Goal: Task Accomplishment & Management: Use online tool/utility

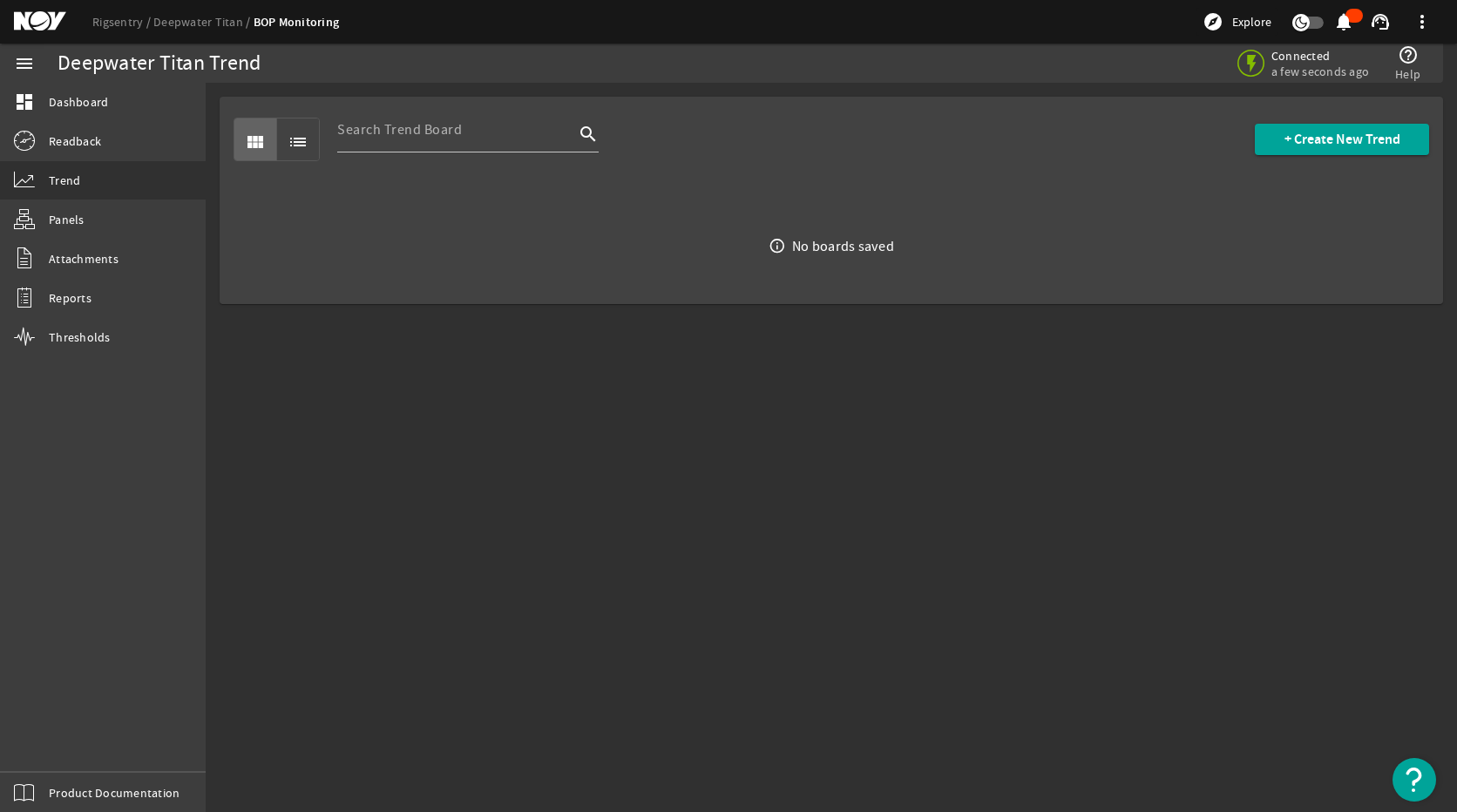
click at [888, 444] on mat-sidenav-content "Deepwater Titan Trend Connected a few seconds ago help_outline Help view_module…" at bounding box center [832, 447] width 1251 height 729
click at [119, 97] on link "dashboard Dashboard" at bounding box center [103, 102] width 206 height 38
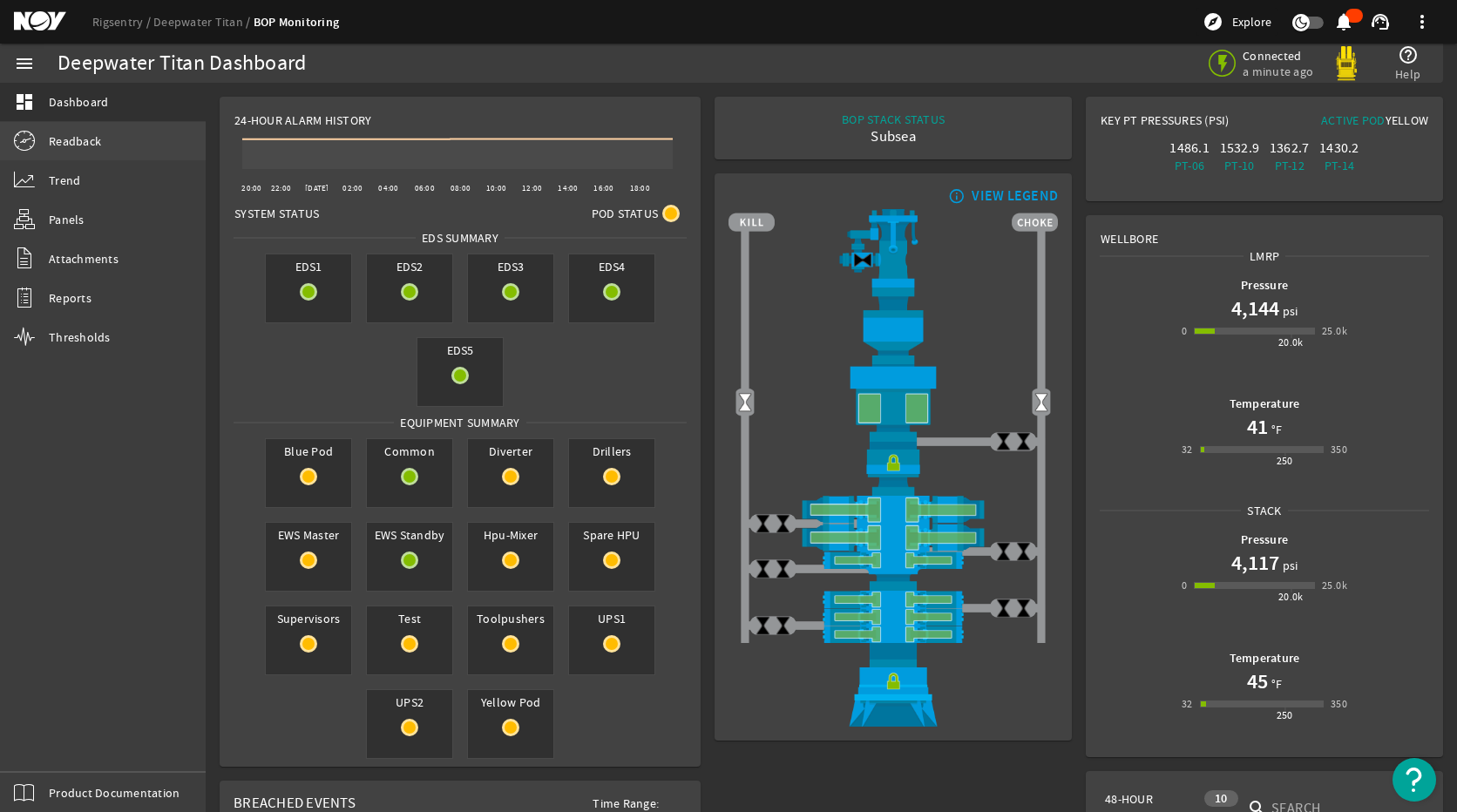
drag, startPoint x: 122, startPoint y: 147, endPoint x: 121, endPoint y: 137, distance: 10.0
click at [122, 147] on link "Readback" at bounding box center [103, 140] width 206 height 38
click at [106, 124] on link "Readback" at bounding box center [103, 140] width 206 height 38
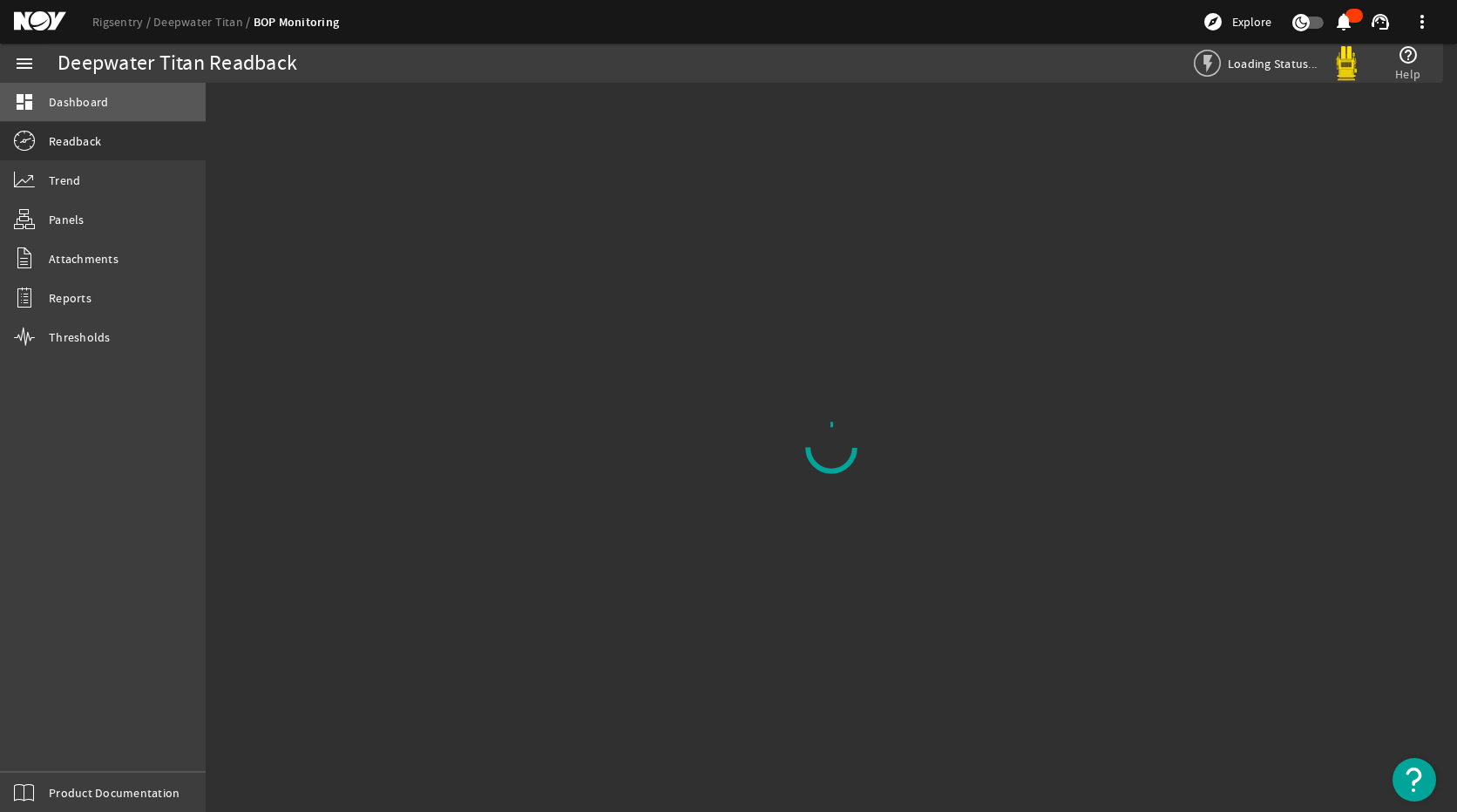
click at [109, 107] on link "dashboard Dashboard" at bounding box center [103, 102] width 206 height 38
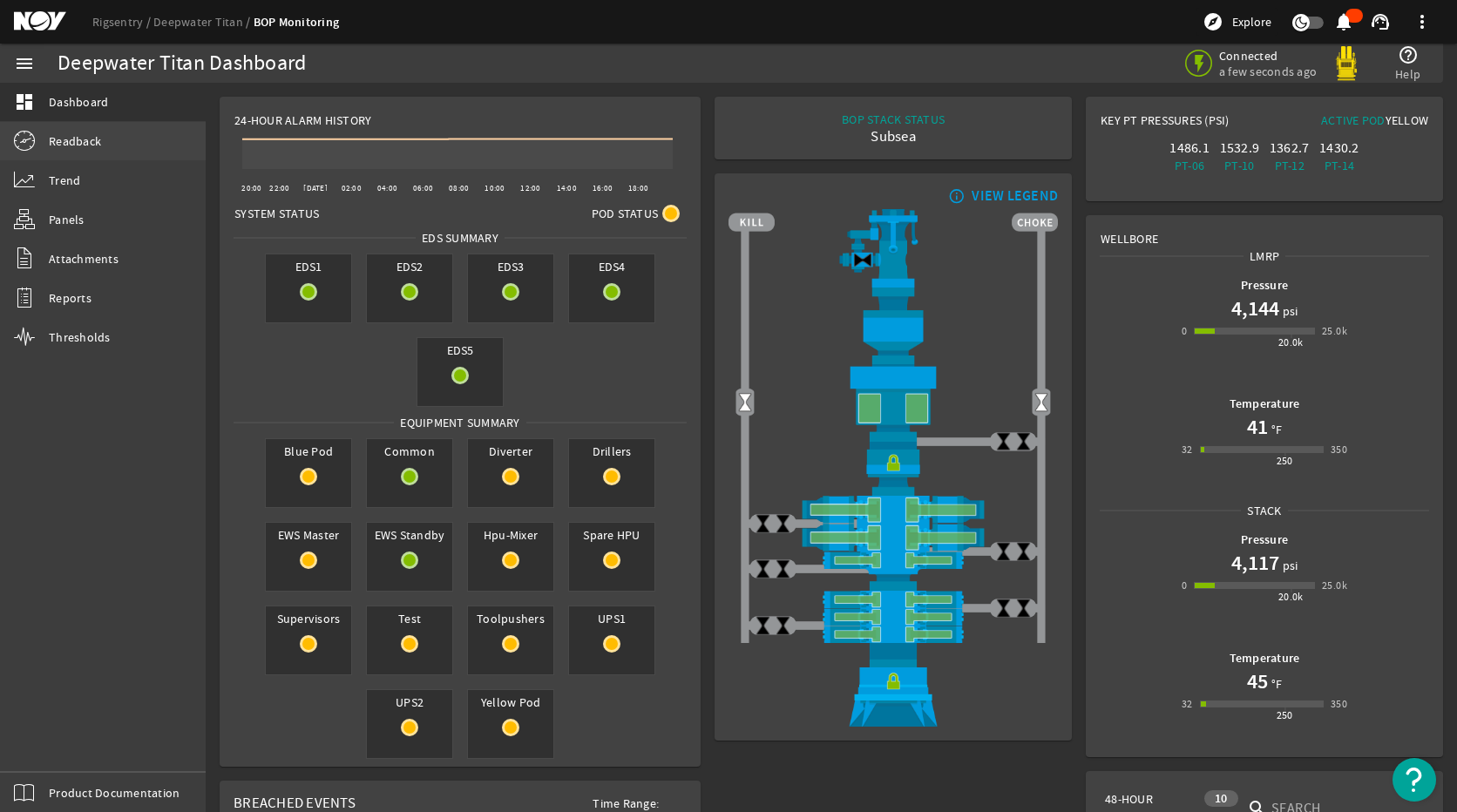
click at [91, 137] on span "Readback" at bounding box center [75, 140] width 53 height 18
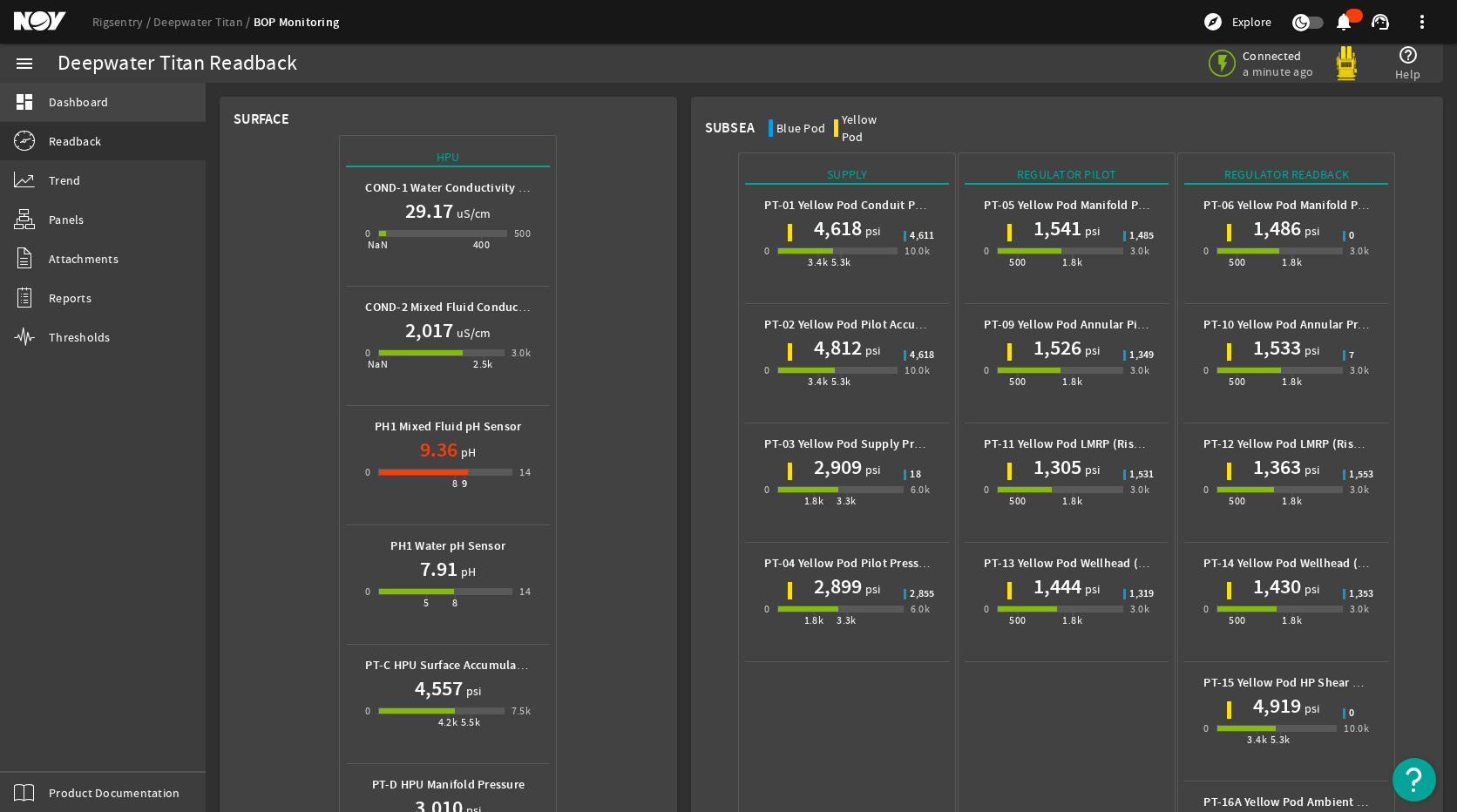
click at [102, 112] on link "dashboard Dashboard" at bounding box center [103, 102] width 206 height 38
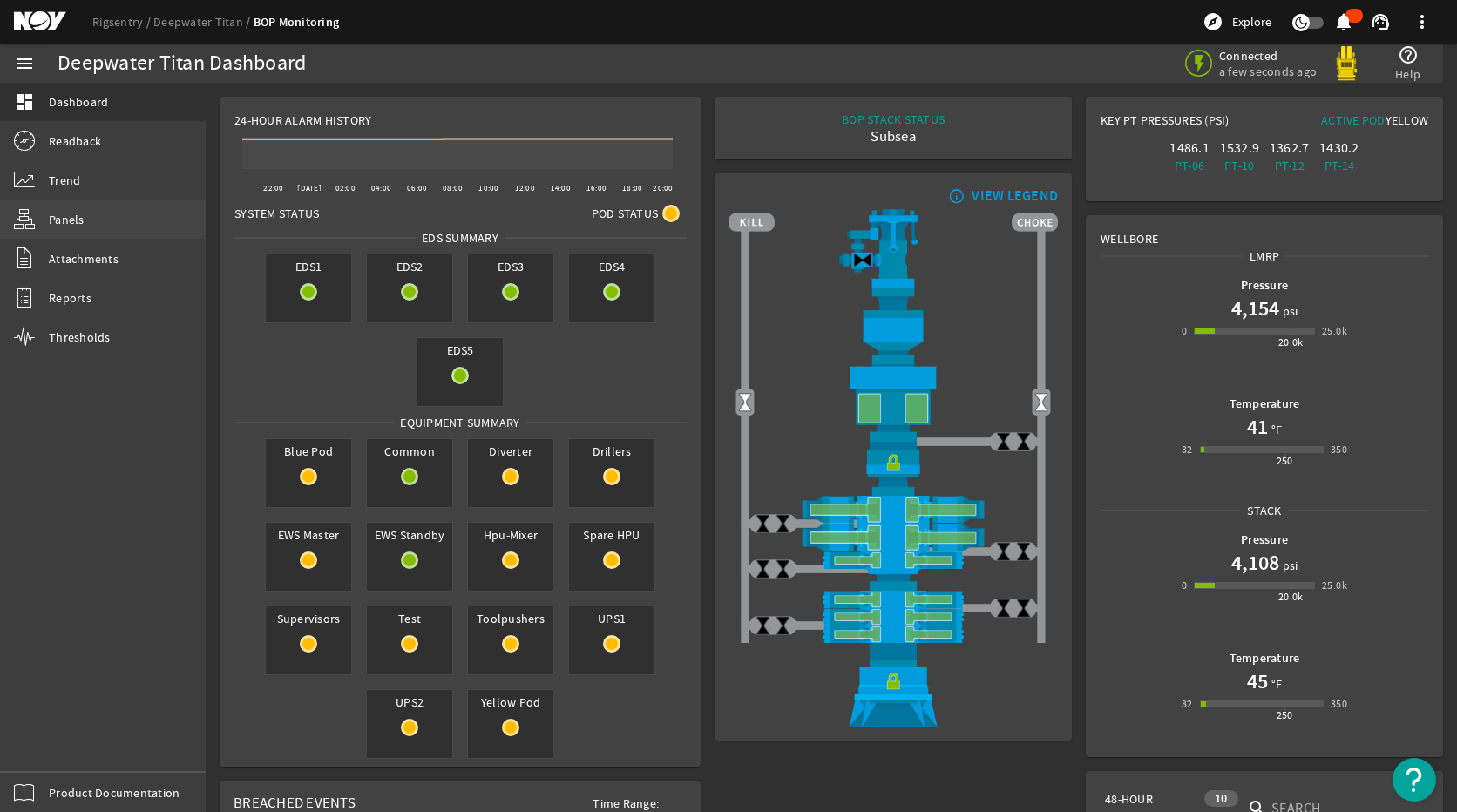
click at [110, 219] on link "Panels" at bounding box center [103, 219] width 206 height 38
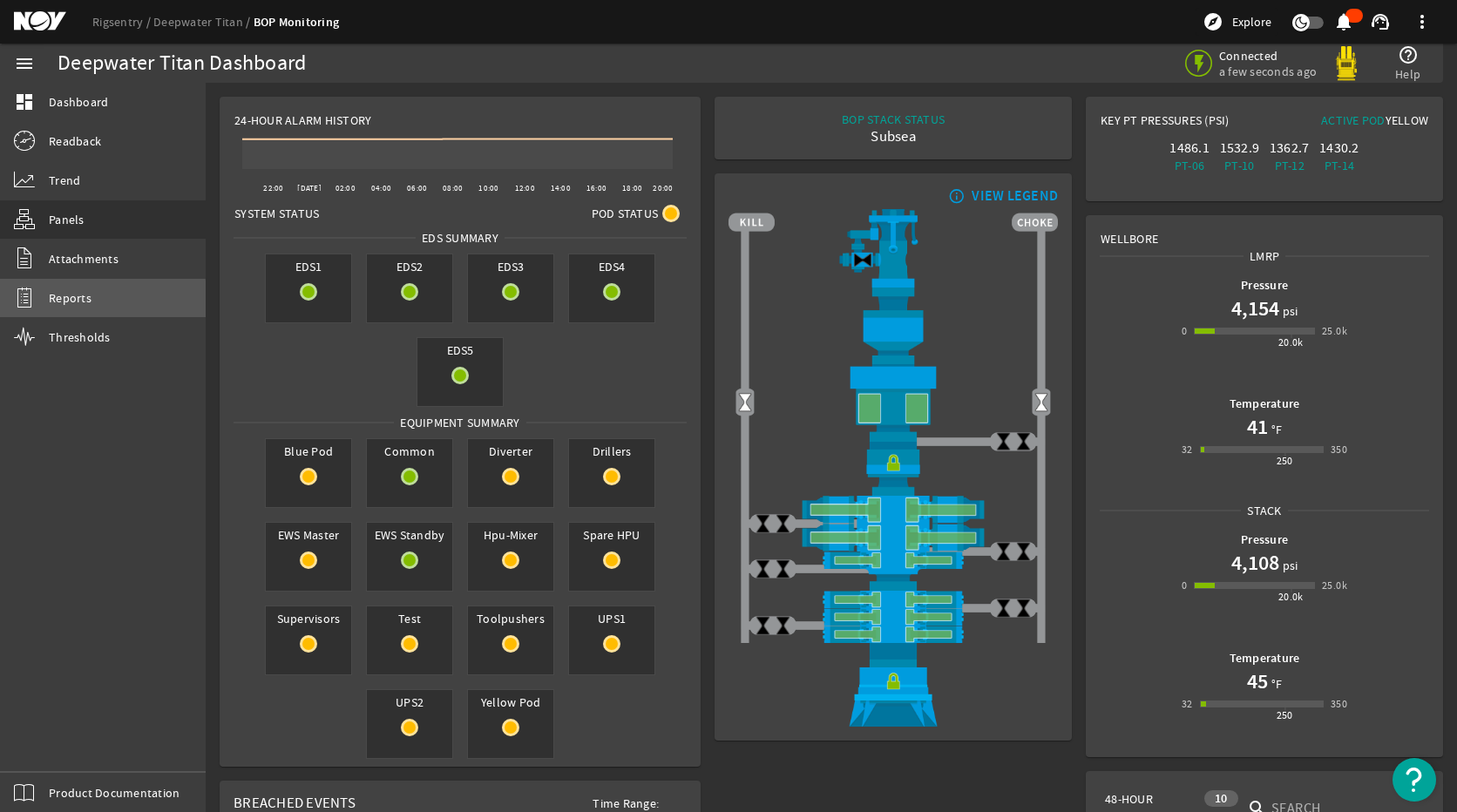
click at [101, 299] on link "Reports" at bounding box center [103, 297] width 206 height 38
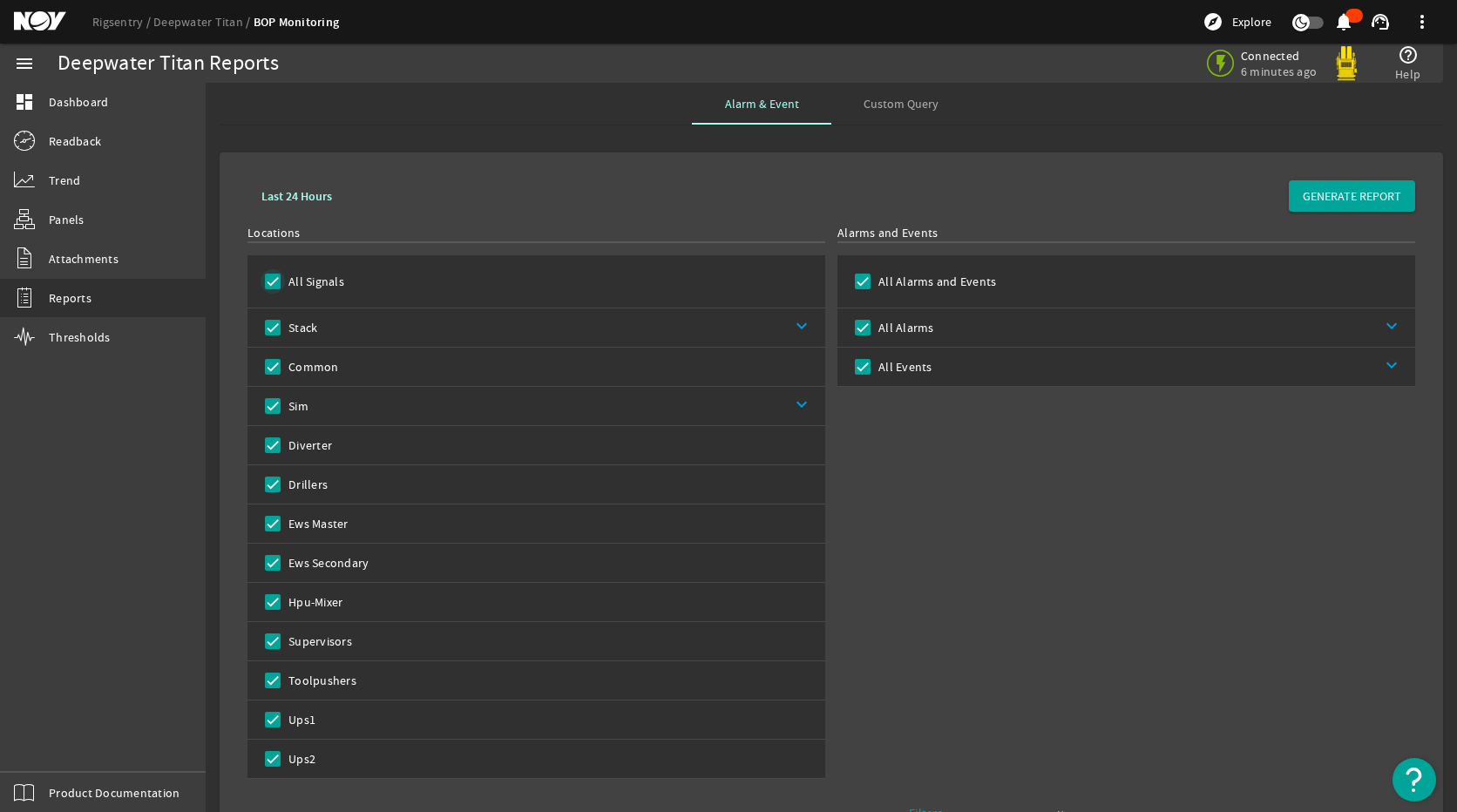
click at [280, 278] on input "All Signals" at bounding box center [273, 281] width 24 height 24
click at [271, 406] on input "Sim" at bounding box center [273, 406] width 24 height 24
click at [68, 167] on link "Trend" at bounding box center [103, 179] width 206 height 38
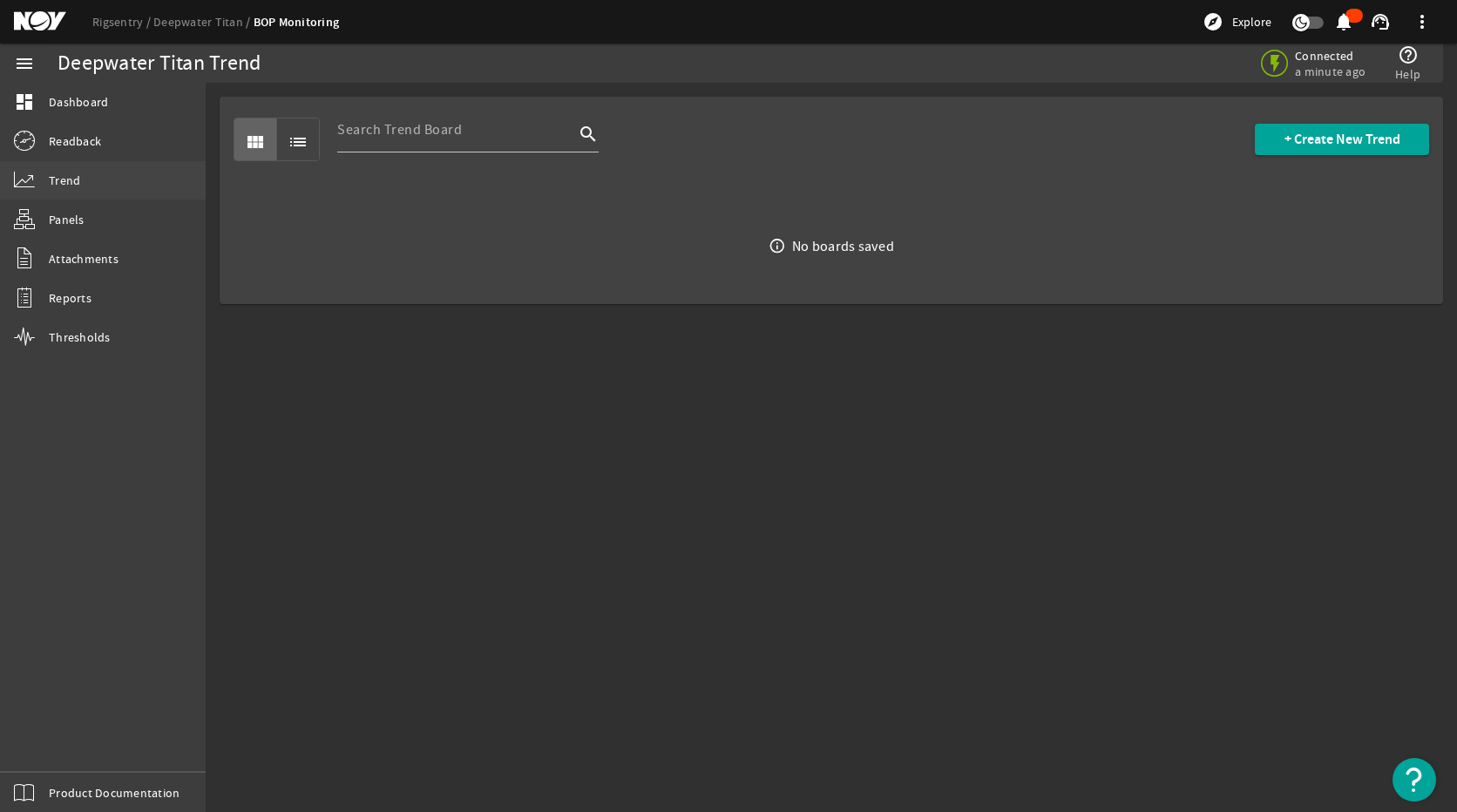
click at [74, 169] on link "Trend" at bounding box center [103, 179] width 206 height 38
click at [1305, 143] on span "+ Create New Trend" at bounding box center [1342, 139] width 115 height 18
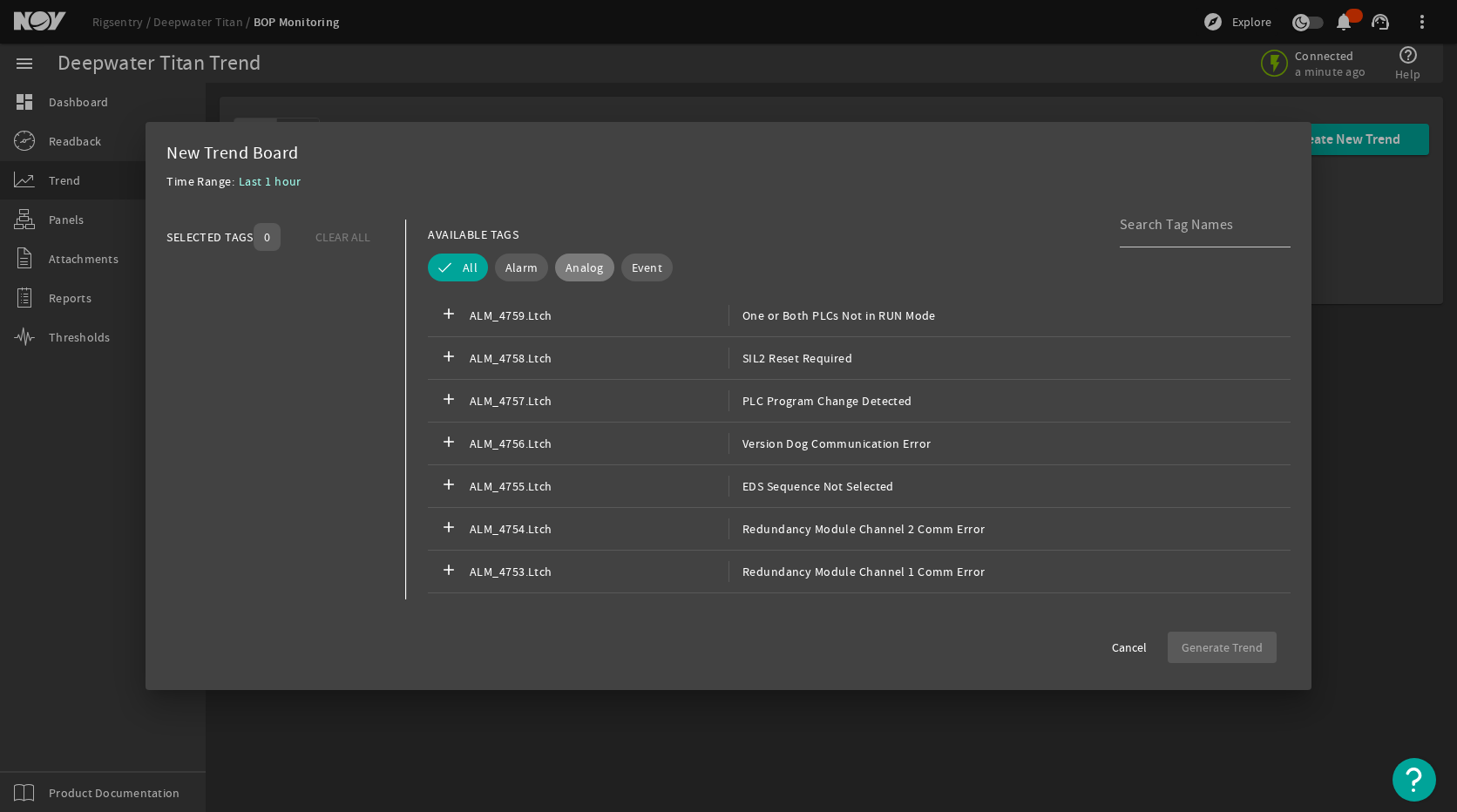
click at [582, 257] on button "Analog" at bounding box center [585, 267] width 59 height 28
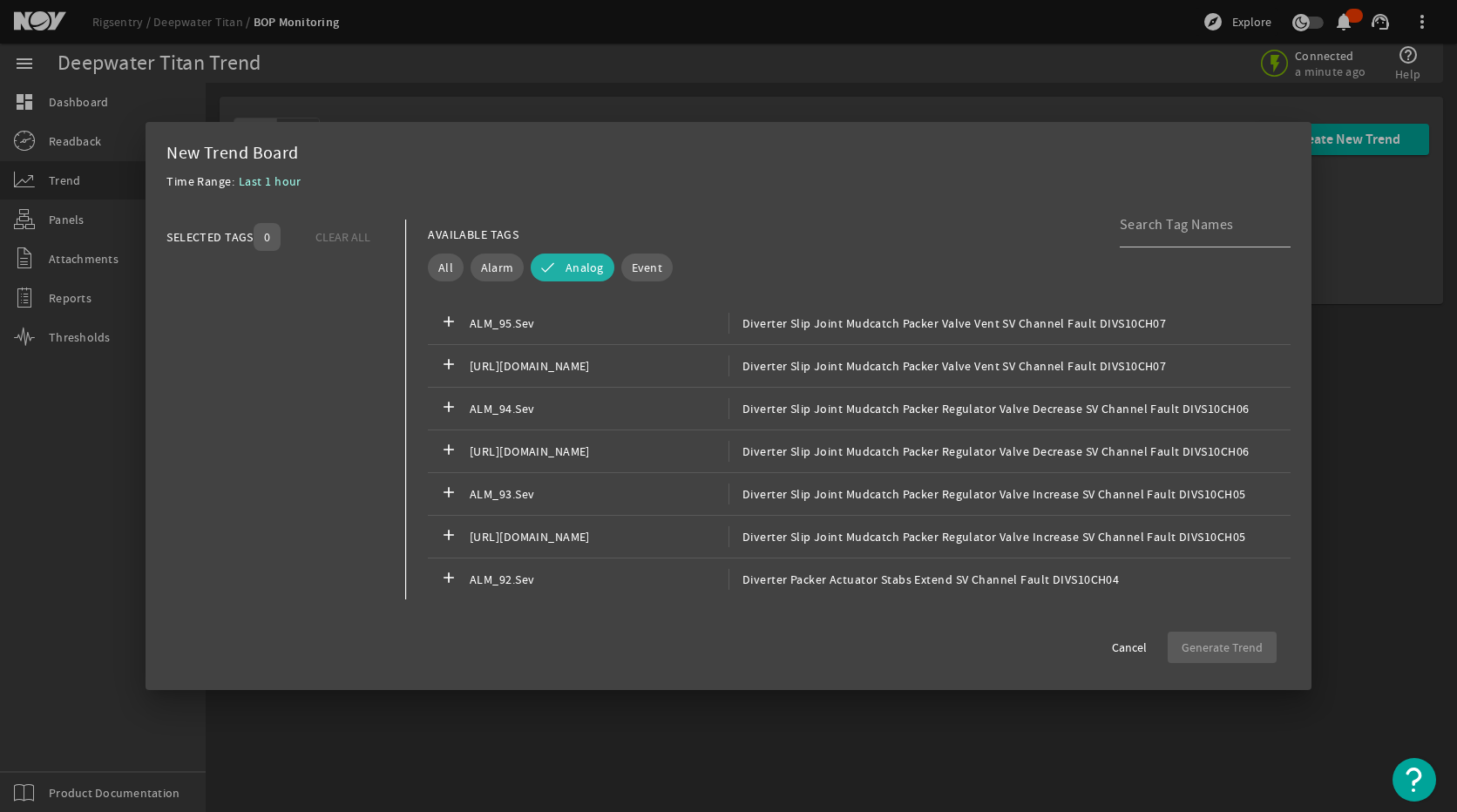
scroll to position [348, 0]
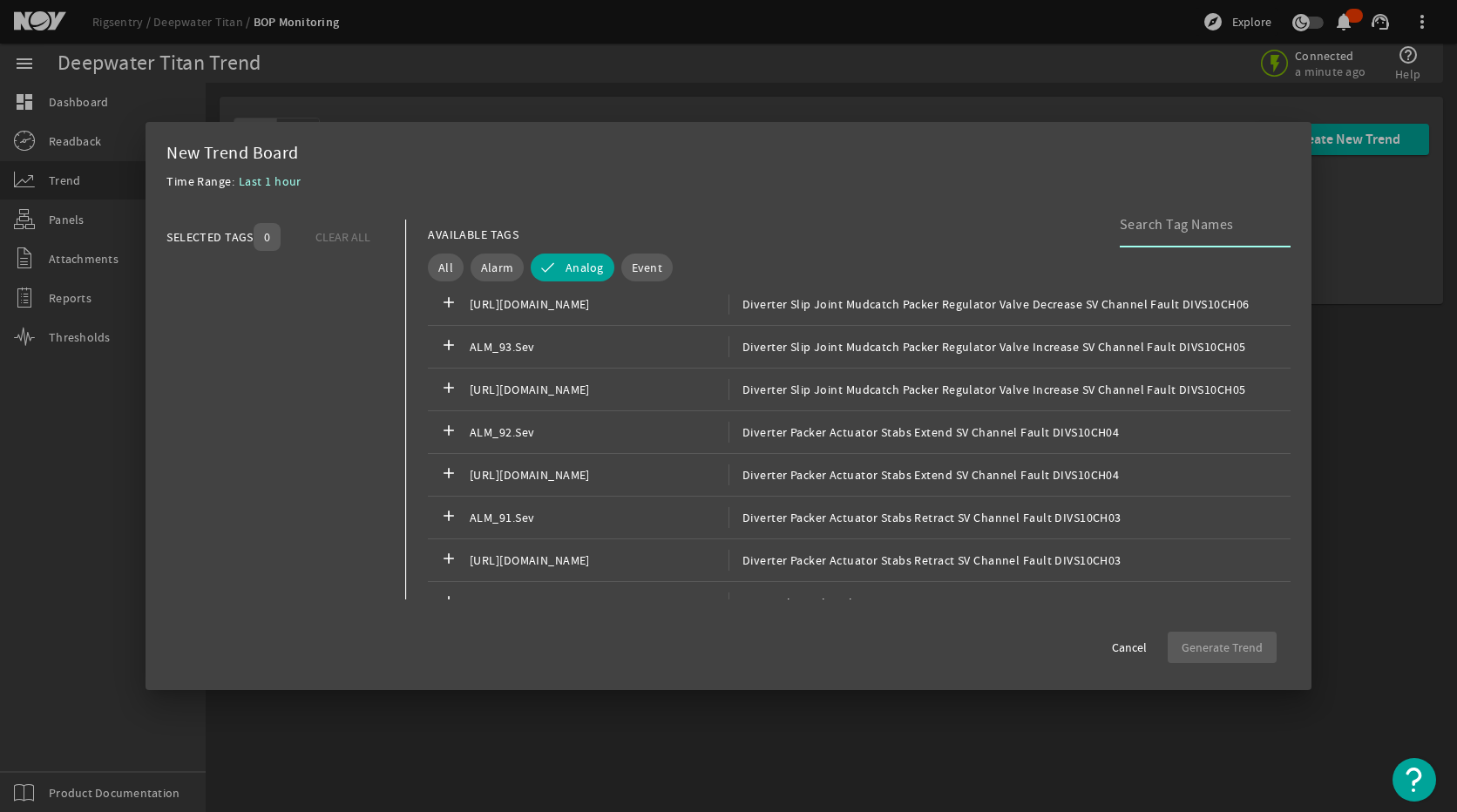
click at [1184, 223] on input at bounding box center [1198, 224] width 157 height 21
type input "y"
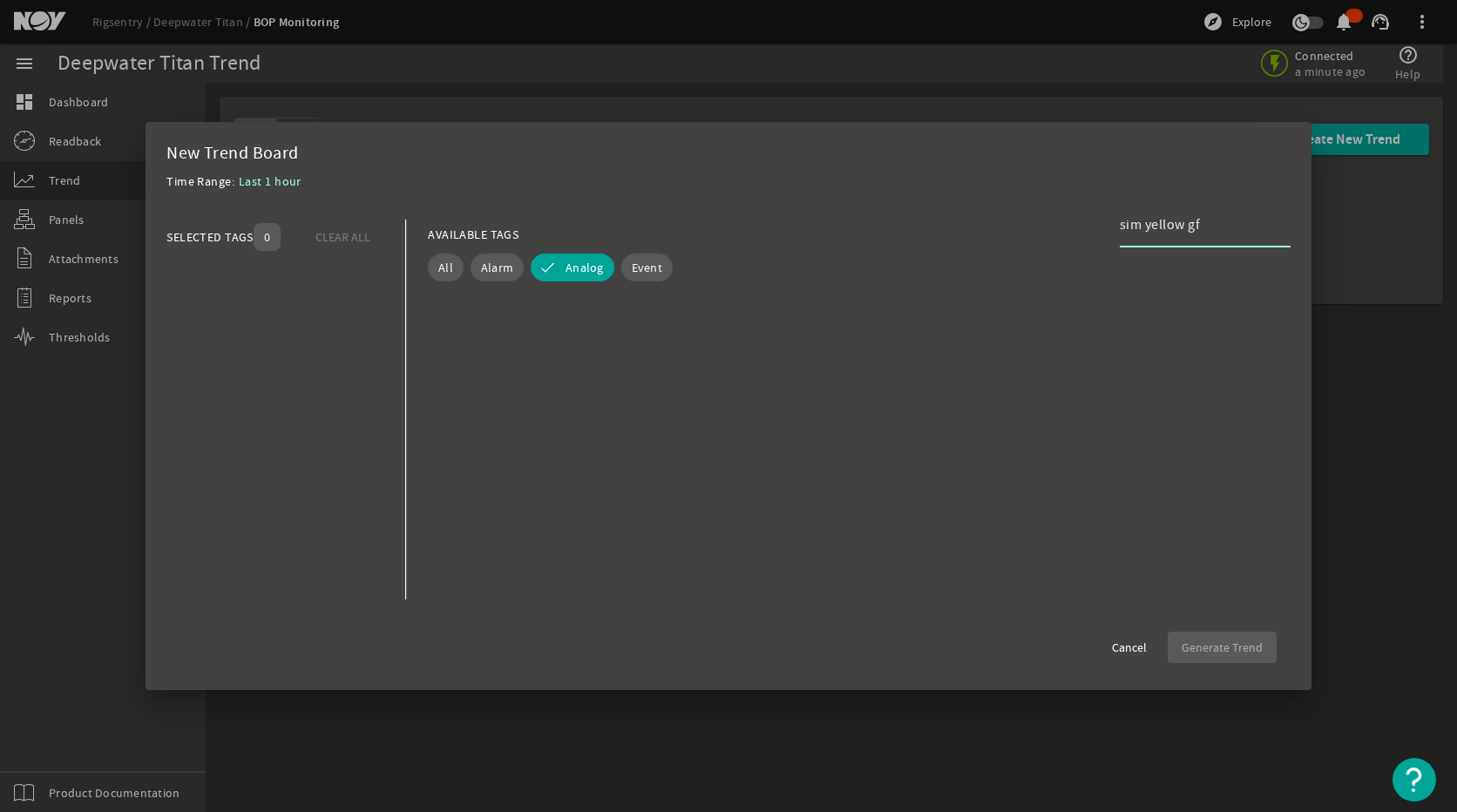
scroll to position [0, 0]
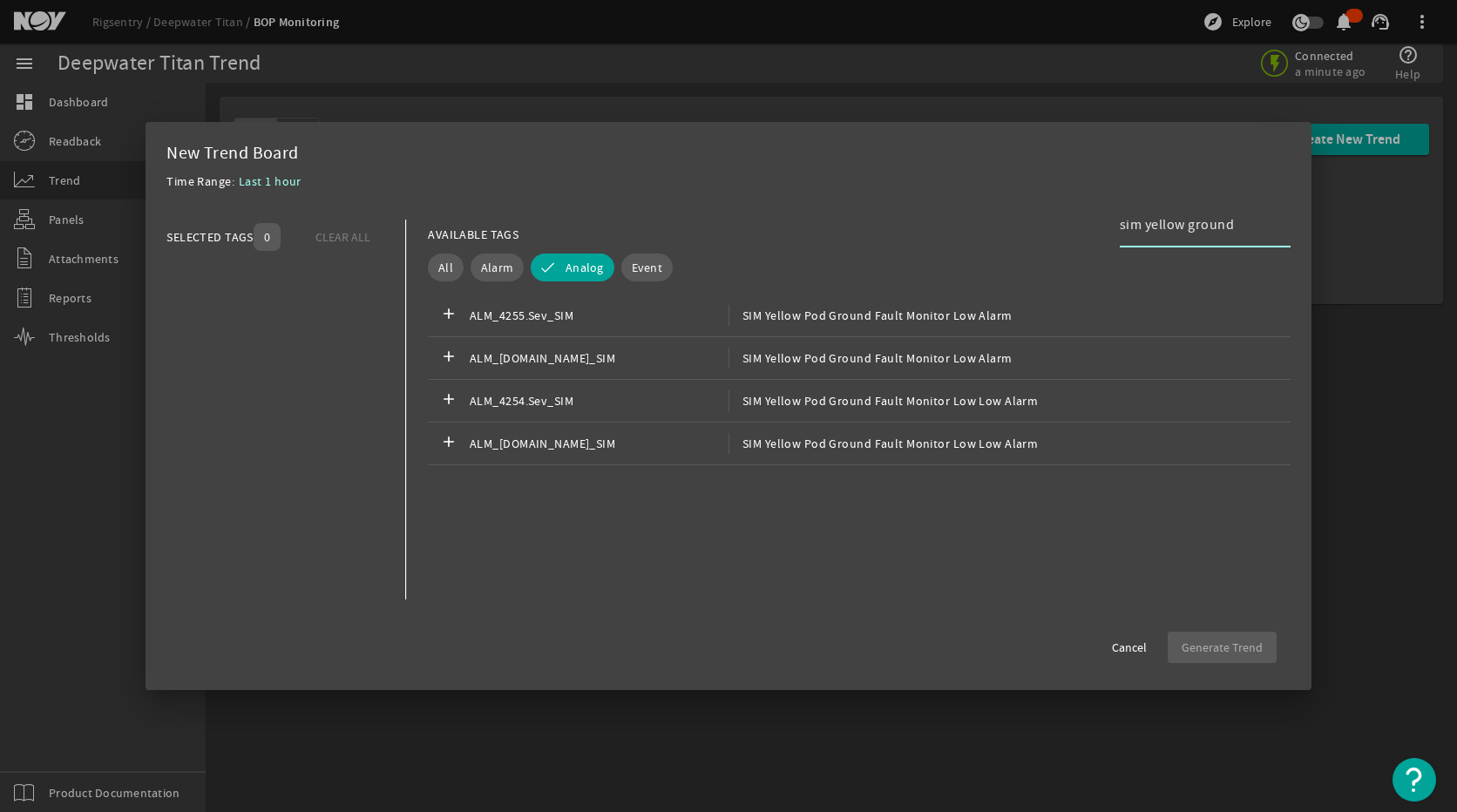
click at [1234, 217] on input "sim yellow ground" at bounding box center [1198, 224] width 157 height 21
click at [1246, 221] on input "sim yellow ground" at bounding box center [1198, 224] width 157 height 21
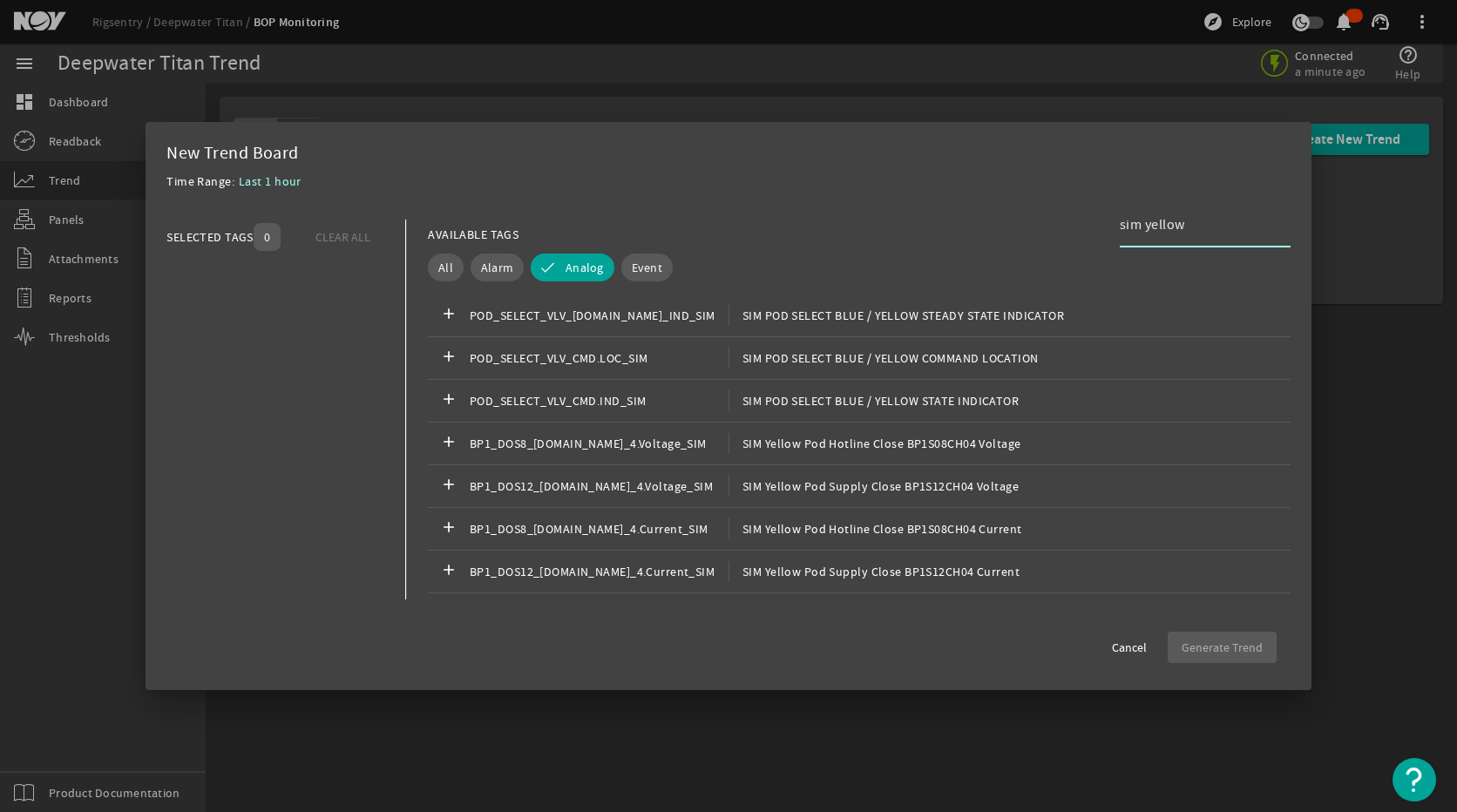
click at [1189, 226] on input "sim yellow" at bounding box center [1198, 224] width 157 height 21
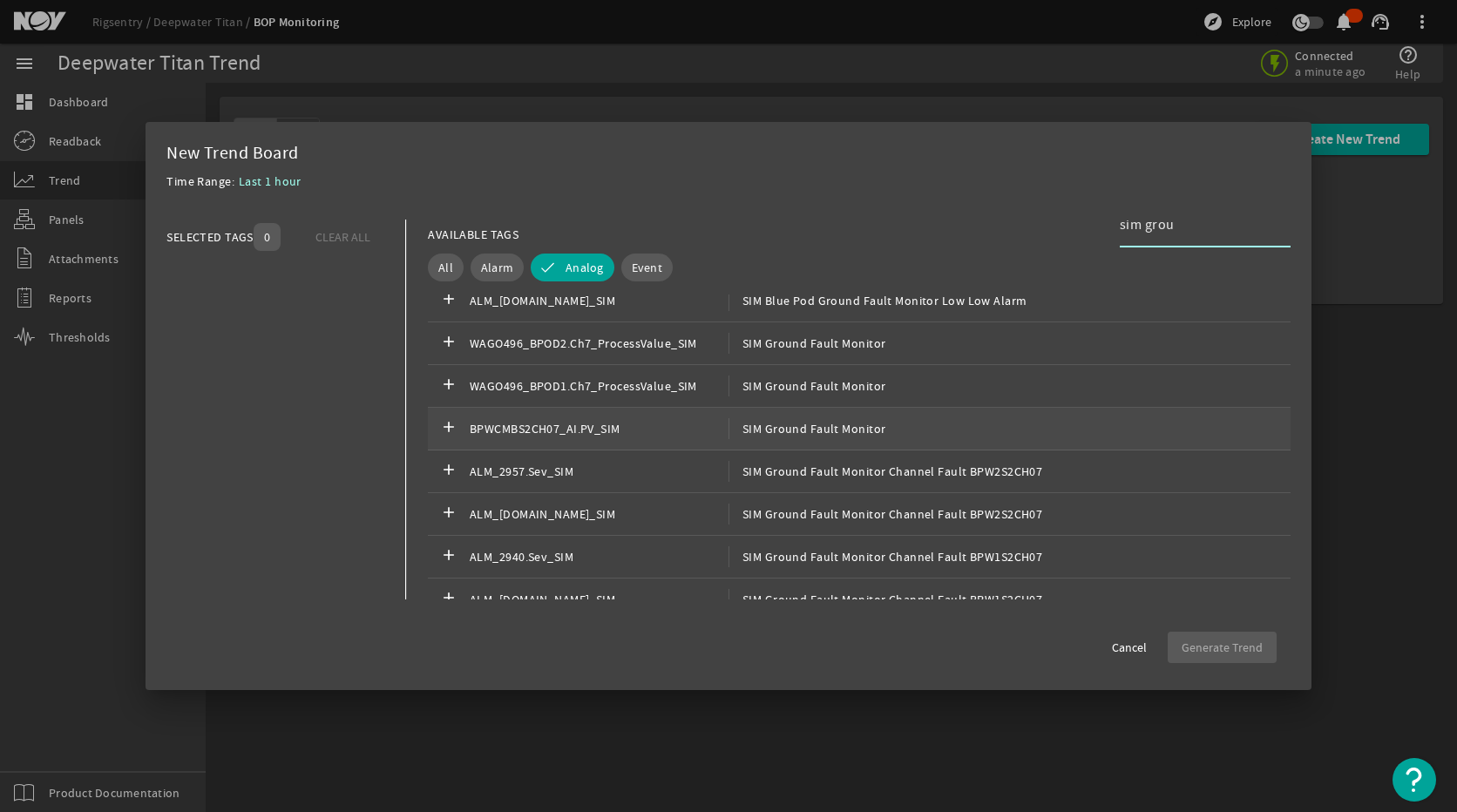
scroll to position [175, 0]
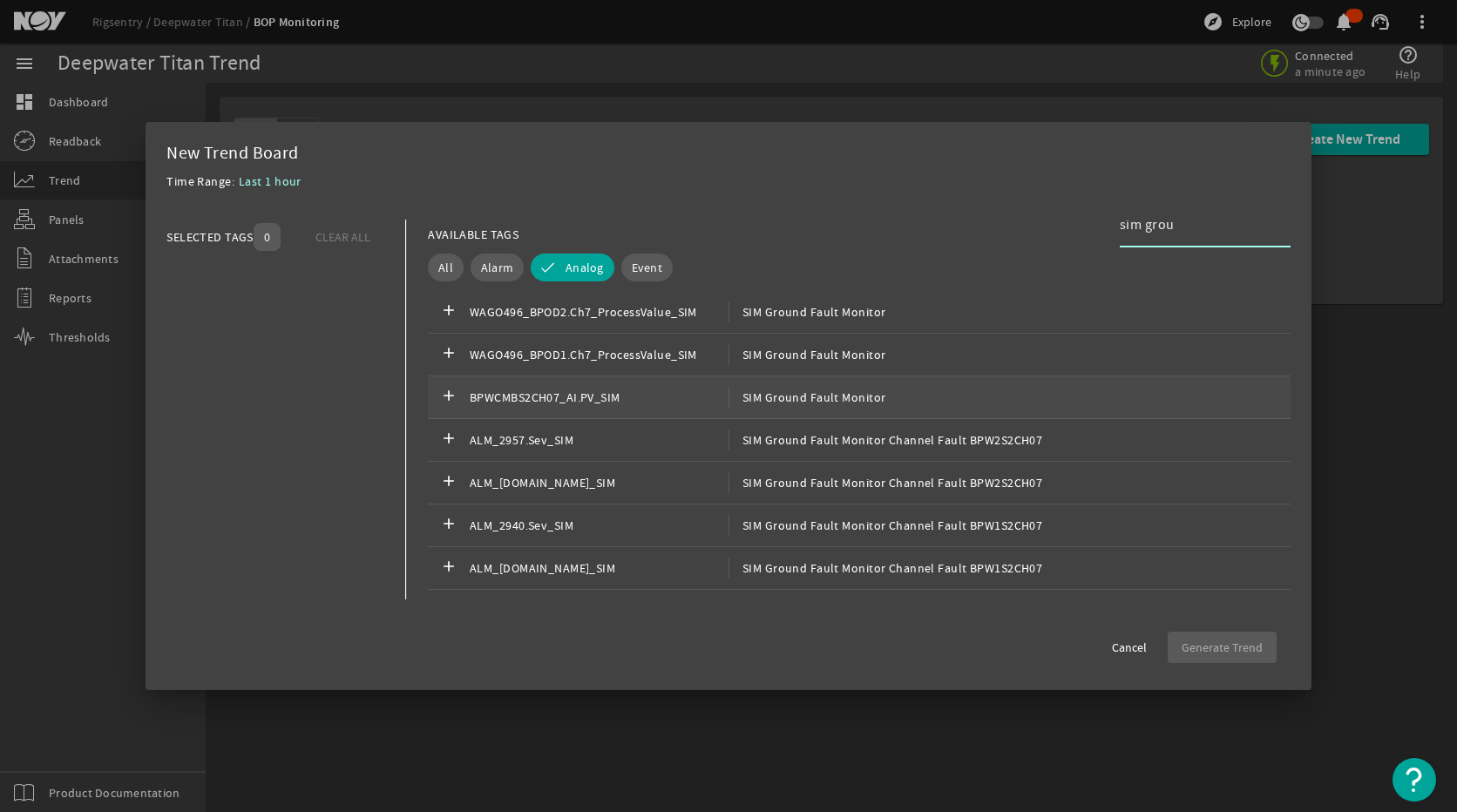
type input "sim grou"
click at [832, 400] on span "SIM Ground Fault Monitor" at bounding box center [807, 397] width 158 height 21
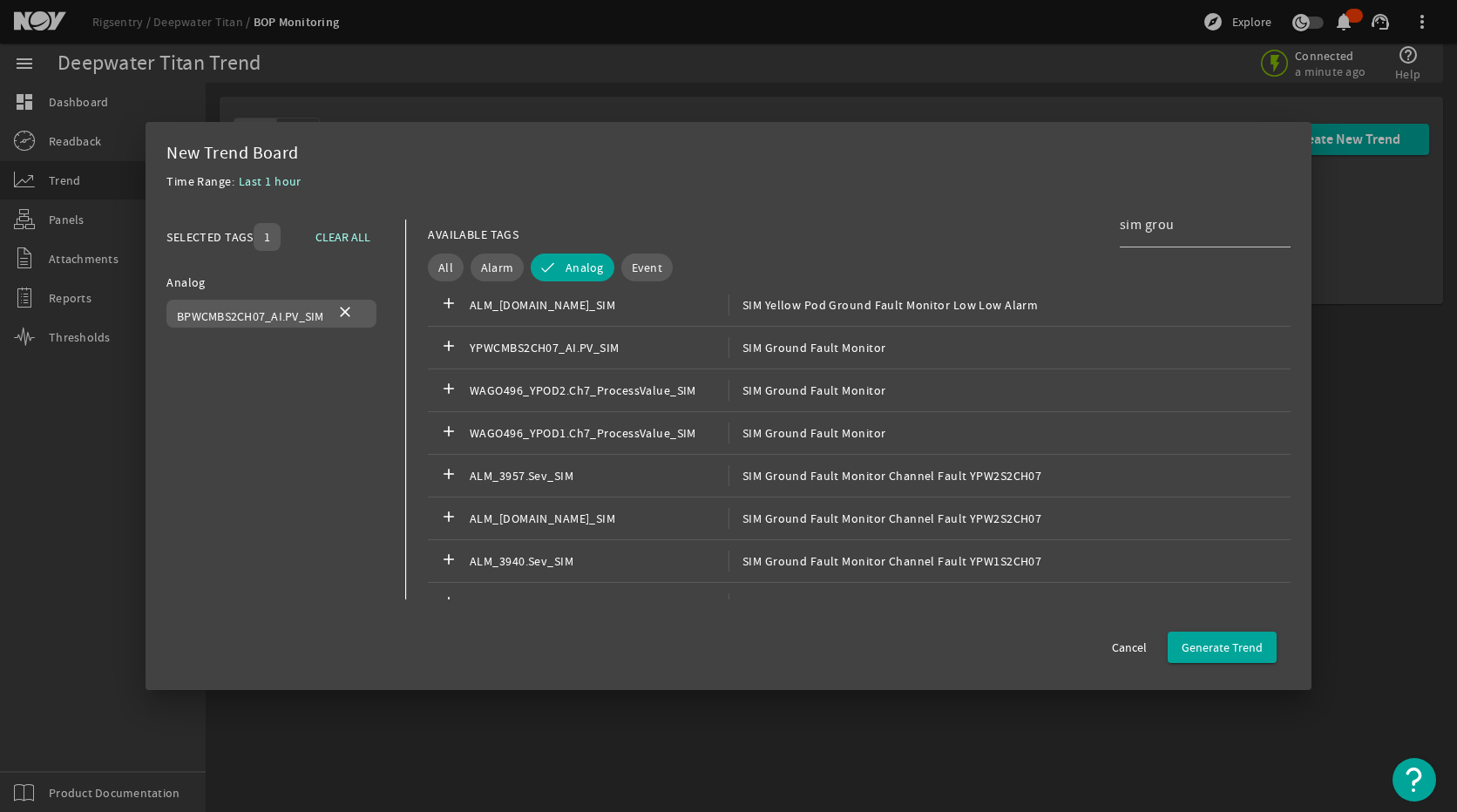
scroll to position [610, 0]
click at [758, 358] on div "add YPWCMBS2CH07_AI.PV_SIM SIM Ground Fault Monitor" at bounding box center [859, 346] width 863 height 42
click at [1208, 649] on span "Generate Trend" at bounding box center [1222, 647] width 81 height 18
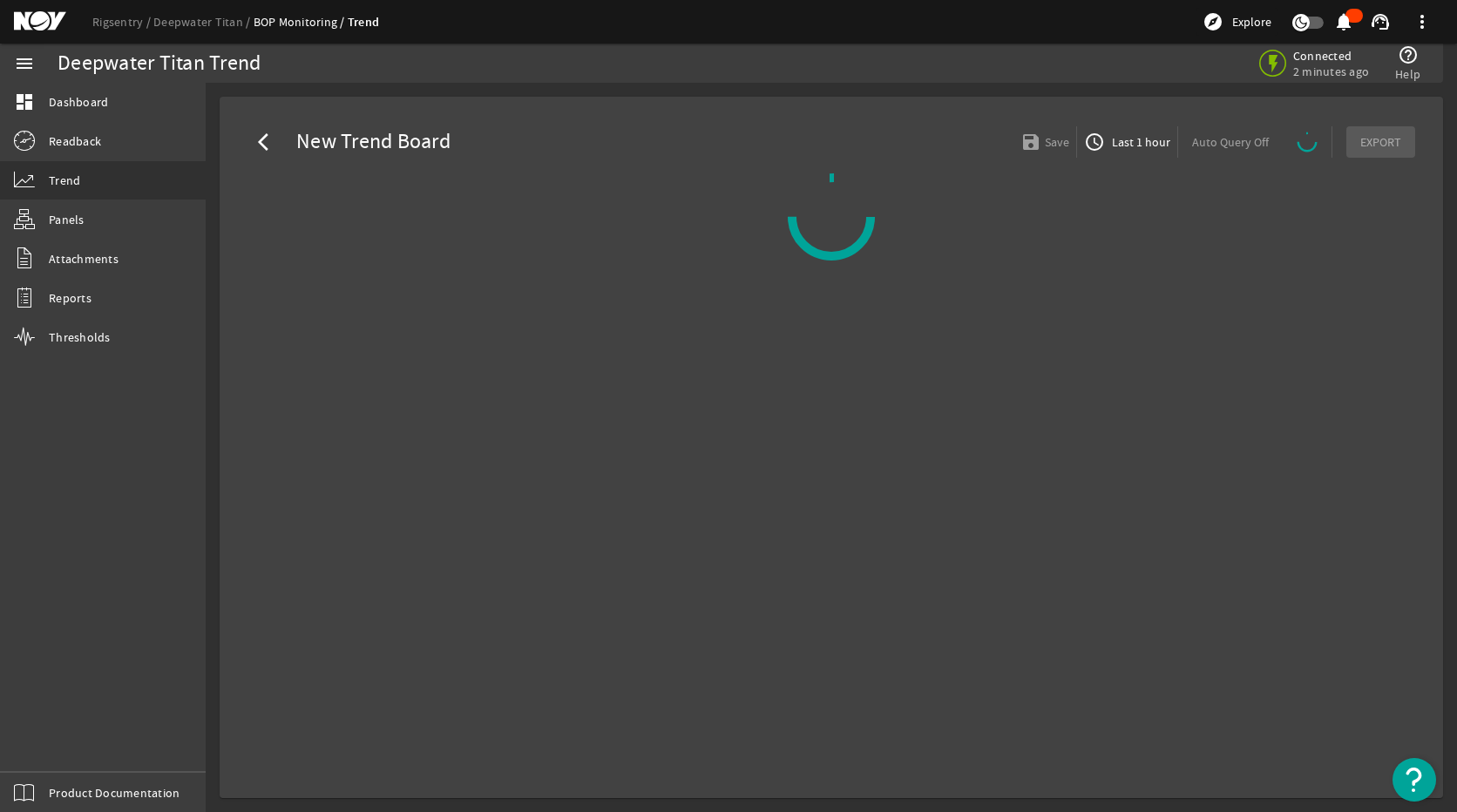
select select "ALL"
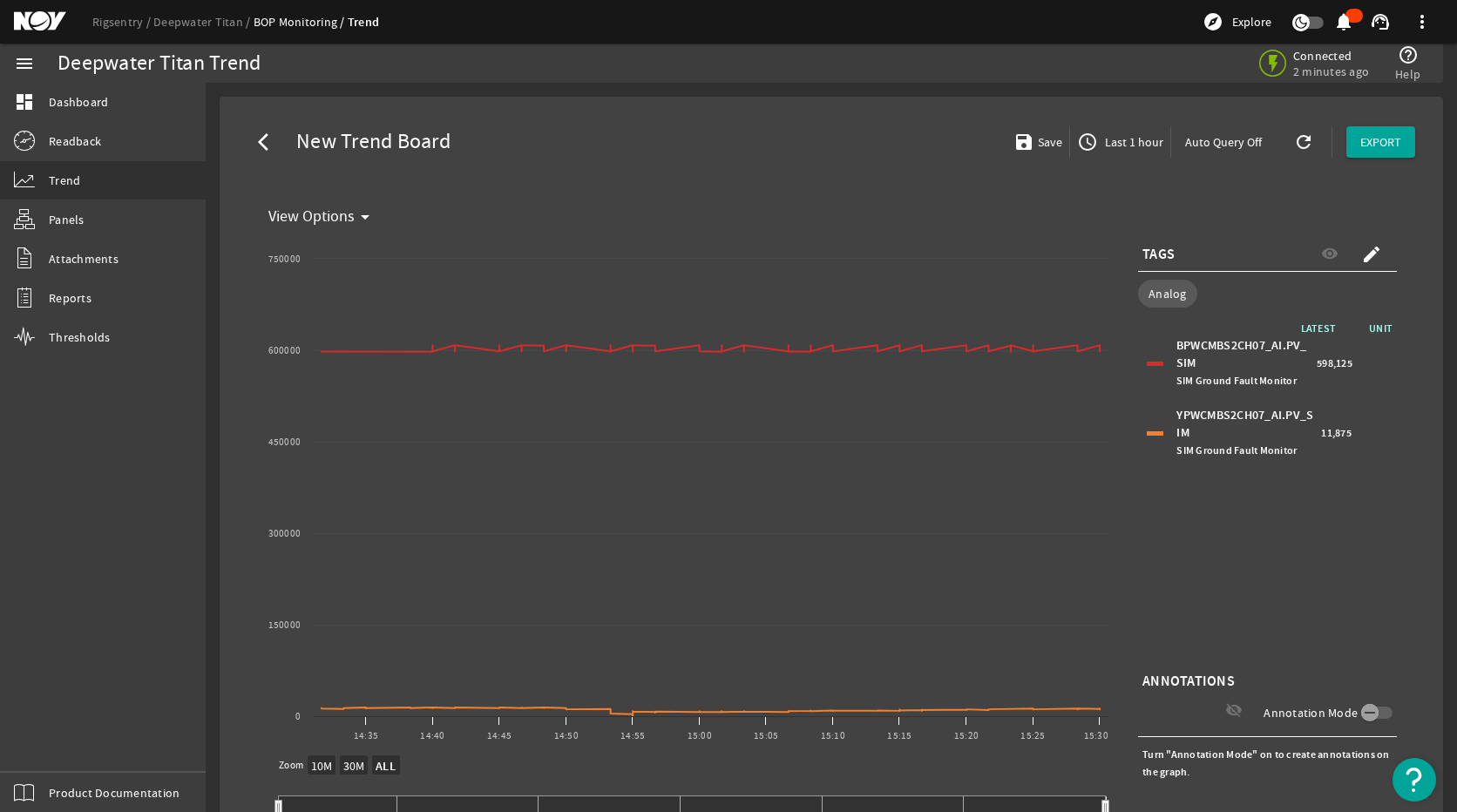
click at [1101, 135] on span "Last 1 hour" at bounding box center [1132, 141] width 62 height 18
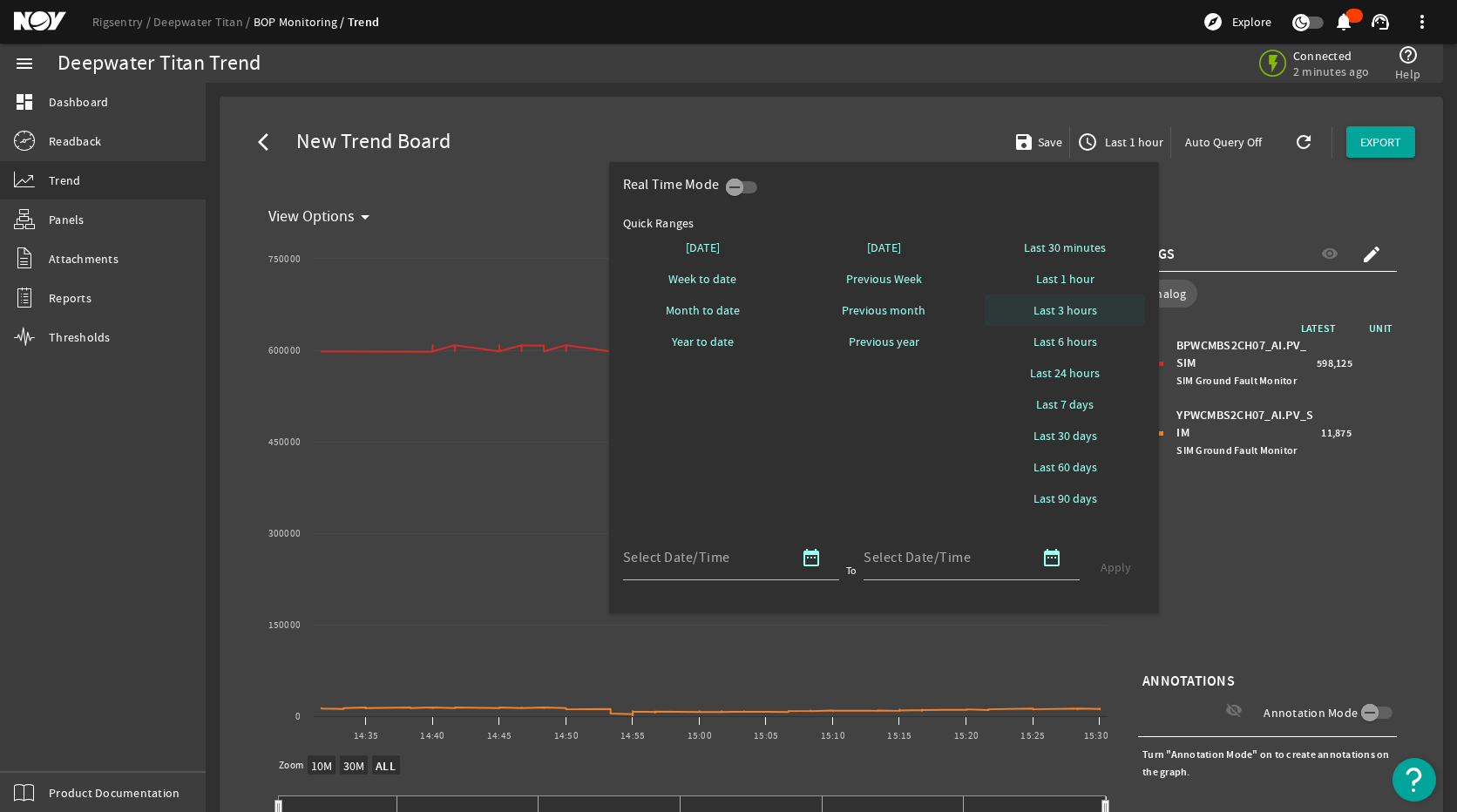
click at [1092, 317] on span "Last 3 hours" at bounding box center [1064, 309] width 64 height 18
select select "10M"
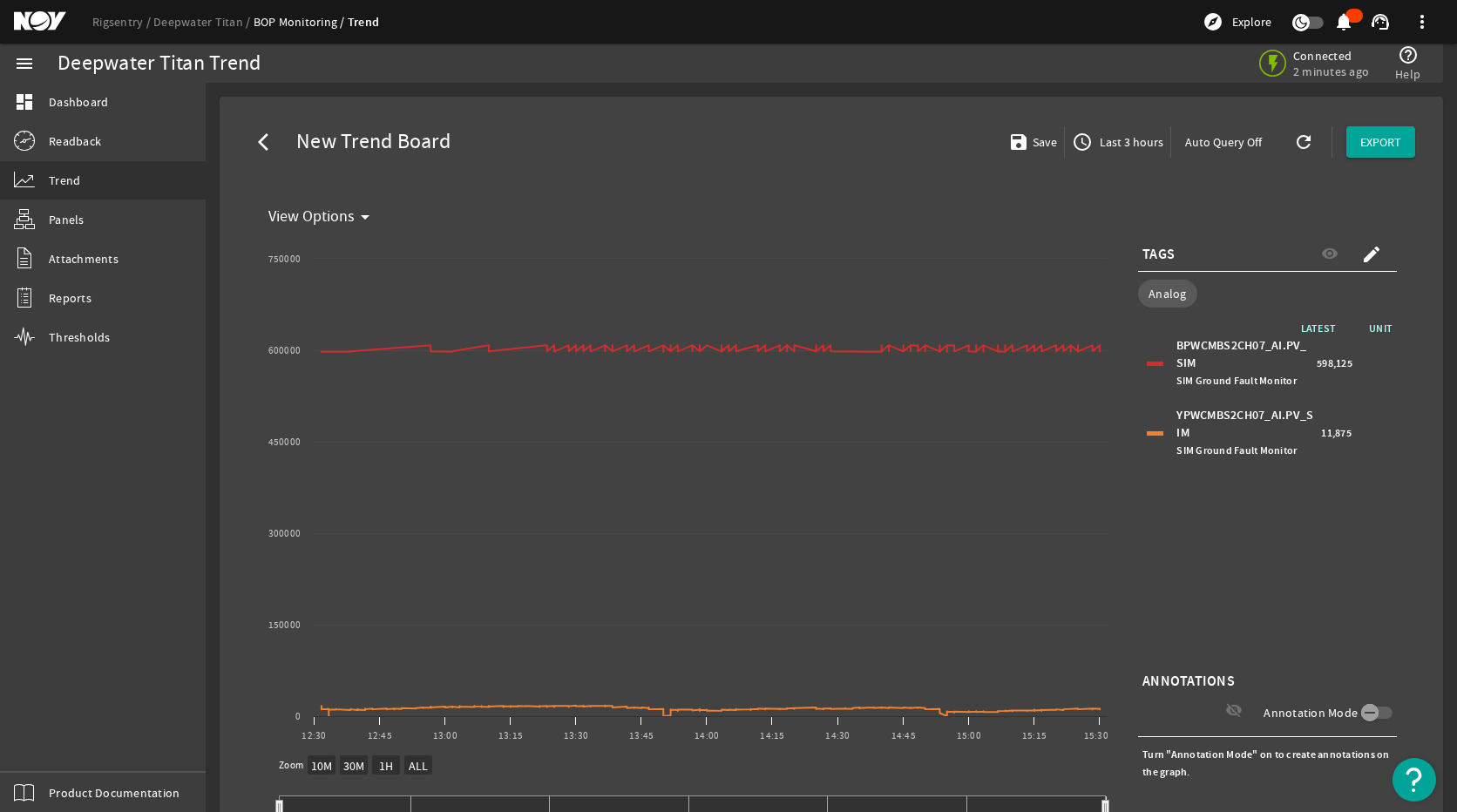
scroll to position [87, 0]
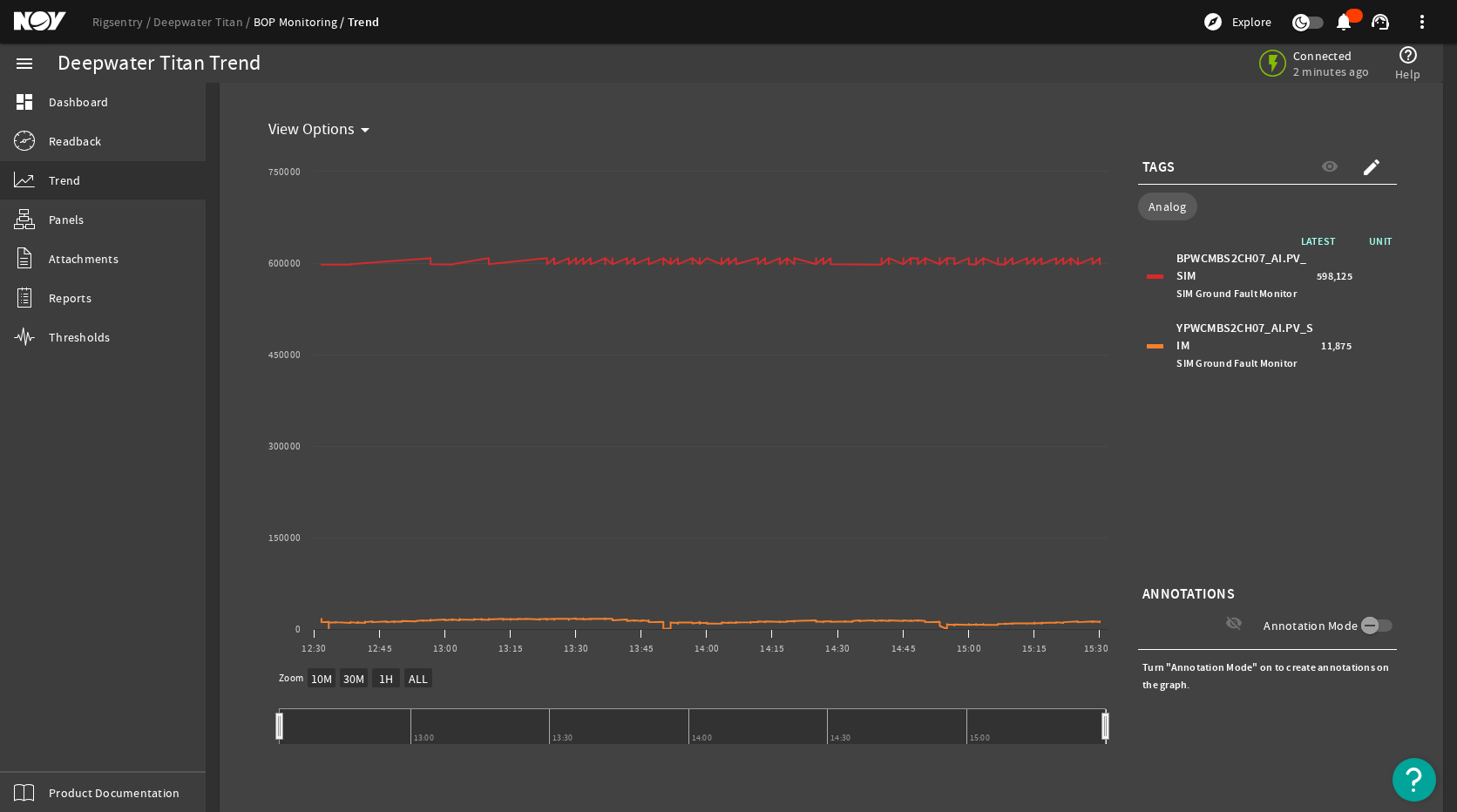
click at [1330, 343] on span "11,875" at bounding box center [1336, 345] width 30 height 18
click at [1330, 280] on span "598,125" at bounding box center [1334, 275] width 36 height 18
click at [130, 91] on link "dashboard Dashboard" at bounding box center [103, 102] width 206 height 38
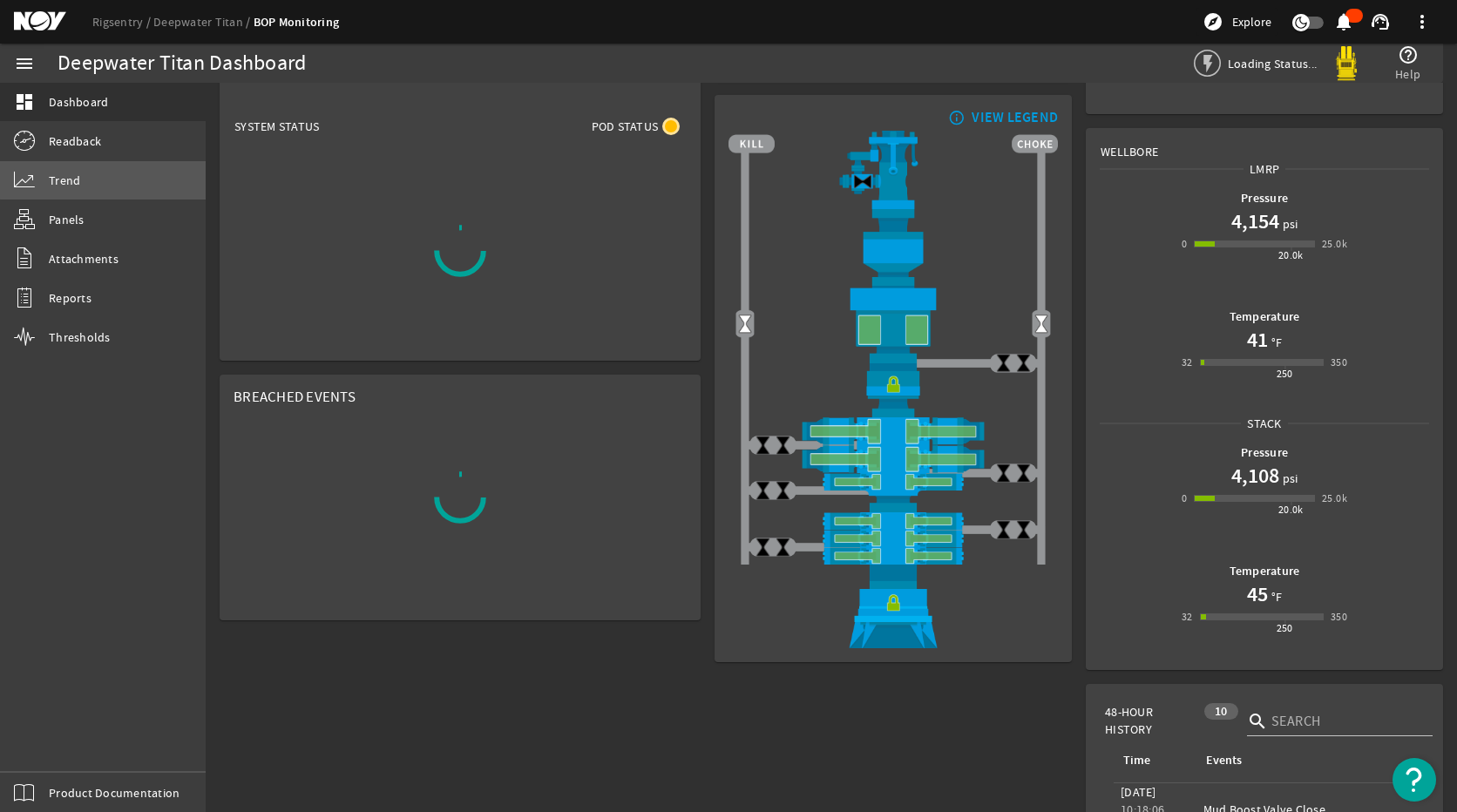
click at [116, 175] on link "Trend" at bounding box center [103, 179] width 206 height 38
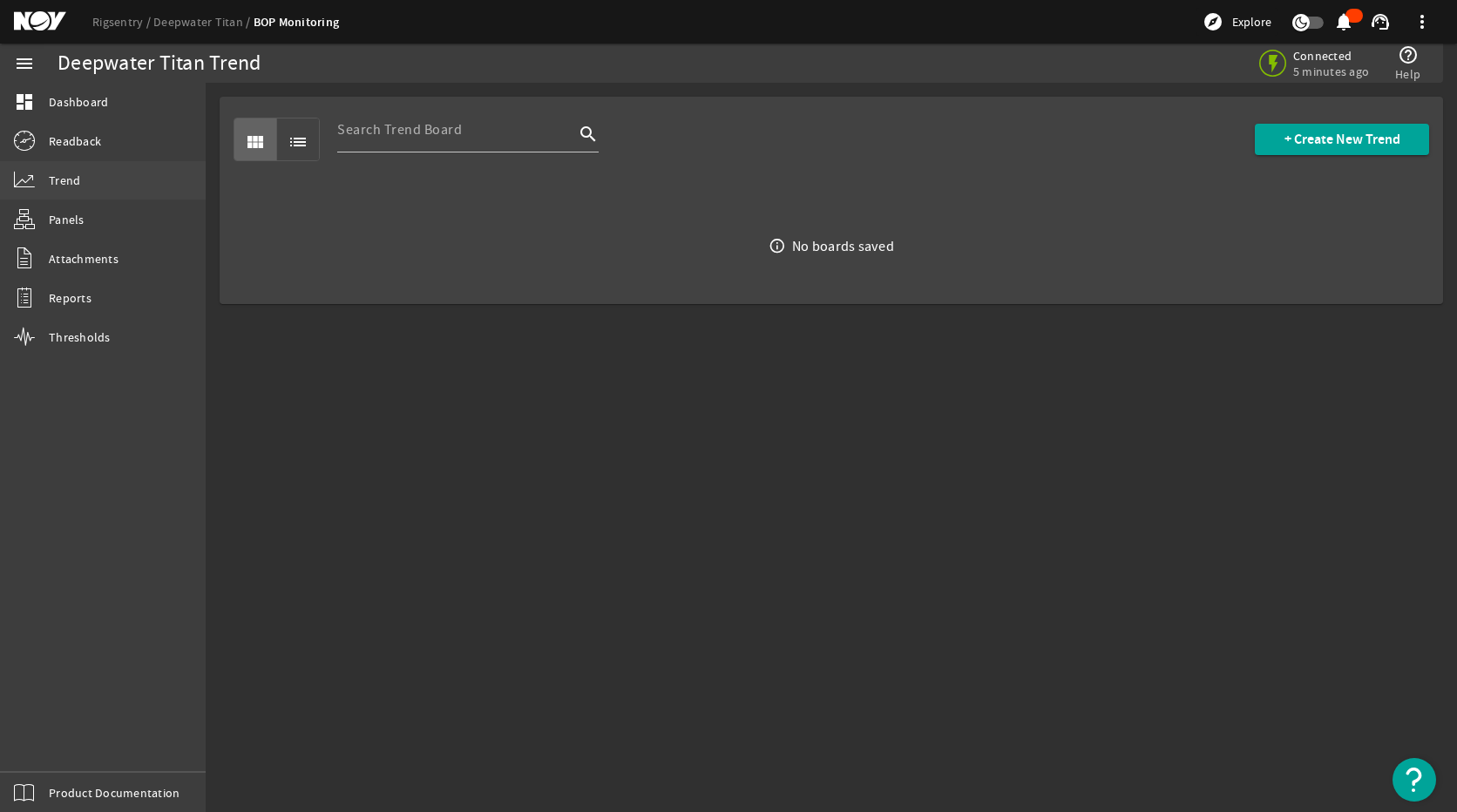
click at [103, 186] on link "Trend" at bounding box center [103, 179] width 206 height 38
click at [1284, 145] on span "+ Create New Trend" at bounding box center [1342, 139] width 115 height 18
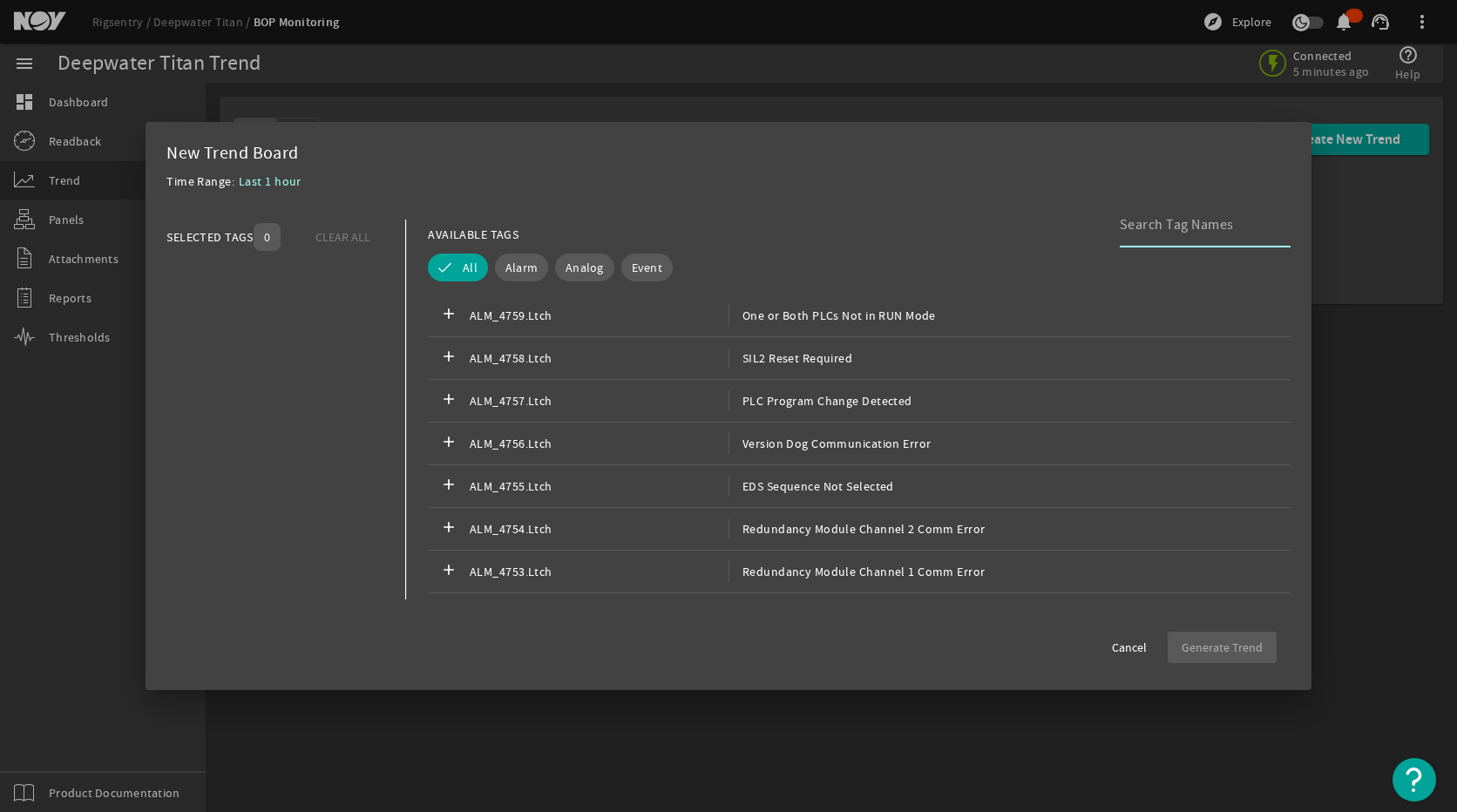
click at [1166, 239] on div at bounding box center [1198, 224] width 157 height 45
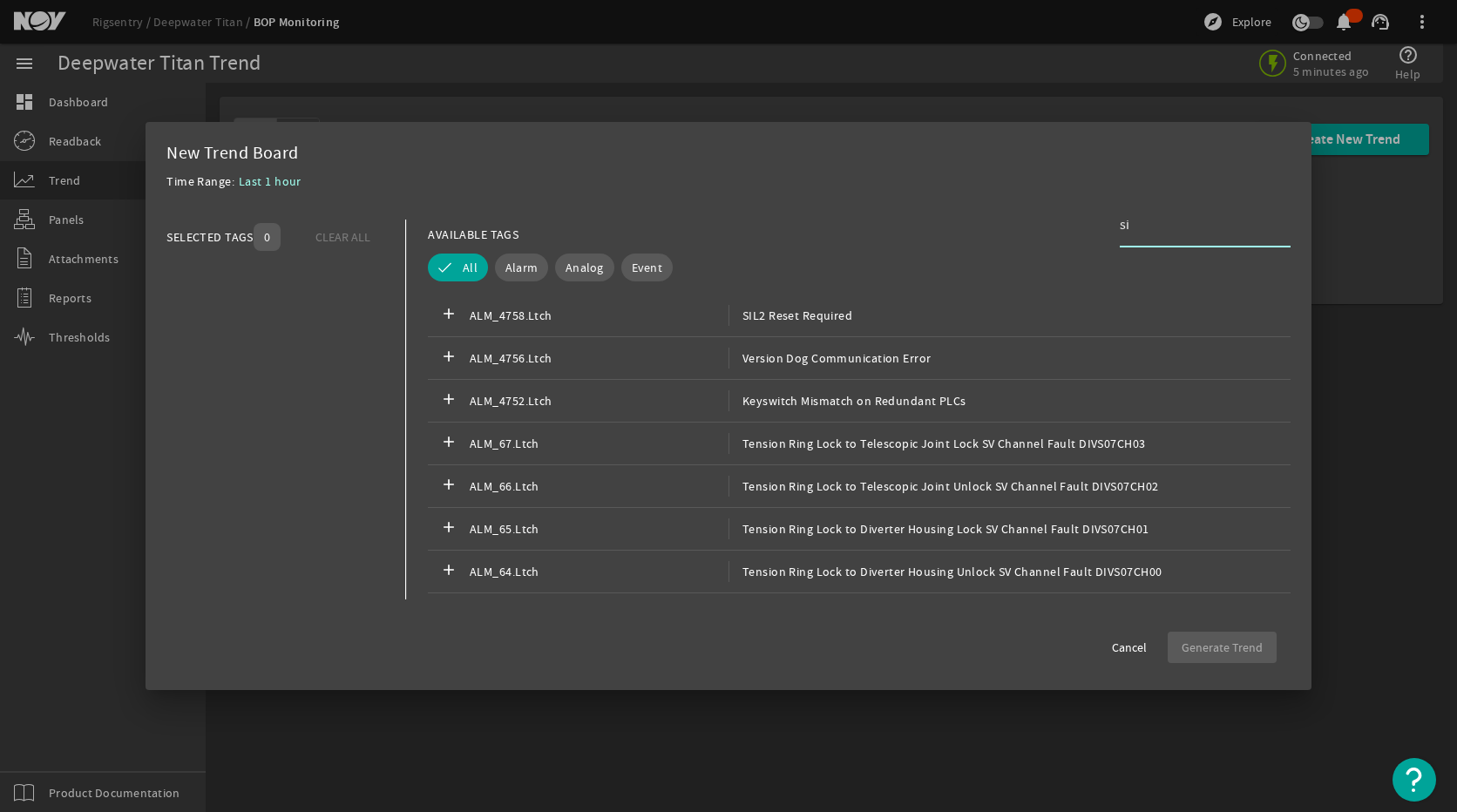
type input "s"
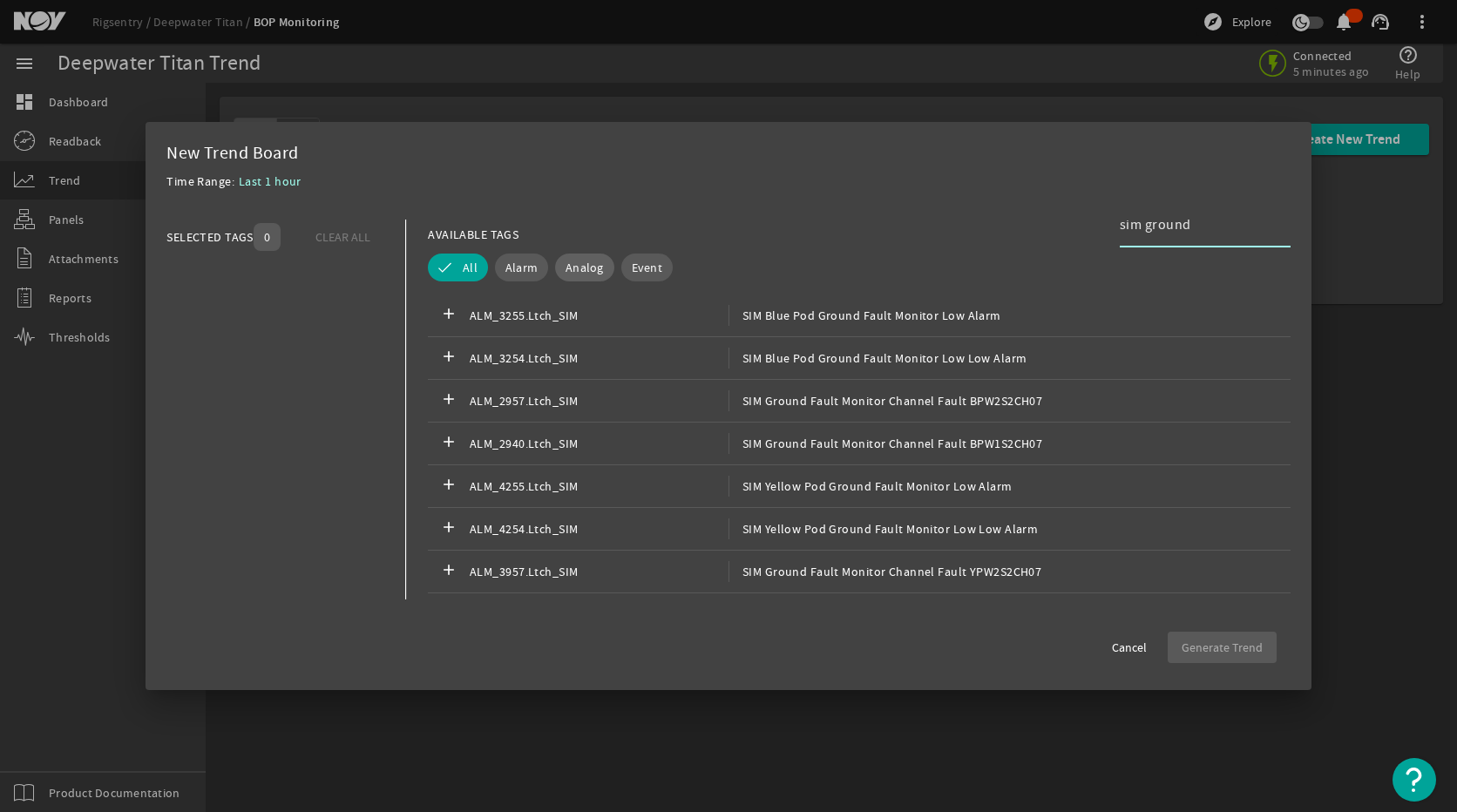
type input "sim ground"
click at [568, 257] on button "Analog" at bounding box center [585, 267] width 59 height 28
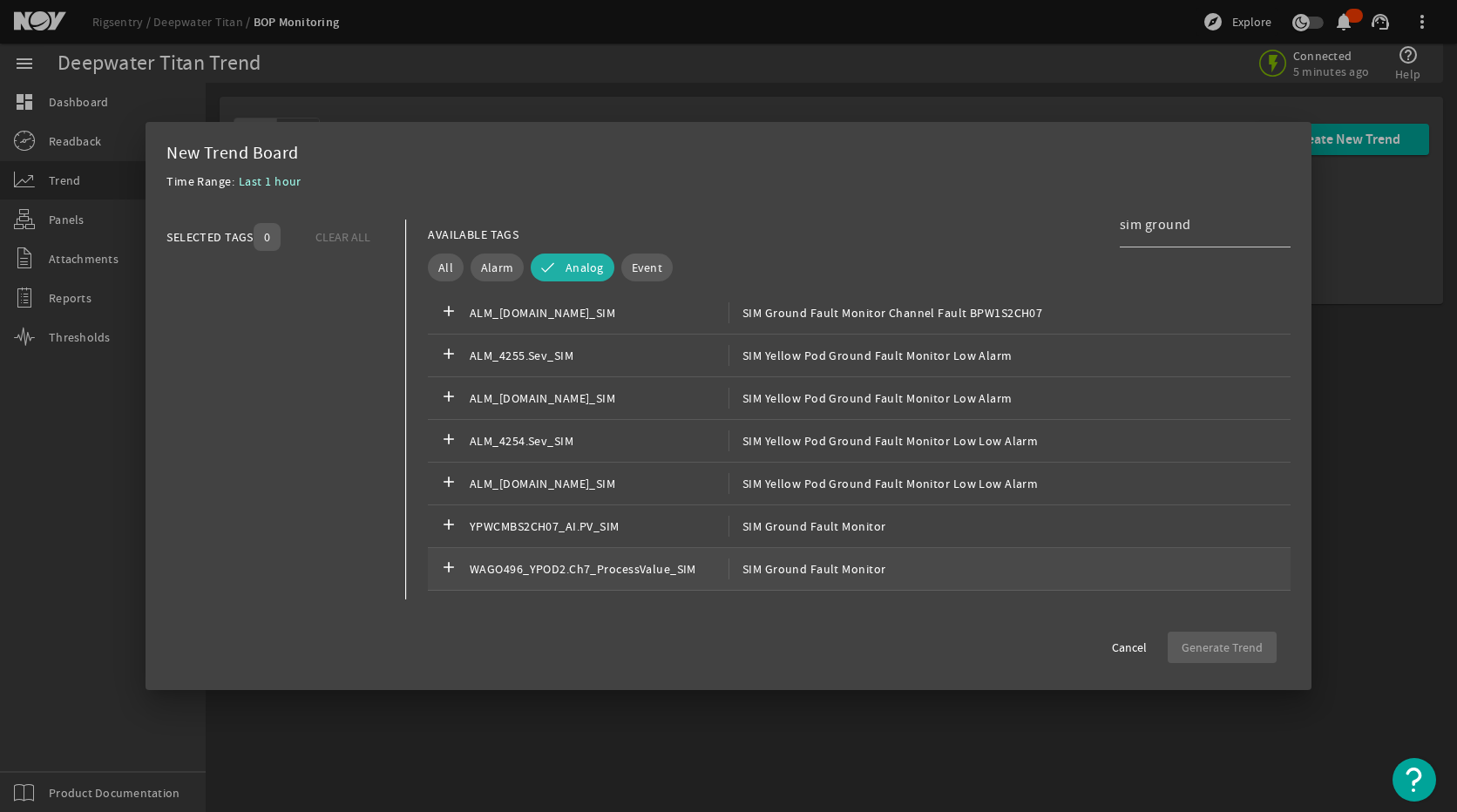
scroll to position [460, 0]
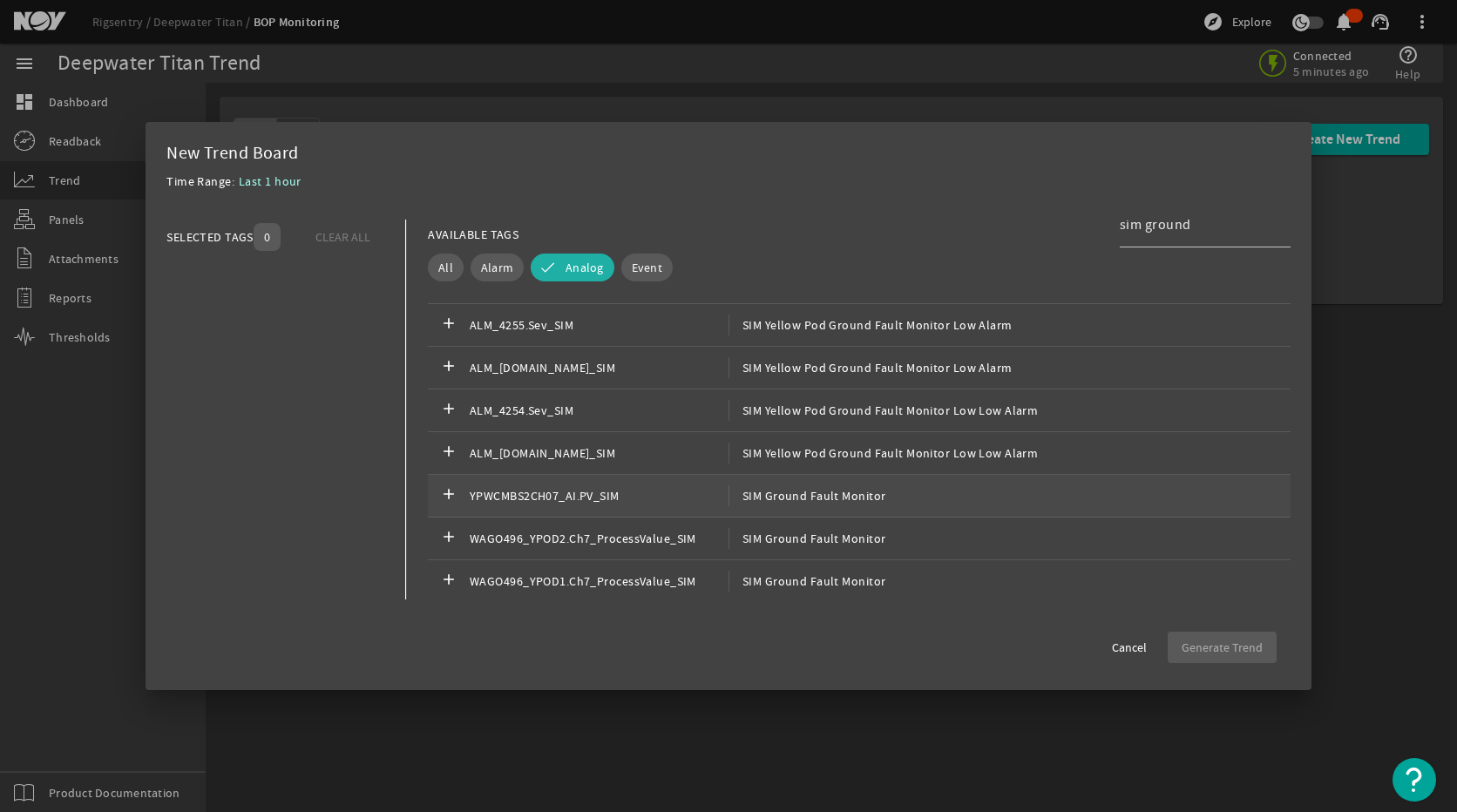
click at [878, 497] on div "add YPWCMBS2CH07_AI.PV_SIM SIM Ground Fault Monitor" at bounding box center [859, 496] width 863 height 42
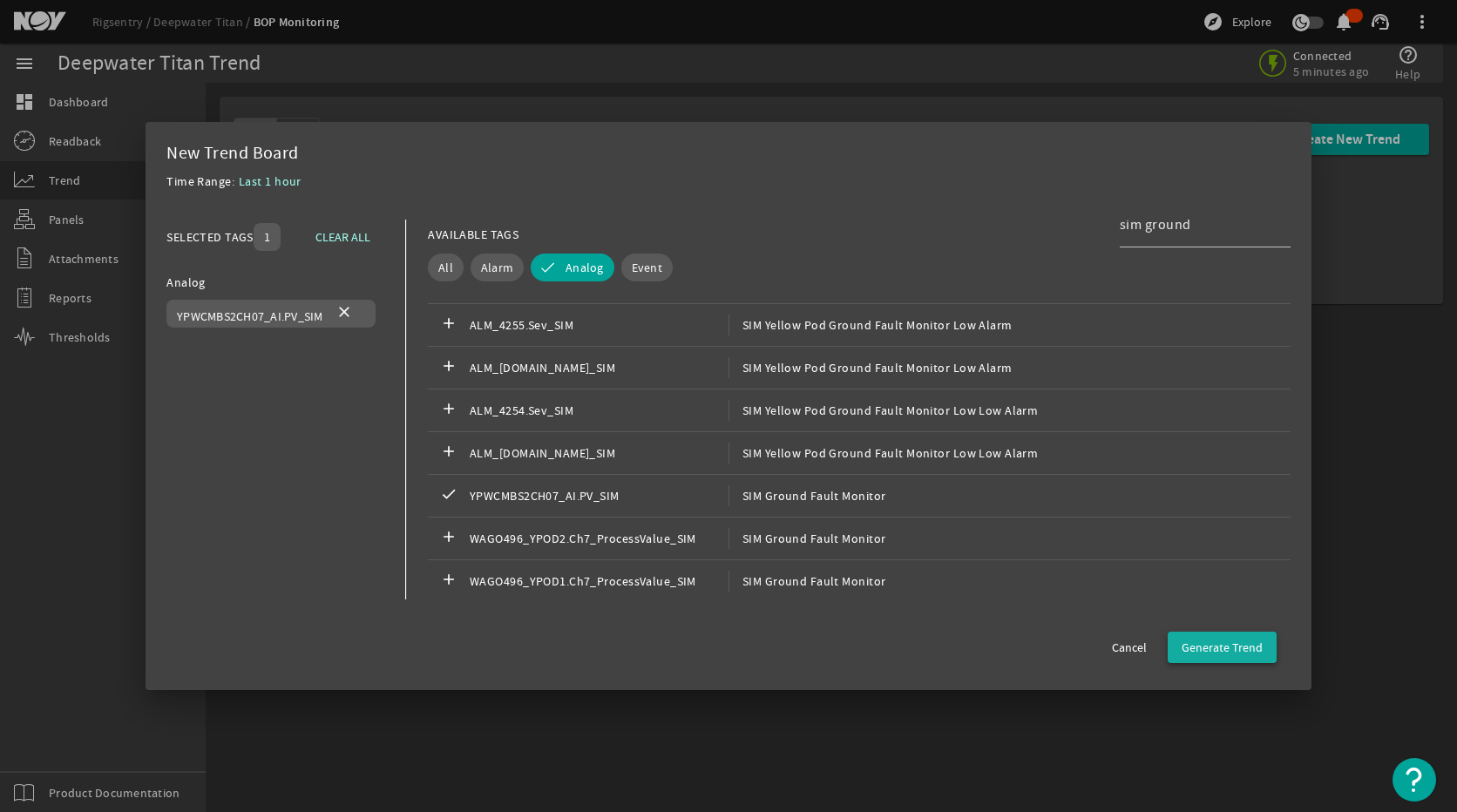
click at [1206, 636] on span "button" at bounding box center [1222, 647] width 109 height 42
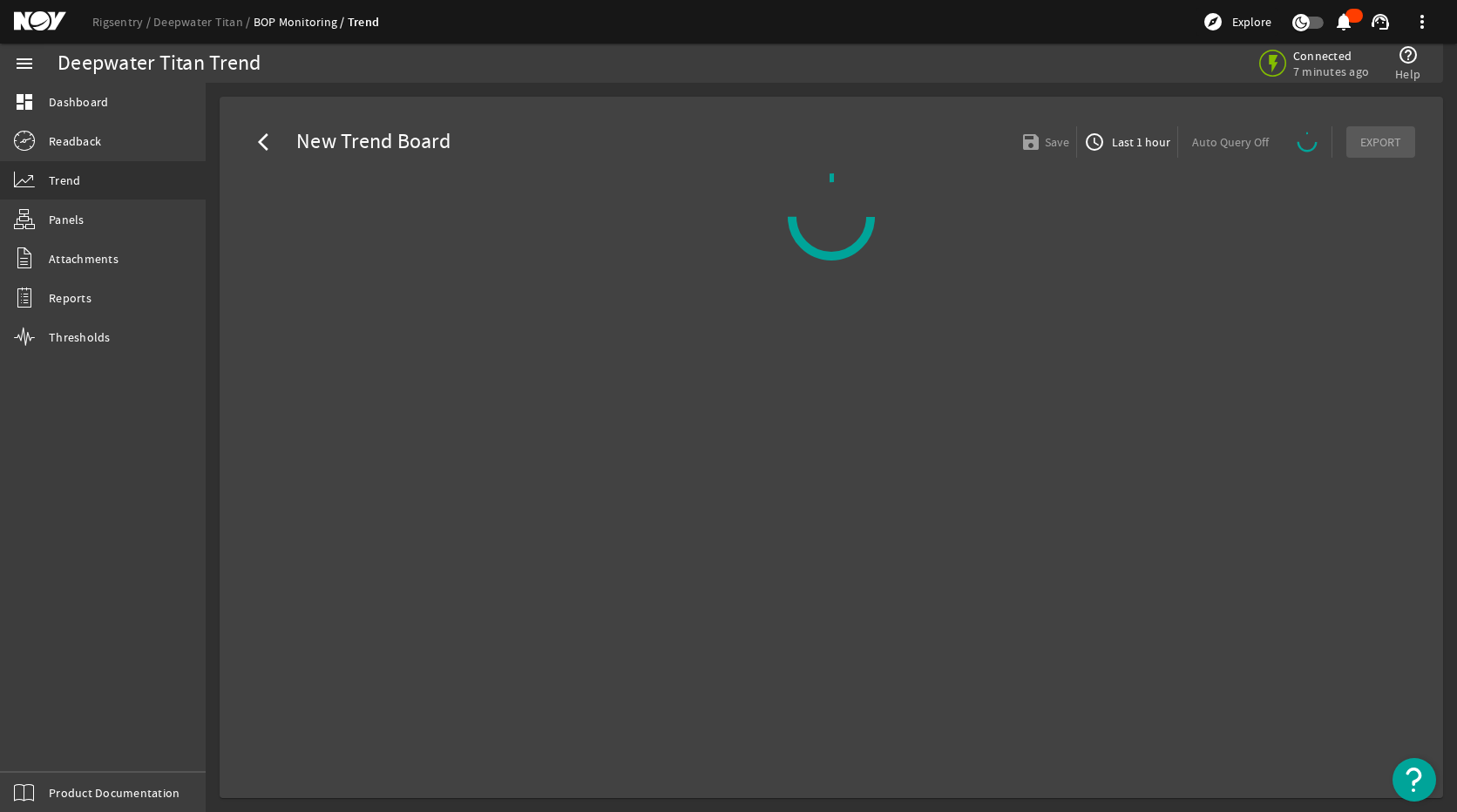
select select "ALL"
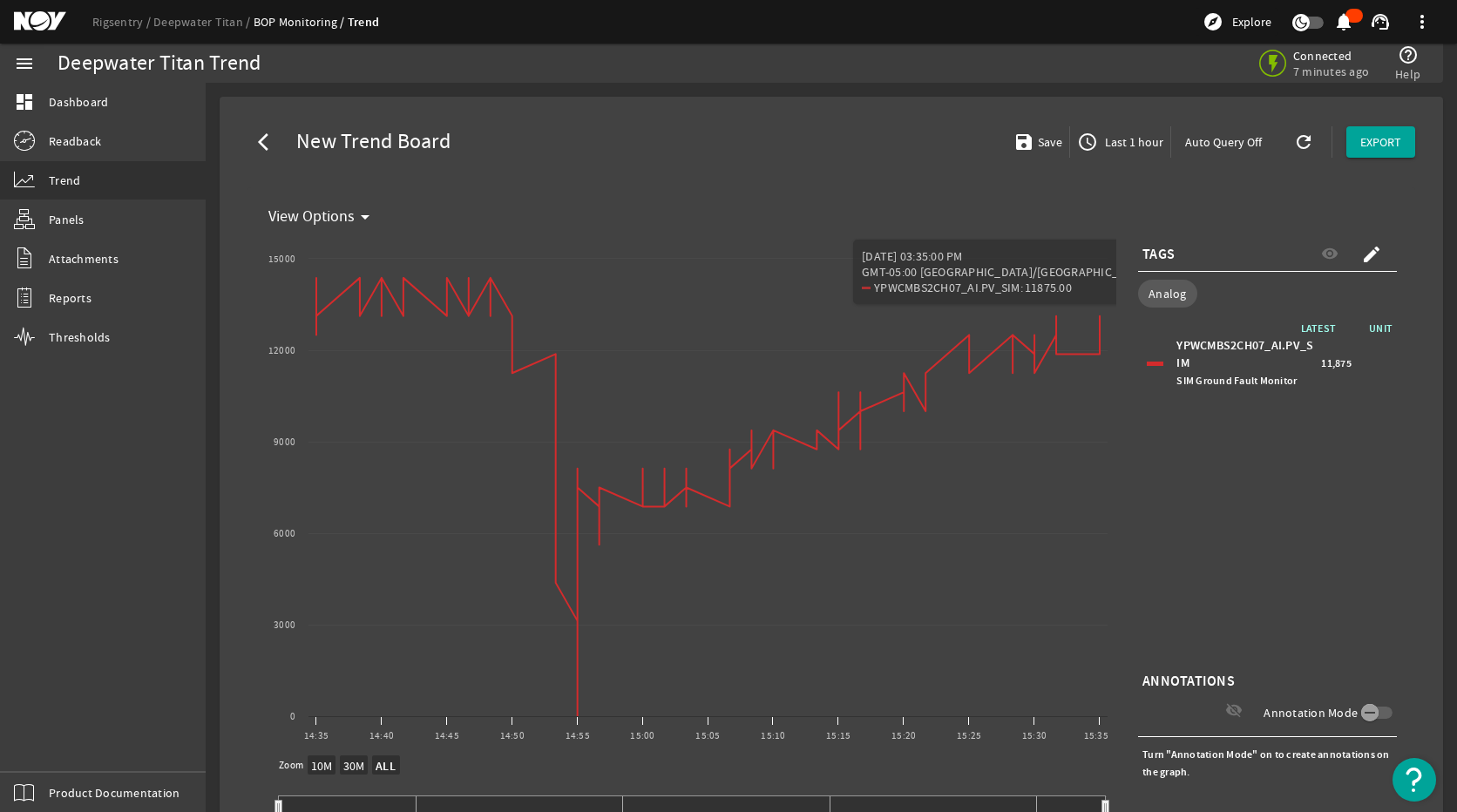
click at [1135, 142] on span "Last 1 hour" at bounding box center [1132, 141] width 62 height 18
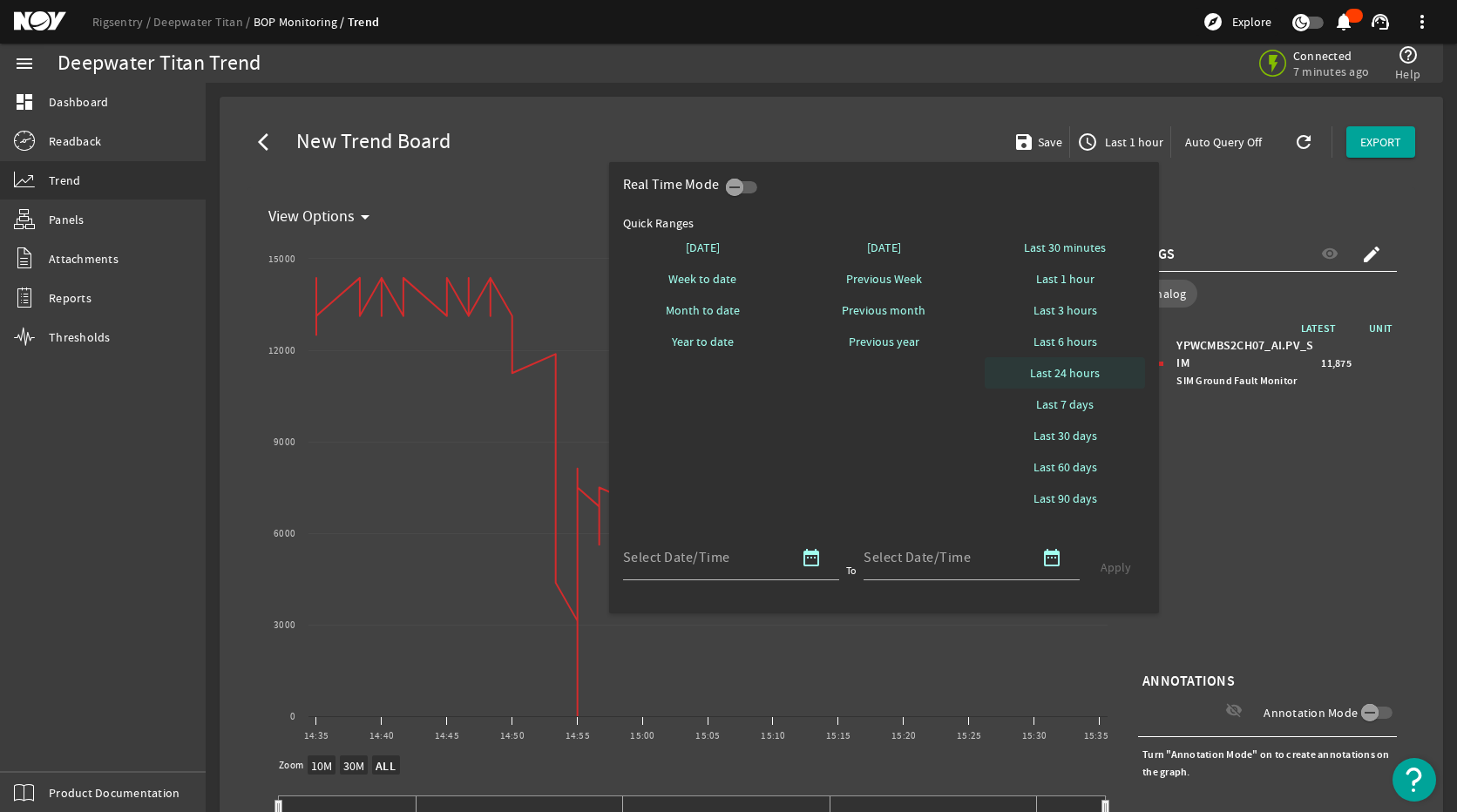
click at [1092, 382] on span "Last 24 hours" at bounding box center [1064, 372] width 69 height 18
select select "10M"
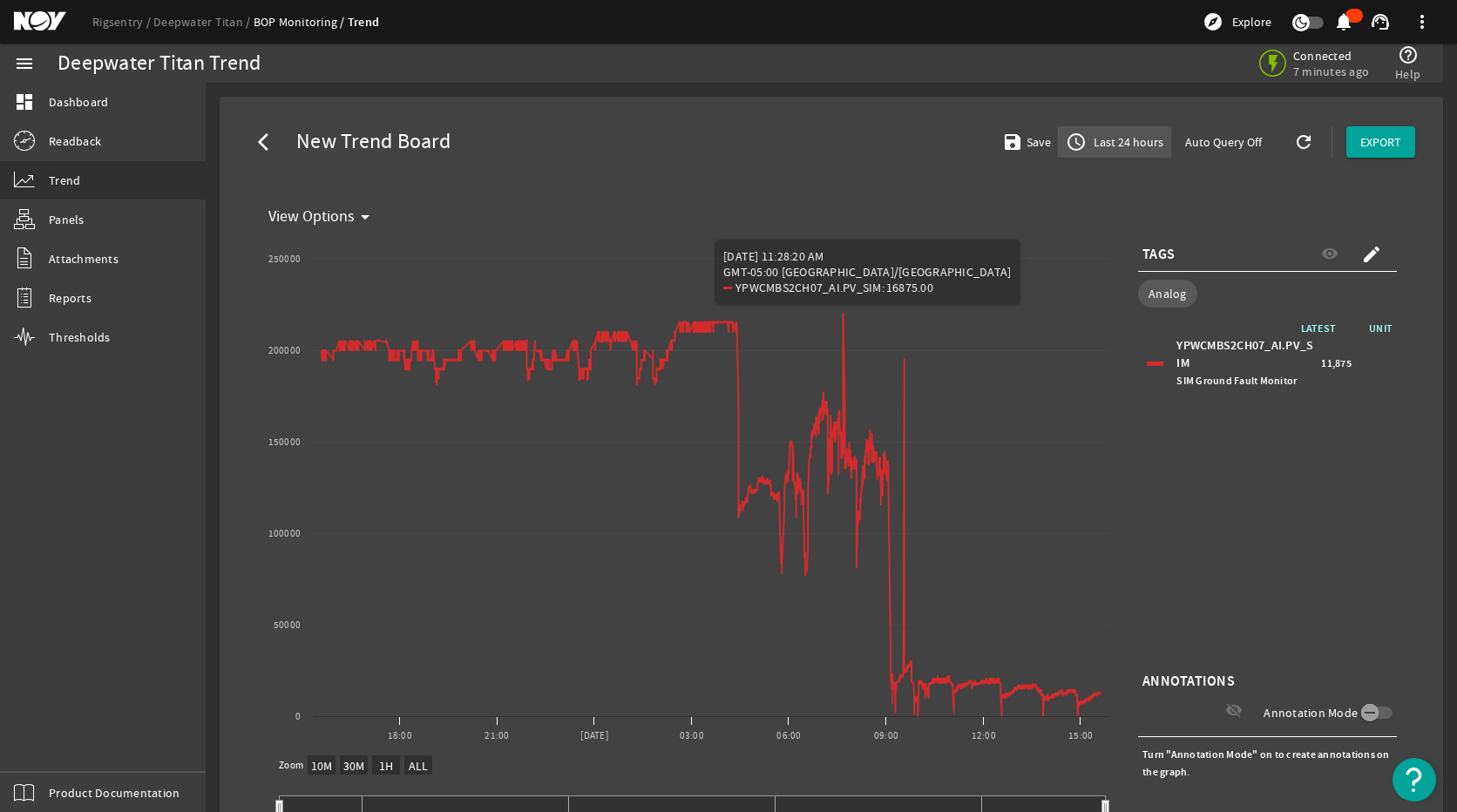
click at [1111, 144] on span "Last 24 hours" at bounding box center [1126, 141] width 73 height 18
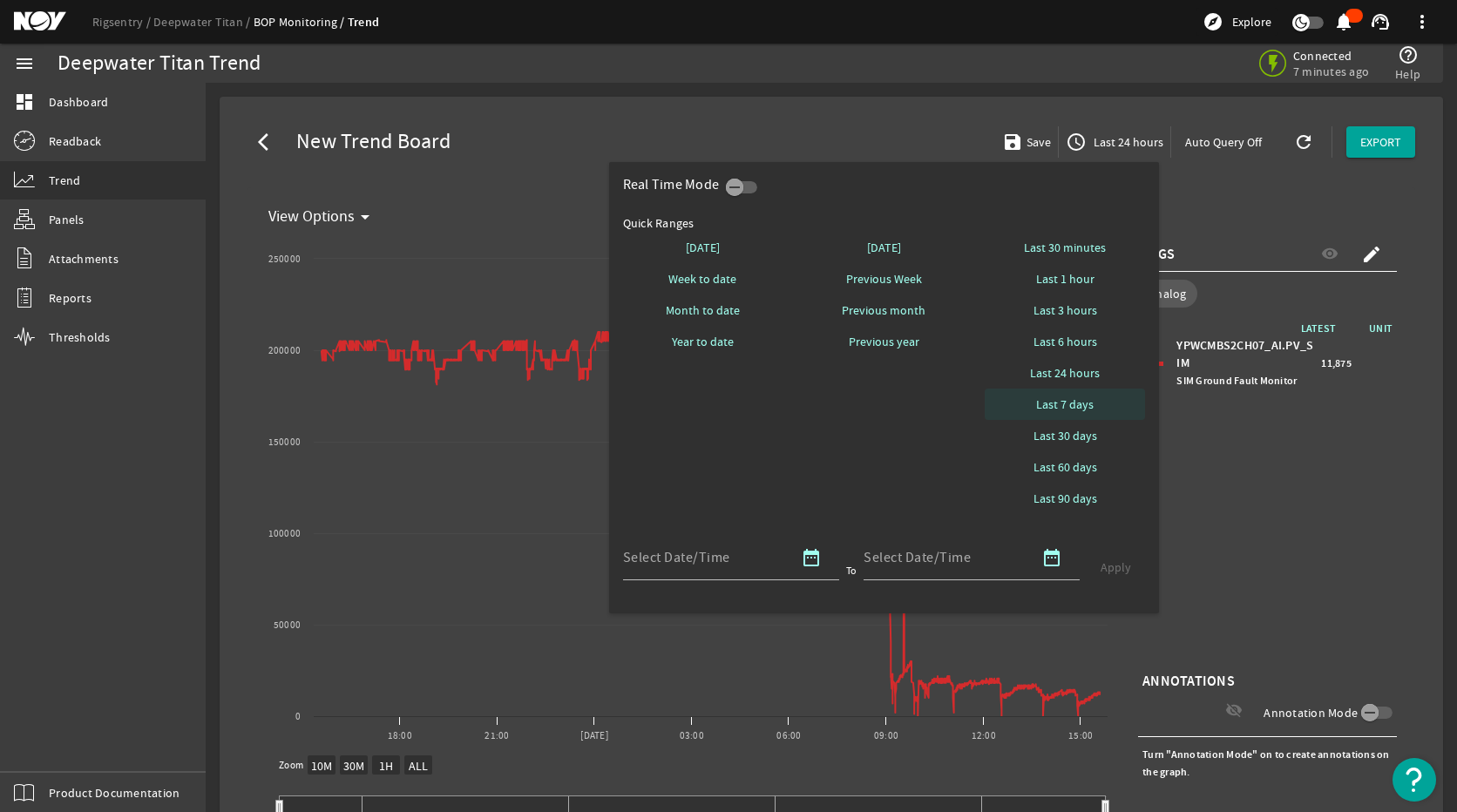
click at [1085, 409] on span "Last 7 days" at bounding box center [1064, 404] width 57 height 18
select select "10M"
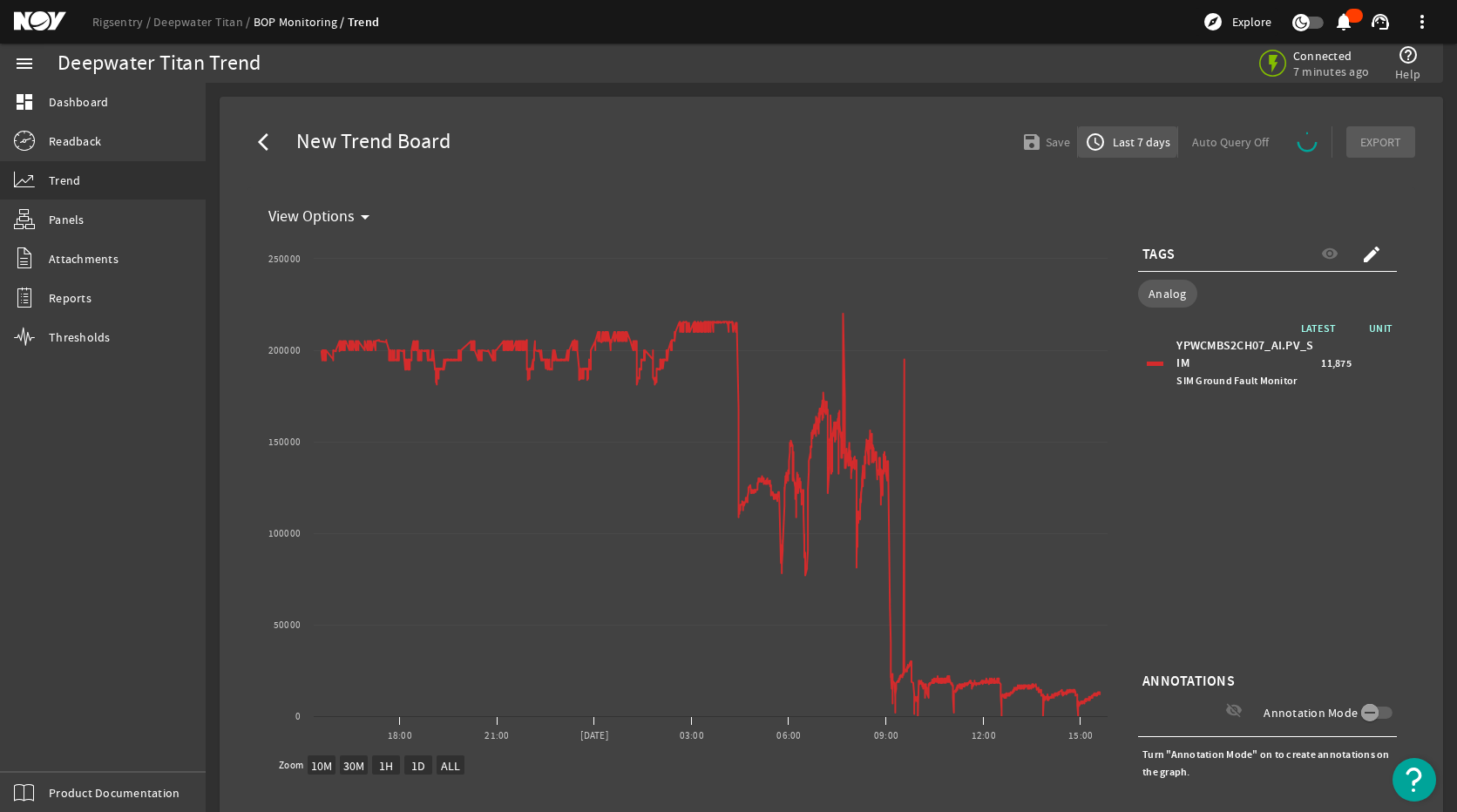
click at [1117, 137] on span "Last 7 days" at bounding box center [1139, 141] width 61 height 18
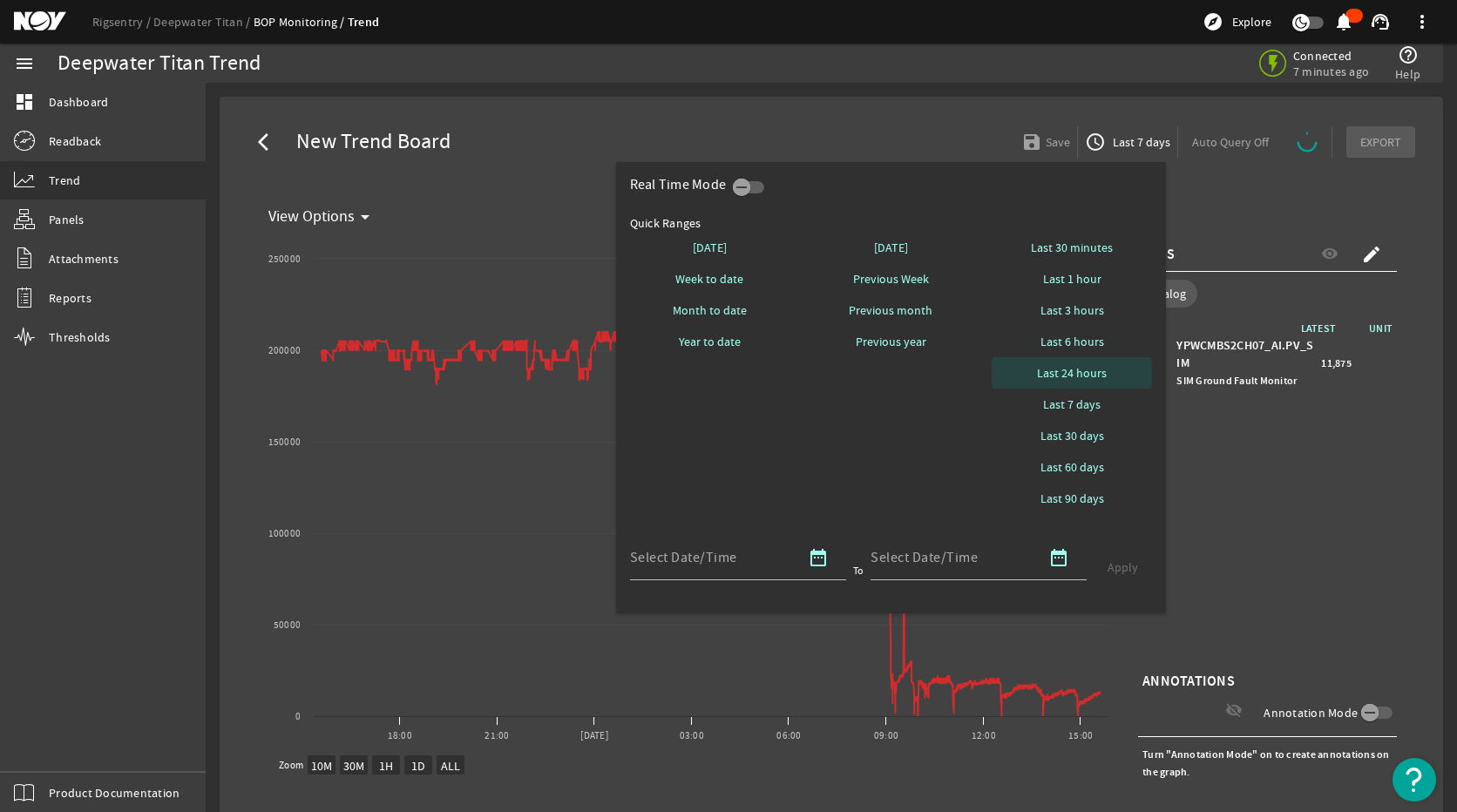
click at [1092, 367] on span "Last 24 hours" at bounding box center [1071, 372] width 69 height 18
select select "10M"
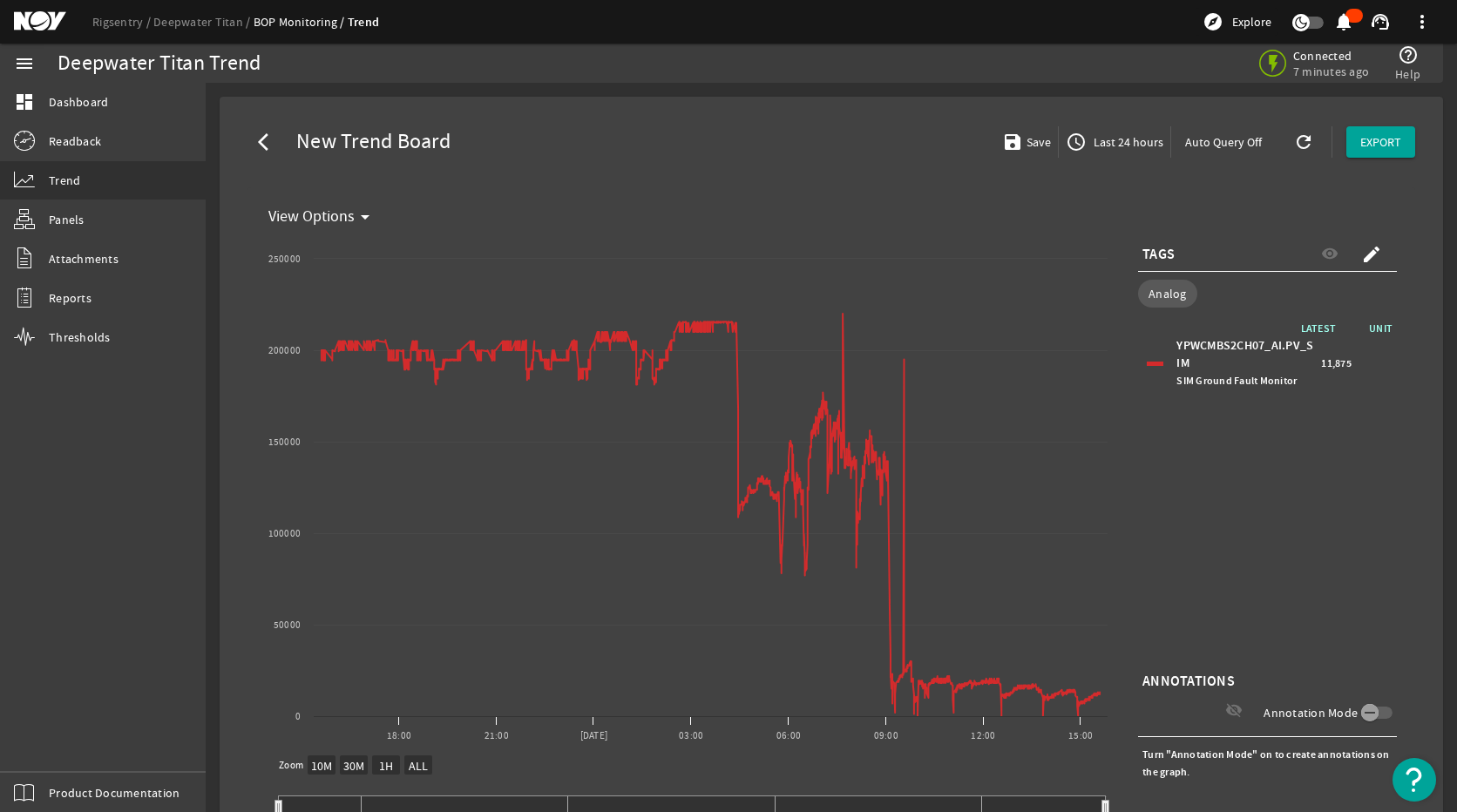
click at [1113, 146] on span "Last 24 hours" at bounding box center [1126, 141] width 73 height 18
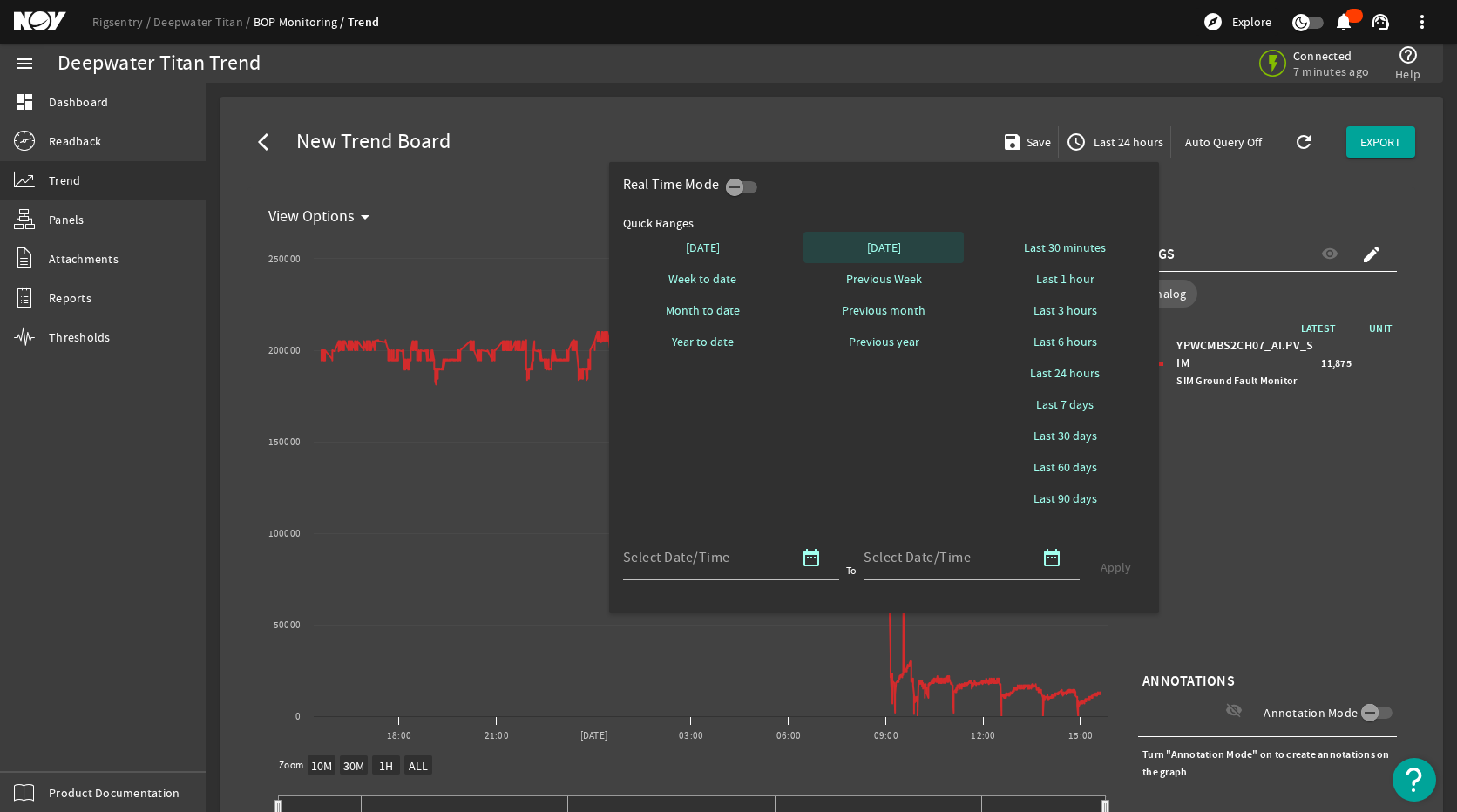
click at [919, 248] on span at bounding box center [883, 247] width 161 height 42
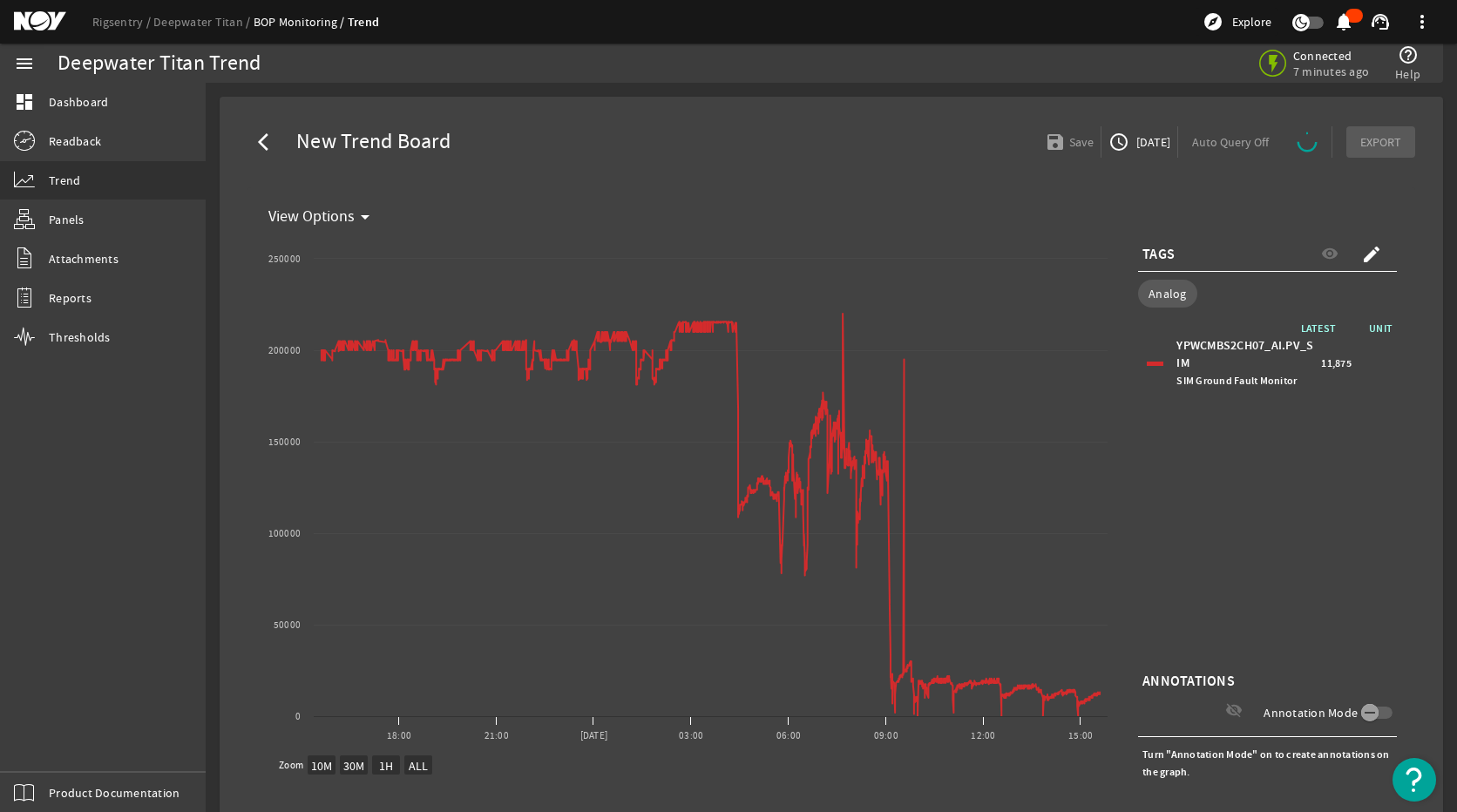
select select "ALL"
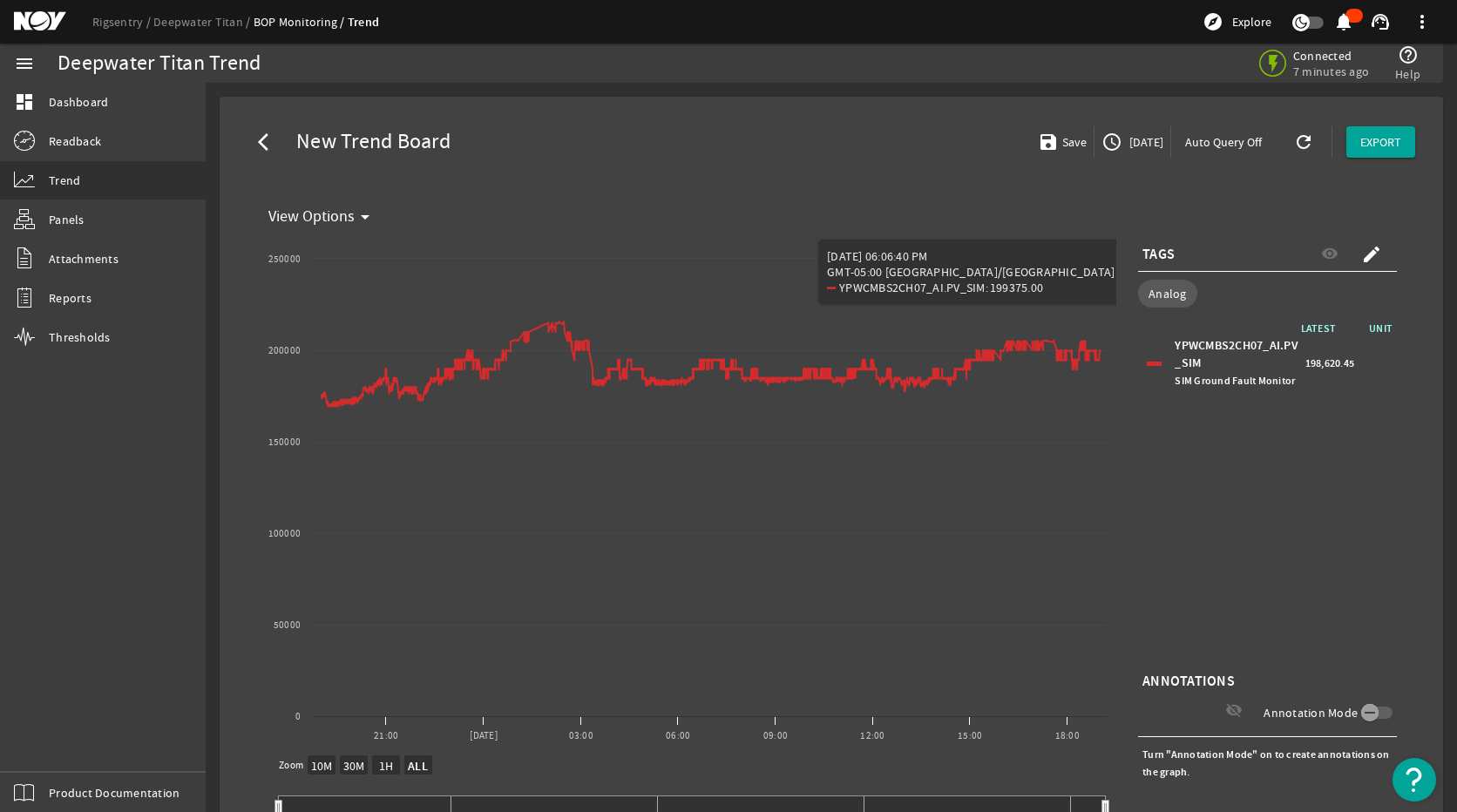
click at [1129, 130] on span "button" at bounding box center [1132, 141] width 76 height 42
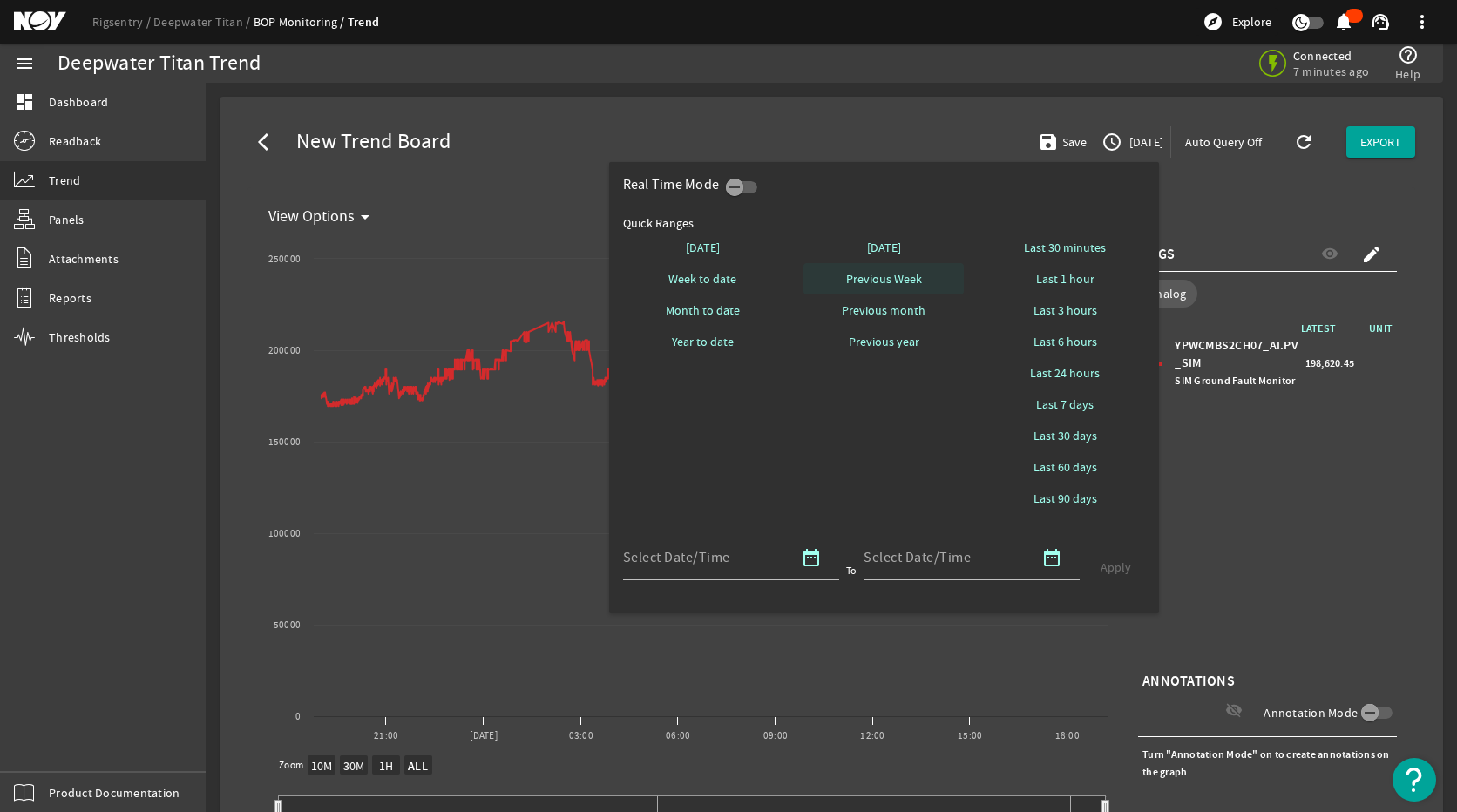
click at [883, 273] on span "Previous Week" at bounding box center [884, 278] width 76 height 18
select select "10M"
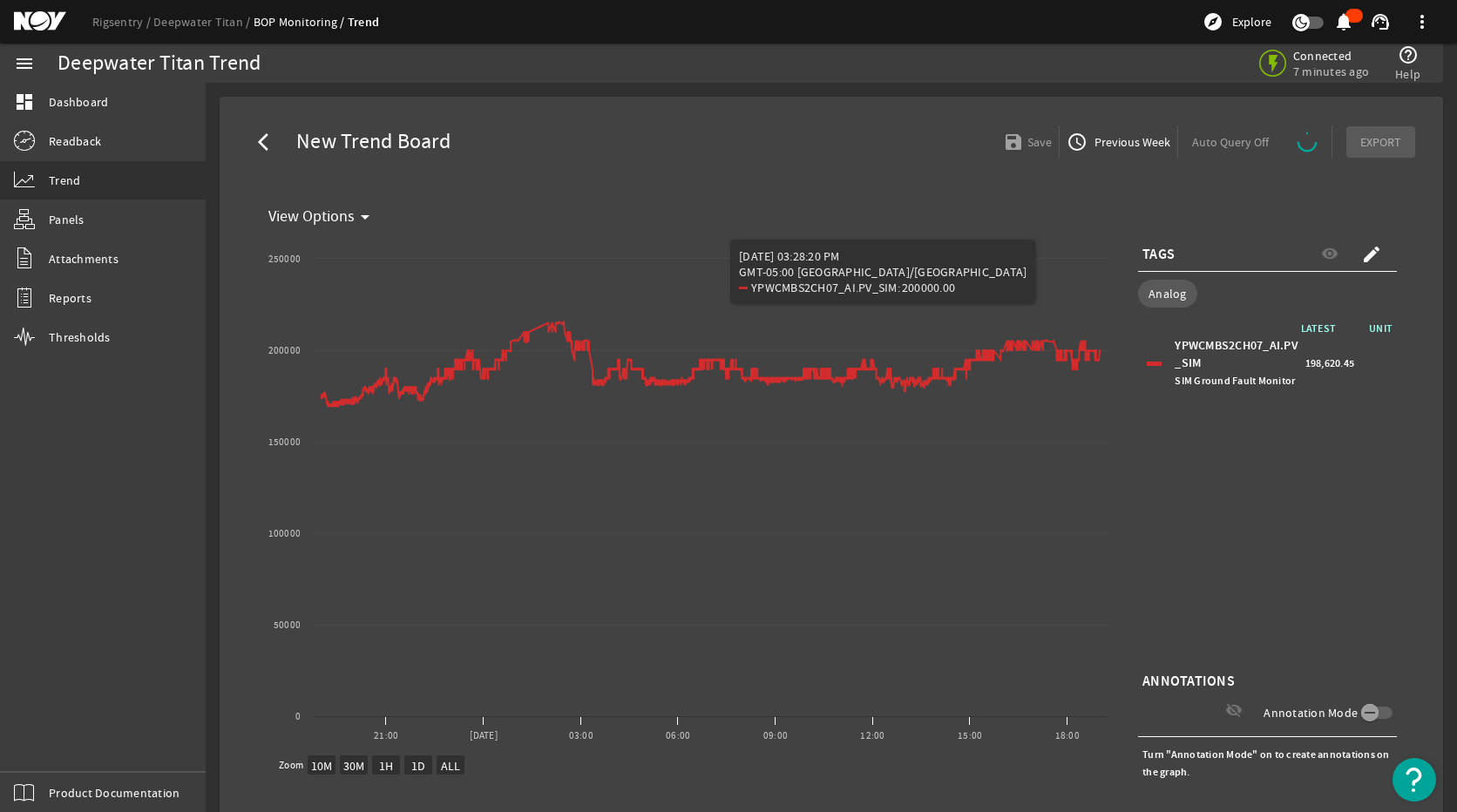
click at [1110, 140] on span "Previous Week" at bounding box center [1131, 141] width 79 height 18
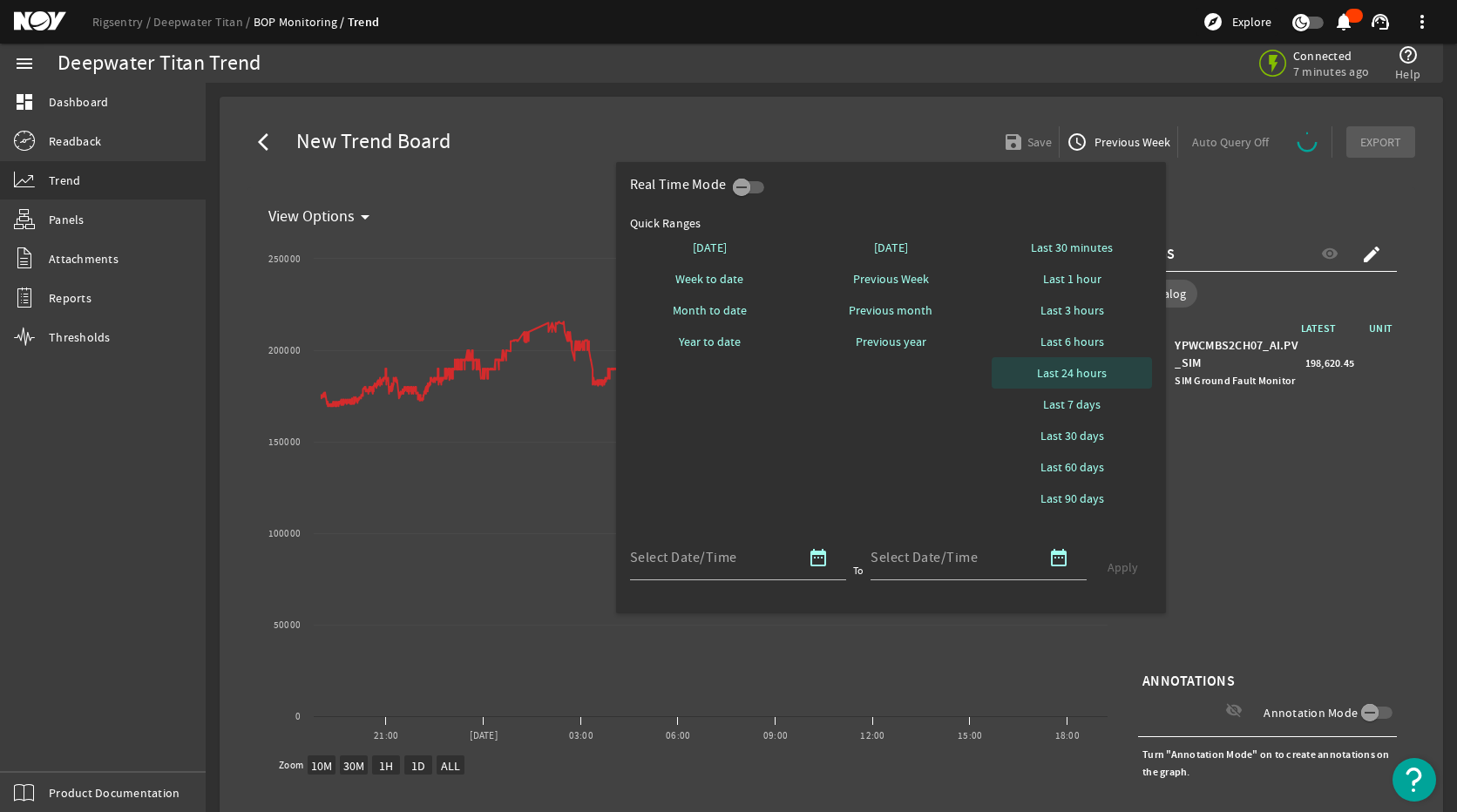
click at [1091, 374] on span "Last 24 hours" at bounding box center [1071, 372] width 69 height 18
select select "10M"
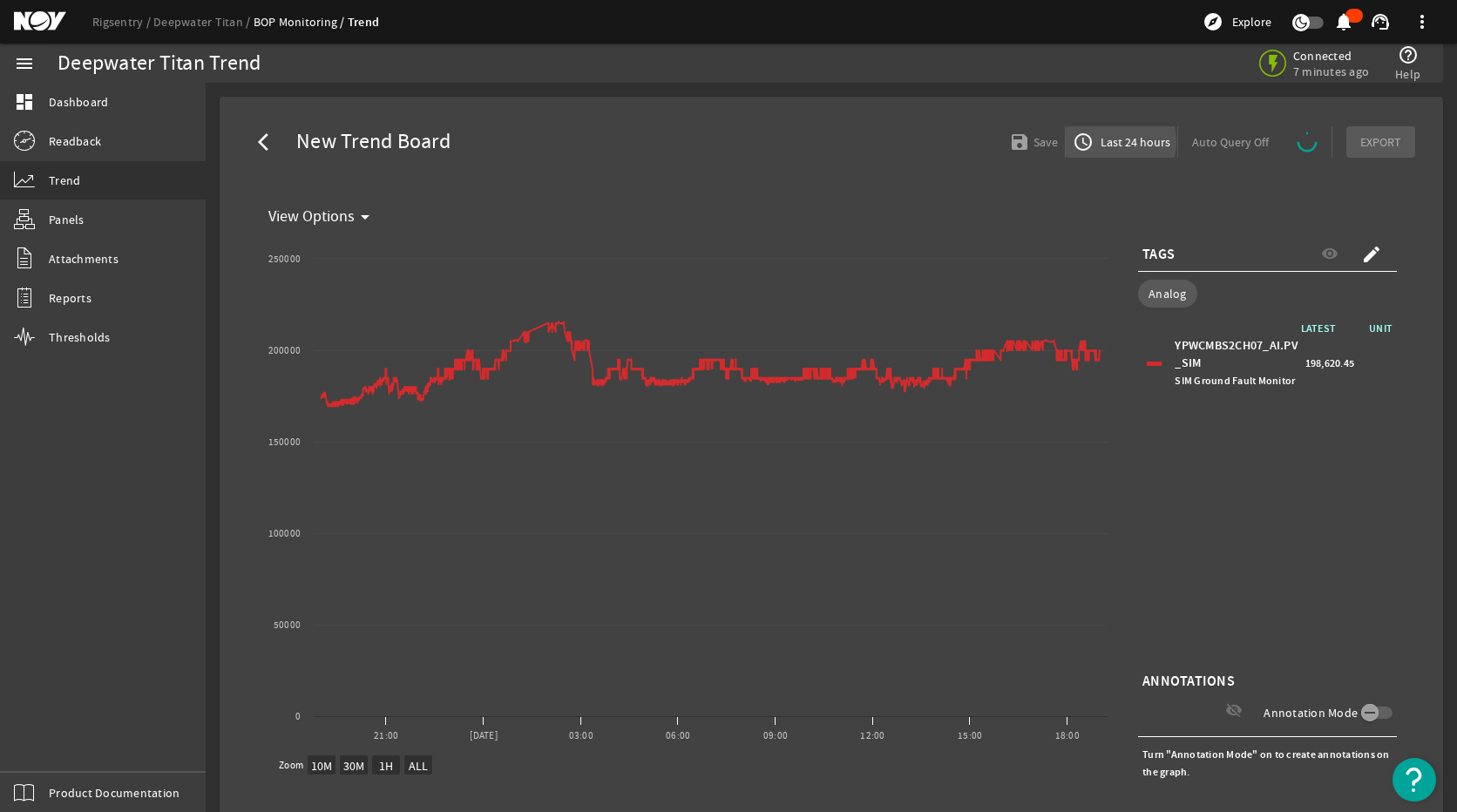
click at [1099, 142] on span "Last 24 hours" at bounding box center [1133, 141] width 73 height 18
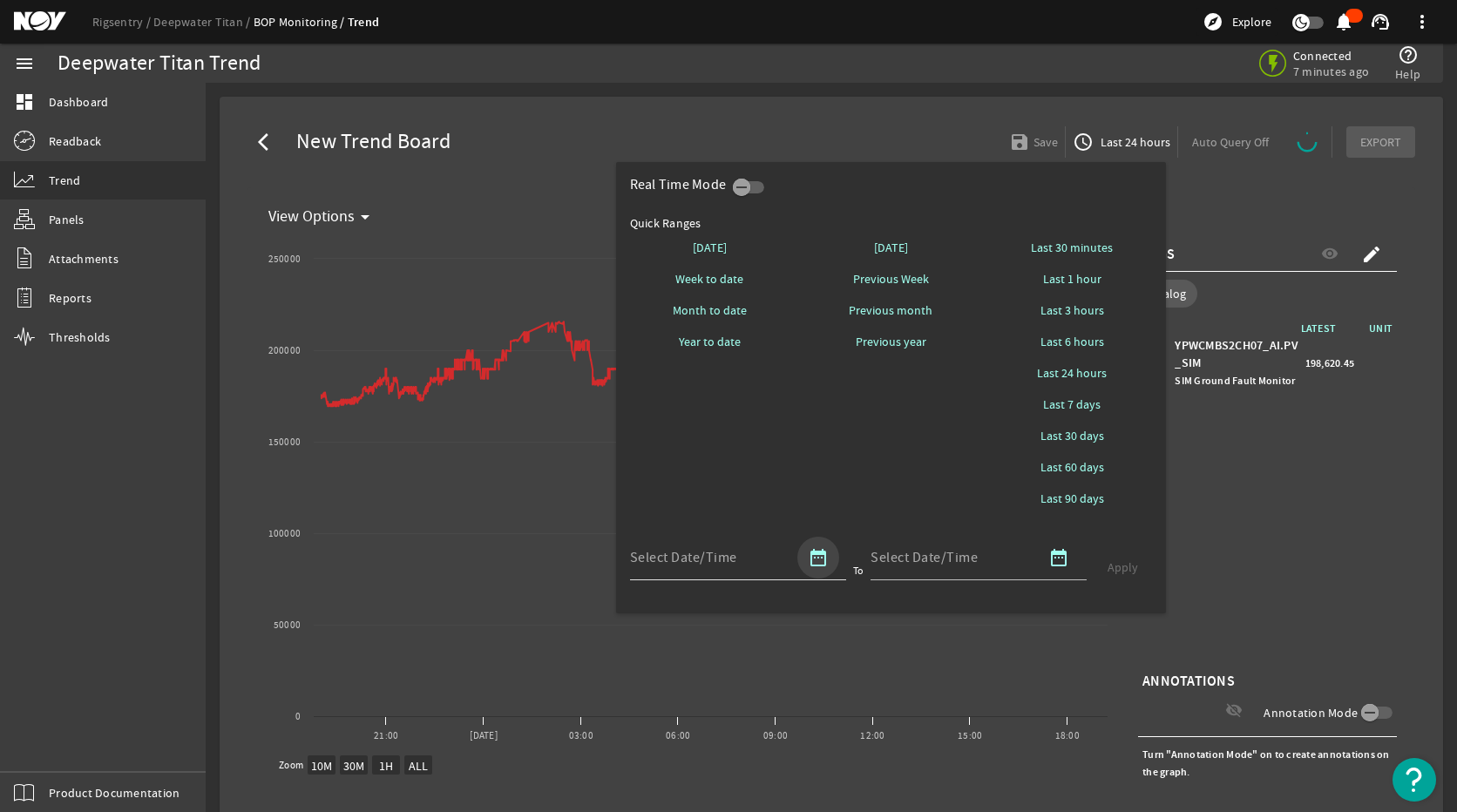
click at [820, 559] on mat-icon "date_range" at bounding box center [818, 557] width 21 height 21
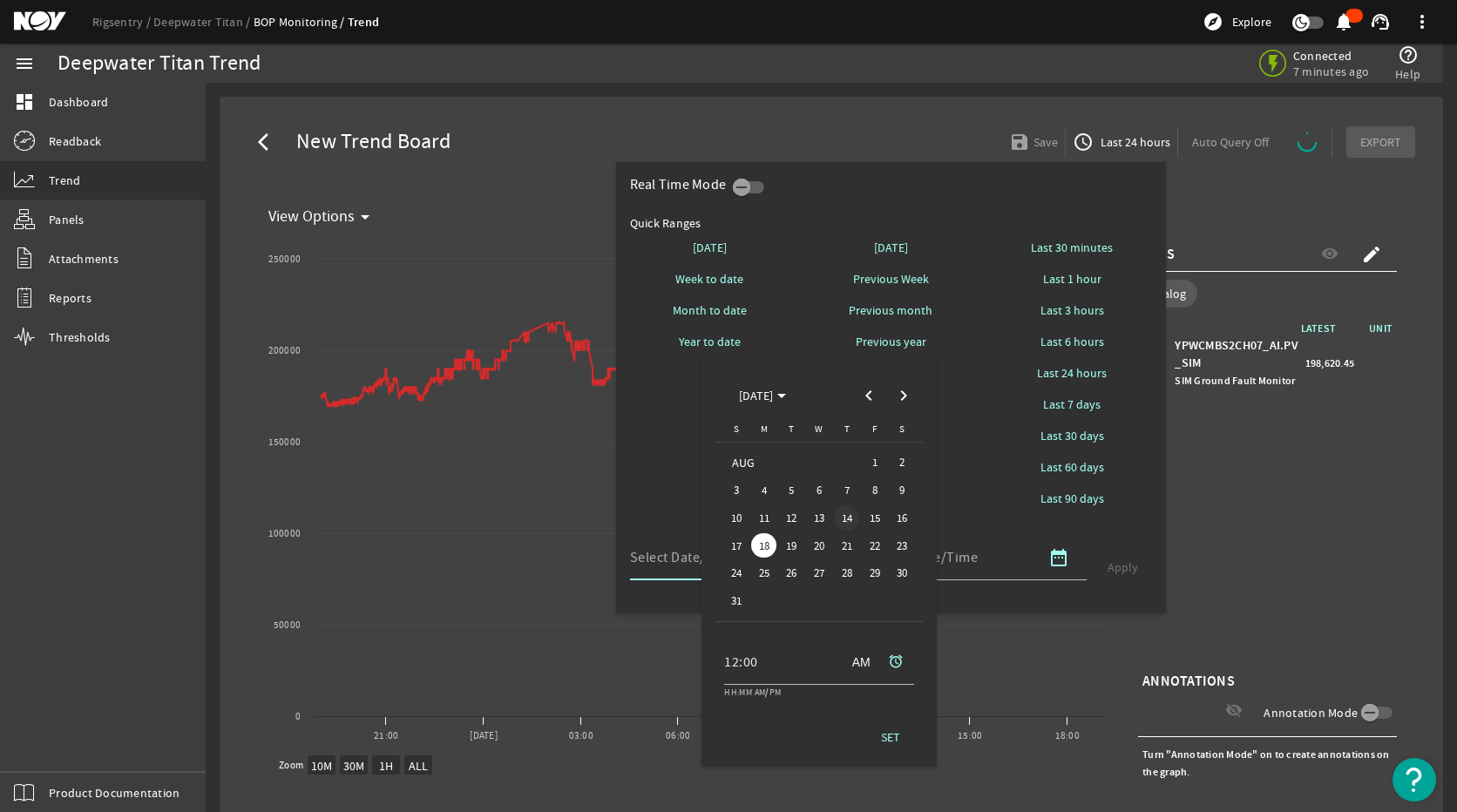
click at [847, 518] on span "14" at bounding box center [846, 517] width 25 height 25
click at [756, 542] on span "18" at bounding box center [763, 545] width 25 height 25
click at [847, 514] on span "14" at bounding box center [846, 517] width 25 height 25
click at [892, 649] on span "SET" at bounding box center [890, 736] width 19 height 18
type input "08/14/2025 12:00 AM America/Chicago"
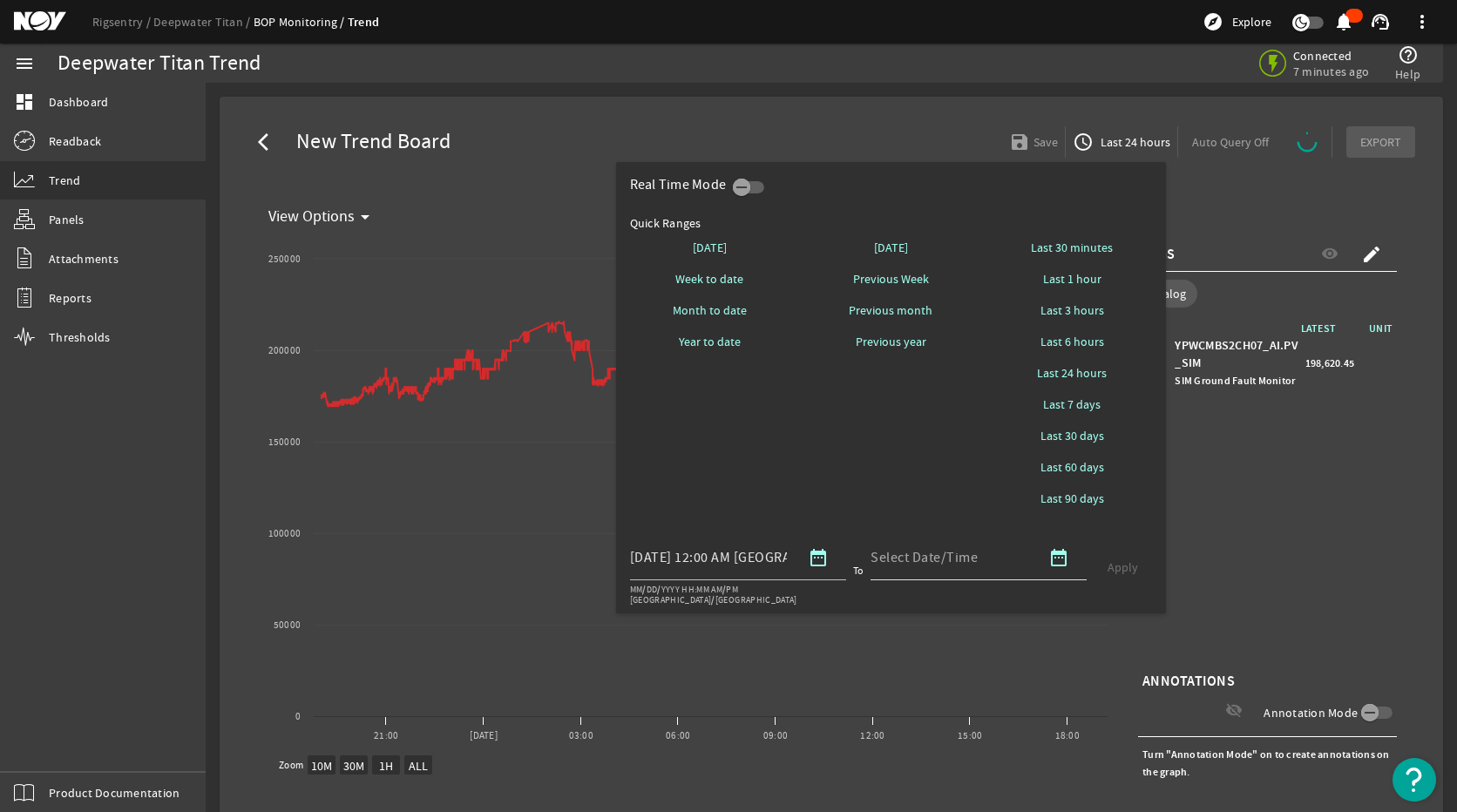
click at [1064, 563] on mat-icon "date_range" at bounding box center [1058, 557] width 21 height 21
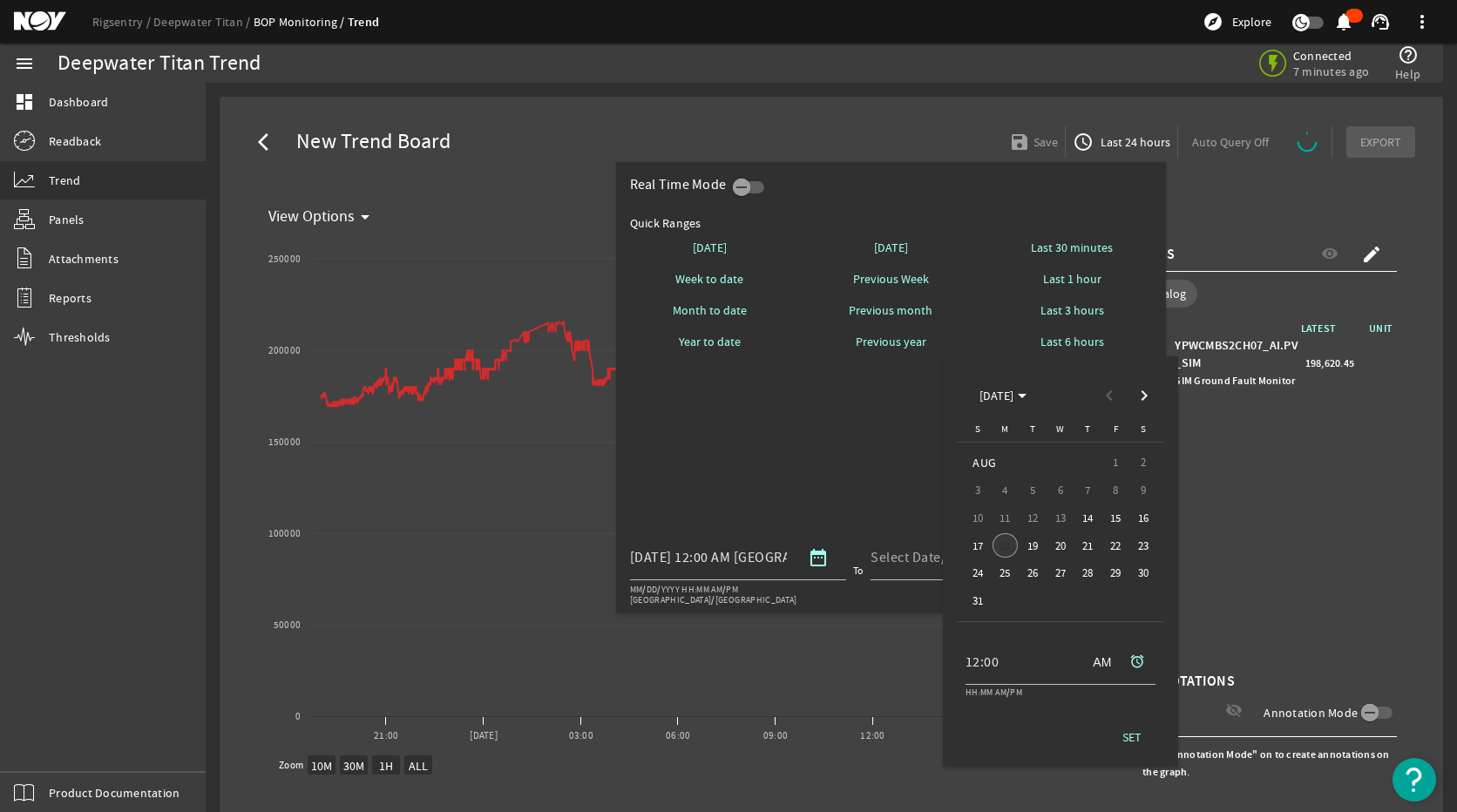
click at [1009, 548] on span "18" at bounding box center [1004, 545] width 25 height 25
click at [1123, 649] on span "SET" at bounding box center [1132, 736] width 19 height 18
type input "08/18/2025 12:00 AM America/Chicago"
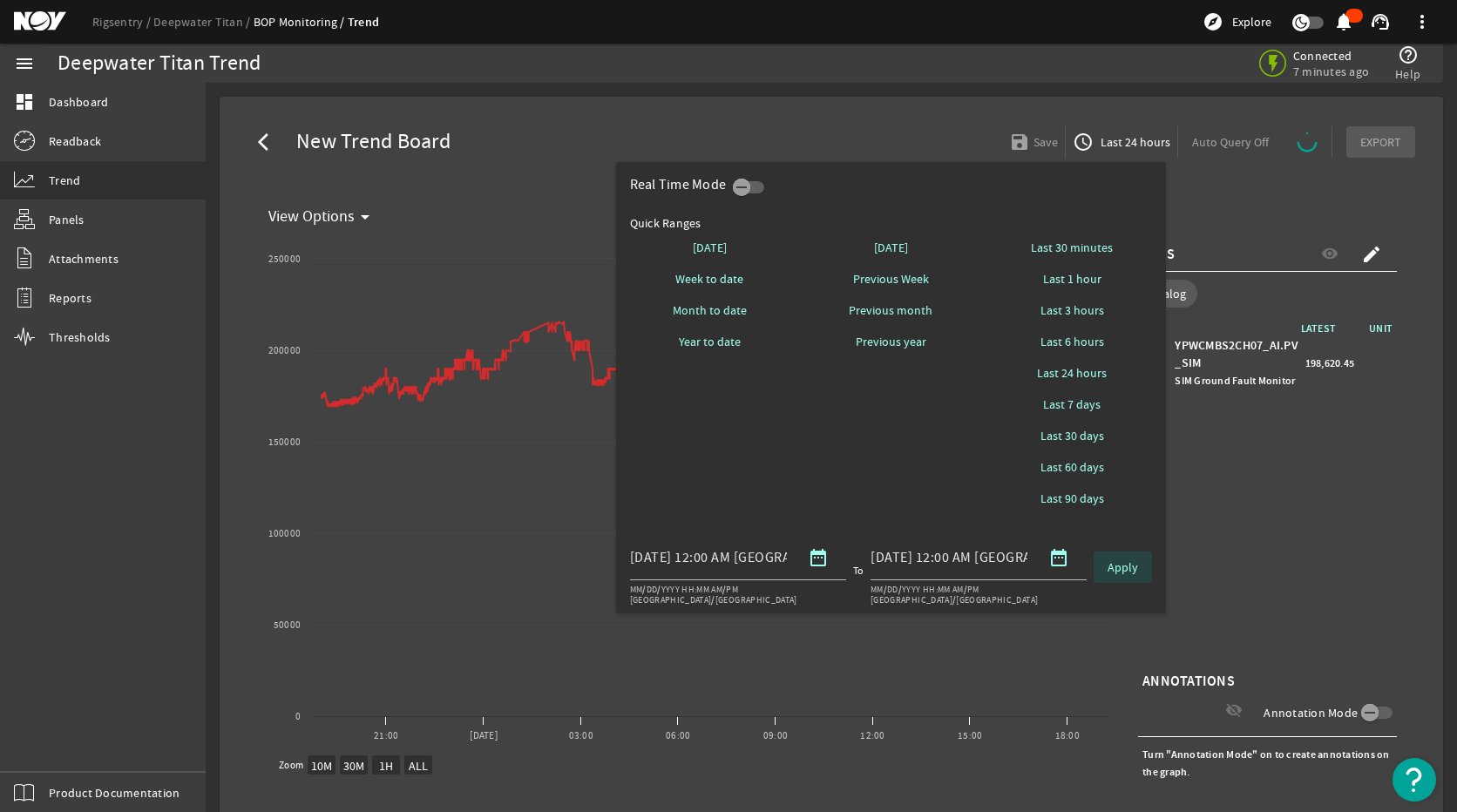
click at [1127, 573] on span "Apply" at bounding box center [1122, 566] width 30 height 18
select select "10M"
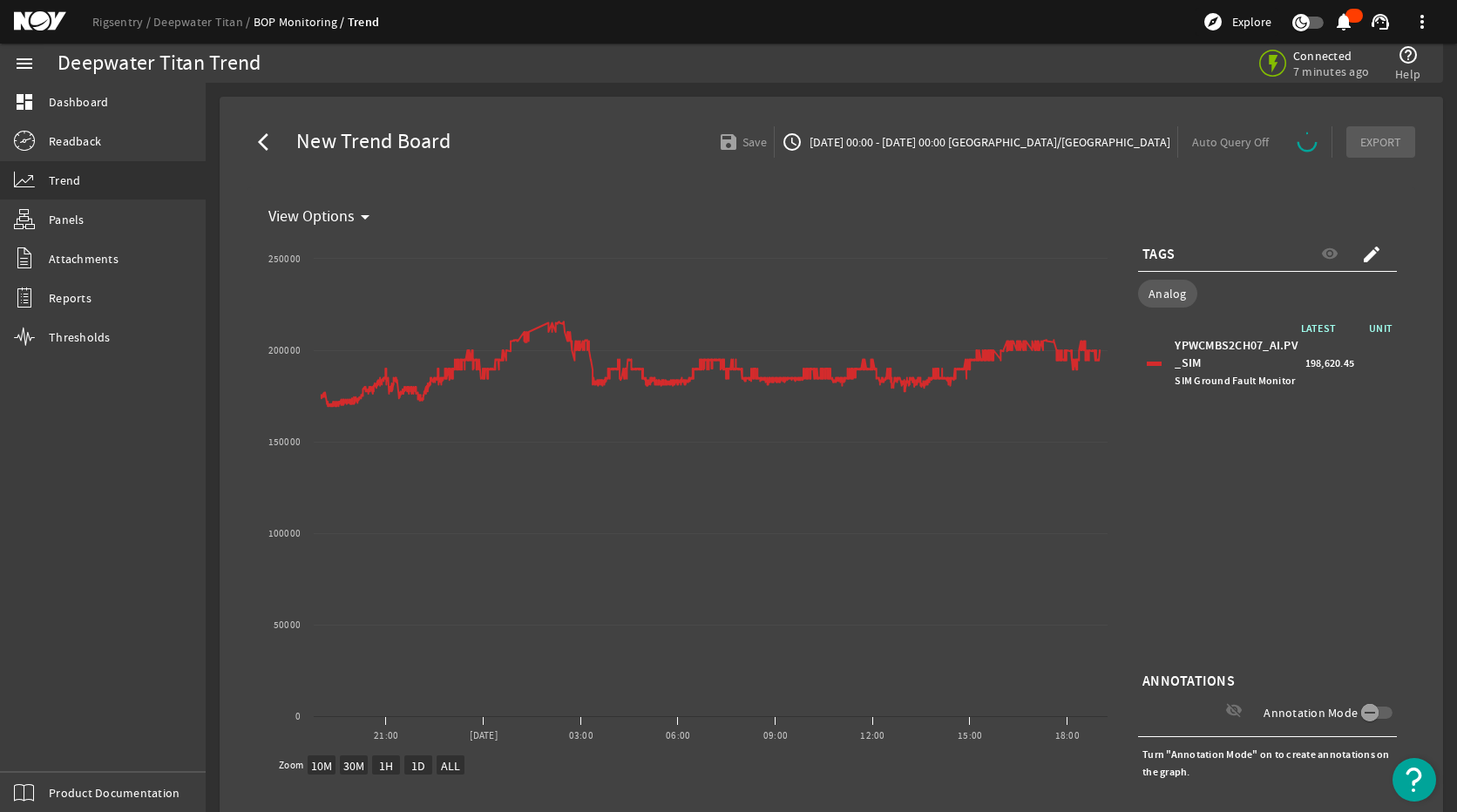
click at [1299, 157] on div "Auto Query Off" at bounding box center [1255, 142] width 154 height 31
click at [1274, 370] on div "YPWCMBS2CH07_AI.PV_SIM SIM Ground Fault Monitor" at bounding box center [1237, 363] width 126 height 53
click at [1267, 139] on div "Auto Query Off" at bounding box center [1255, 142] width 154 height 31
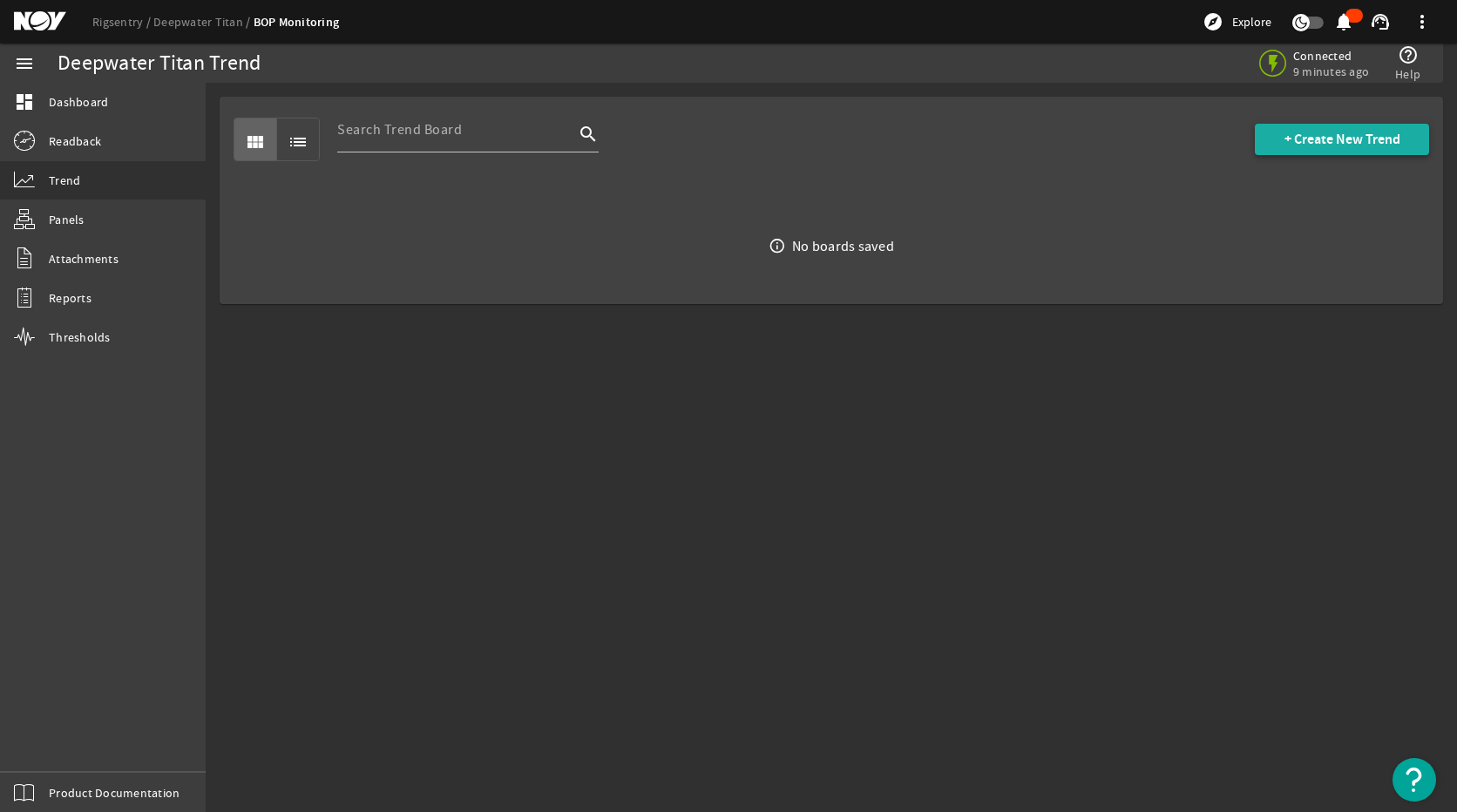
click at [1332, 137] on span "+ Create New Trend" at bounding box center [1342, 139] width 115 height 18
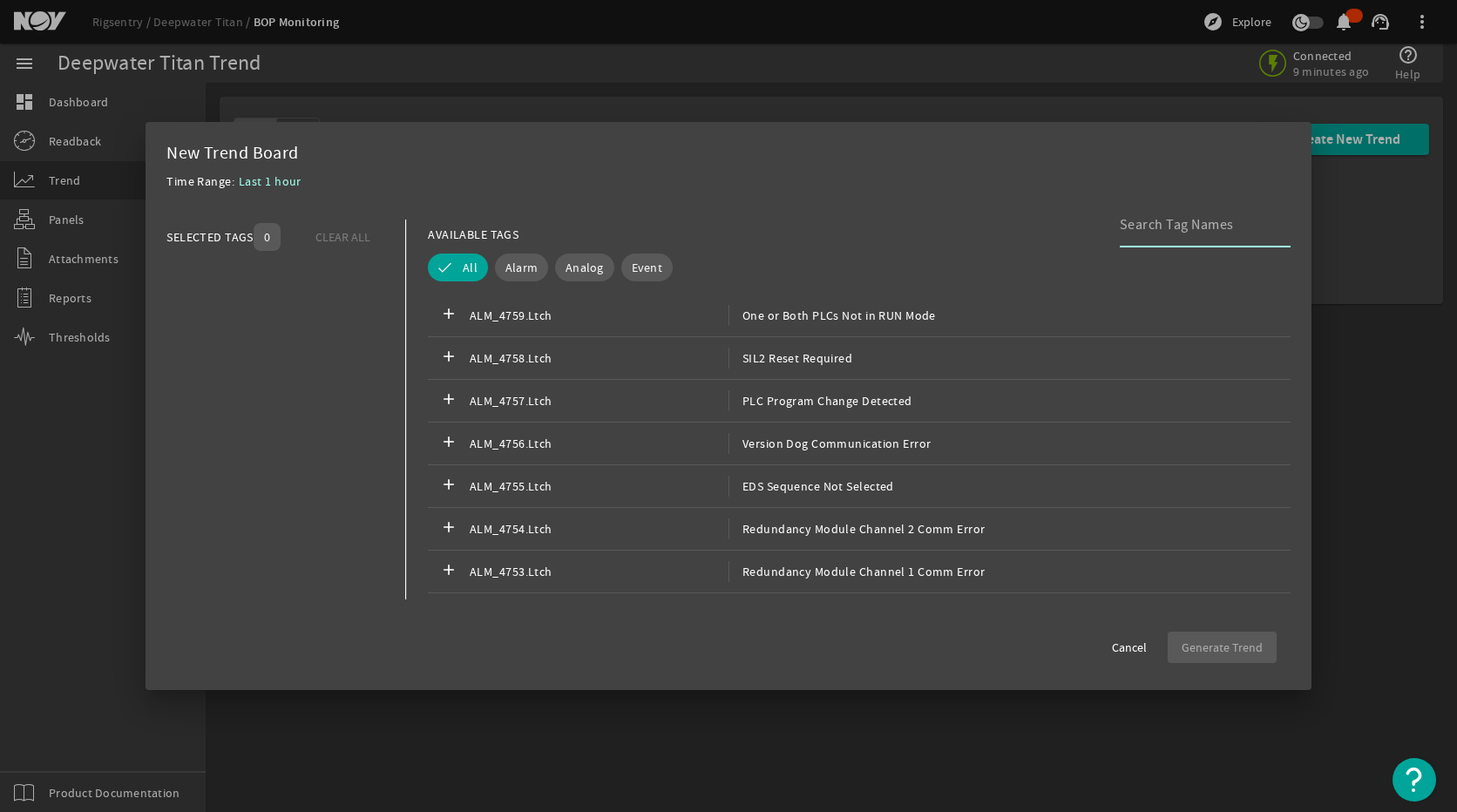
click at [1160, 228] on input at bounding box center [1198, 224] width 157 height 21
type input "SIM ground fault"
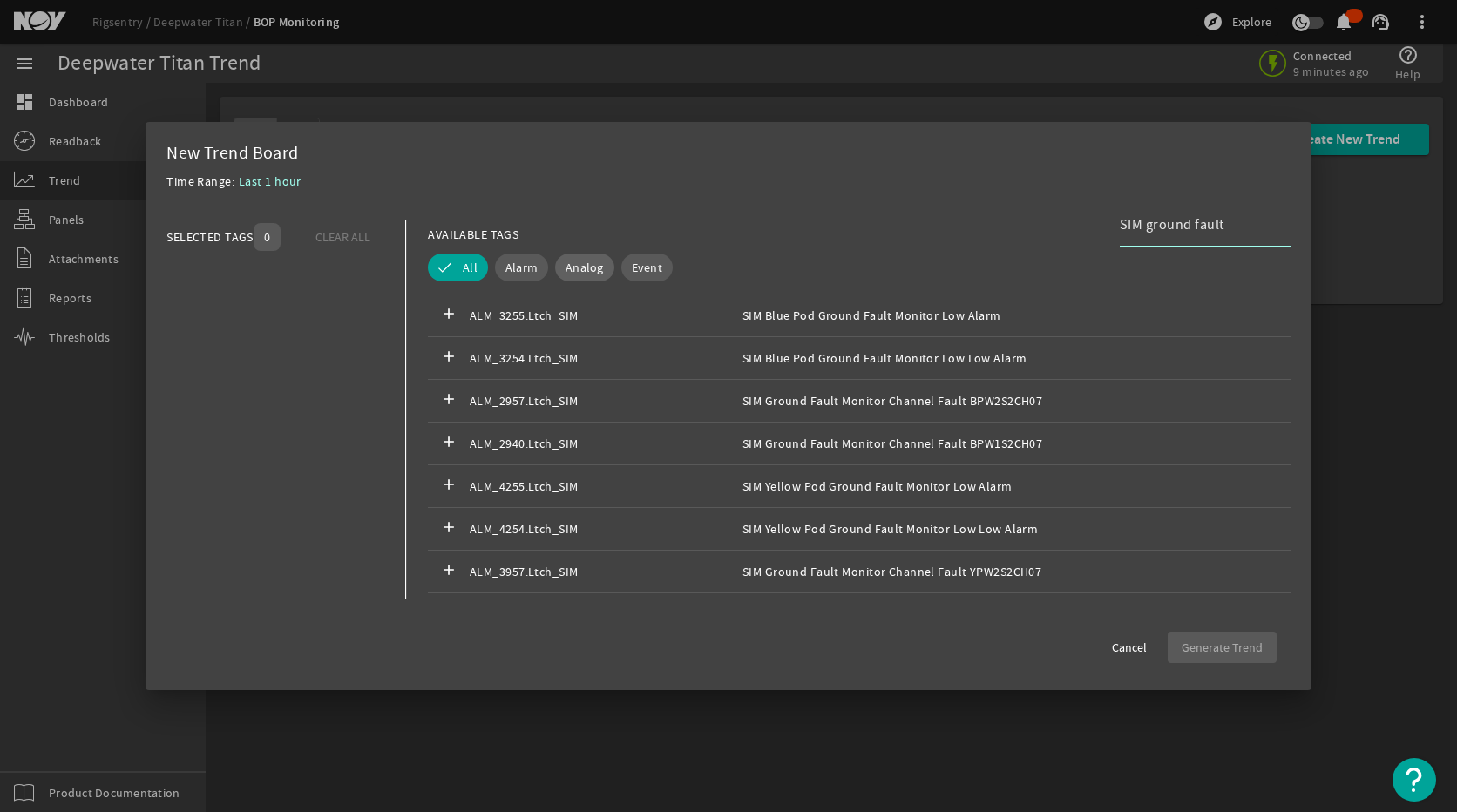
click at [592, 272] on span "Analog" at bounding box center [584, 267] width 38 height 18
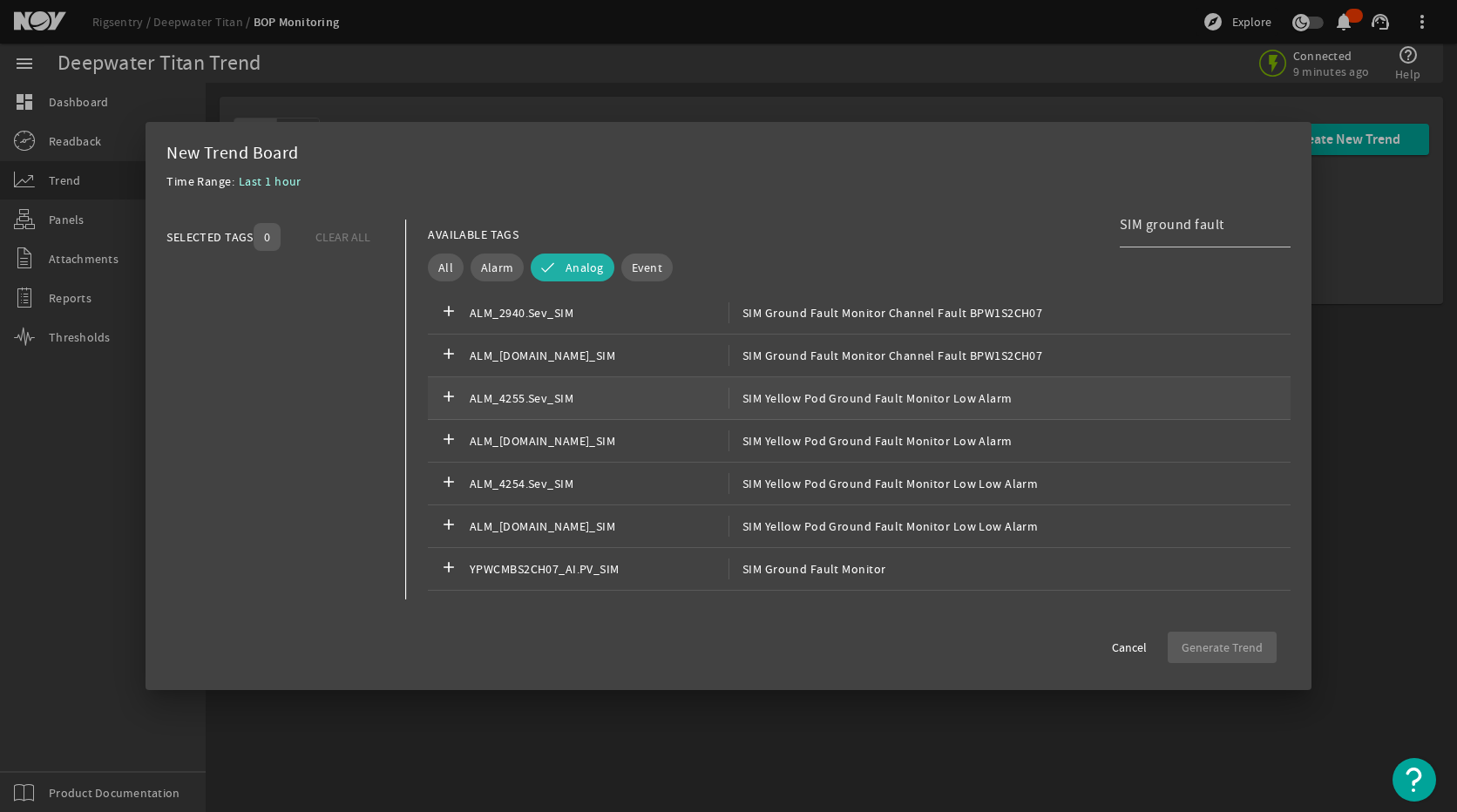
scroll to position [435, 0]
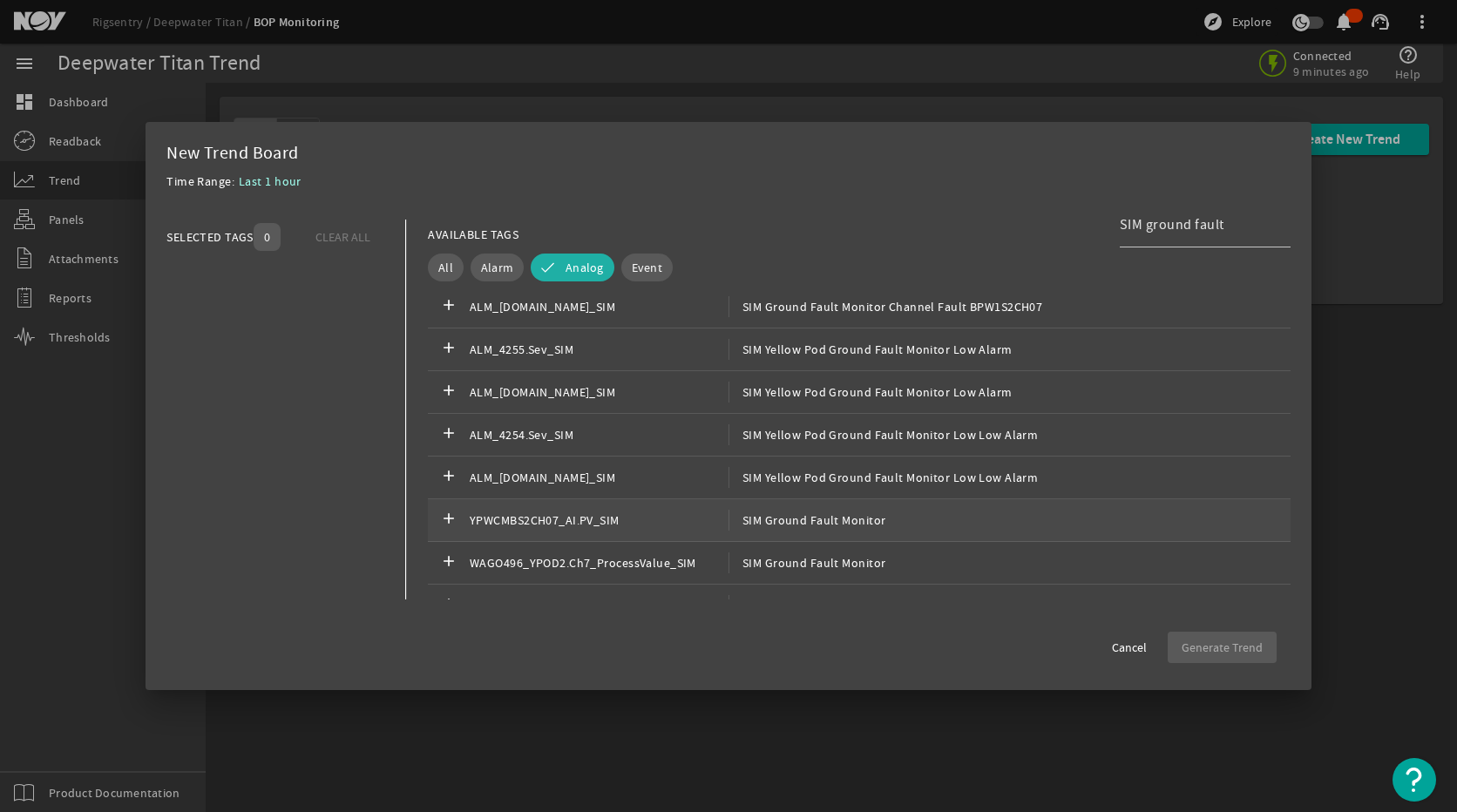
click at [775, 532] on div "add YPWCMBS2CH07_AI.PV_SIM SIM Ground Fault Monitor" at bounding box center [859, 520] width 863 height 42
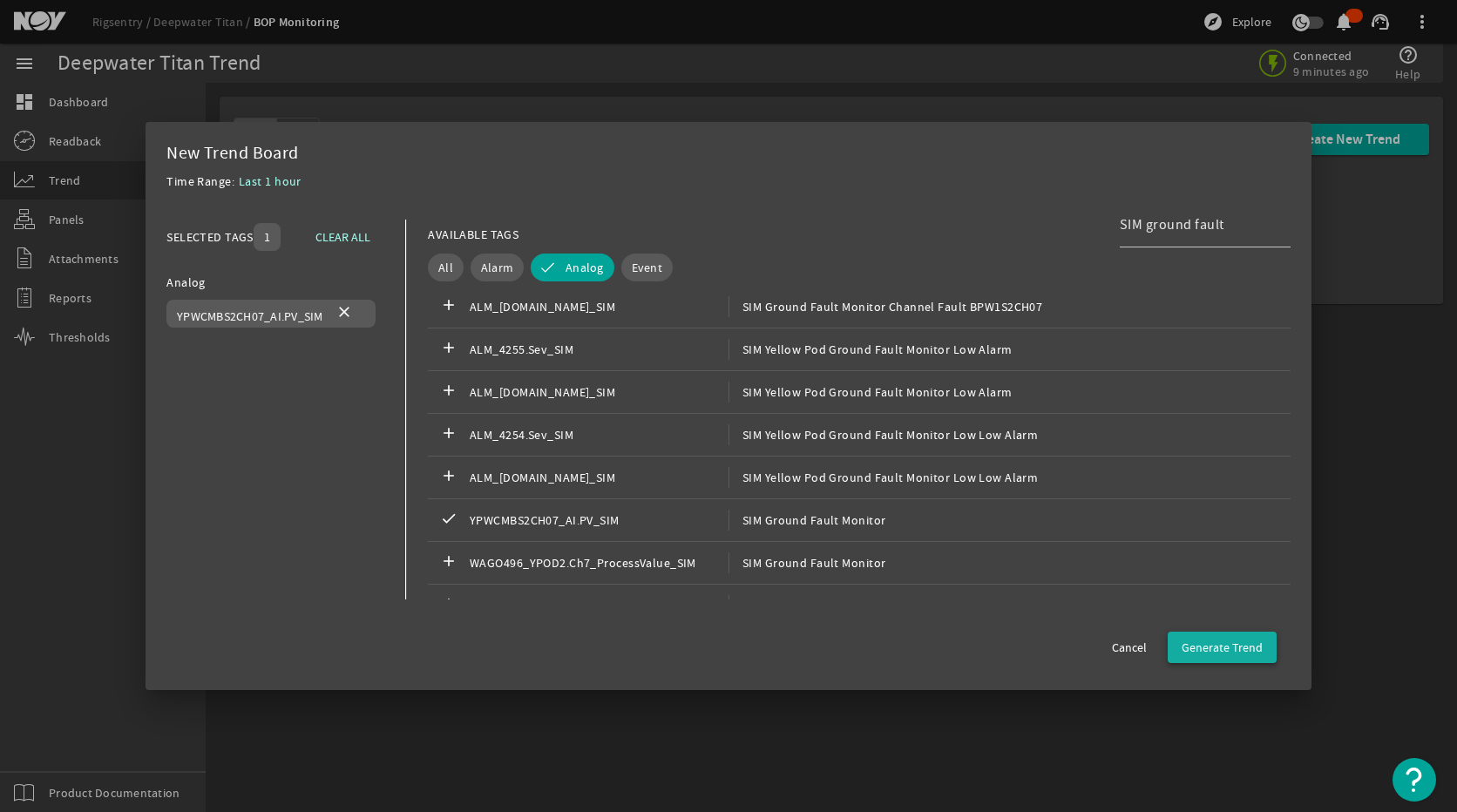
click at [1244, 645] on span "Generate Trend" at bounding box center [1222, 647] width 81 height 18
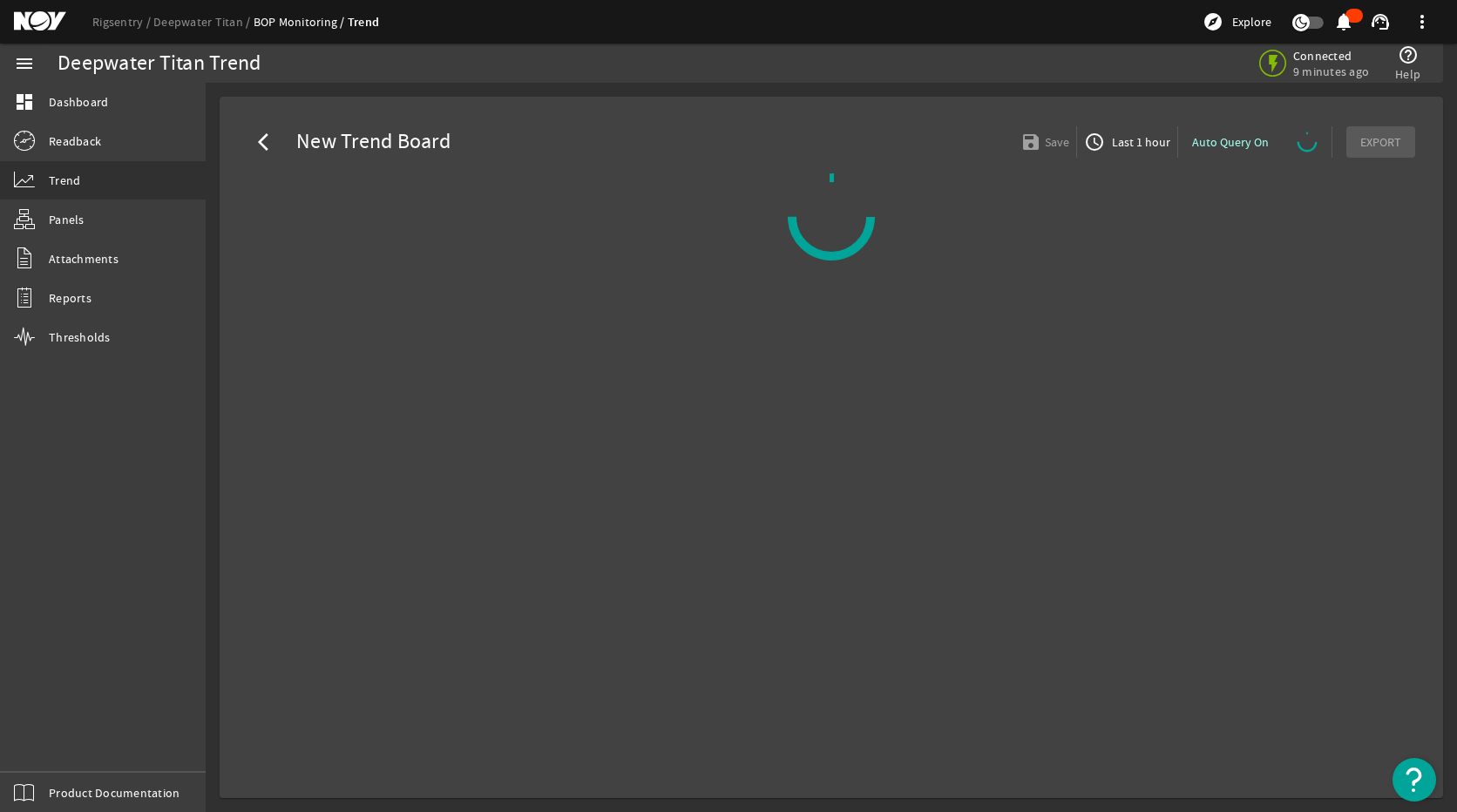
select select "ALL"
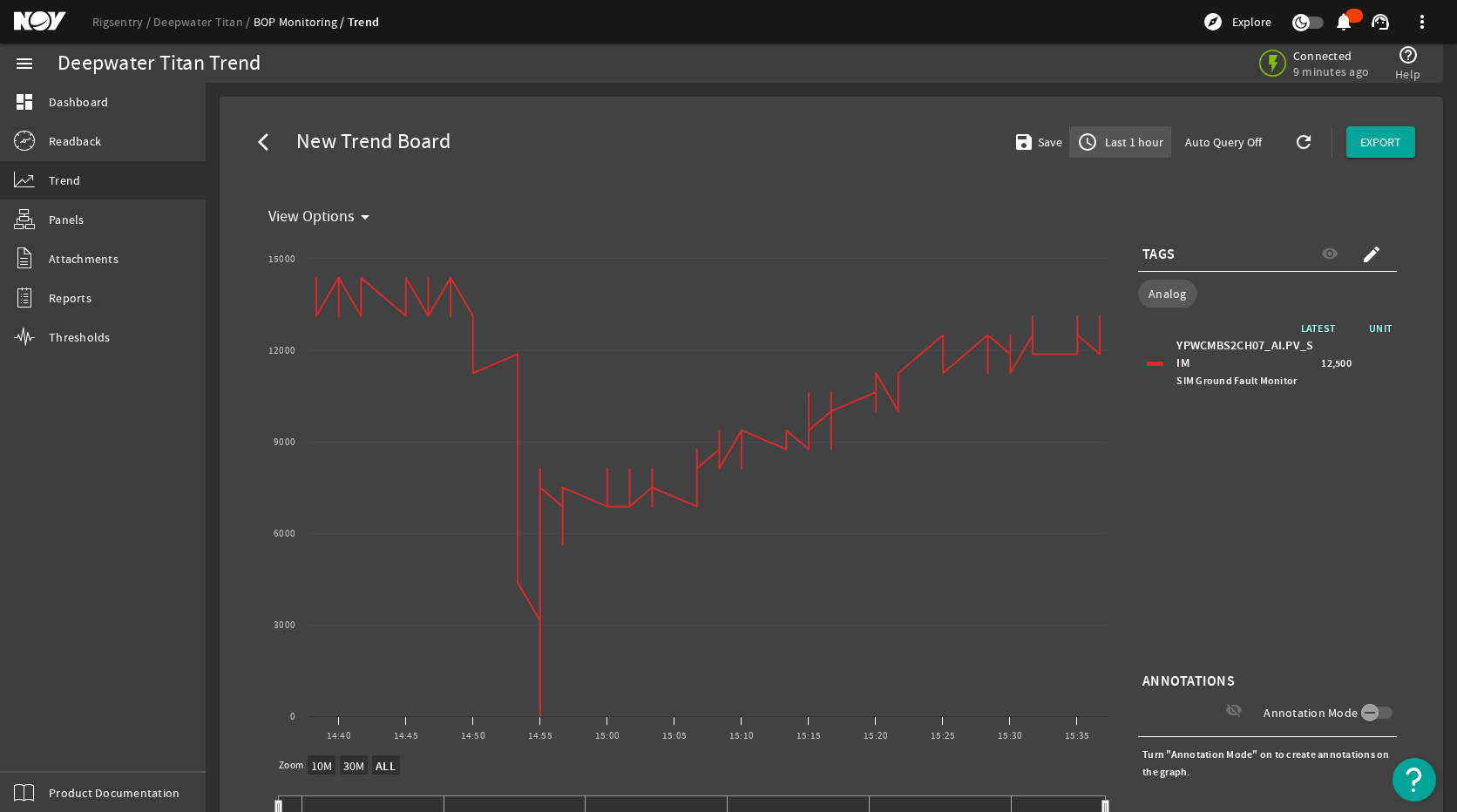
click at [1130, 144] on span "Last 1 hour" at bounding box center [1132, 141] width 62 height 18
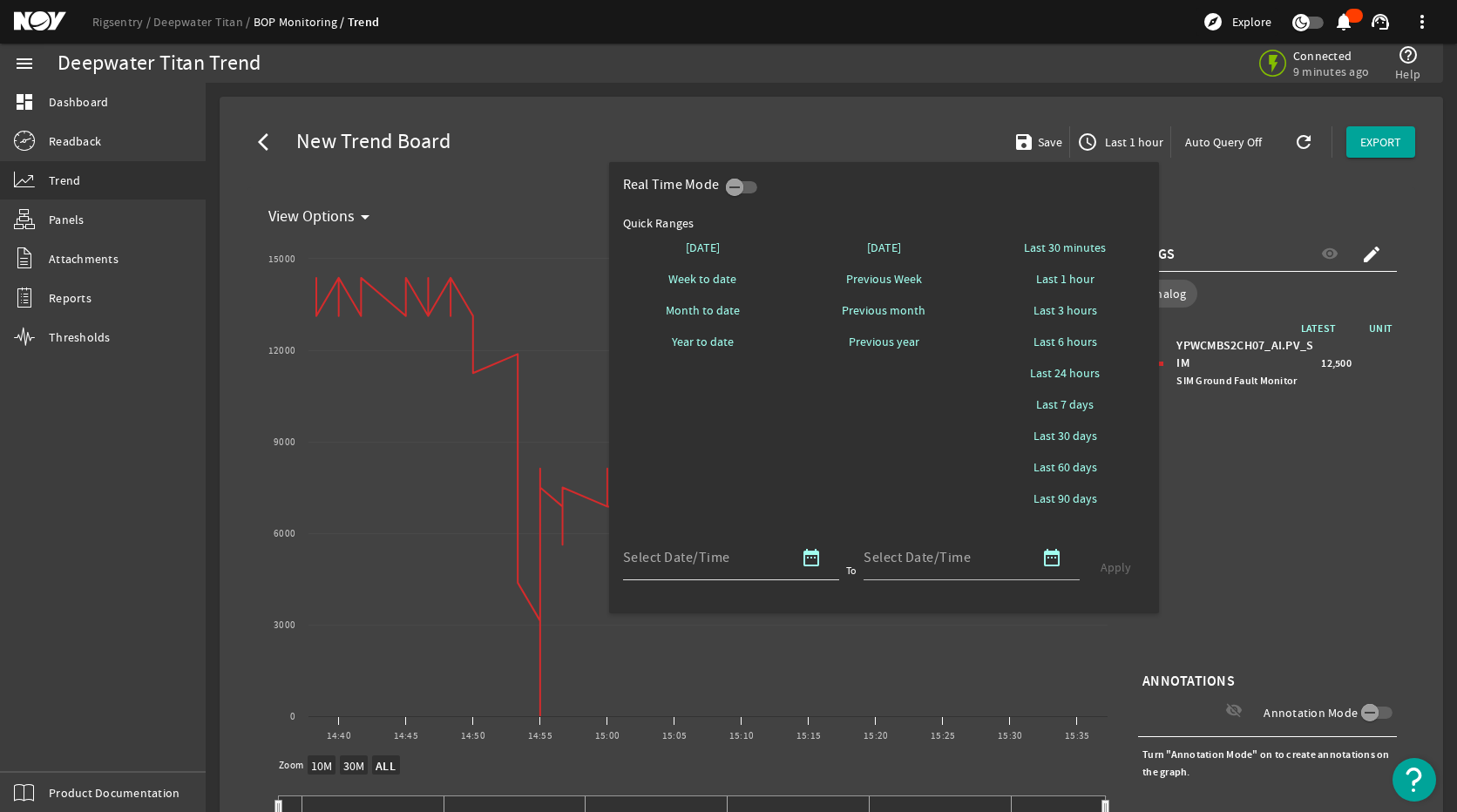
click at [820, 557] on mat-icon "date_range" at bounding box center [811, 557] width 21 height 21
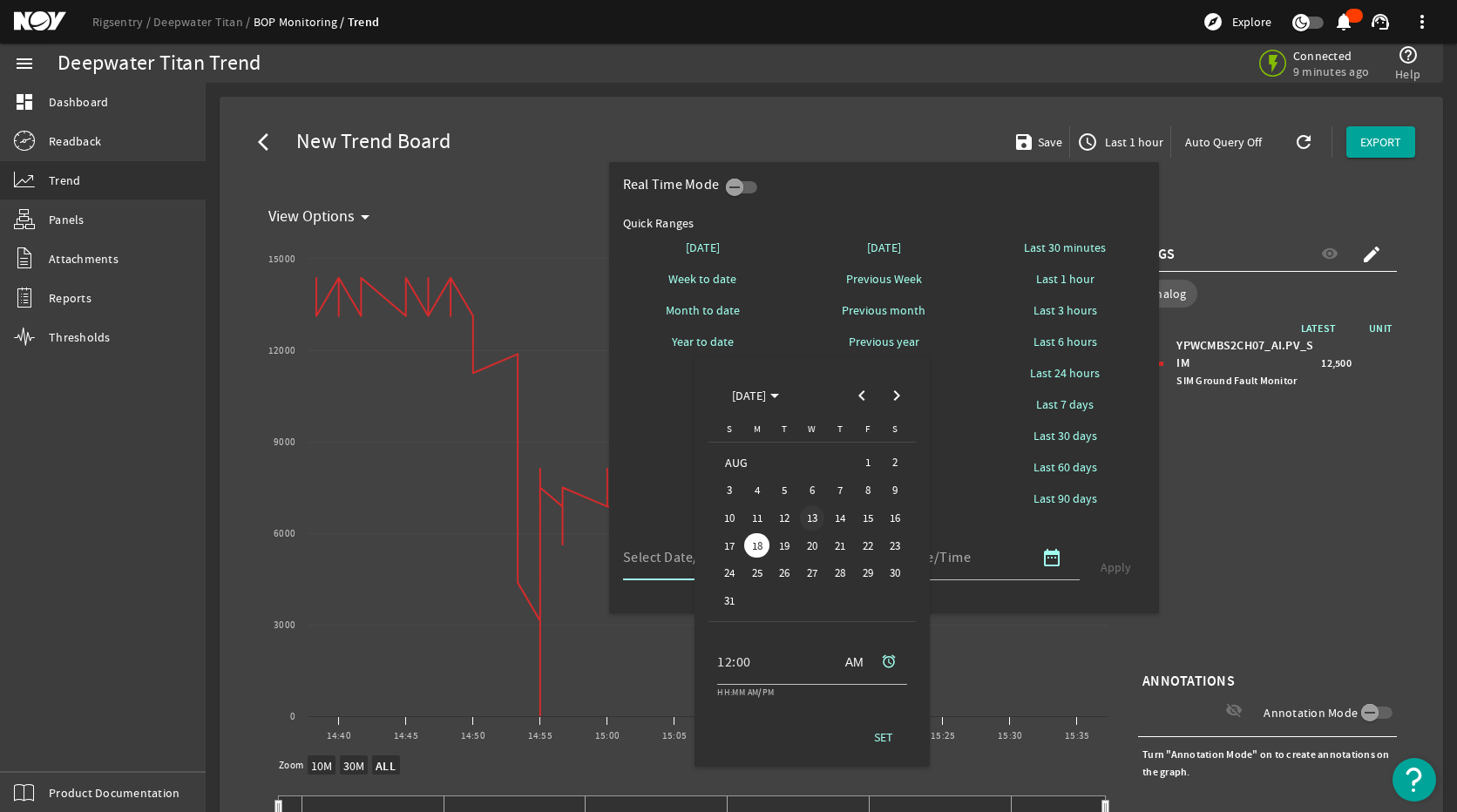
click at [803, 515] on span "13" at bounding box center [812, 517] width 25 height 25
click at [888, 727] on span at bounding box center [883, 736] width 55 height 42
type input "08/13/2025 12:00 AM America/Chicago"
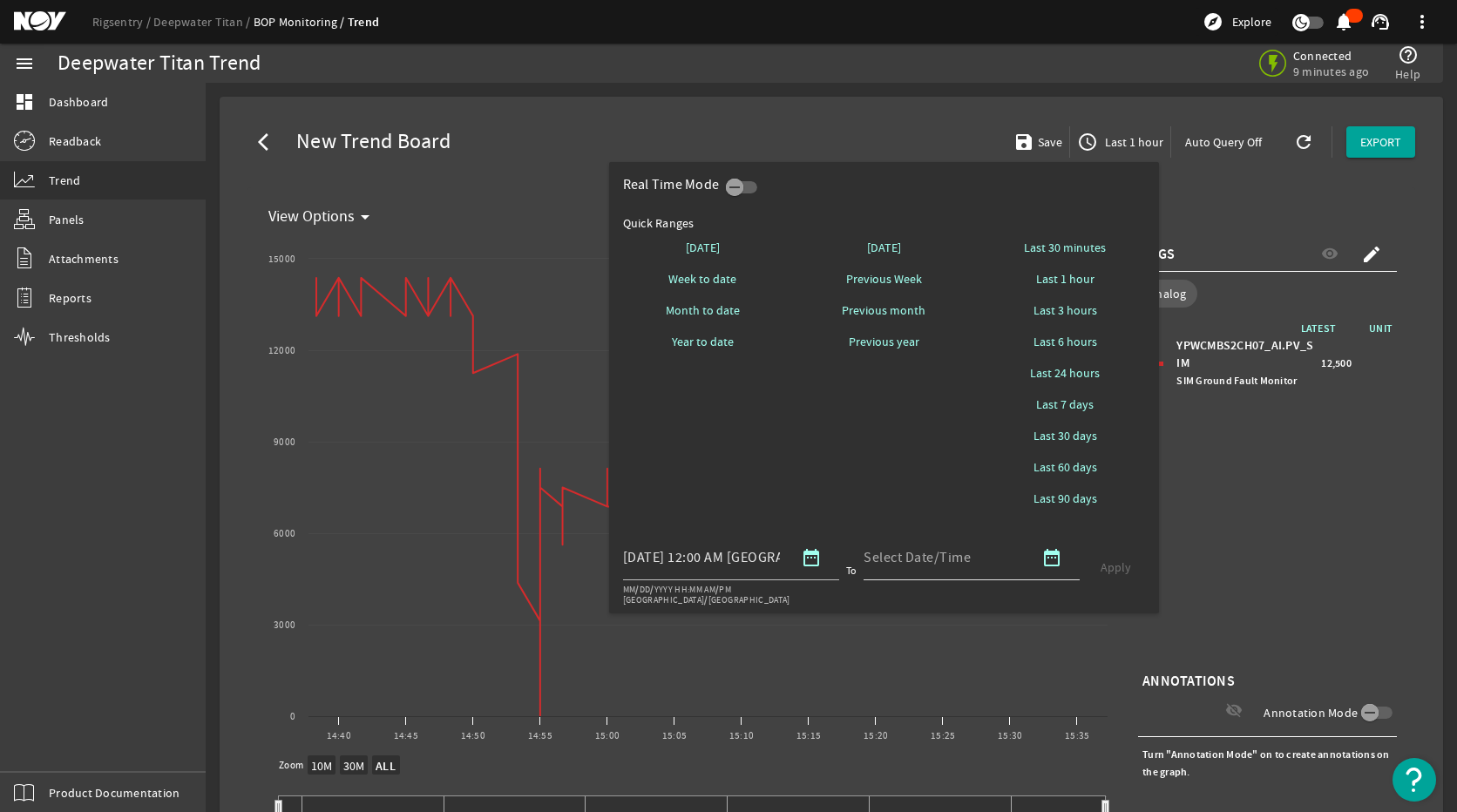
click at [1050, 559] on mat-icon "date_range" at bounding box center [1051, 557] width 21 height 21
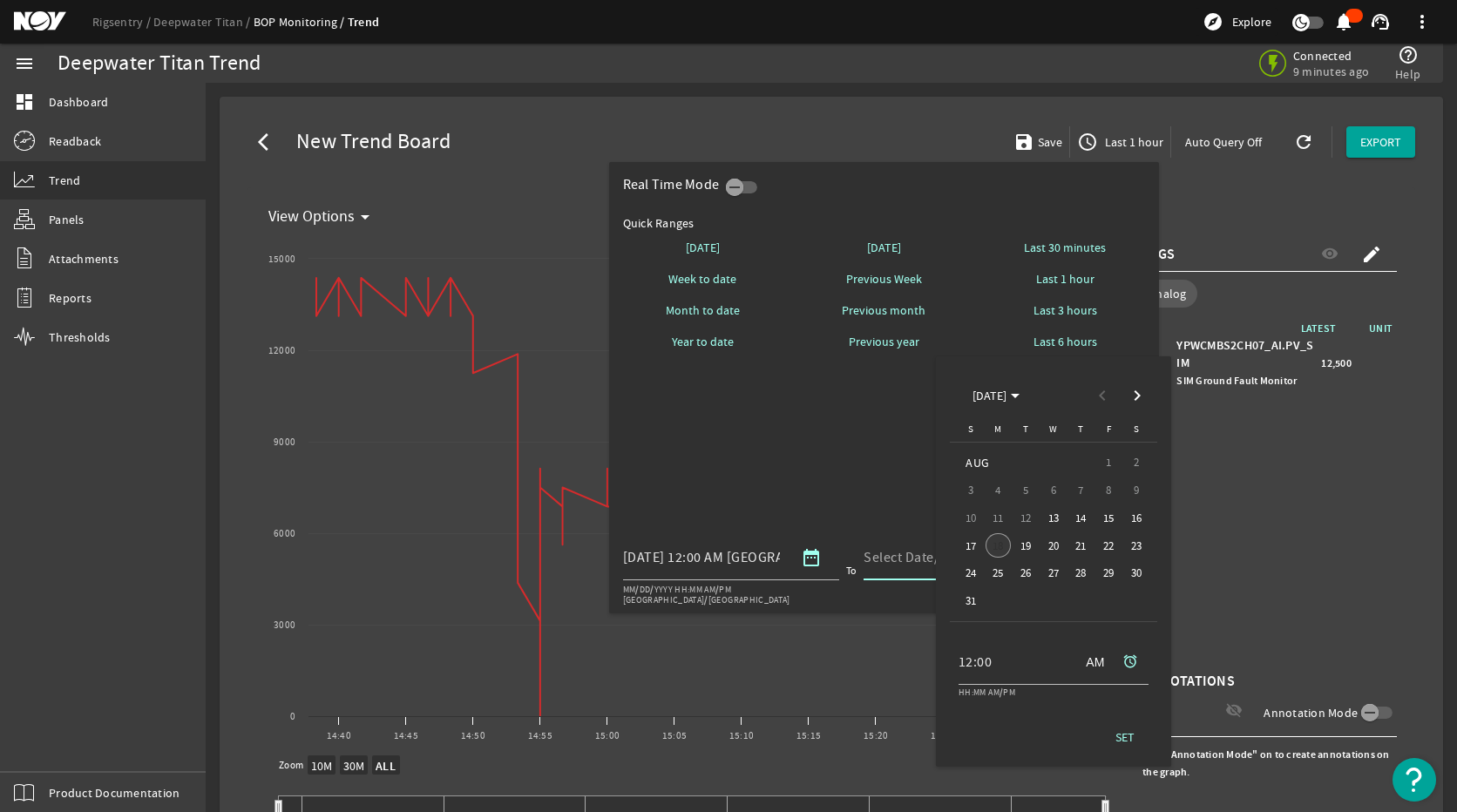
click at [991, 549] on span "18" at bounding box center [997, 545] width 25 height 25
click at [1123, 733] on span "SET" at bounding box center [1124, 736] width 19 height 18
type input "08/18/2025 12:00 AM America/Chicago"
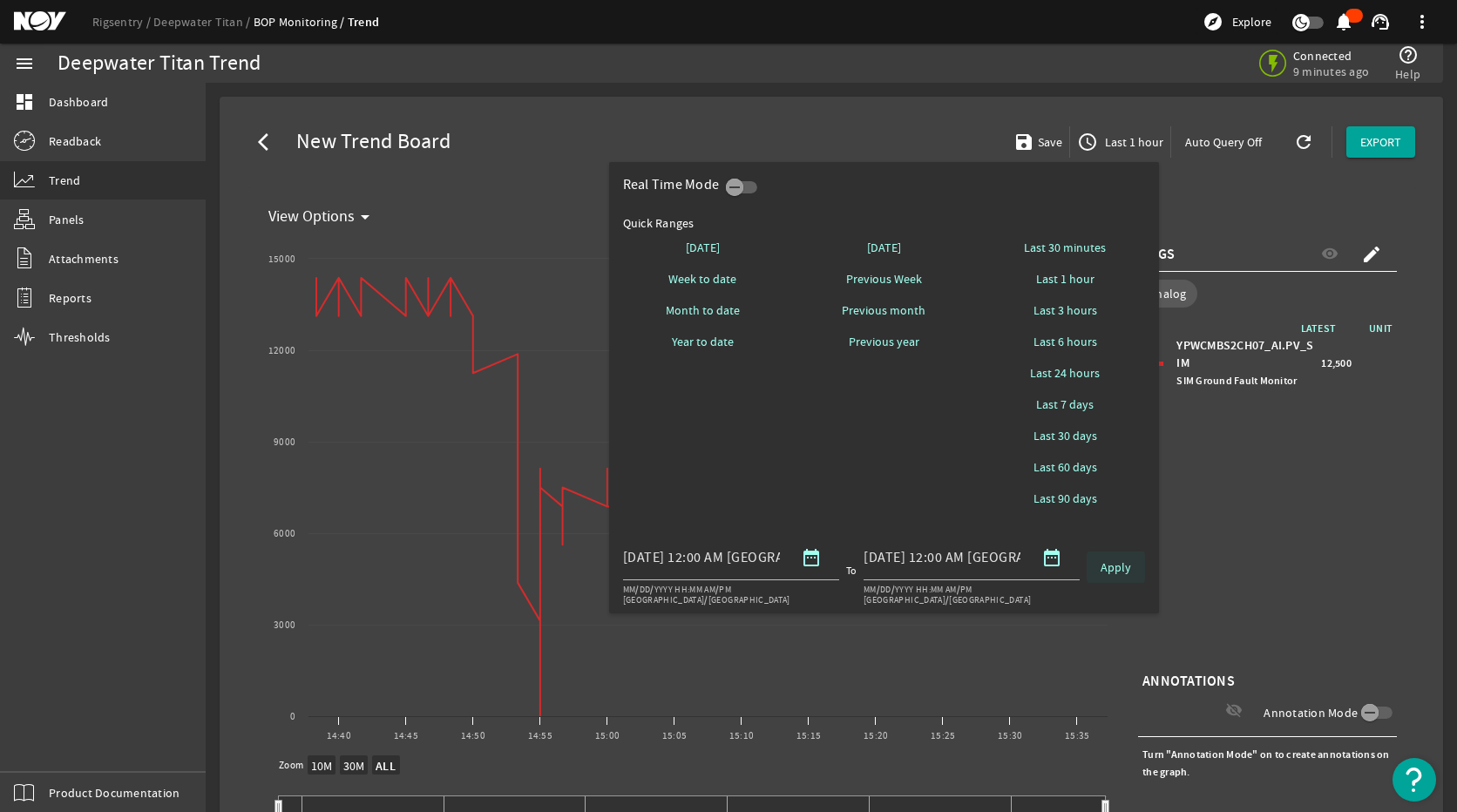
click at [1115, 570] on span "Apply" at bounding box center [1115, 566] width 30 height 18
select select "10M"
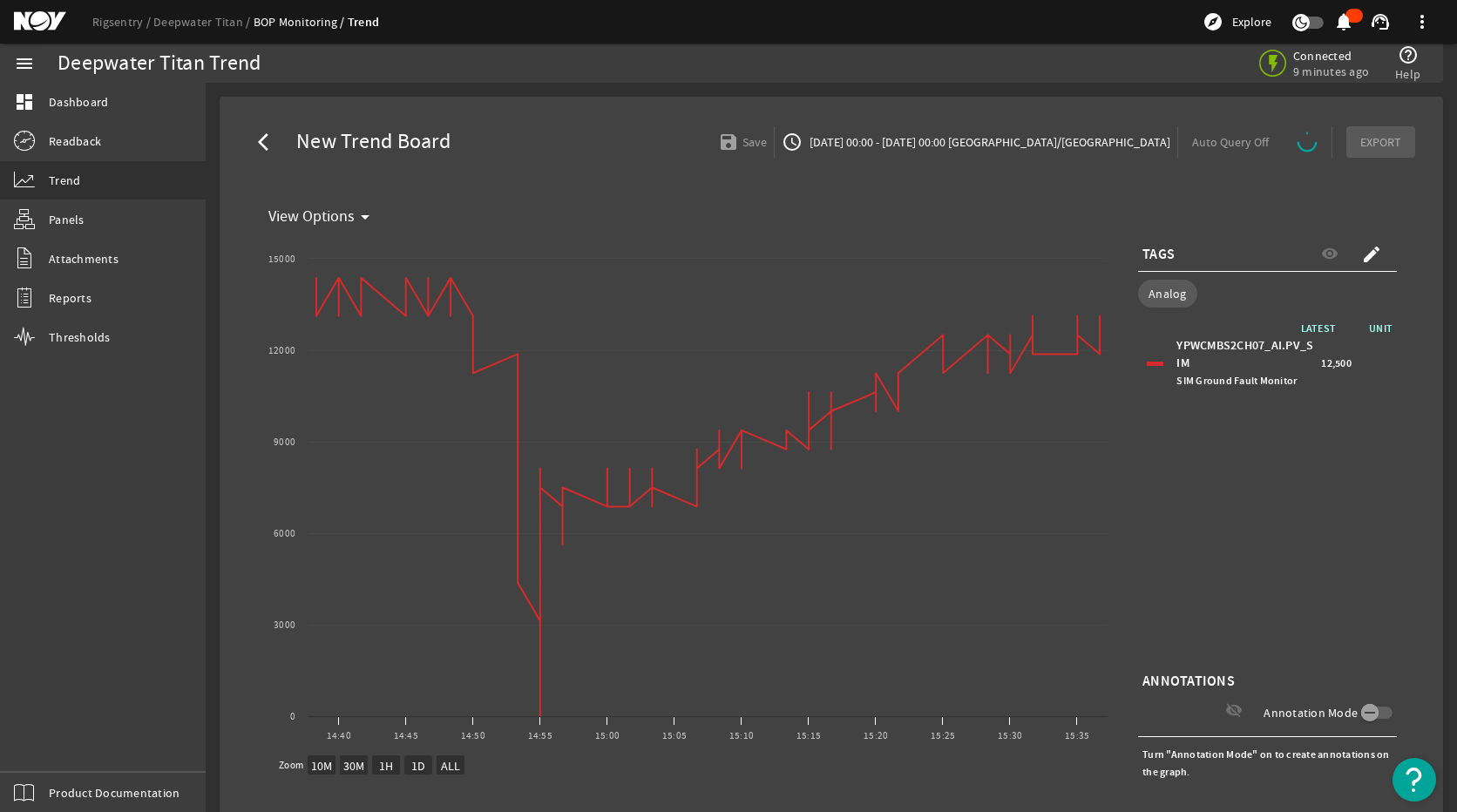
click at [888, 194] on mat-card "View Options arrow_drop_down Created with Highcharts 11.1.0 New Graph 14:40 14:…" at bounding box center [832, 530] width 1168 height 686
click at [269, 143] on mat-icon "arrow_back_ios" at bounding box center [268, 141] width 21 height 21
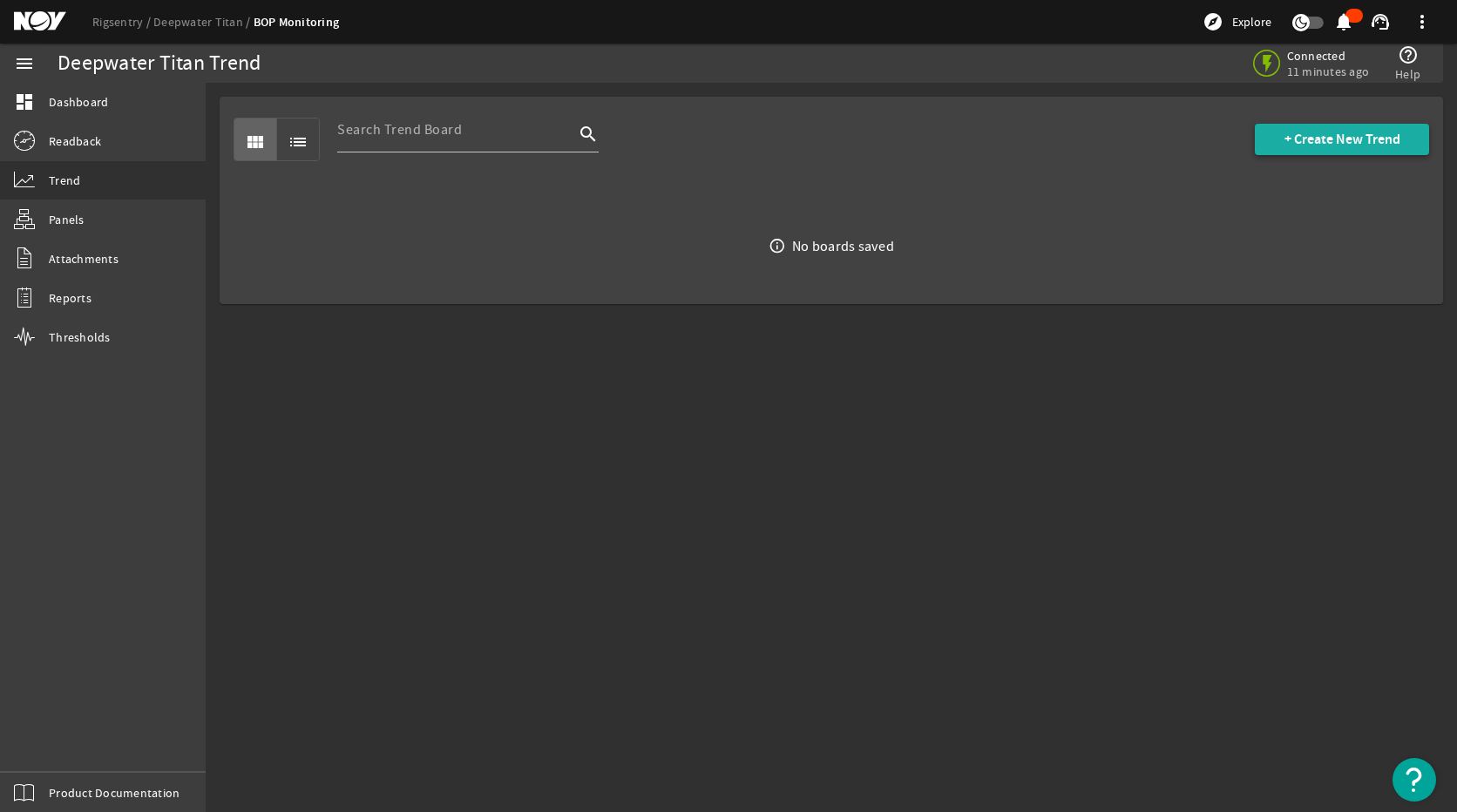
click at [1343, 140] on span "+ Create New Trend" at bounding box center [1342, 139] width 115 height 18
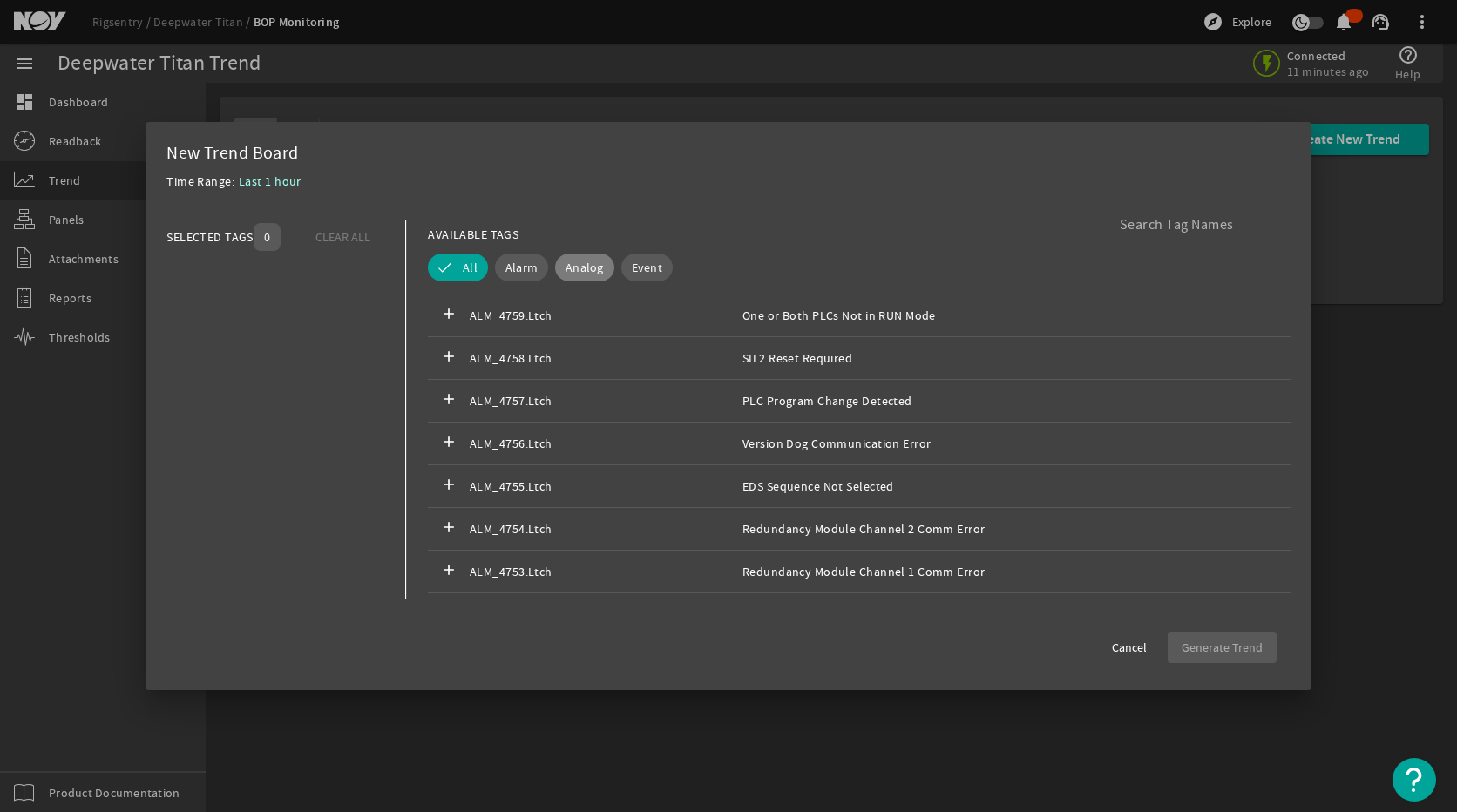
click at [601, 264] on button "Analog" at bounding box center [585, 267] width 59 height 28
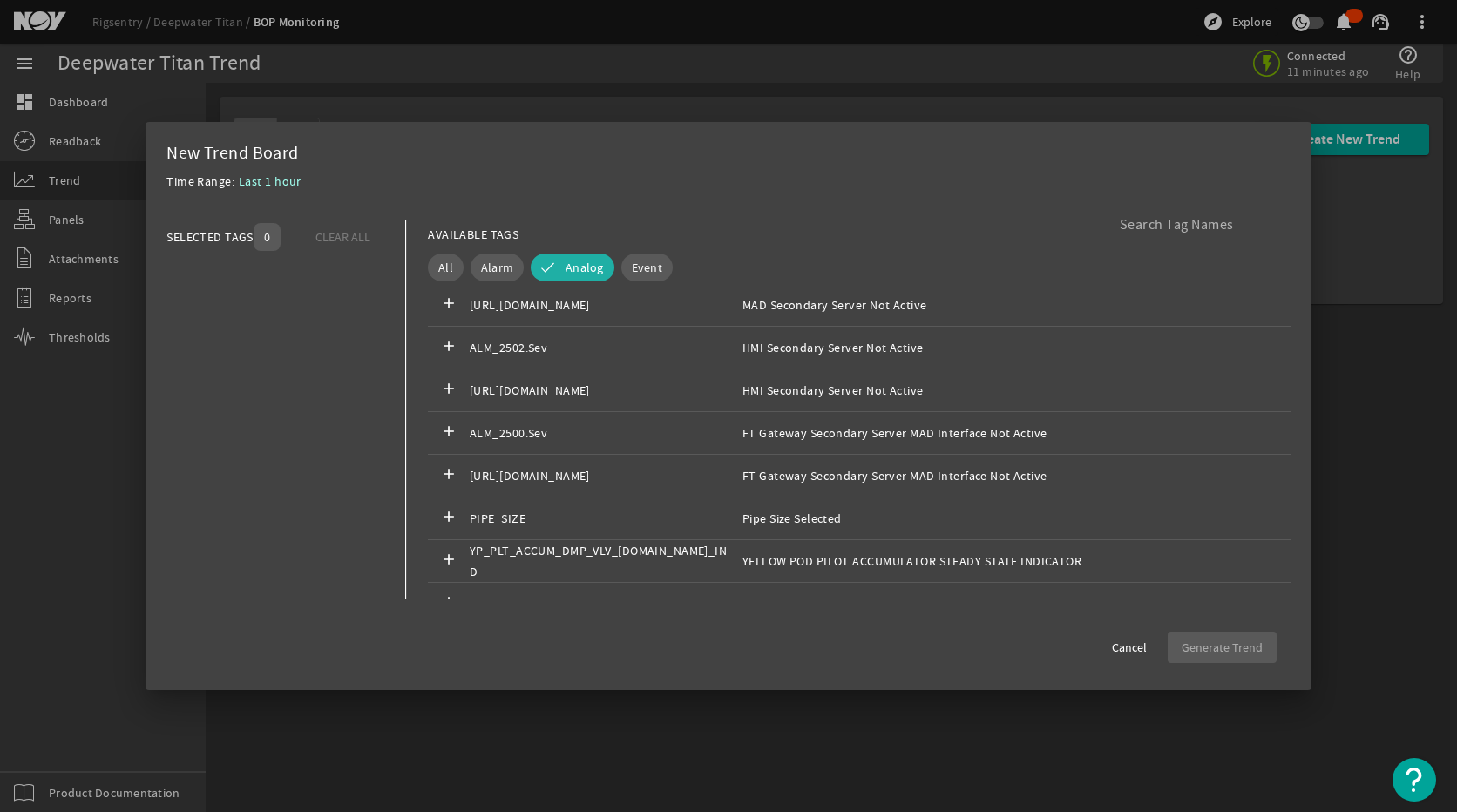
scroll to position [15679, 0]
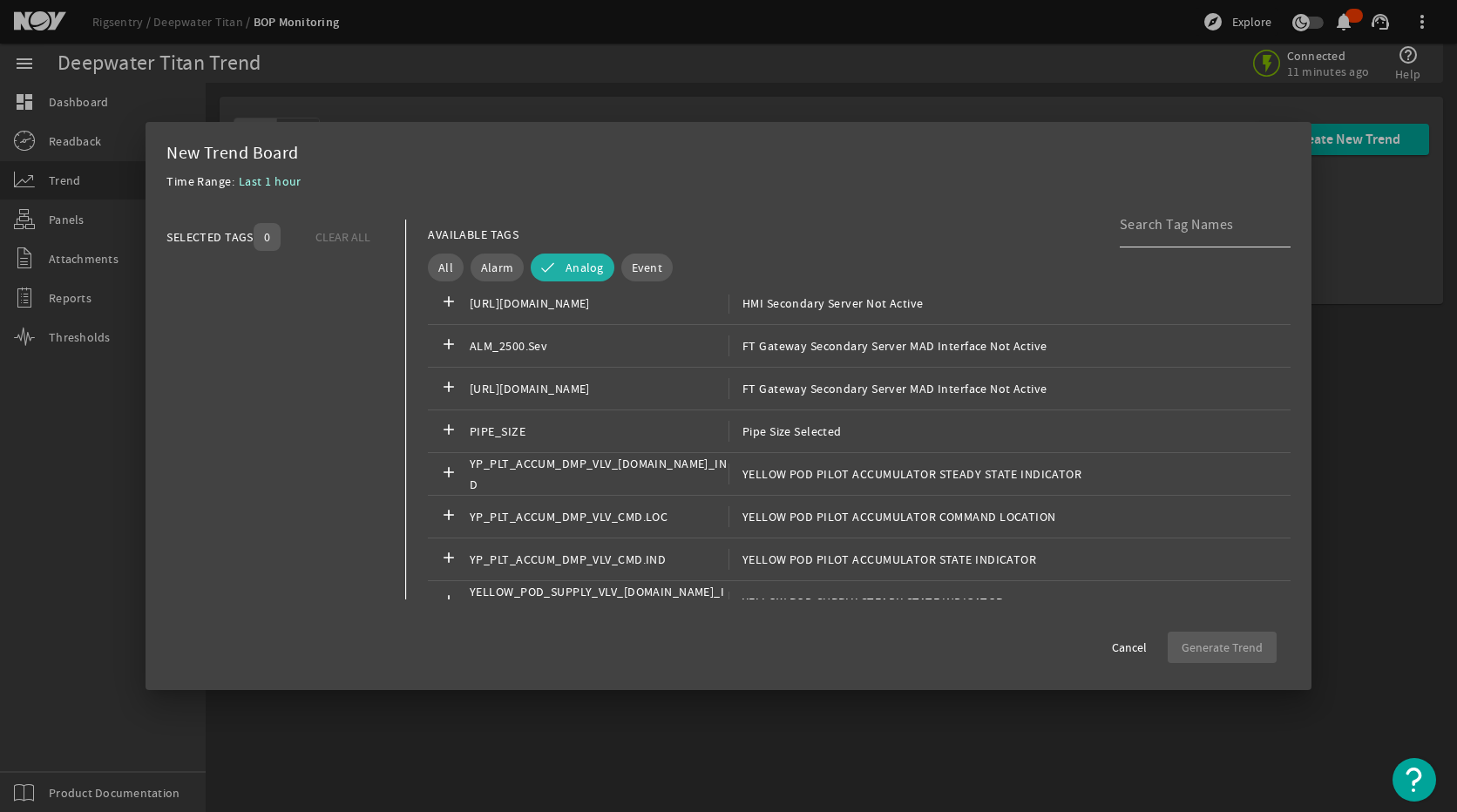
click at [1143, 229] on input at bounding box center [1198, 224] width 157 height 21
type input "sim ground"
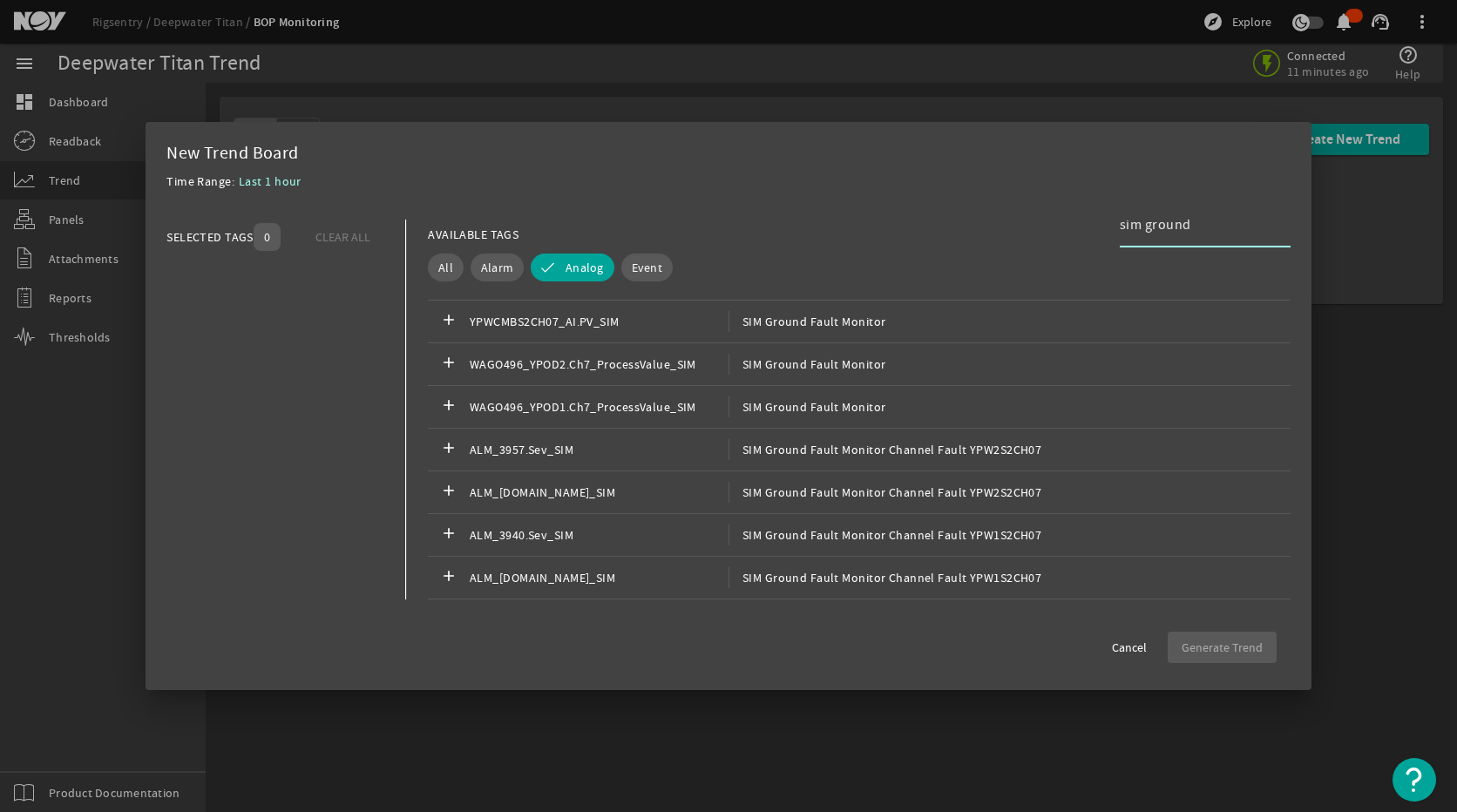
scroll to position [634, 0]
click at [804, 328] on span "SIM Ground Fault Monitor" at bounding box center [807, 321] width 158 height 21
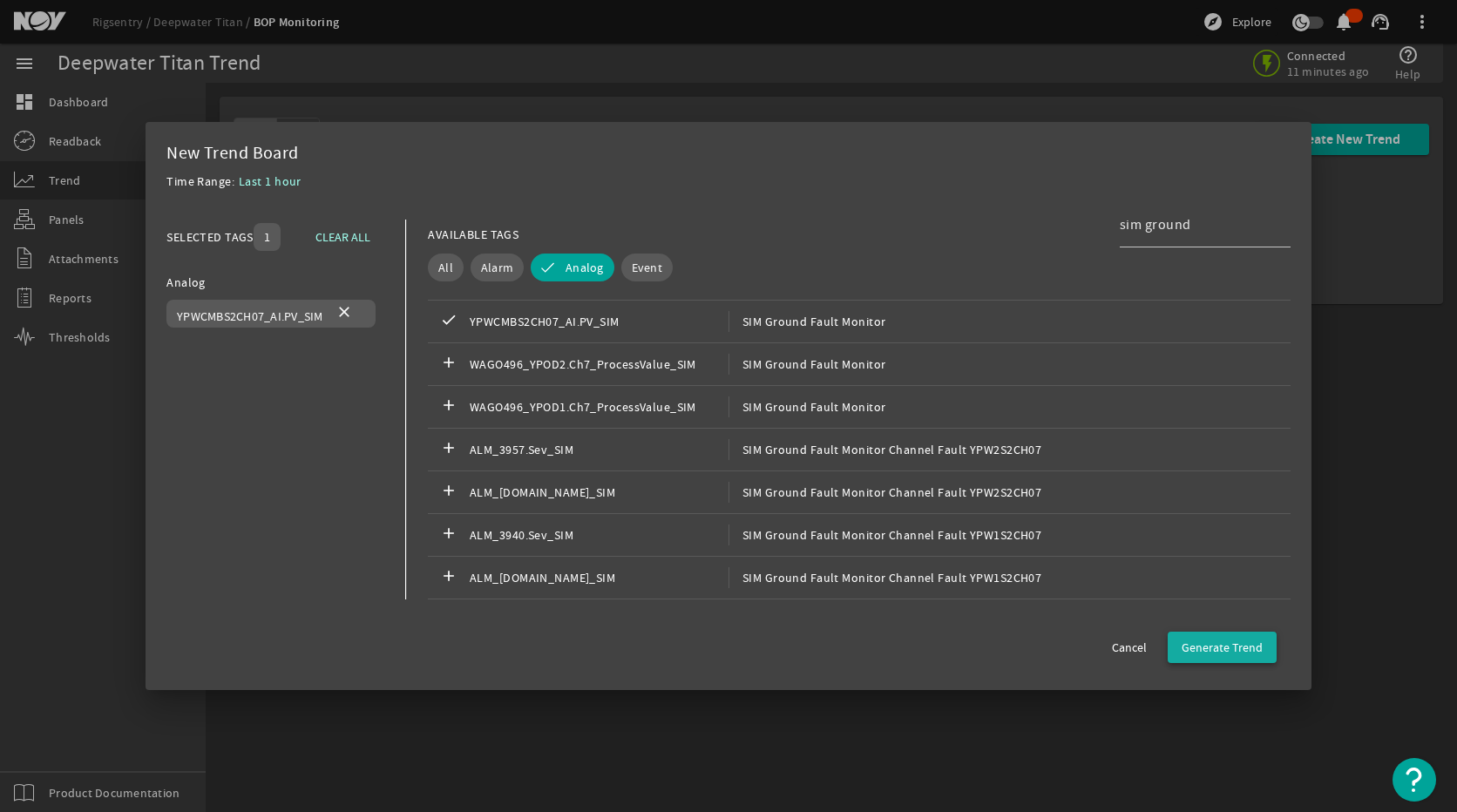
click at [1208, 657] on span "button" at bounding box center [1222, 647] width 109 height 42
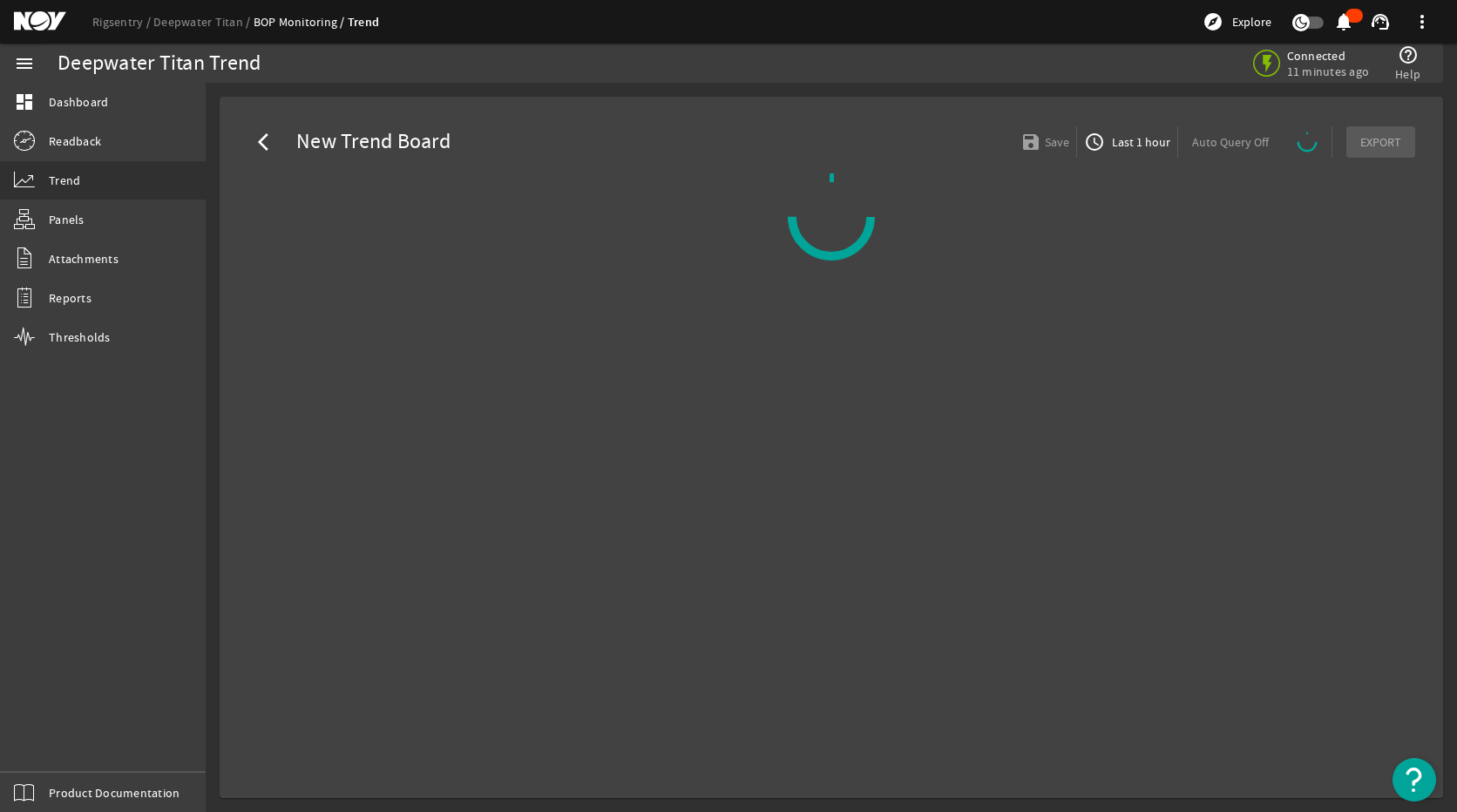
click at [263, 145] on mat-icon "arrow_back_ios" at bounding box center [268, 141] width 21 height 21
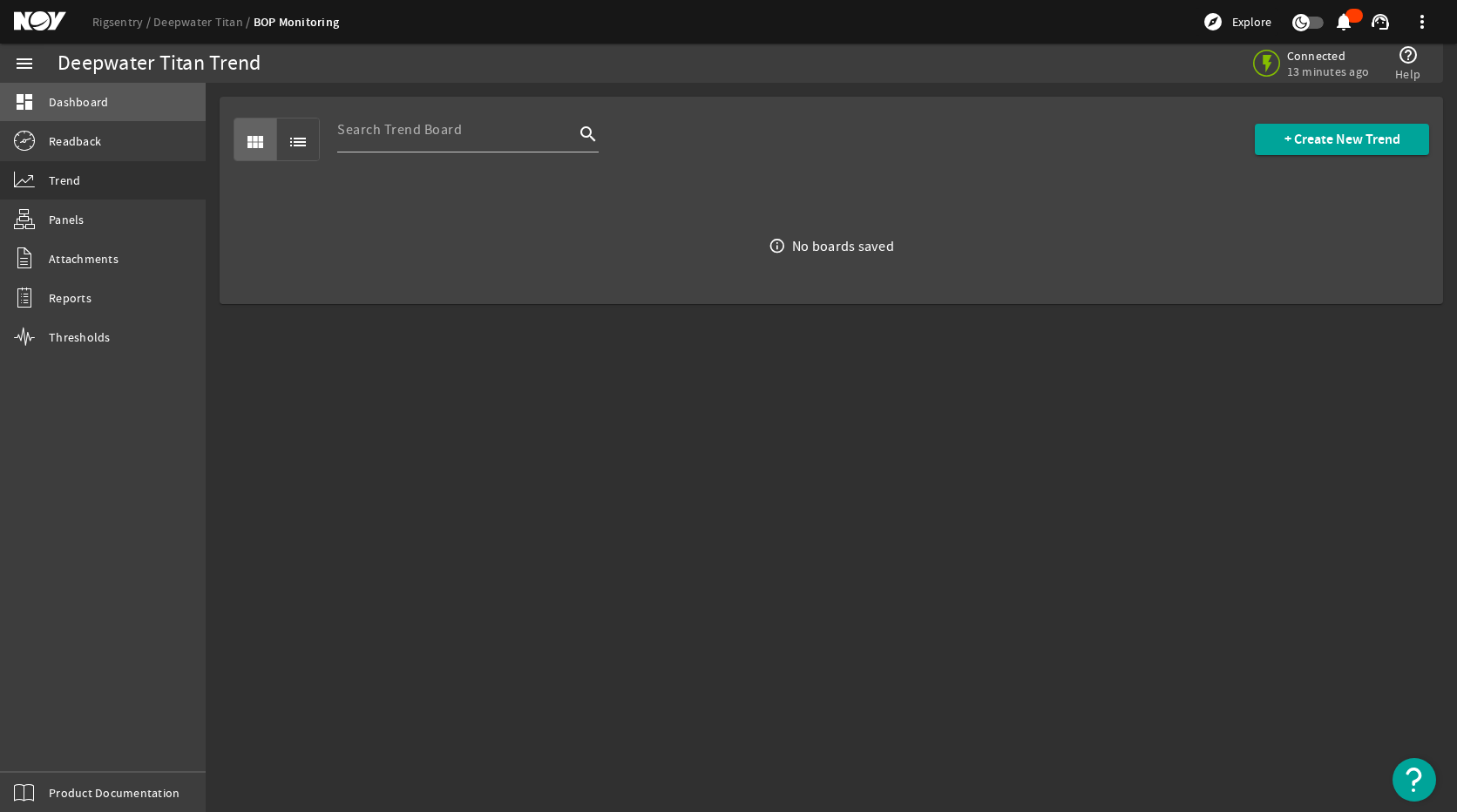
click at [91, 84] on link "dashboard Dashboard" at bounding box center [103, 102] width 206 height 38
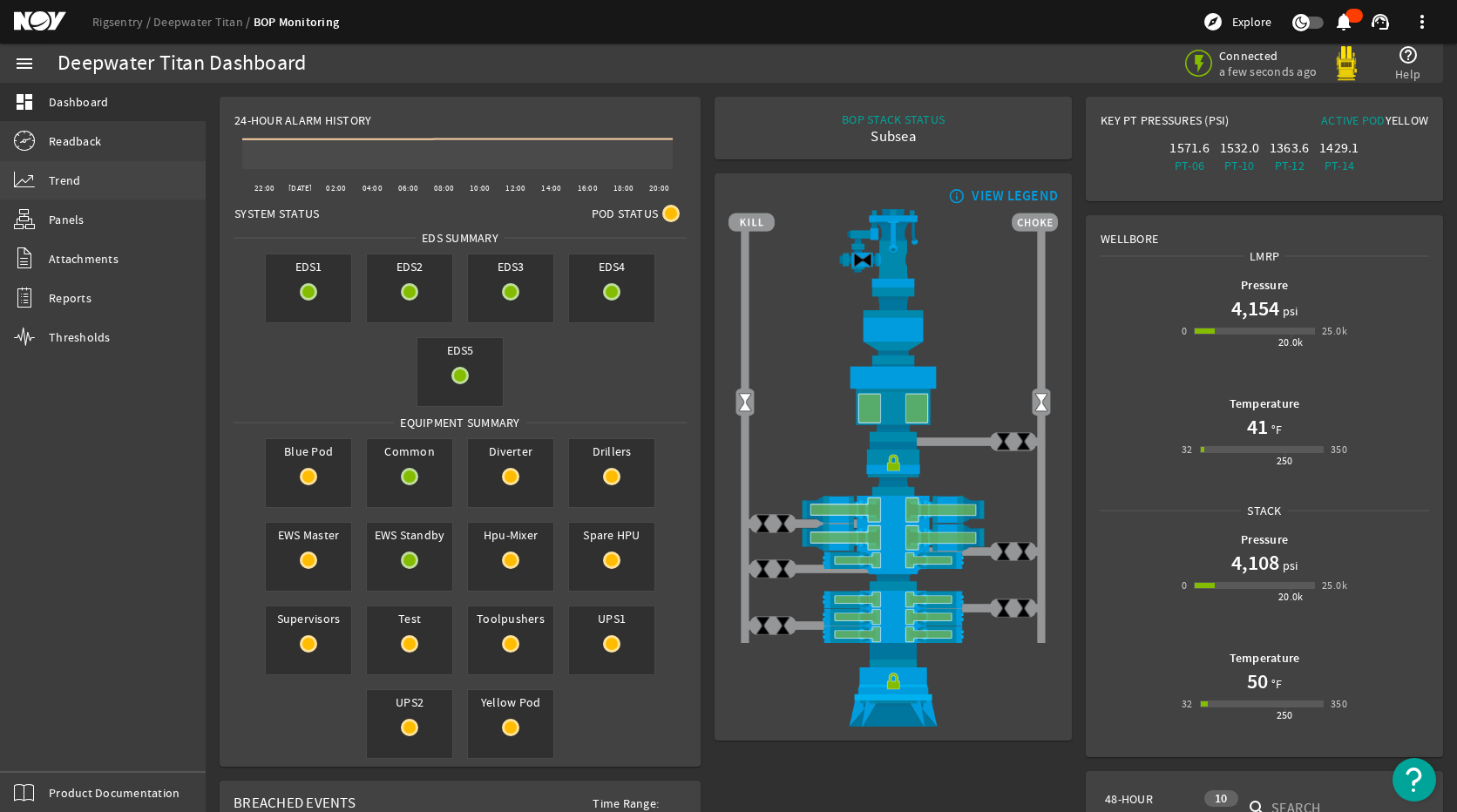
click at [112, 182] on link "Trend" at bounding box center [103, 179] width 206 height 38
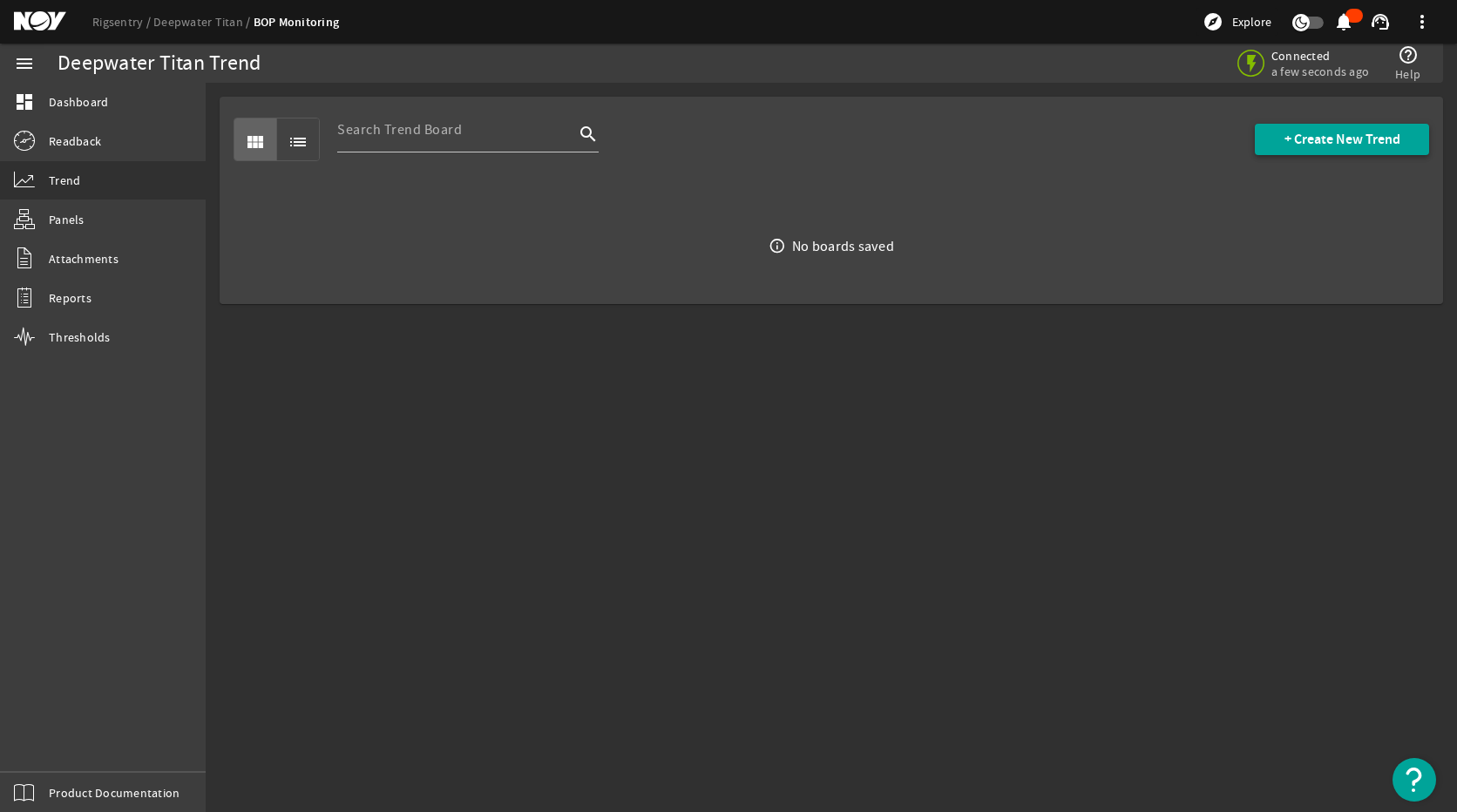
click at [1305, 146] on span "+ Create New Trend" at bounding box center [1342, 139] width 115 height 18
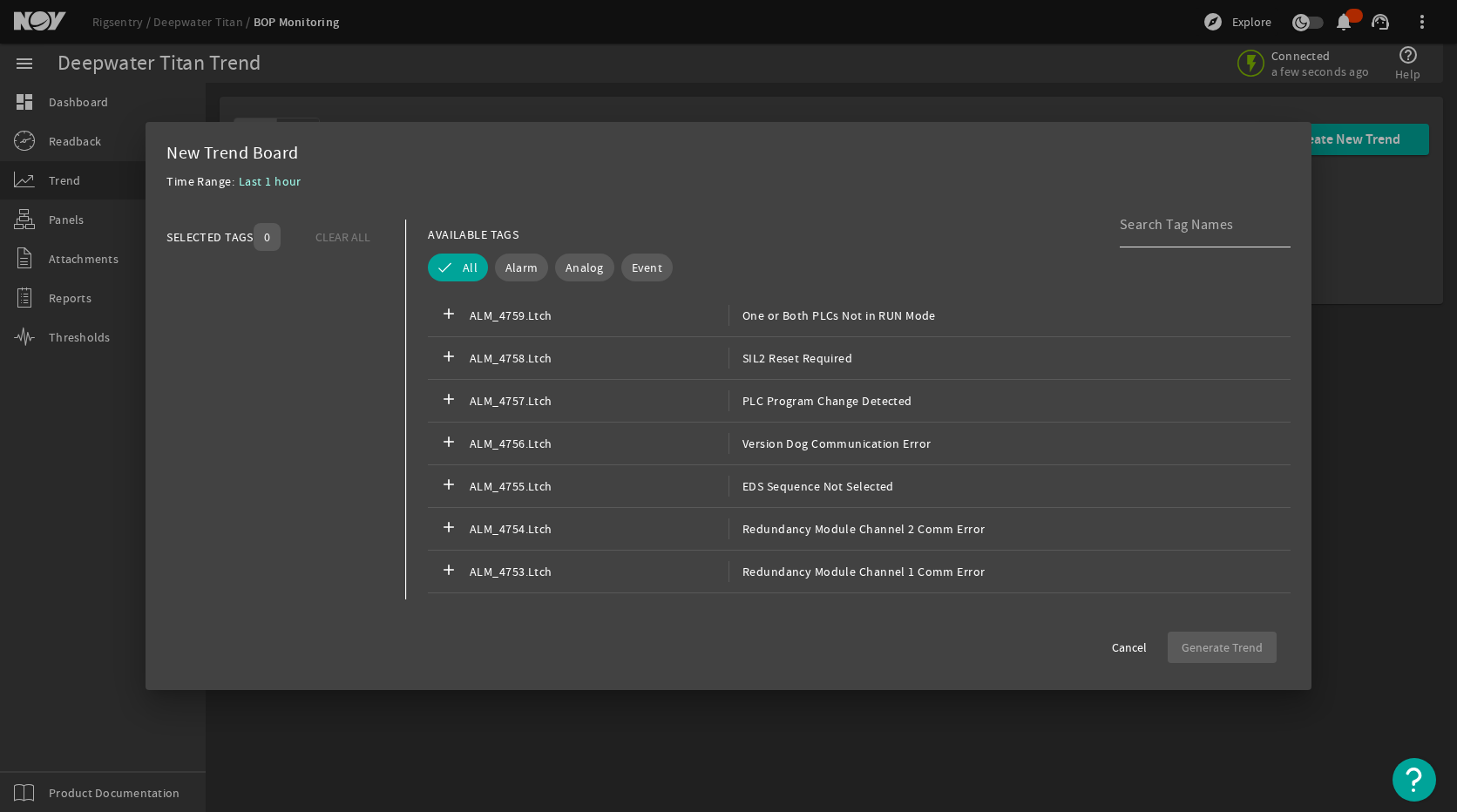
click at [1190, 237] on div at bounding box center [1198, 224] width 157 height 45
click at [1184, 228] on input at bounding box center [1198, 224] width 157 height 21
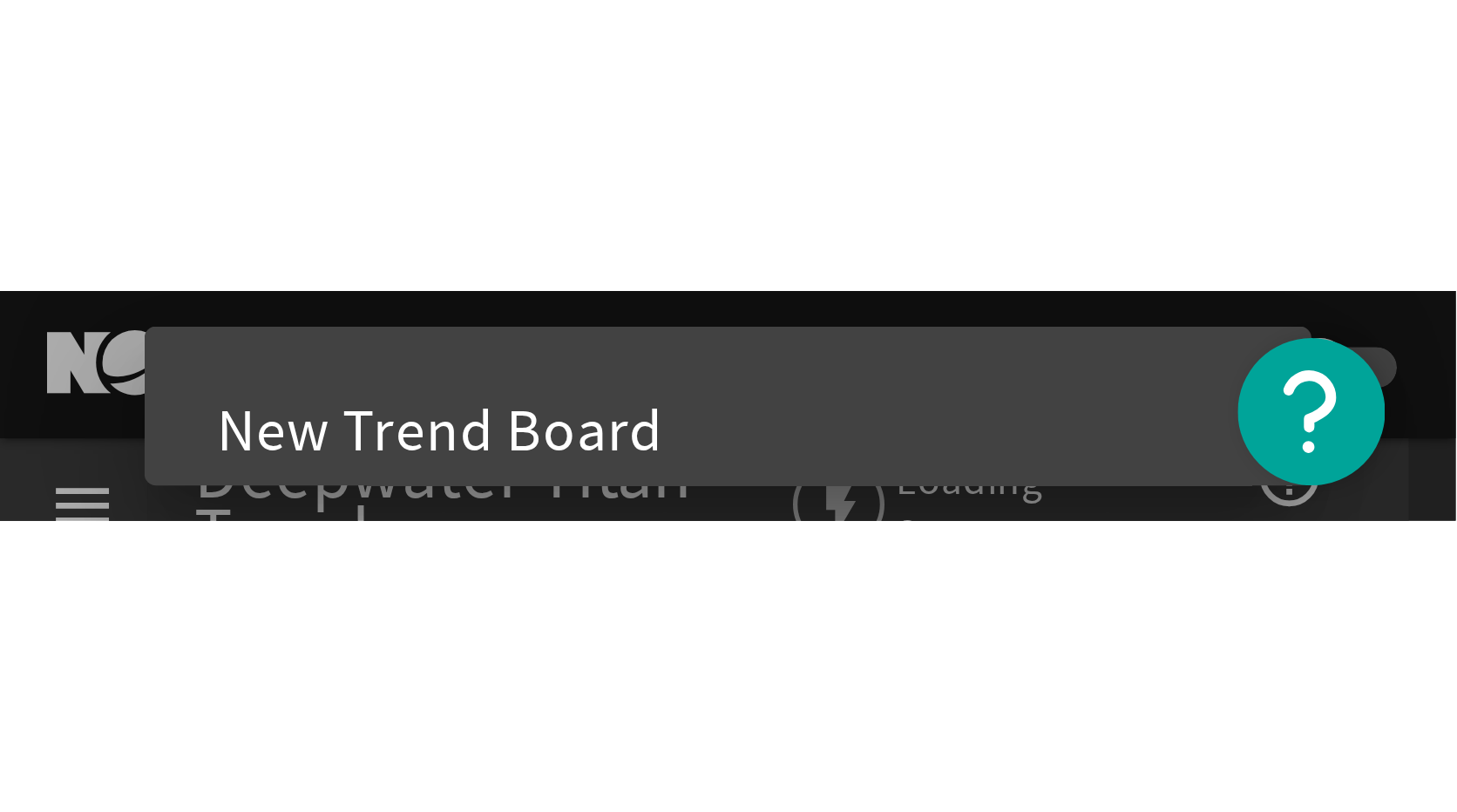
scroll to position [11658, 0]
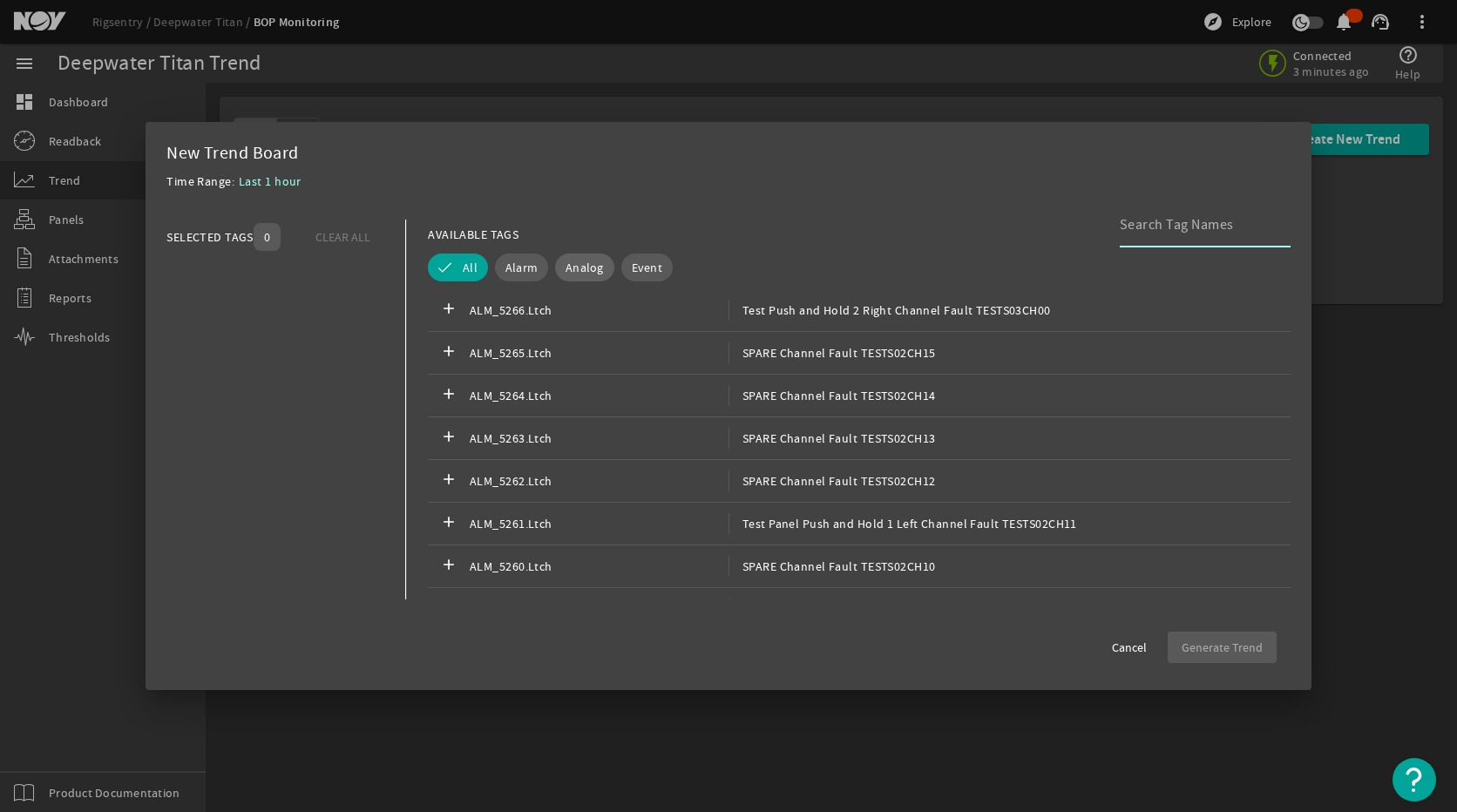
click at [592, 269] on span "Analog" at bounding box center [584, 267] width 38 height 18
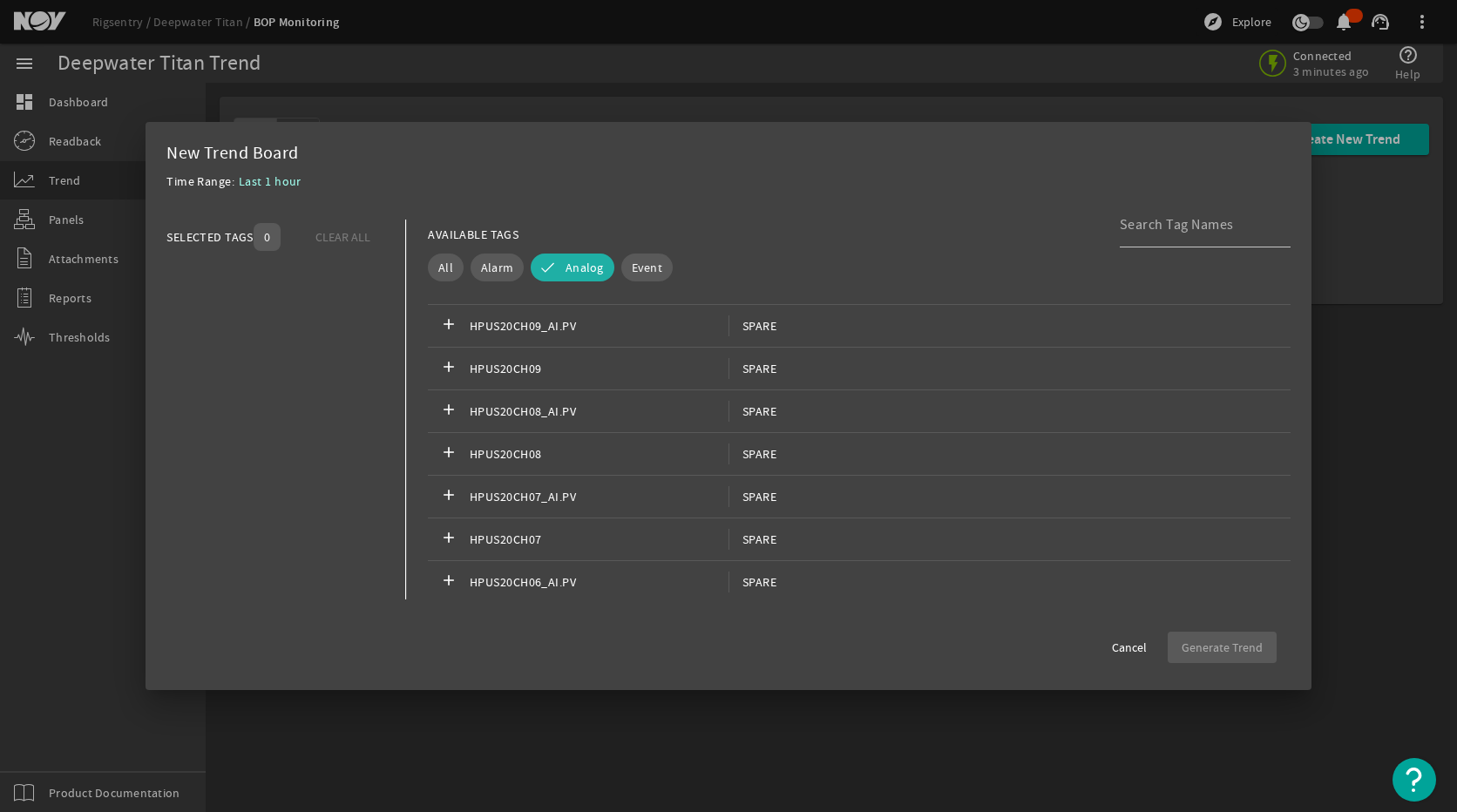
scroll to position [14359, 0]
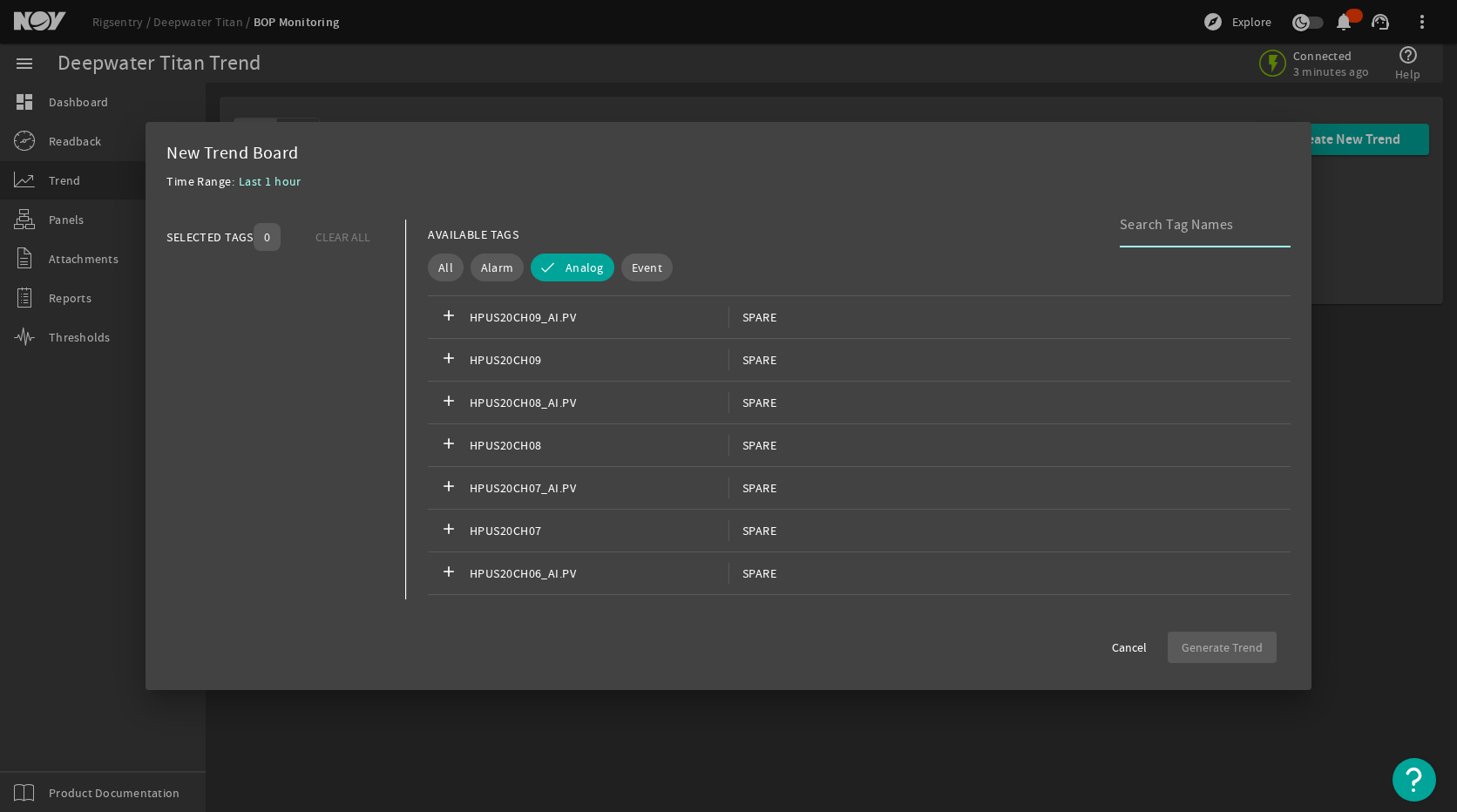
click at [1217, 229] on input at bounding box center [1198, 224] width 157 height 21
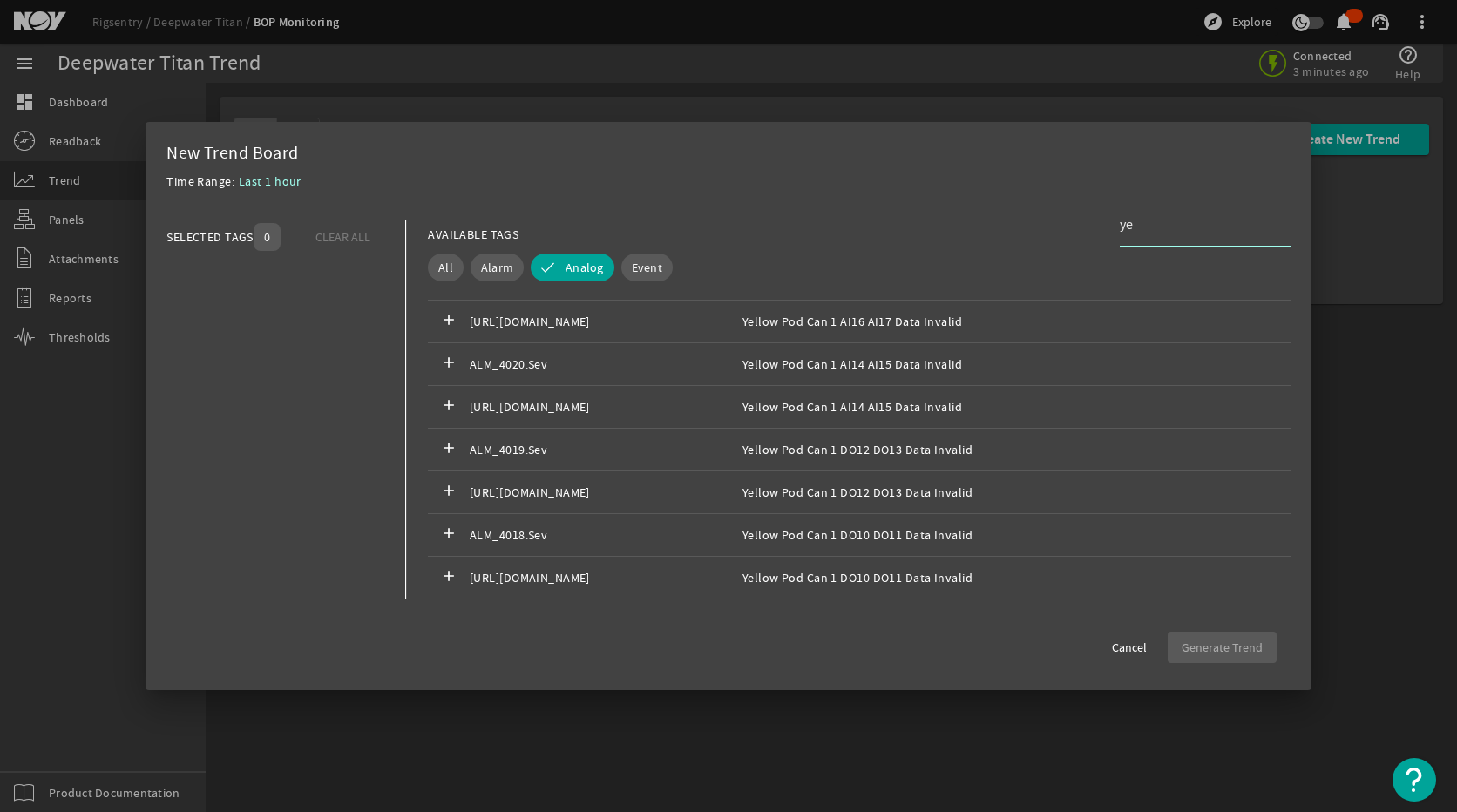
scroll to position [11494, 0]
type input "y"
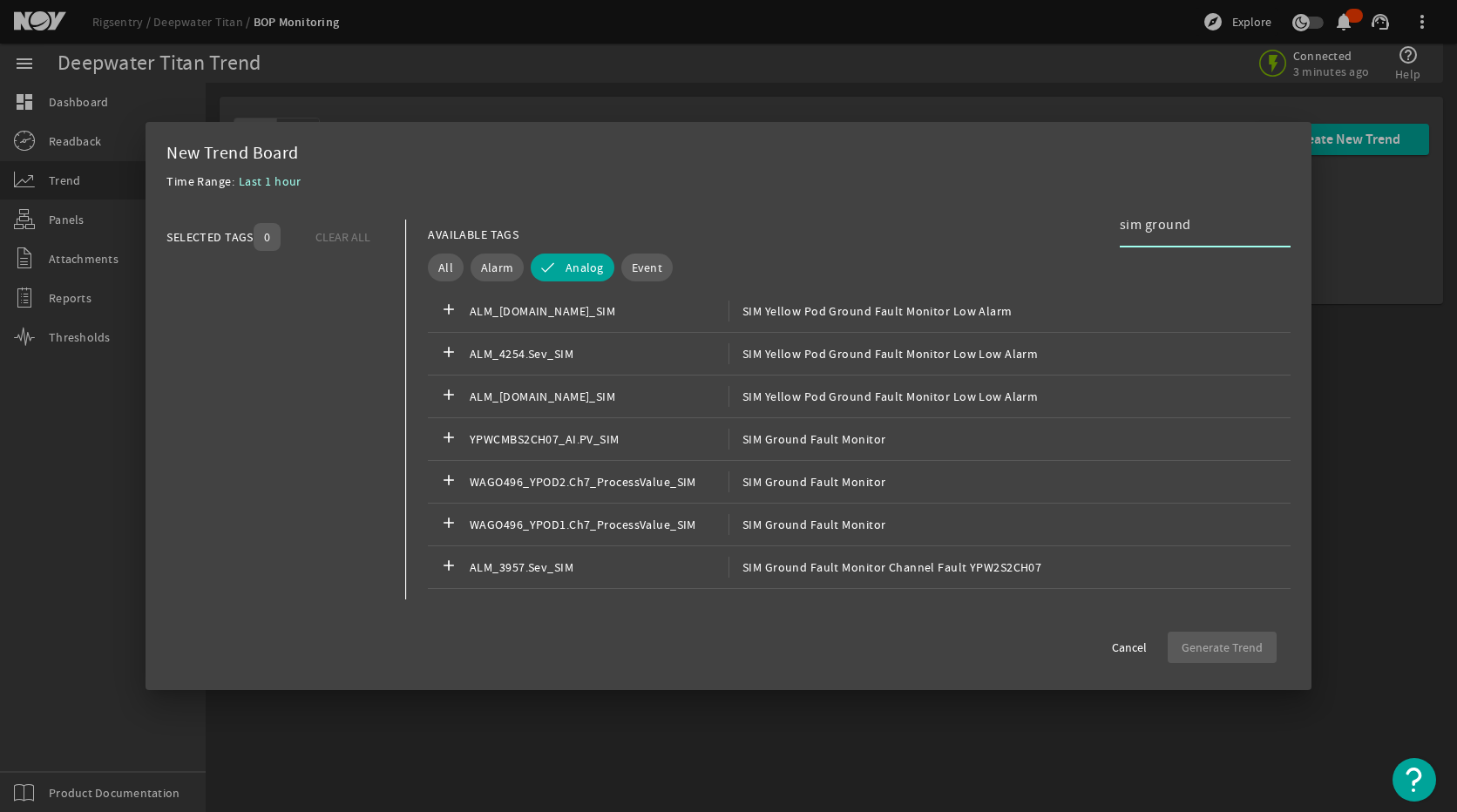
scroll to position [523, 0]
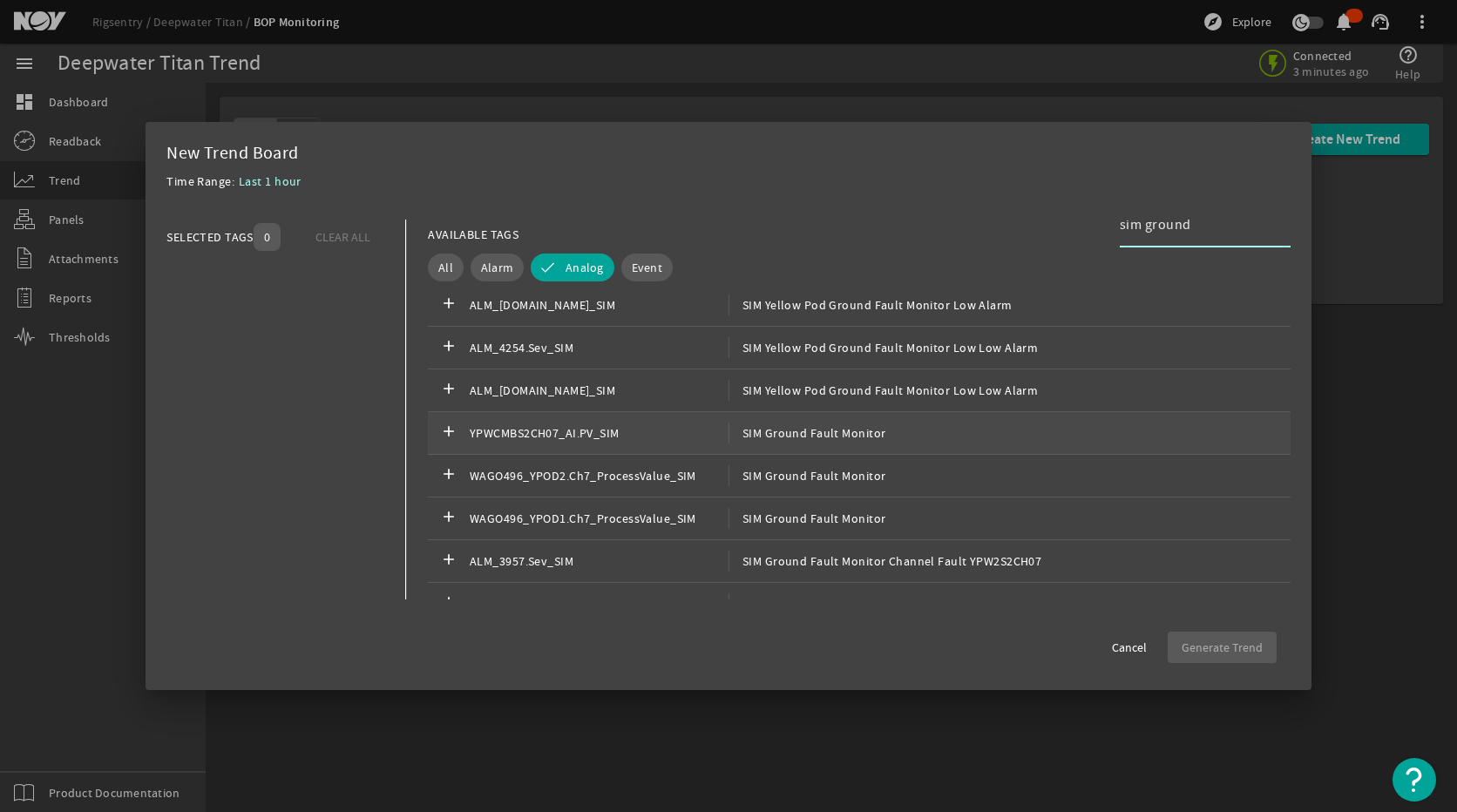
type input "sim ground"
click at [834, 441] on span "SIM Ground Fault Monitor" at bounding box center [807, 432] width 158 height 21
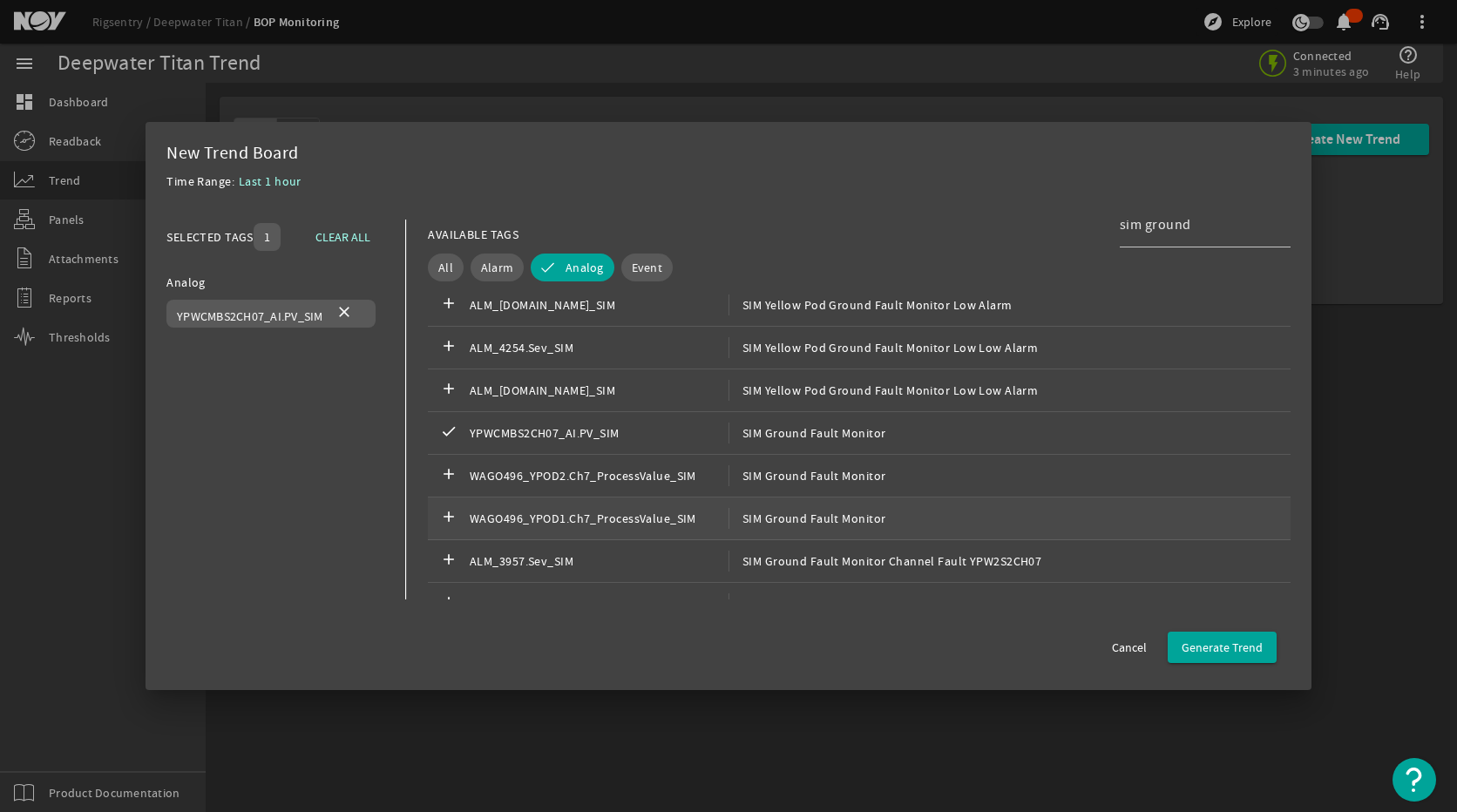
scroll to position [175, 0]
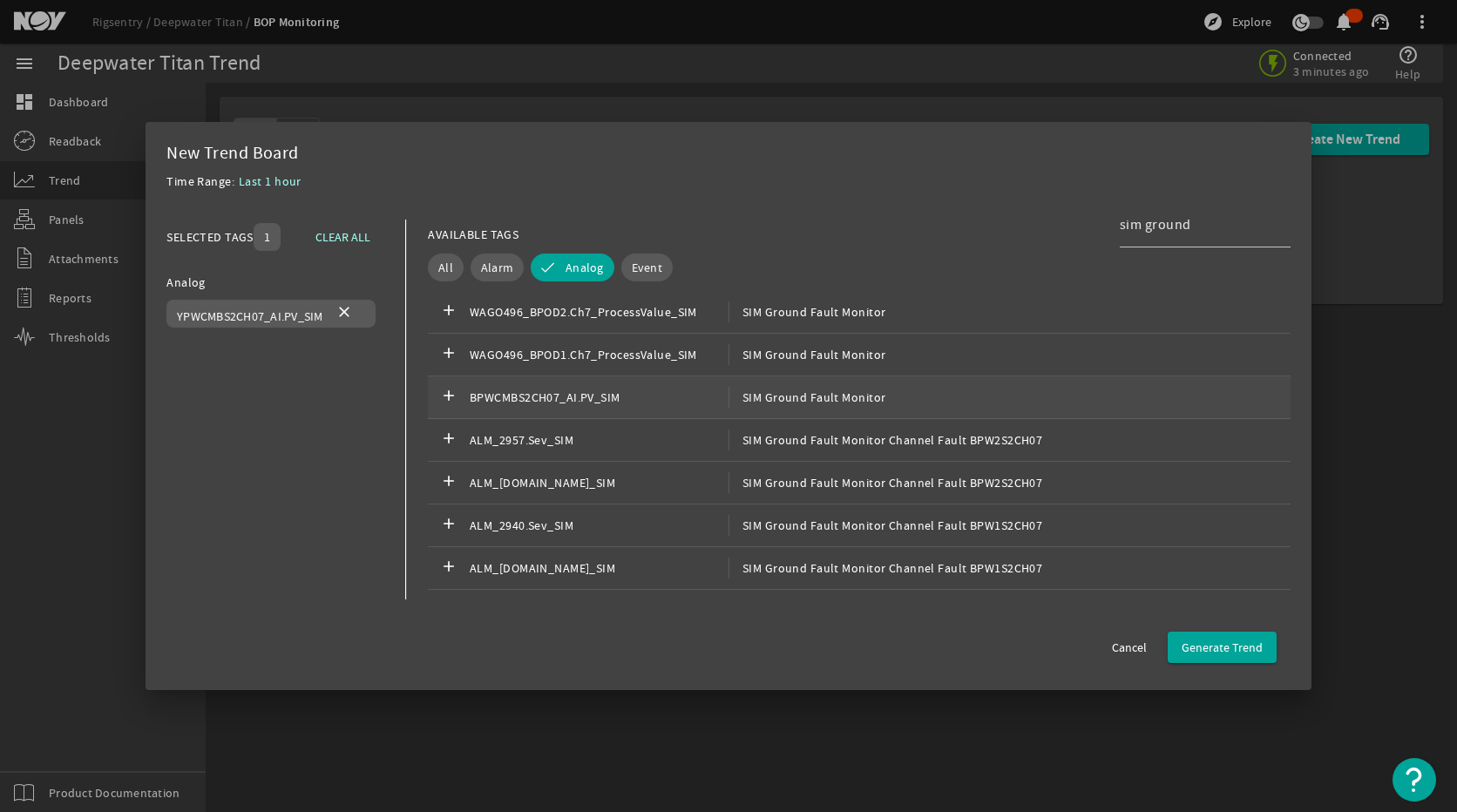
click at [776, 405] on span "SIM Ground Fault Monitor" at bounding box center [807, 397] width 158 height 21
click at [1224, 644] on span "Generate Trend" at bounding box center [1222, 647] width 81 height 18
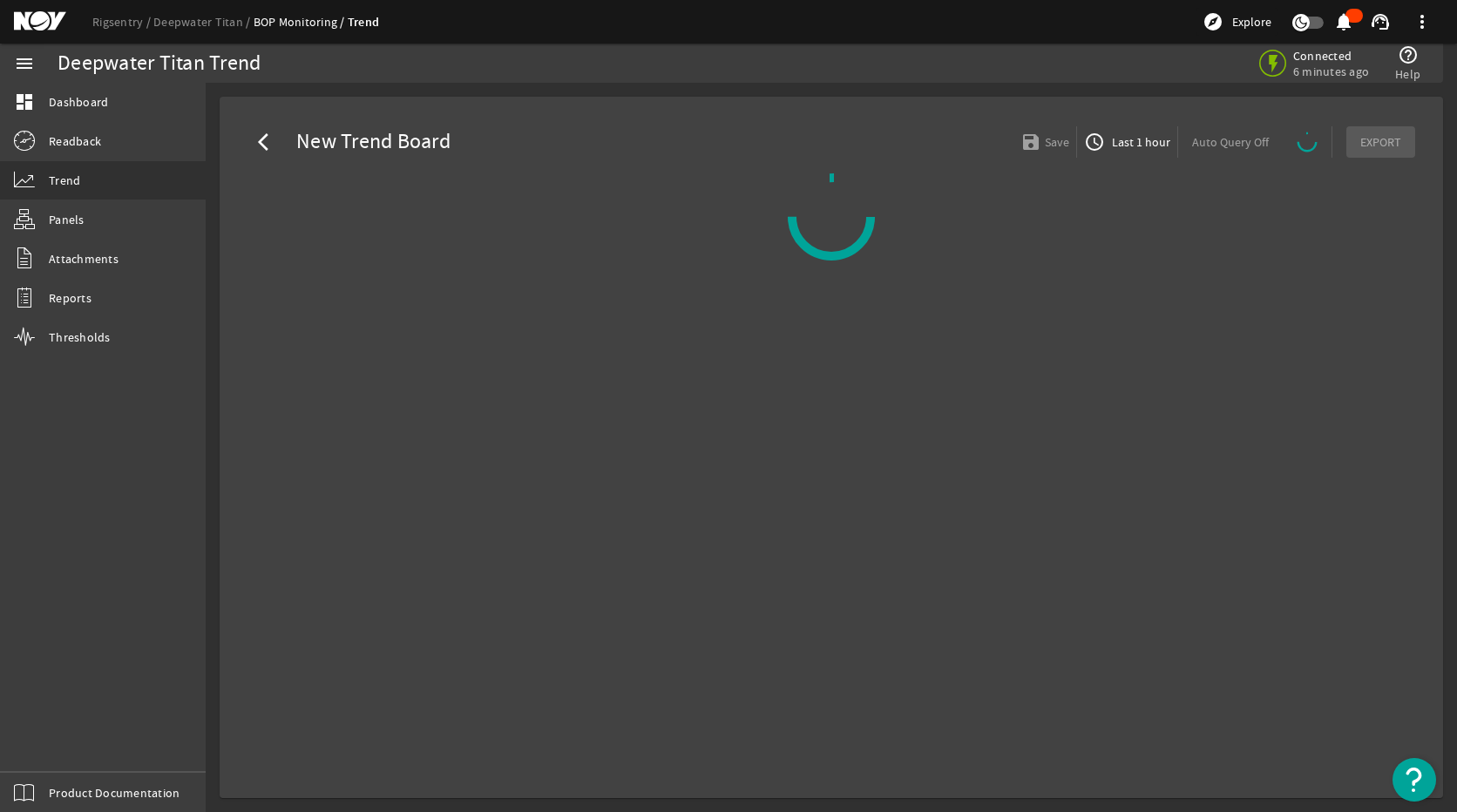
select select "ALL"
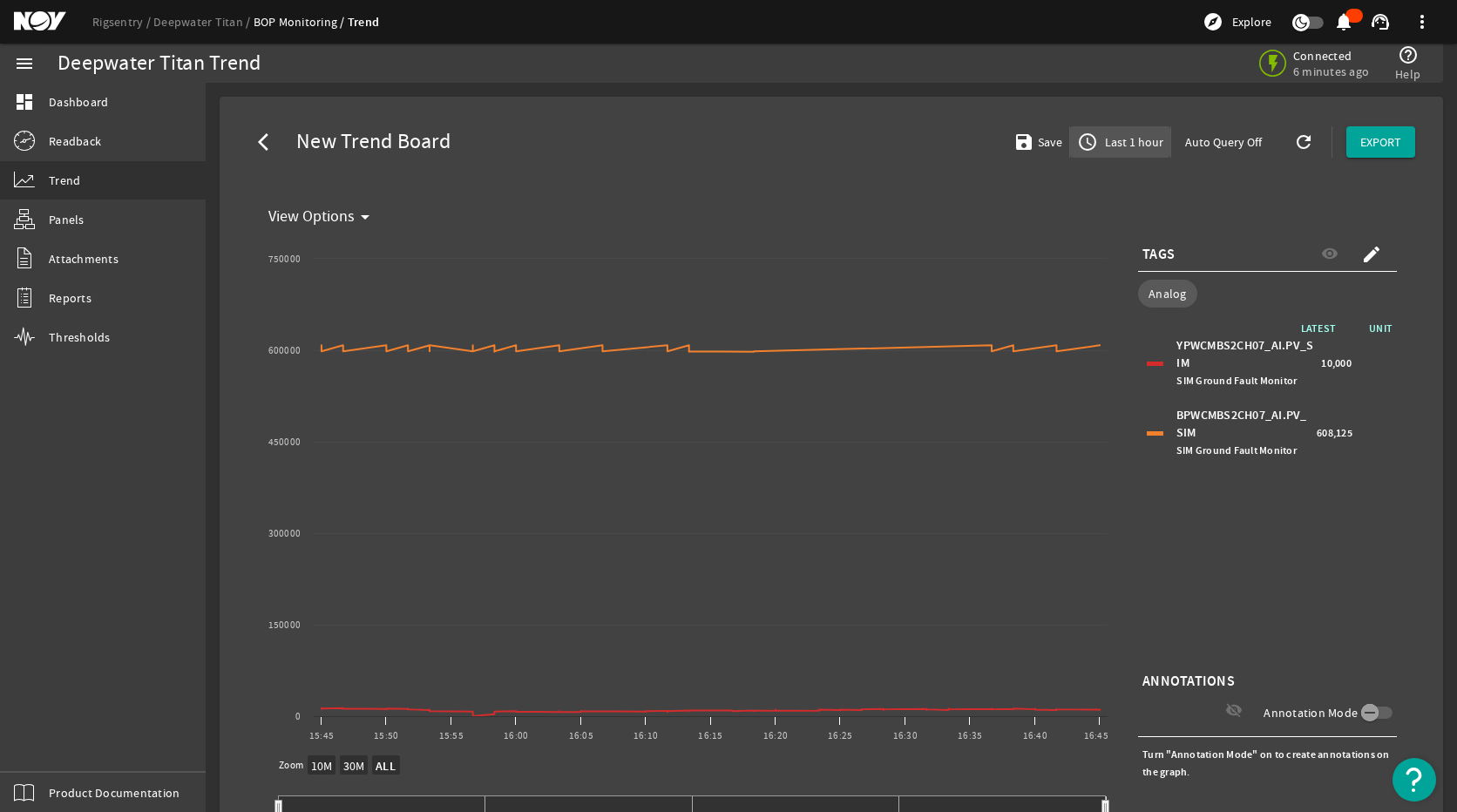
click at [1123, 145] on span "Last 1 hour" at bounding box center [1132, 141] width 62 height 18
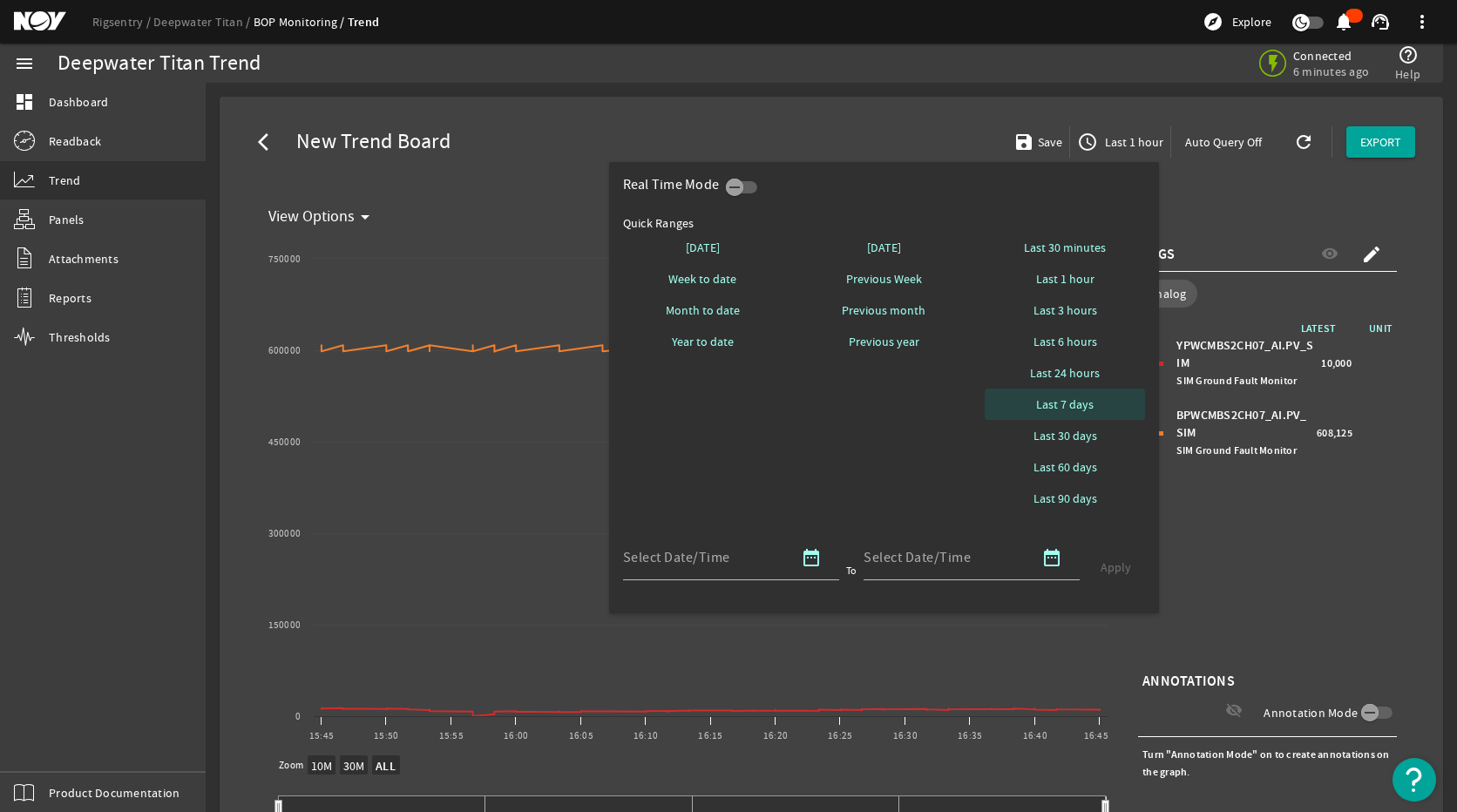
click at [1075, 406] on span "Last 7 days" at bounding box center [1064, 404] width 57 height 18
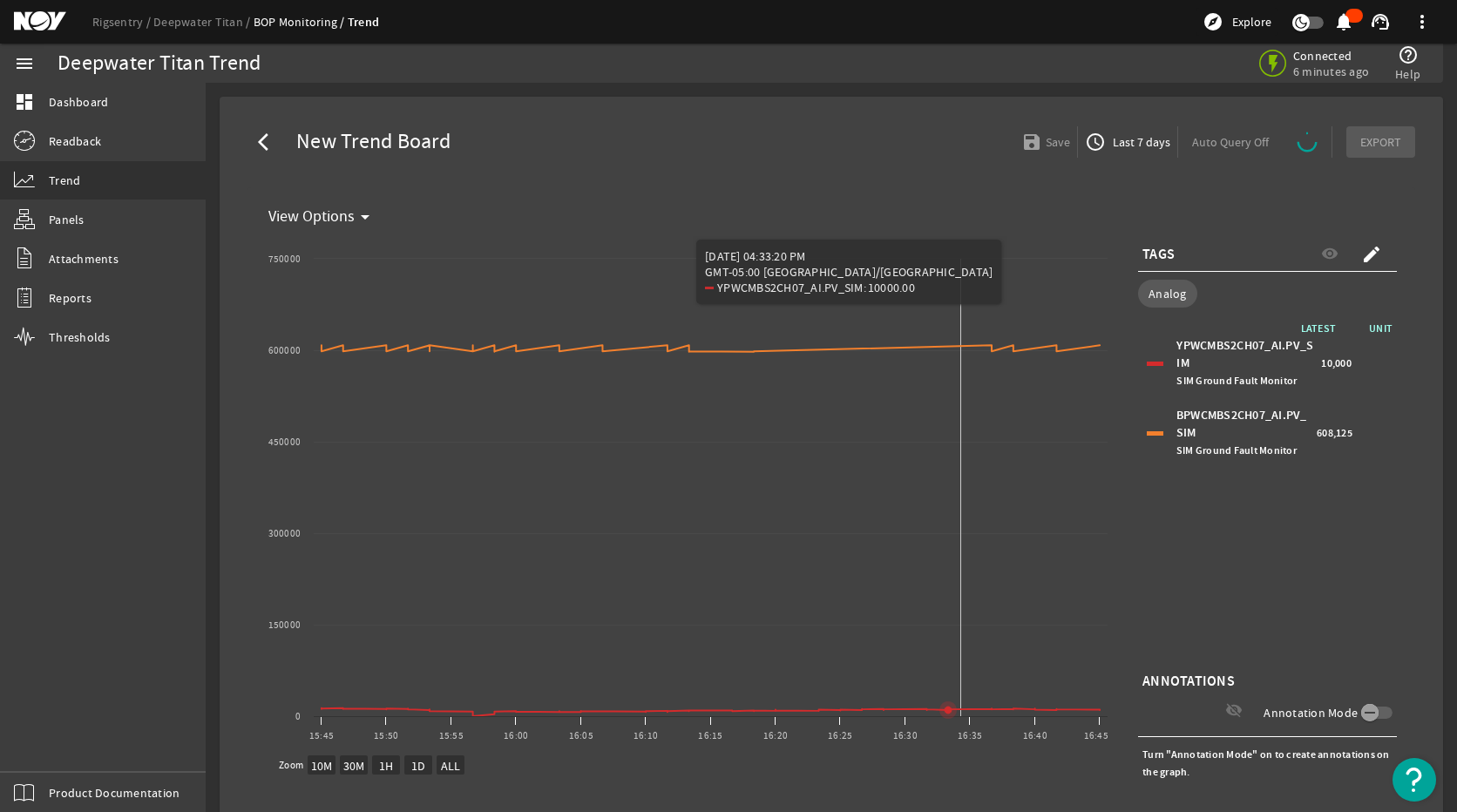
select select "ALL"
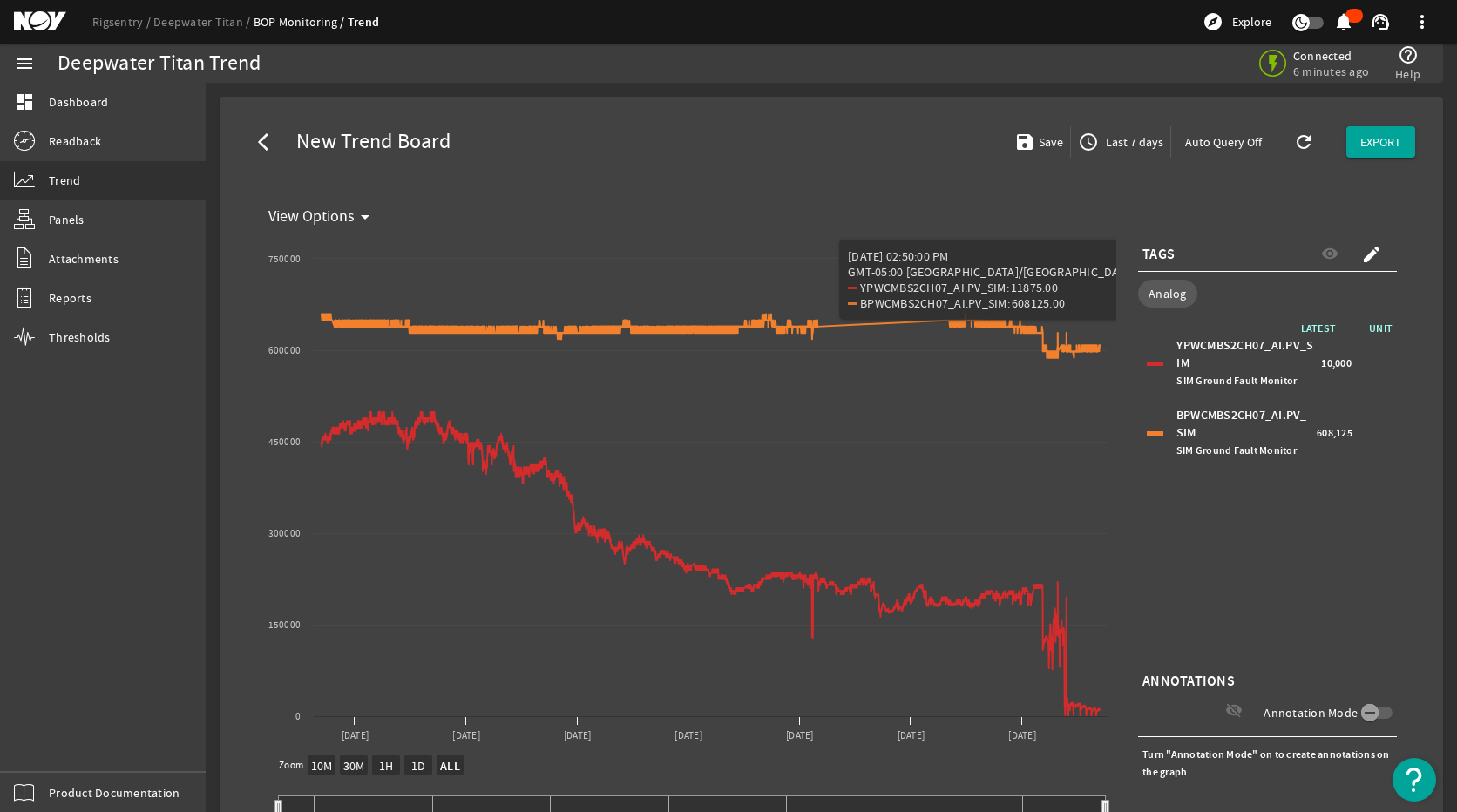
click at [1409, 542] on vis-graph-view-component "View Options arrow_drop_down Created with Highcharts 11.1.0 View Options 12 Aug…" at bounding box center [832, 530] width 1196 height 686
click at [1414, 566] on vis-graph-view-component "View Options arrow_drop_down Created with Highcharts 11.1.0 View Options 12 Aug…" at bounding box center [832, 530] width 1196 height 686
click at [1142, 358] on div "YPWCMBS2CH07_AI.PV_SIM SIM Ground Fault Monitor 10,000" at bounding box center [1267, 363] width 250 height 61
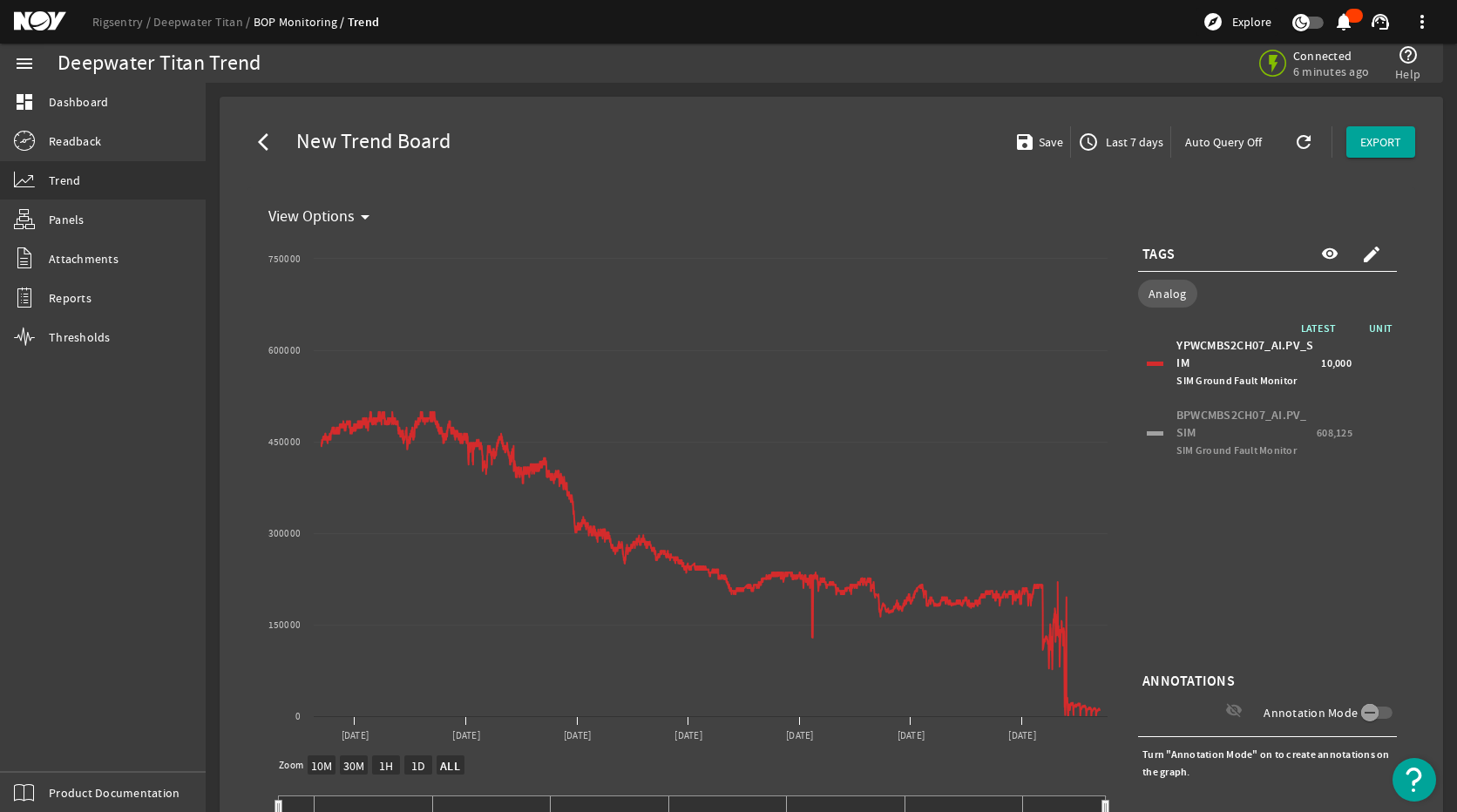
click at [1078, 139] on mat-icon "access_time" at bounding box center [1087, 141] width 21 height 21
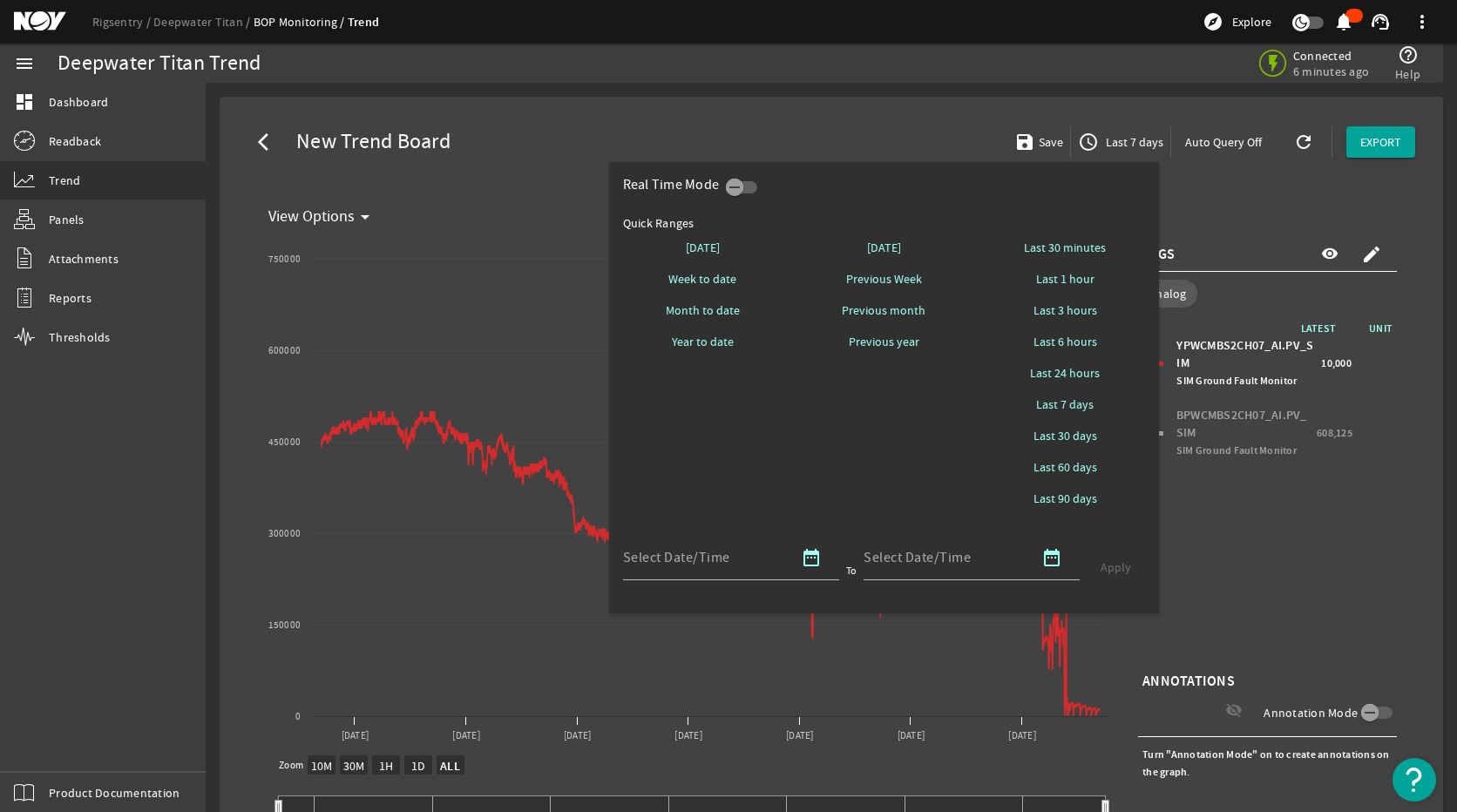
click at [328, 455] on div at bounding box center [728, 406] width 1457 height 812
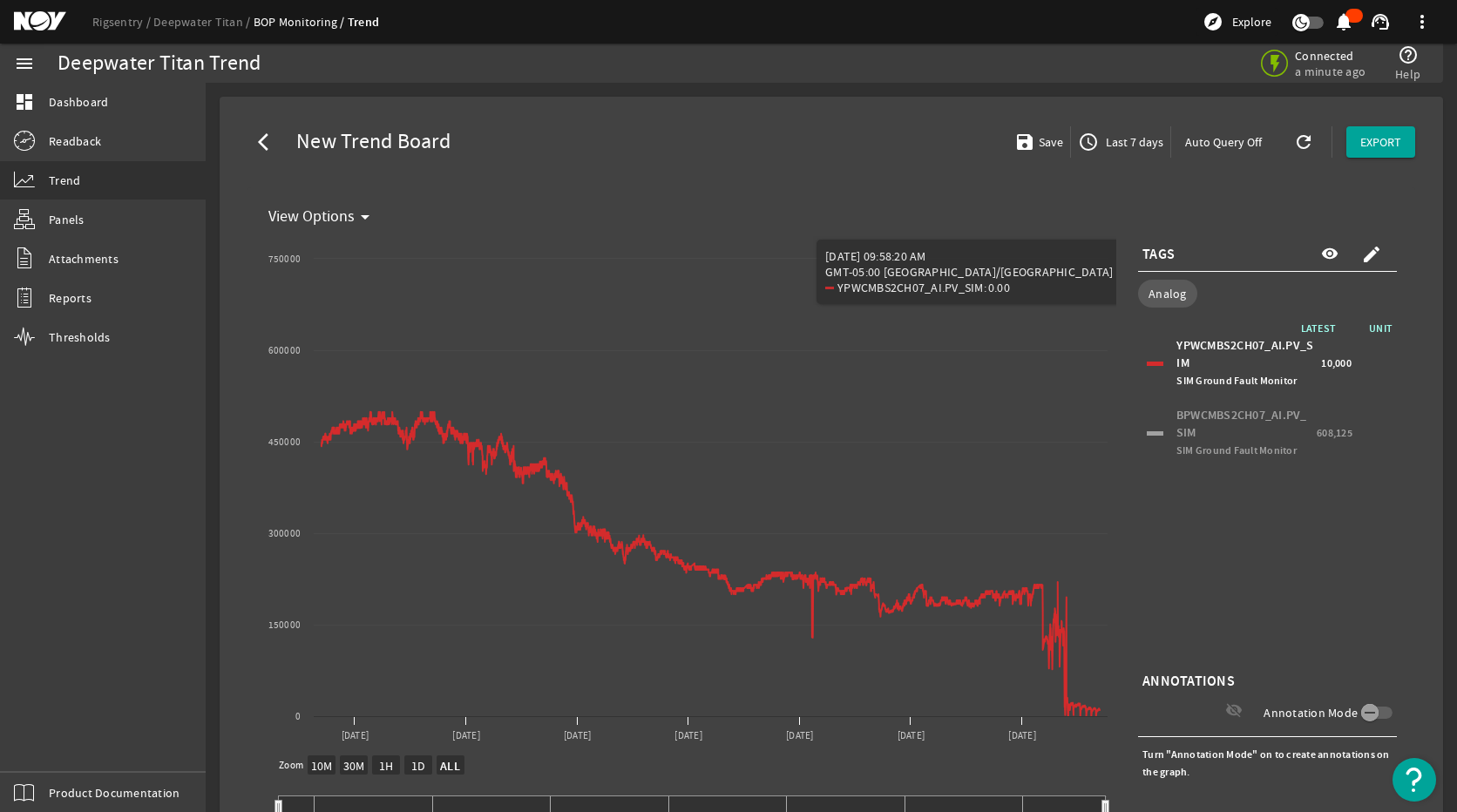
click at [1071, 130] on span "button" at bounding box center [1120, 141] width 99 height 42
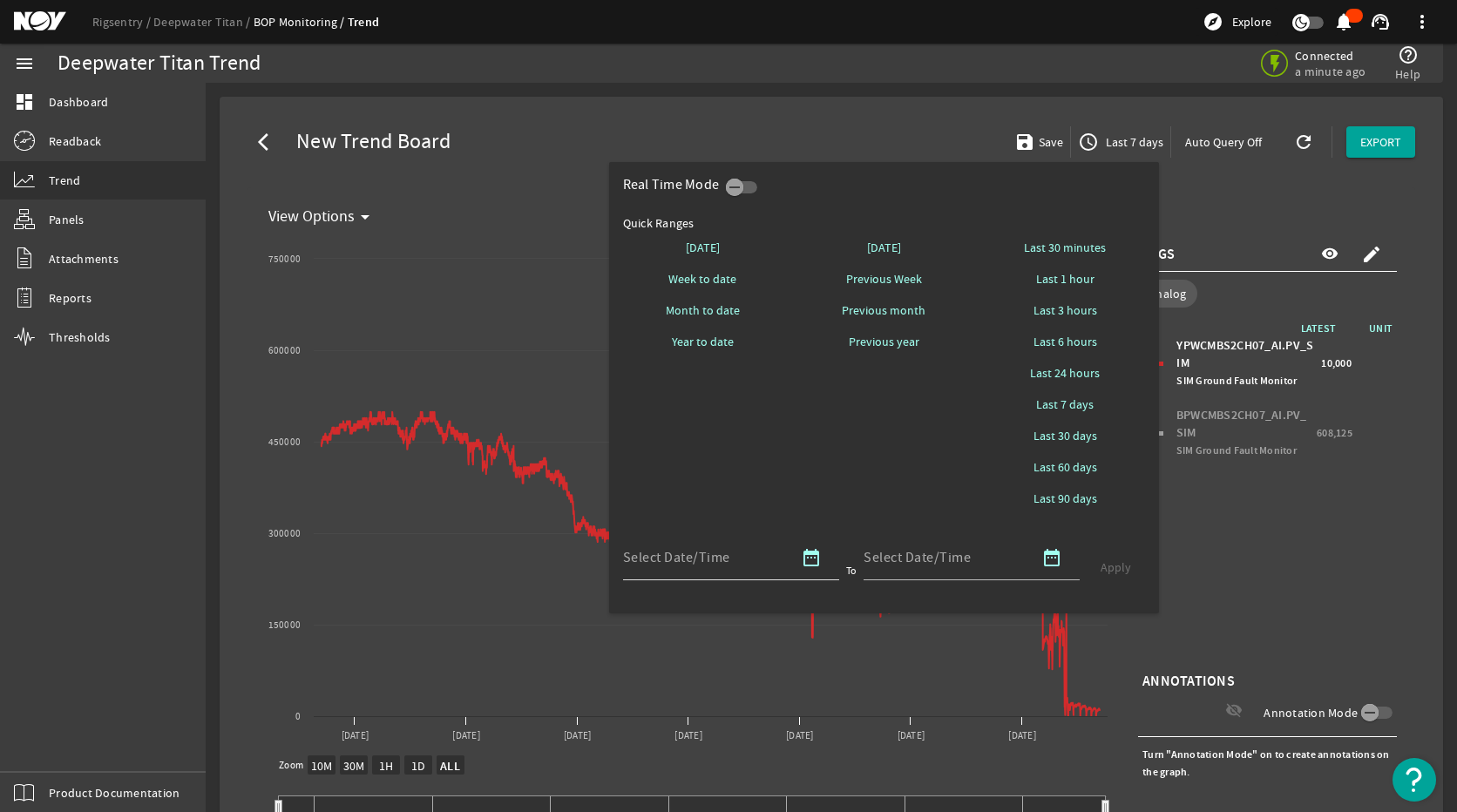
click at [802, 551] on mat-icon "date_range" at bounding box center [811, 557] width 21 height 21
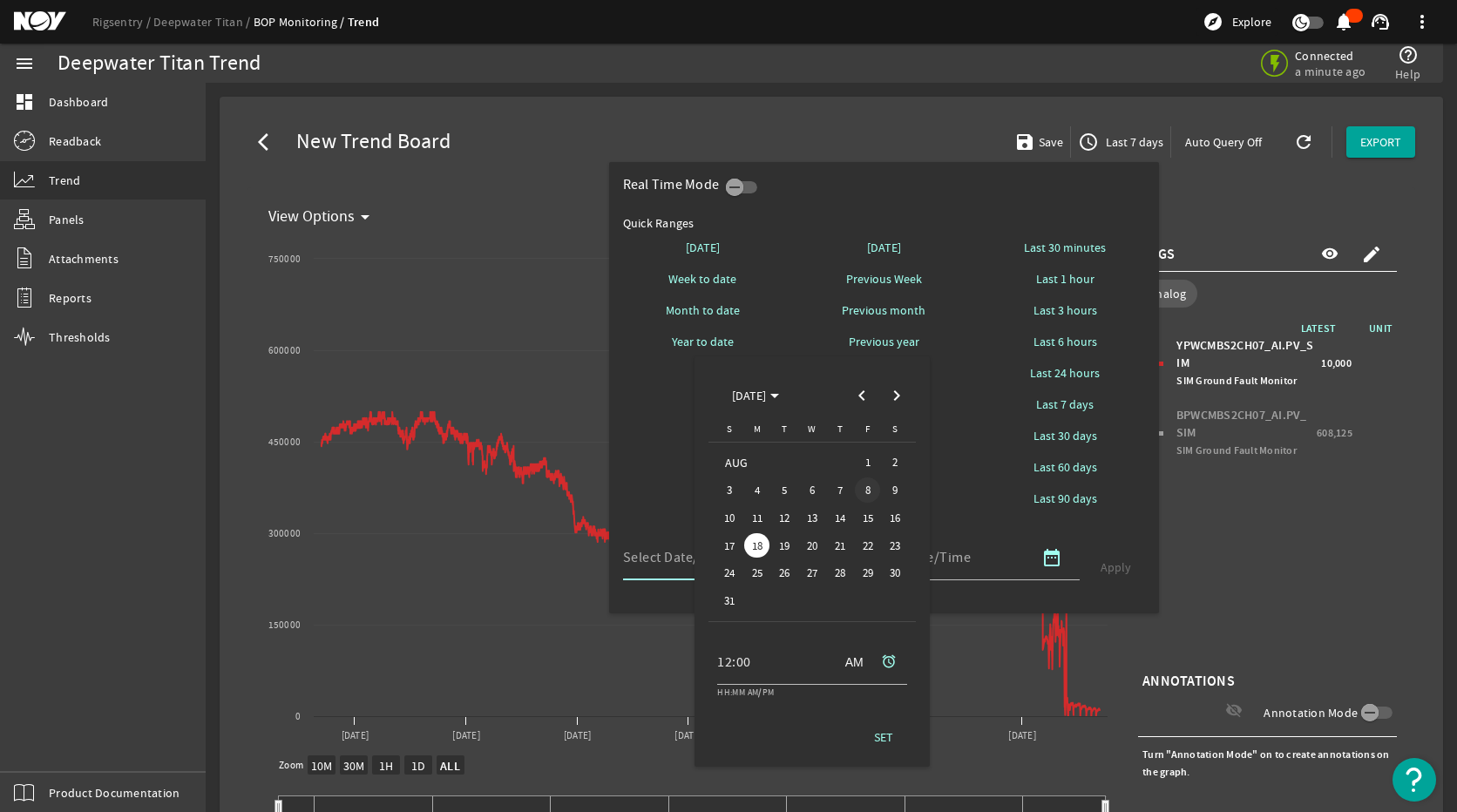
click at [870, 492] on span "8" at bounding box center [867, 490] width 25 height 25
click at [762, 519] on span "11" at bounding box center [756, 517] width 25 height 25
click at [863, 496] on span "8" at bounding box center [867, 490] width 25 height 25
click at [877, 725] on span at bounding box center [883, 736] width 55 height 42
type input "08/08/2025 12:00 AM America/Chicago"
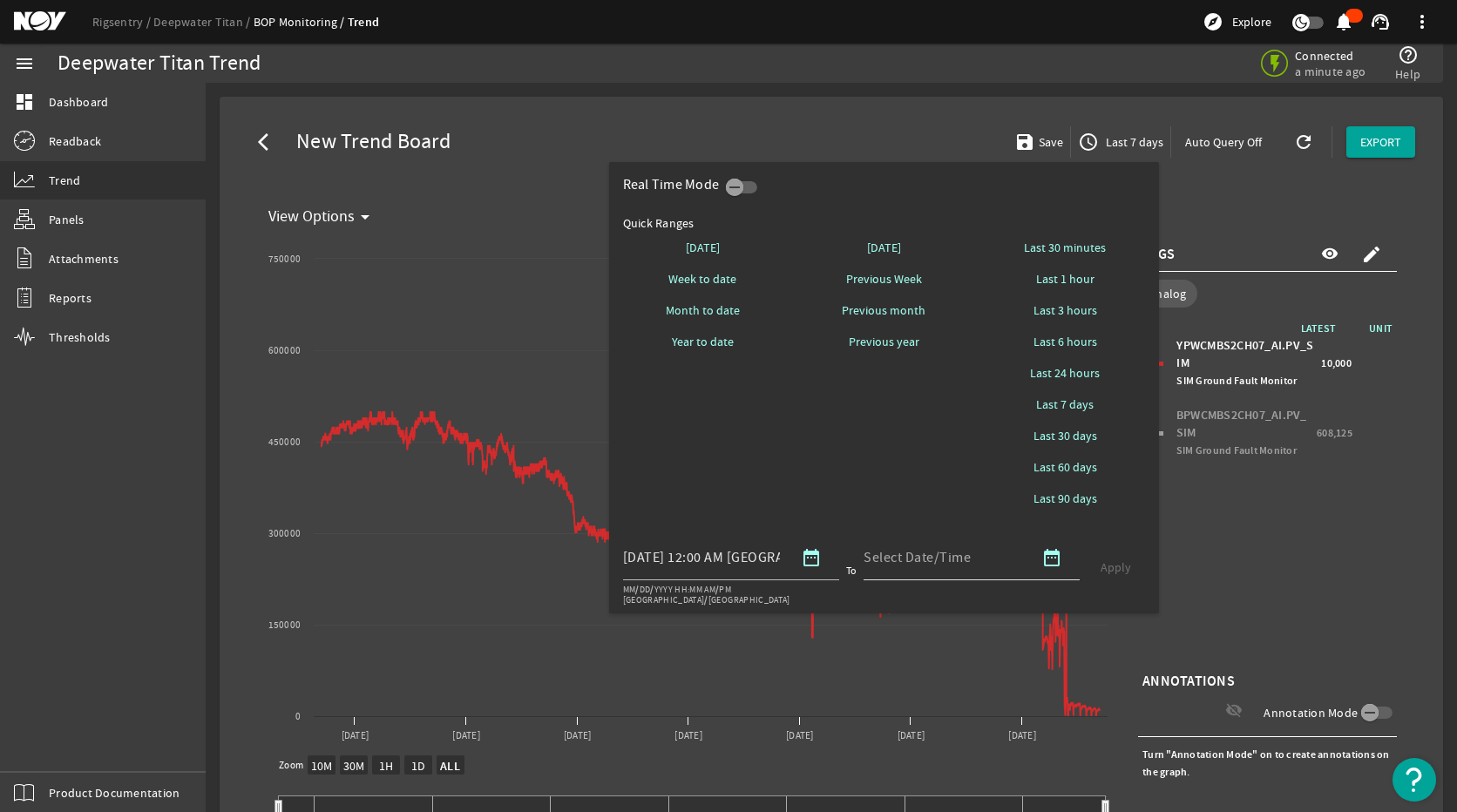
click at [1056, 557] on mat-icon "date_range" at bounding box center [1051, 557] width 21 height 21
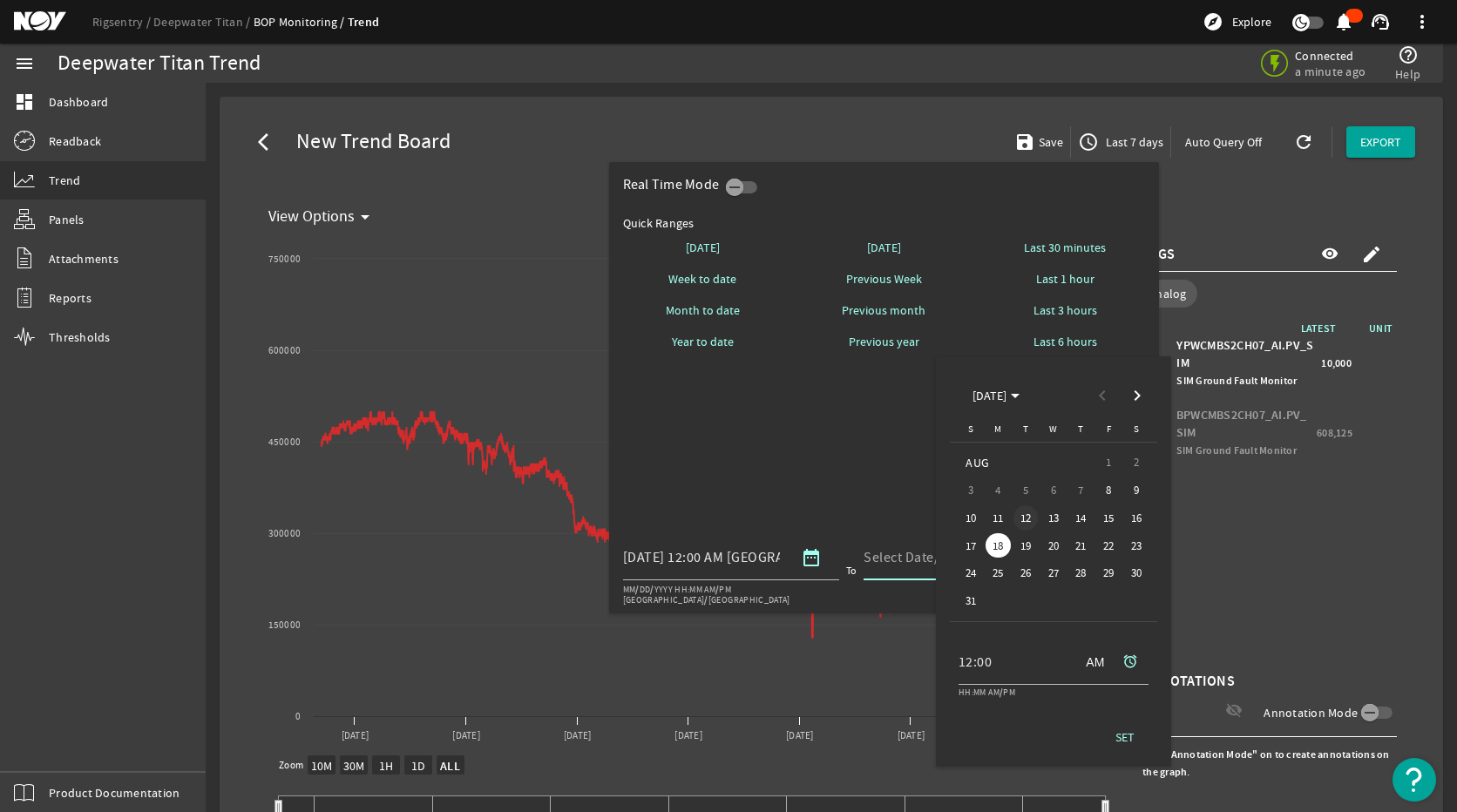
click at [1032, 513] on span "12" at bounding box center [1026, 517] width 25 height 25
click at [1115, 733] on span "SET" at bounding box center [1124, 736] width 19 height 18
type input "08/12/2025 12:00 AM America/Chicago"
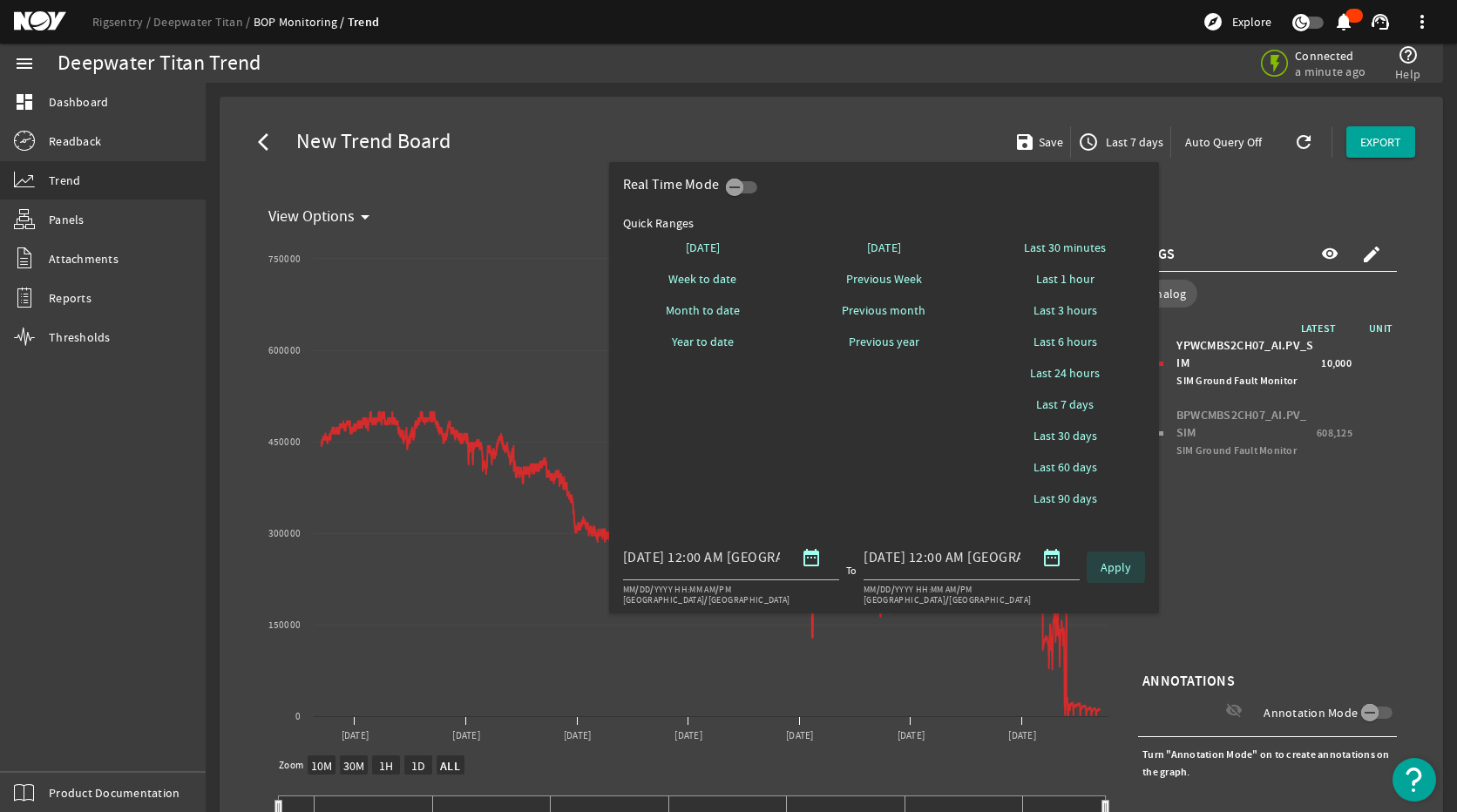
click at [1128, 567] on span "Apply" at bounding box center [1115, 566] width 30 height 18
select select "10M"
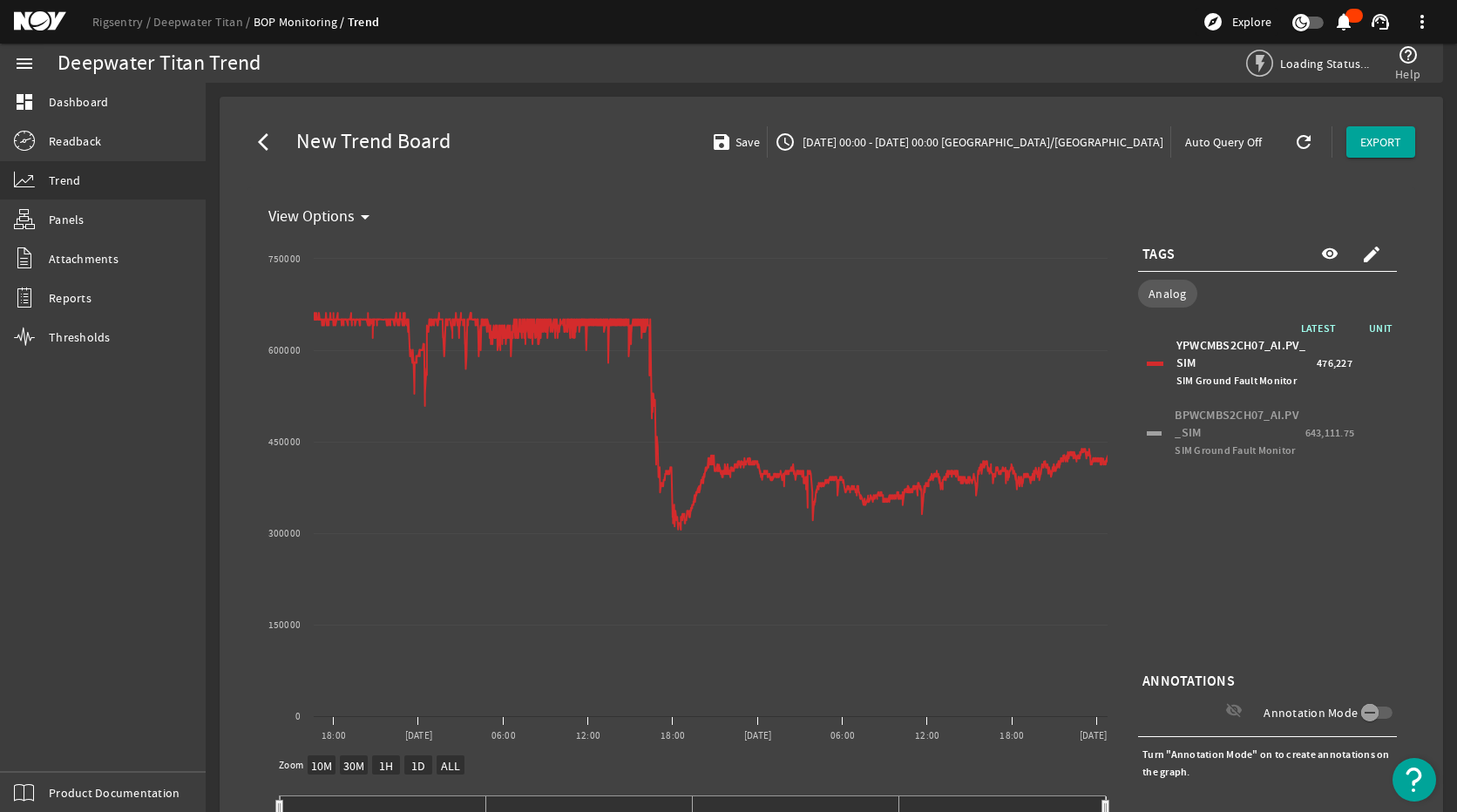
drag, startPoint x: 1376, startPoint y: 570, endPoint x: 1370, endPoint y: 562, distance: 10.0
click at [1375, 564] on div "LATEST UNIT YPWCMBS2CH07_AI.PV_SIM SIM Ground Fault Monitor 476,227 BPWCMBS2CH0…" at bounding box center [1267, 493] width 259 height 348
click at [1366, 252] on mat-icon "create" at bounding box center [1371, 254] width 21 height 21
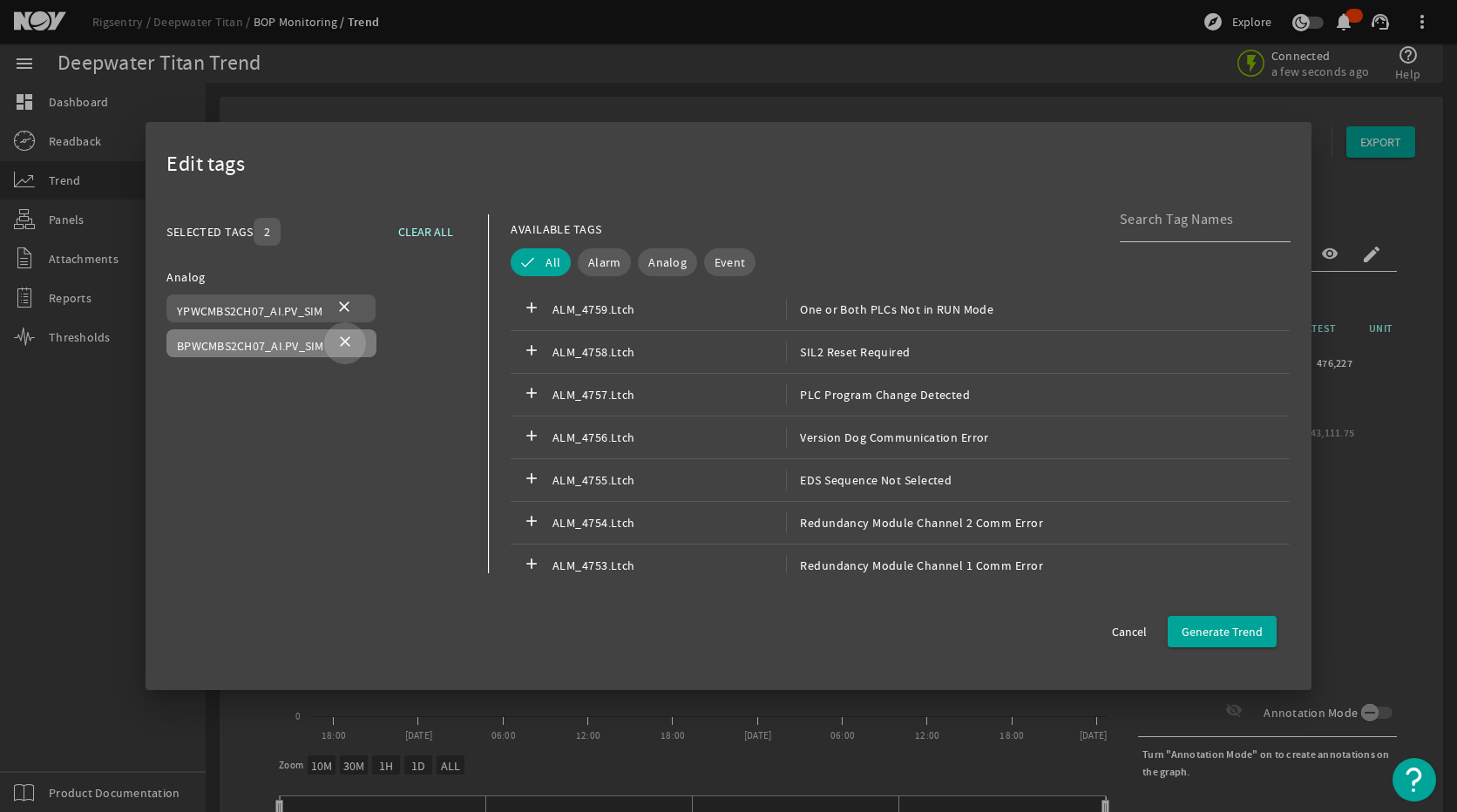
click at [339, 348] on mat-icon "close" at bounding box center [345, 343] width 21 height 21
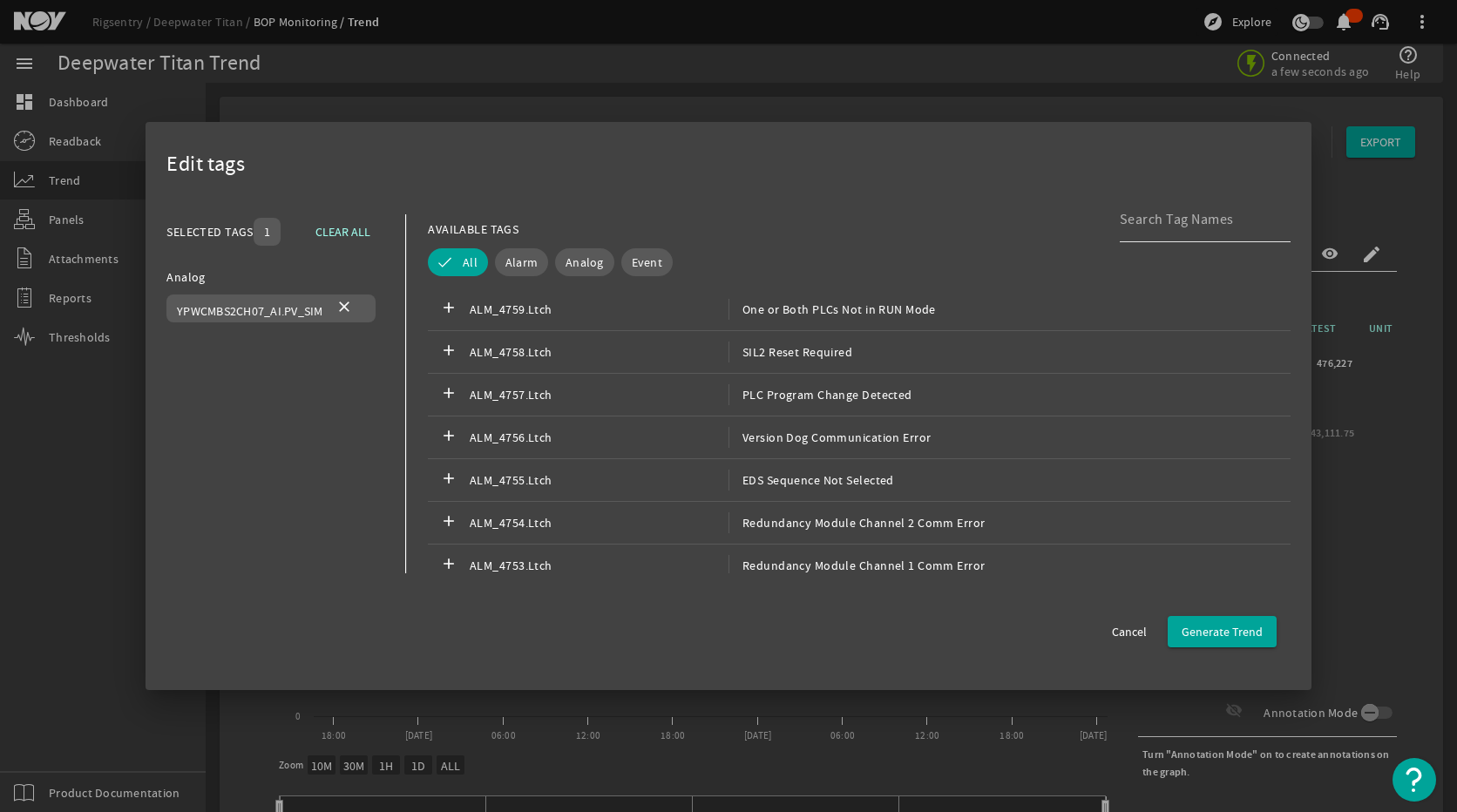
click at [1151, 224] on input at bounding box center [1198, 219] width 157 height 21
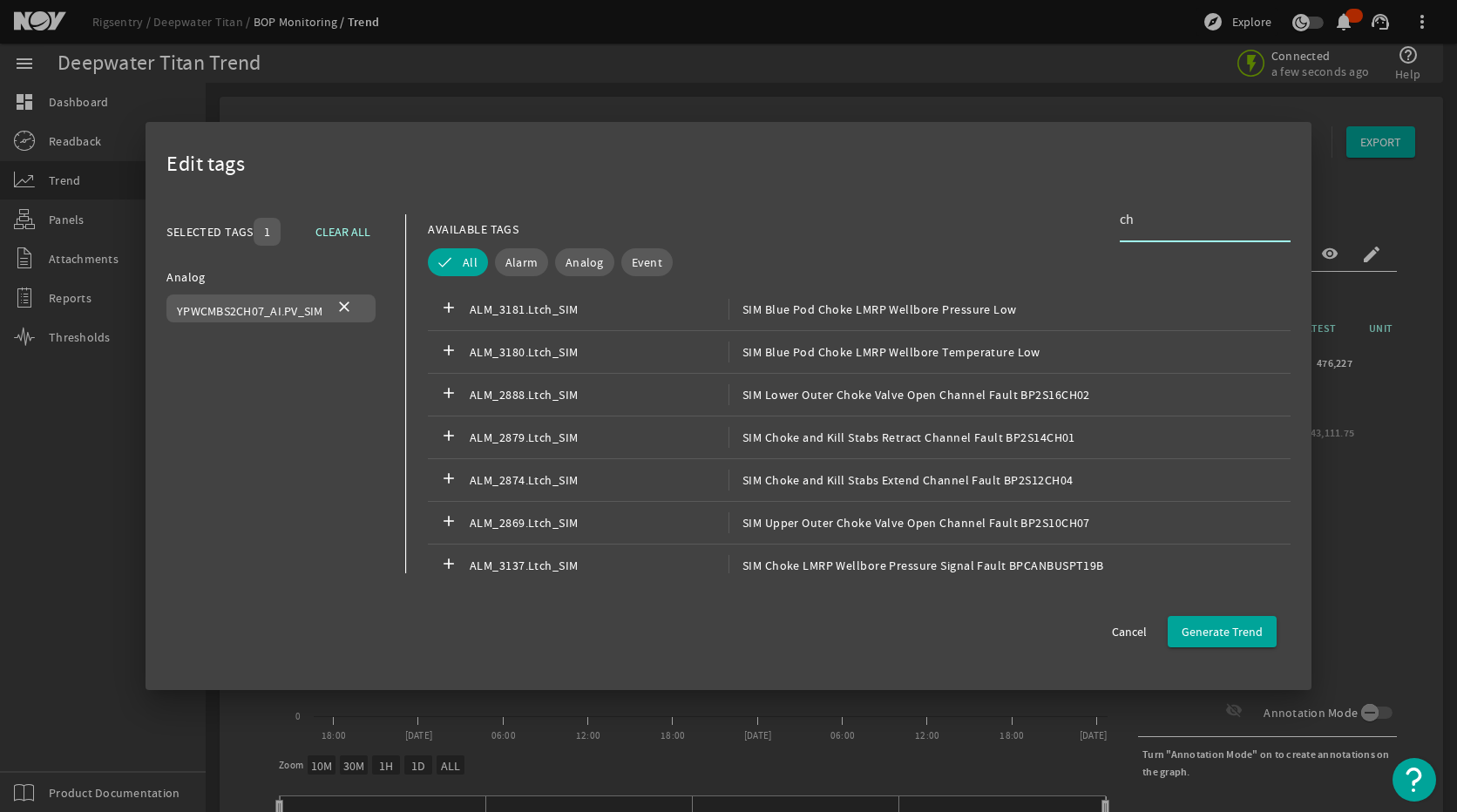
type input "c"
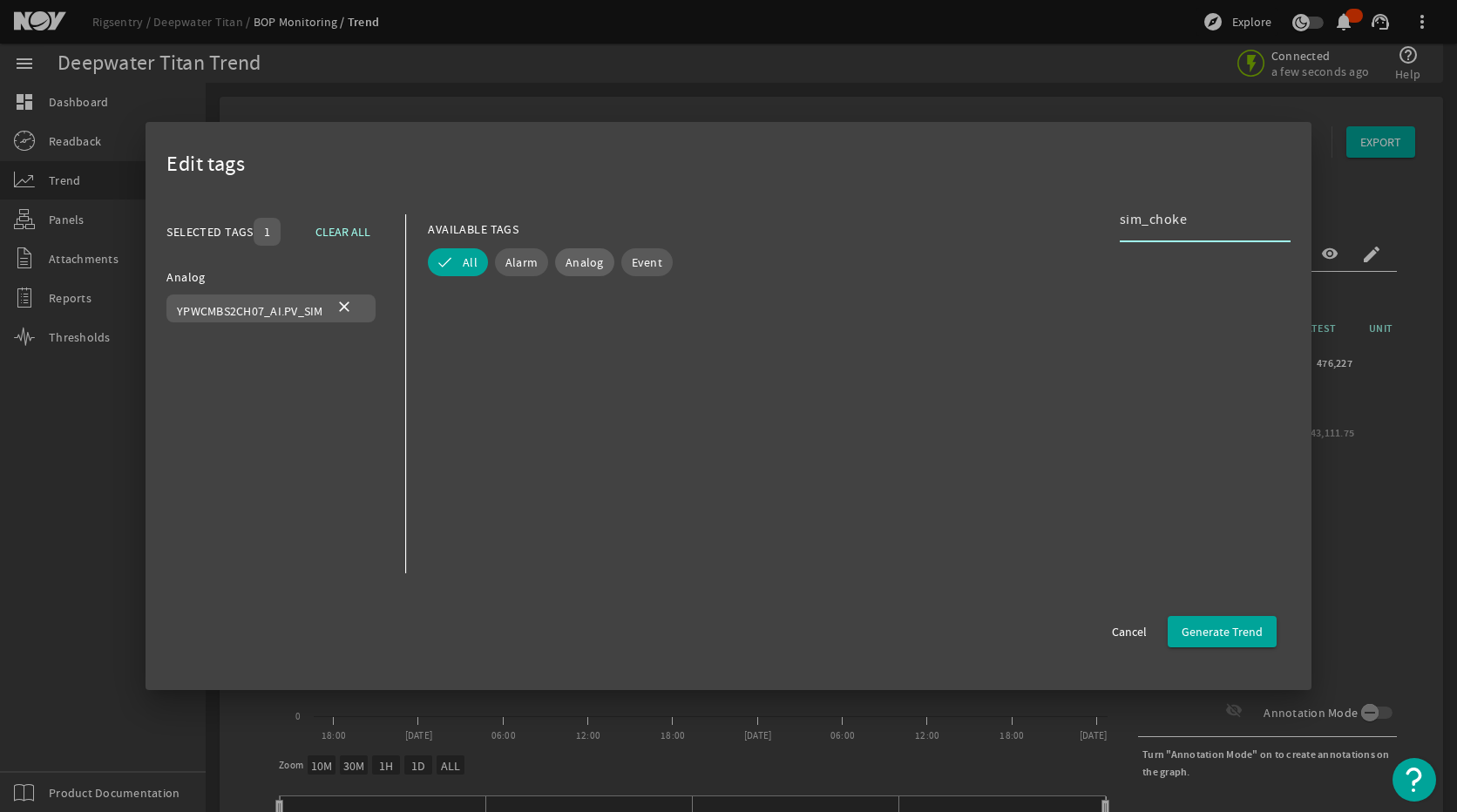
click at [573, 269] on span "Analog" at bounding box center [584, 261] width 38 height 18
click at [1215, 206] on div "sim_choke" at bounding box center [1198, 219] width 157 height 45
click at [604, 385] on cdk-virtual-scroll-viewport at bounding box center [859, 430] width 863 height 285
click at [1219, 205] on div "sim_choke LMRP" at bounding box center [1198, 219] width 157 height 45
click at [540, 381] on cdk-virtual-scroll-viewport at bounding box center [859, 430] width 863 height 285
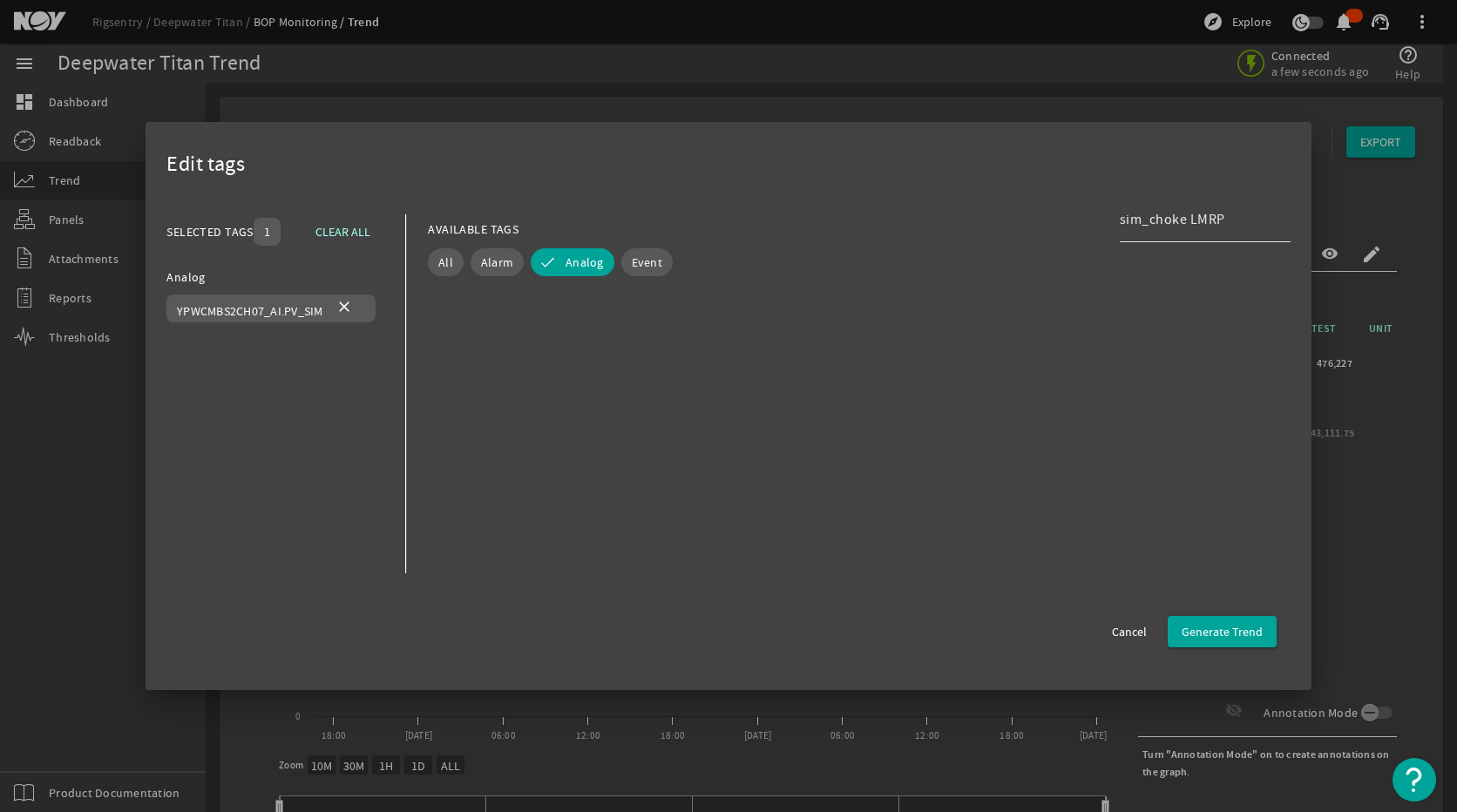
click at [1202, 224] on input "sim_choke LMRP" at bounding box center [1198, 219] width 157 height 21
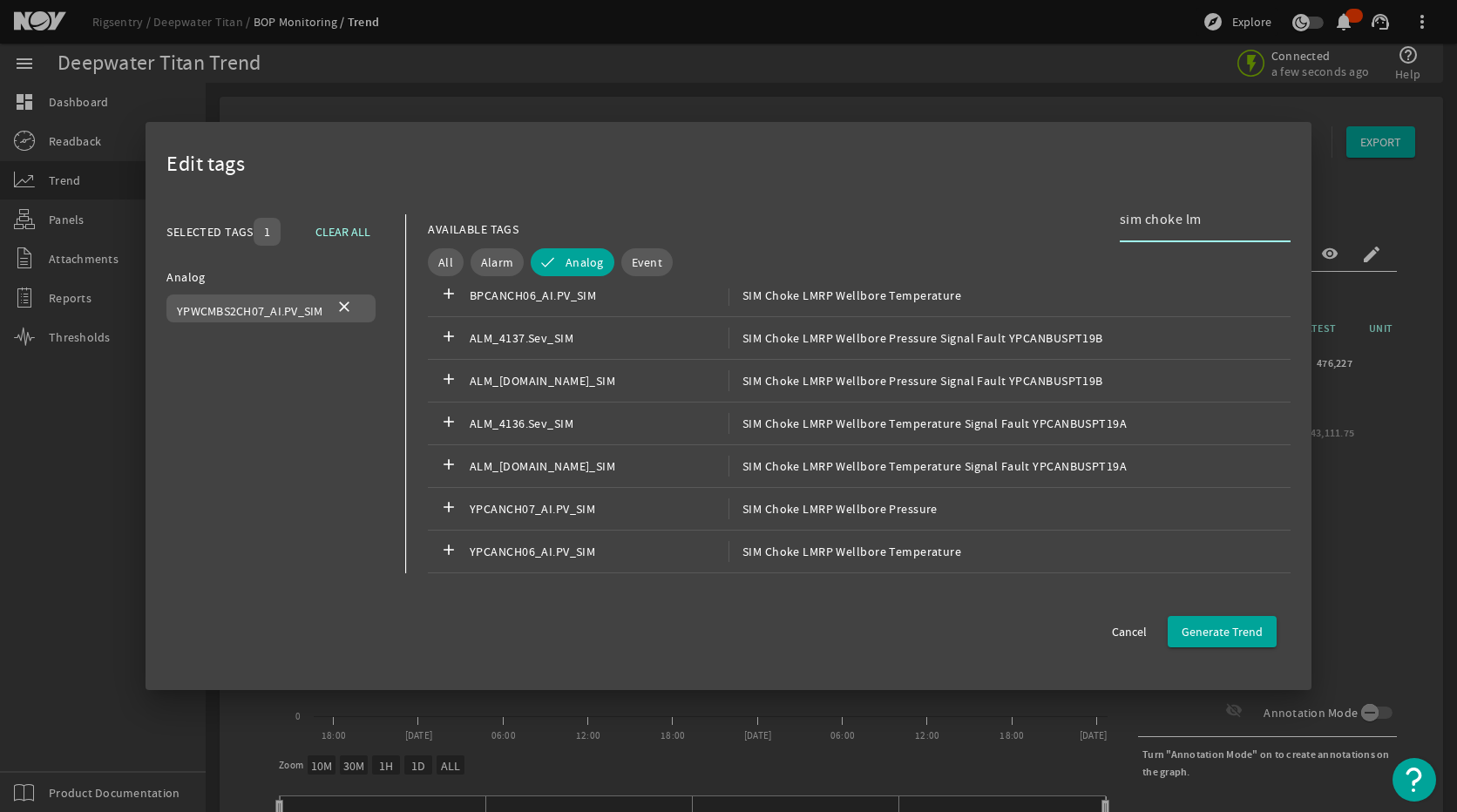
scroll to position [227, 0]
type input "sim choke lmrp"
click at [949, 520] on div "add YPCANCH07_AI.PV_SIM SIM Choke LMRP Wellbore Pressure" at bounding box center [859, 509] width 863 height 42
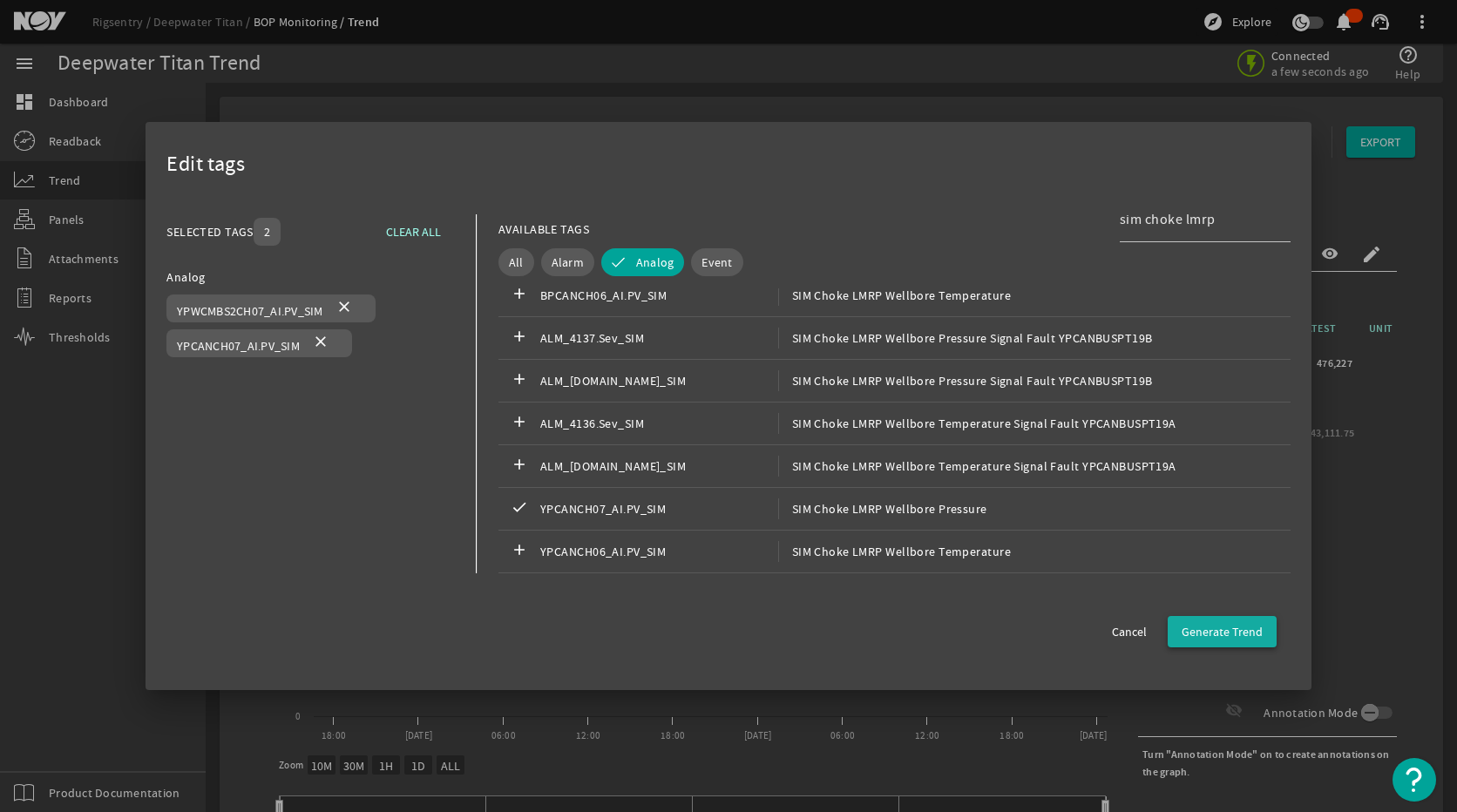
click at [1216, 638] on span "Generate Trend" at bounding box center [1222, 631] width 81 height 18
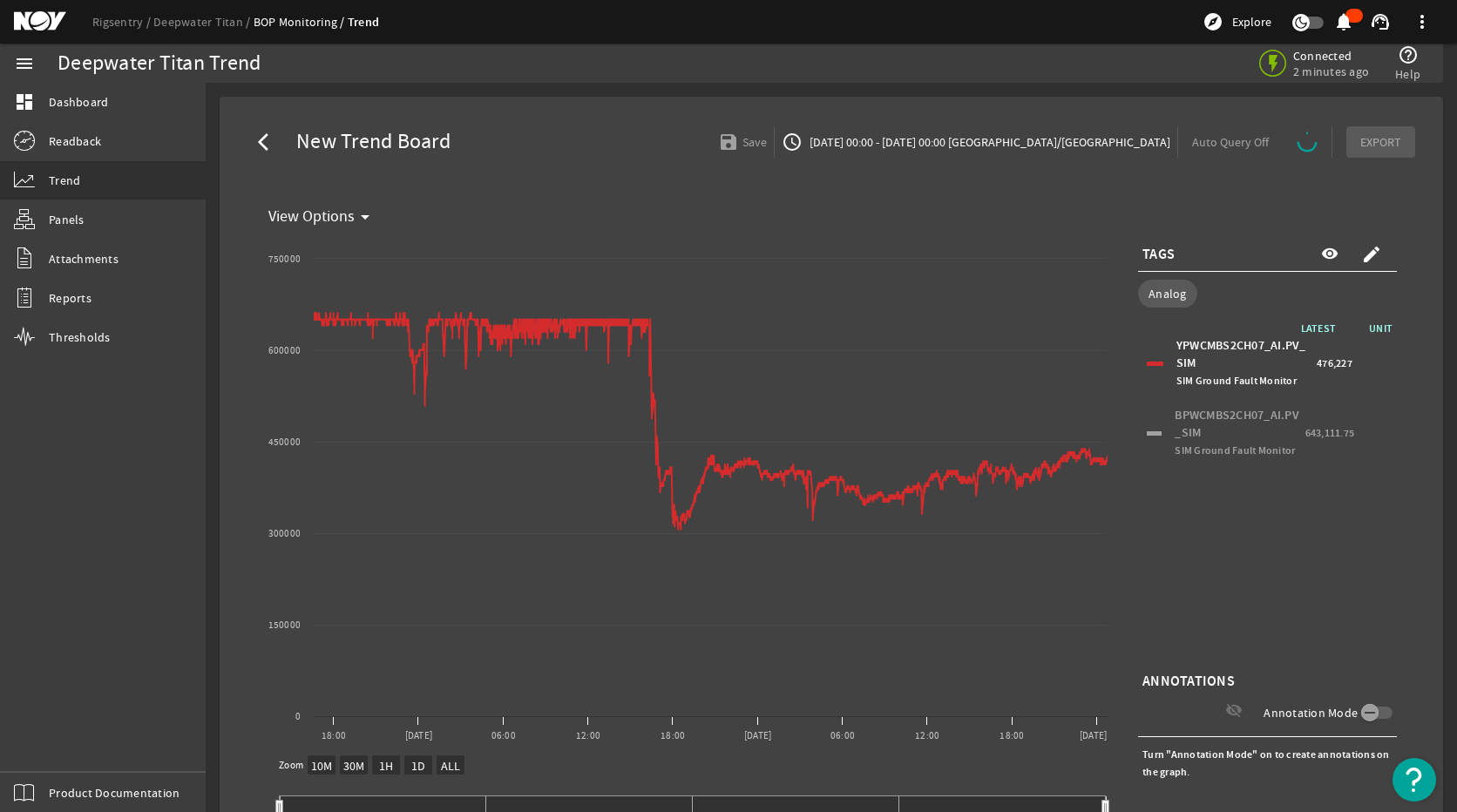
click at [1361, 253] on mat-icon "create" at bounding box center [1371, 254] width 21 height 21
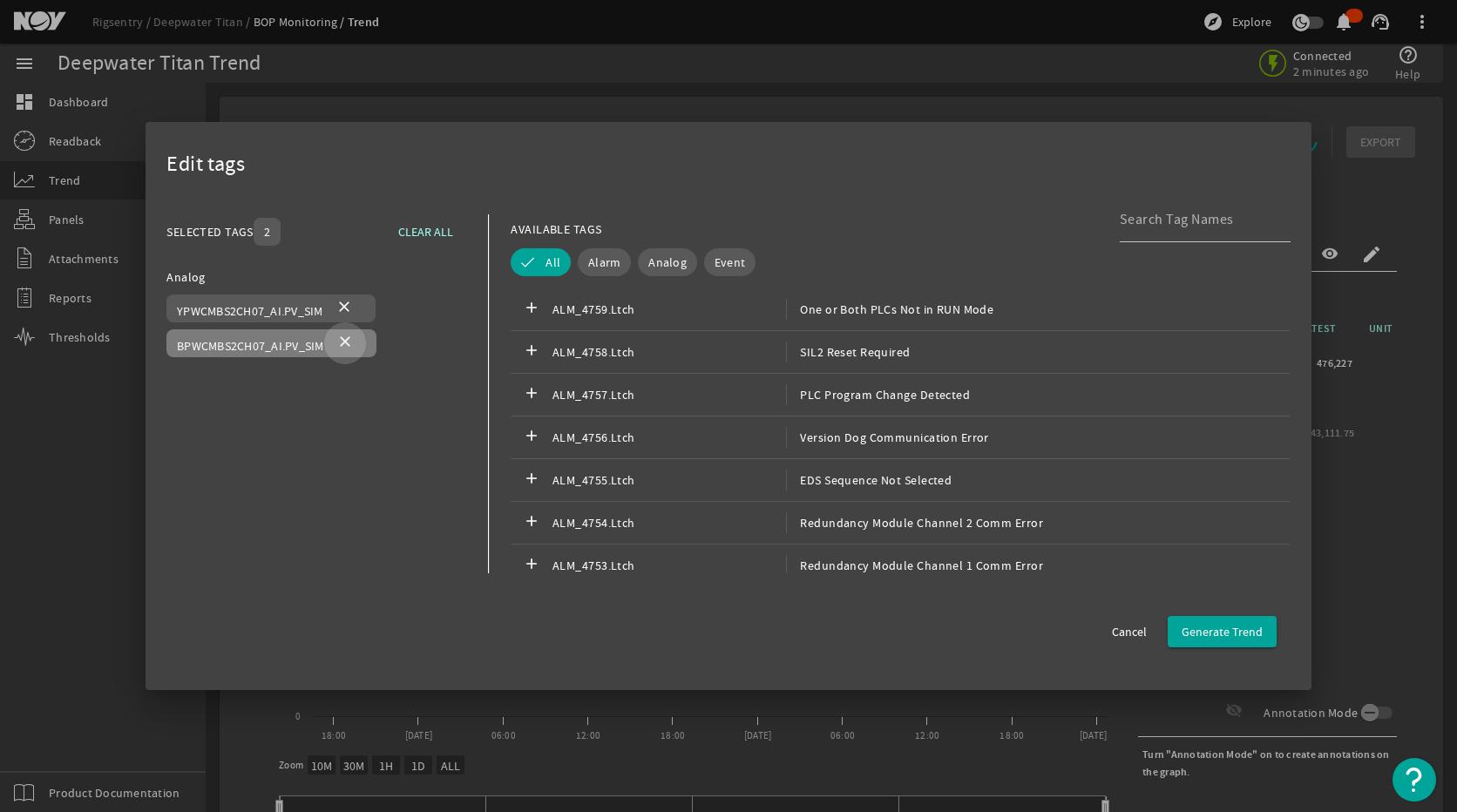
click at [350, 341] on mat-icon "close" at bounding box center [345, 343] width 21 height 21
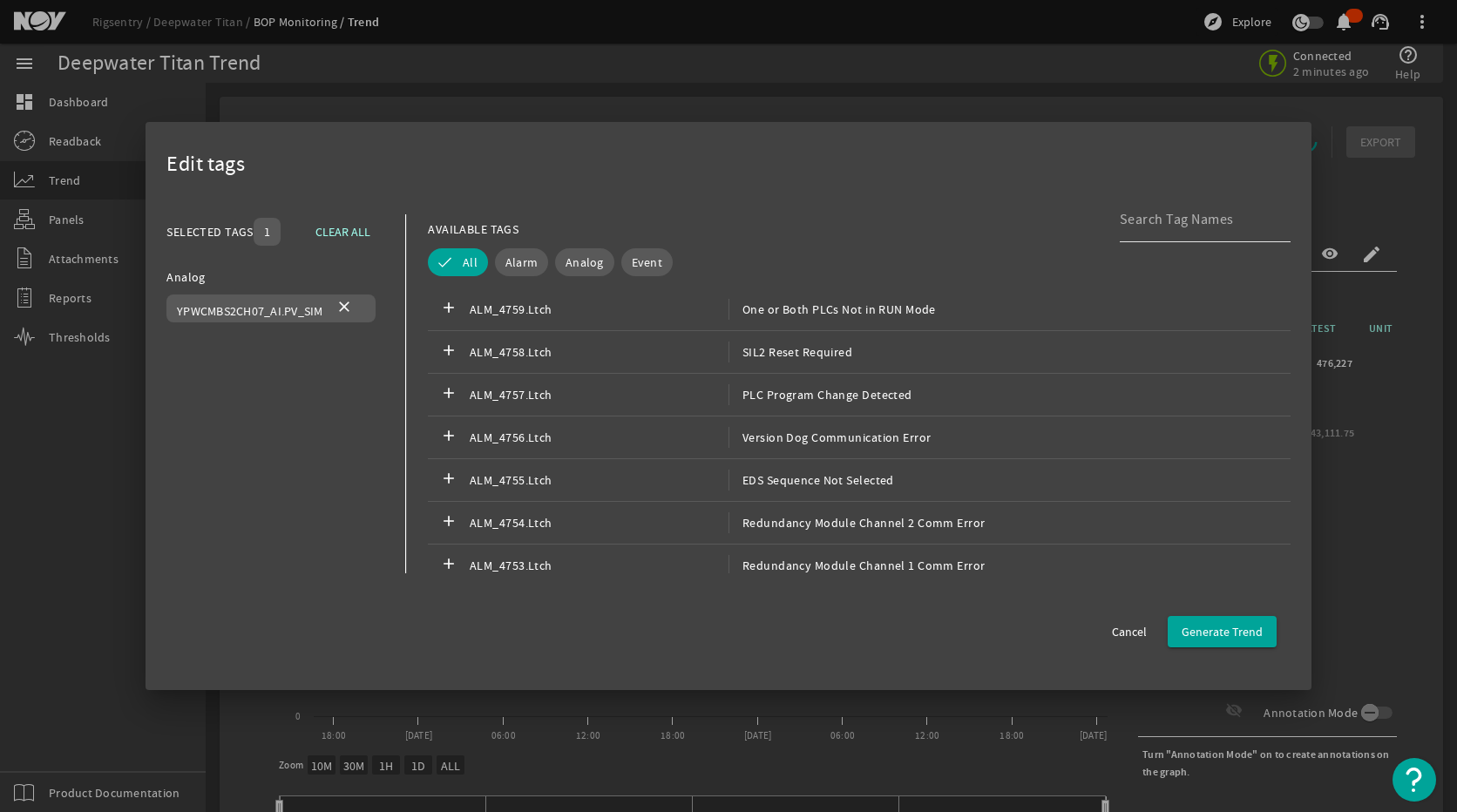
click at [1155, 223] on input at bounding box center [1198, 219] width 157 height 21
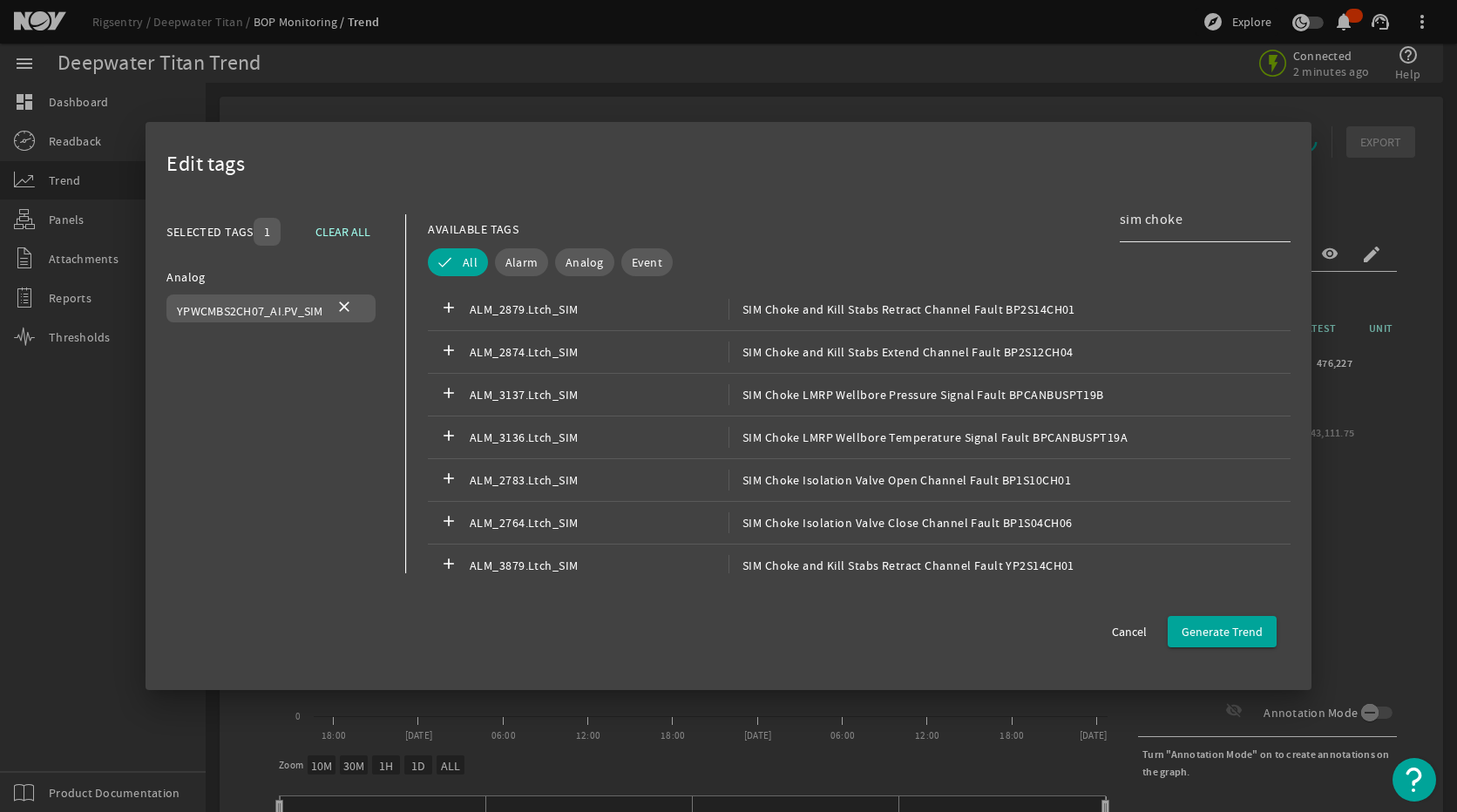
click at [1198, 223] on input "sim choke" at bounding box center [1198, 219] width 157 height 21
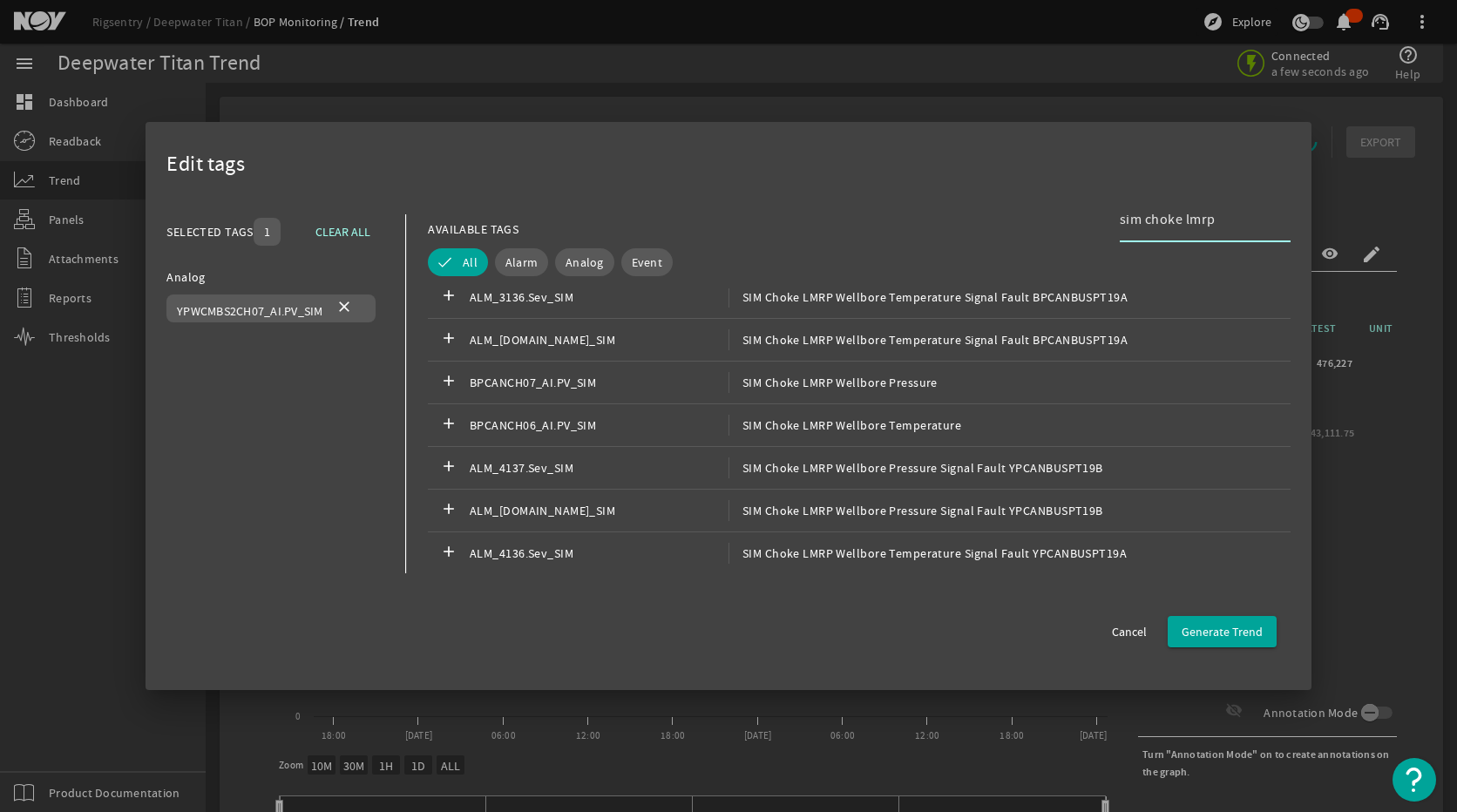
scroll to position [261, 0]
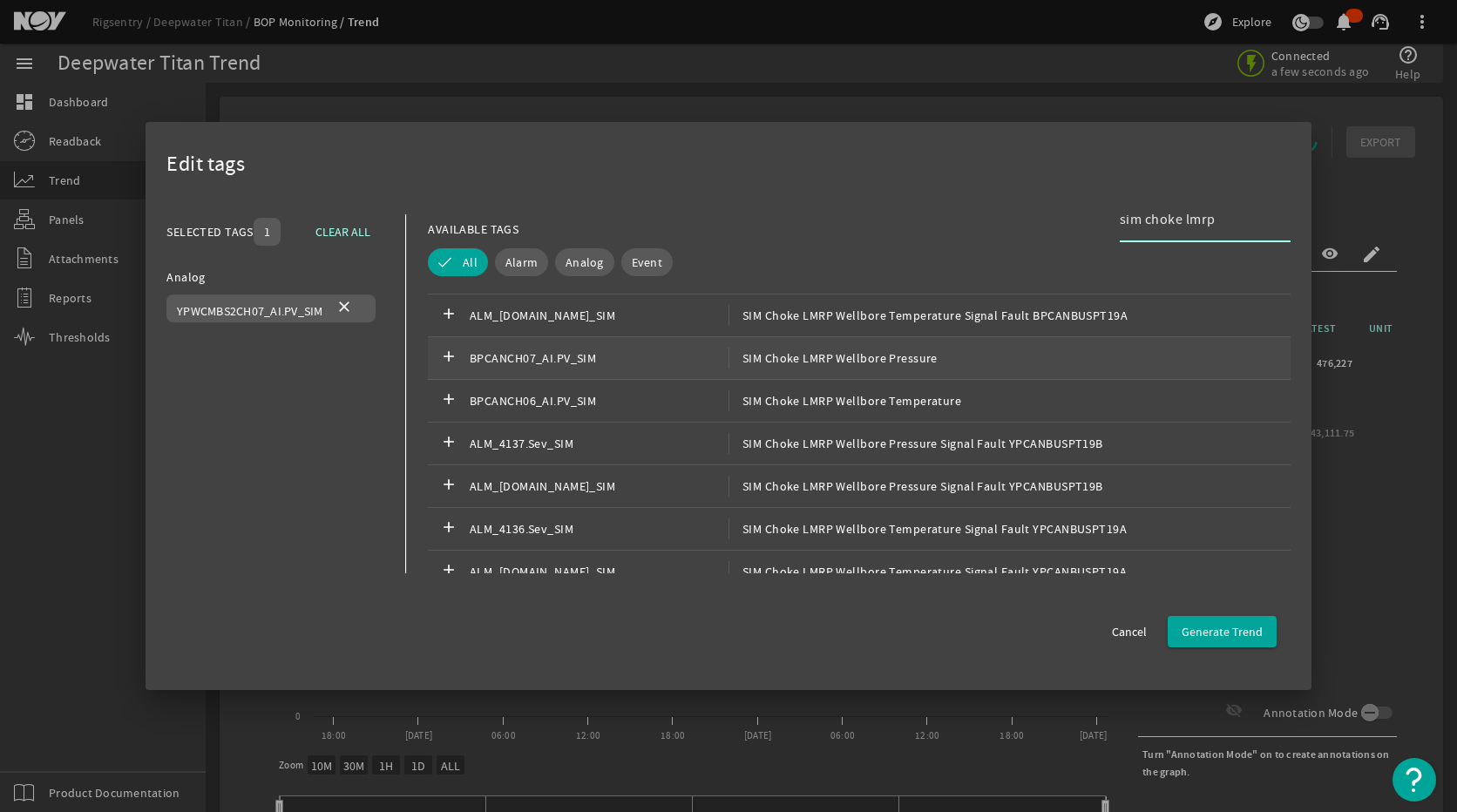
type input "sim choke lmrp"
click at [940, 349] on div "add BPCANCH07_AI.PV_SIM SIM Choke LMRP Wellbore Pressure" at bounding box center [859, 358] width 863 height 42
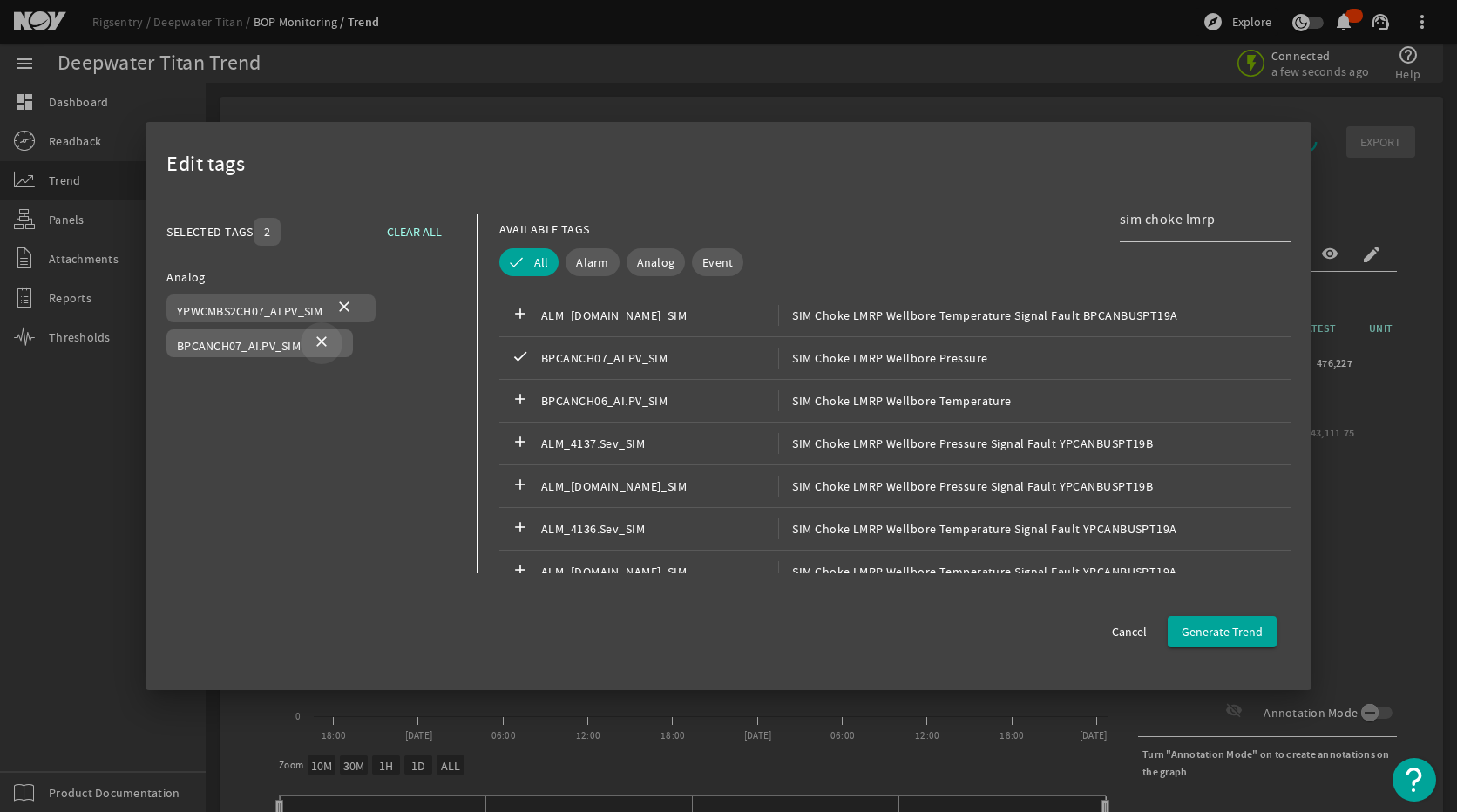
click at [325, 340] on mat-icon "close" at bounding box center [322, 343] width 21 height 21
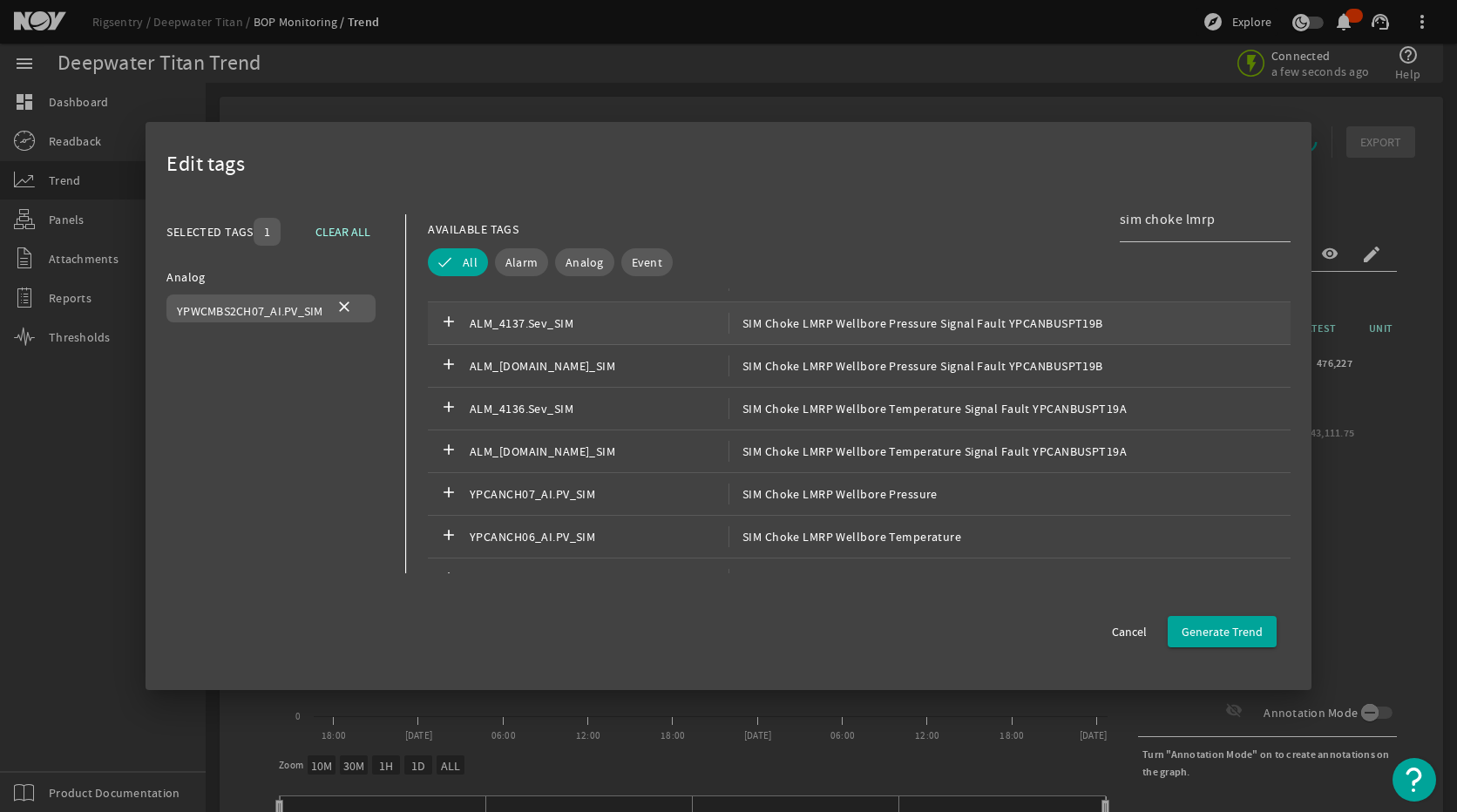
scroll to position [435, 0]
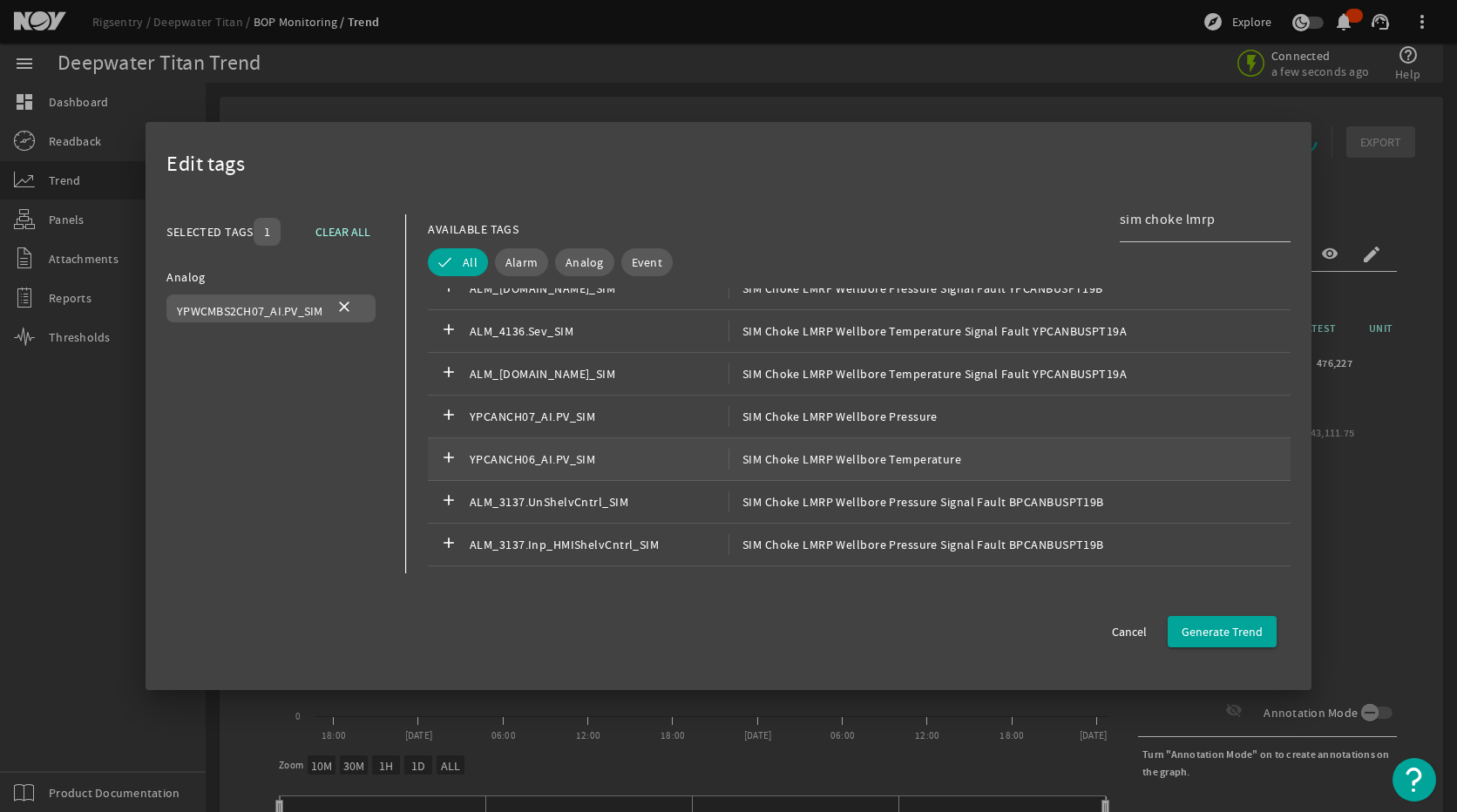
click at [889, 454] on span "SIM Choke LMRP Wellbore Temperature" at bounding box center [844, 459] width 233 height 21
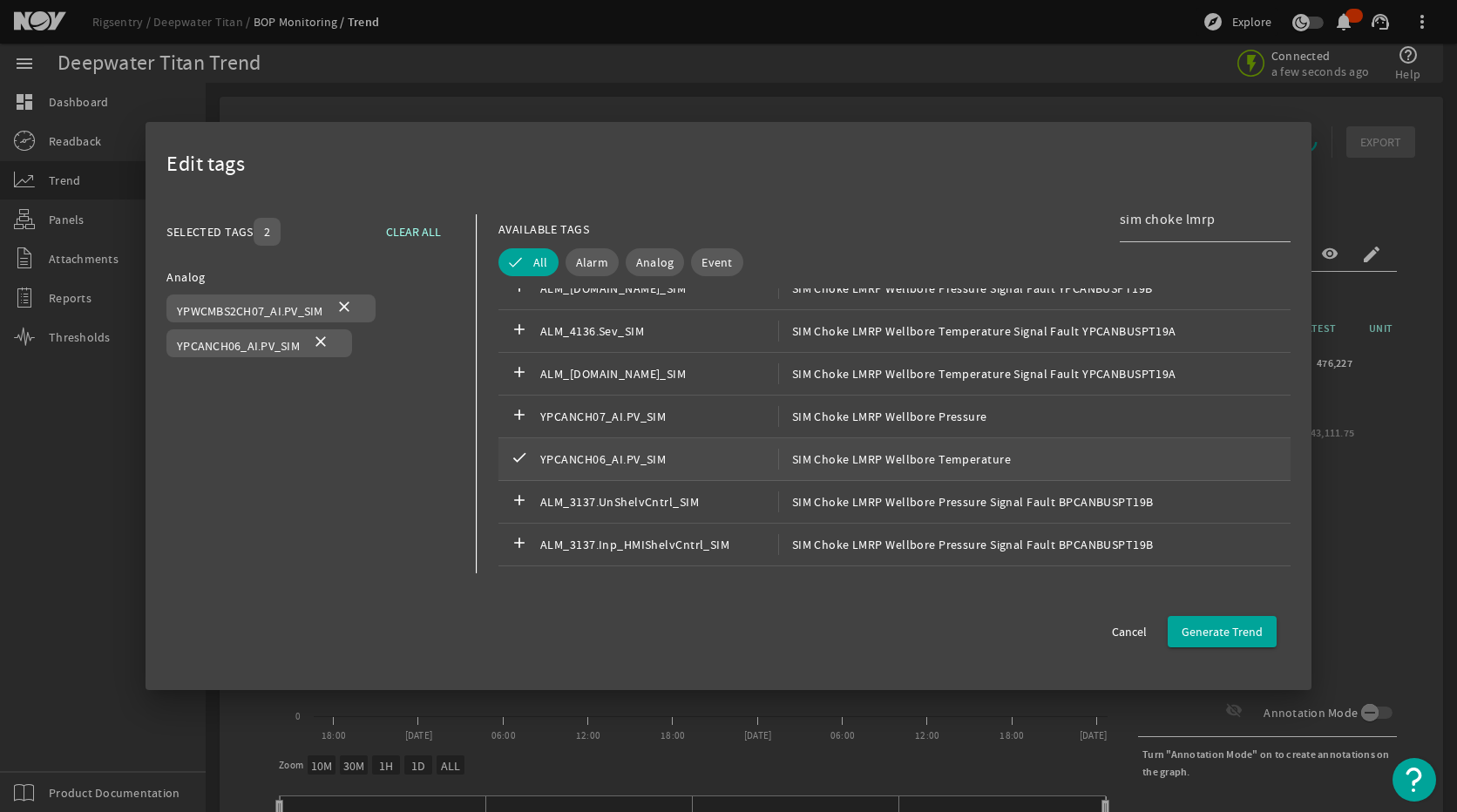
click at [882, 454] on span "SIM Choke LMRP Wellbore Temperature" at bounding box center [894, 459] width 233 height 21
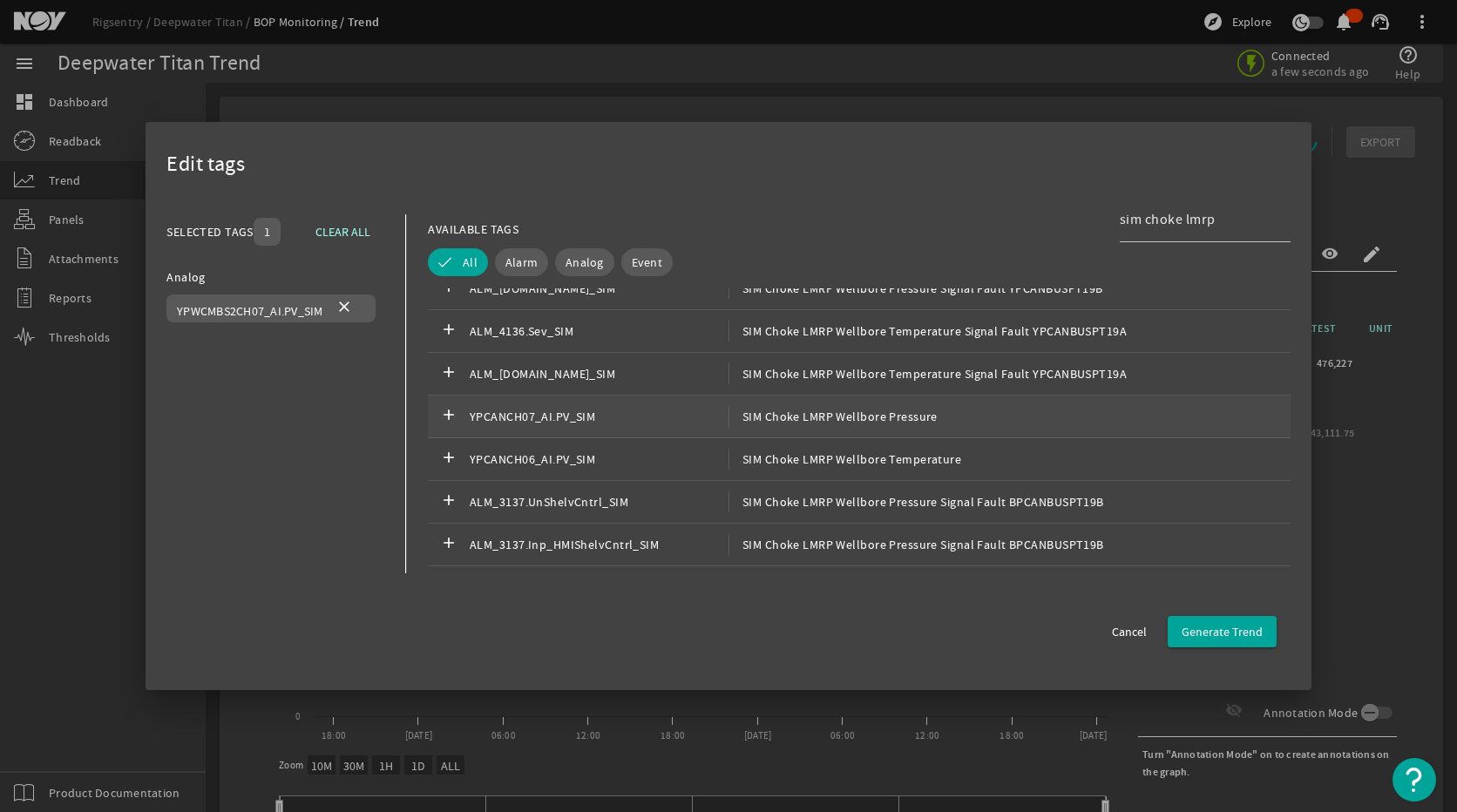
click at [881, 429] on div "add YPCANCH07_AI.PV_SIM SIM Choke LMRP Wellbore Pressure" at bounding box center [859, 417] width 863 height 42
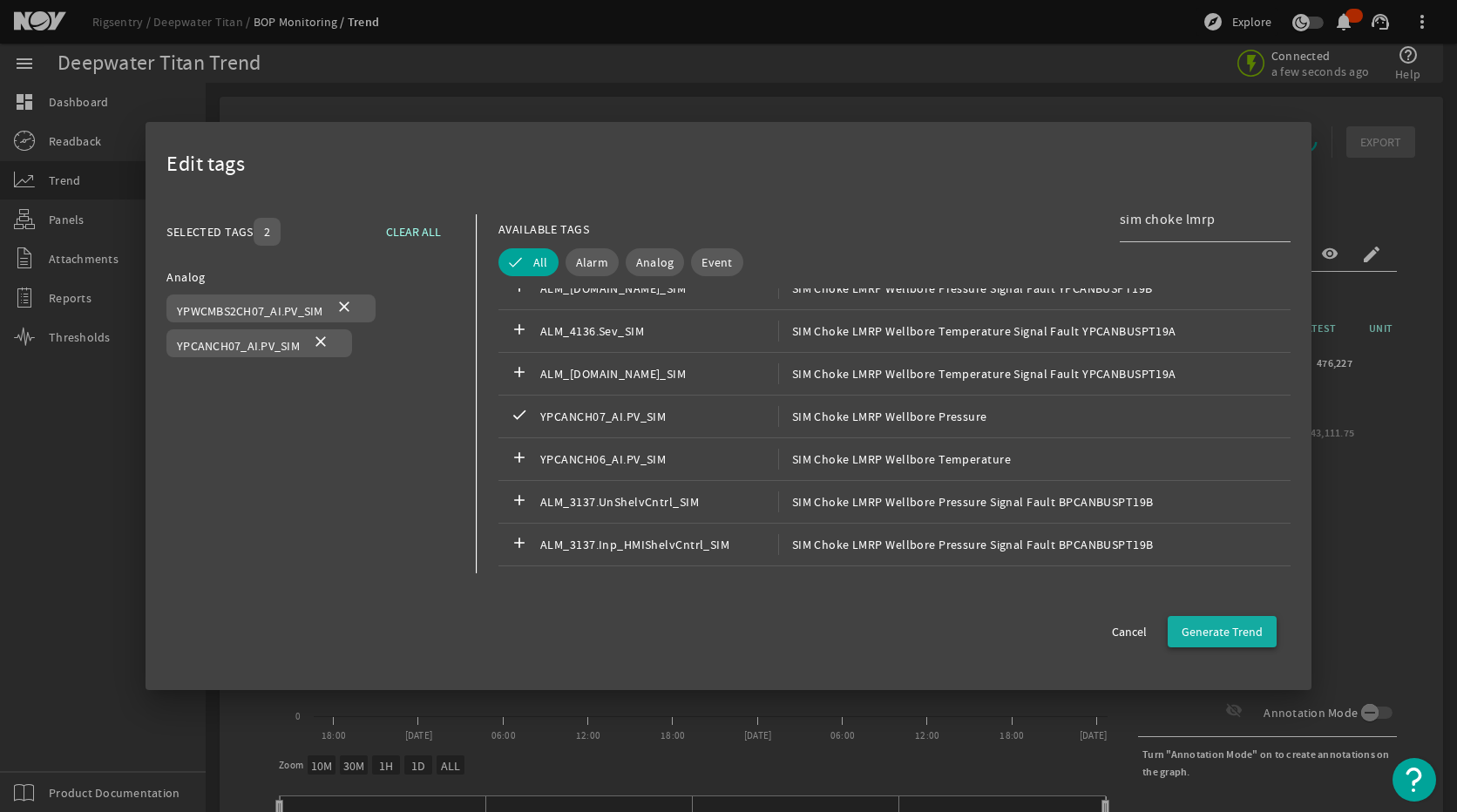
click at [1249, 630] on span "Generate Trend" at bounding box center [1222, 631] width 81 height 18
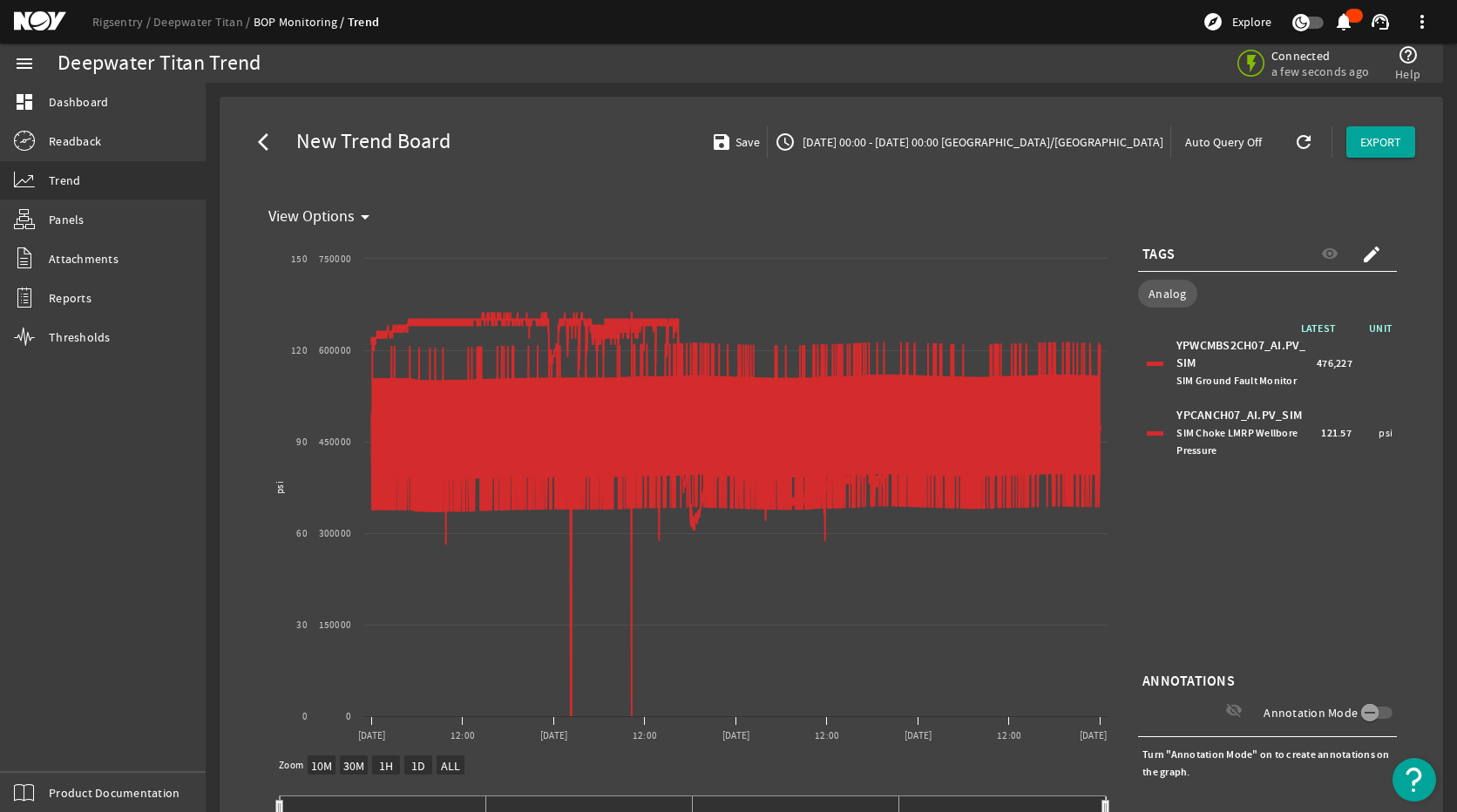
click at [1151, 361] on div at bounding box center [1155, 363] width 17 height 5
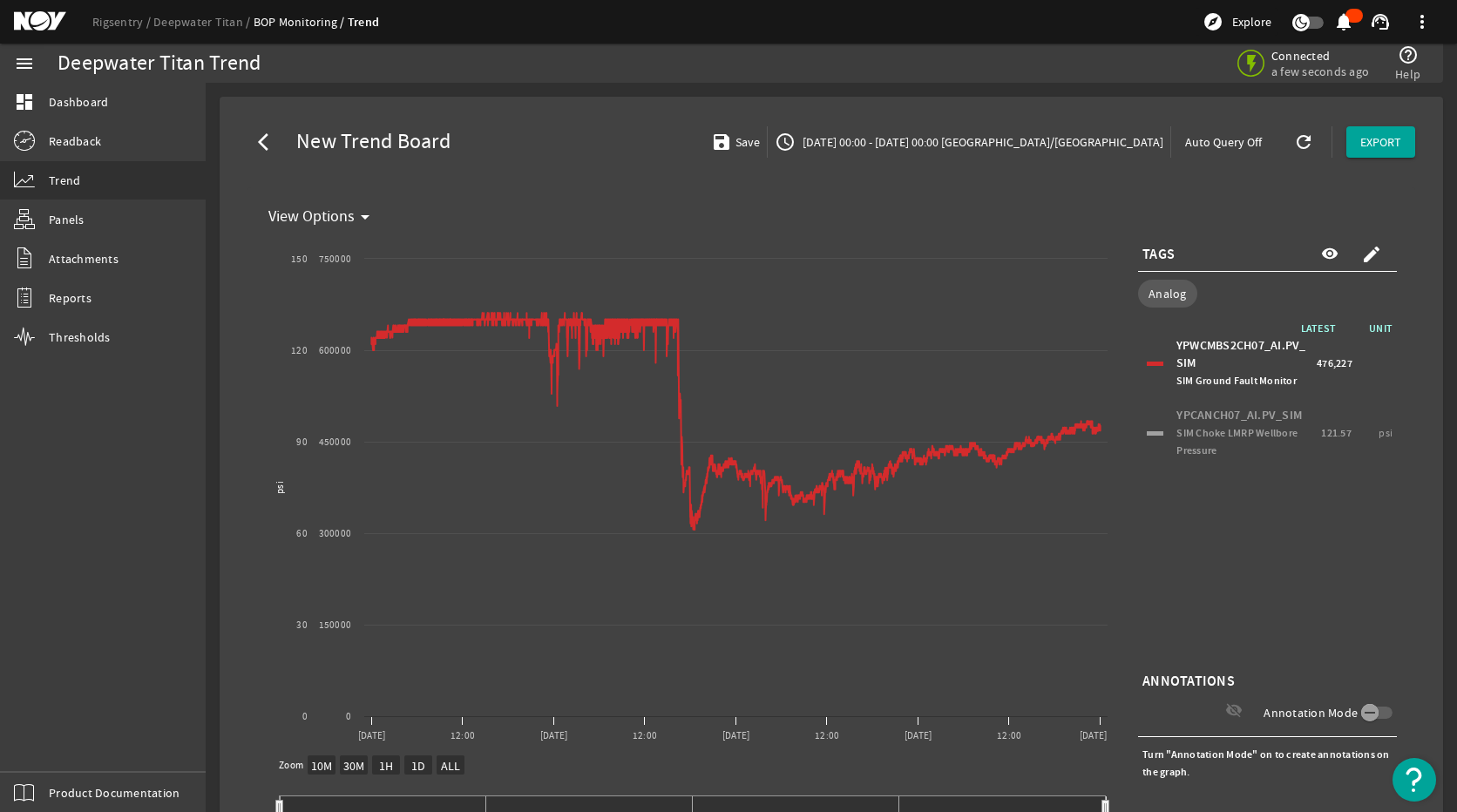
click at [1151, 361] on div at bounding box center [1155, 363] width 17 height 5
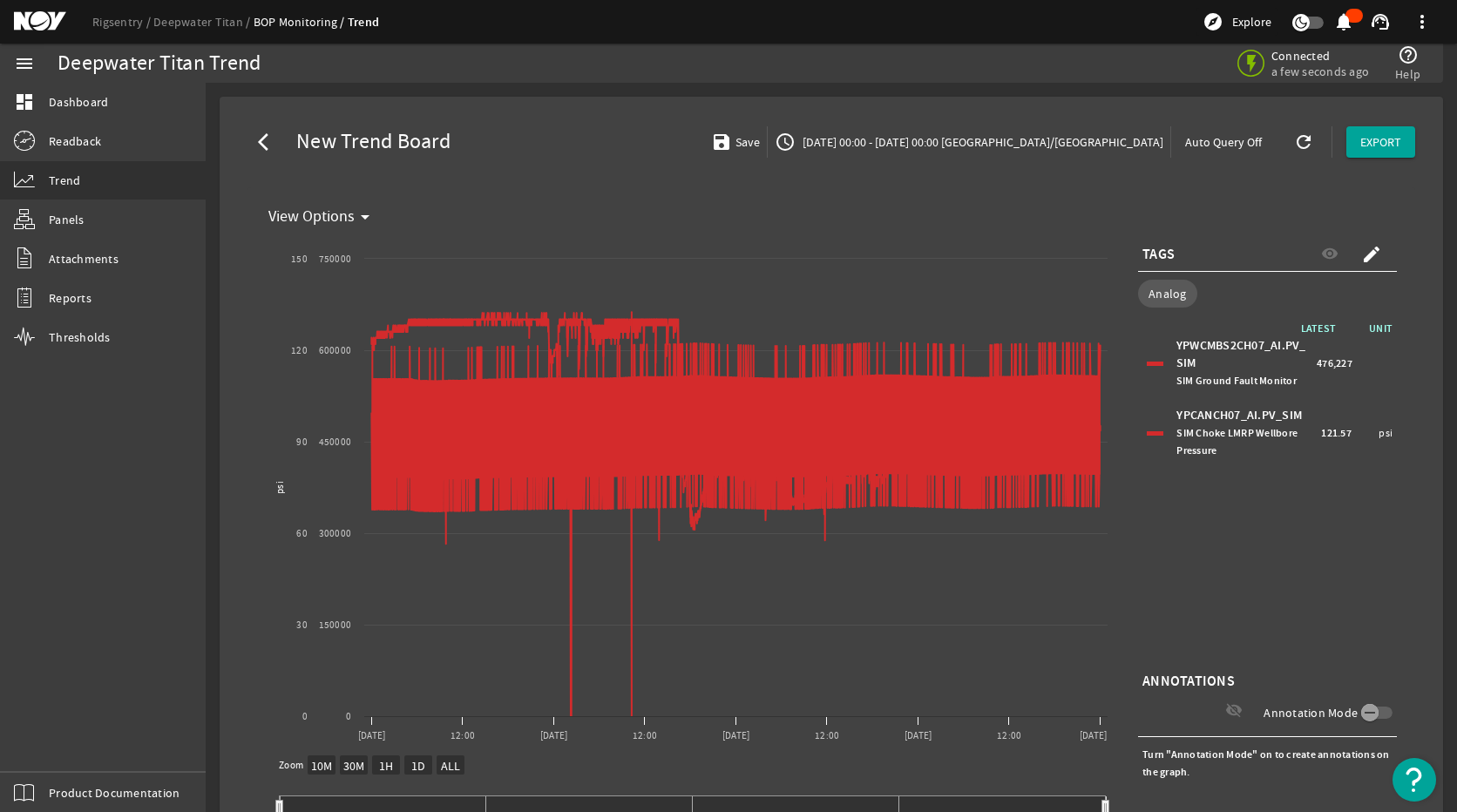
click at [1150, 439] on div "YPCANCH07_AI.PV_SIM SIM Choke LMRP Wellbore Pressure 121.57 psi" at bounding box center [1267, 433] width 250 height 61
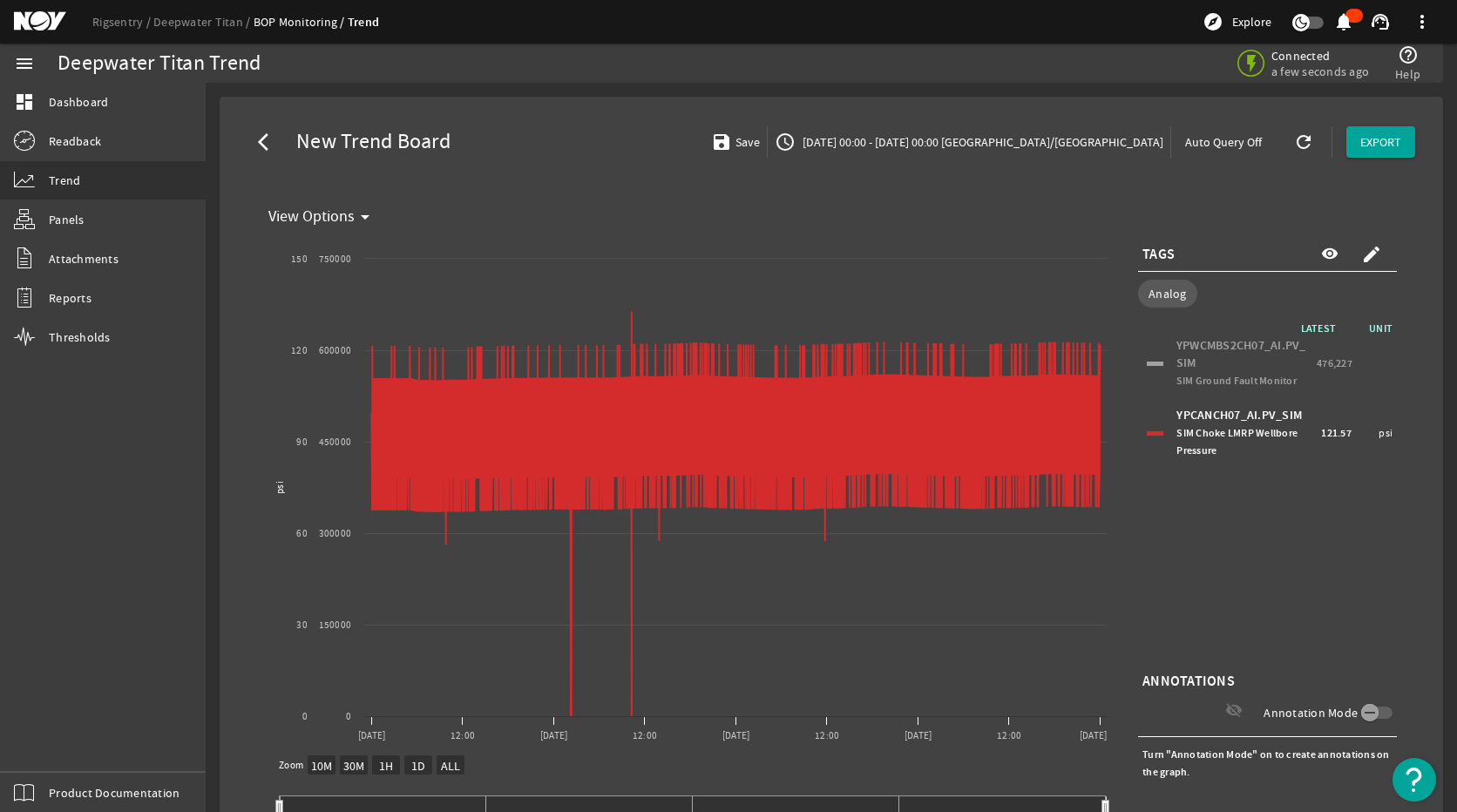
click at [1361, 249] on mat-icon "create" at bounding box center [1371, 254] width 21 height 21
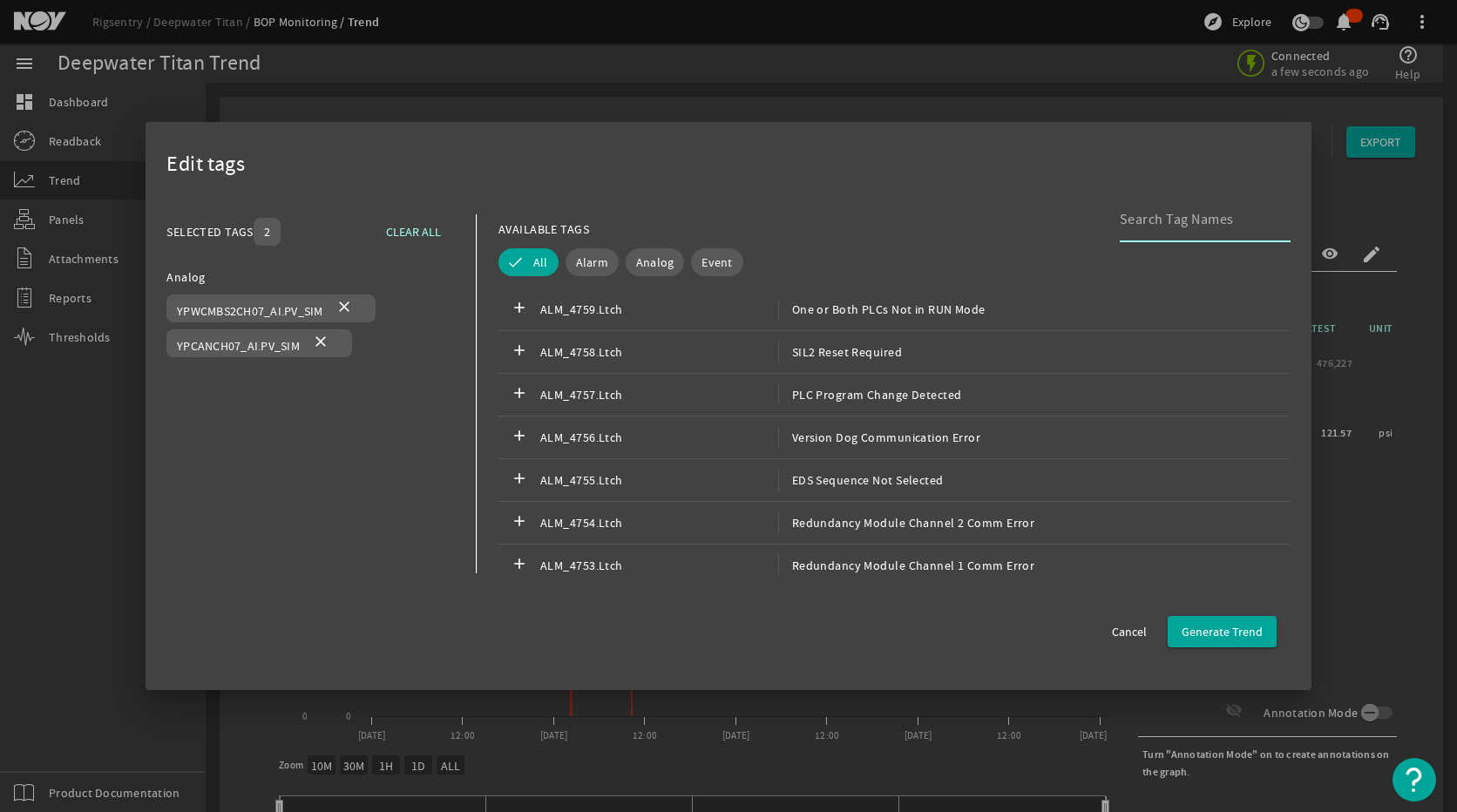
click at [1153, 211] on input at bounding box center [1198, 219] width 157 height 21
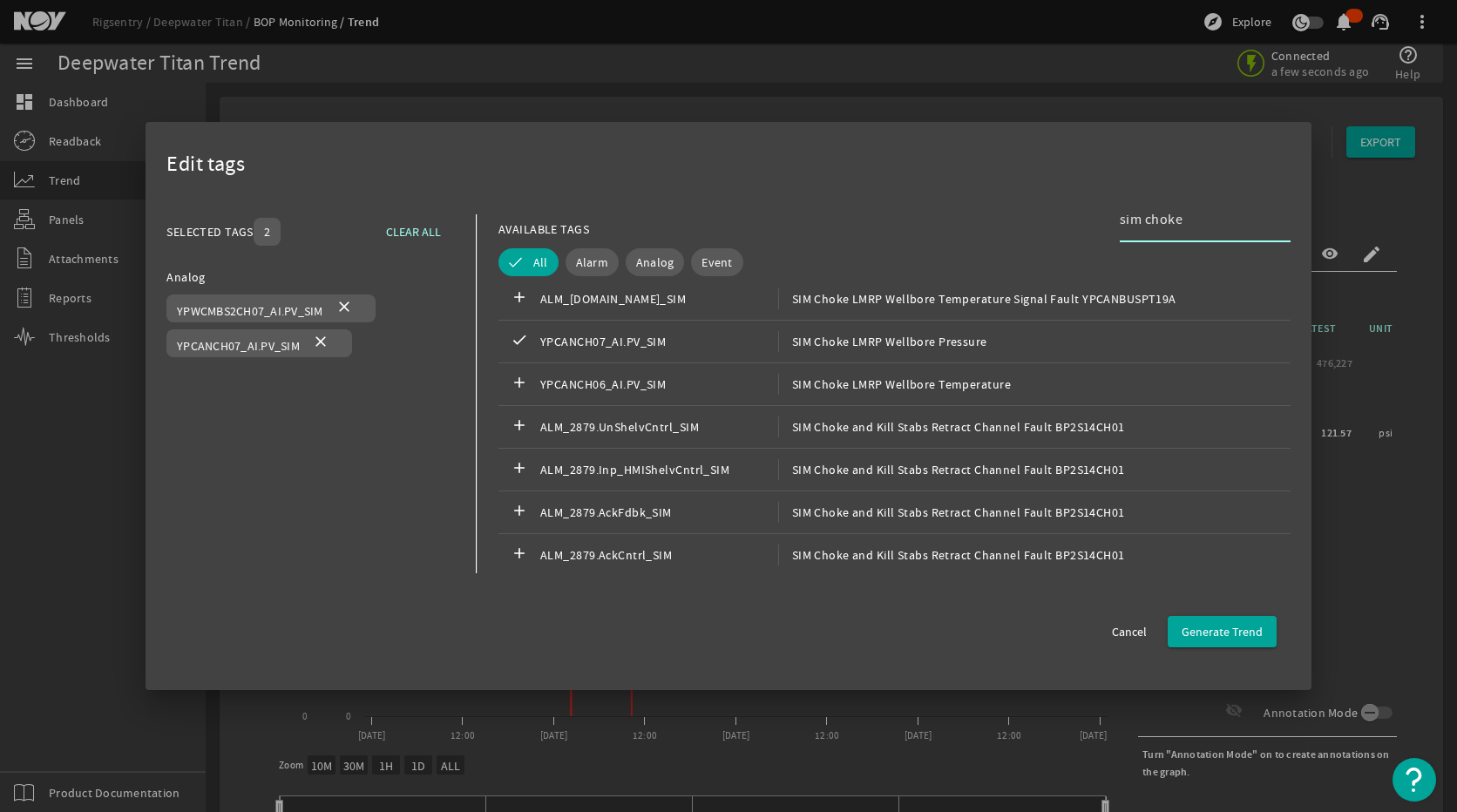
scroll to position [2091, 0]
type input "sim choke"
click at [835, 387] on span "SIM Choke LMRP Wellbore Temperature" at bounding box center [894, 383] width 233 height 21
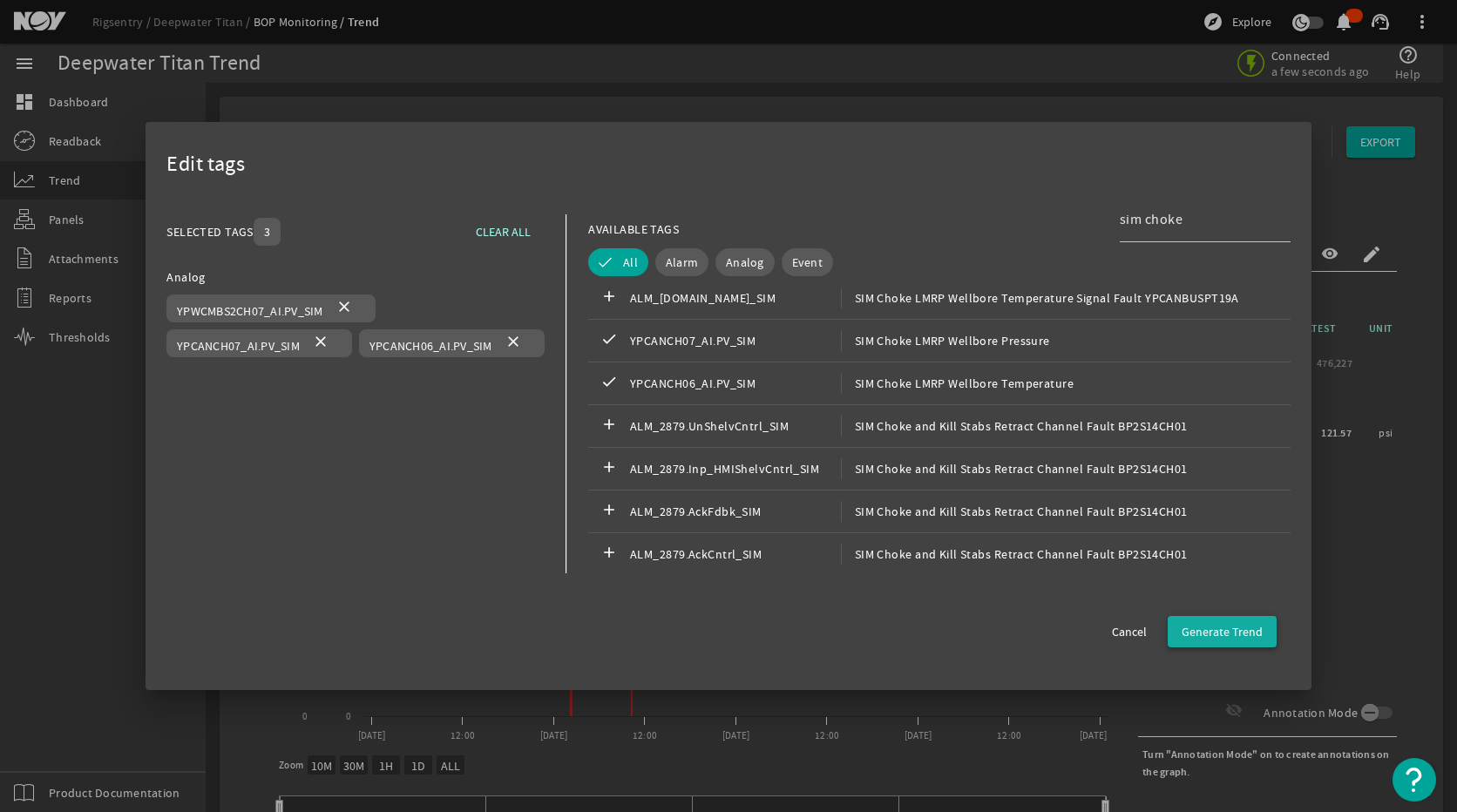
click at [1209, 624] on span "Generate Trend" at bounding box center [1222, 631] width 81 height 18
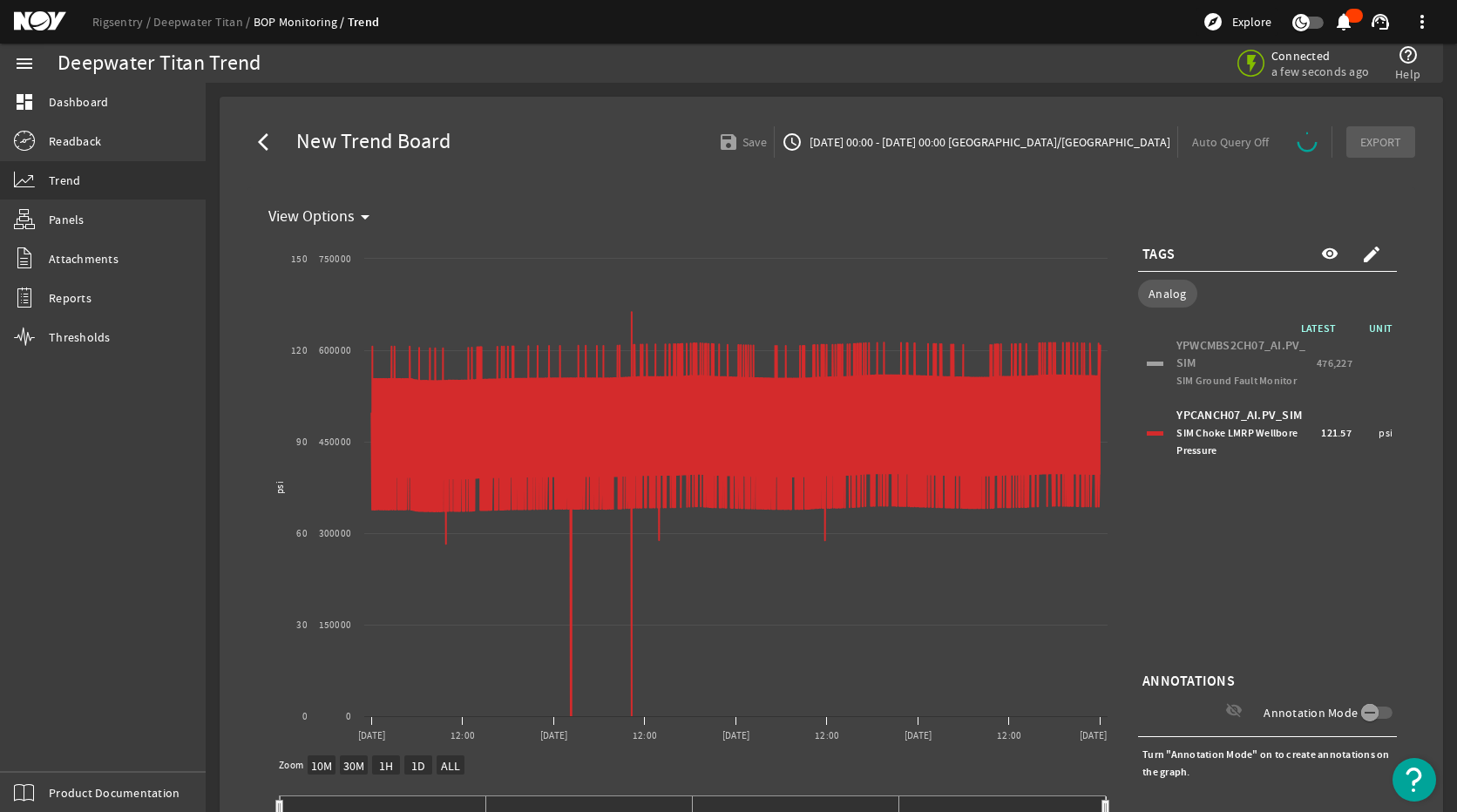
click at [1361, 254] on mat-icon "create" at bounding box center [1371, 254] width 21 height 21
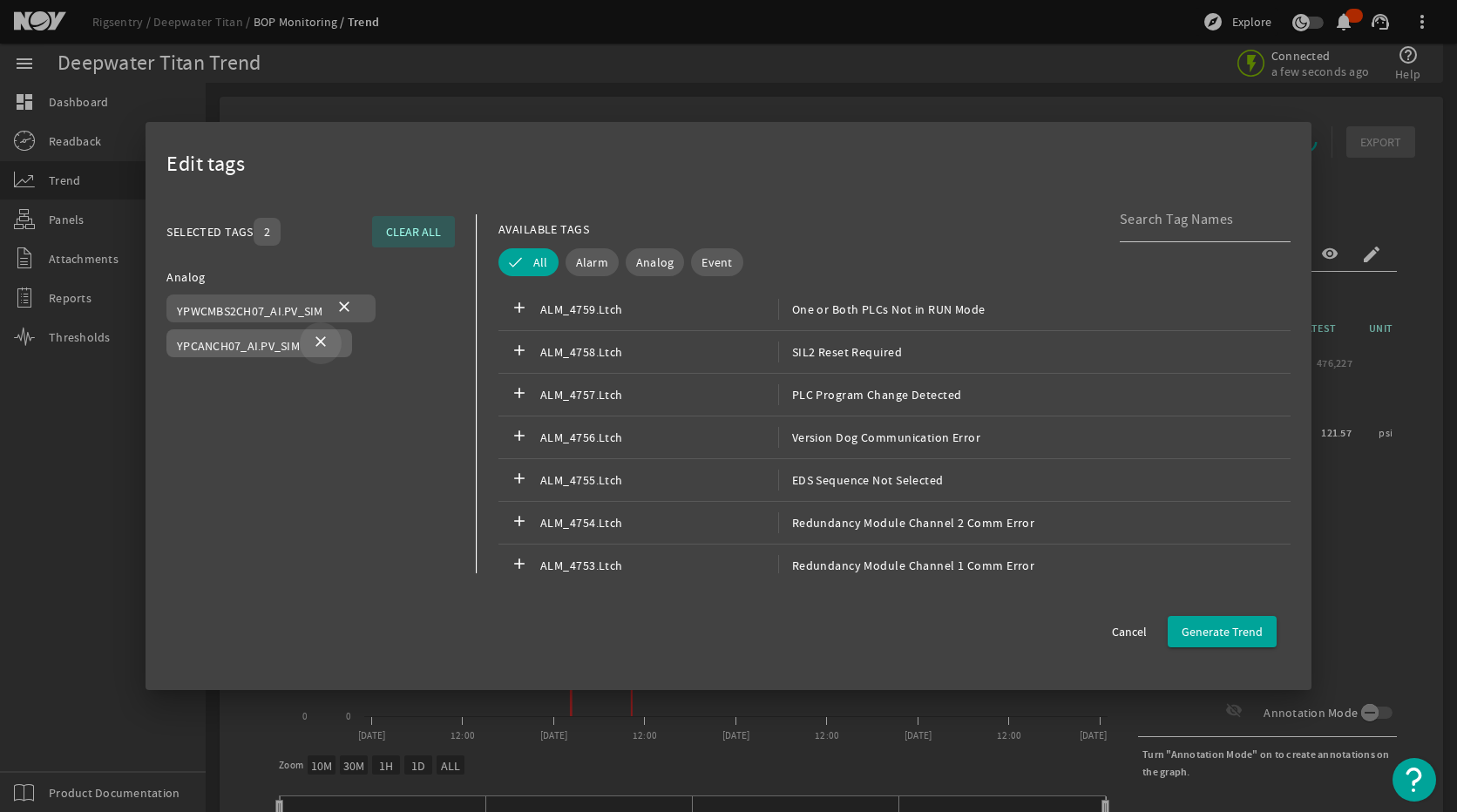
click at [328, 345] on mat-icon "close" at bounding box center [321, 343] width 21 height 21
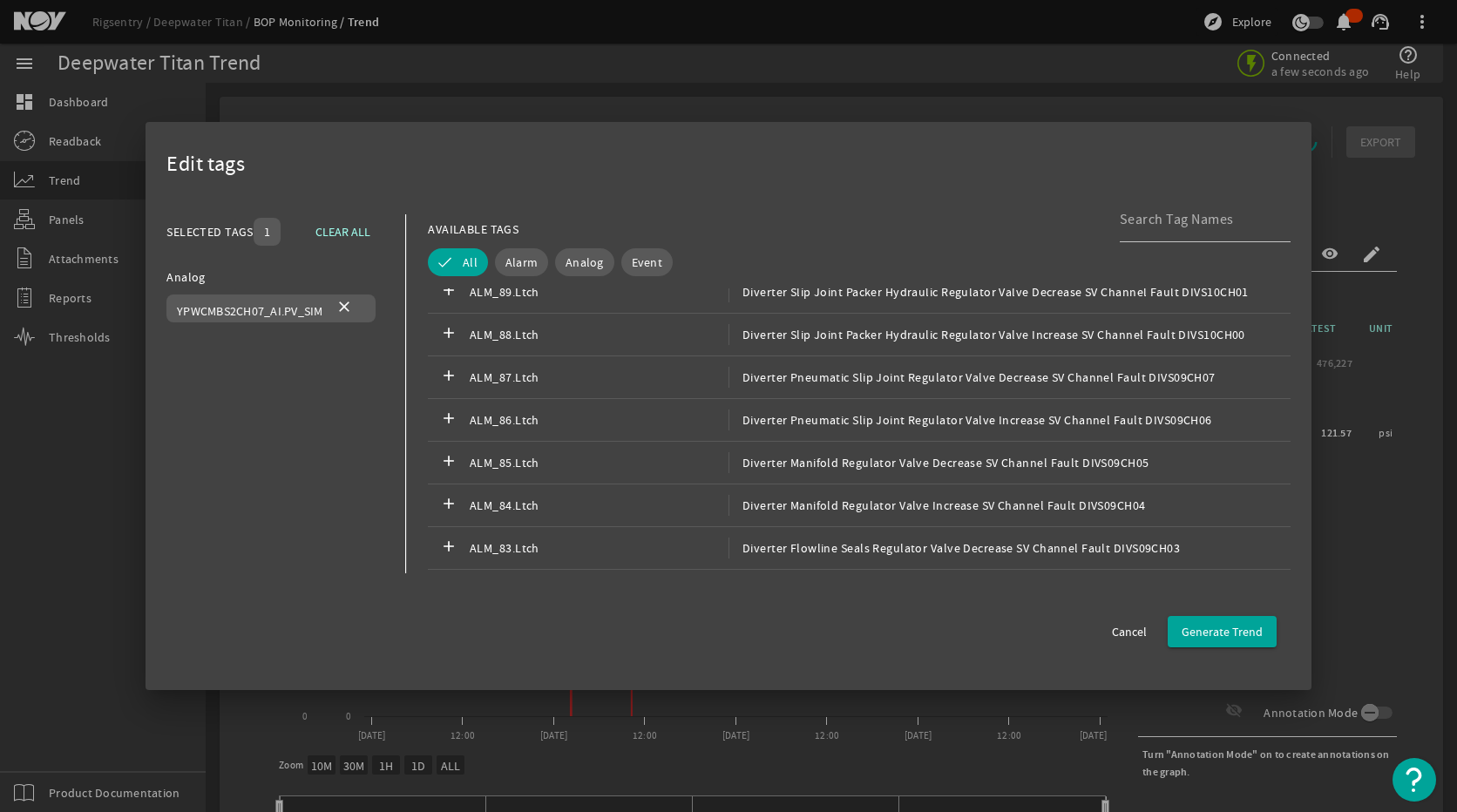
scroll to position [784, 0]
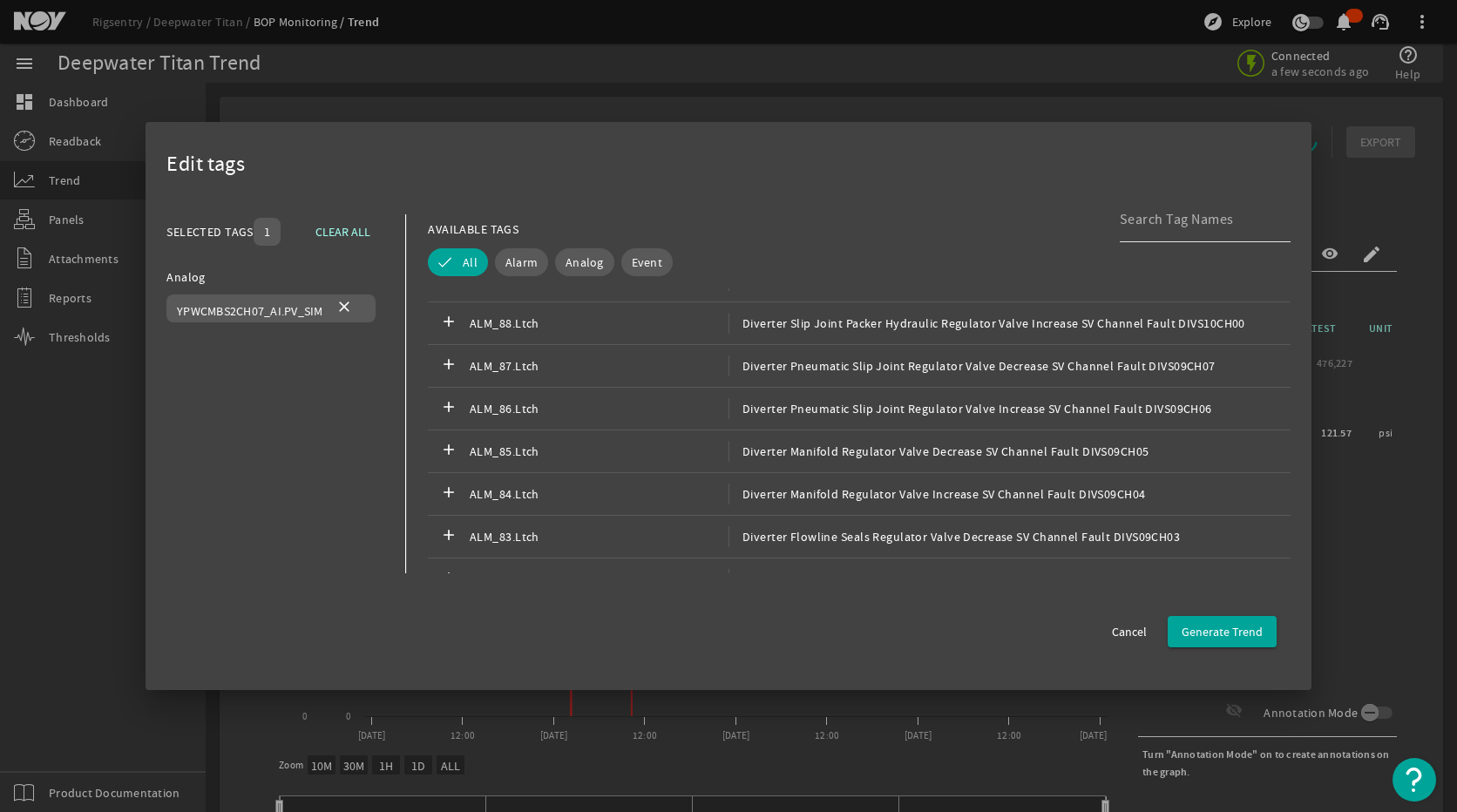
click at [1151, 239] on div at bounding box center [1198, 219] width 157 height 45
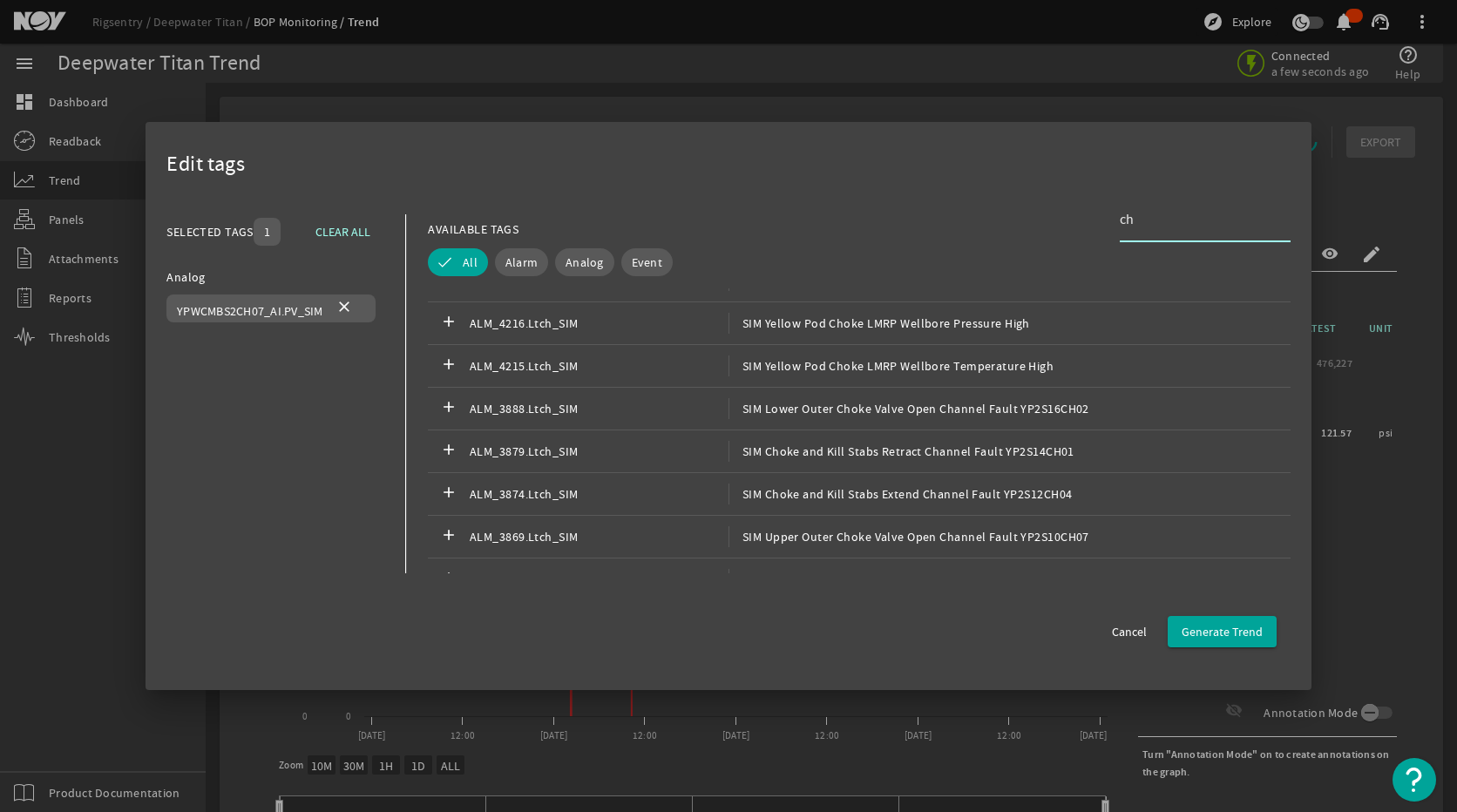
type input "c"
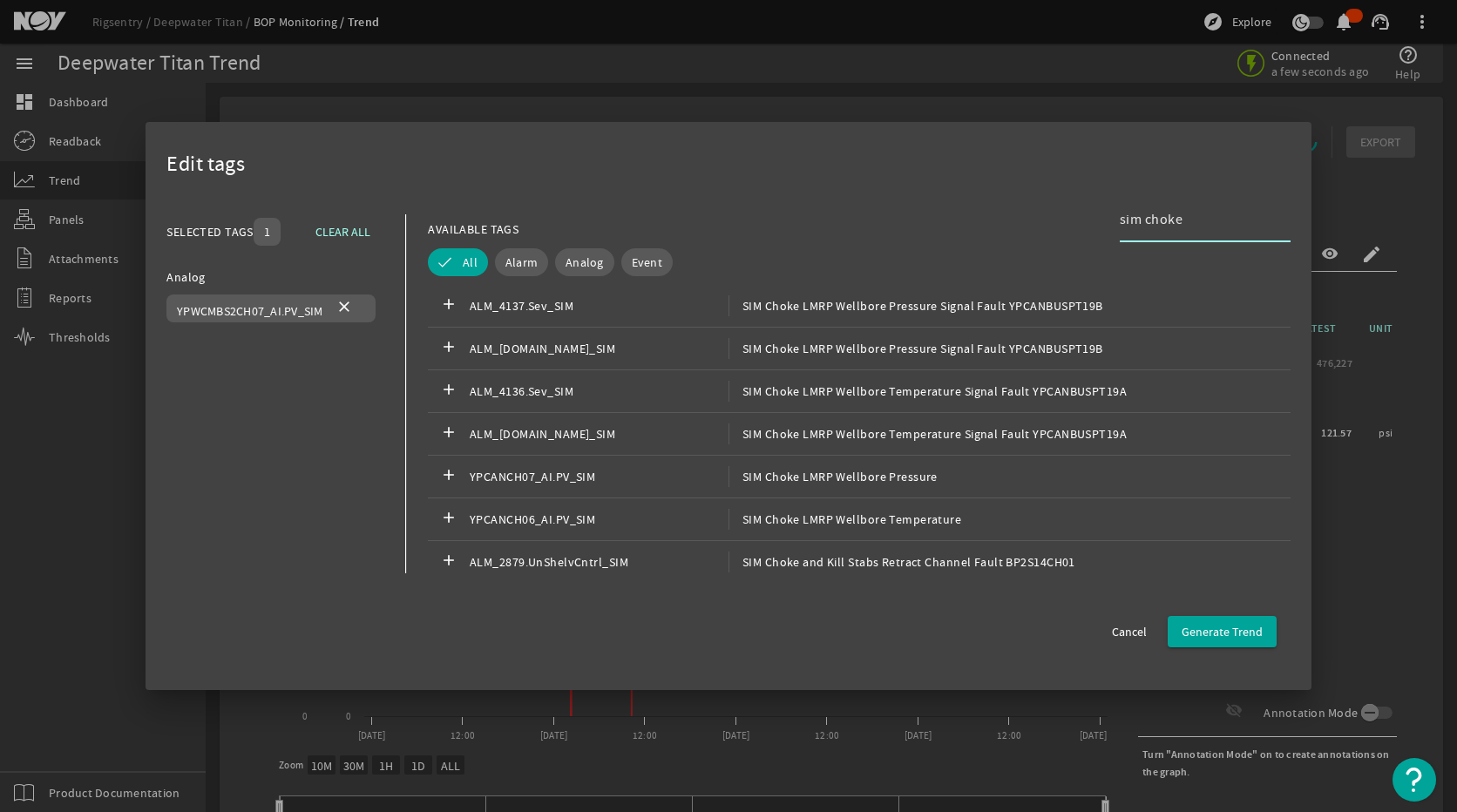
scroll to position [2004, 0]
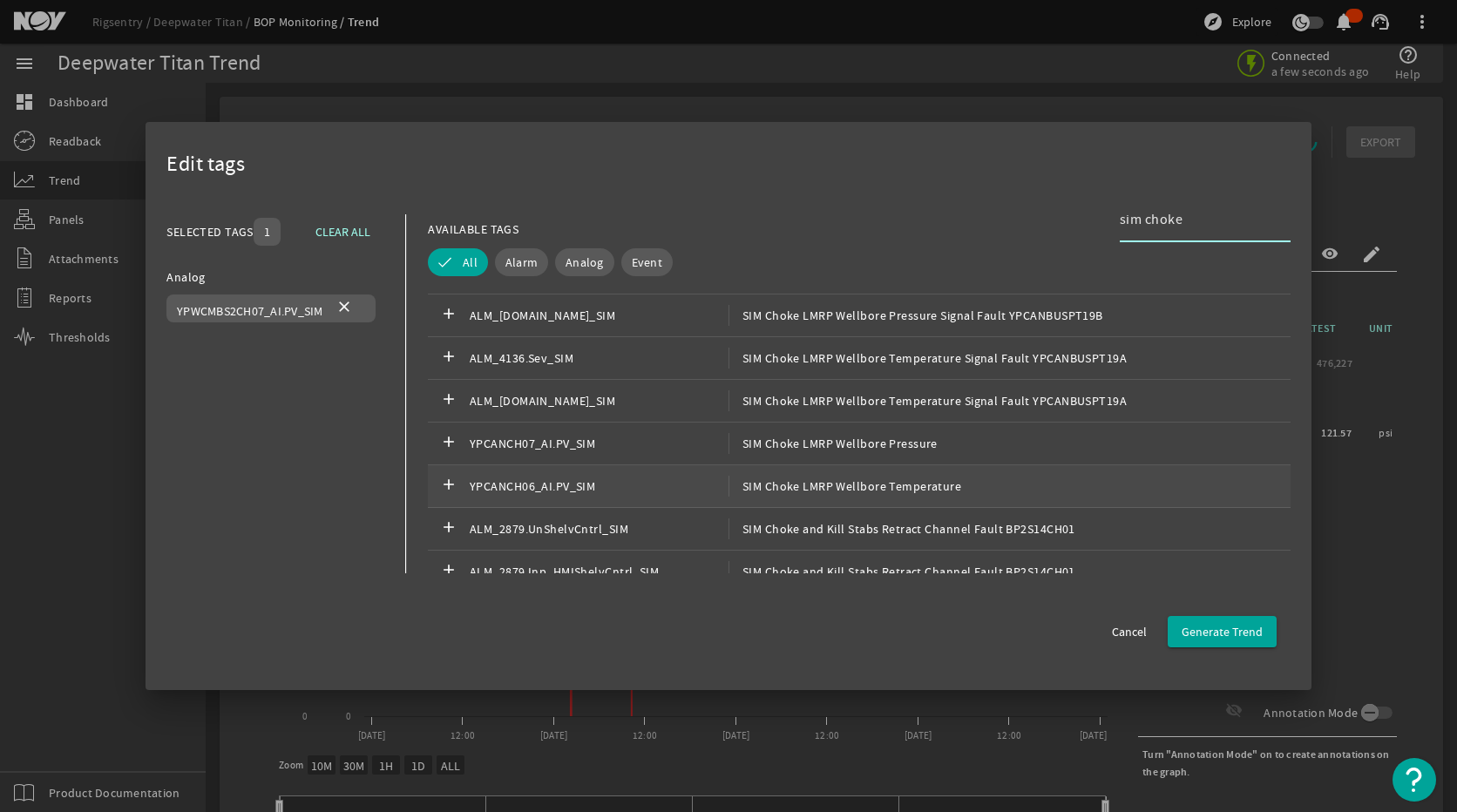
type input "sim choke"
click at [874, 503] on div "add YPCANCH06_AI.PV_SIM SIM Choke LMRP Wellbore Temperature" at bounding box center [859, 487] width 863 height 42
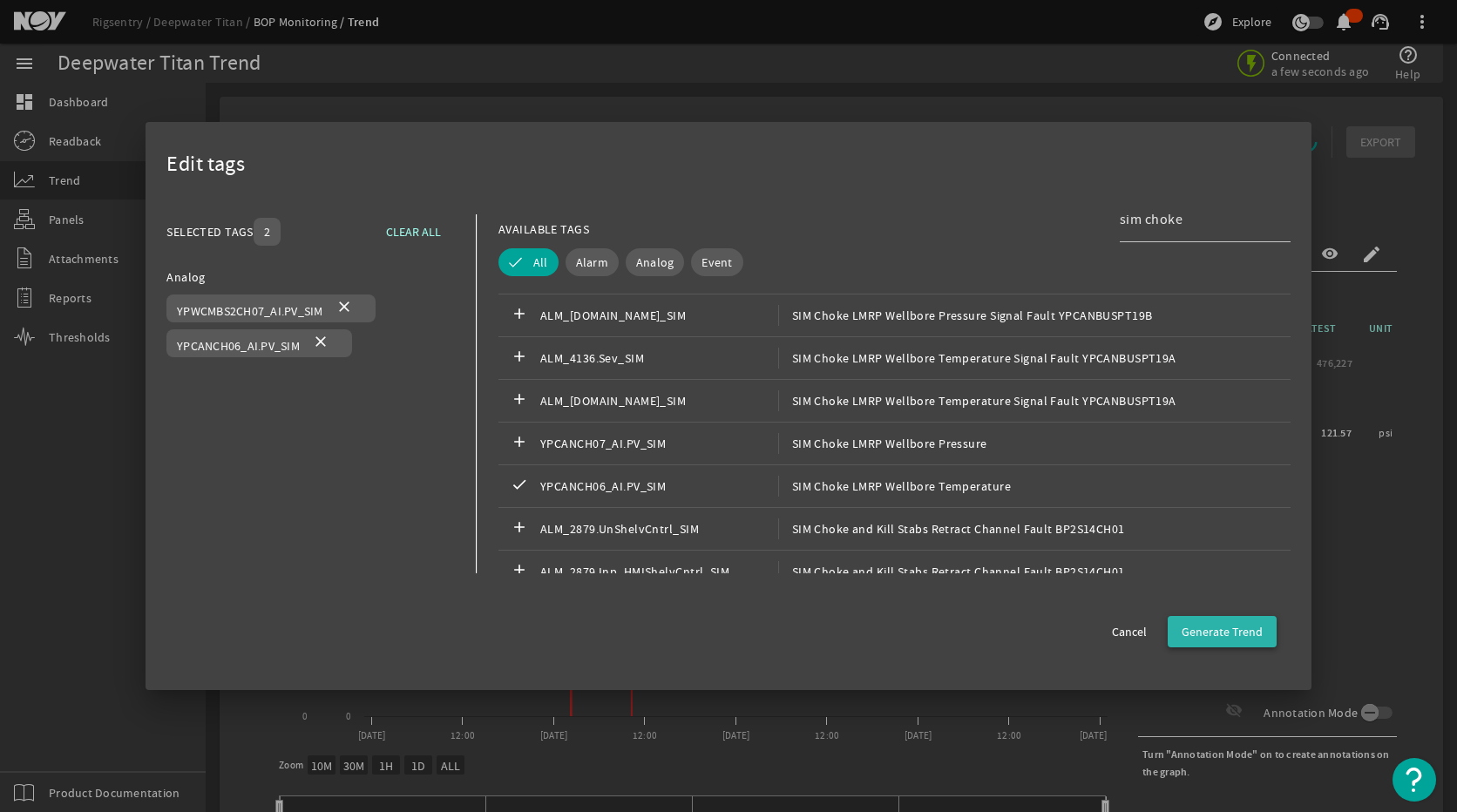
click at [1262, 634] on span "button" at bounding box center [1222, 631] width 109 height 42
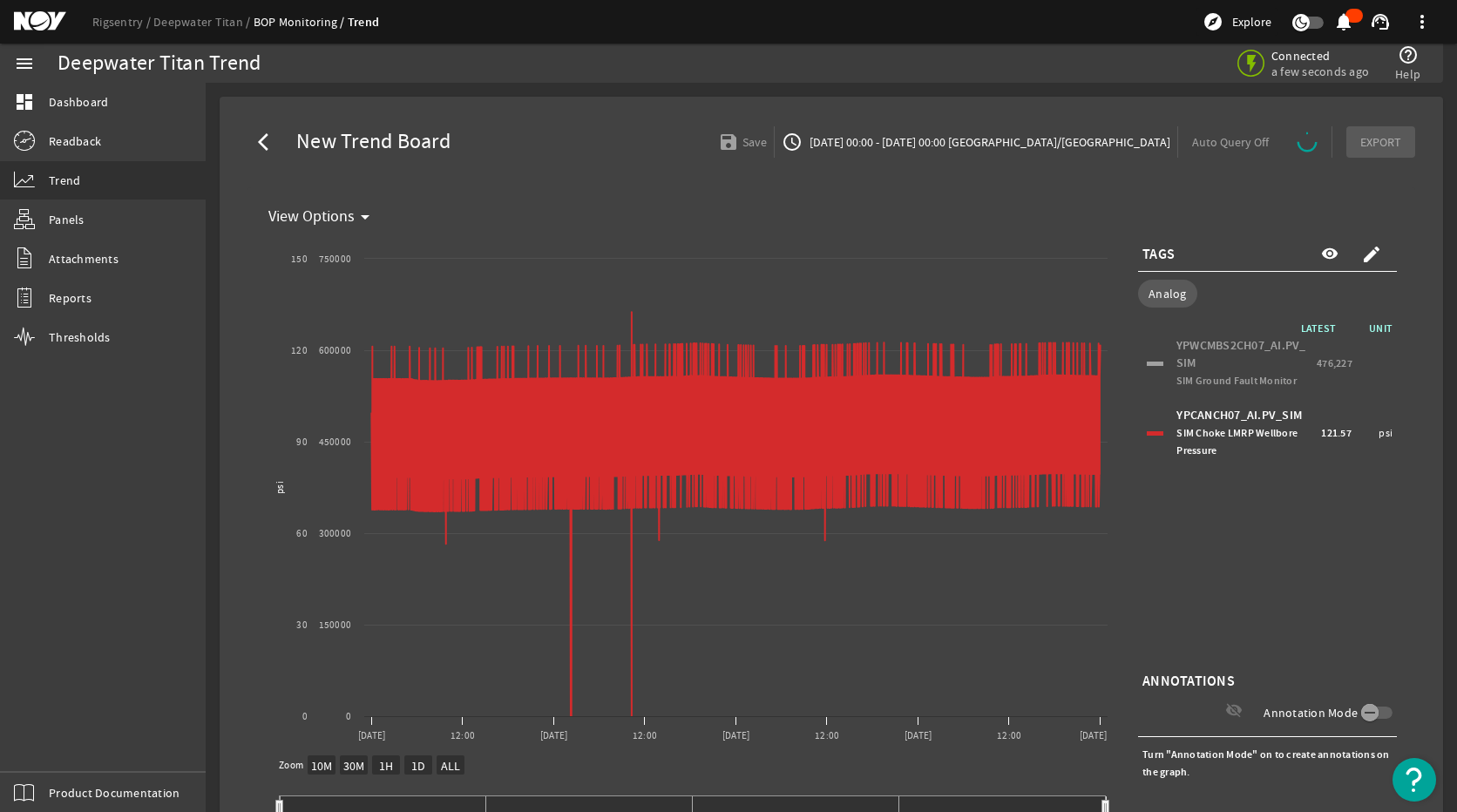
click at [1151, 433] on div at bounding box center [1155, 433] width 17 height 5
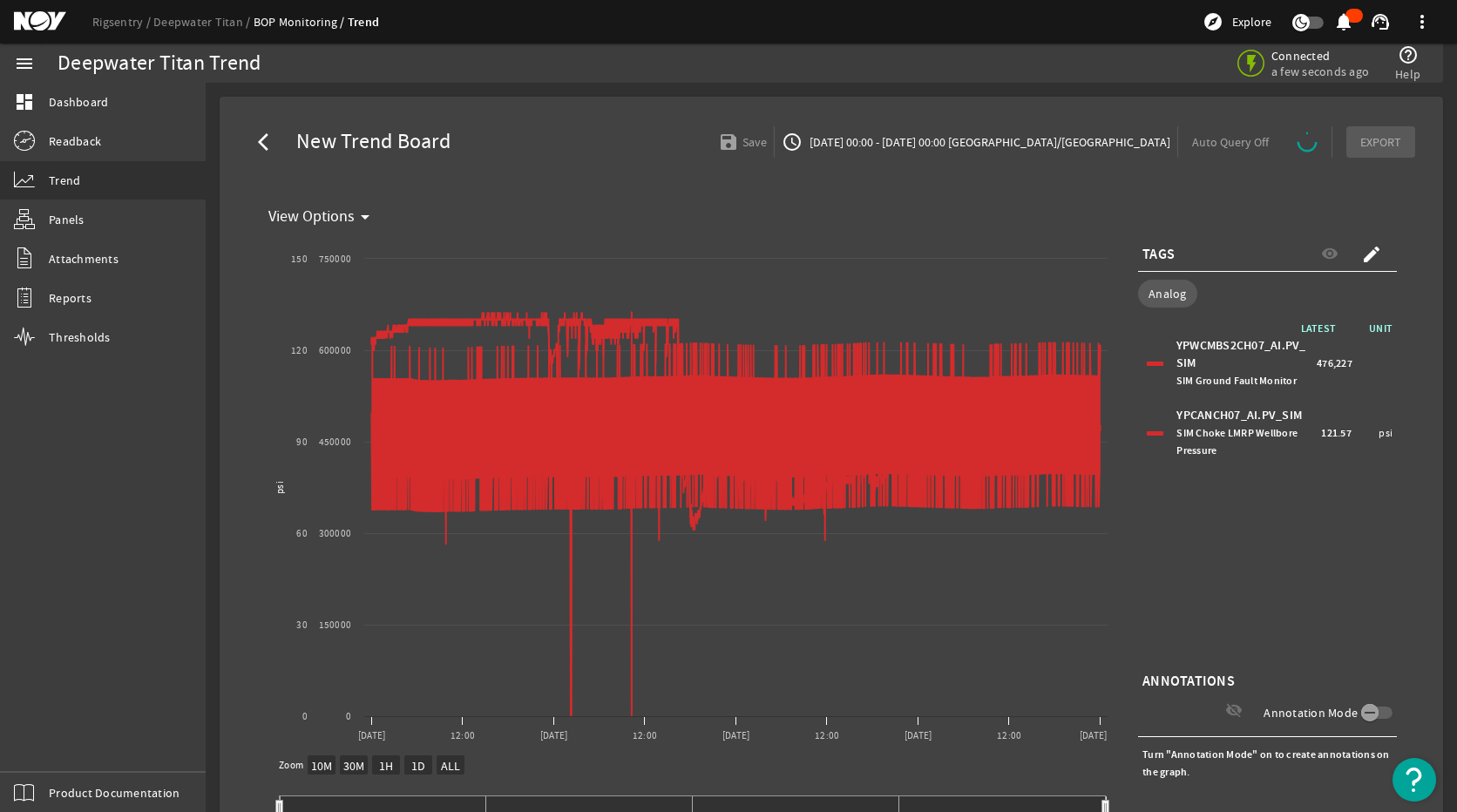
click at [1264, 516] on div "LATEST UNIT YPWCMBS2CH07_AI.PV_SIM SIM Ground Fault Monitor 476,227 YPCANCH07_A…" at bounding box center [1267, 493] width 259 height 348
click at [1361, 247] on mat-icon "create" at bounding box center [1371, 254] width 21 height 21
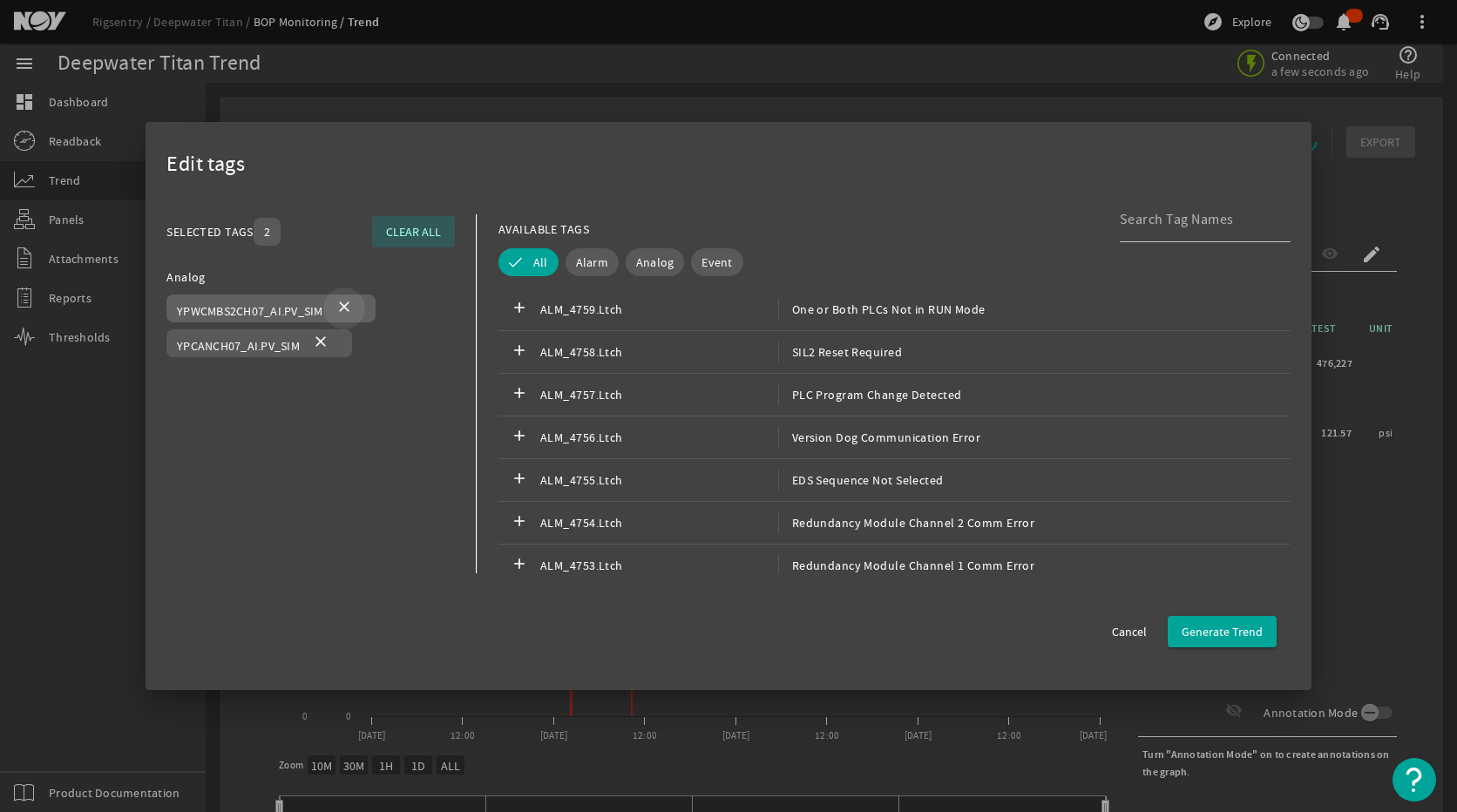
click at [341, 309] on mat-icon "close" at bounding box center [344, 308] width 21 height 21
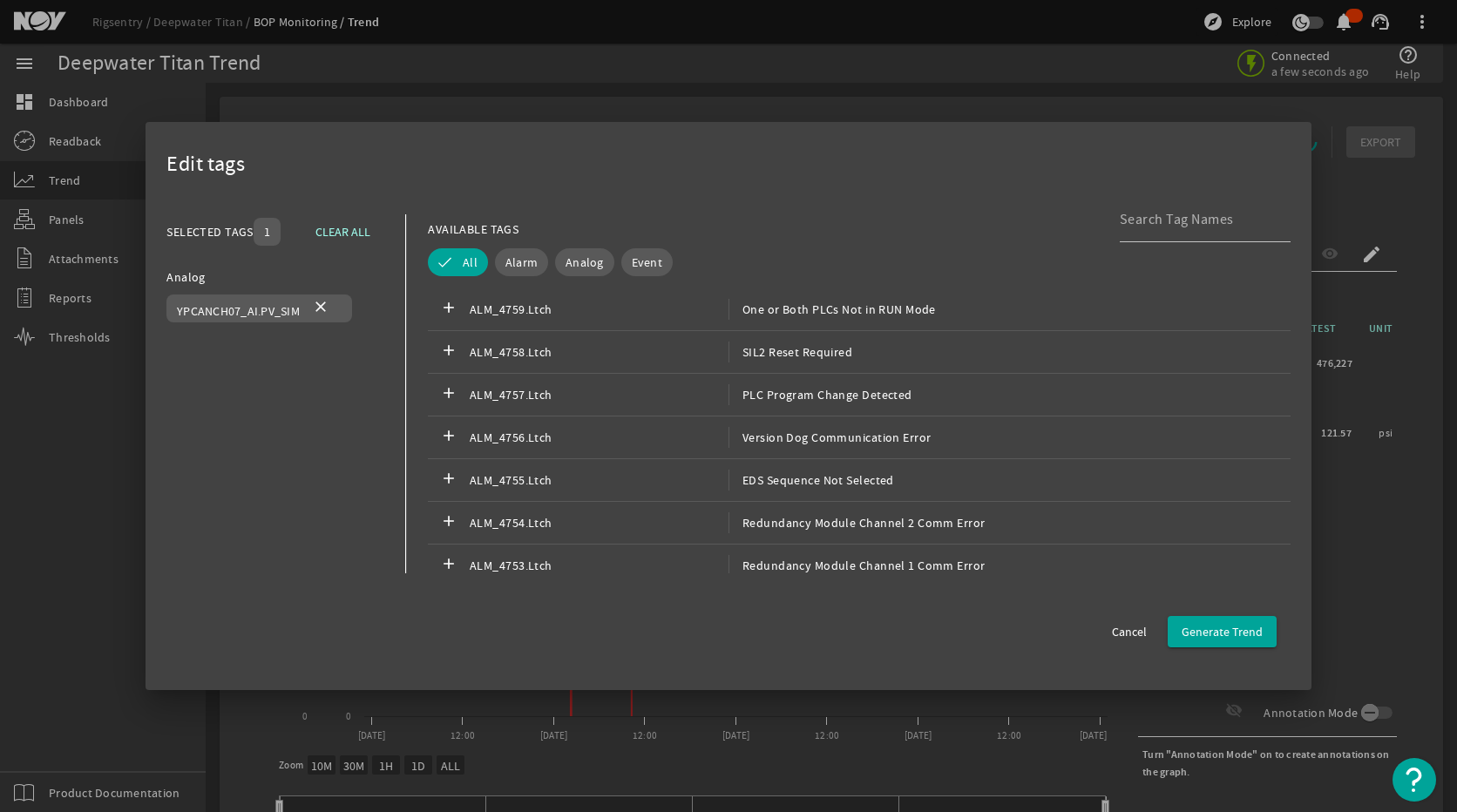
click at [288, 394] on div "Analog YPCANCH07_AI.PV_SIM close" at bounding box center [275, 430] width 218 height 328
click at [1235, 626] on span "Generate Trend" at bounding box center [1222, 631] width 81 height 18
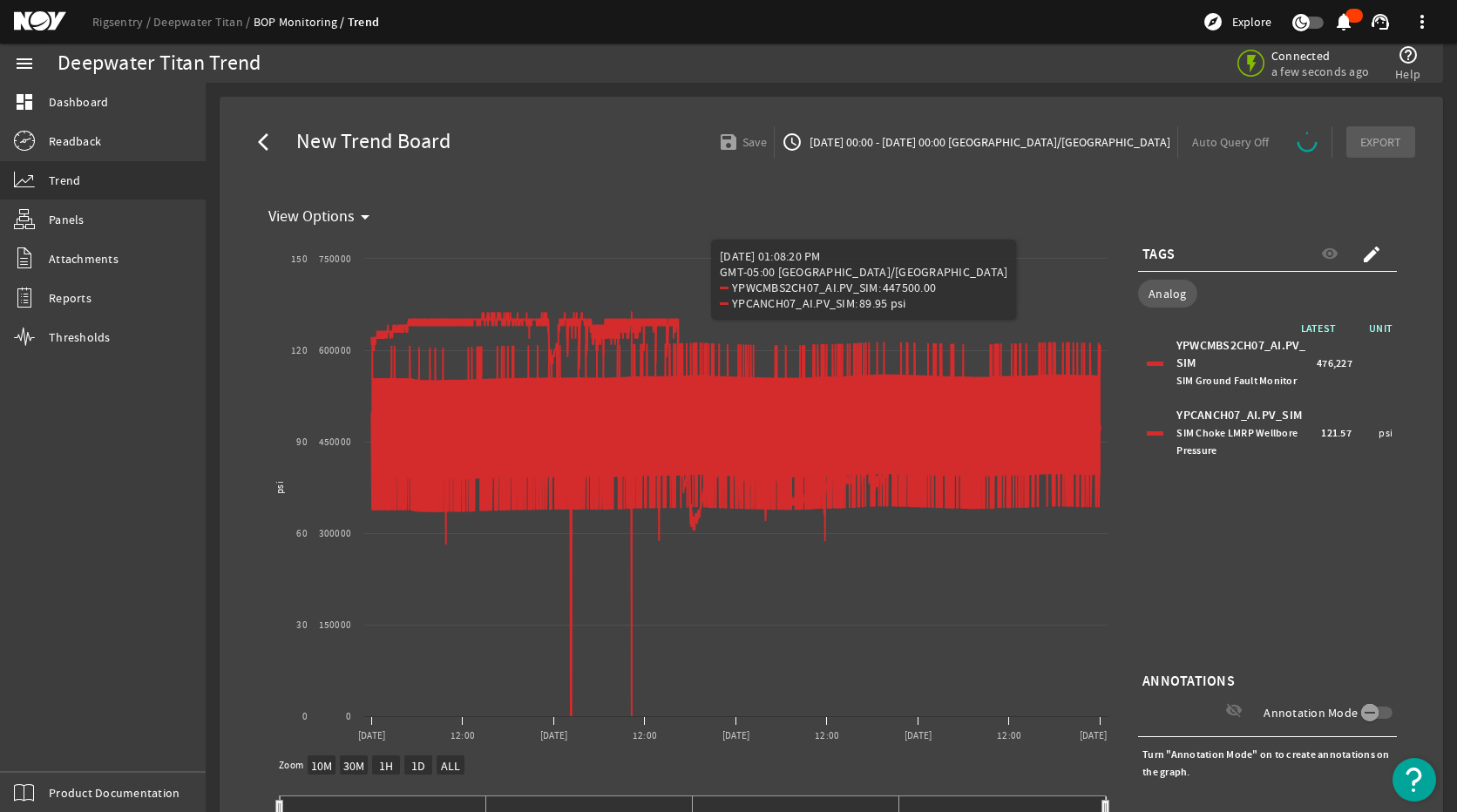
drag, startPoint x: 1284, startPoint y: 605, endPoint x: 1281, endPoint y: 595, distance: 10.4
click at [1284, 600] on div "LATEST UNIT YPWCMBS2CH07_AI.PV_SIM SIM Ground Fault Monitor 476,227 YPCANCH07_A…" at bounding box center [1267, 493] width 259 height 348
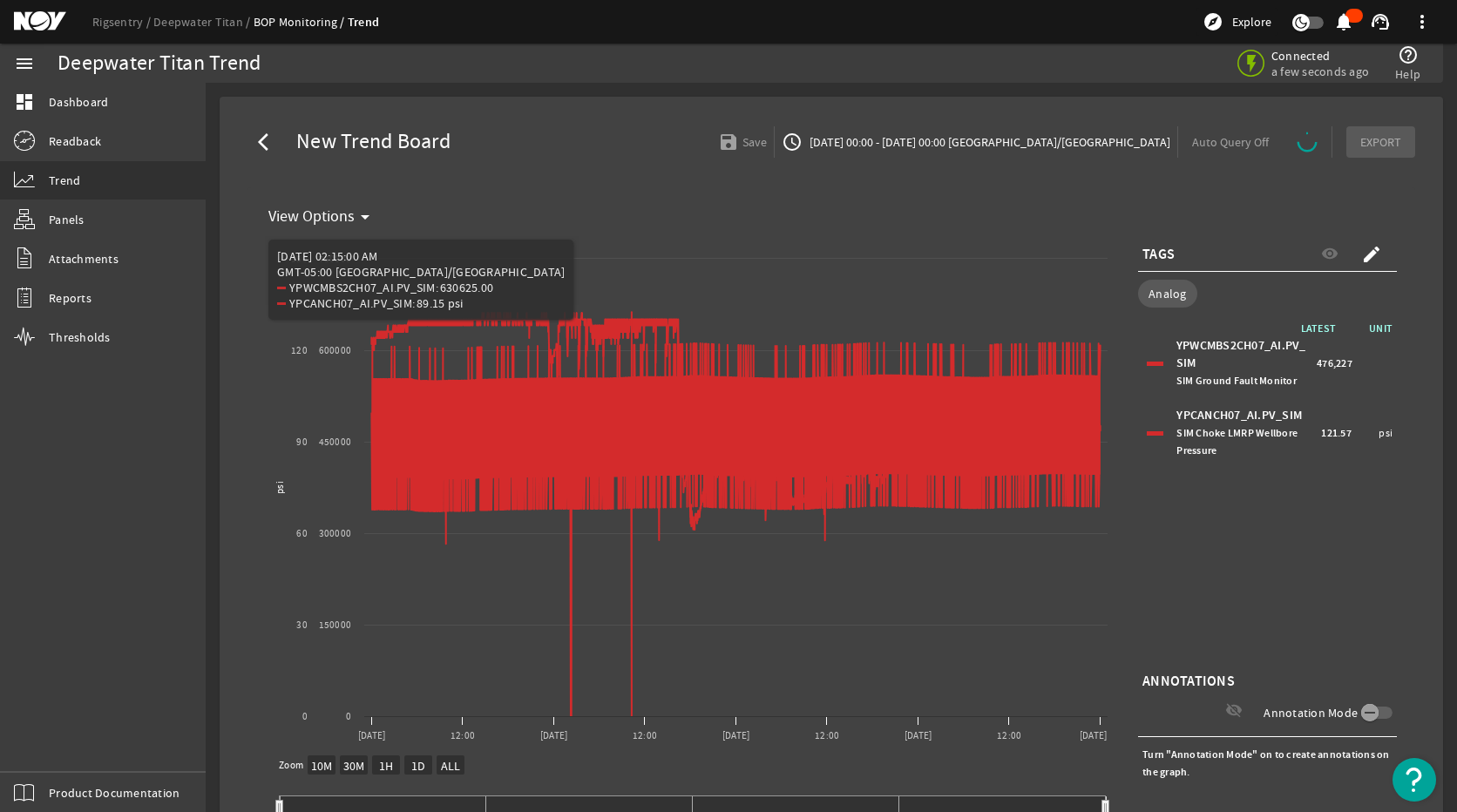
click at [261, 136] on mat-icon "arrow_back_ios" at bounding box center [268, 141] width 21 height 21
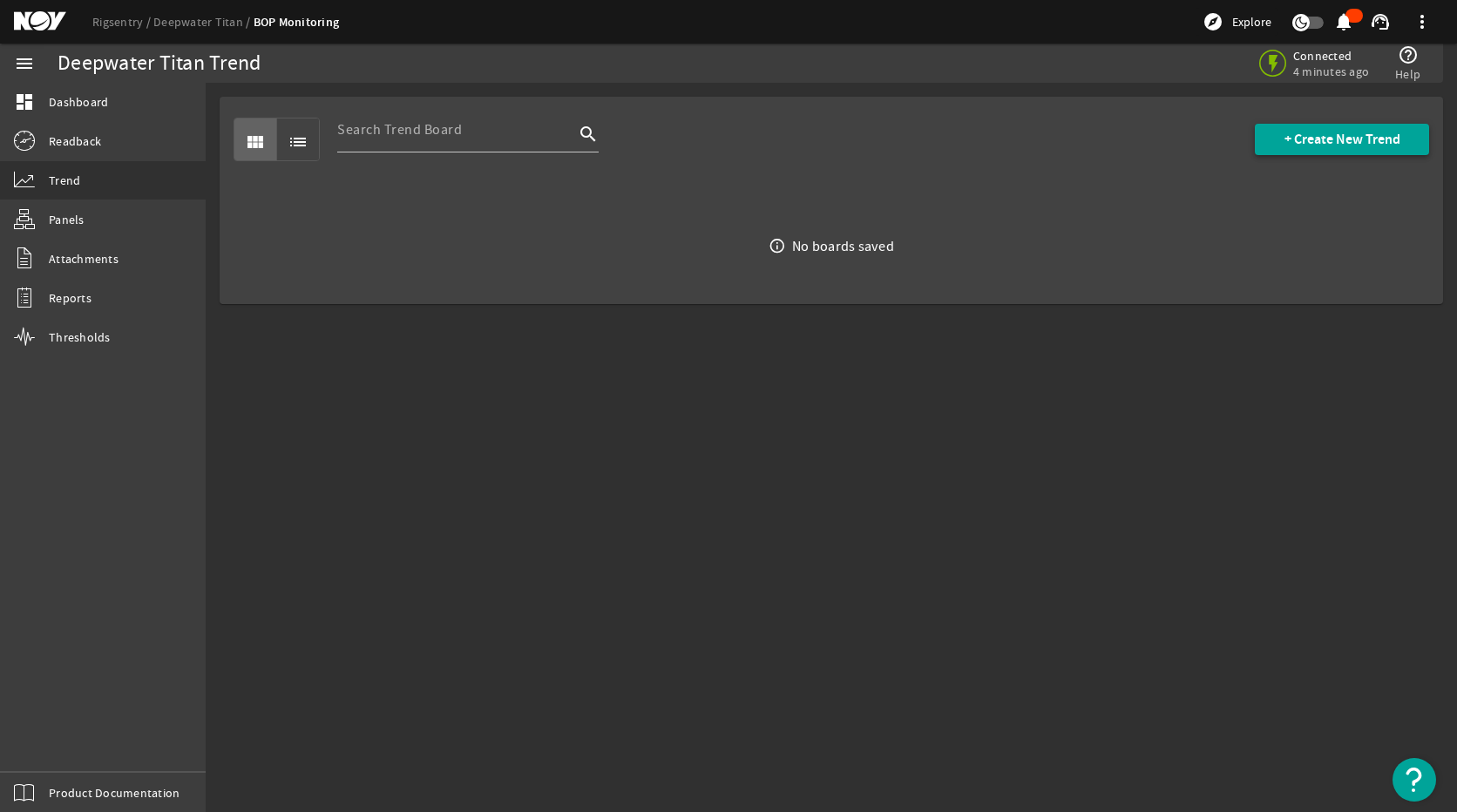
click at [1375, 129] on span at bounding box center [1342, 139] width 175 height 42
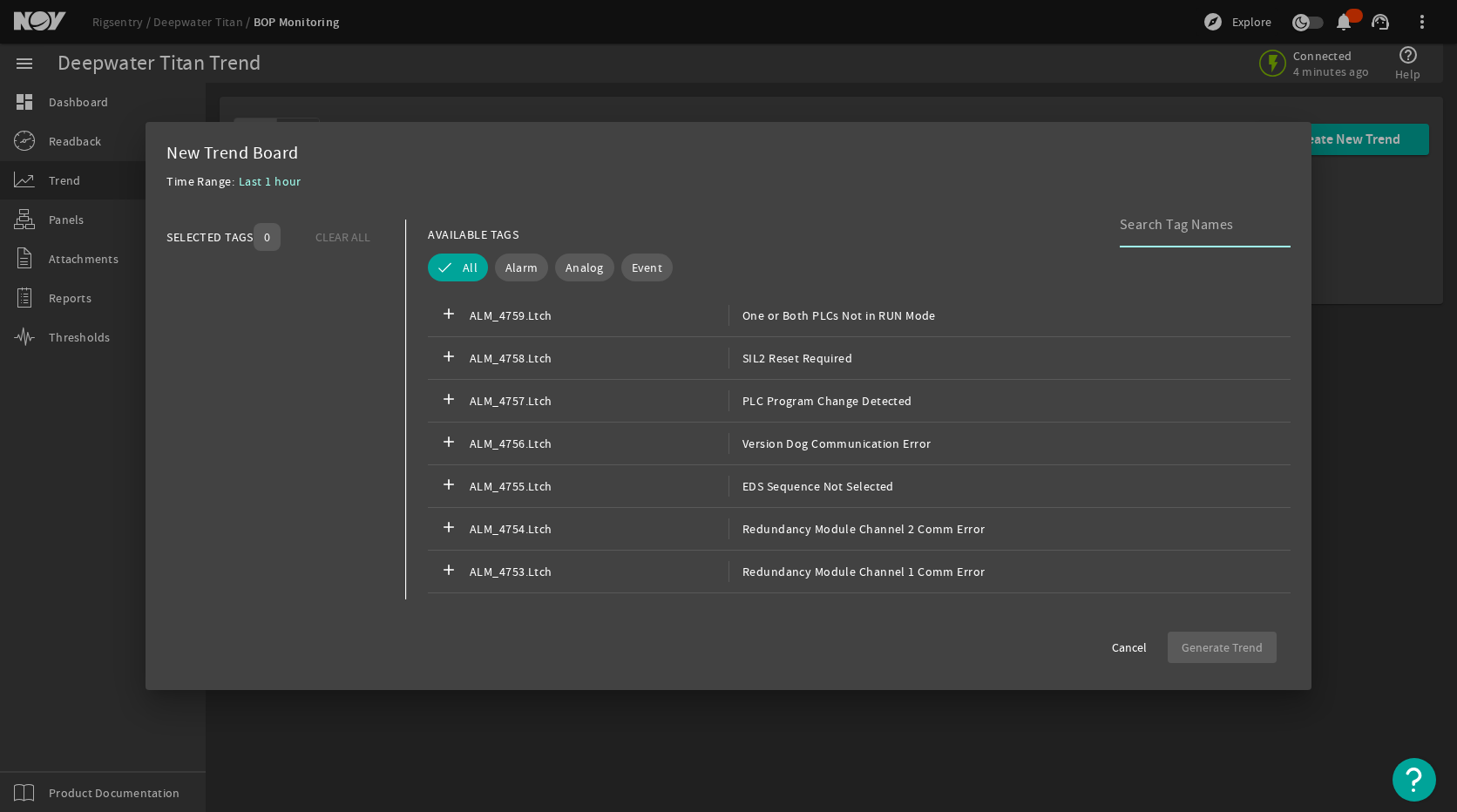
click at [1151, 236] on div at bounding box center [1198, 224] width 157 height 45
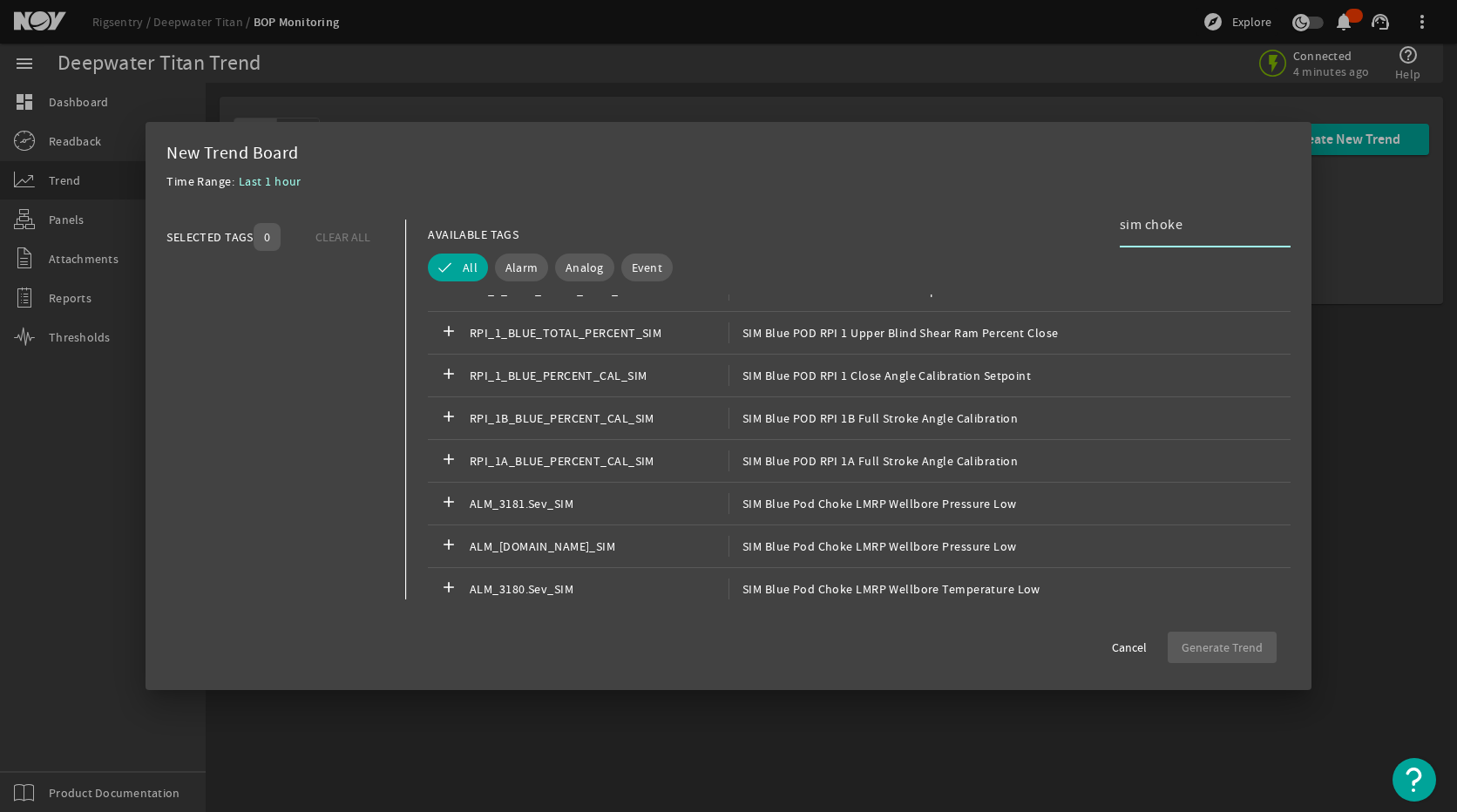
scroll to position [2265, 0]
click at [579, 257] on button "Analog" at bounding box center [585, 267] width 59 height 28
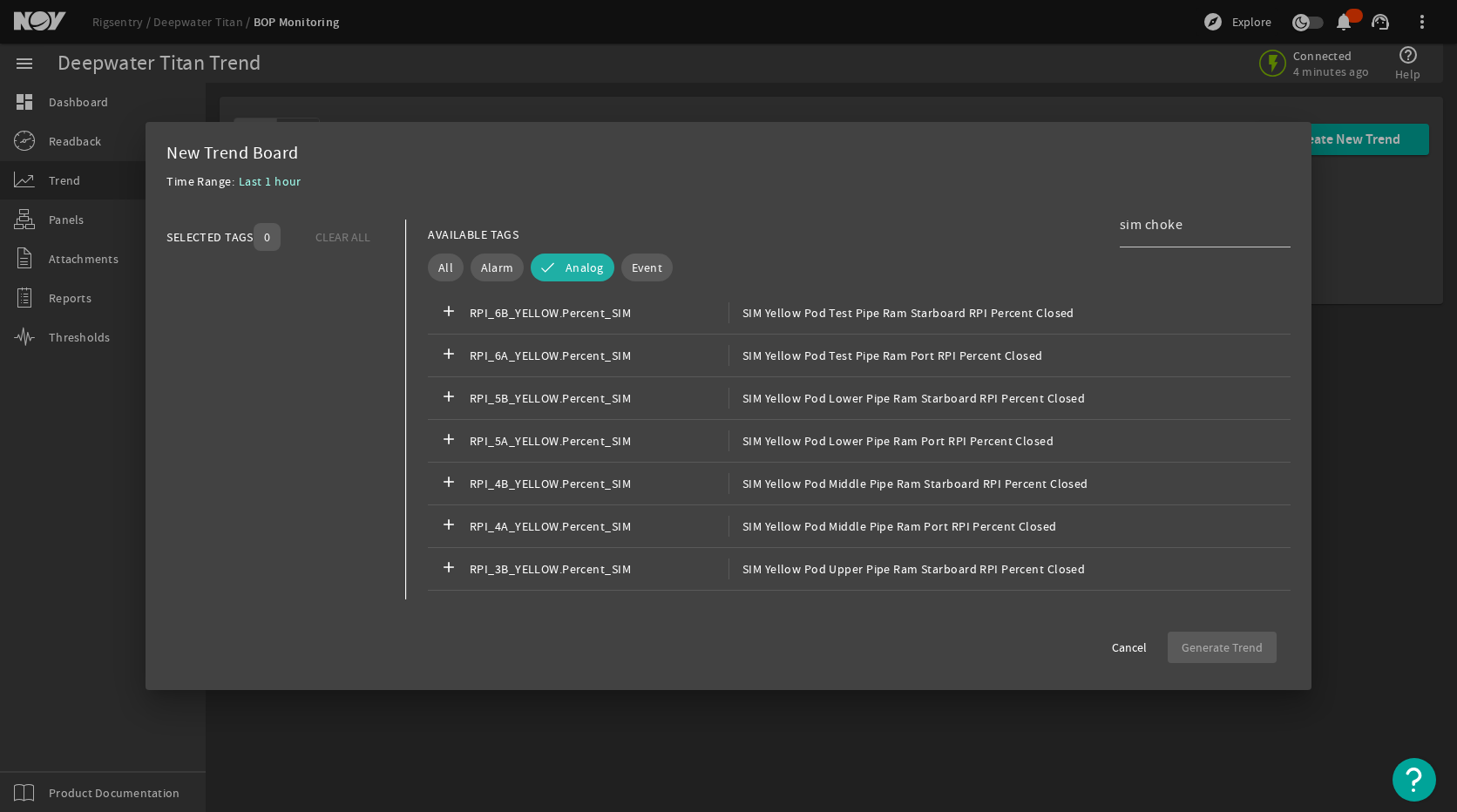
scroll to position [5139, 0]
click at [1208, 227] on input "sim choke" at bounding box center [1198, 224] width 157 height 21
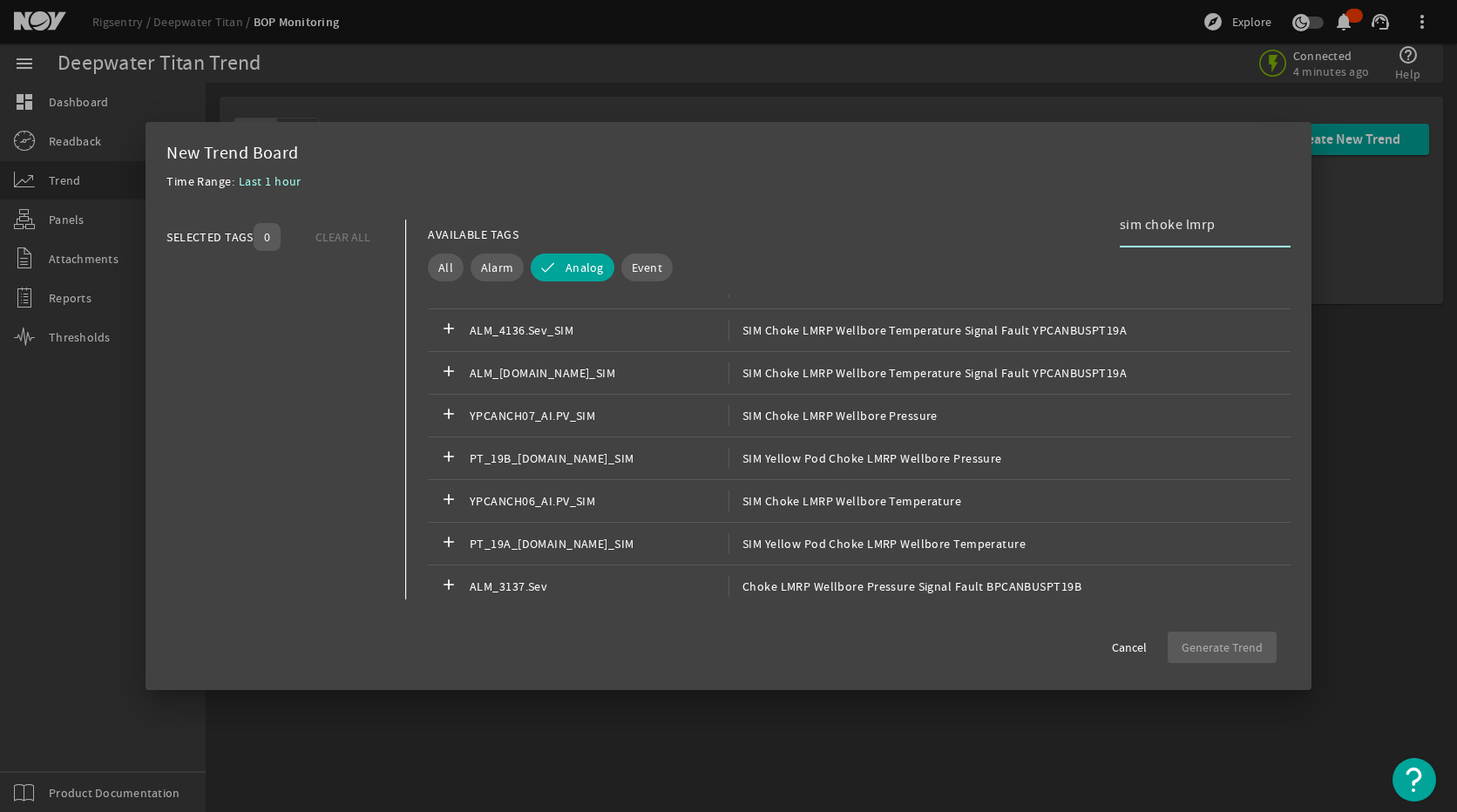
scroll to position [1211, 0]
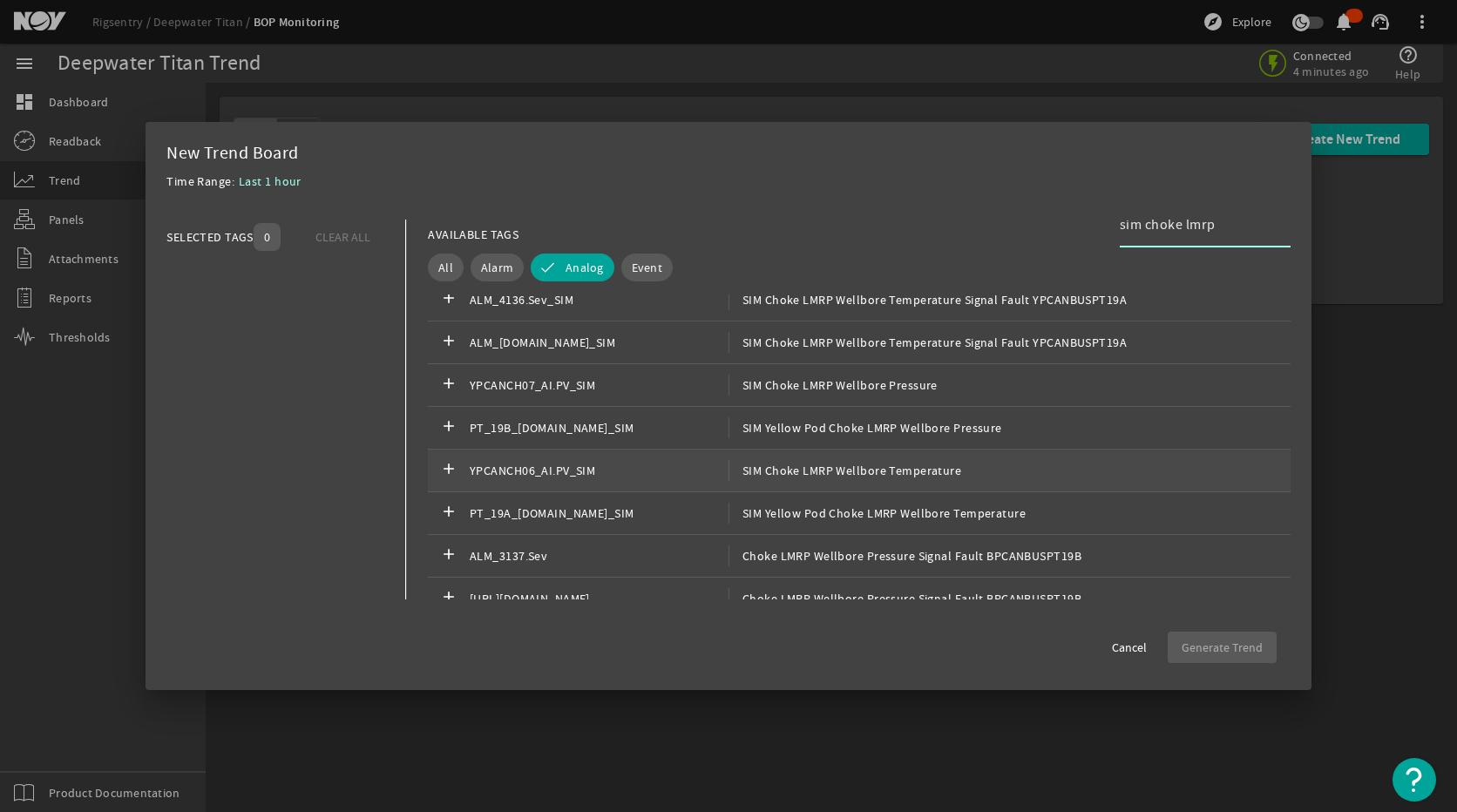
type input "sim choke lmrp"
click at [878, 470] on span "SIM Choke LMRP Wellbore Temperature" at bounding box center [844, 470] width 233 height 21
click at [1215, 623] on mat-dialog-actions "Cancel Generate Trend" at bounding box center [728, 639] width 1123 height 45
click at [1228, 645] on span "Generate Trend" at bounding box center [1222, 647] width 81 height 18
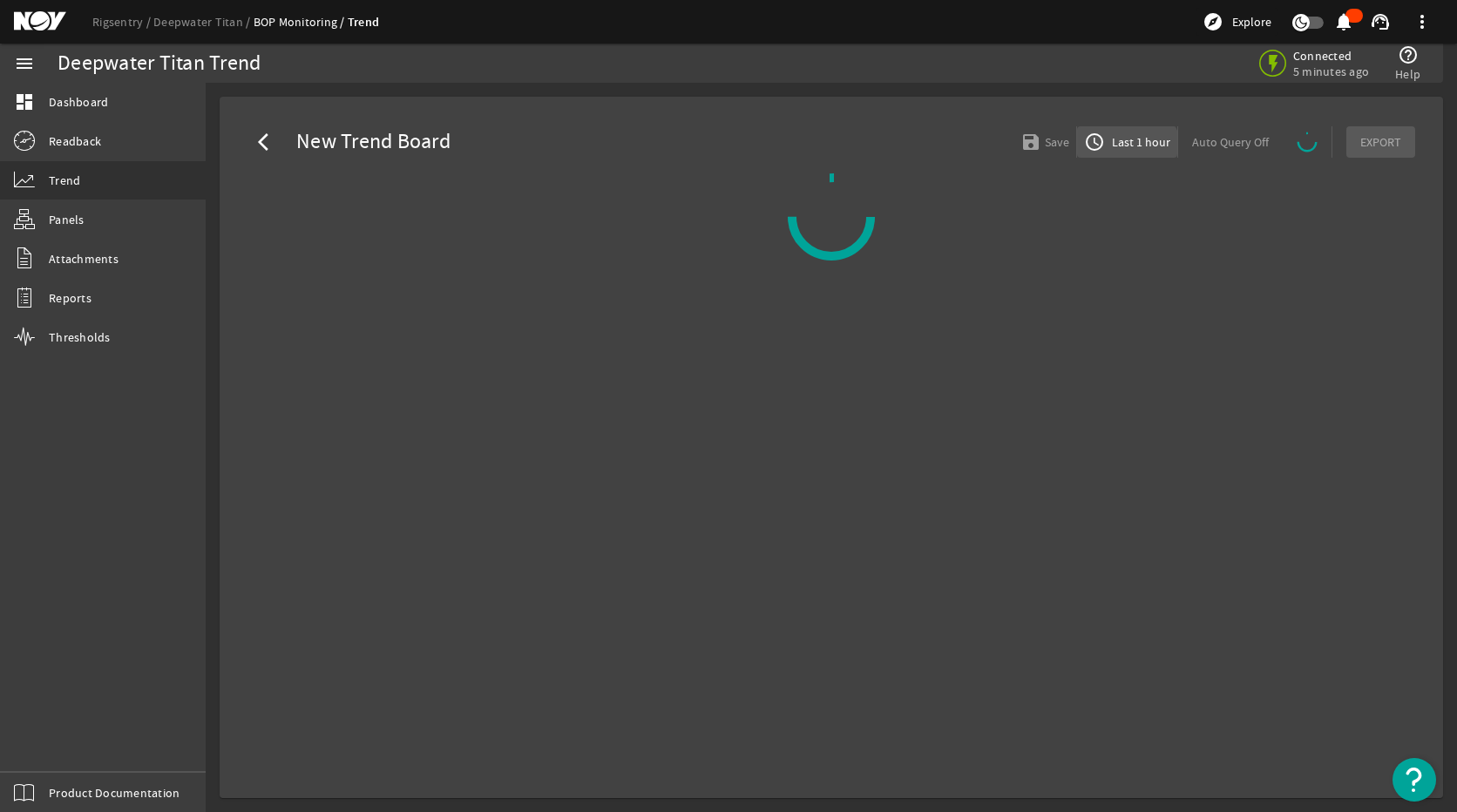
click at [1130, 152] on span "button" at bounding box center [1126, 141] width 100 height 42
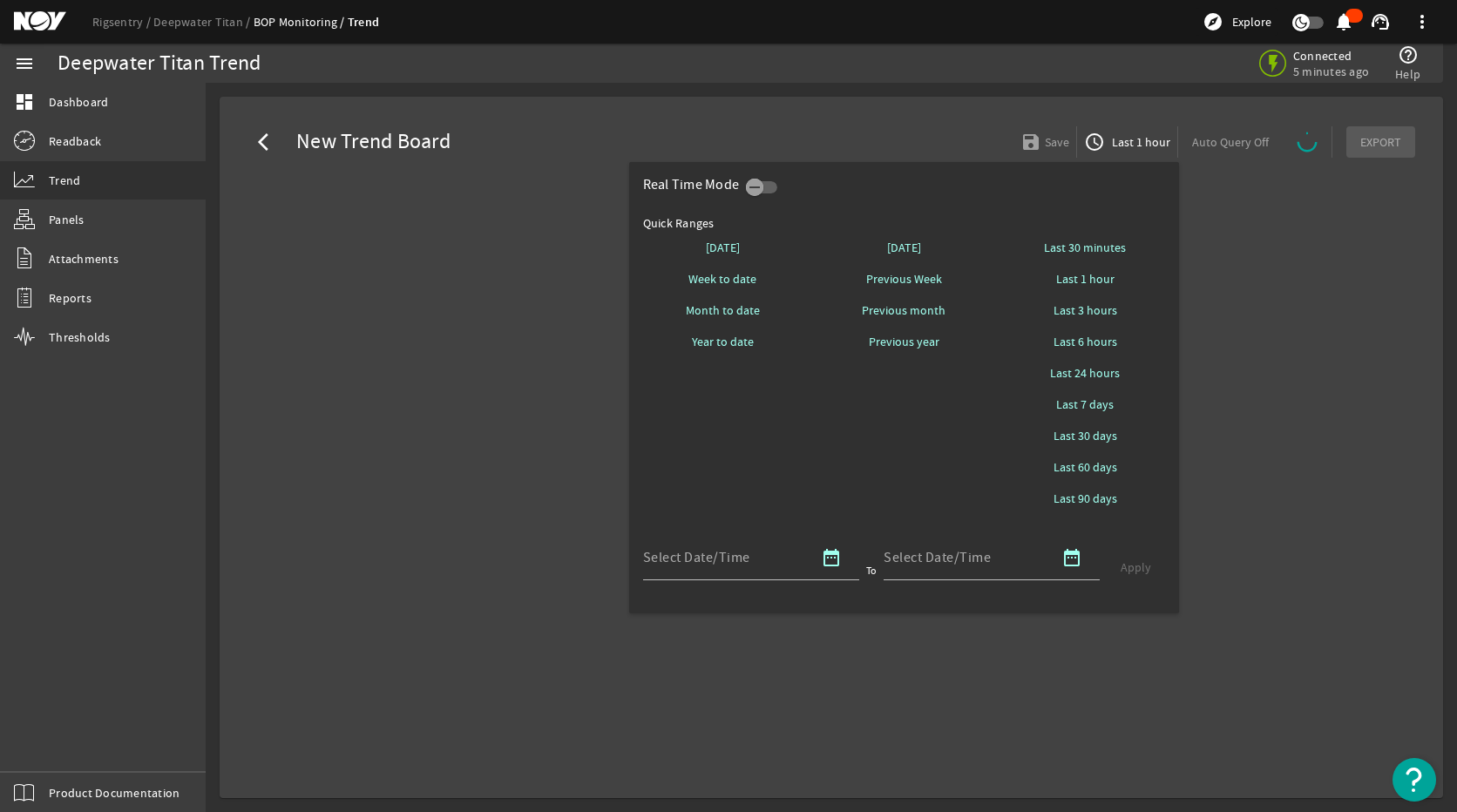
click at [1330, 320] on div at bounding box center [728, 406] width 1457 height 812
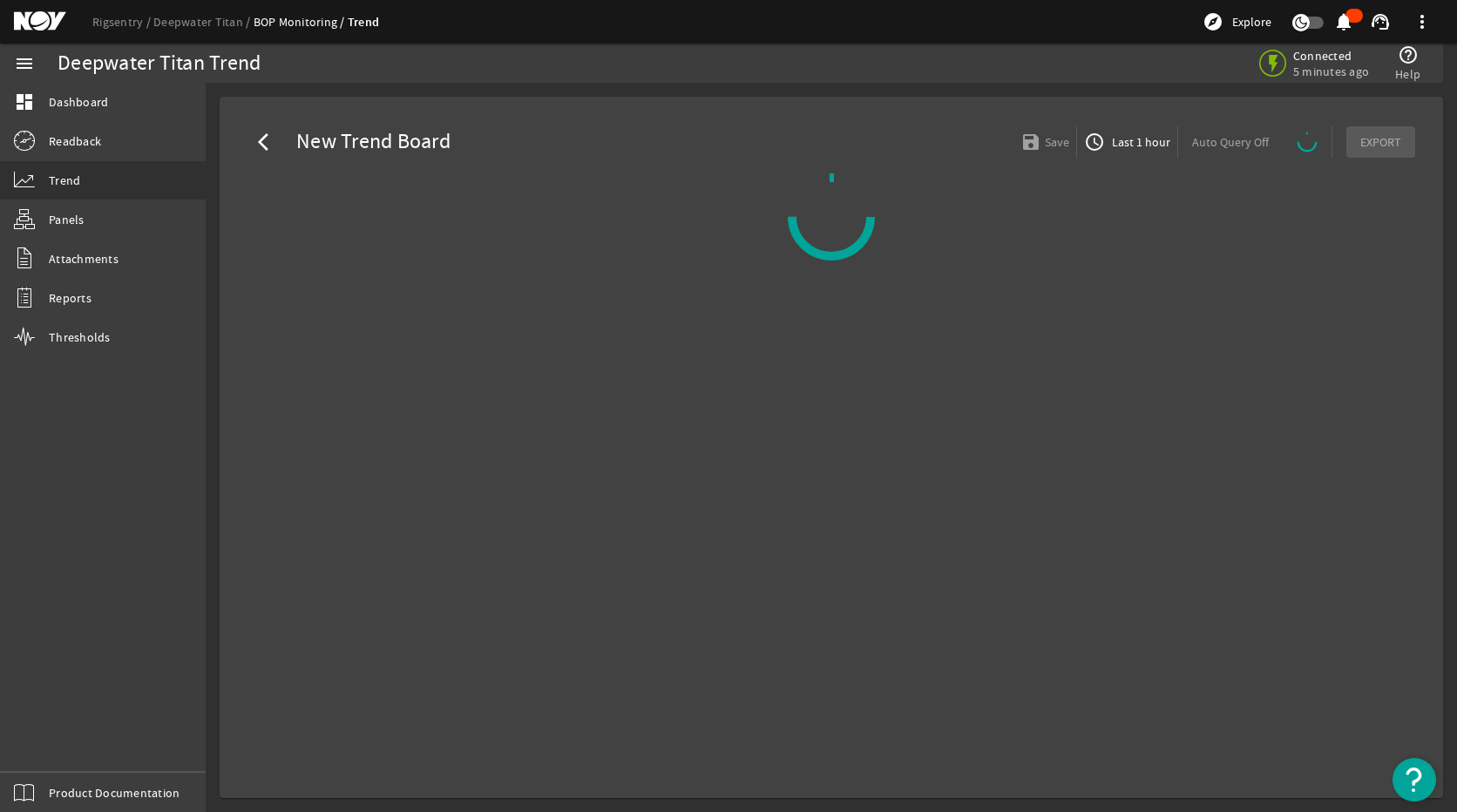
click at [207, 31] on div "Rigsentry Deepwater Titan BOP Monitoring Trend explore Explore notifications su…" at bounding box center [728, 21] width 1457 height 43
click at [210, 24] on link "Deepwater Titan" at bounding box center [203, 21] width 100 height 16
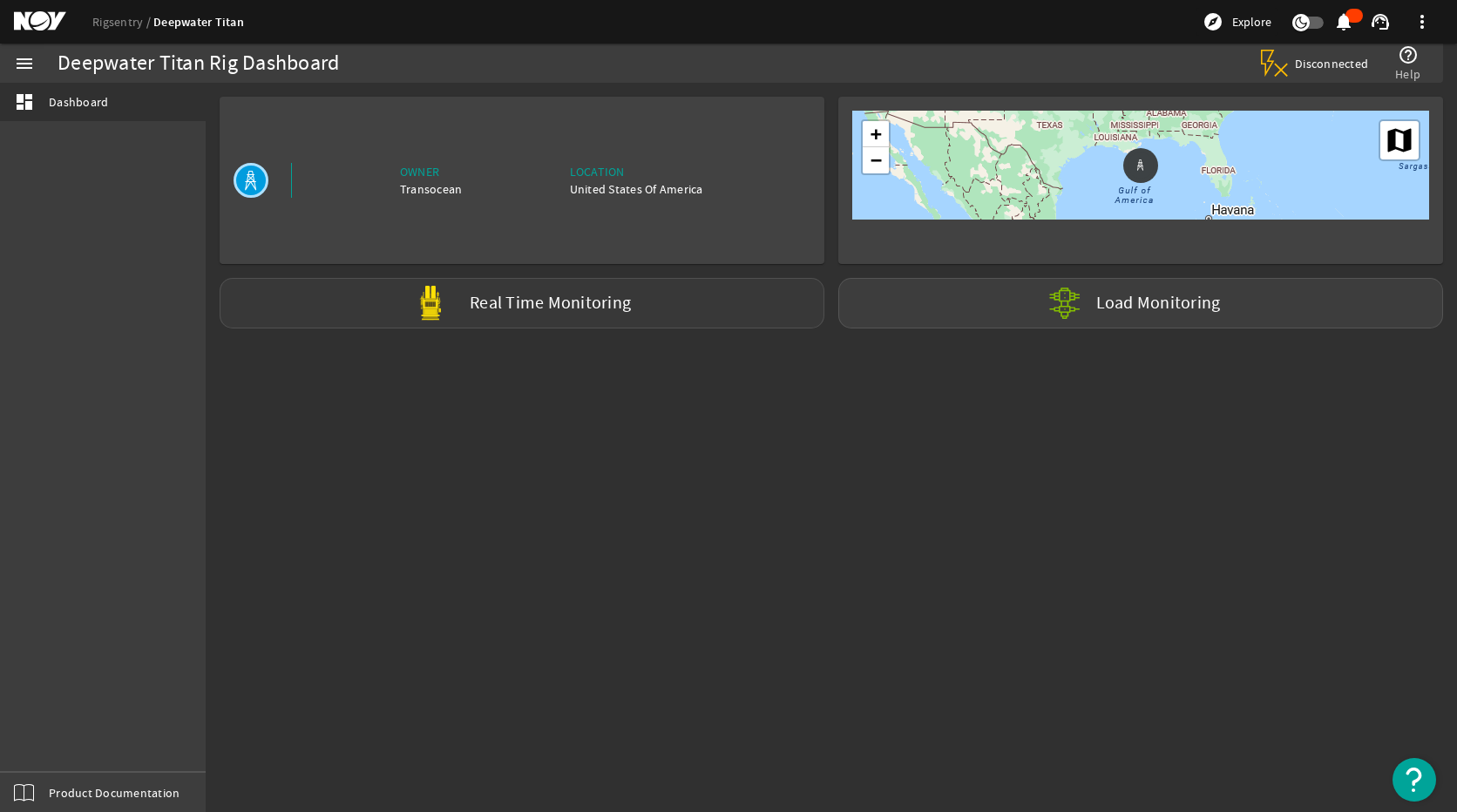
click at [482, 306] on label "Real Time Monitoring" at bounding box center [550, 304] width 161 height 18
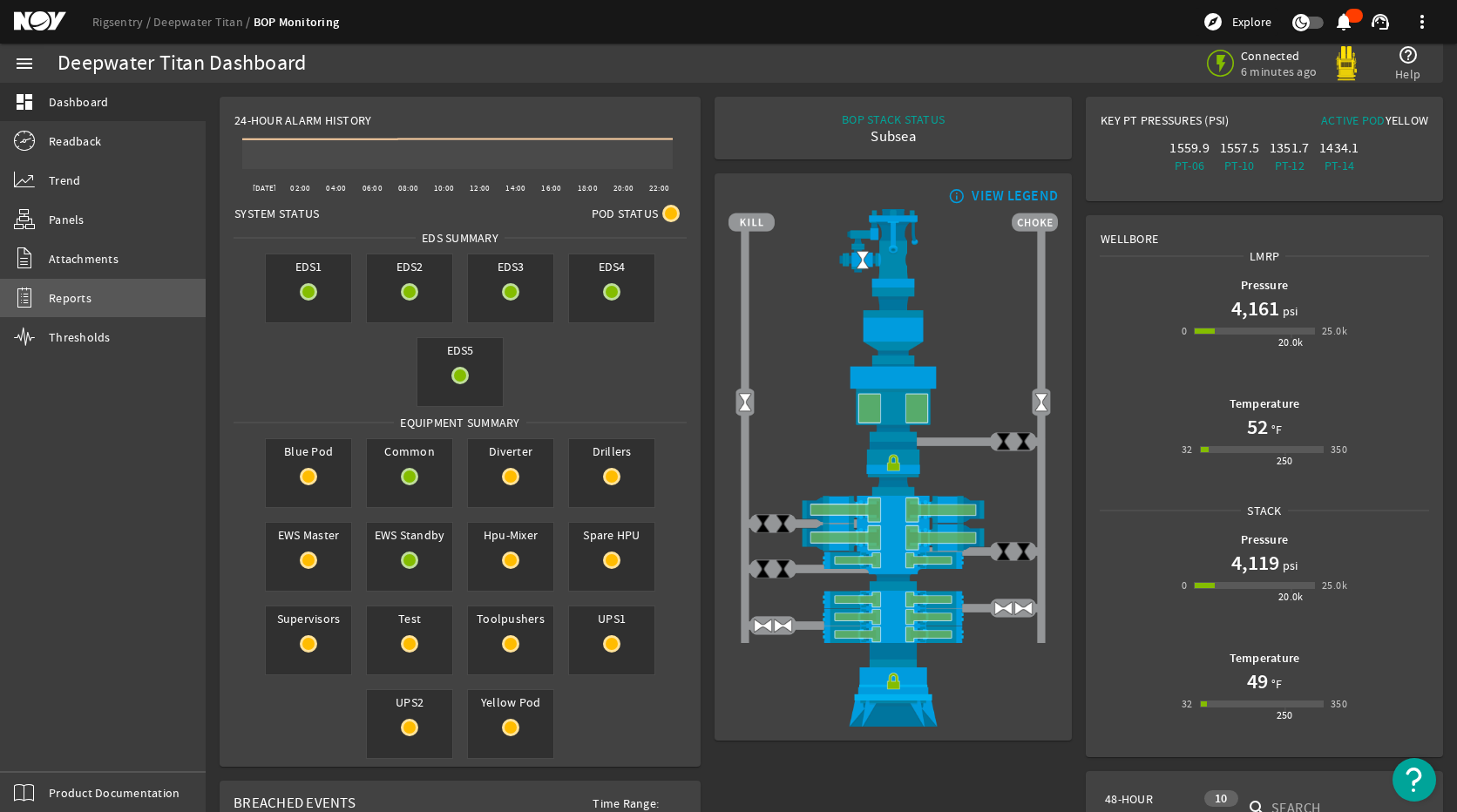
click at [84, 303] on span "Reports" at bounding box center [70, 297] width 42 height 18
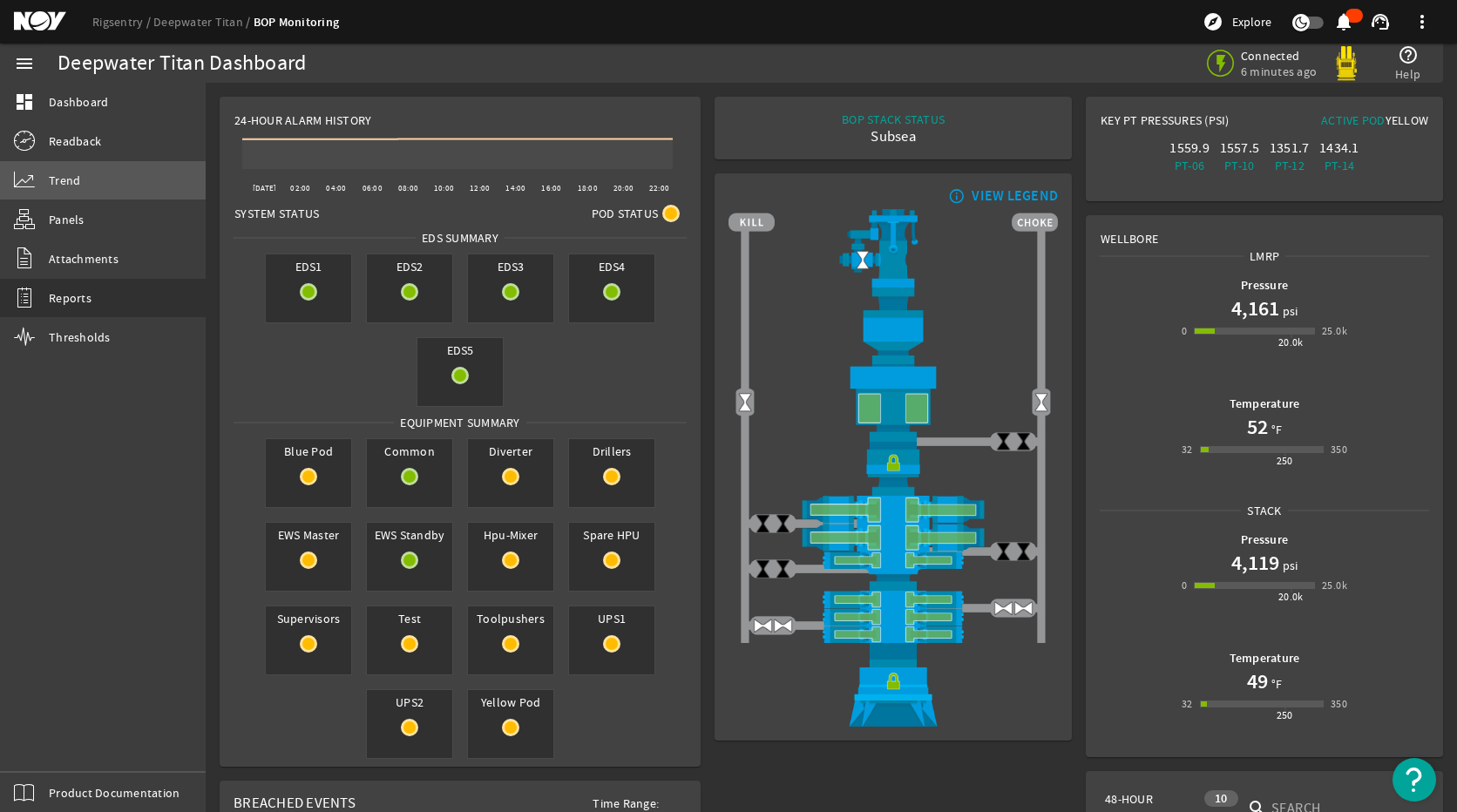
click at [72, 178] on span "Trend" at bounding box center [65, 180] width 31 height 18
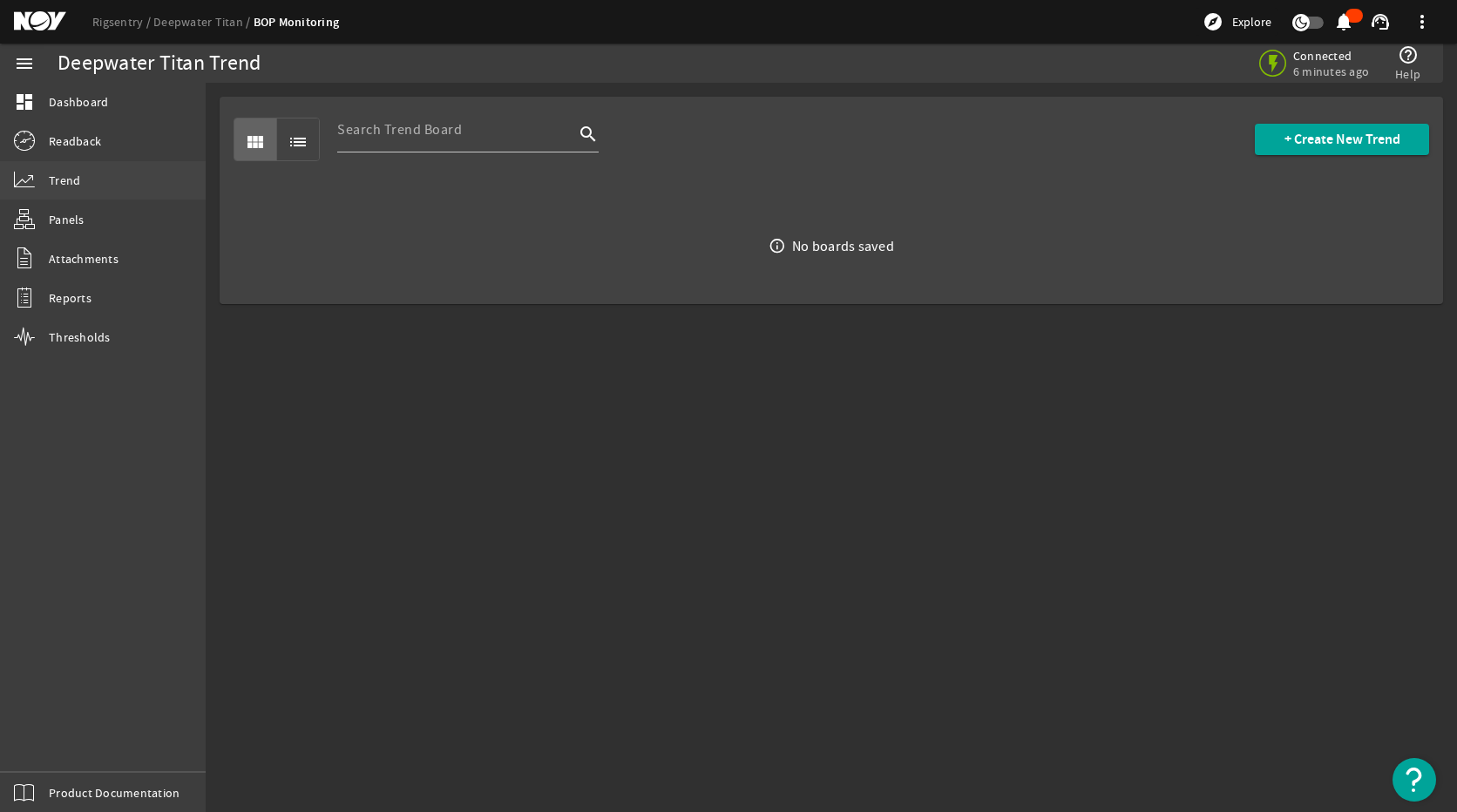
click at [91, 187] on link "Trend" at bounding box center [103, 179] width 206 height 38
click at [1330, 153] on span at bounding box center [1342, 139] width 175 height 42
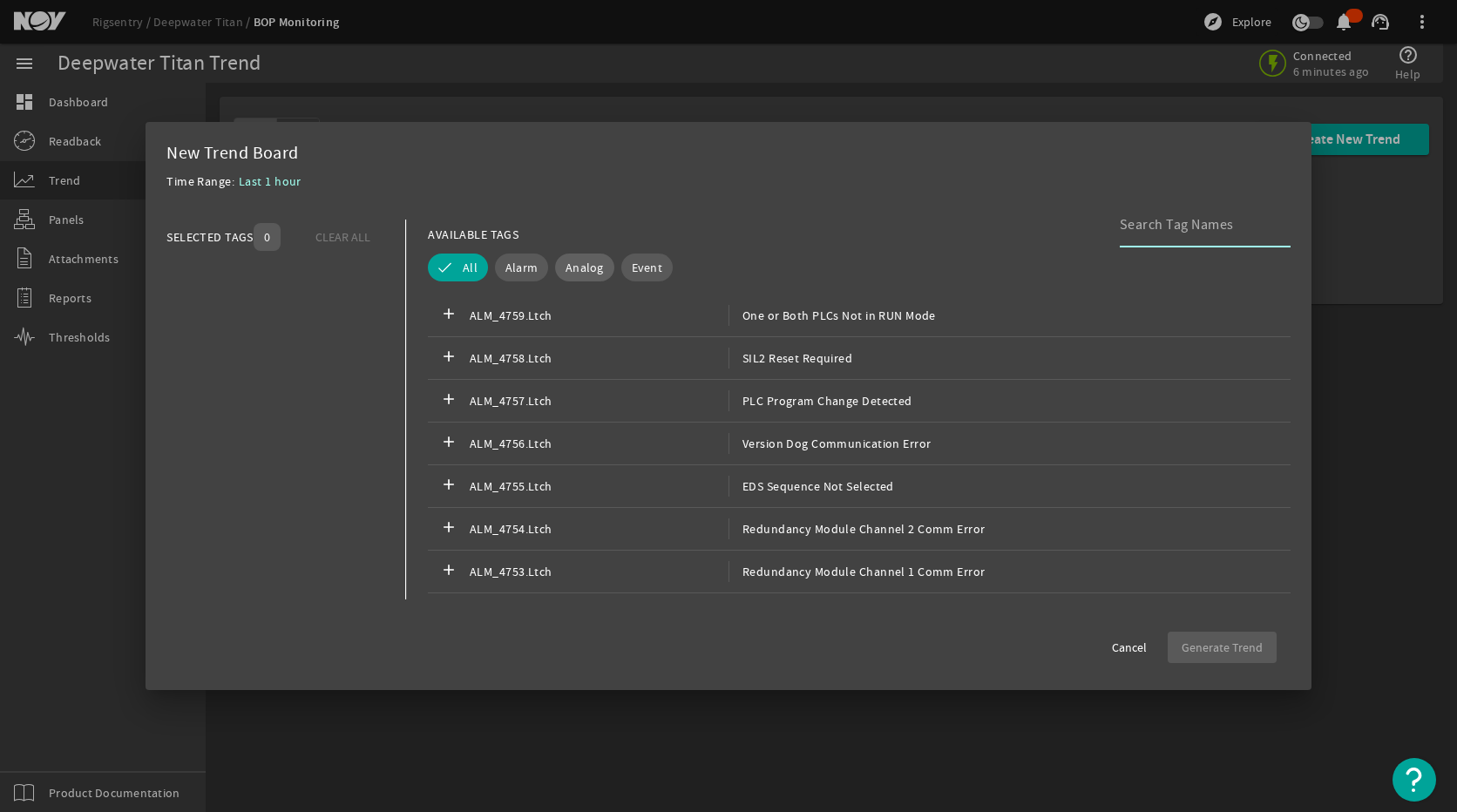
click at [593, 269] on span "Analog" at bounding box center [584, 267] width 38 height 18
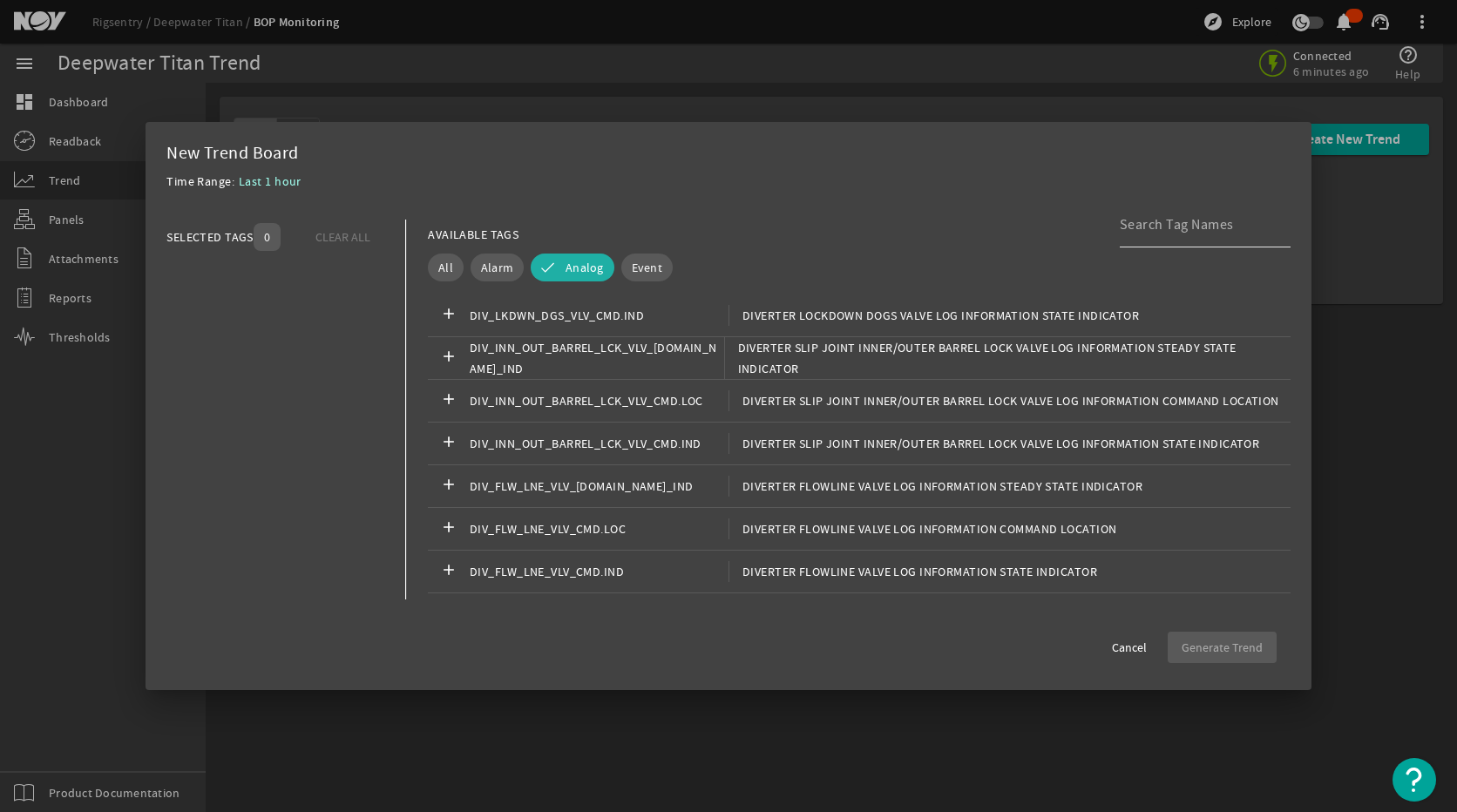
click at [1172, 222] on input at bounding box center [1198, 224] width 157 height 21
click at [266, 185] on span "Last 1 hour" at bounding box center [270, 181] width 63 height 16
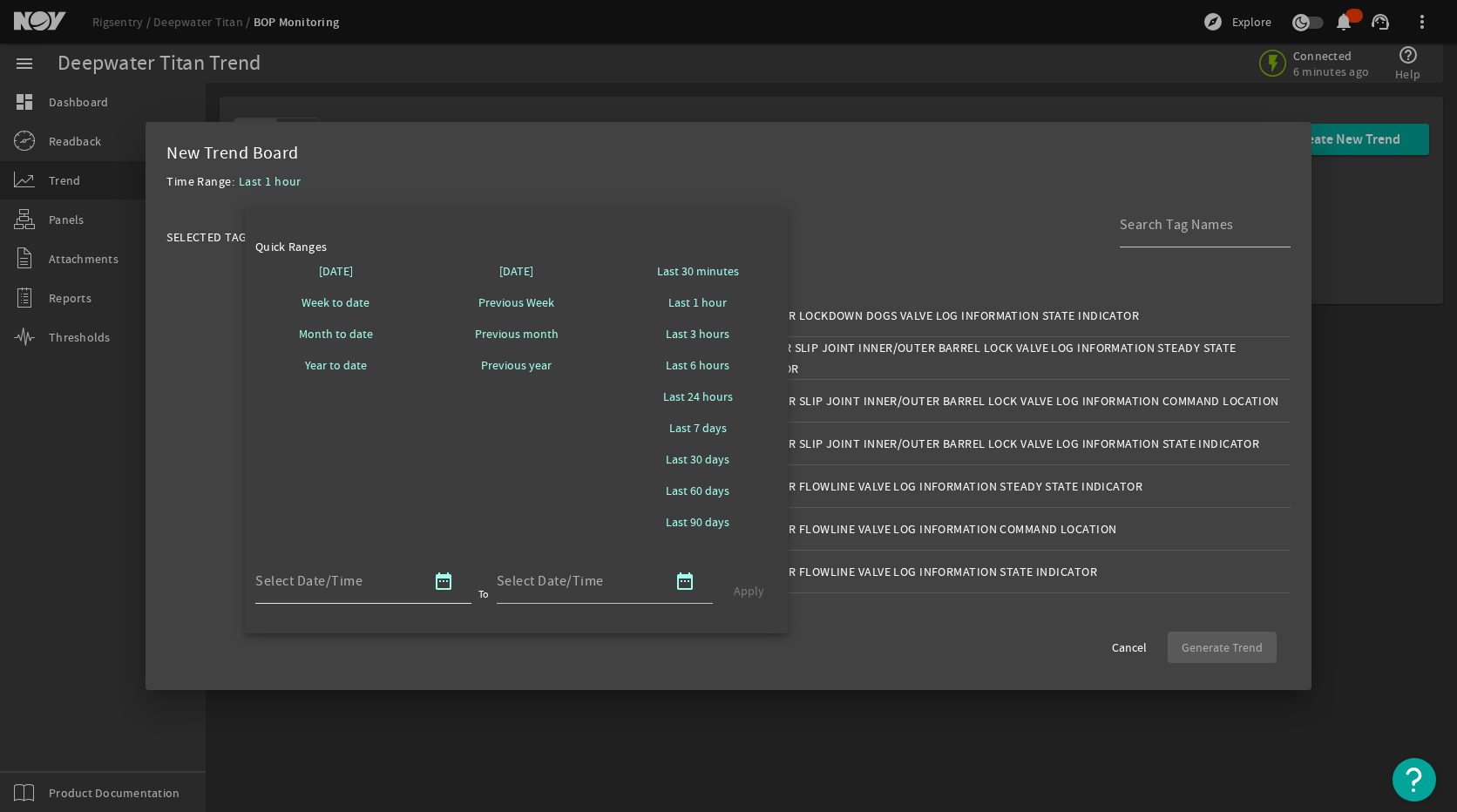
click at [443, 588] on mat-icon "date_range" at bounding box center [443, 581] width 21 height 21
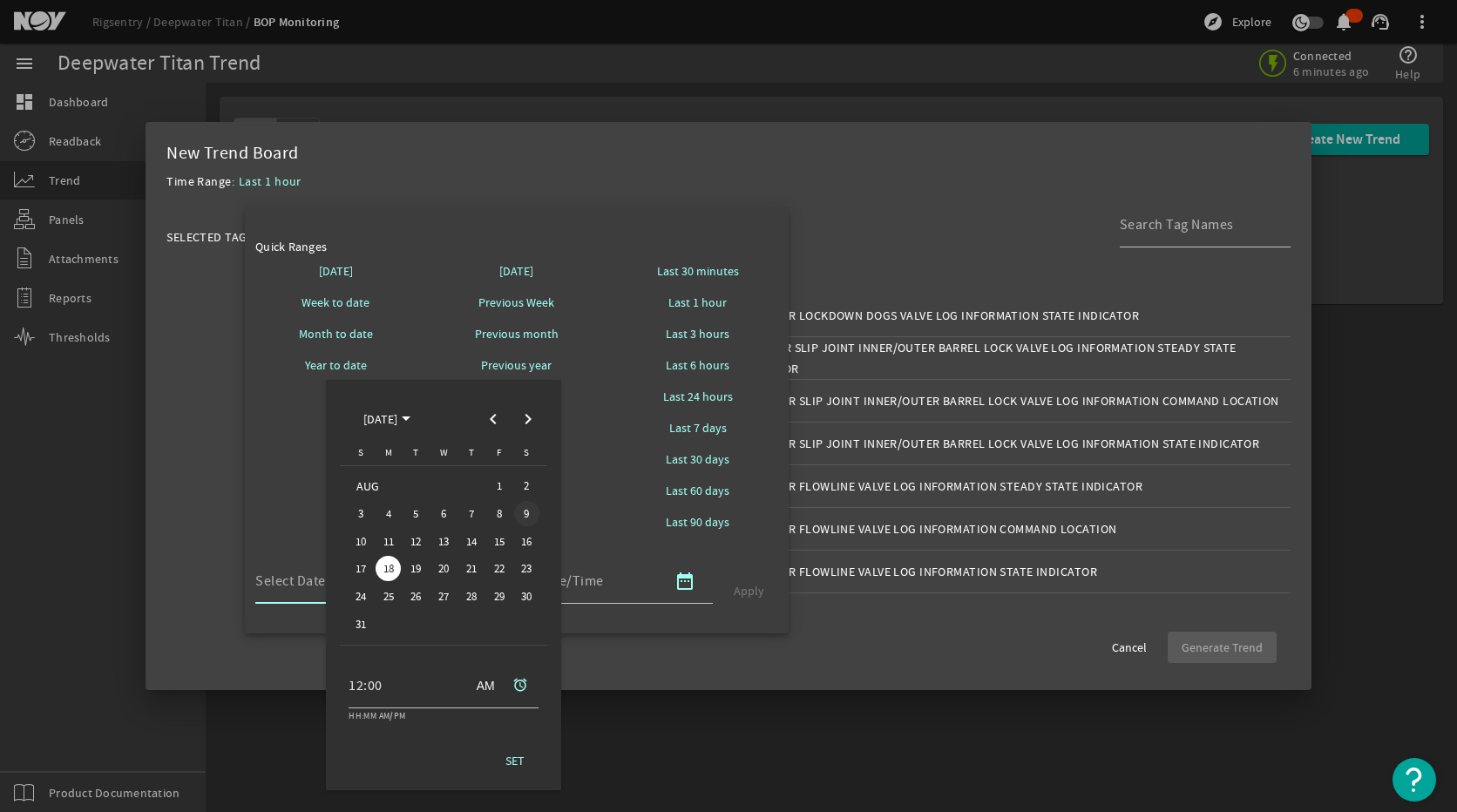
click at [520, 511] on span "9" at bounding box center [526, 513] width 25 height 25
click at [530, 760] on span at bounding box center [515, 760] width 55 height 42
type input "08/09/2025 12:00 AM GMT"
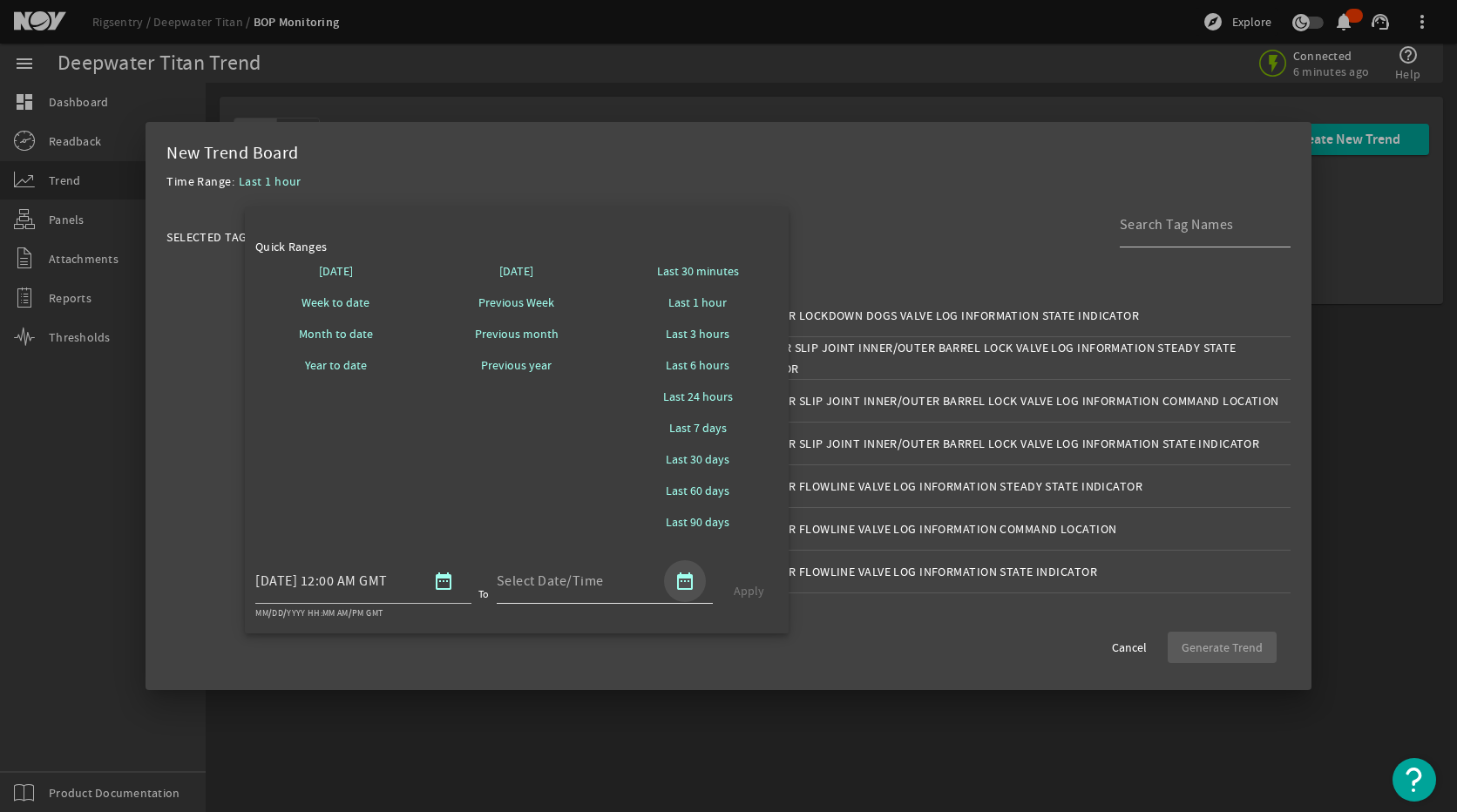
click at [689, 590] on mat-icon "date_range" at bounding box center [685, 581] width 21 height 21
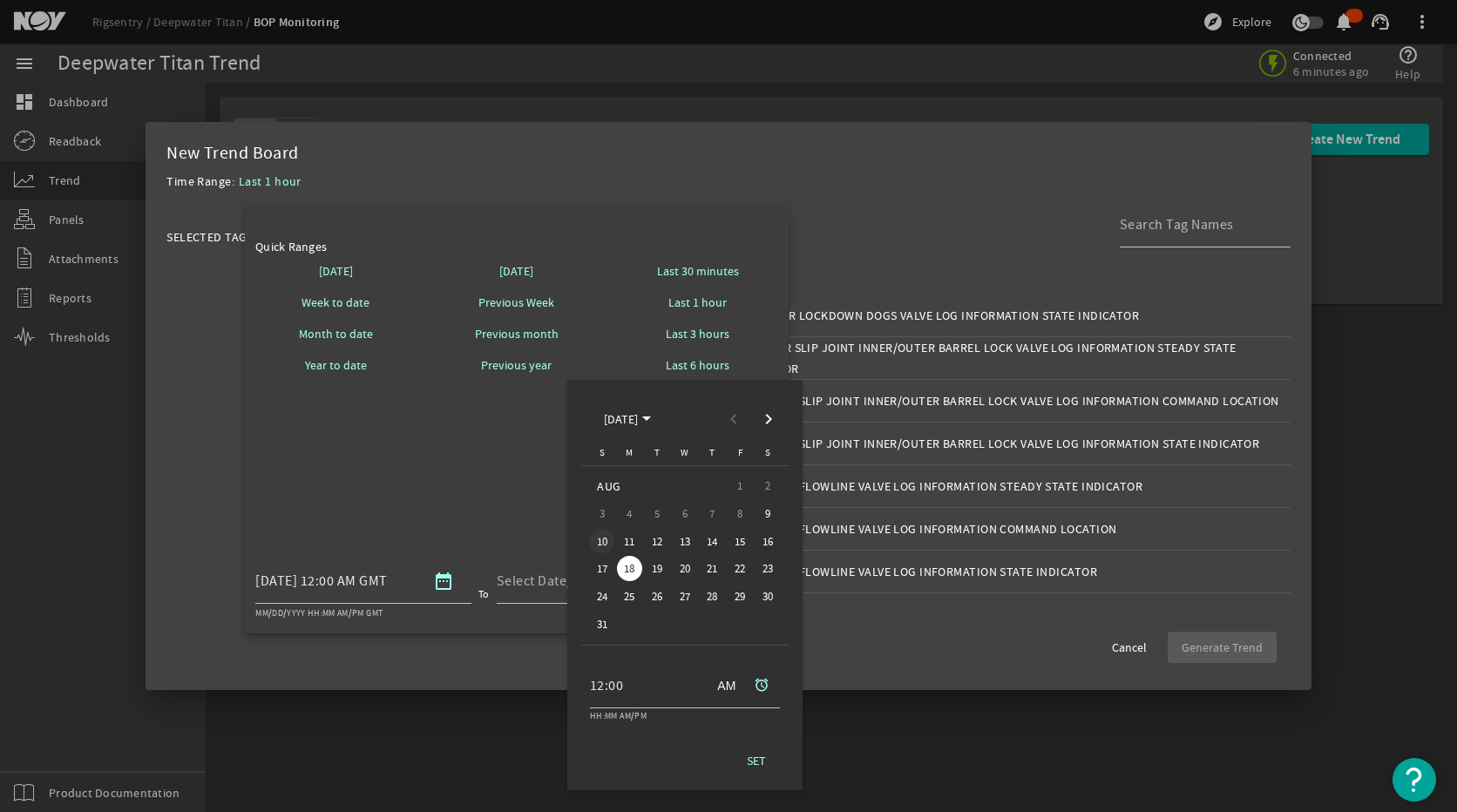
click at [604, 544] on span "10" at bounding box center [601, 540] width 25 height 25
click at [761, 766] on span "SET" at bounding box center [756, 760] width 19 height 18
type input "08/10/2025 12:00 AM GMT"
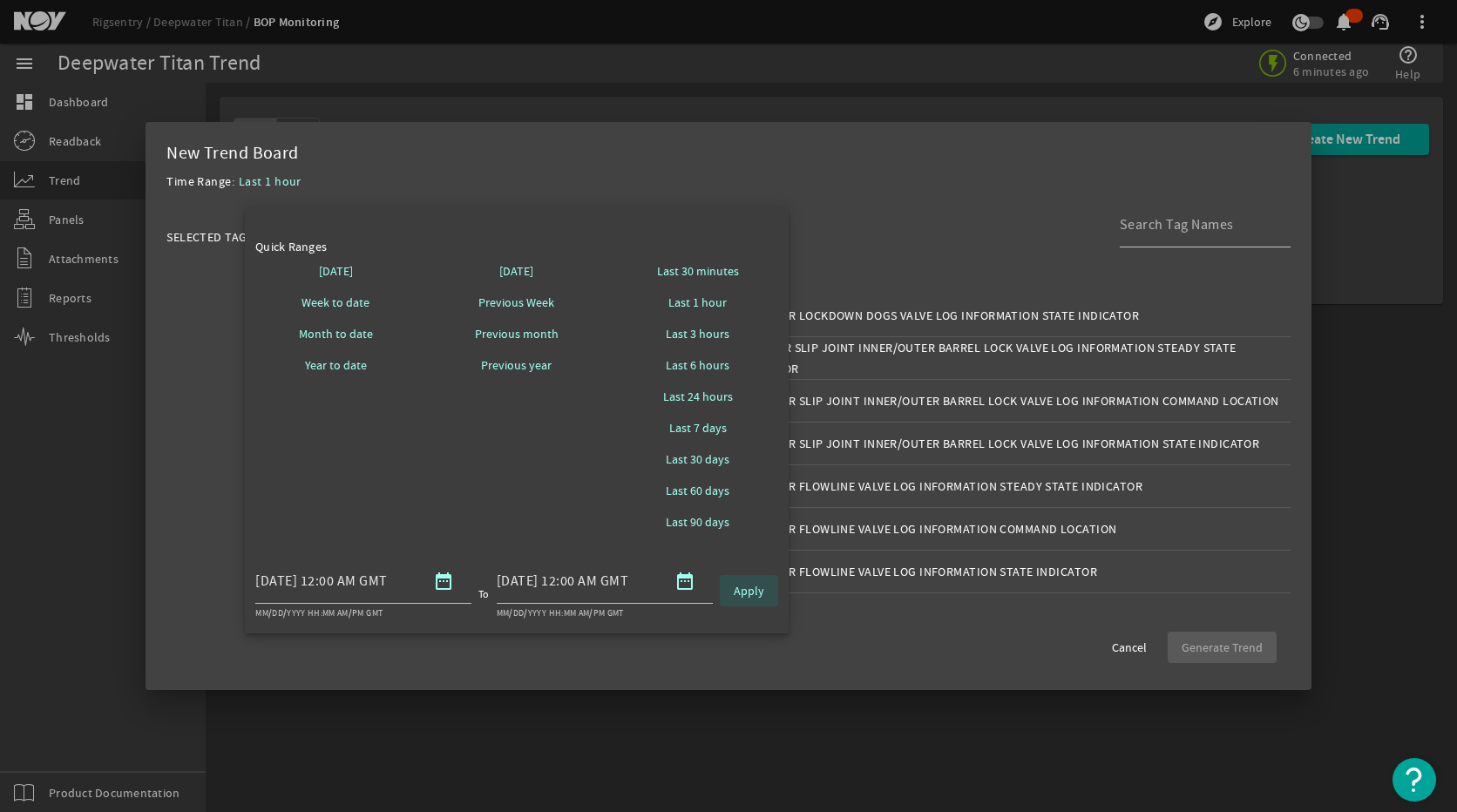
click at [749, 598] on span "Apply" at bounding box center [748, 590] width 30 height 18
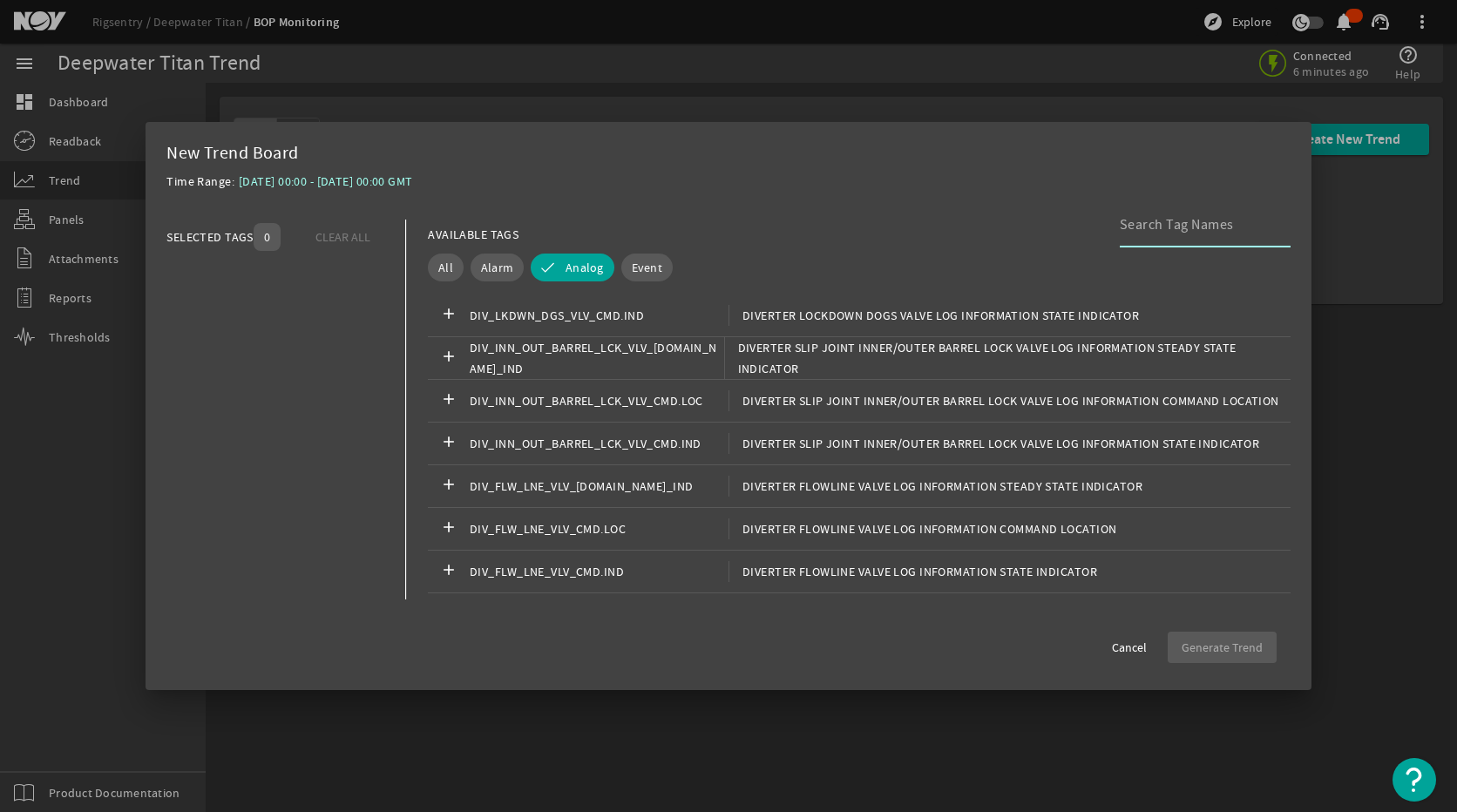
click at [1151, 233] on input at bounding box center [1198, 224] width 157 height 21
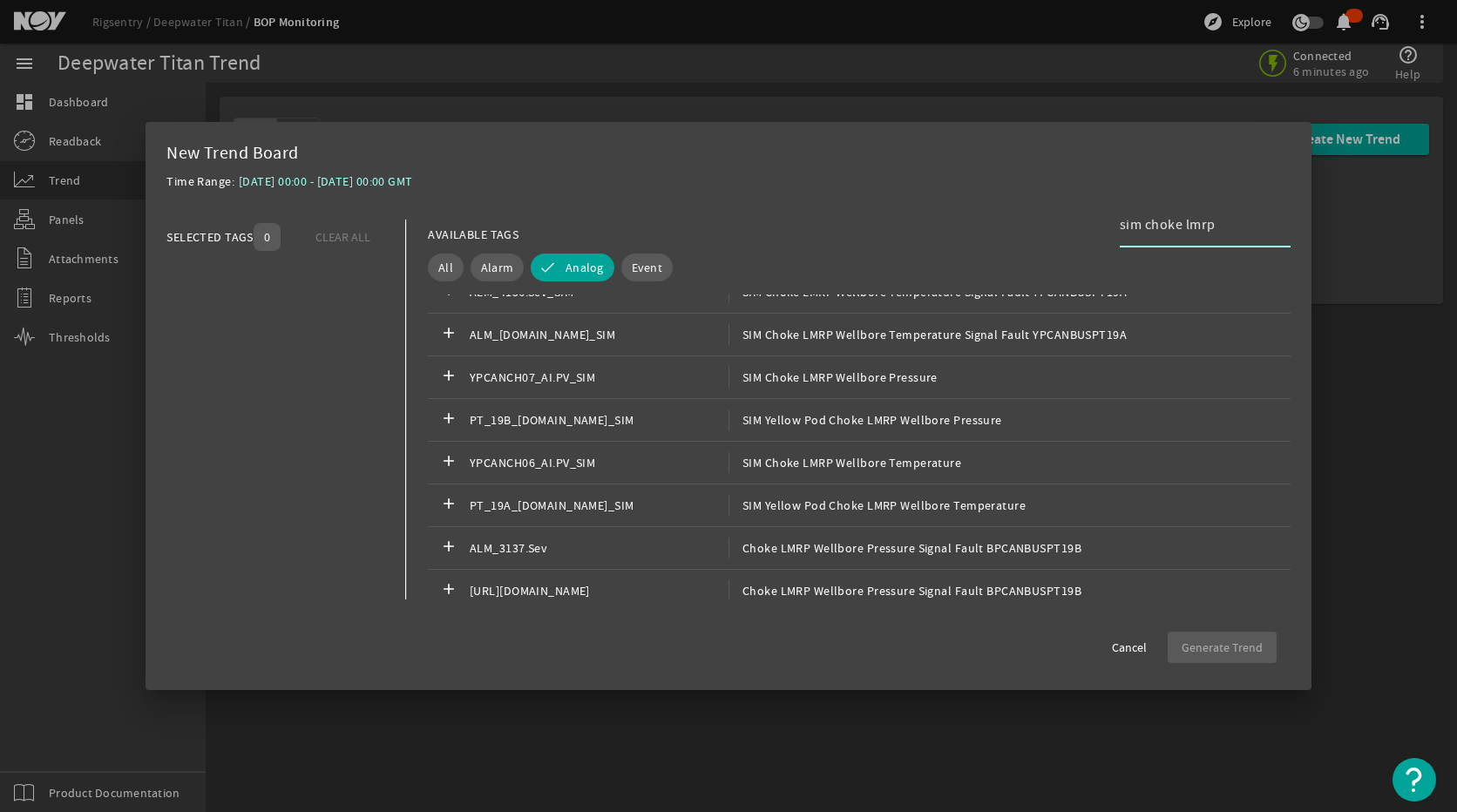
scroll to position [1219, 0]
type input "sim choke lmrp"
click at [816, 449] on div "add YPCANCH06_AI.PV_SIM SIM Choke LMRP Wellbore Temperature" at bounding box center [859, 462] width 863 height 42
click at [1189, 639] on span "Generate Trend" at bounding box center [1222, 647] width 81 height 18
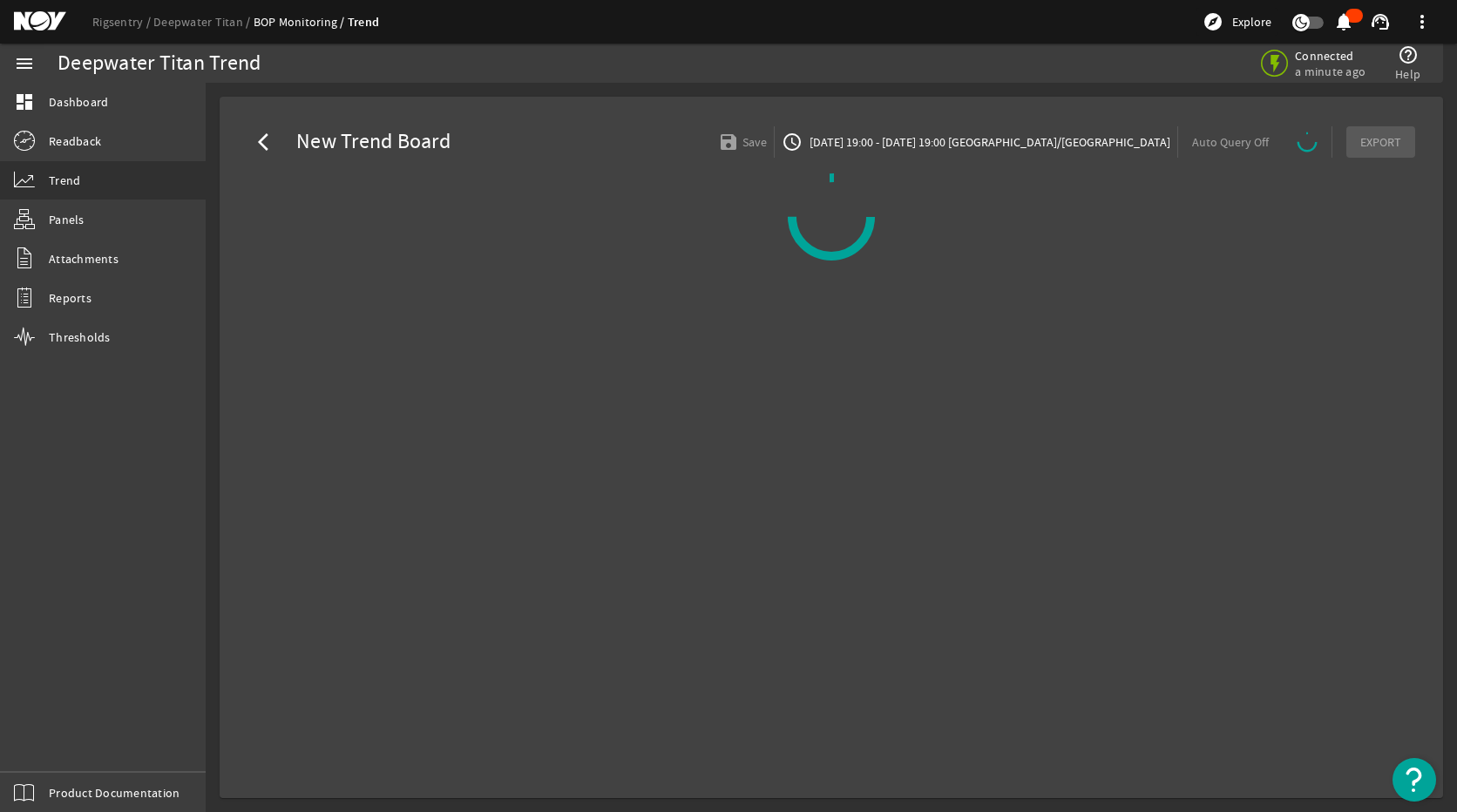
select select "ALL"
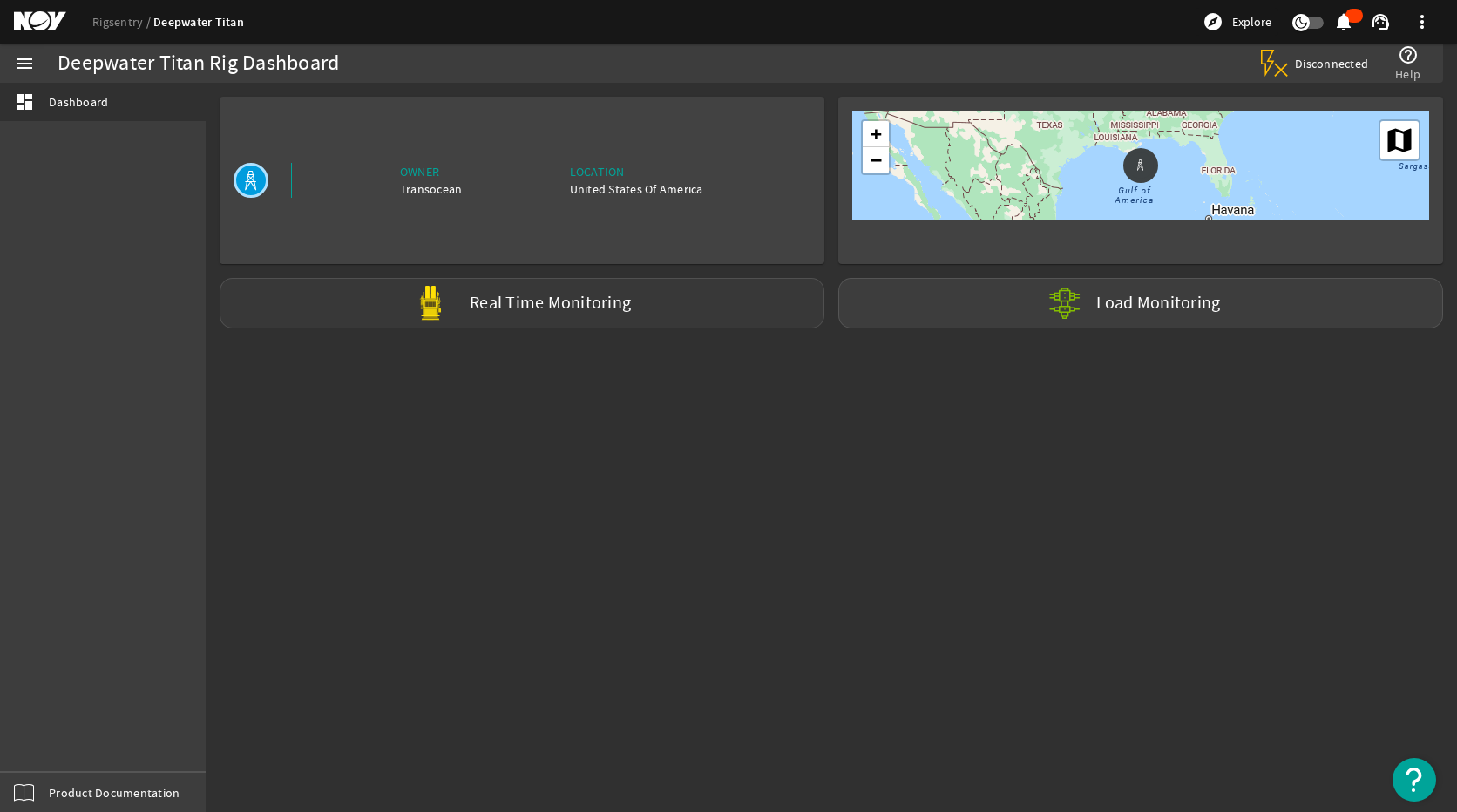
click at [628, 312] on label "Real Time Monitoring" at bounding box center [550, 304] width 161 height 18
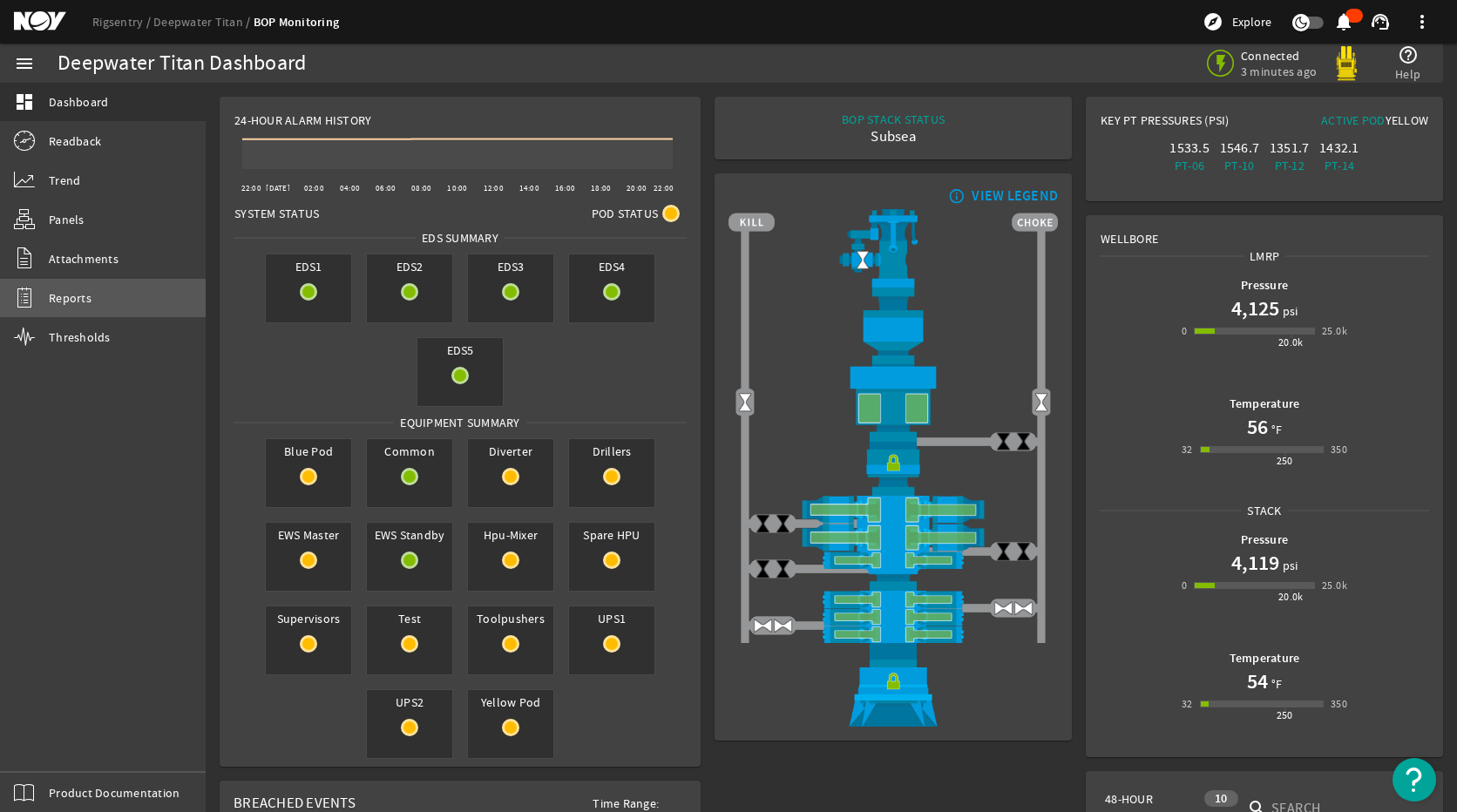
click at [47, 293] on link "Reports" at bounding box center [103, 297] width 206 height 38
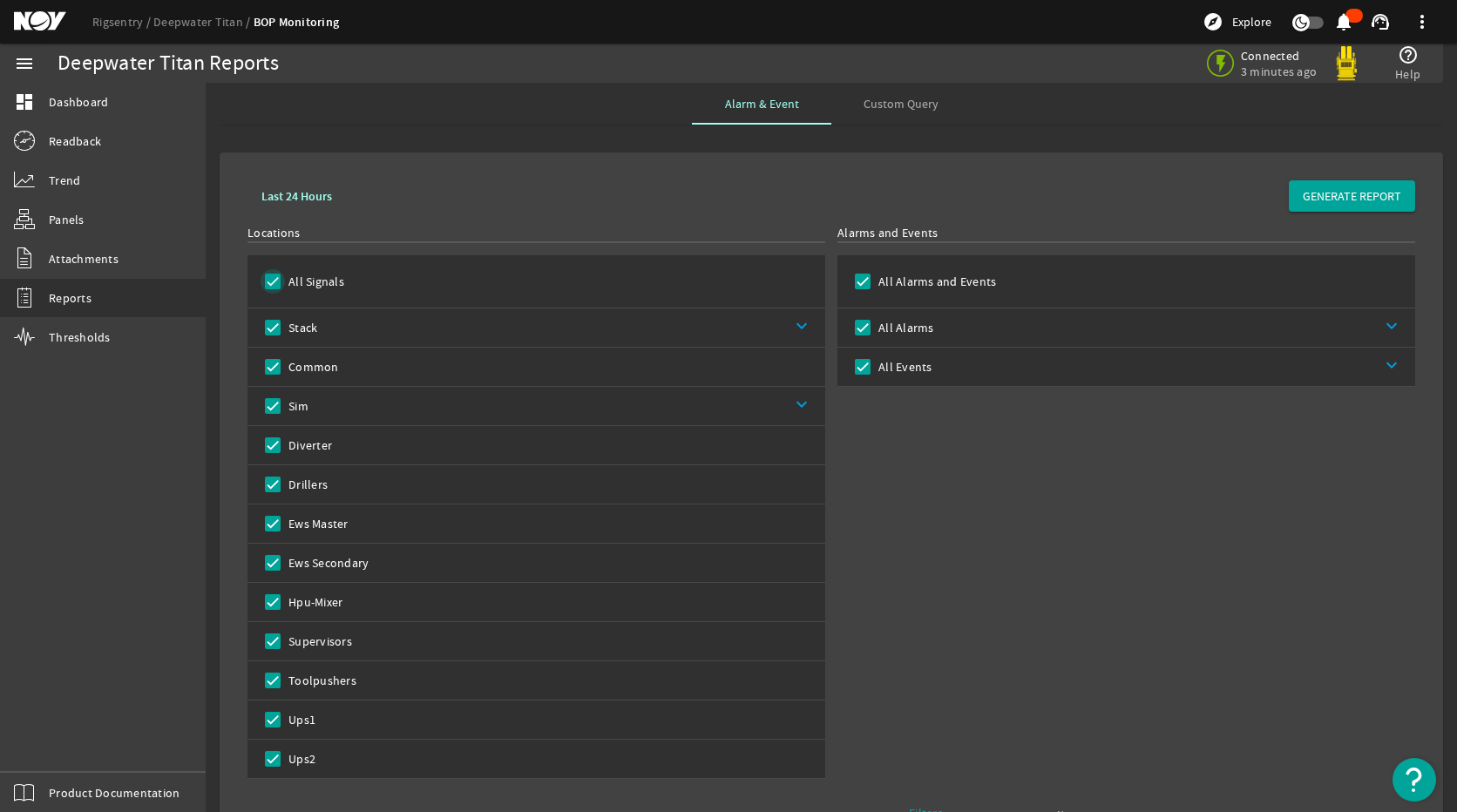
click at [272, 279] on input "All Signals" at bounding box center [273, 281] width 24 height 24
click at [273, 406] on input "Sim" at bounding box center [273, 406] width 24 height 24
click at [805, 406] on link "keyboard_arrow_down" at bounding box center [566, 406] width 516 height 38
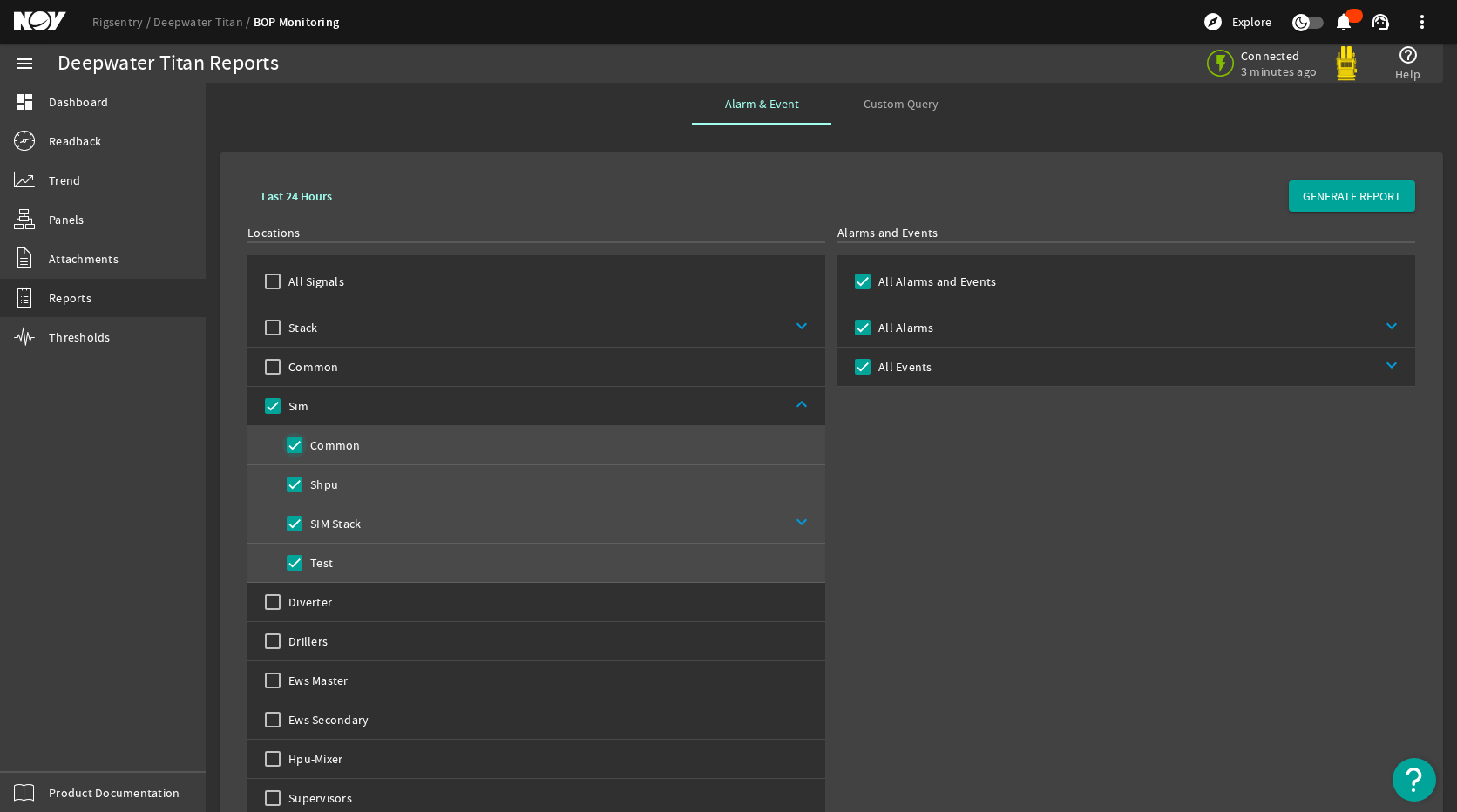
click at [297, 444] on input "Common" at bounding box center [295, 445] width 24 height 24
click at [294, 484] on input "Shpu" at bounding box center [295, 484] width 24 height 24
click at [306, 200] on b "Last 24 Hours" at bounding box center [297, 197] width 70 height 17
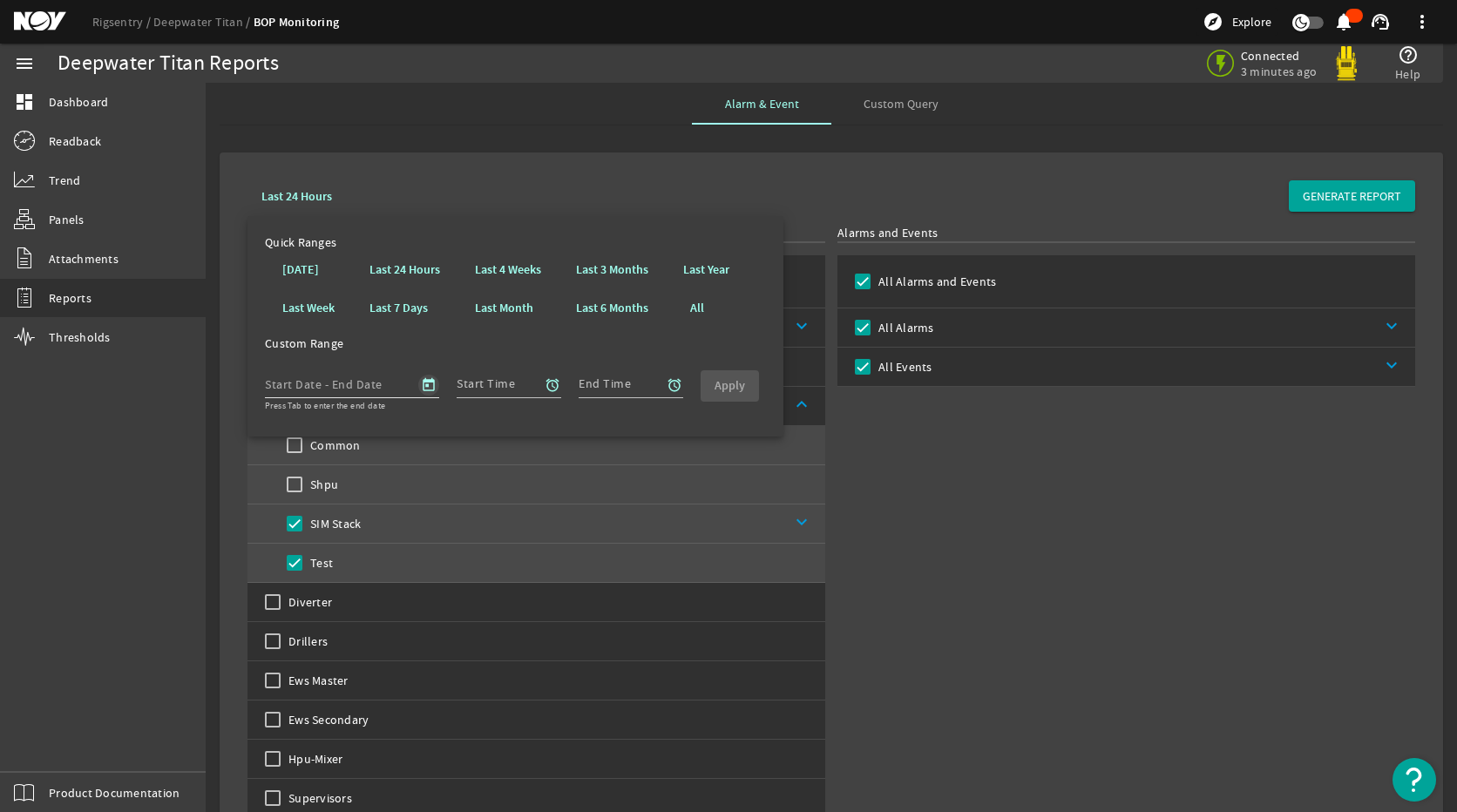
click at [433, 385] on span "Open calendar" at bounding box center [428, 384] width 42 height 42
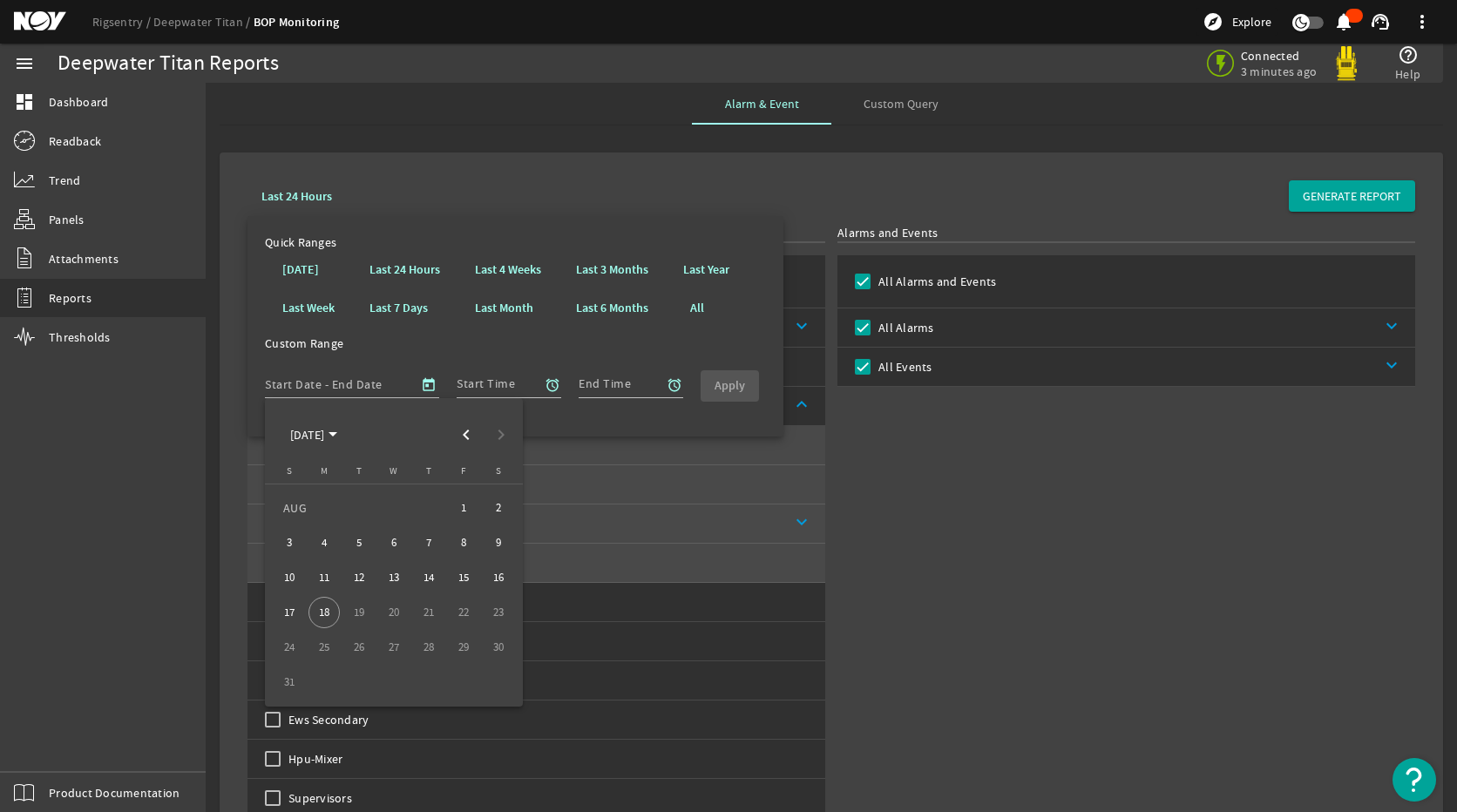
click at [504, 542] on span "9" at bounding box center [498, 542] width 31 height 31
type input "8/9/2025"
click at [293, 576] on span "10" at bounding box center [289, 577] width 31 height 31
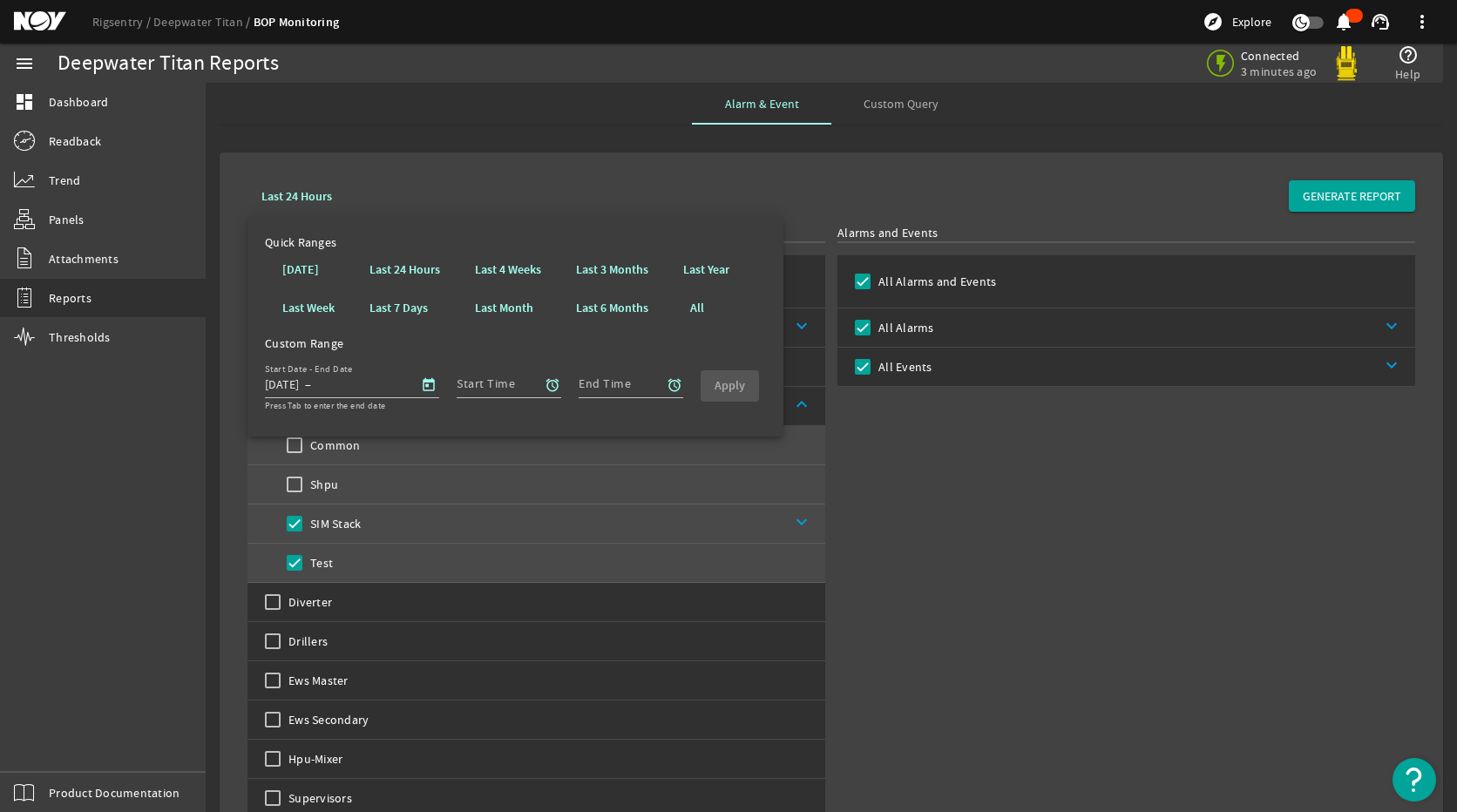
type input "8/10/2025"
click at [438, 383] on span "Open calendar" at bounding box center [428, 384] width 42 height 42
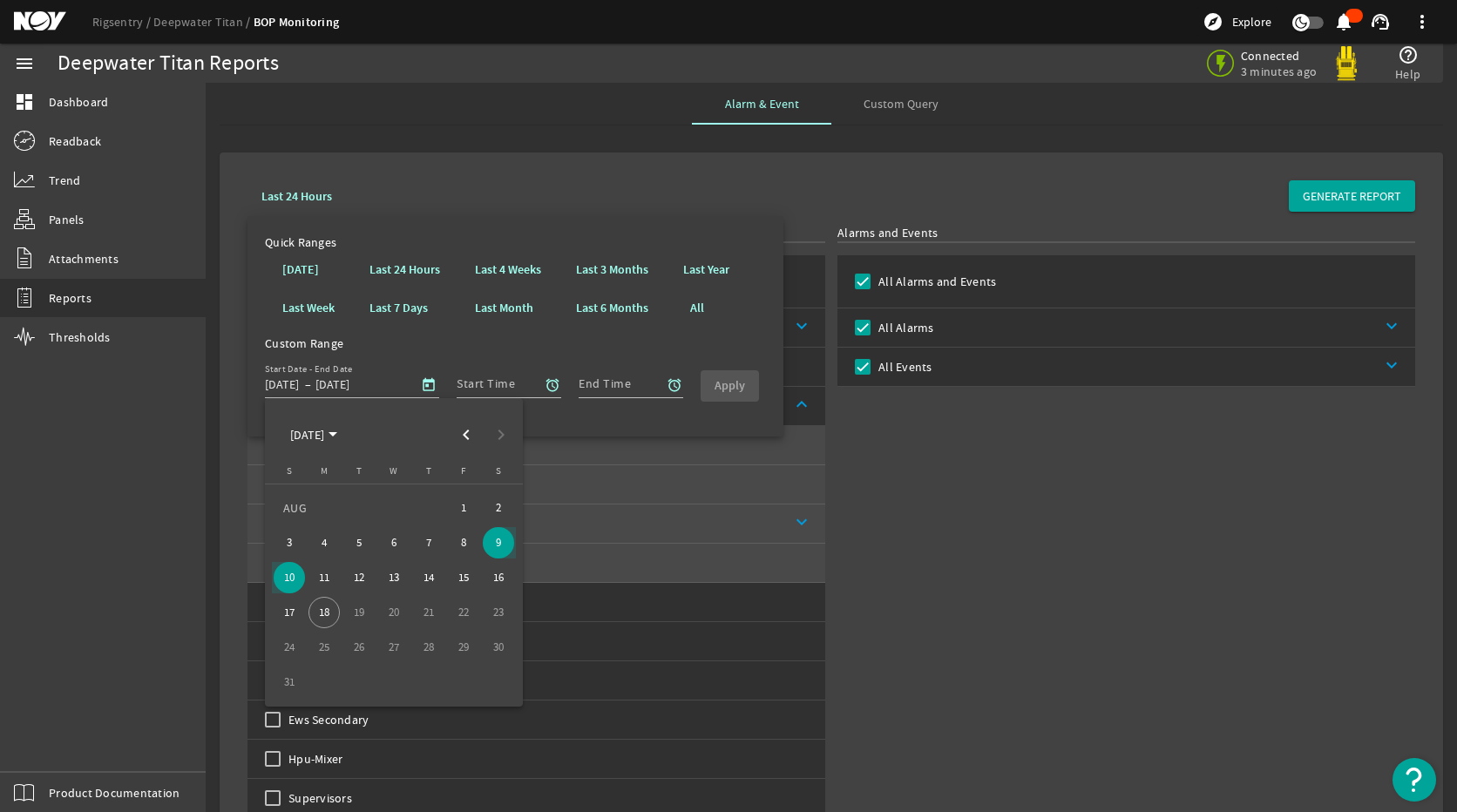
click at [531, 331] on div at bounding box center [728, 406] width 1457 height 812
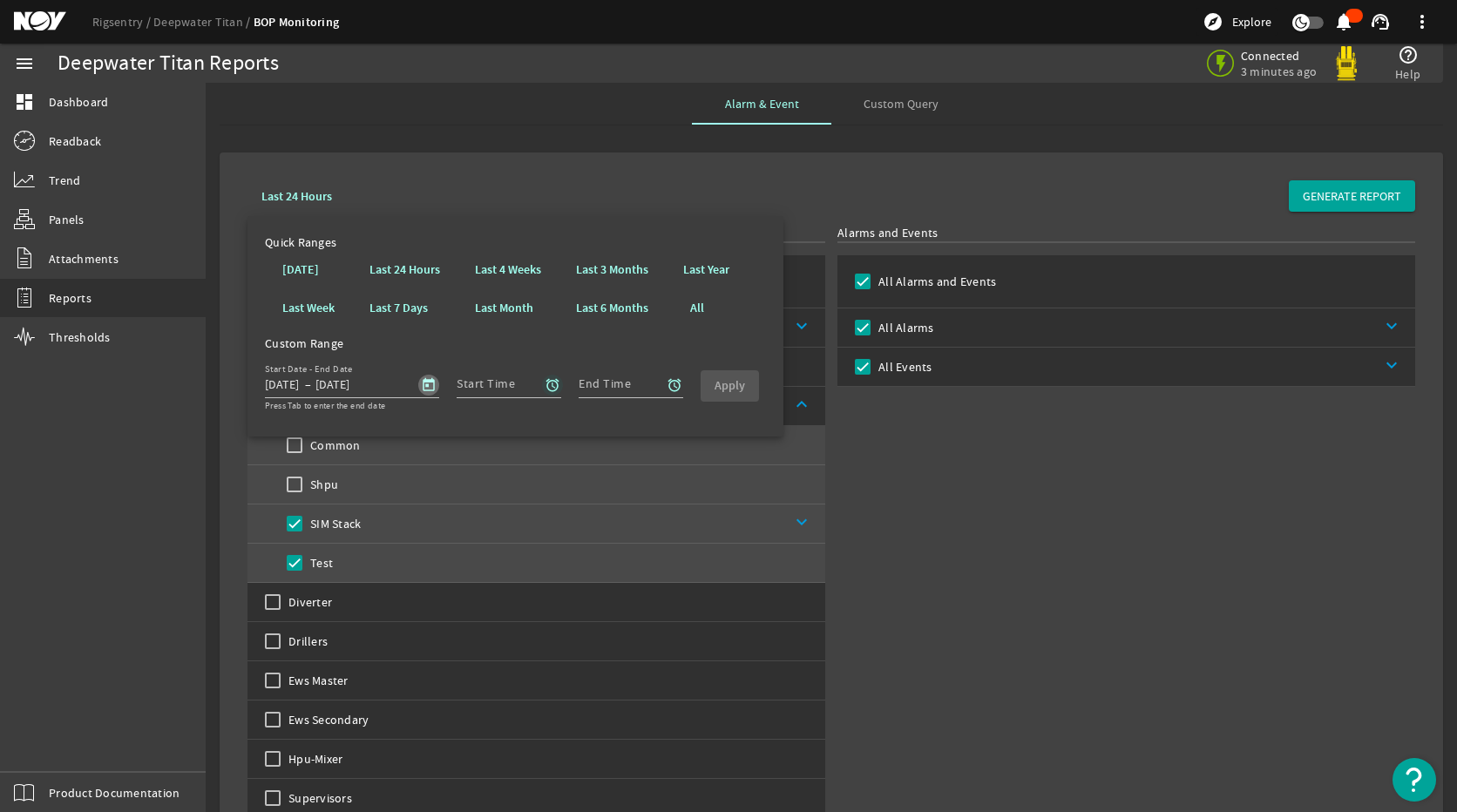
click at [552, 384] on mat-icon "alarm" at bounding box center [552, 384] width 16 height 16
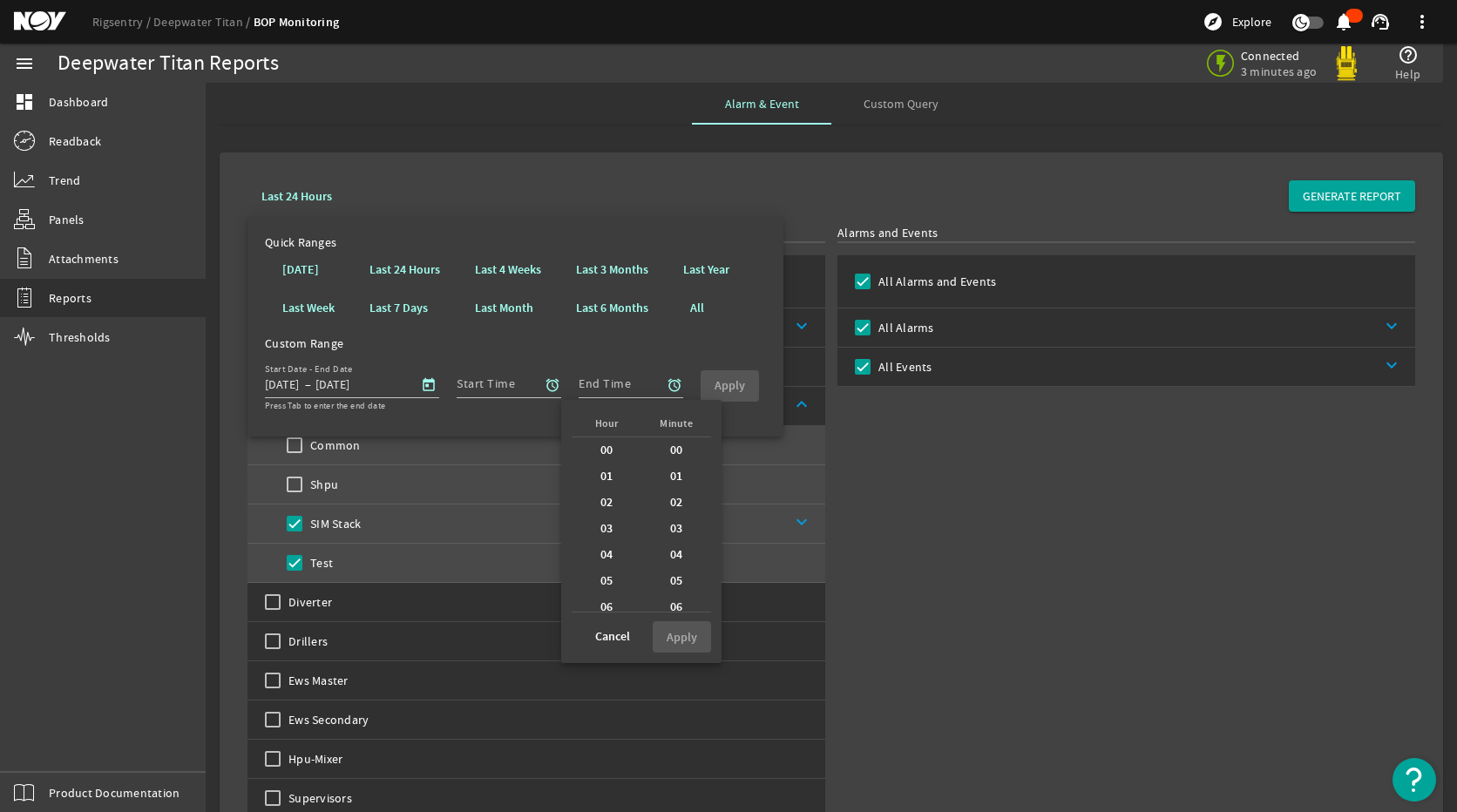
click at [584, 442] on div "00" at bounding box center [606, 450] width 69 height 26
click at [674, 444] on b "00" at bounding box center [676, 450] width 13 height 18
click at [685, 630] on b "Apply" at bounding box center [681, 637] width 30 height 17
type input "00:00"
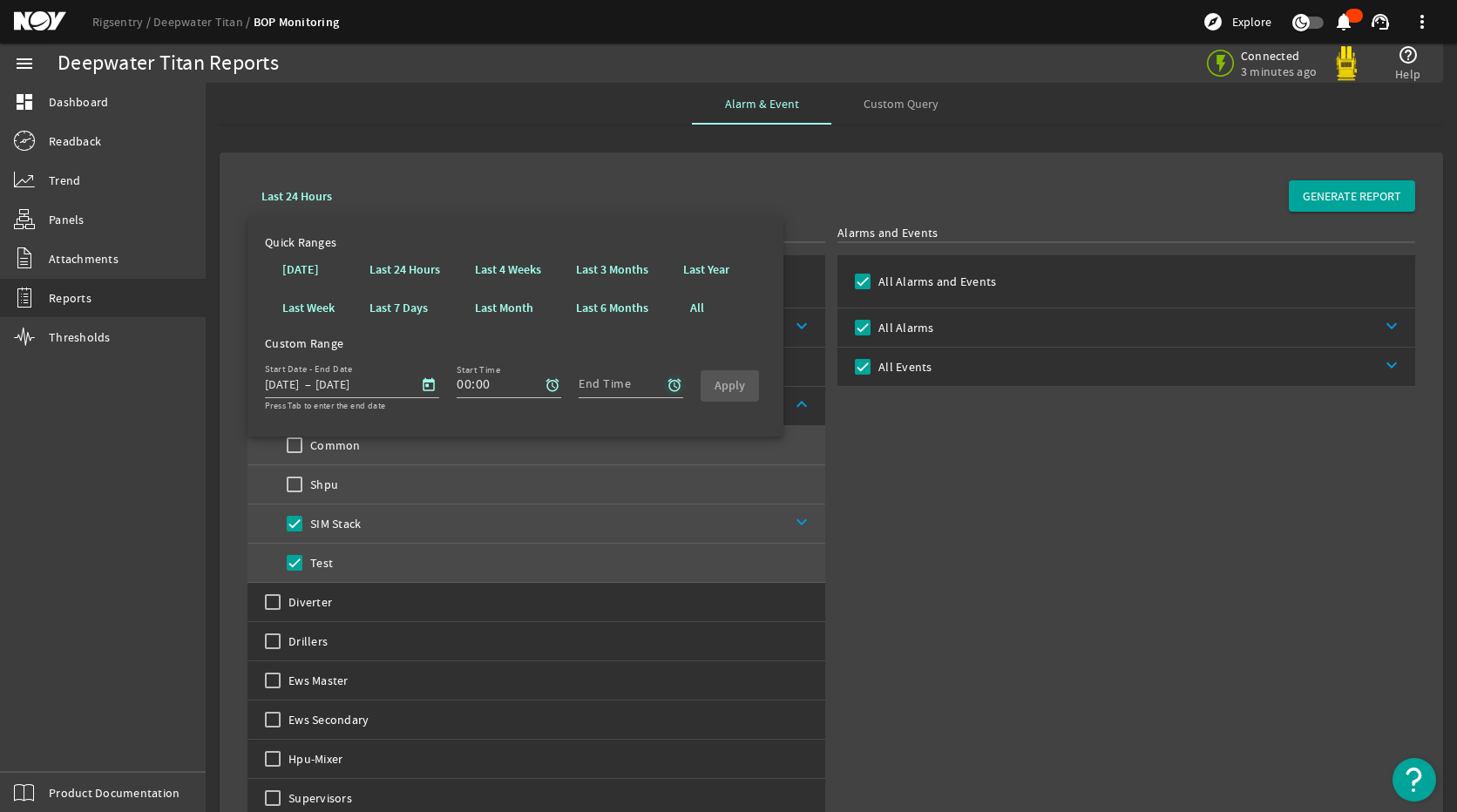
click at [668, 378] on mat-icon "alarm" at bounding box center [674, 384] width 16 height 16
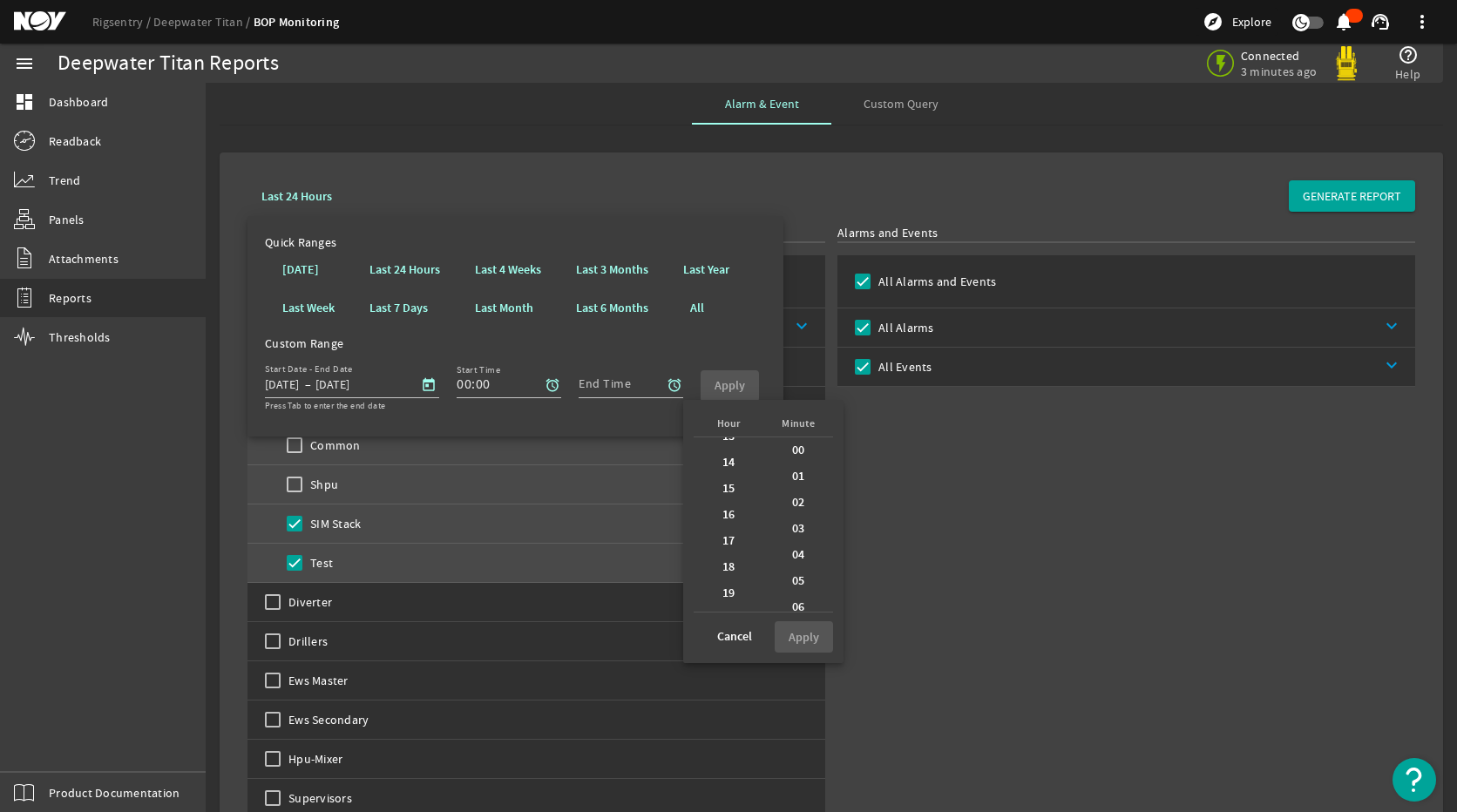
scroll to position [453, 0]
click at [722, 590] on b "23" at bounding box center [729, 598] width 13 height 18
click at [802, 588] on div "59" at bounding box center [797, 599] width 69 height 26
click at [788, 634] on b "Apply" at bounding box center [803, 637] width 30 height 17
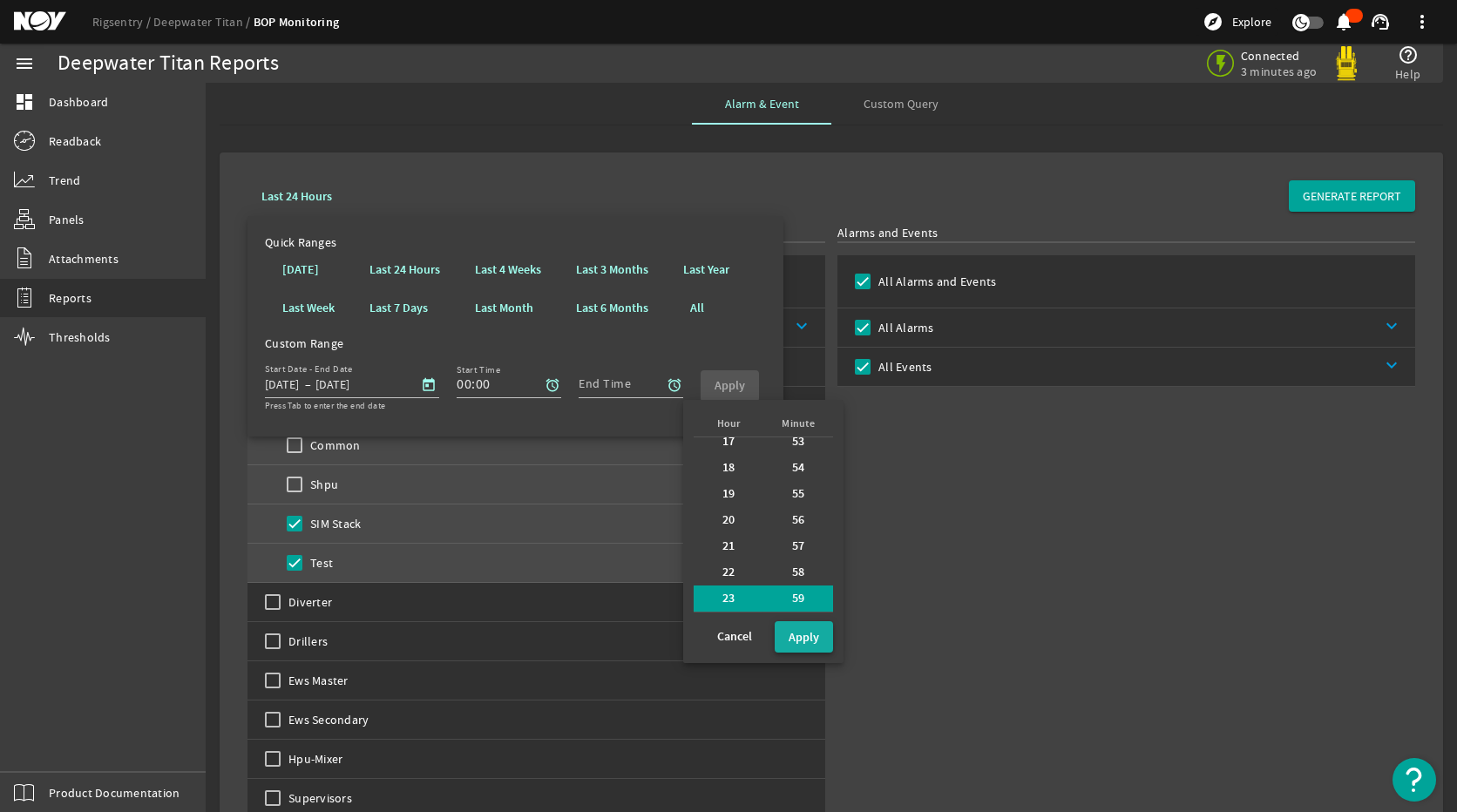
type input "23:59"
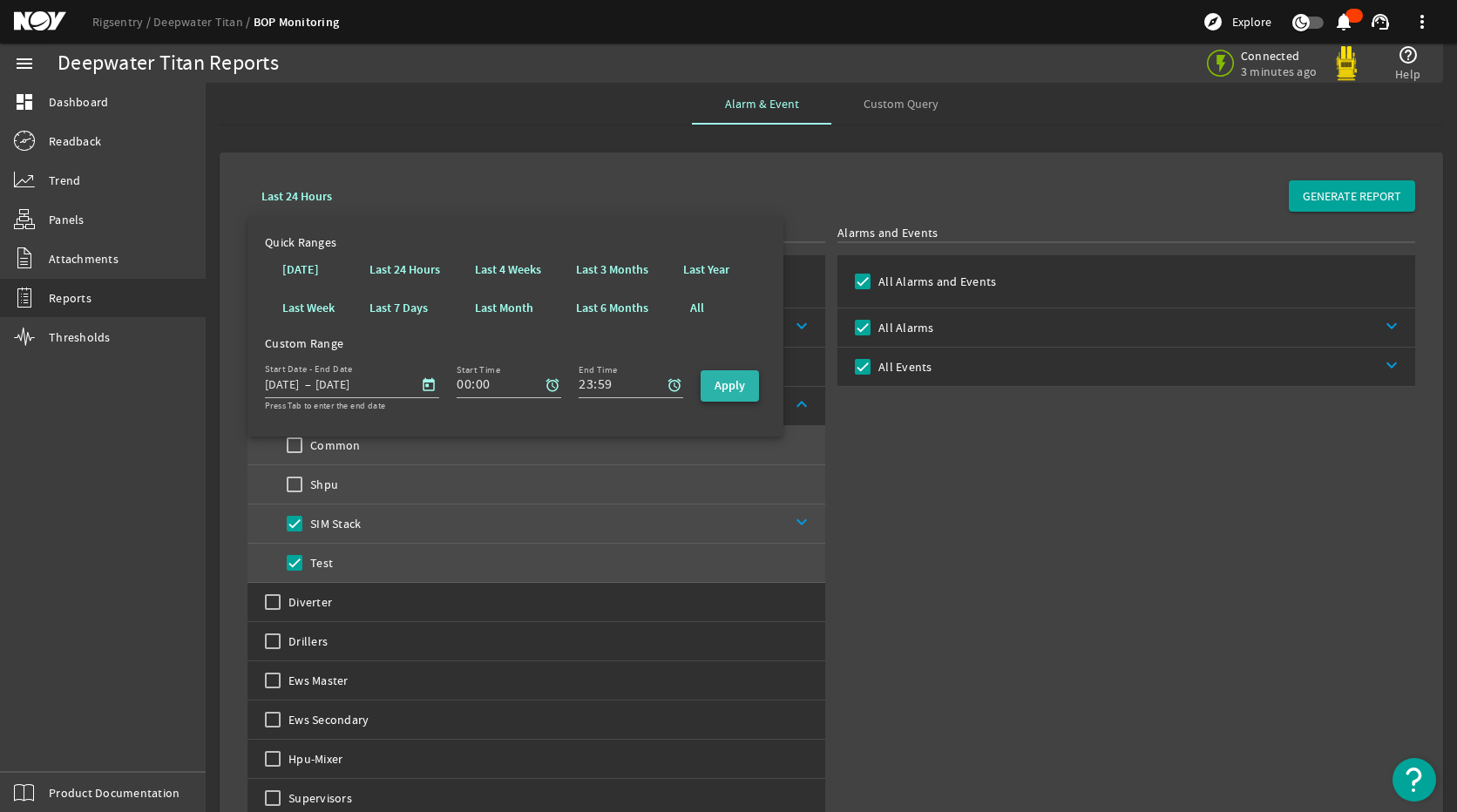
click at [736, 394] on span "Apply" at bounding box center [729, 385] width 30 height 18
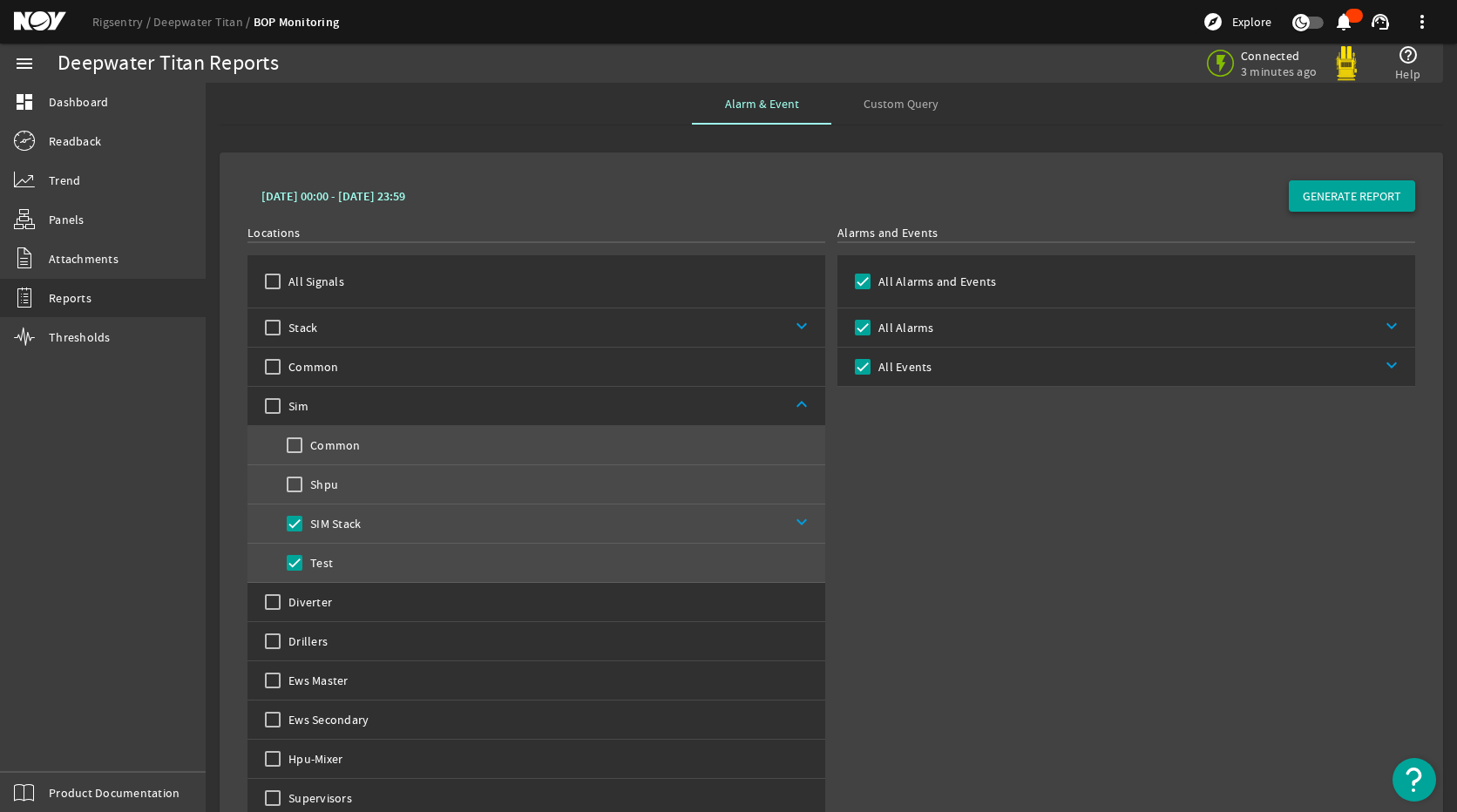
click at [1359, 192] on span "GENERATE REPORT" at bounding box center [1352, 196] width 99 height 18
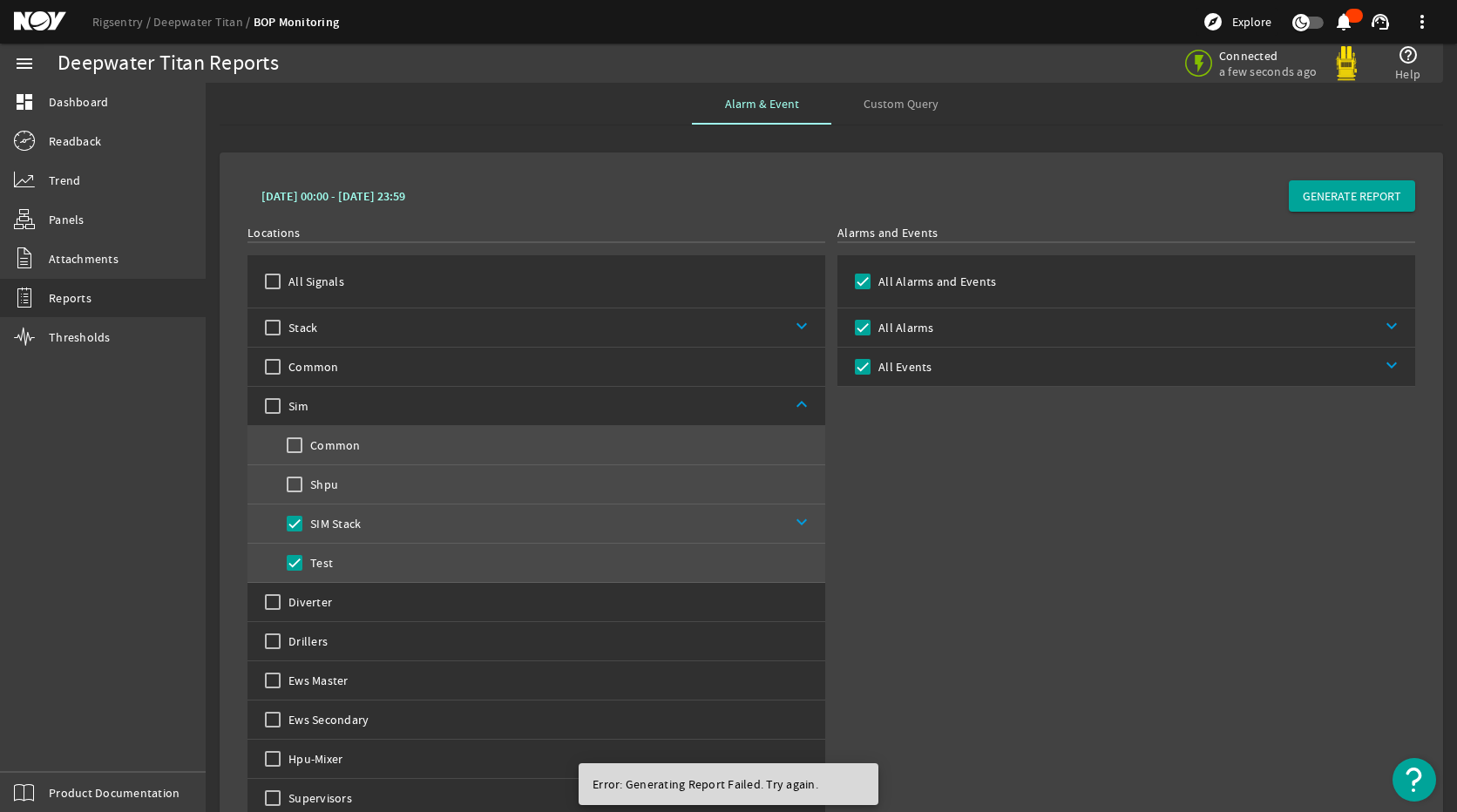
click at [973, 625] on div "Alarms and Events All Alarms and Events All Alarms keyboard_arrow_down All Even…" at bounding box center [1125, 579] width 577 height 711
click at [1375, 322] on link "keyboard_arrow_down" at bounding box center [1174, 327] width 481 height 38
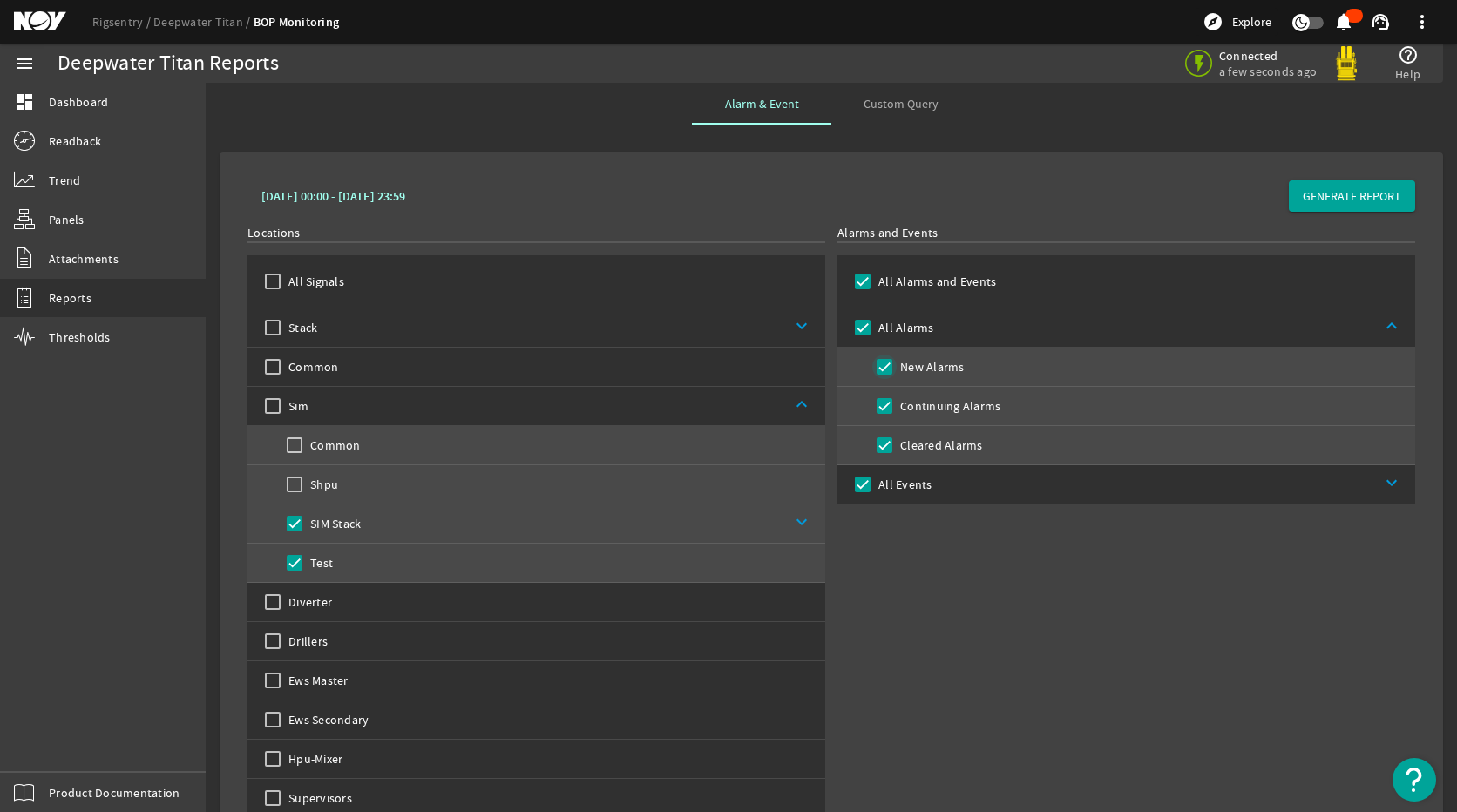
click at [881, 367] on input "New Alarms" at bounding box center [884, 367] width 24 height 24
click at [876, 418] on input "Continuing Alarms" at bounding box center [884, 406] width 24 height 24
click at [878, 439] on input "Cleared Alarms" at bounding box center [884, 445] width 24 height 24
click at [1341, 197] on span "GENERATE REPORT" at bounding box center [1352, 196] width 99 height 18
click at [777, 523] on link "keyboard_arrow_down" at bounding box center [592, 523] width 465 height 38
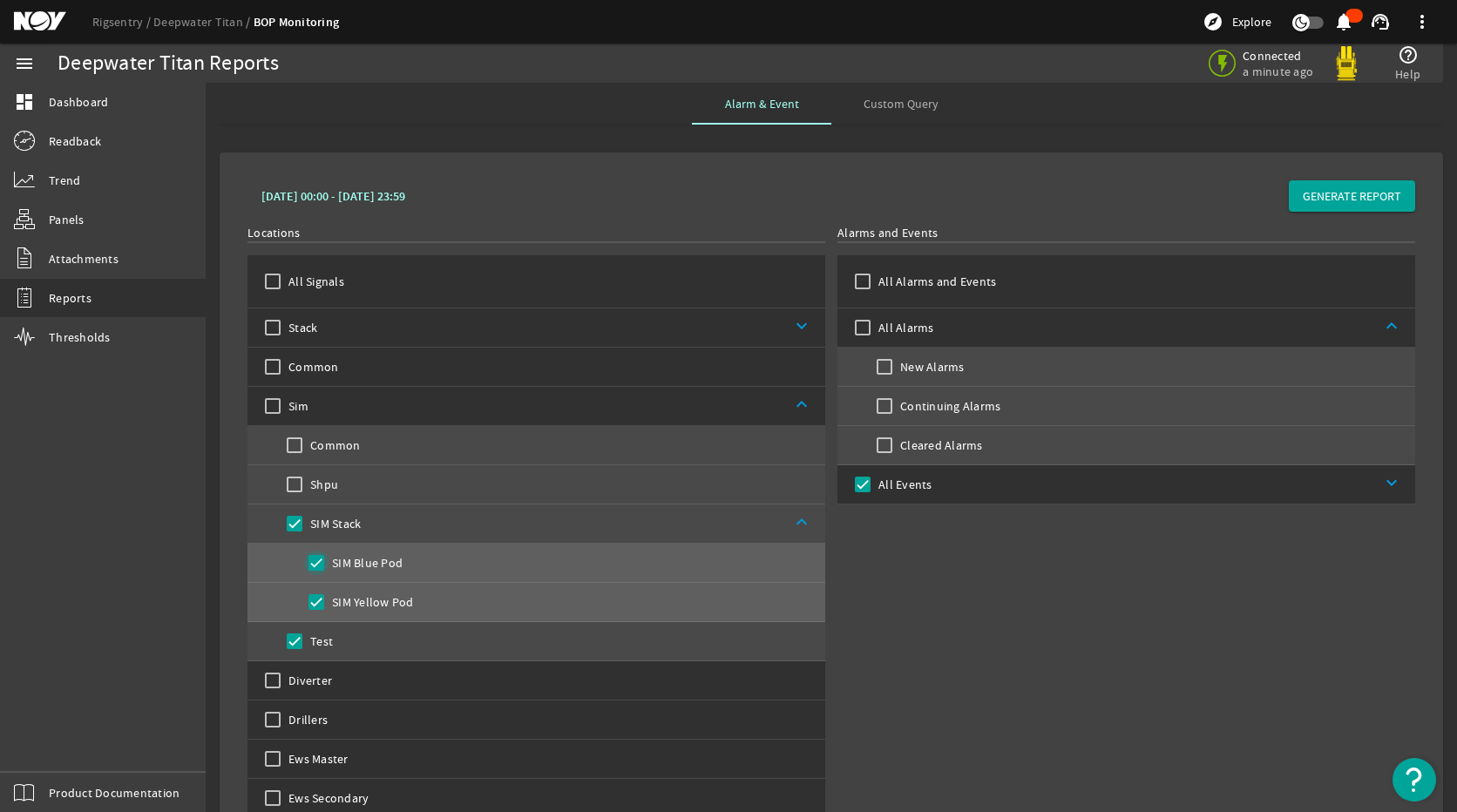
click at [316, 566] on input "SIM Blue Pod" at bounding box center [316, 563] width 24 height 24
click at [405, 200] on b "August 09, 2025 00:00 - August 10, 2025 23:59" at bounding box center [334, 197] width 144 height 17
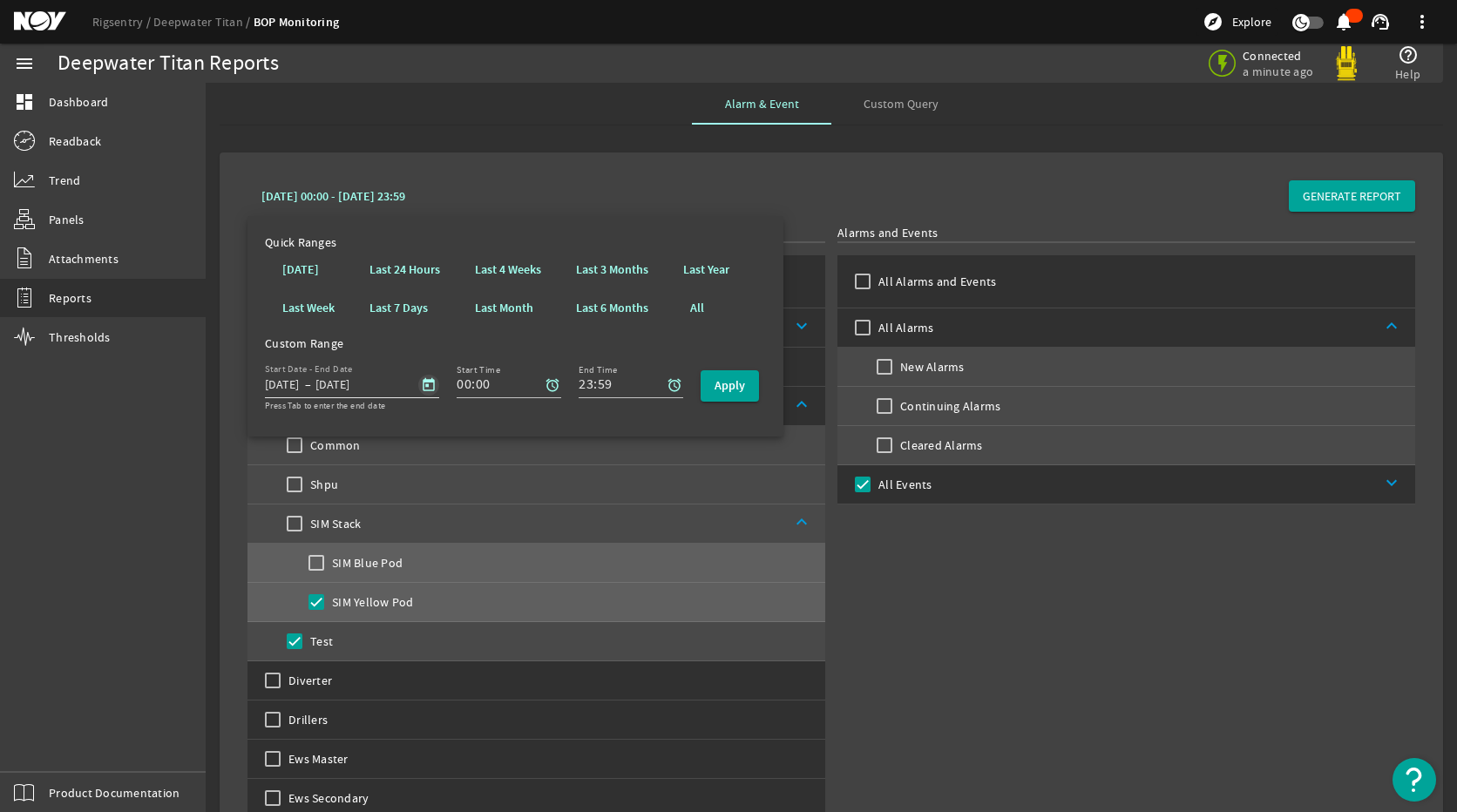
click at [423, 383] on span "Open calendar" at bounding box center [428, 384] width 42 height 42
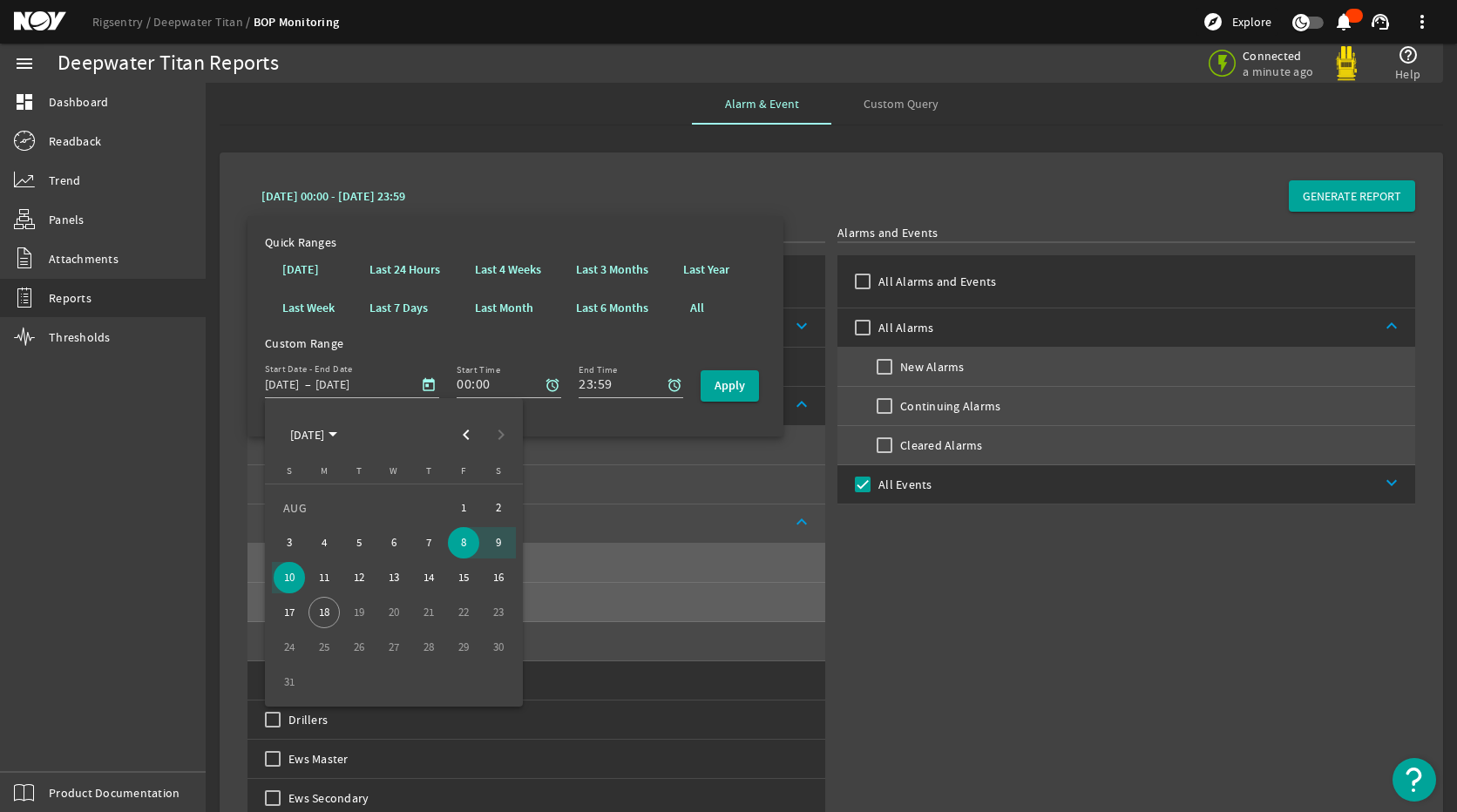
click at [494, 542] on span "9" at bounding box center [498, 542] width 31 height 31
type input "8/9/2025"
click at [291, 577] on span "10" at bounding box center [289, 577] width 31 height 31
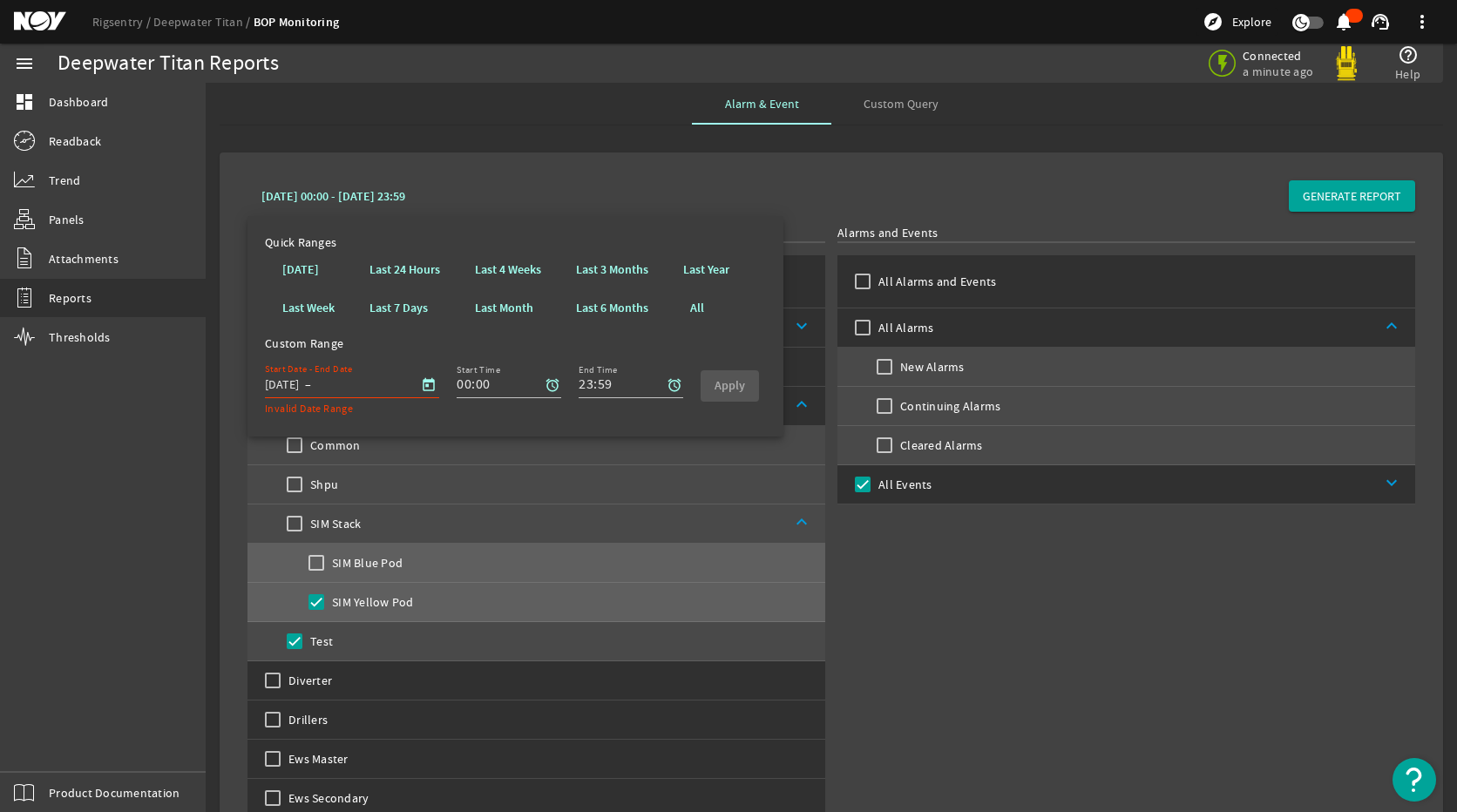
type input "8/10/2025"
click at [735, 390] on b "Apply" at bounding box center [729, 385] width 30 height 17
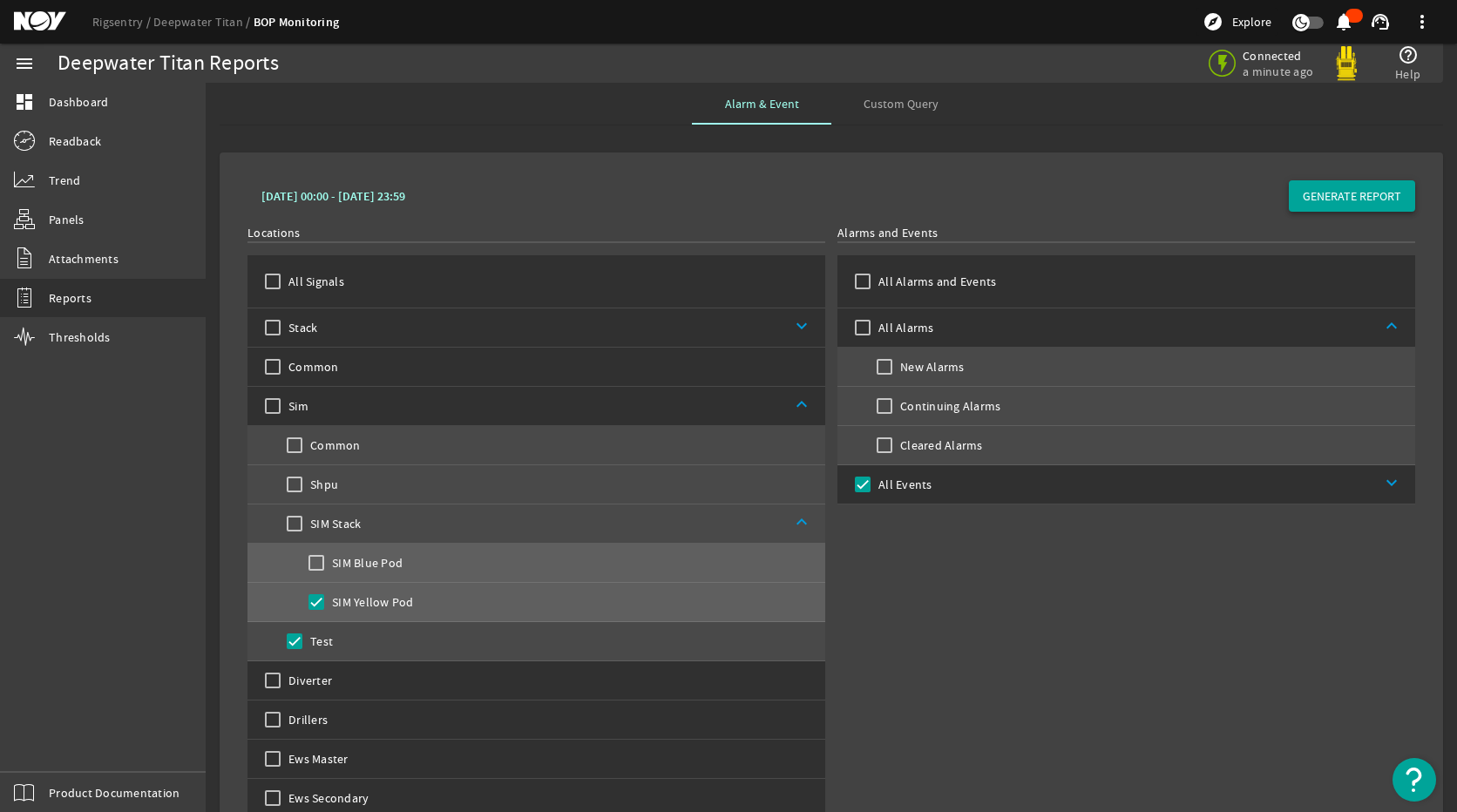
click at [1289, 191] on span at bounding box center [1352, 196] width 127 height 42
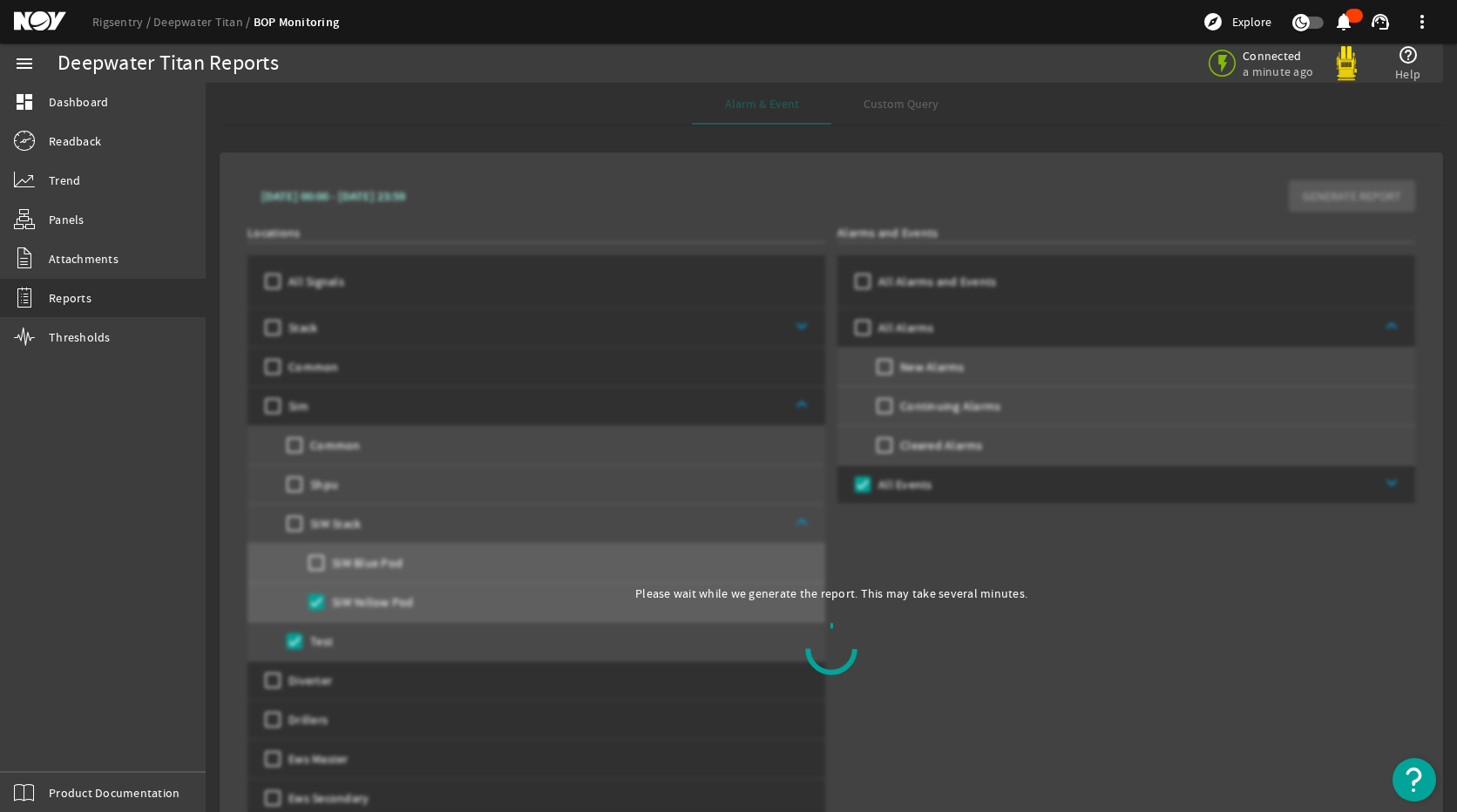
click at [938, 629] on div "Please wait while we generate the report. This may take several minutes." at bounding box center [831, 649] width 392 height 129
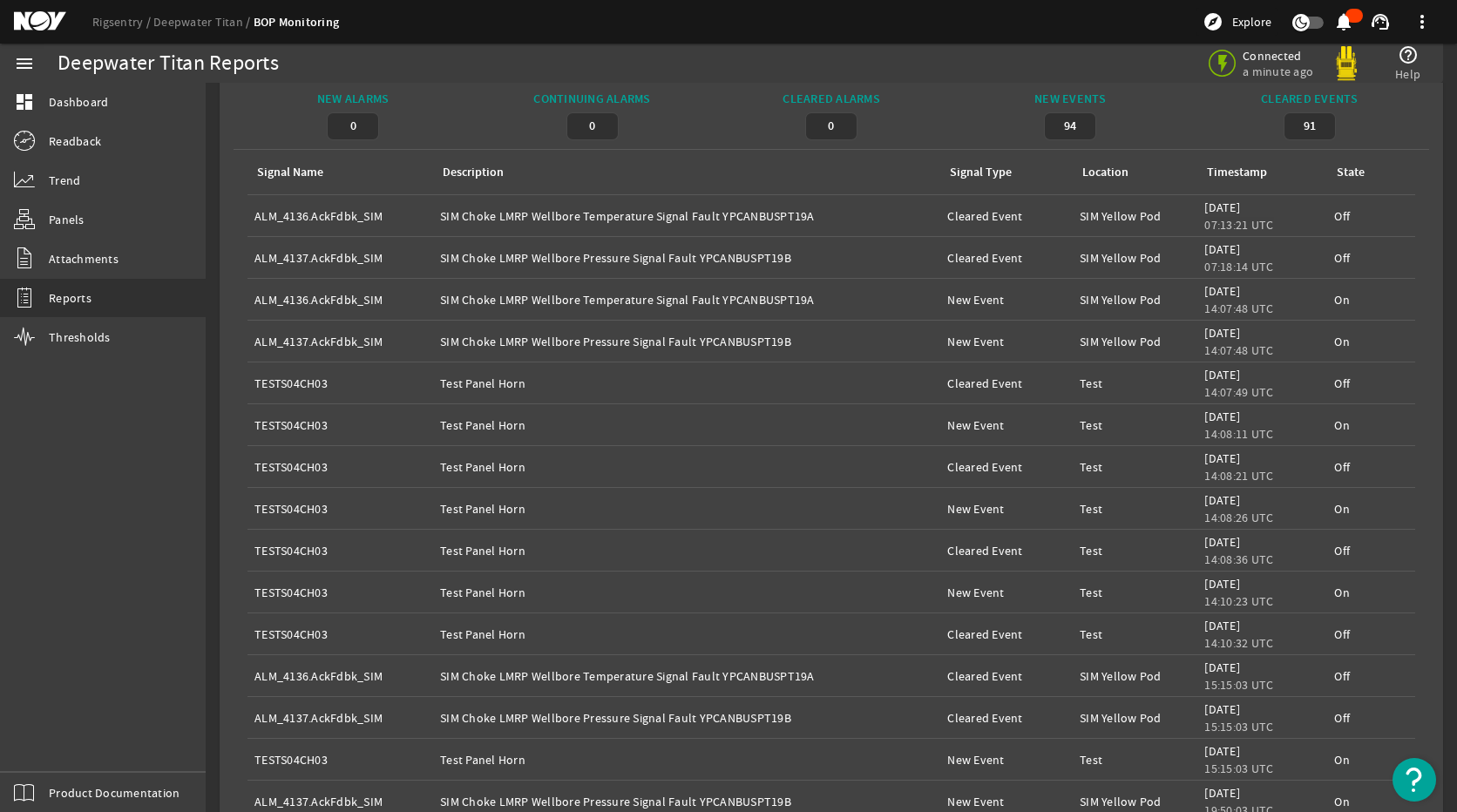
scroll to position [1047, 0]
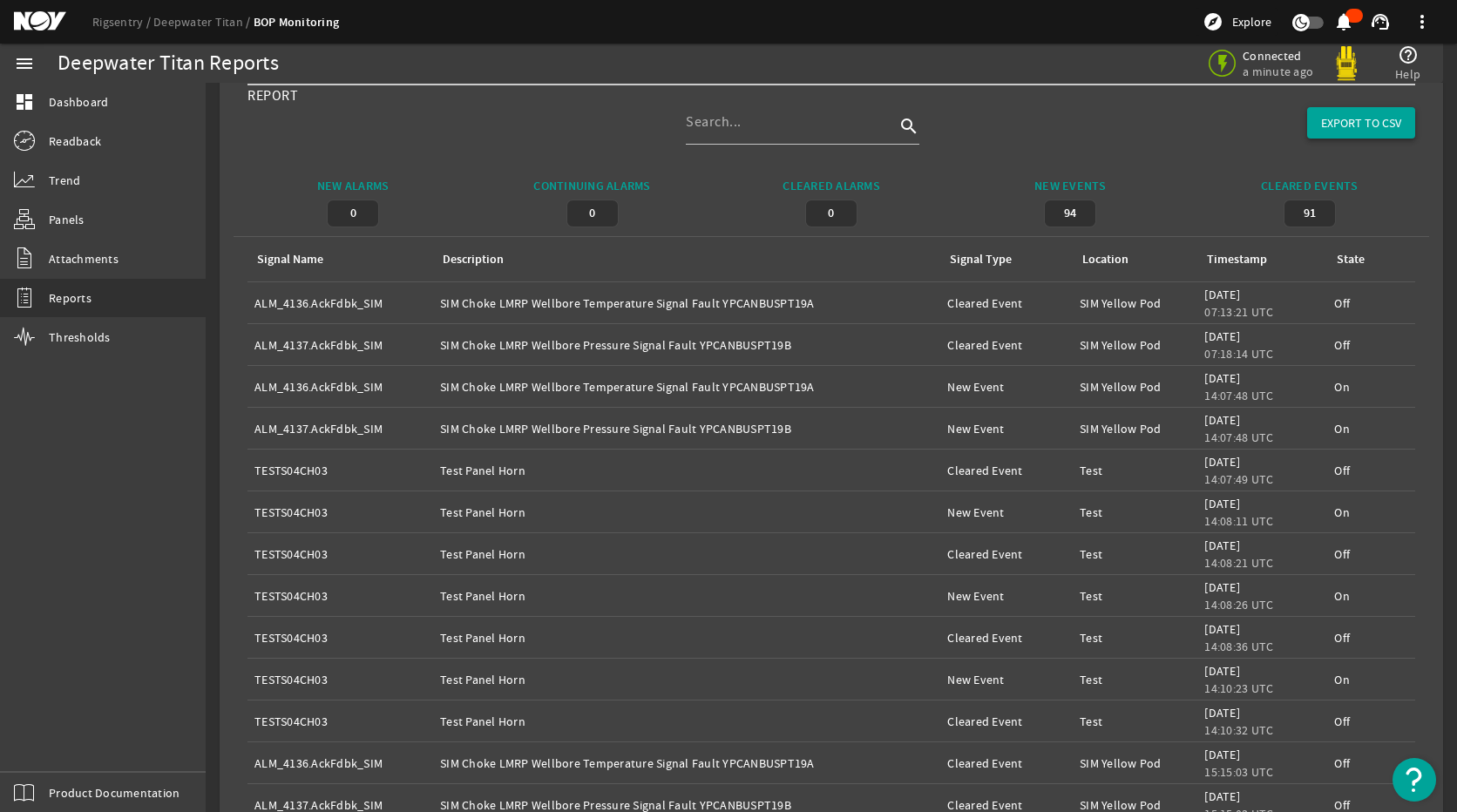
click at [1363, 128] on span "EXPORT TO CSV" at bounding box center [1361, 123] width 80 height 18
click at [702, 217] on div "Continuing Alarms 0" at bounding box center [591, 202] width 238 height 50
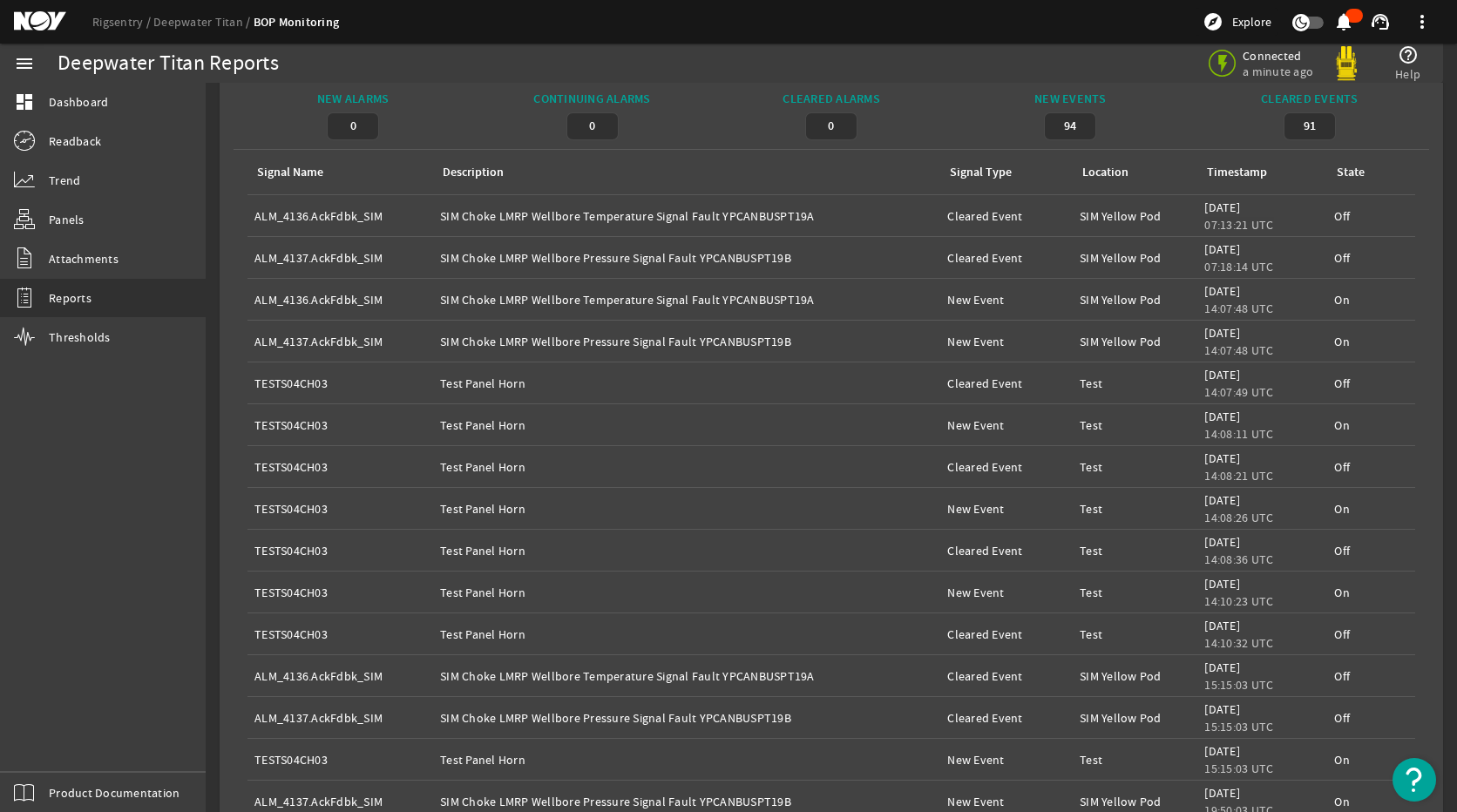
scroll to position [1221, 0]
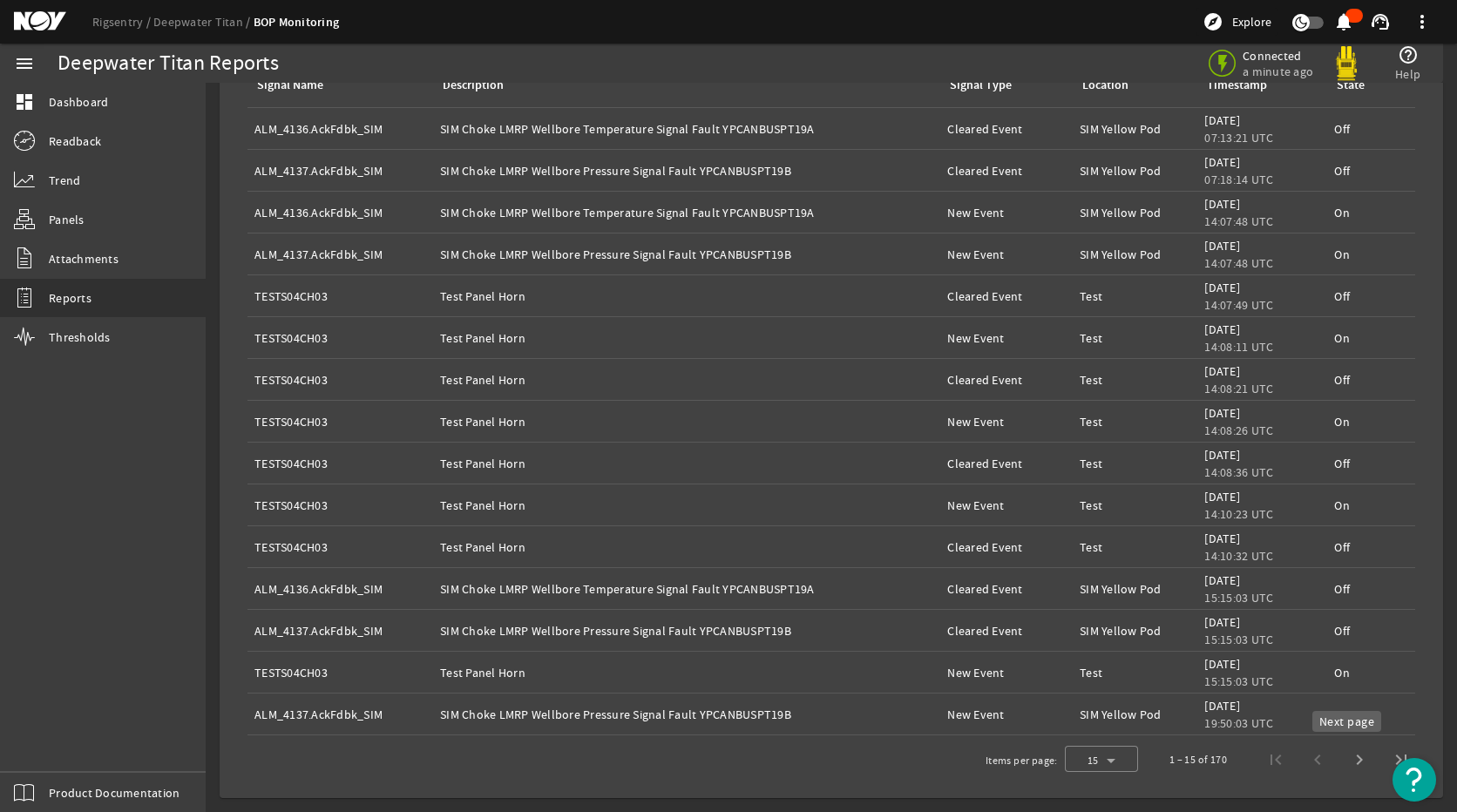
click at [1341, 757] on span "Next page" at bounding box center [1358, 759] width 42 height 42
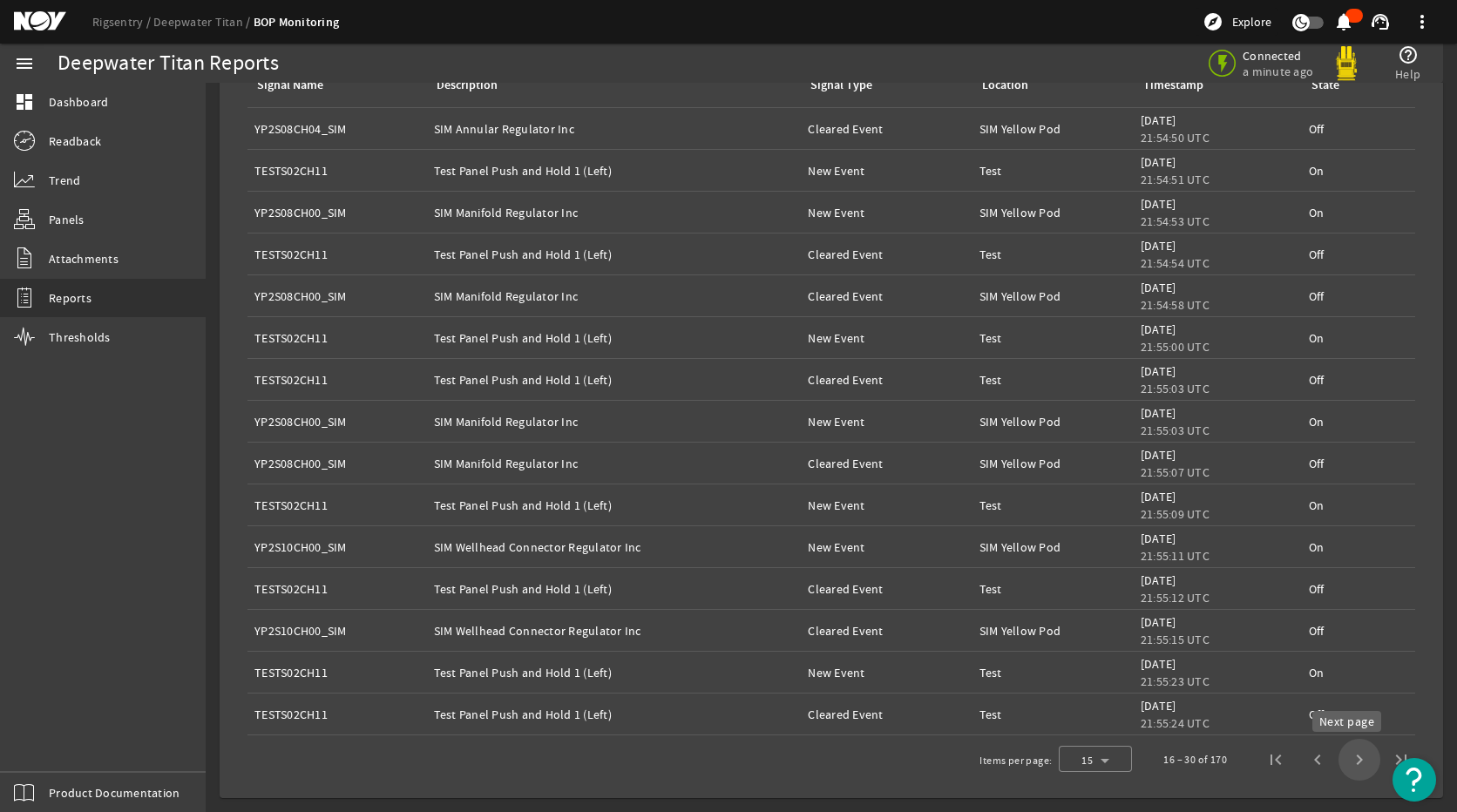
click at [1354, 763] on span "Next page" at bounding box center [1358, 759] width 42 height 42
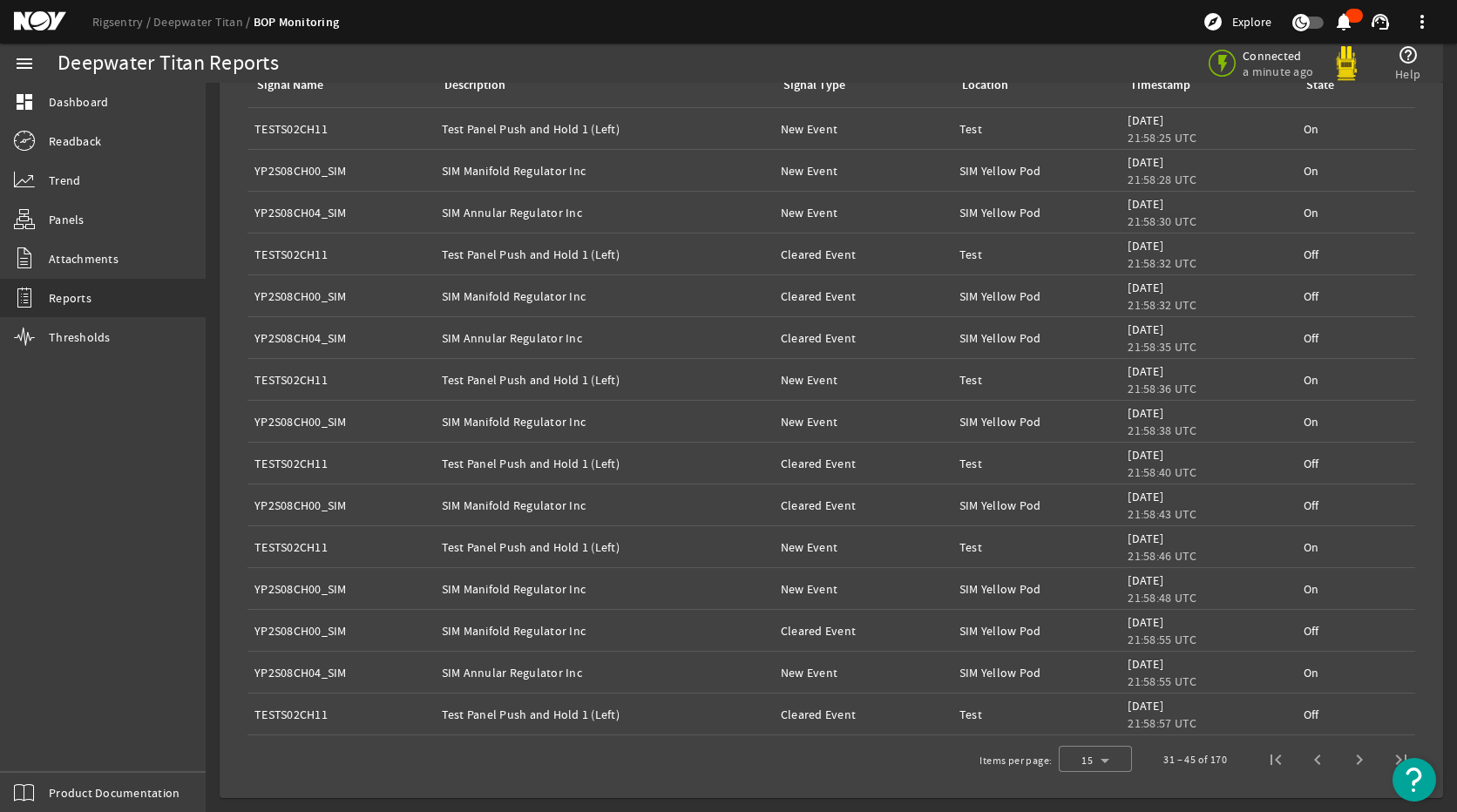
click at [1354, 763] on span "Next page" at bounding box center [1358, 759] width 42 height 42
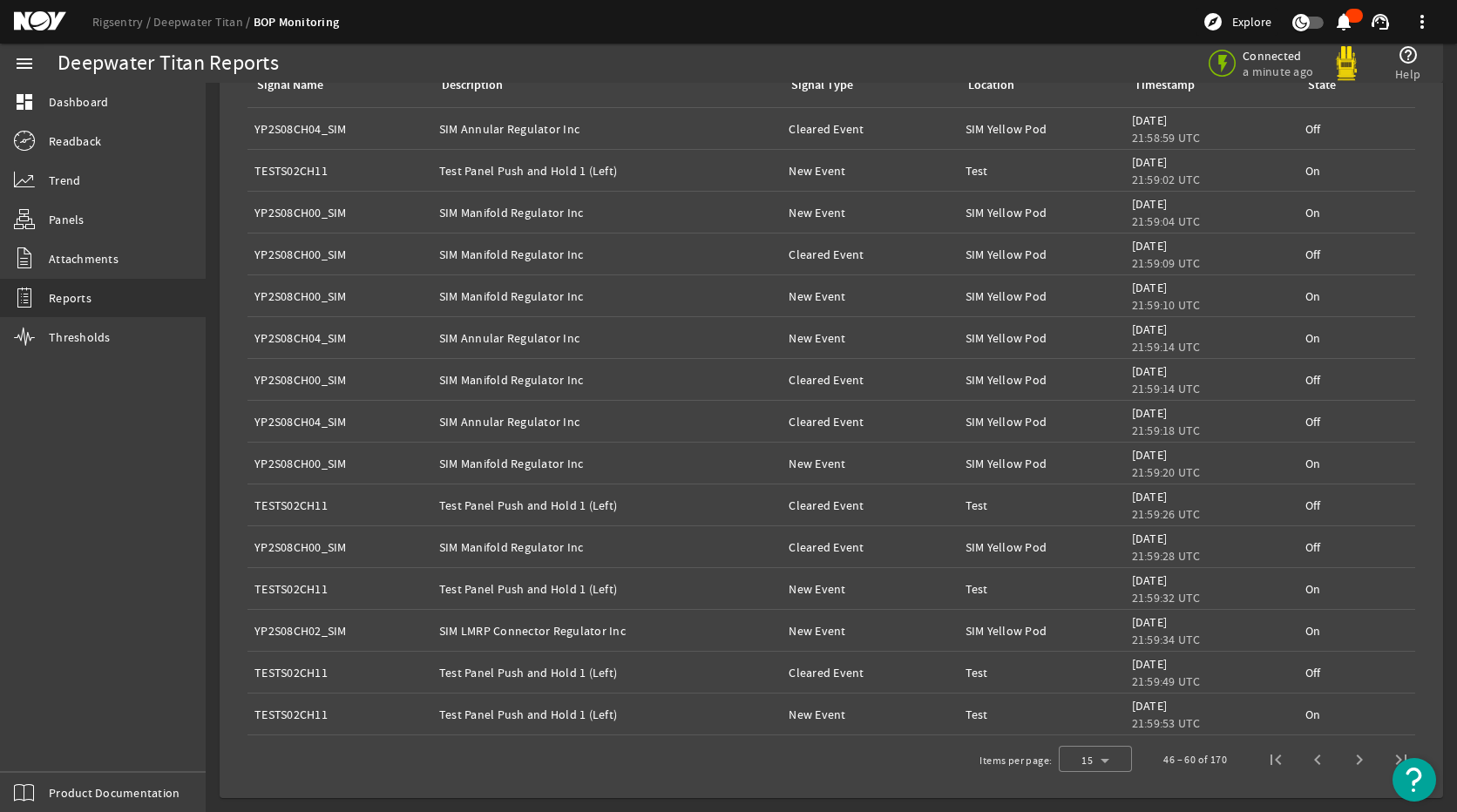
click at [1354, 763] on span "Next page" at bounding box center [1358, 759] width 42 height 42
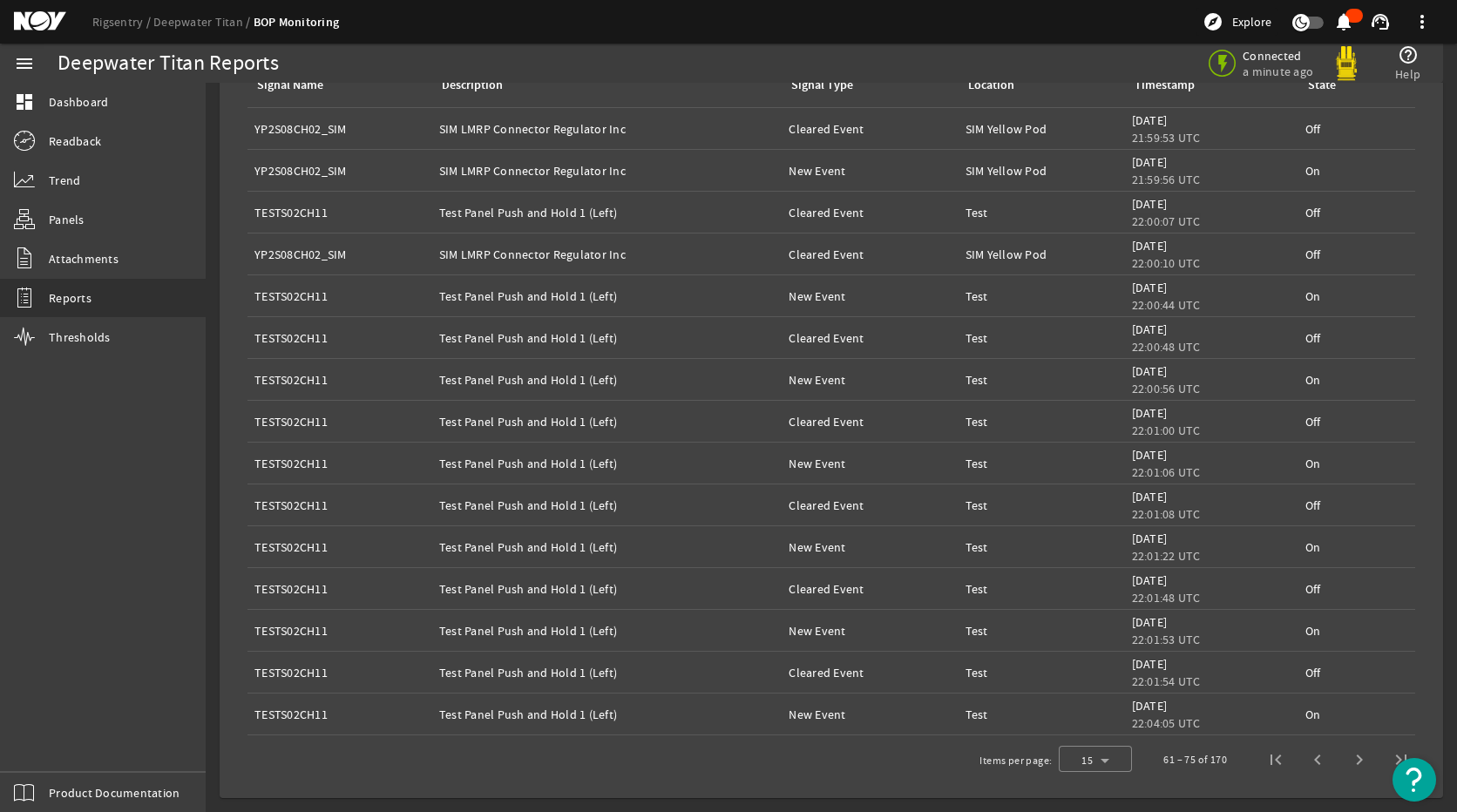
click at [1354, 763] on span "Next page" at bounding box center [1358, 759] width 42 height 42
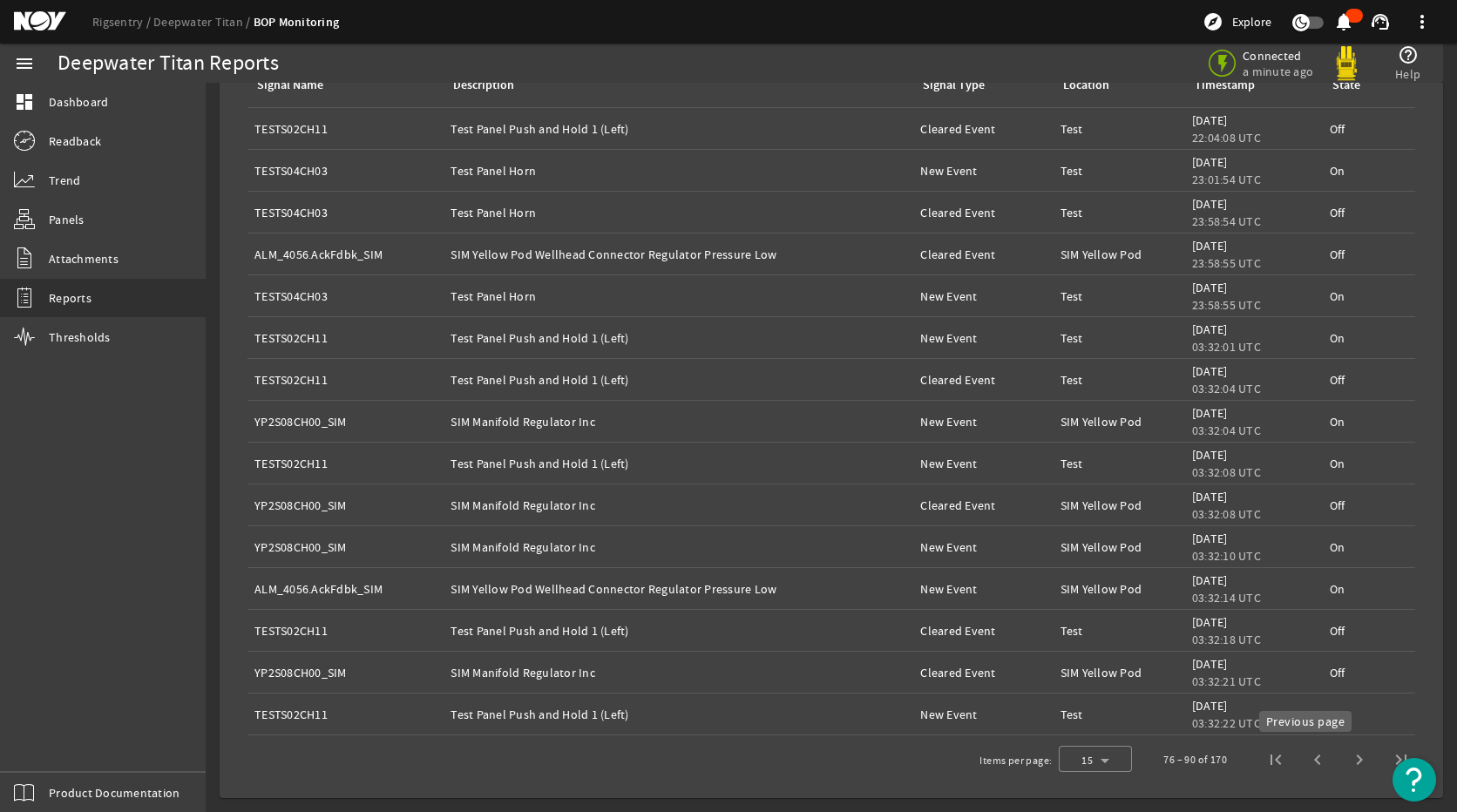
click at [1305, 762] on span "Previous page" at bounding box center [1317, 759] width 42 height 42
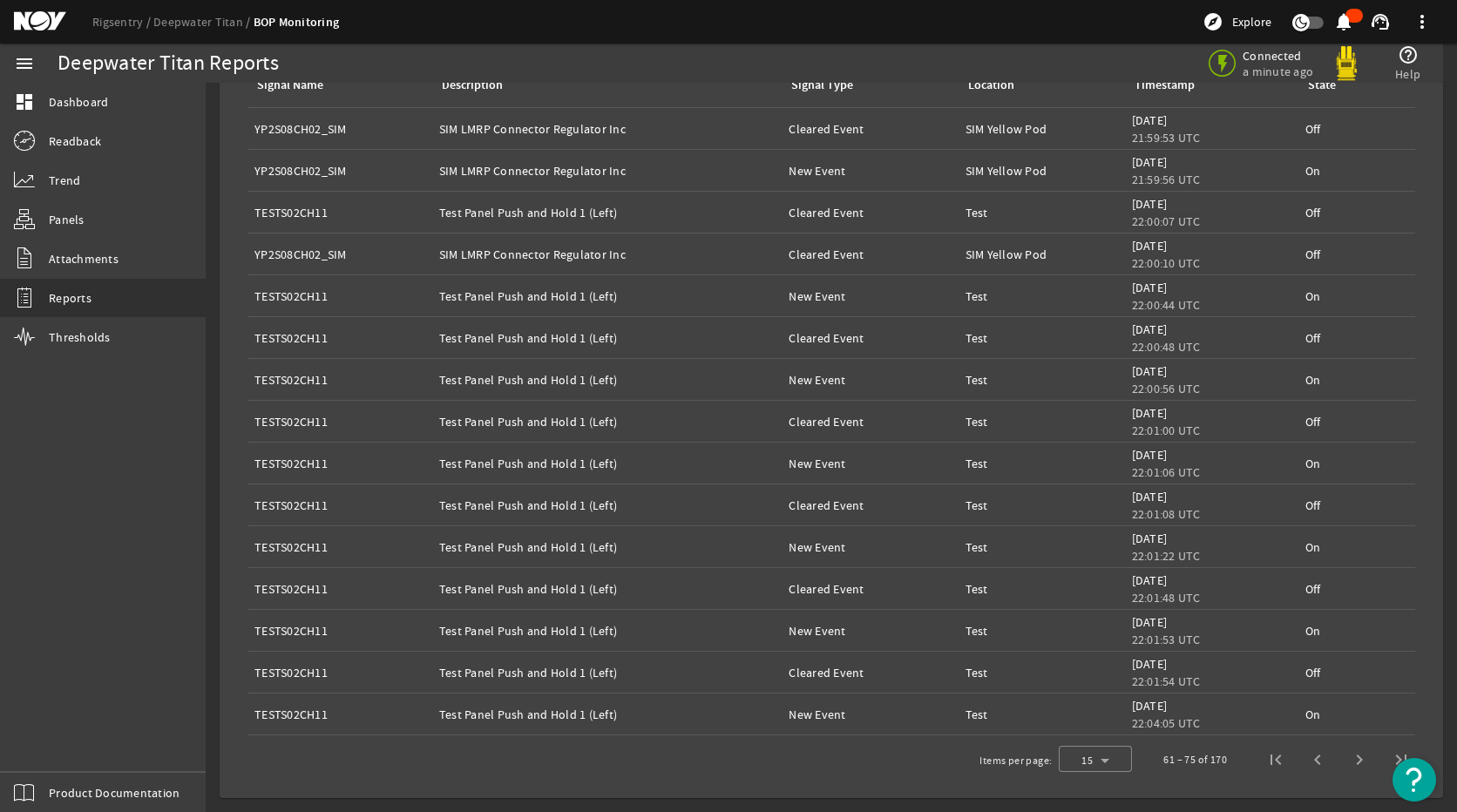
click at [1305, 762] on span "Previous page" at bounding box center [1317, 759] width 42 height 42
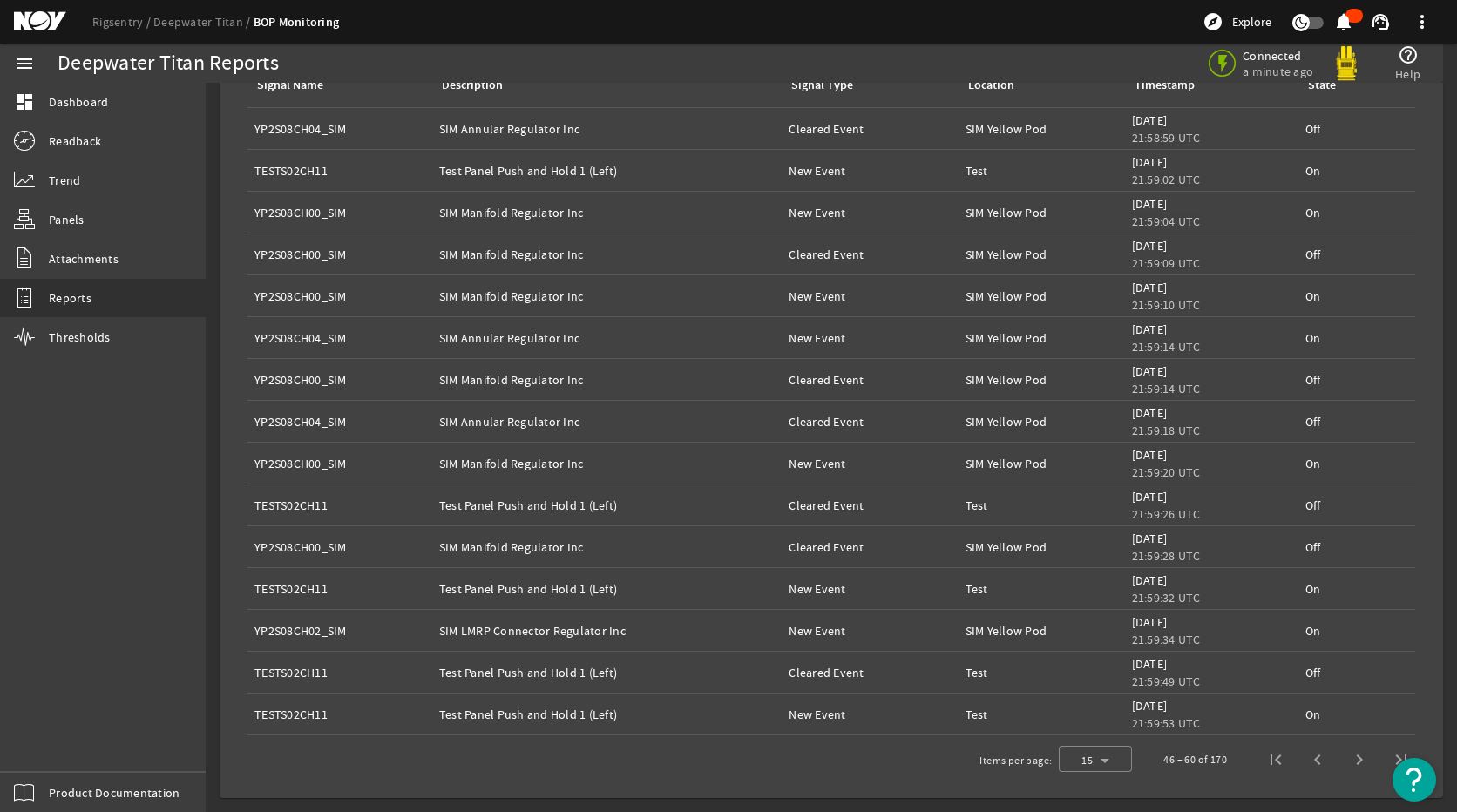
click at [1305, 762] on span "Previous page" at bounding box center [1317, 759] width 42 height 42
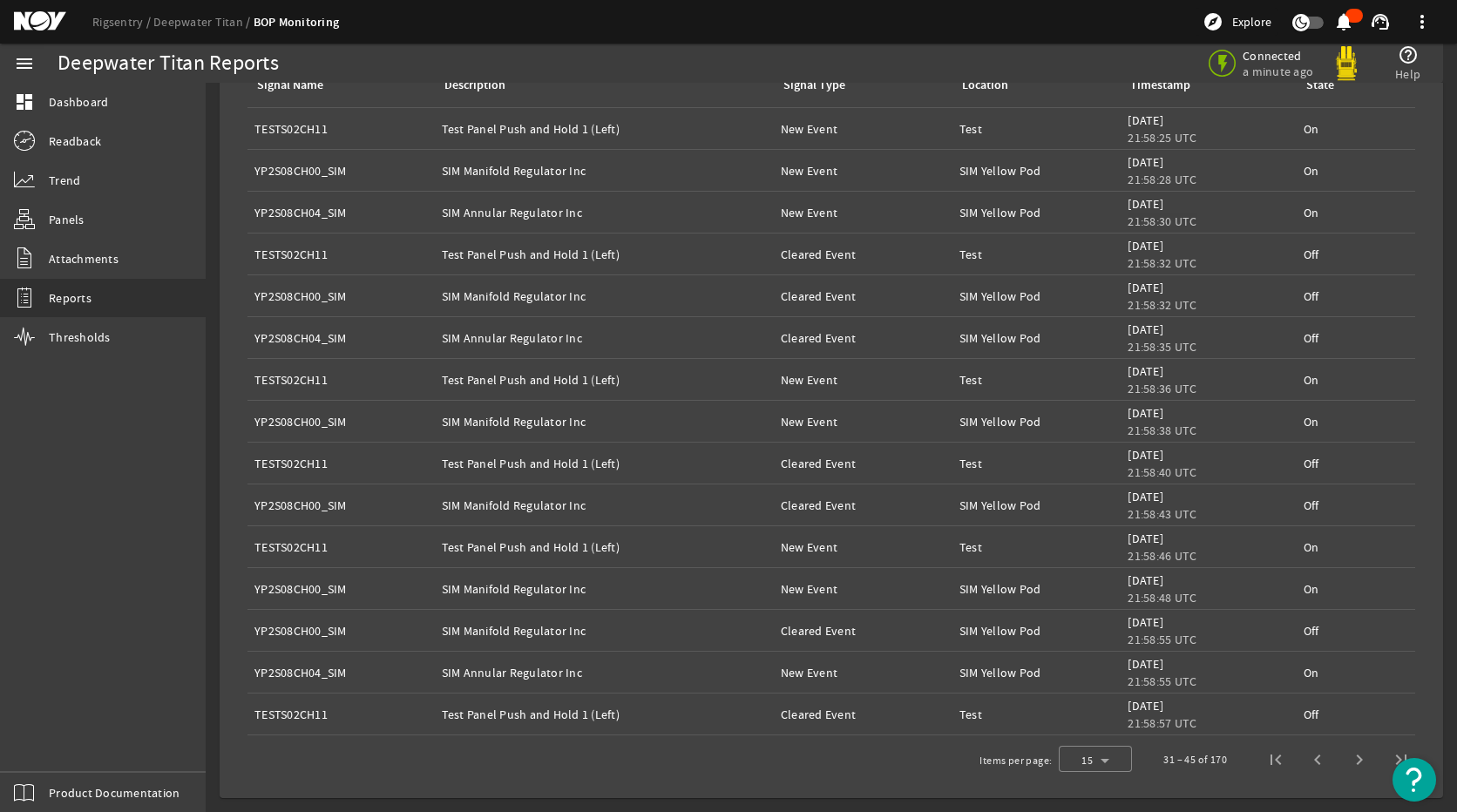
click at [1305, 762] on span "Previous page" at bounding box center [1317, 759] width 42 height 42
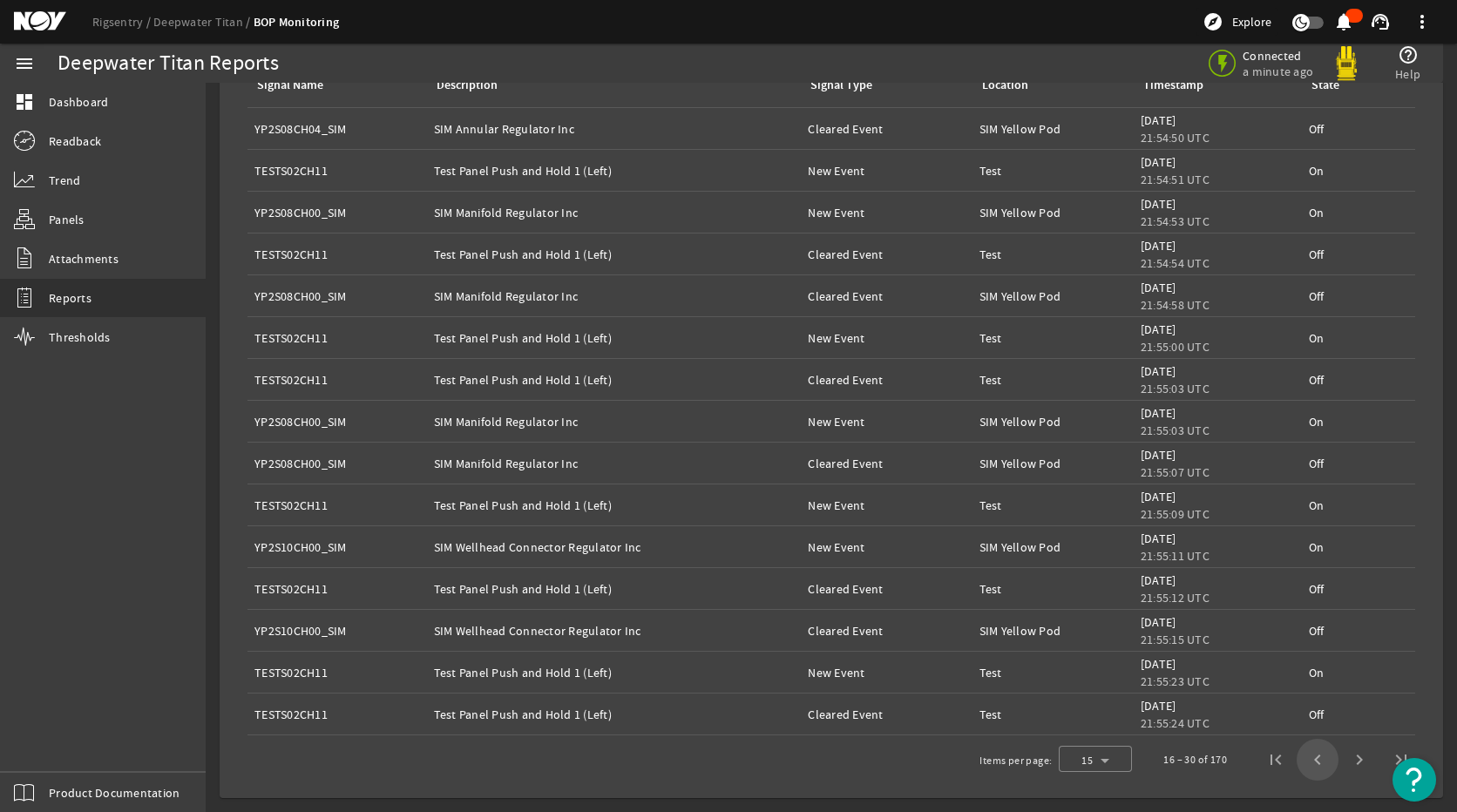
click at [1305, 762] on span "Previous page" at bounding box center [1317, 759] width 42 height 42
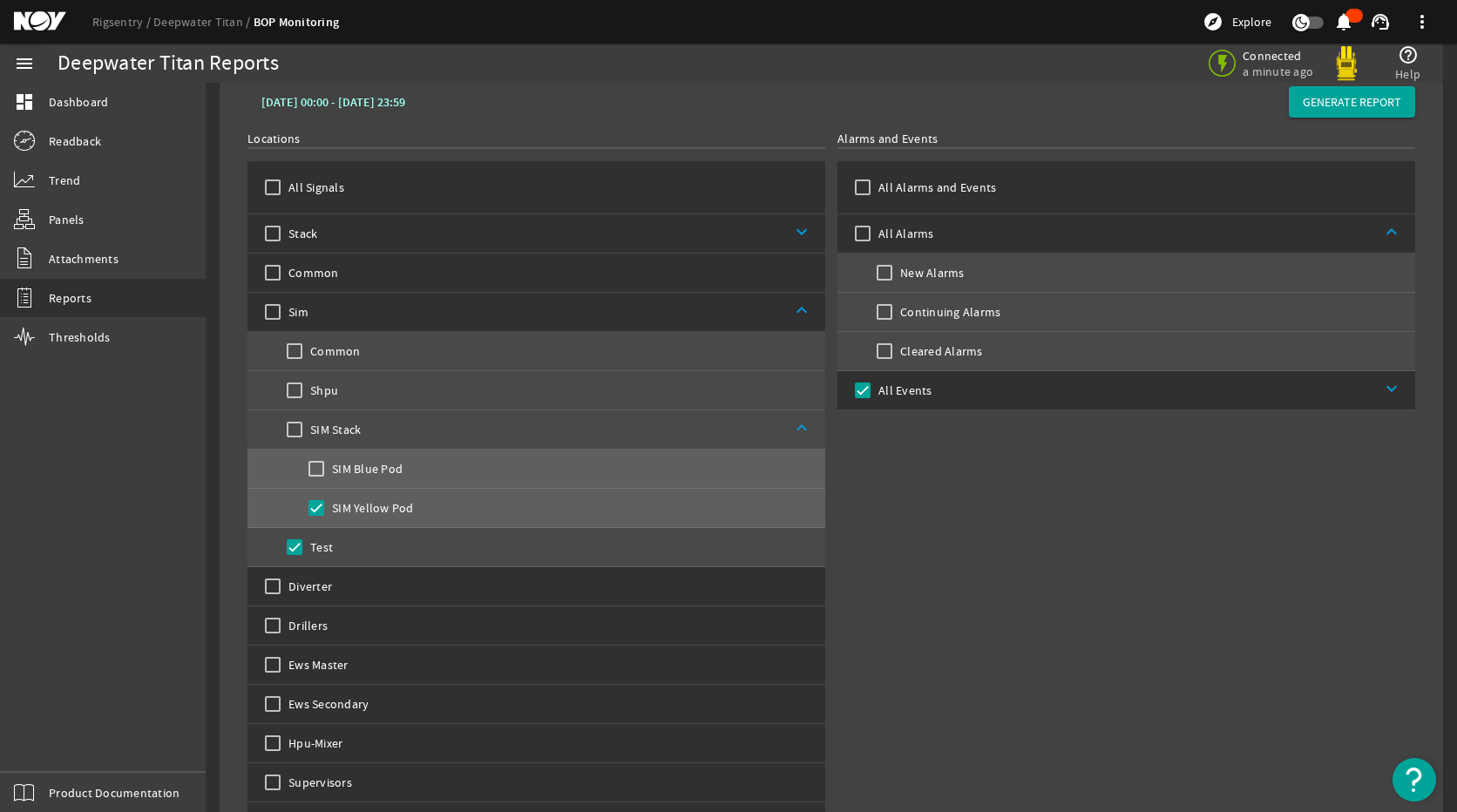
scroll to position [0, 0]
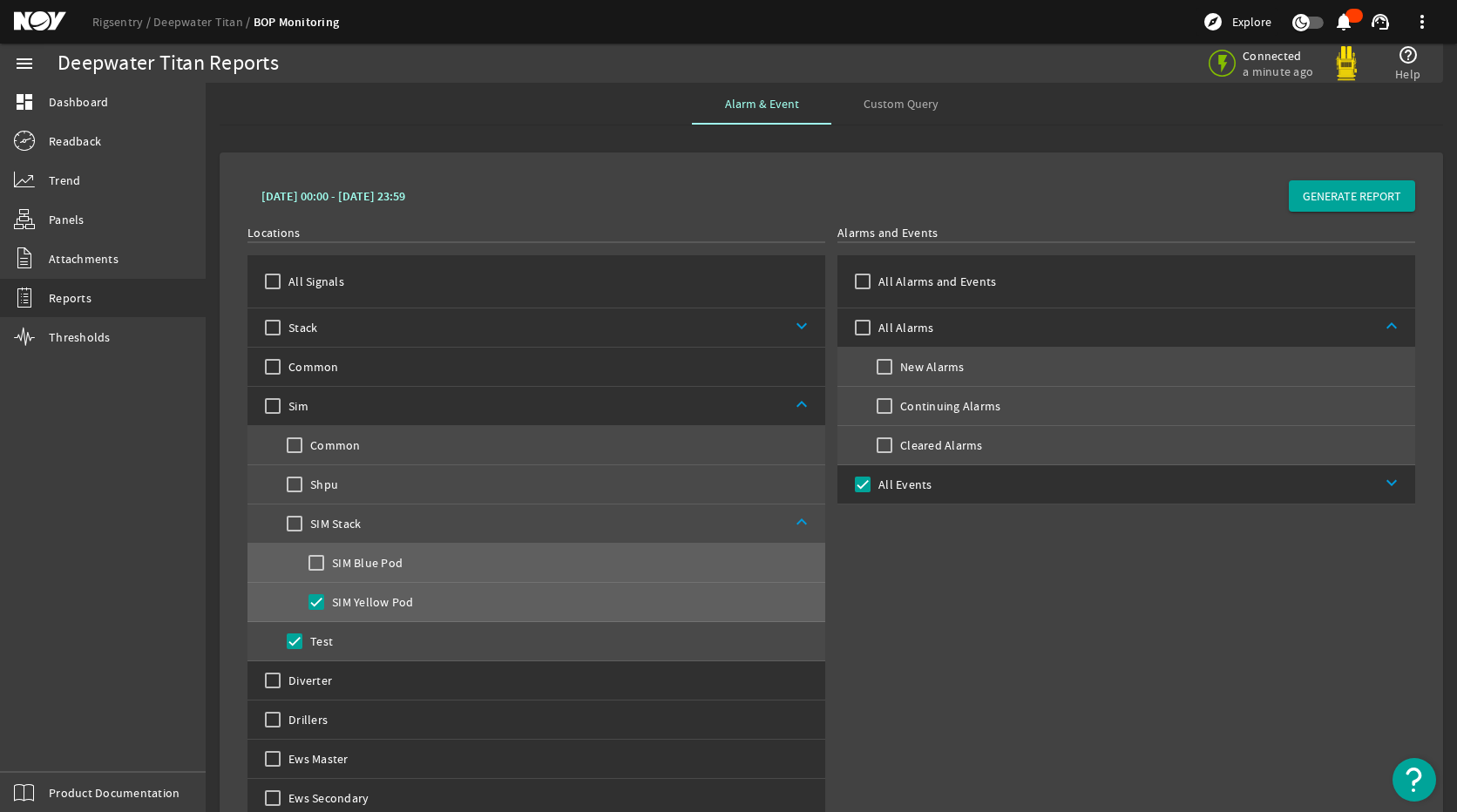
click at [358, 197] on b "August 09, 2025 00:00 - August 10, 2025 23:59" at bounding box center [334, 197] width 144 height 17
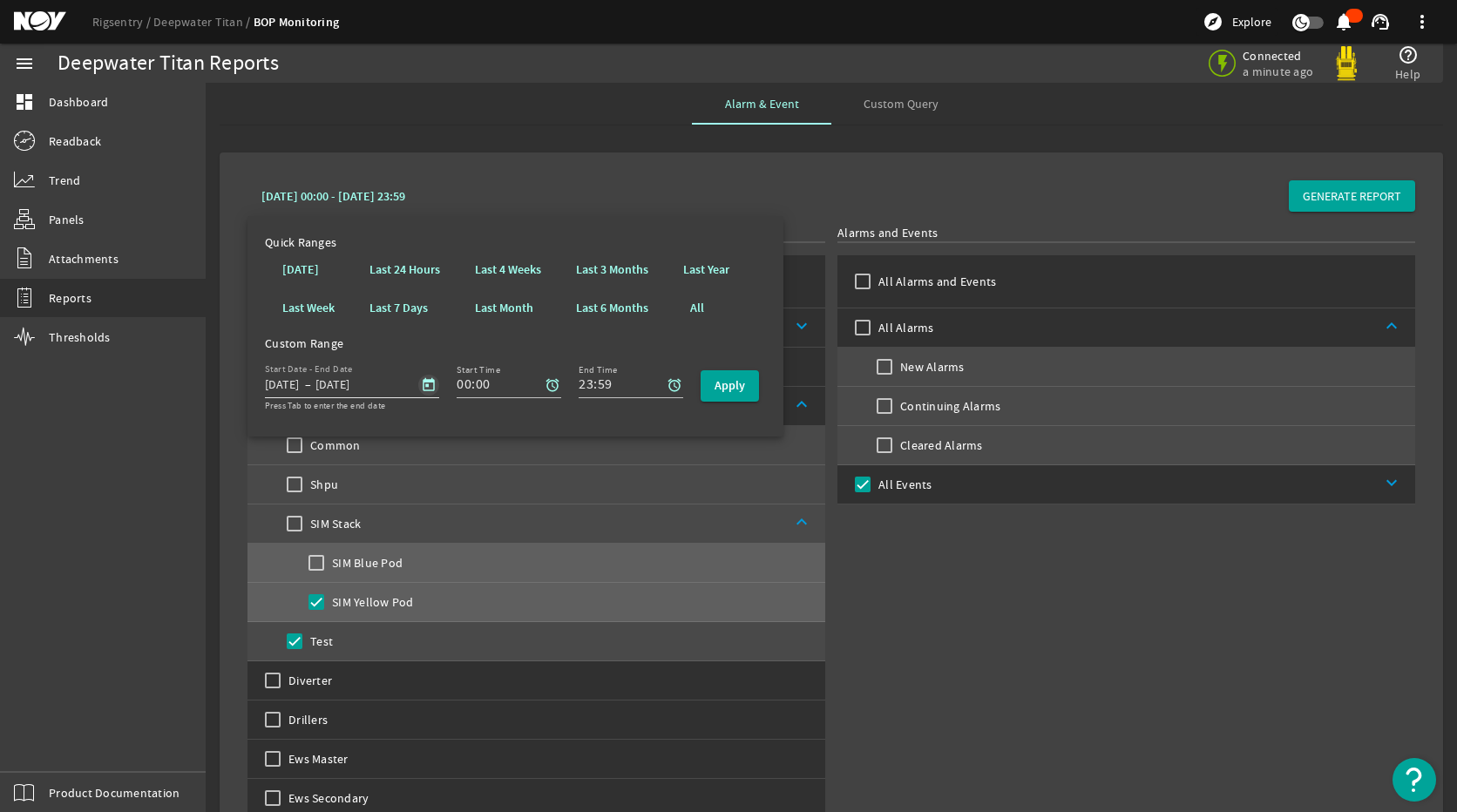
click at [427, 387] on span "Open calendar" at bounding box center [428, 384] width 42 height 42
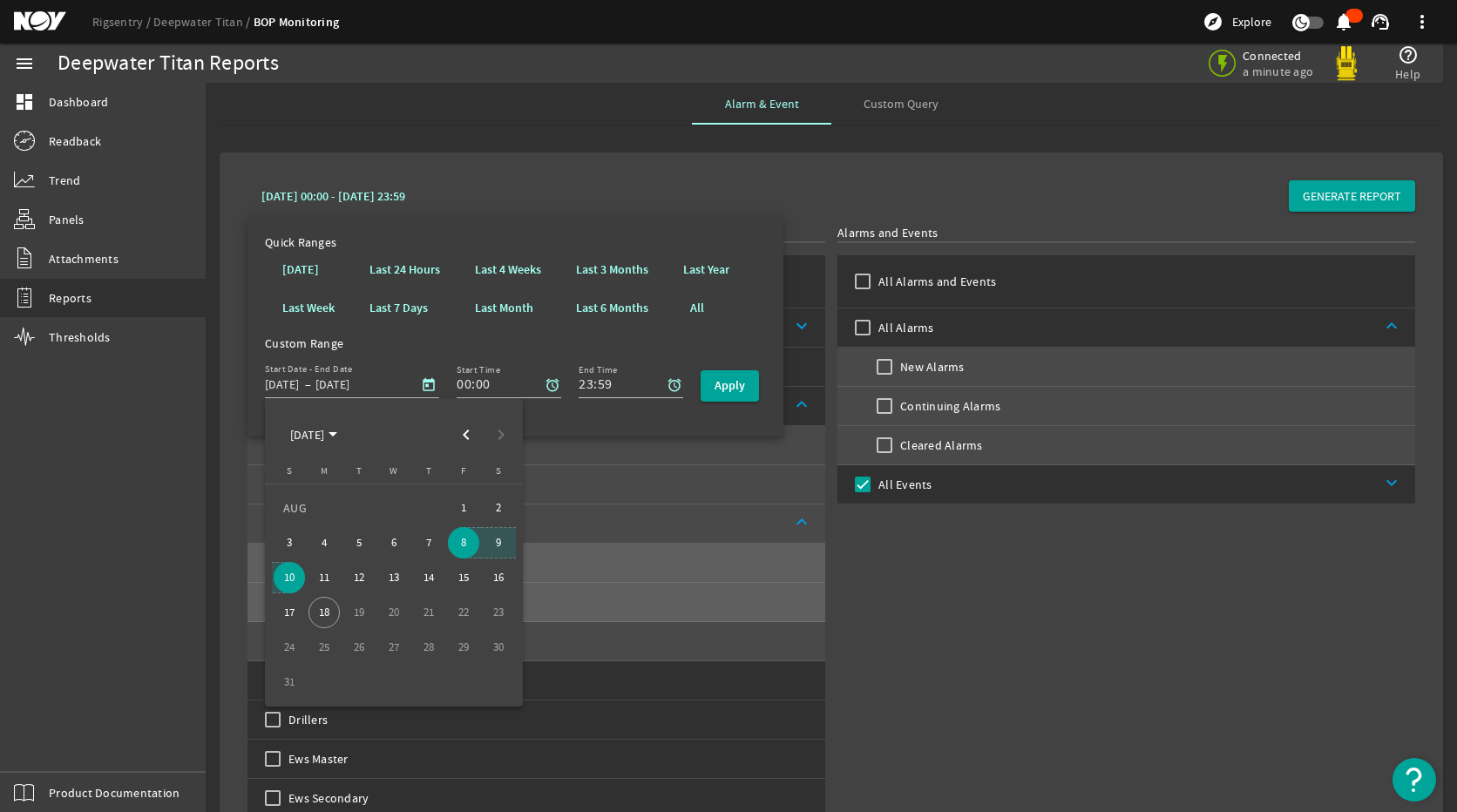
click at [503, 546] on span "9" at bounding box center [498, 542] width 31 height 31
type input "8/9/2025"
click at [297, 581] on span "10" at bounding box center [289, 577] width 31 height 31
type input "8/10/2025"
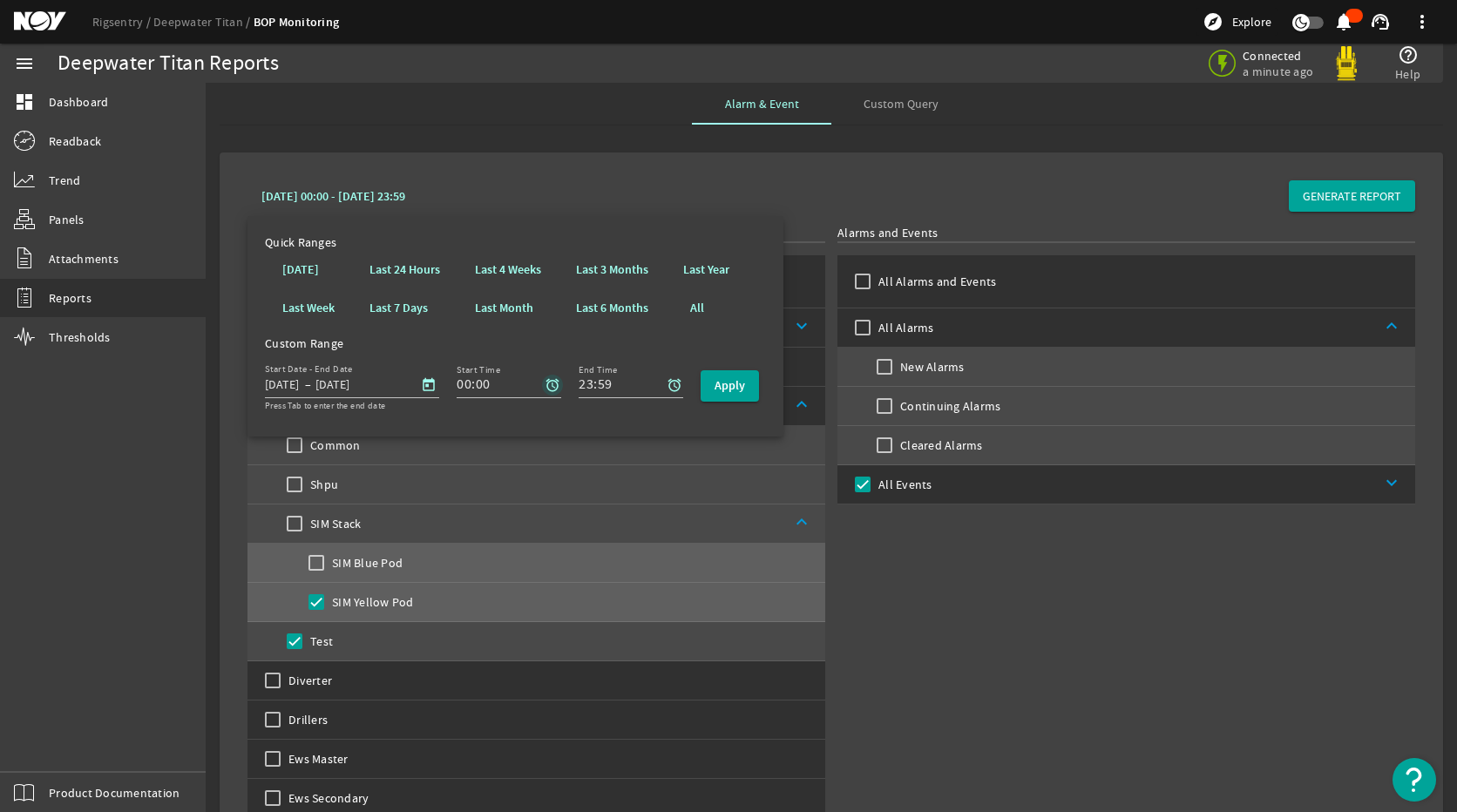
click at [552, 382] on mat-icon "alarm" at bounding box center [552, 384] width 16 height 16
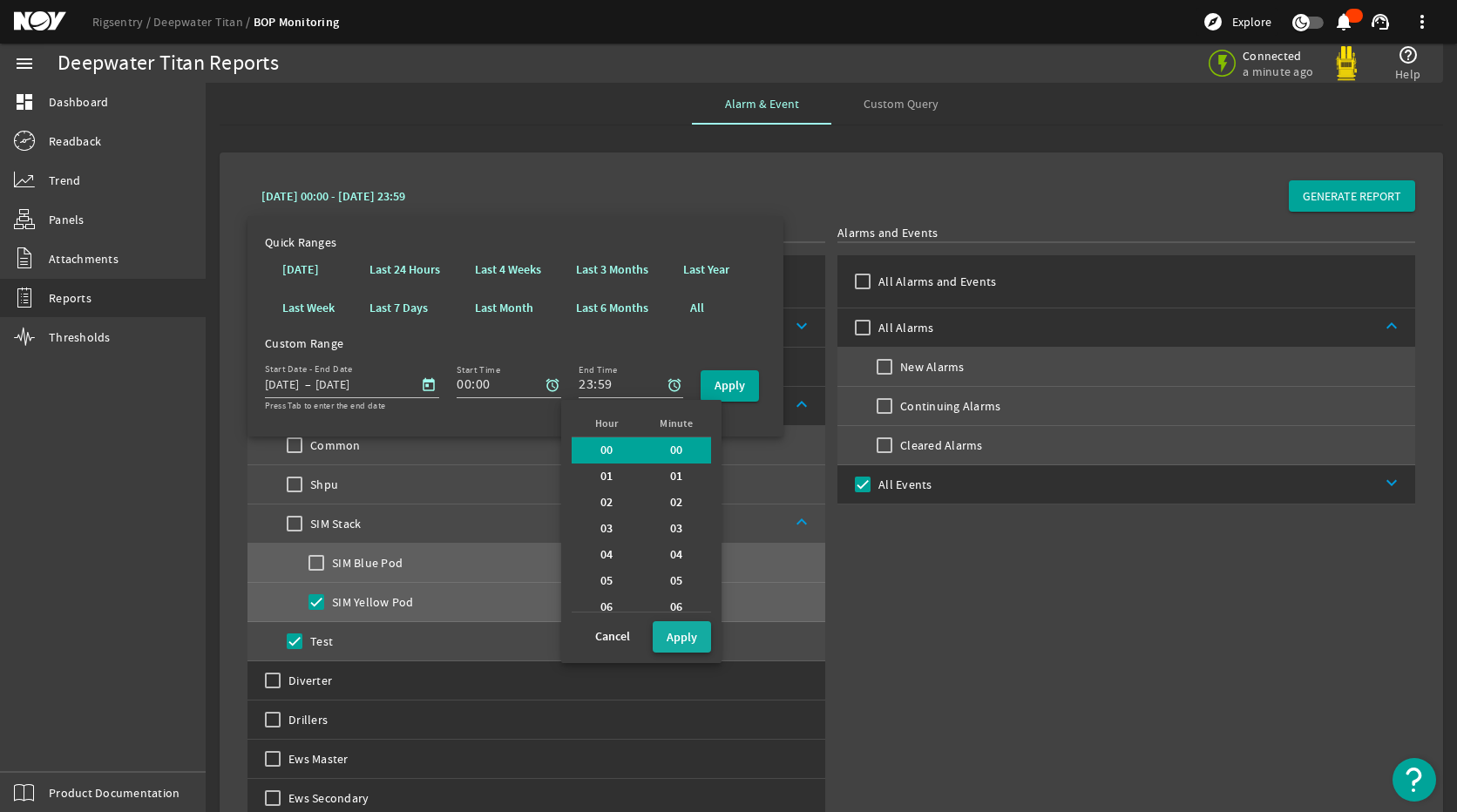
click at [680, 635] on b "Apply" at bounding box center [681, 637] width 30 height 17
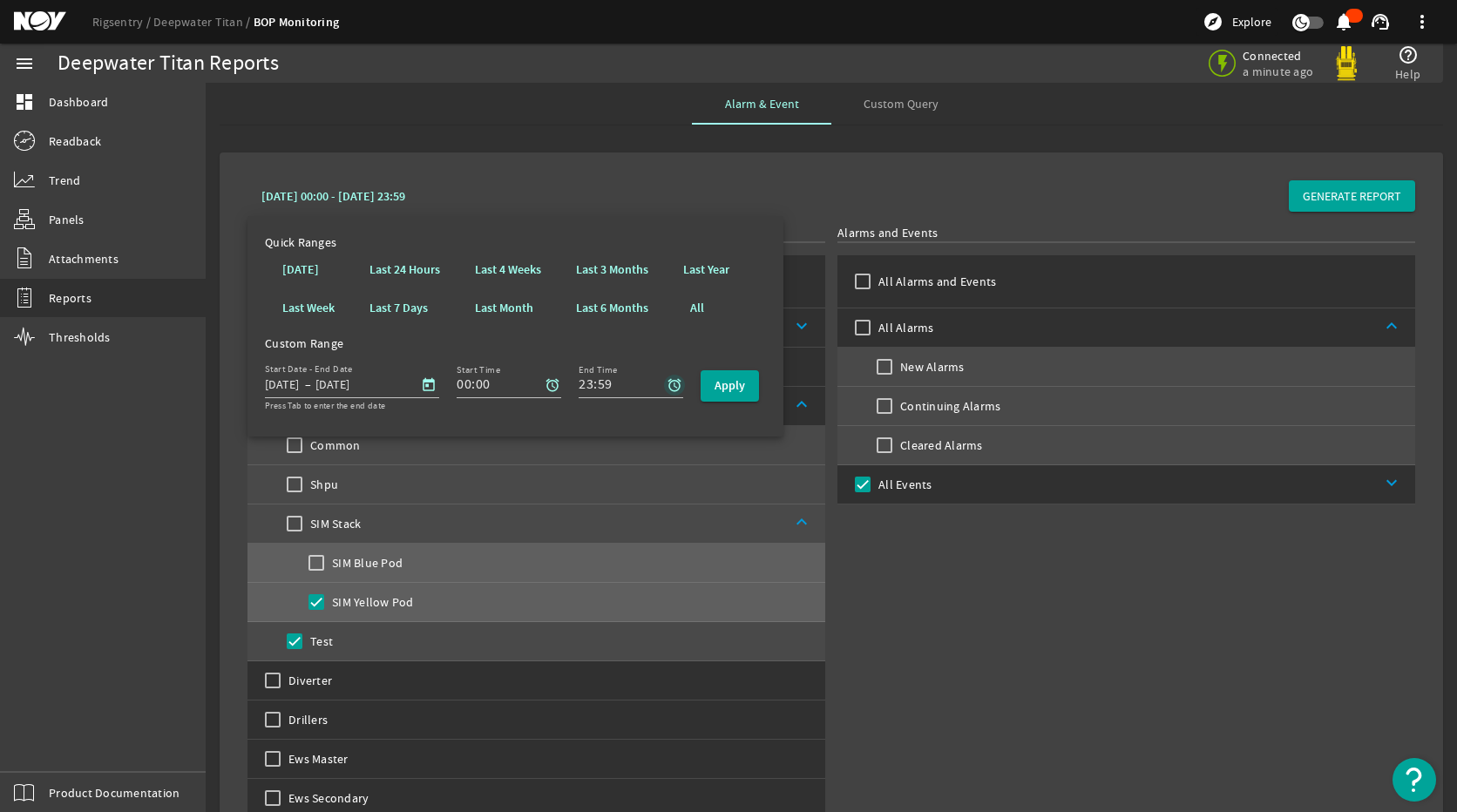
click at [671, 383] on mat-icon "alarm" at bounding box center [674, 384] width 16 height 16
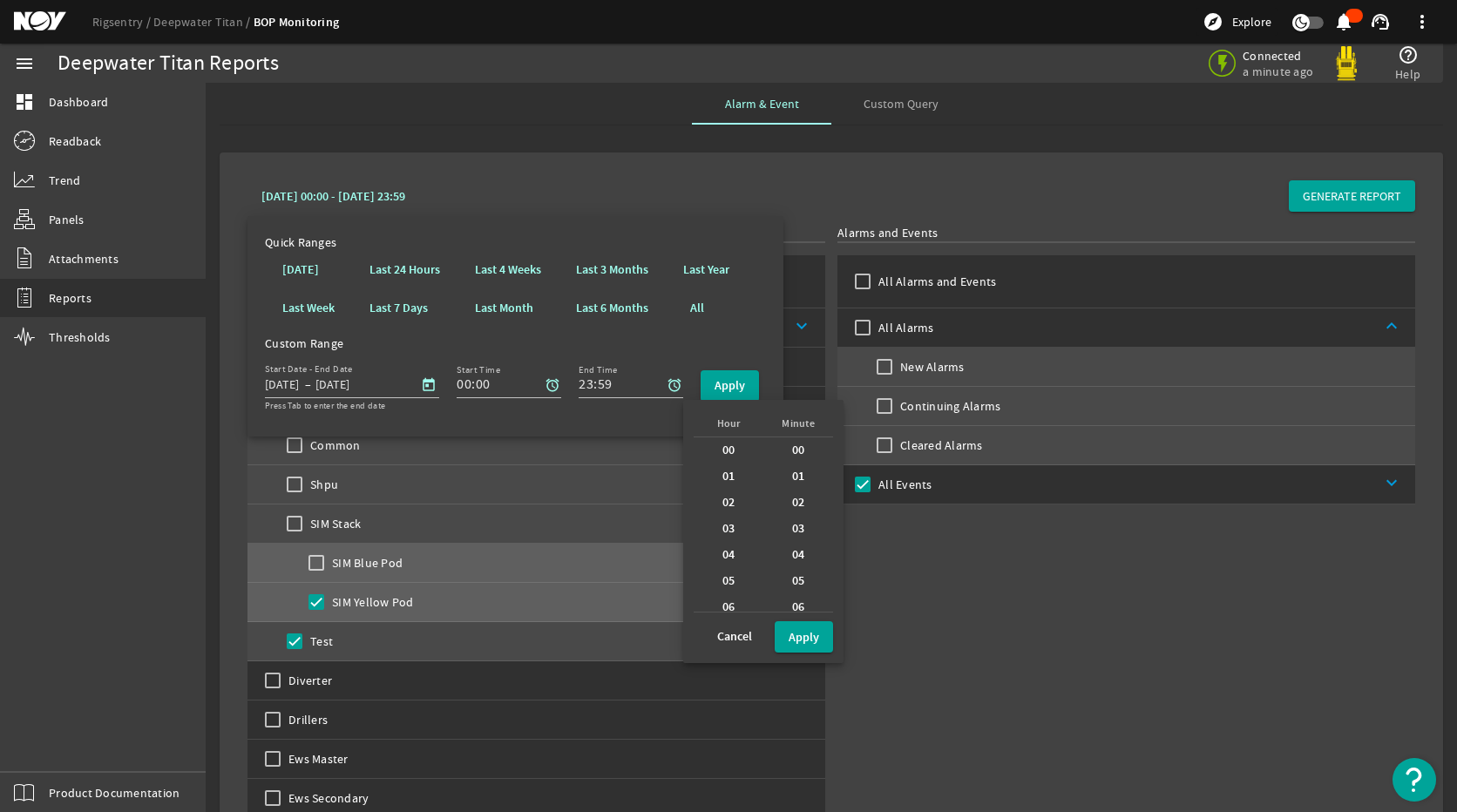
scroll to position [1394, 0]
click at [440, 375] on div at bounding box center [728, 406] width 1457 height 812
click at [430, 379] on div at bounding box center [728, 406] width 1457 height 812
click at [422, 389] on div at bounding box center [728, 406] width 1457 height 812
click at [422, 376] on div at bounding box center [728, 406] width 1457 height 812
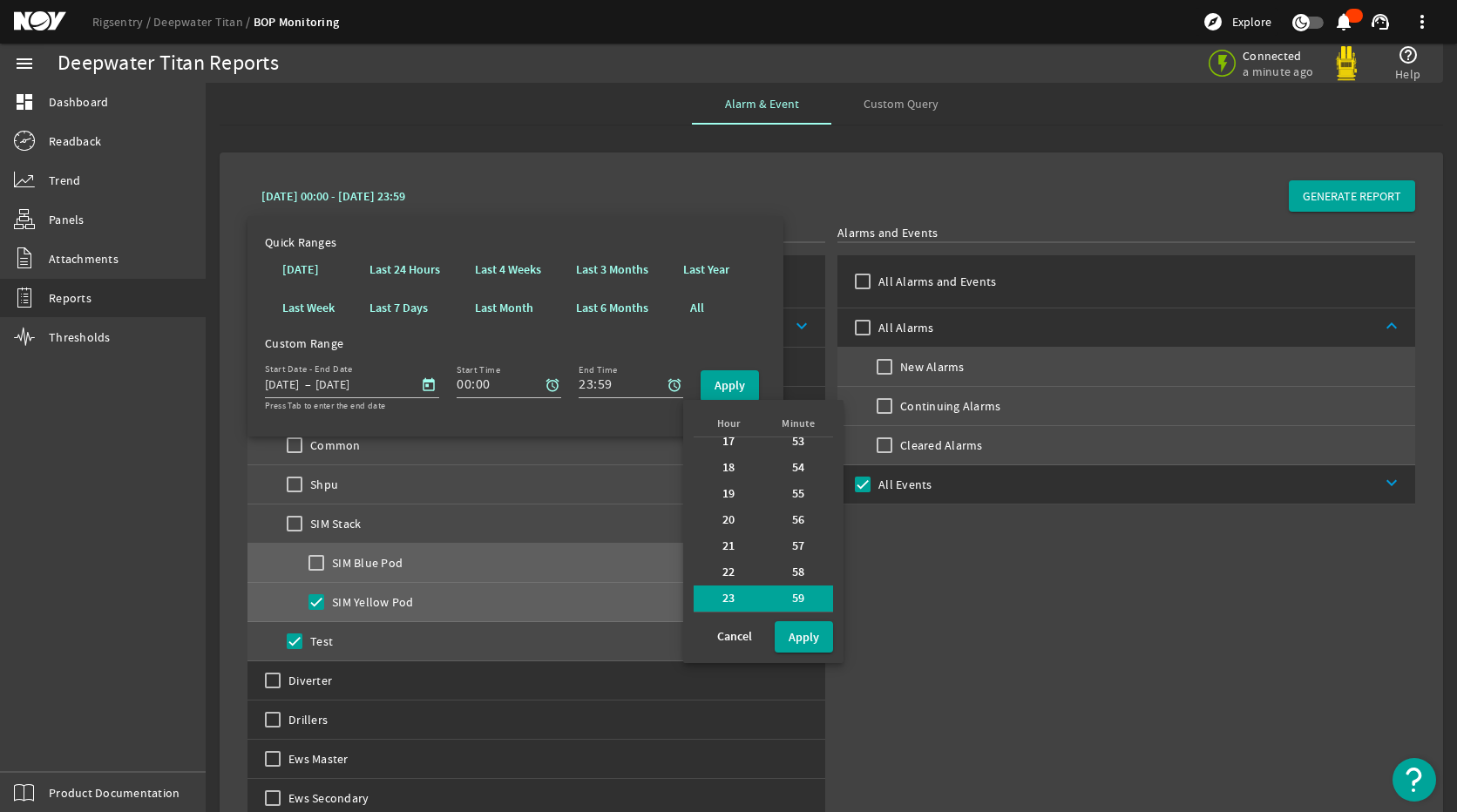
click at [515, 333] on div at bounding box center [728, 406] width 1457 height 812
click at [722, 636] on b "Cancel" at bounding box center [735, 636] width 35 height 18
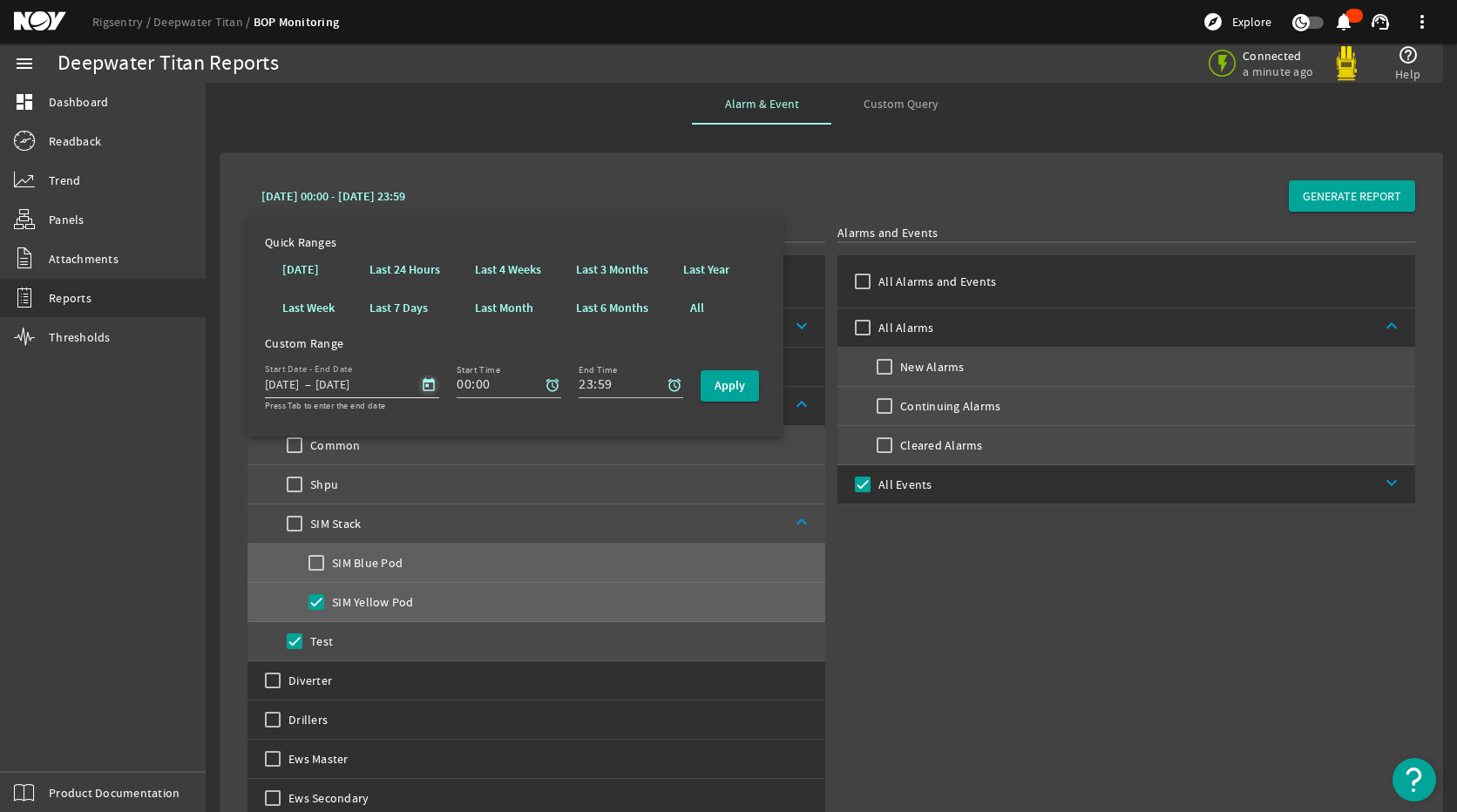
click at [419, 379] on span "Open calendar" at bounding box center [428, 384] width 42 height 42
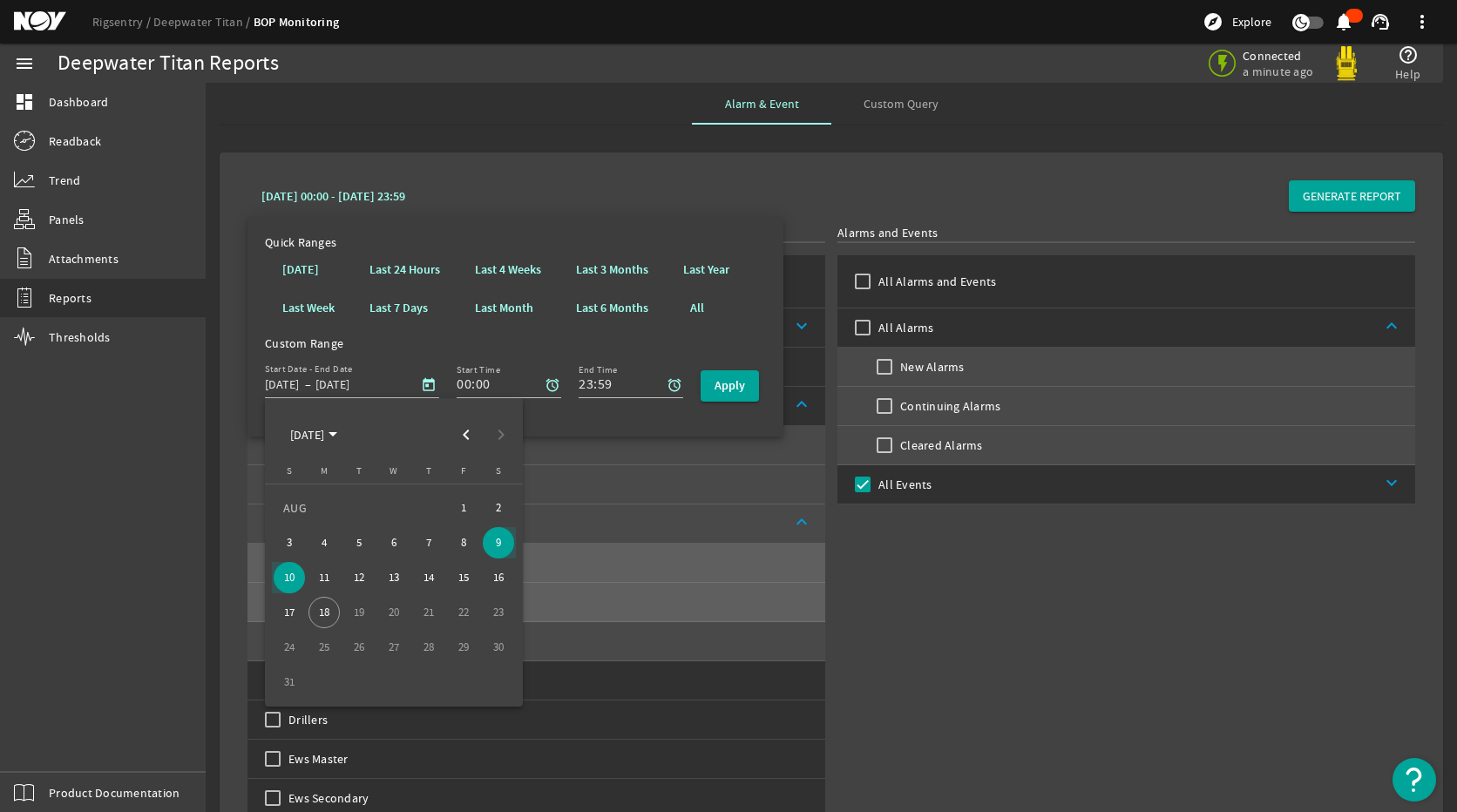
click at [498, 542] on span "9" at bounding box center [498, 542] width 31 height 31
click at [302, 578] on span "10" at bounding box center [289, 577] width 31 height 31
type input "8/10/2025"
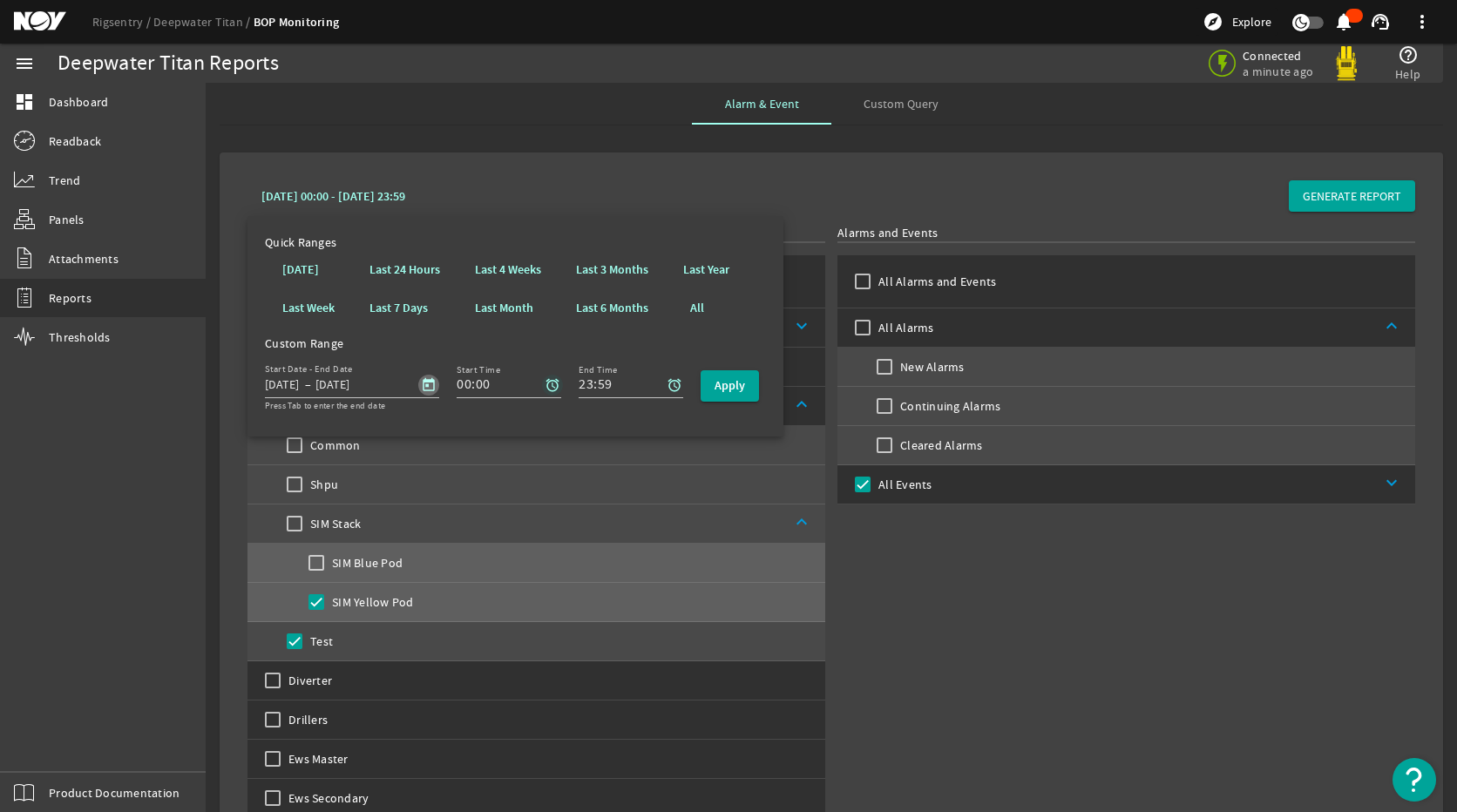
click at [544, 382] on mat-icon "alarm" at bounding box center [552, 384] width 16 height 16
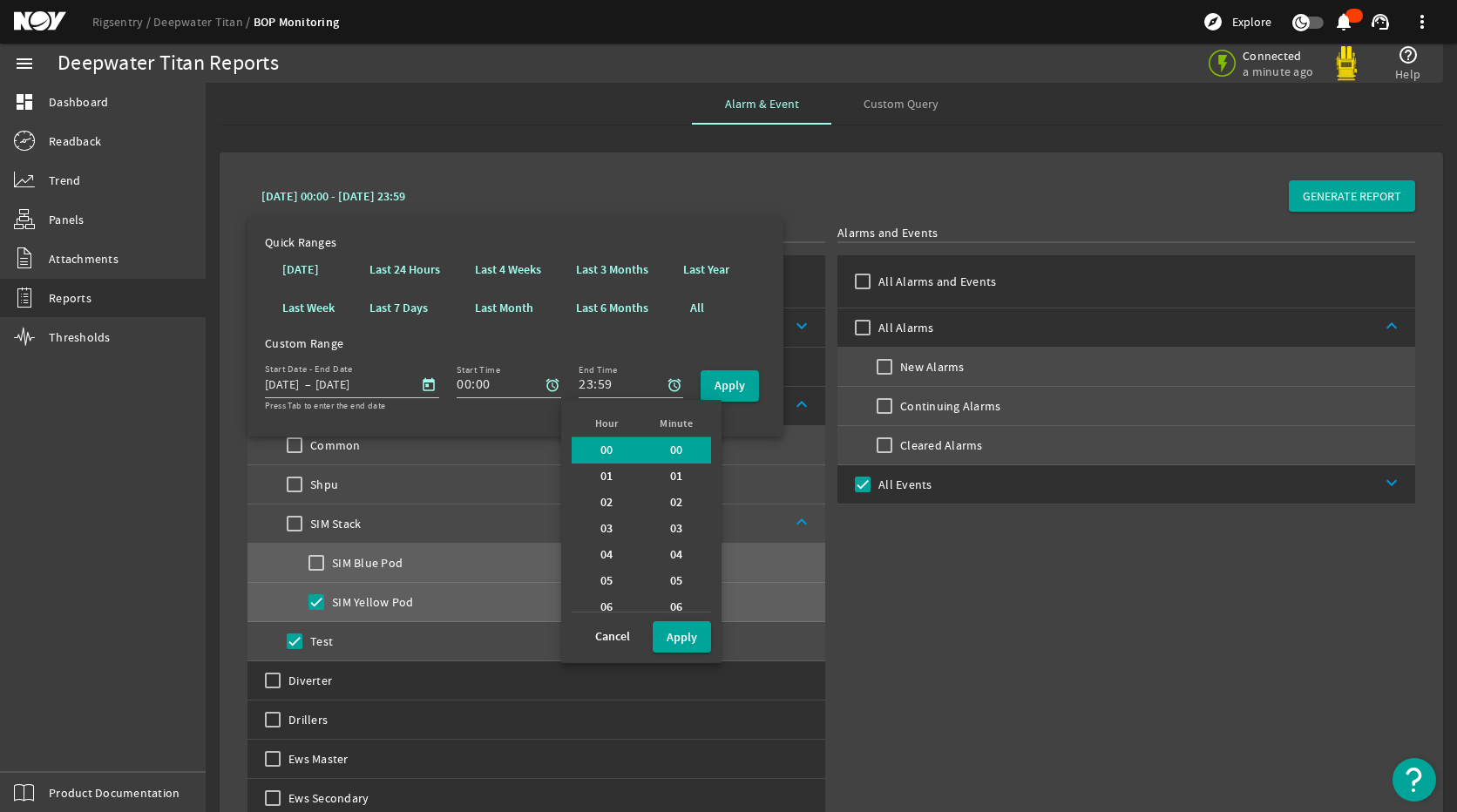
click at [601, 473] on b "01" at bounding box center [607, 476] width 13 height 18
click at [692, 634] on b "Apply" at bounding box center [681, 637] width 30 height 17
type input "01:00"
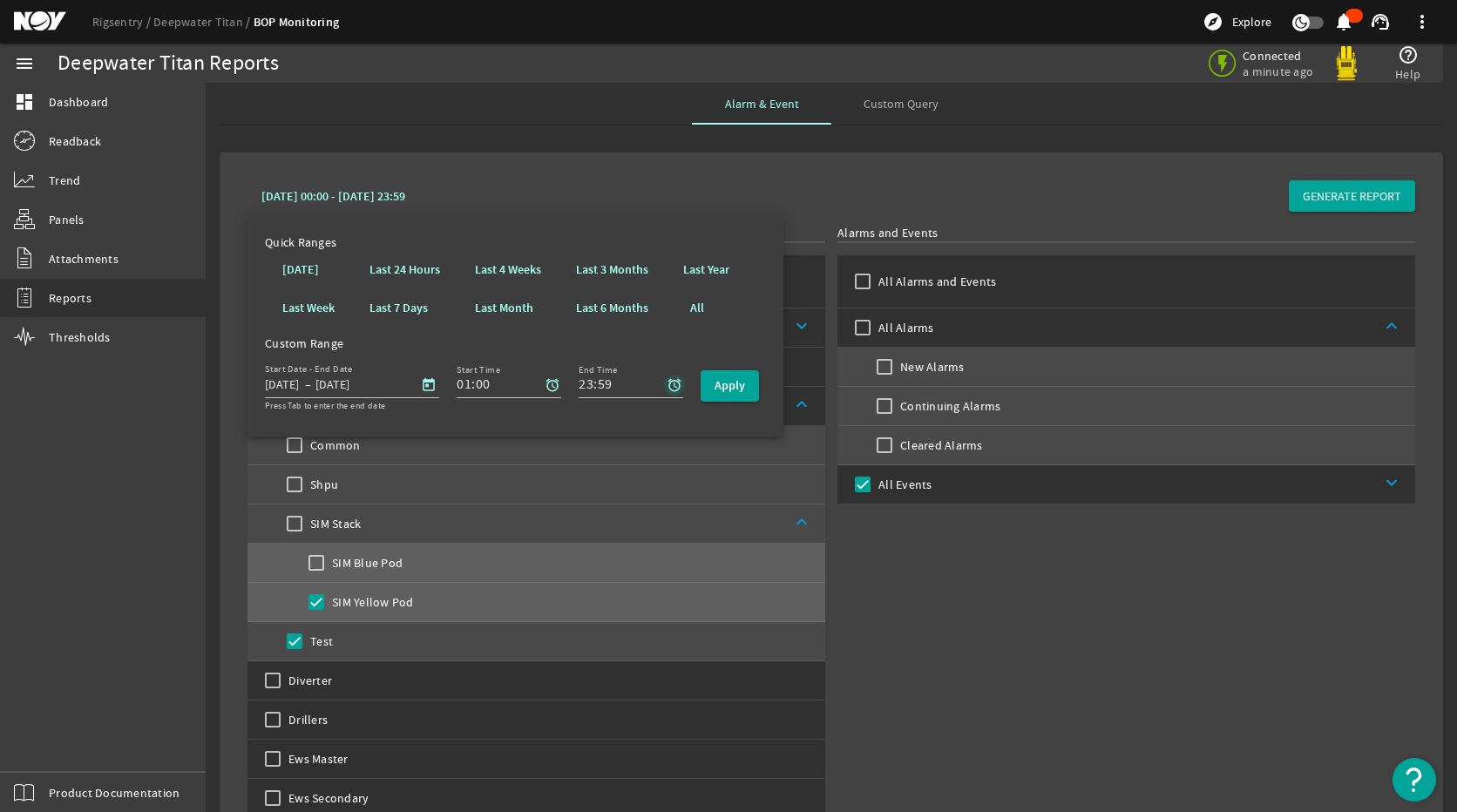
click at [673, 382] on mat-icon "alarm" at bounding box center [674, 384] width 16 height 16
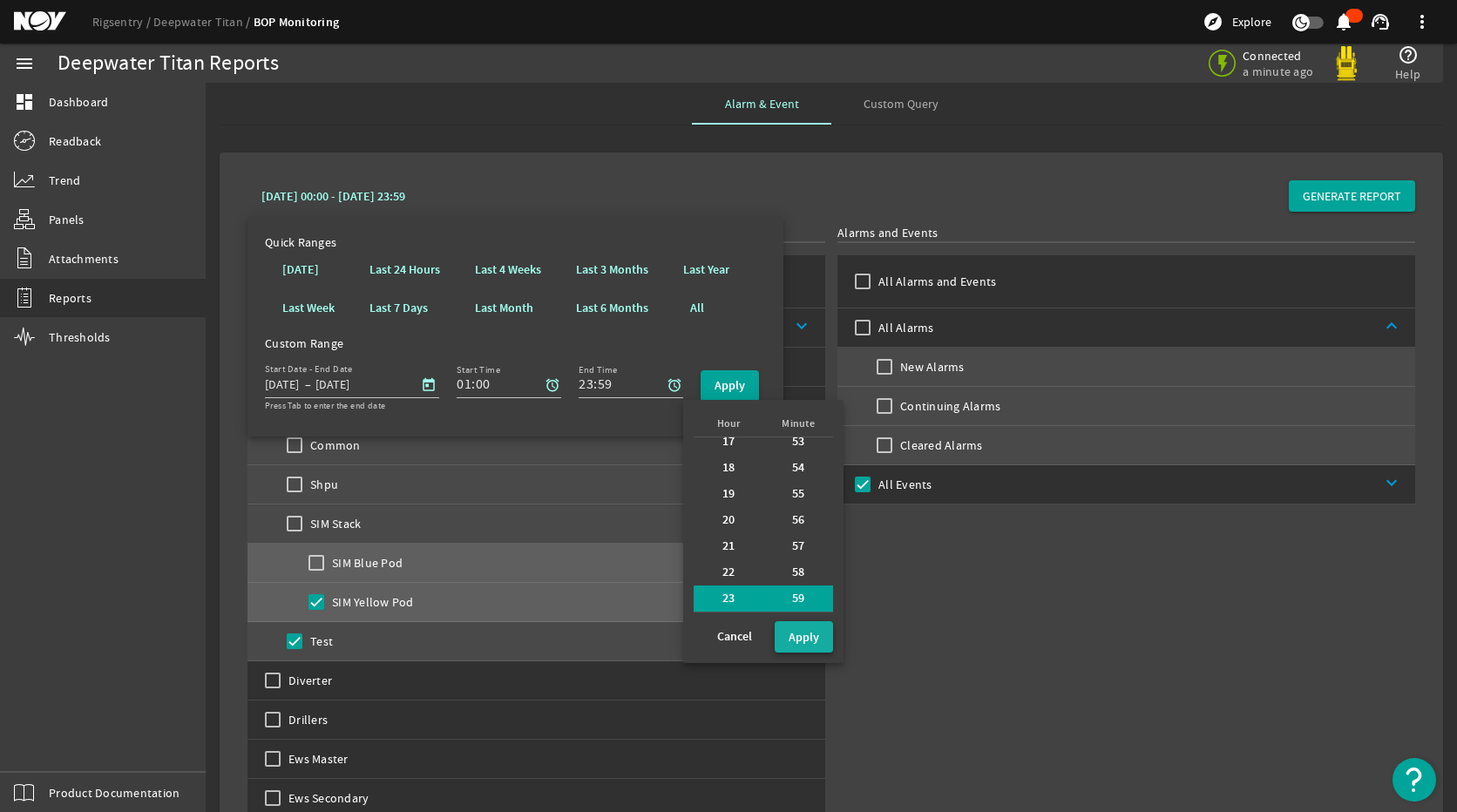
click at [793, 631] on b "Apply" at bounding box center [803, 637] width 30 height 17
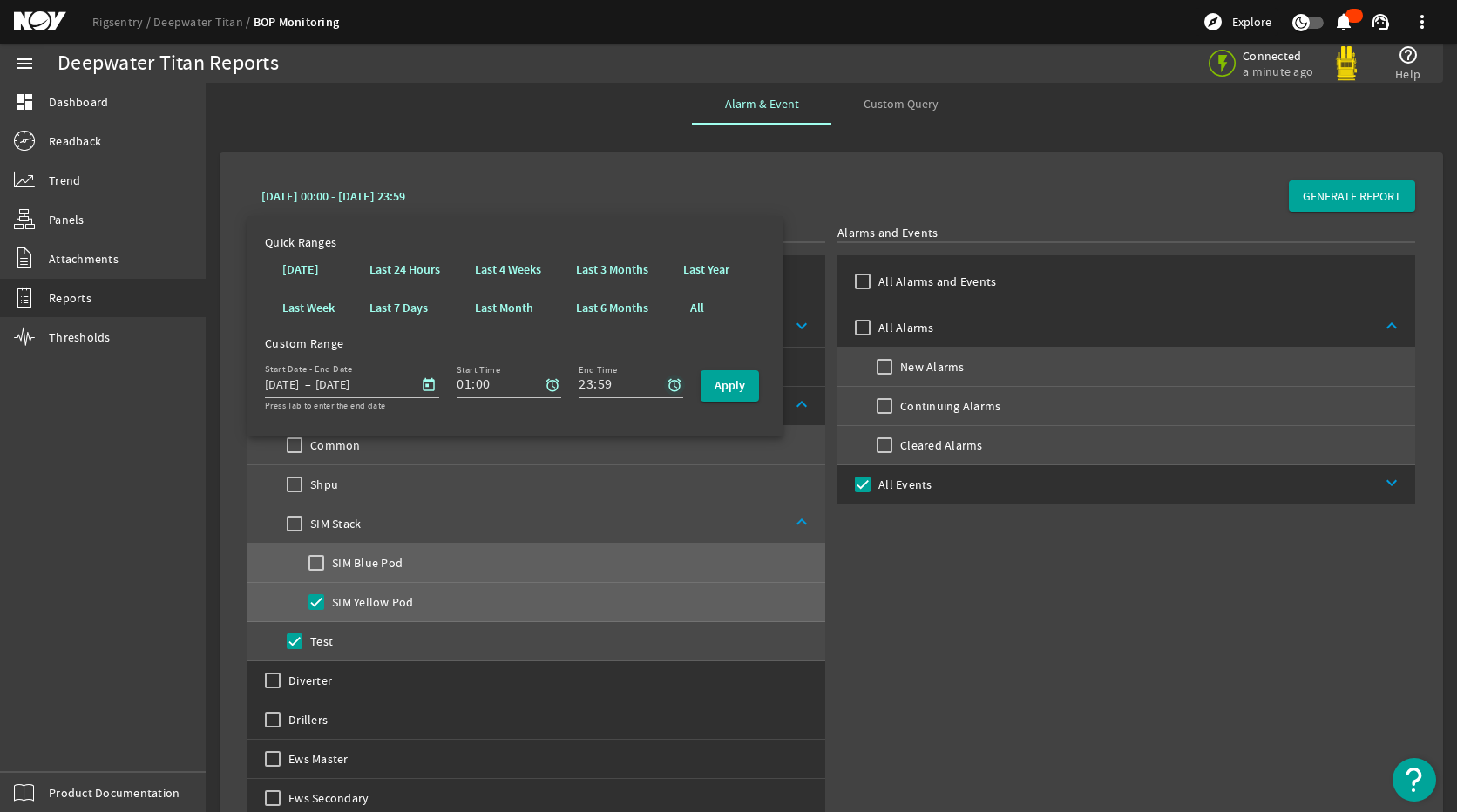
click at [679, 383] on mat-icon "alarm" at bounding box center [674, 384] width 16 height 16
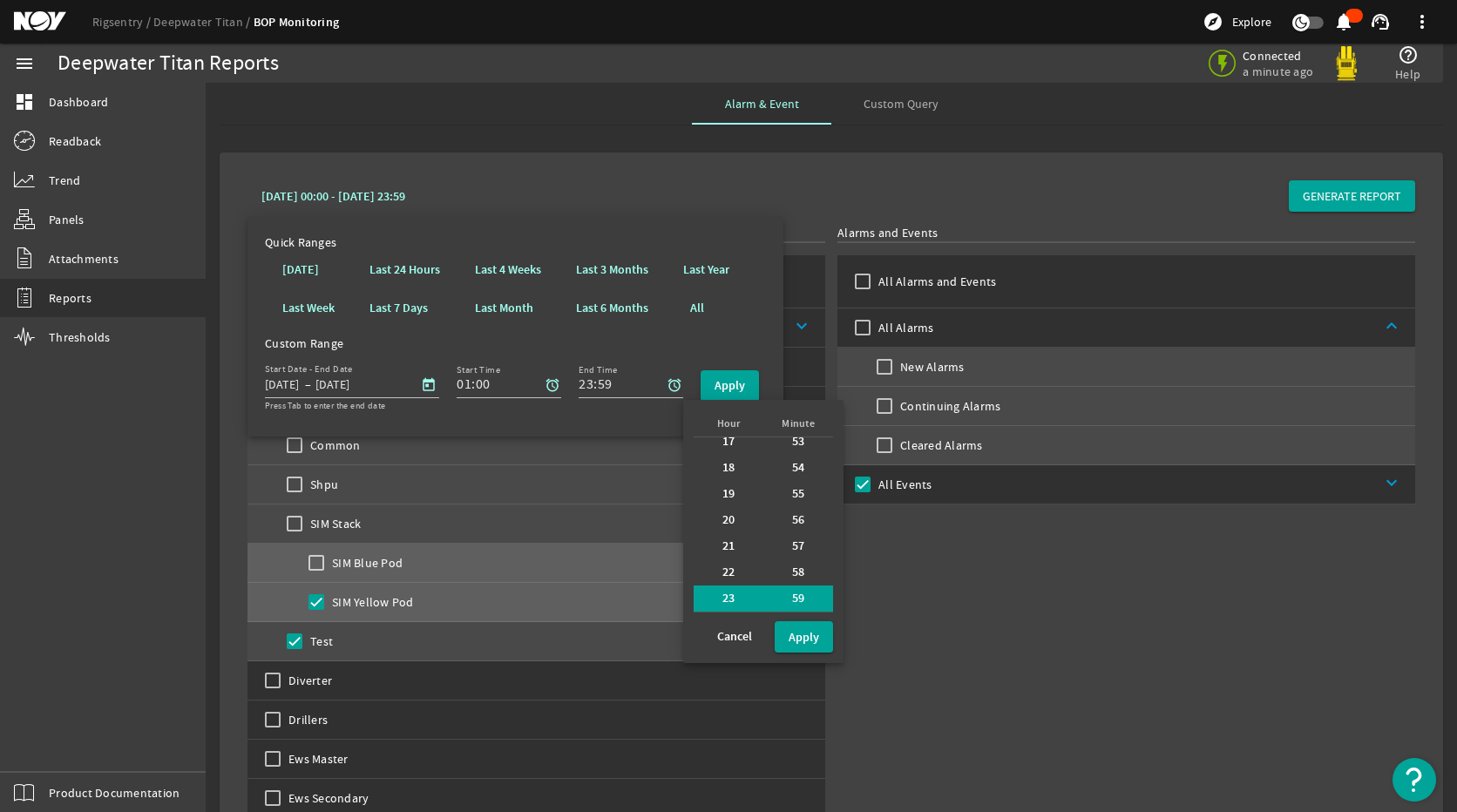
scroll to position [0, 0]
click at [726, 451] on b "00" at bounding box center [729, 450] width 13 height 18
click at [728, 600] on div "23" at bounding box center [728, 599] width 69 height 26
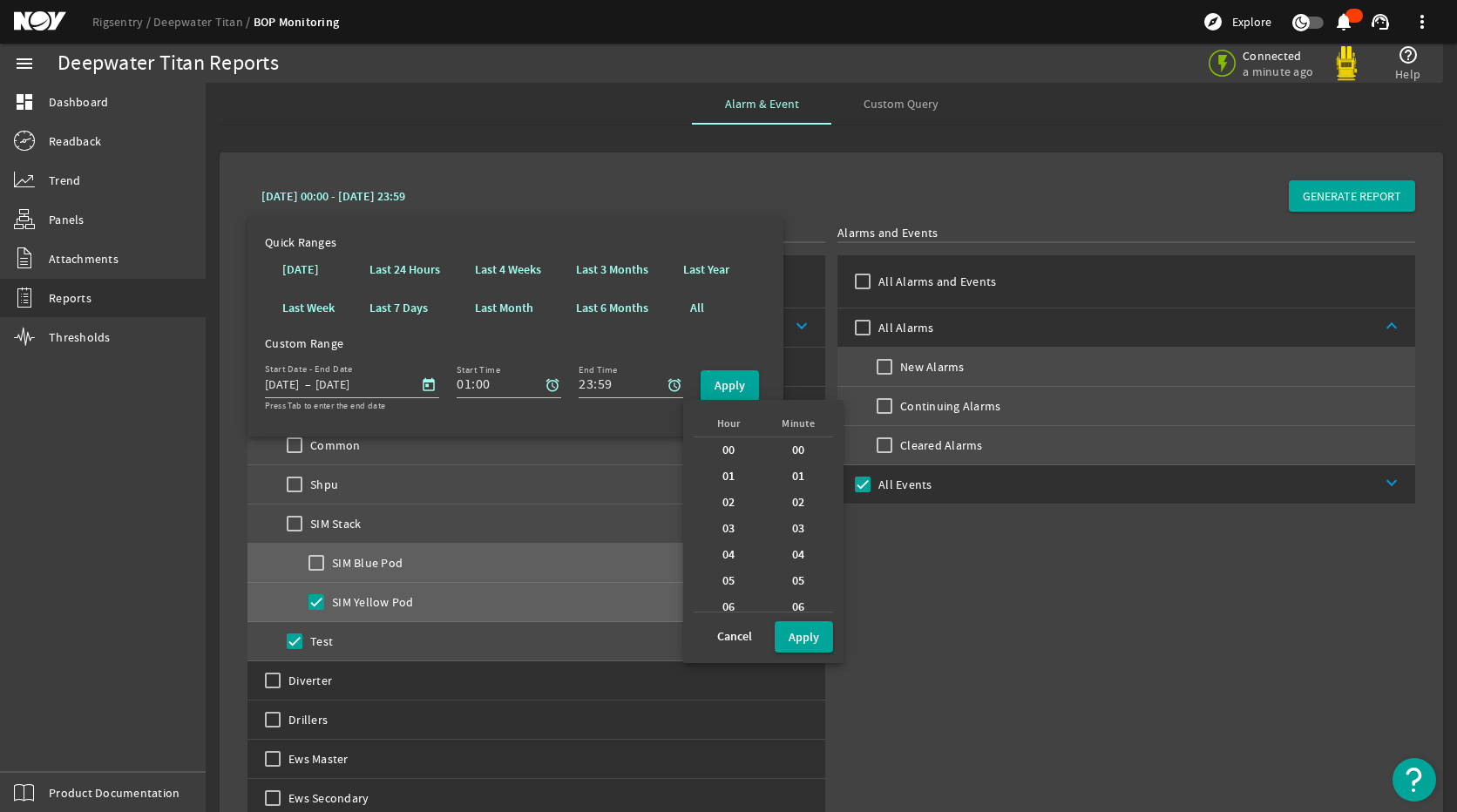
click at [722, 457] on b "00" at bounding box center [729, 450] width 13 height 18
click at [797, 450] on b "00" at bounding box center [798, 450] width 13 height 18
click at [811, 634] on b "Apply" at bounding box center [803, 637] width 30 height 17
type input "00:00"
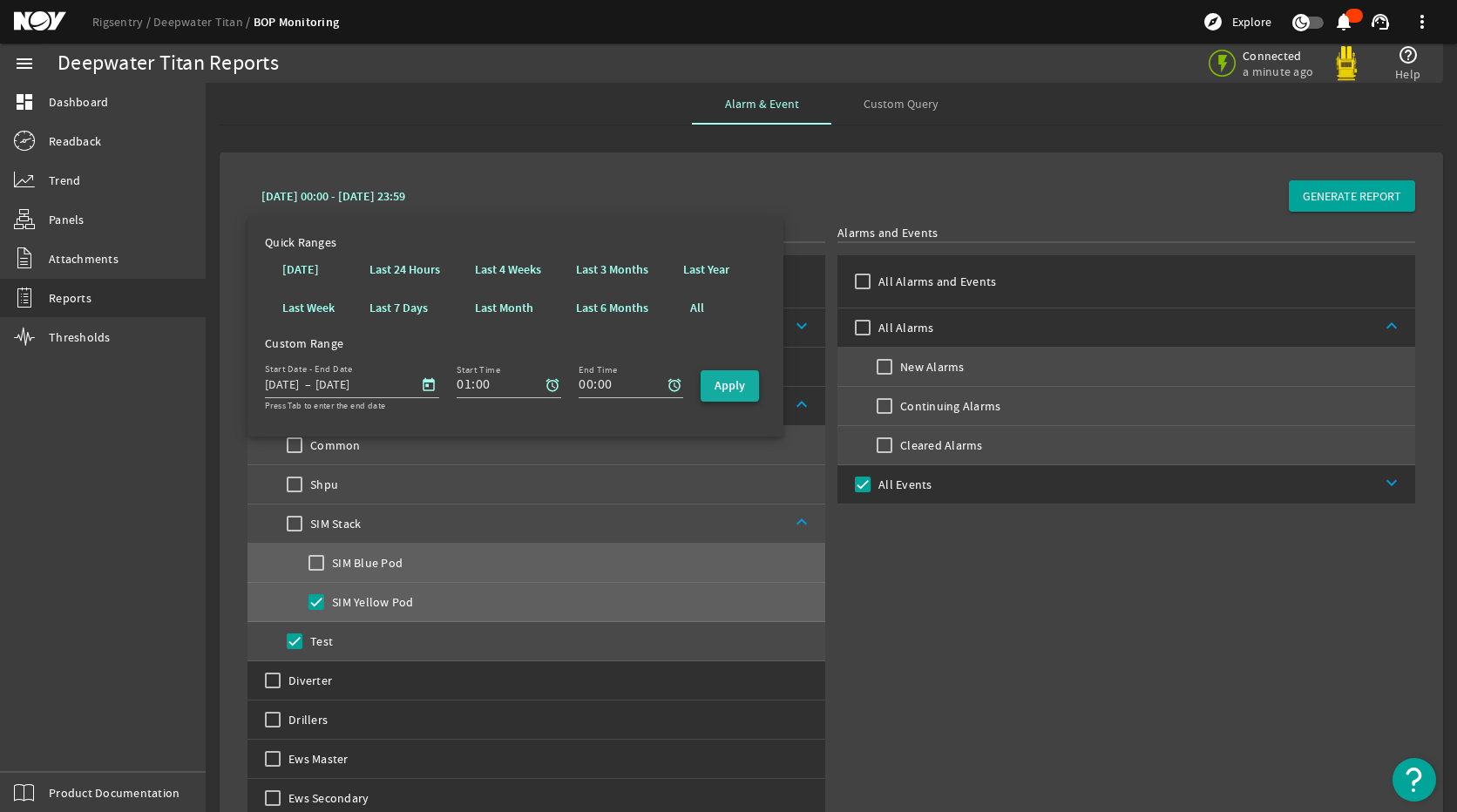
click at [736, 385] on b "Apply" at bounding box center [729, 385] width 30 height 17
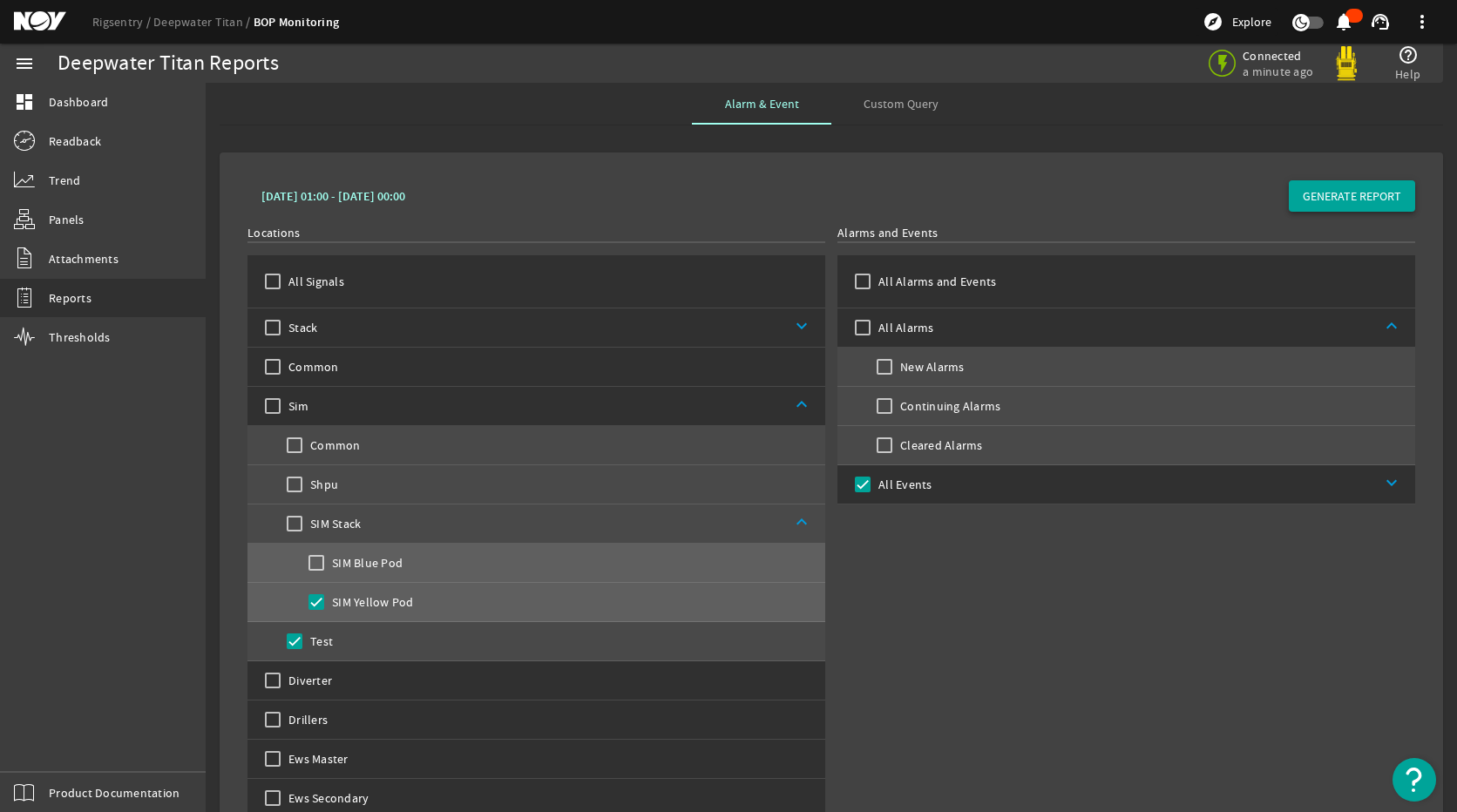
click at [1308, 198] on span "GENERATE REPORT" at bounding box center [1352, 196] width 99 height 18
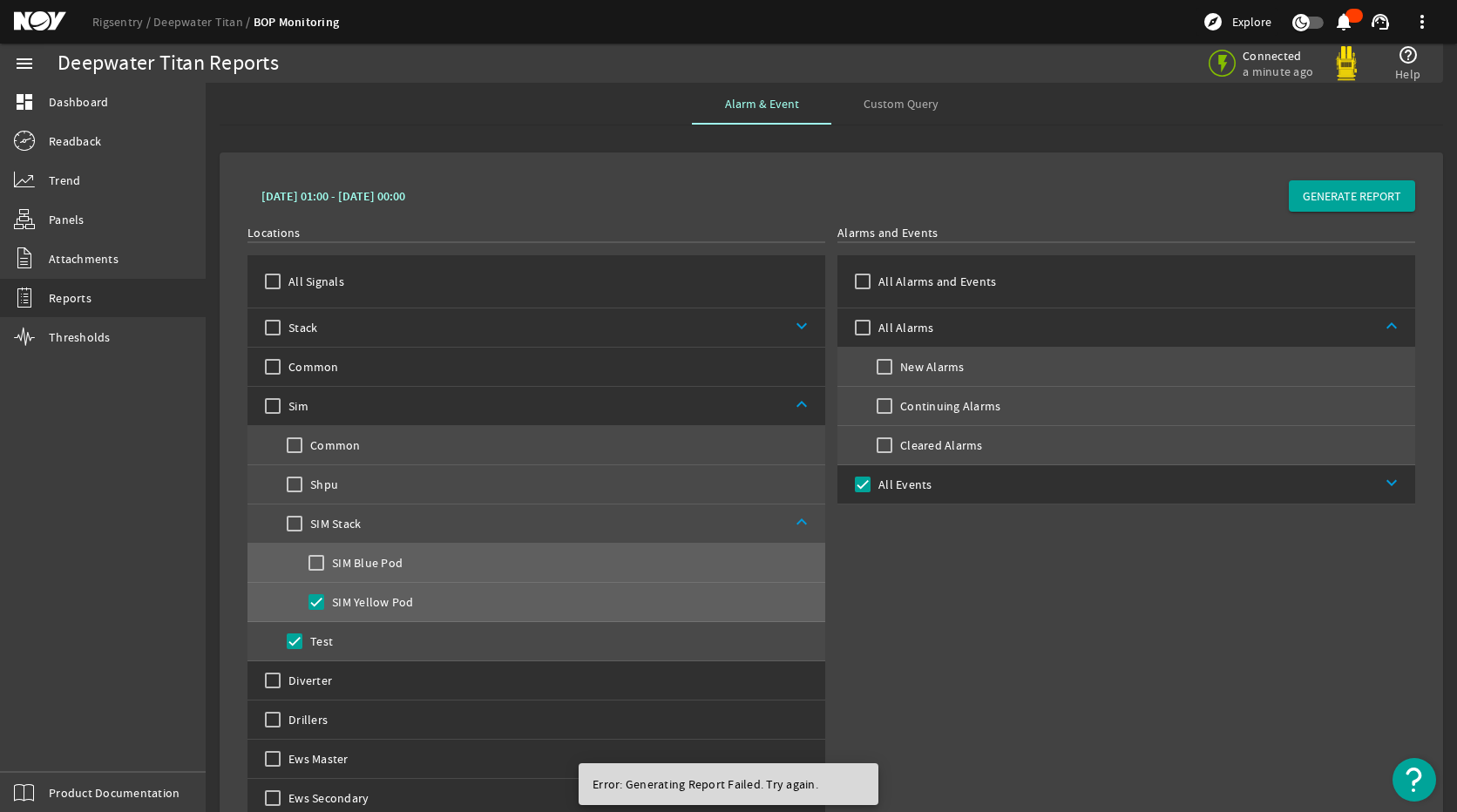
click at [966, 628] on div "Alarms and Events All Alarms and Events All Alarms keyboard_arrow_up New Alarms…" at bounding box center [1125, 618] width 577 height 790
click at [405, 193] on b "August 09, 2025 01:00 - August 10, 2025 00:00" at bounding box center [334, 197] width 144 height 17
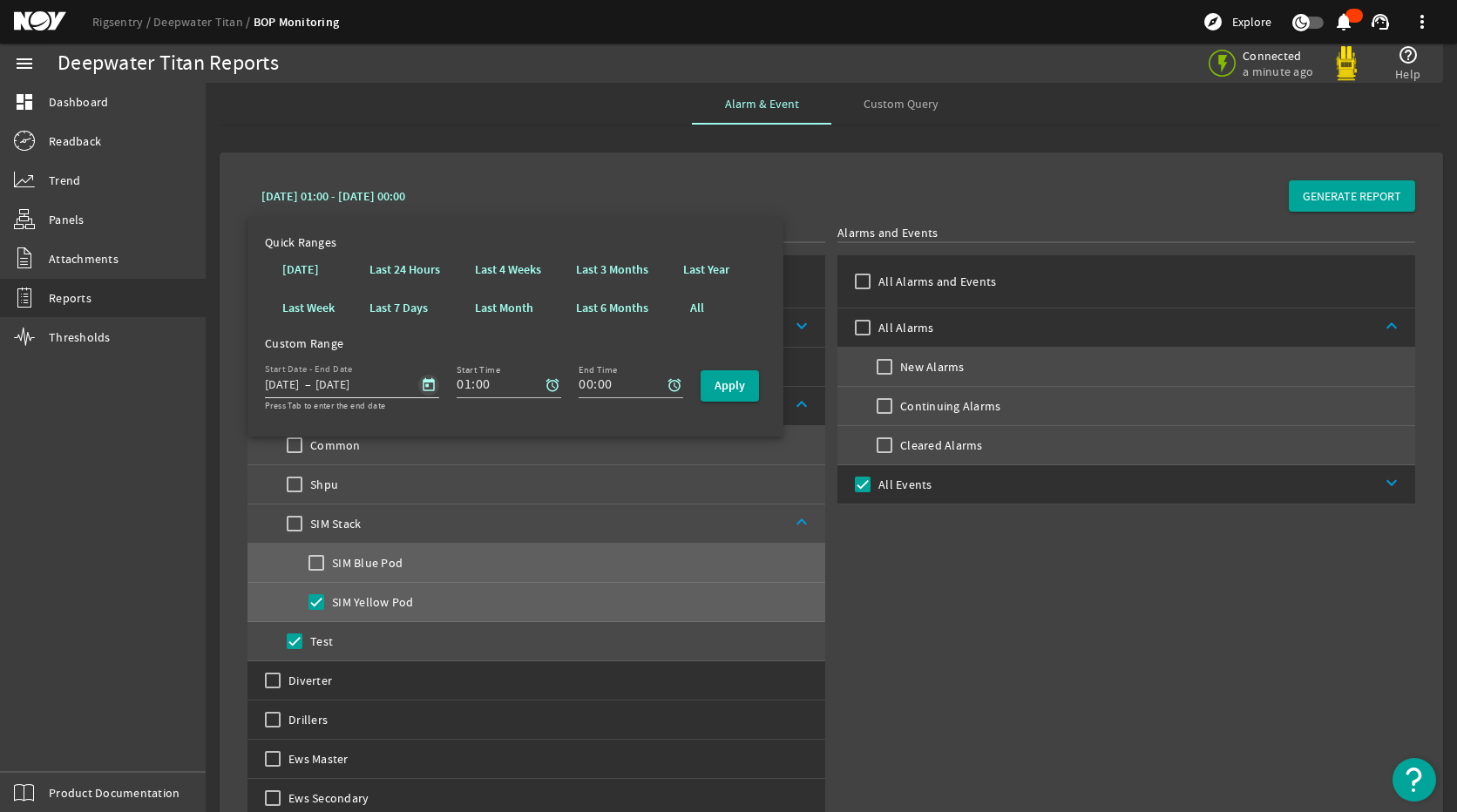
click at [433, 388] on span "Open calendar" at bounding box center [428, 384] width 42 height 42
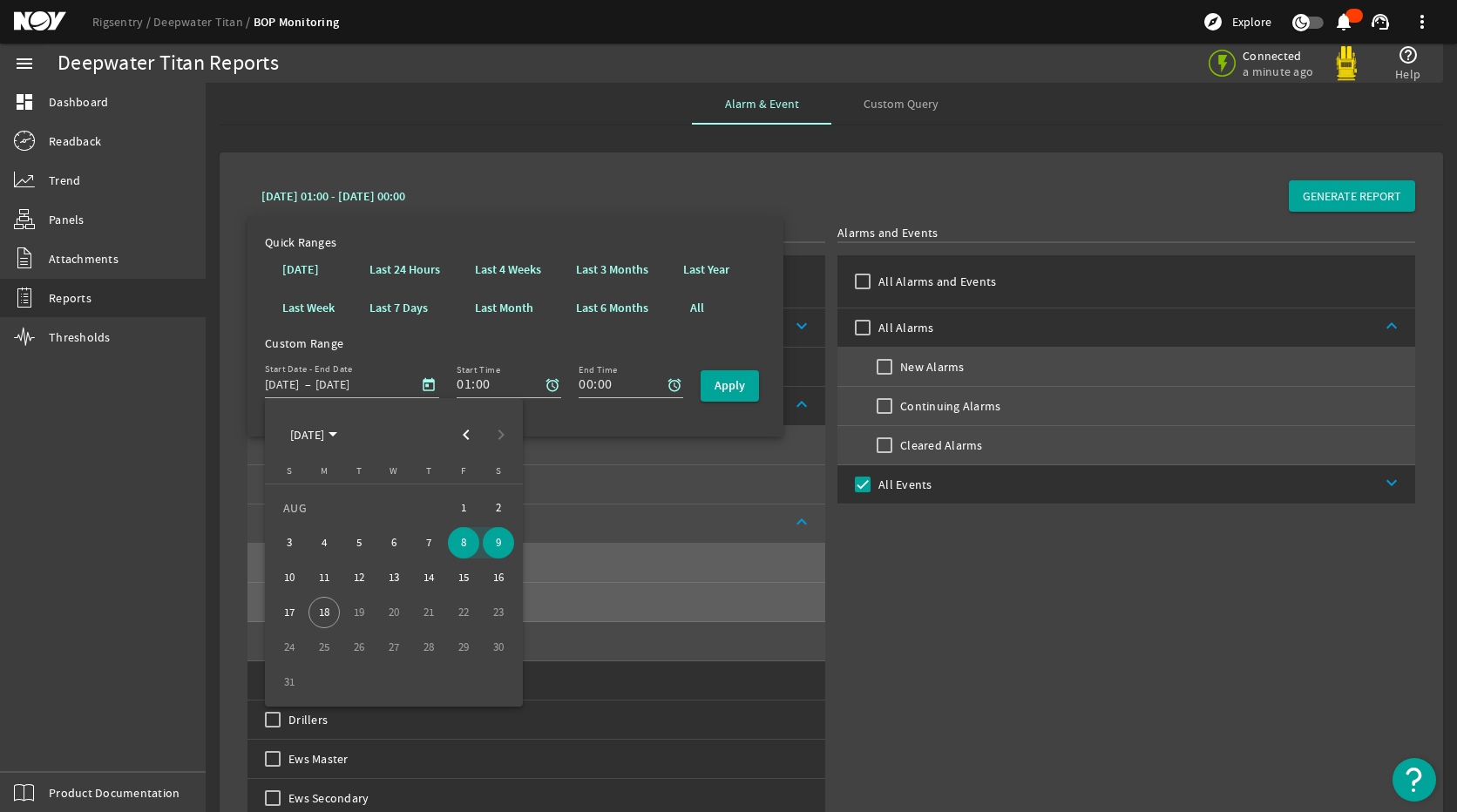
click at [504, 550] on span "9" at bounding box center [498, 542] width 31 height 31
type input "8/9/2025"
click at [295, 580] on span "10" at bounding box center [289, 577] width 31 height 31
type input "8/10/2025"
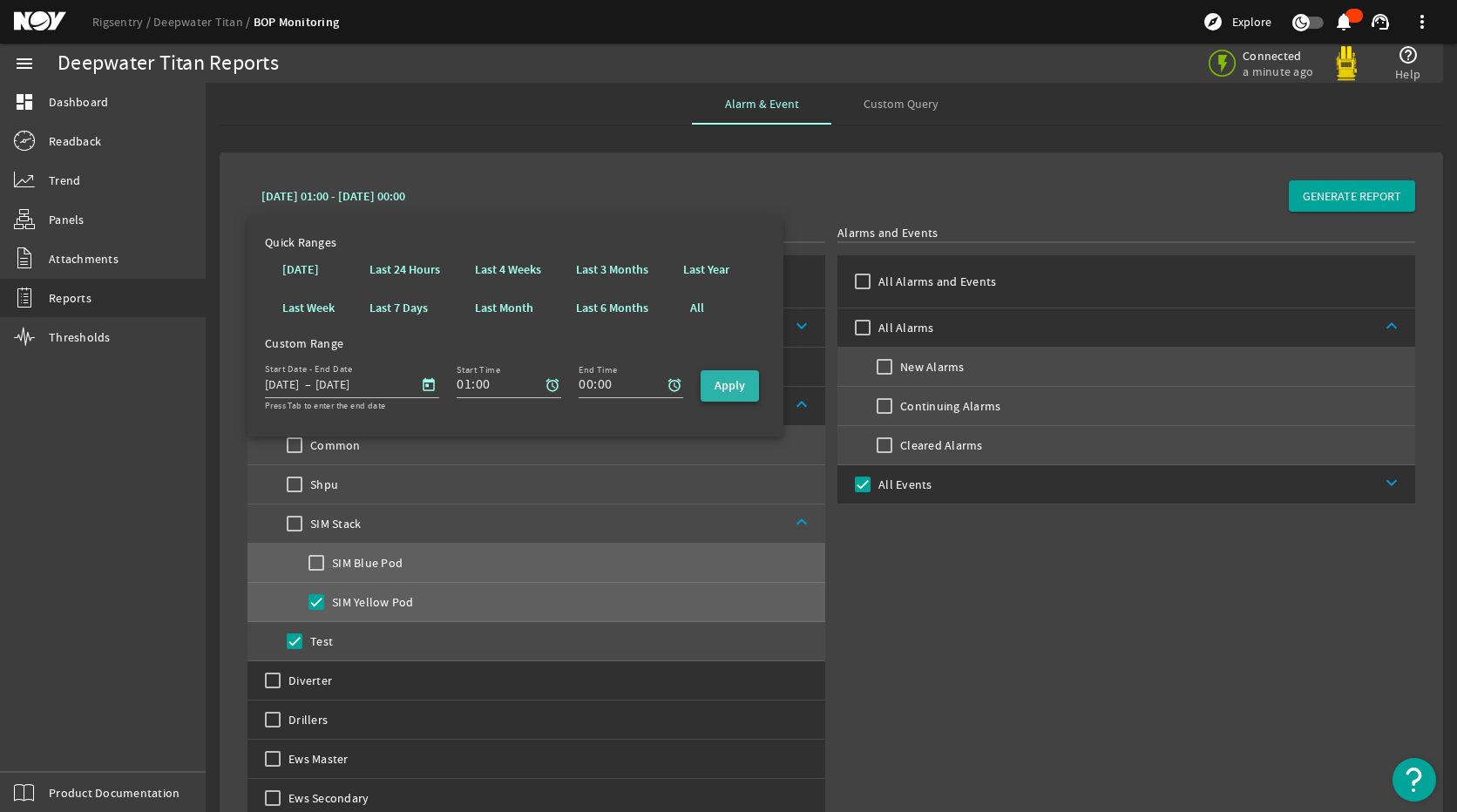
click at [721, 381] on b "Apply" at bounding box center [729, 385] width 30 height 17
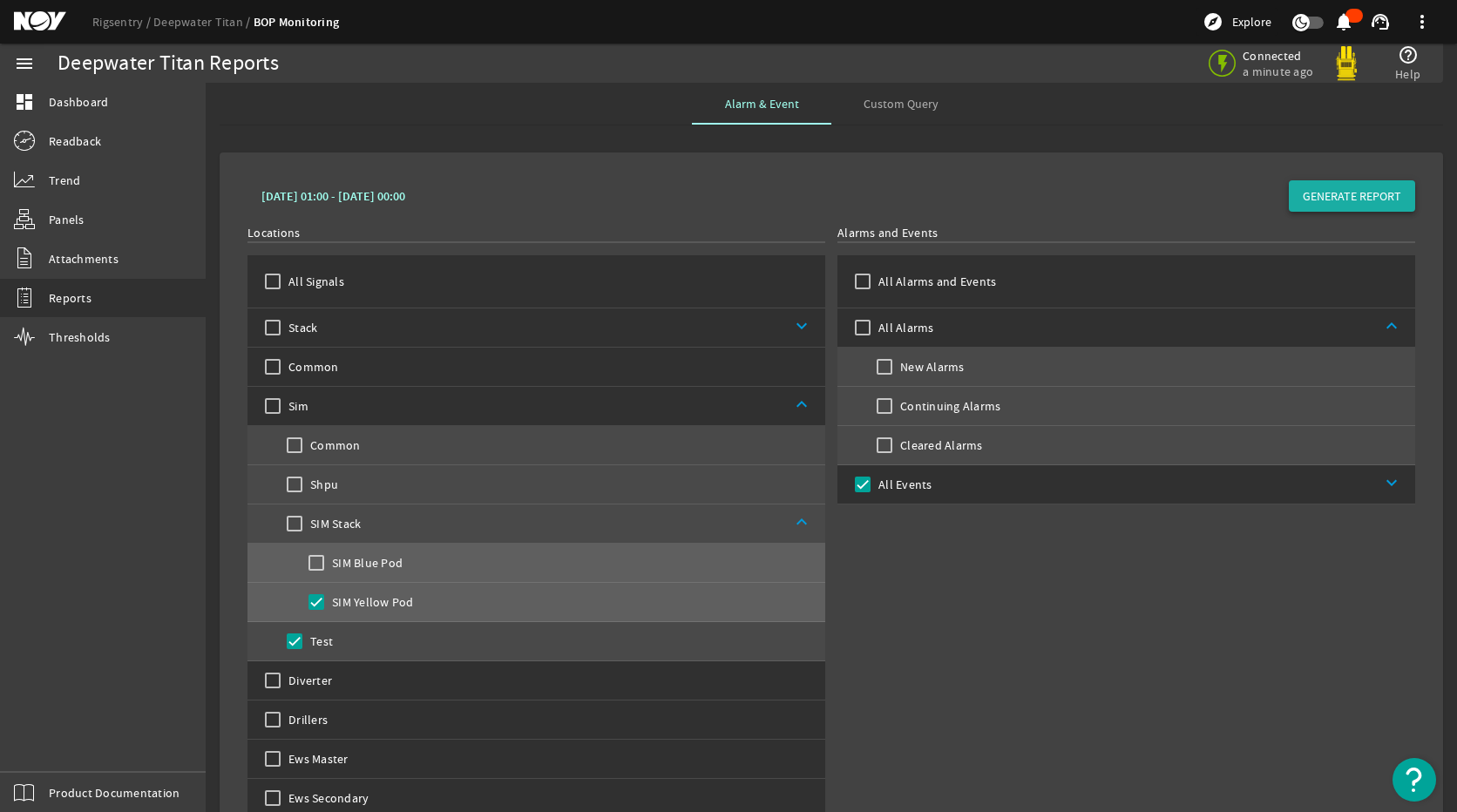
click at [1334, 188] on span "GENERATE REPORT" at bounding box center [1352, 196] width 99 height 18
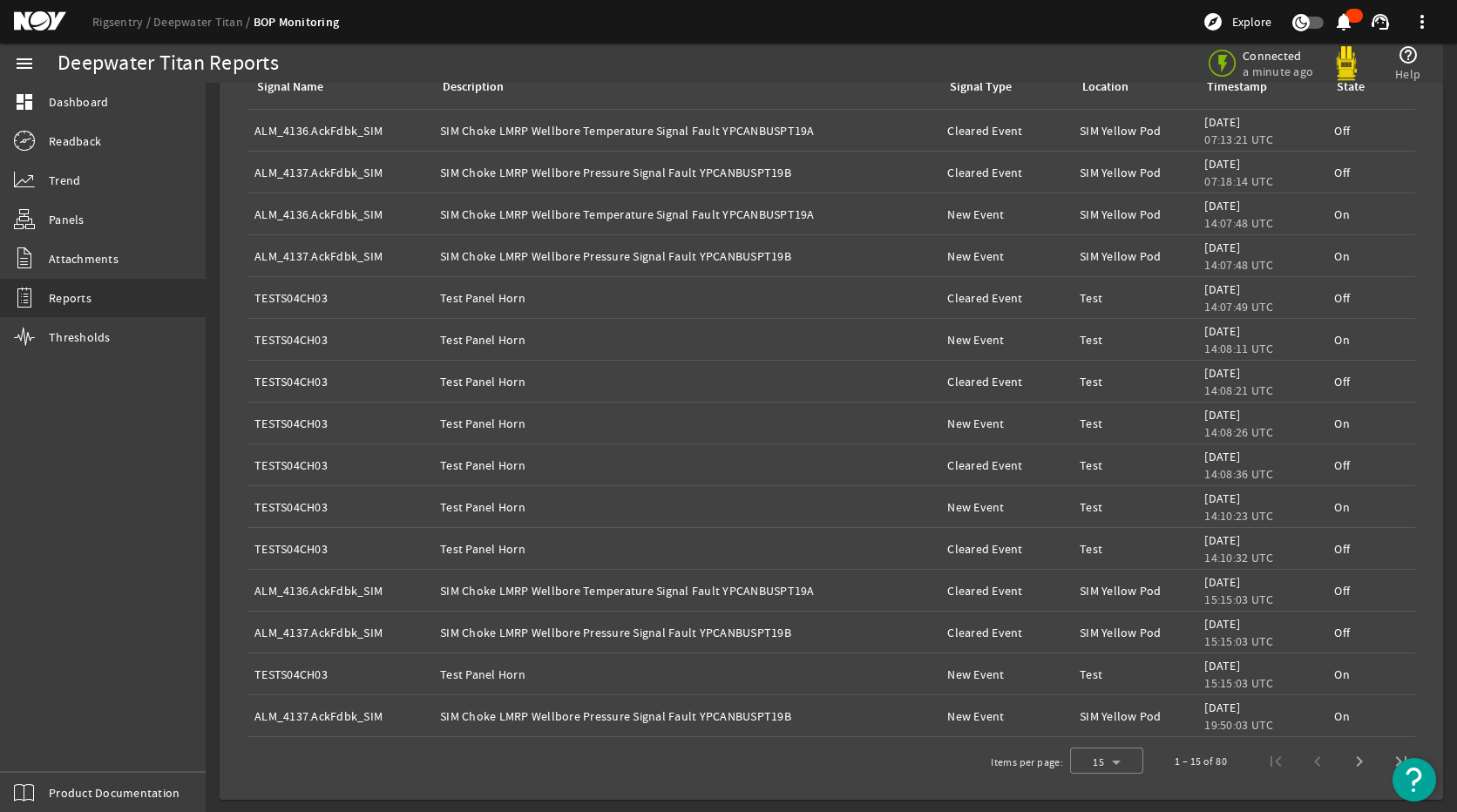
scroll to position [1221, 0]
click at [1341, 762] on span "Next page" at bounding box center [1358, 759] width 42 height 42
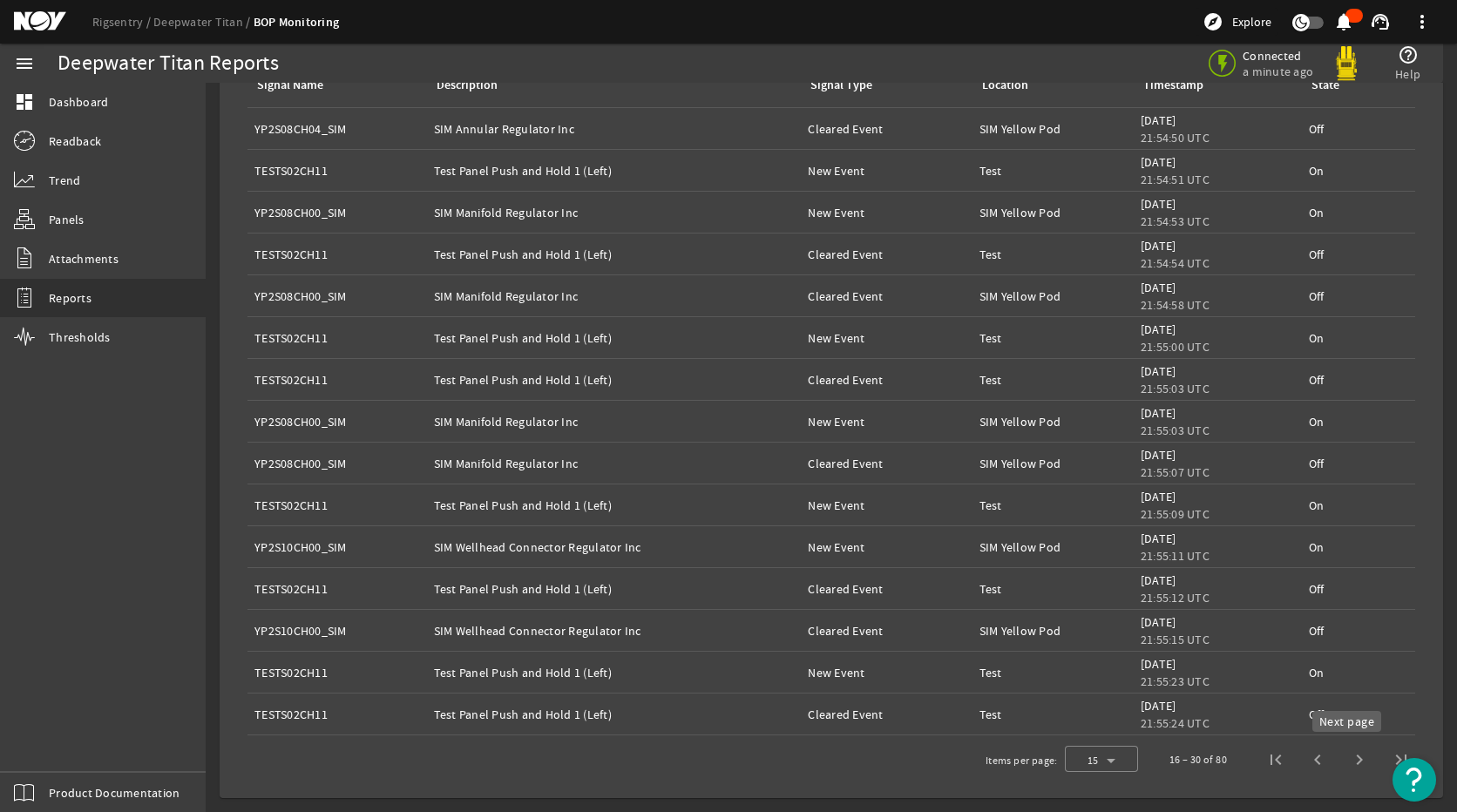
click at [1343, 755] on span "Next page" at bounding box center [1358, 759] width 42 height 42
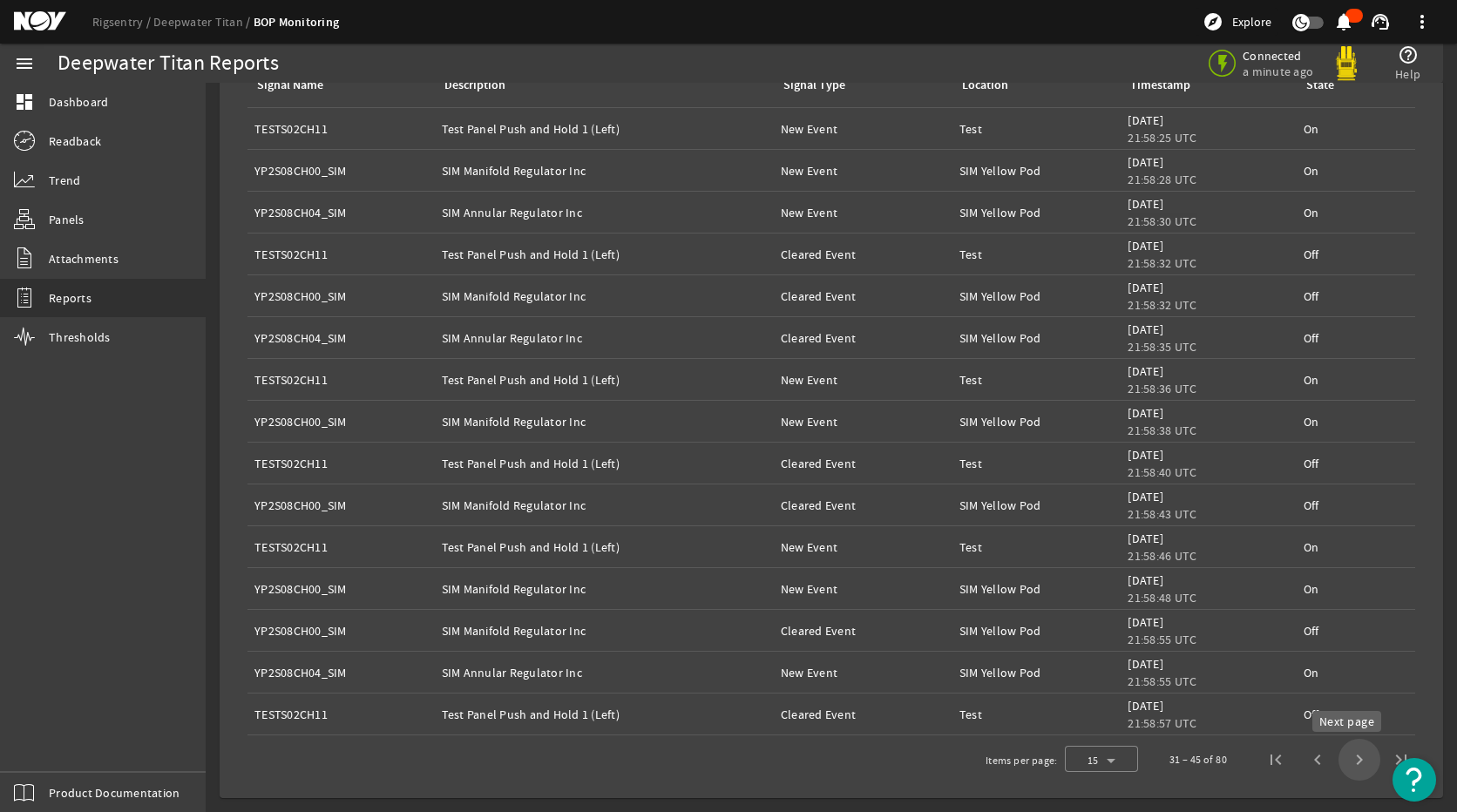
click at [1342, 761] on span "Next page" at bounding box center [1358, 759] width 42 height 42
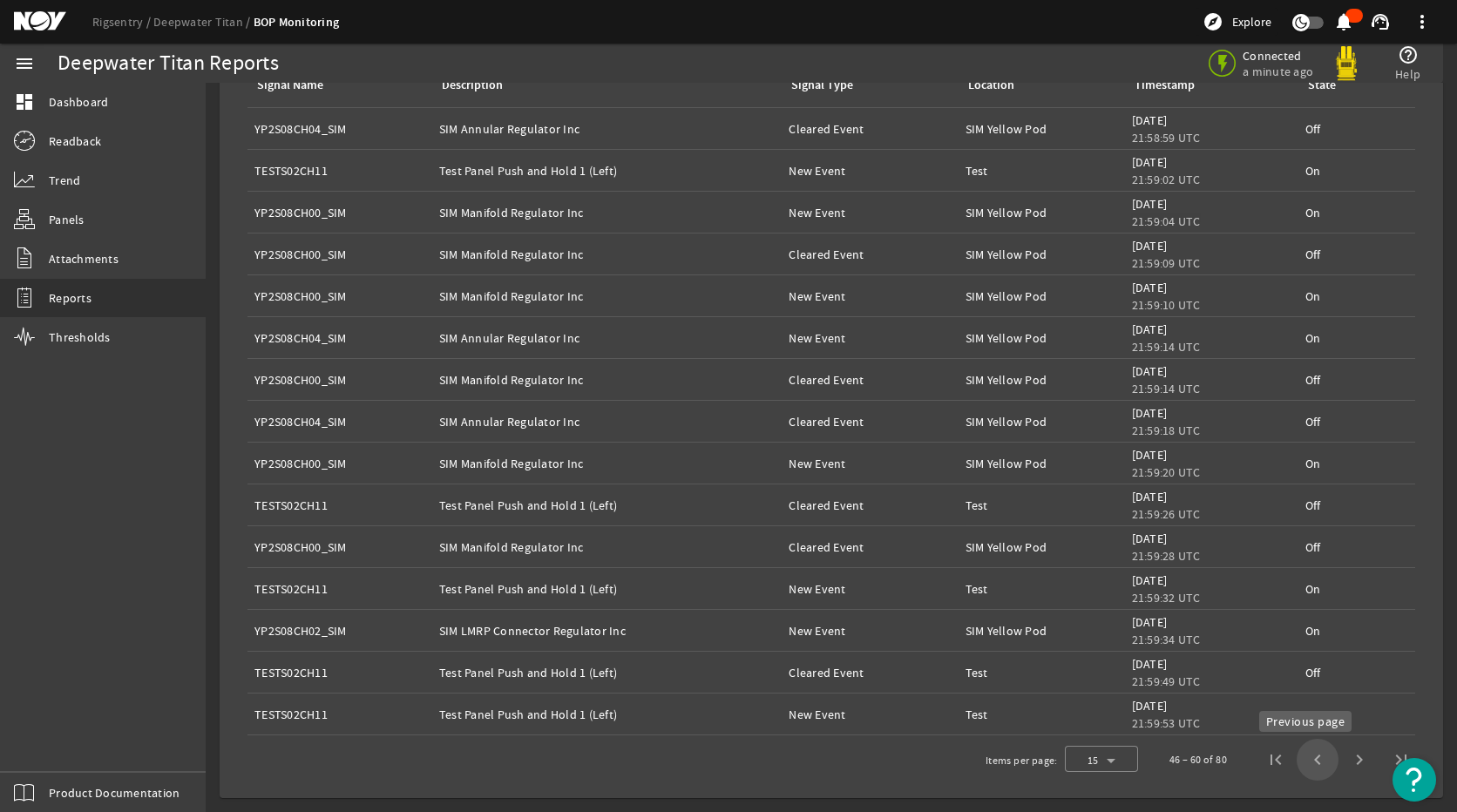
click at [1297, 757] on span "Previous page" at bounding box center [1317, 759] width 42 height 42
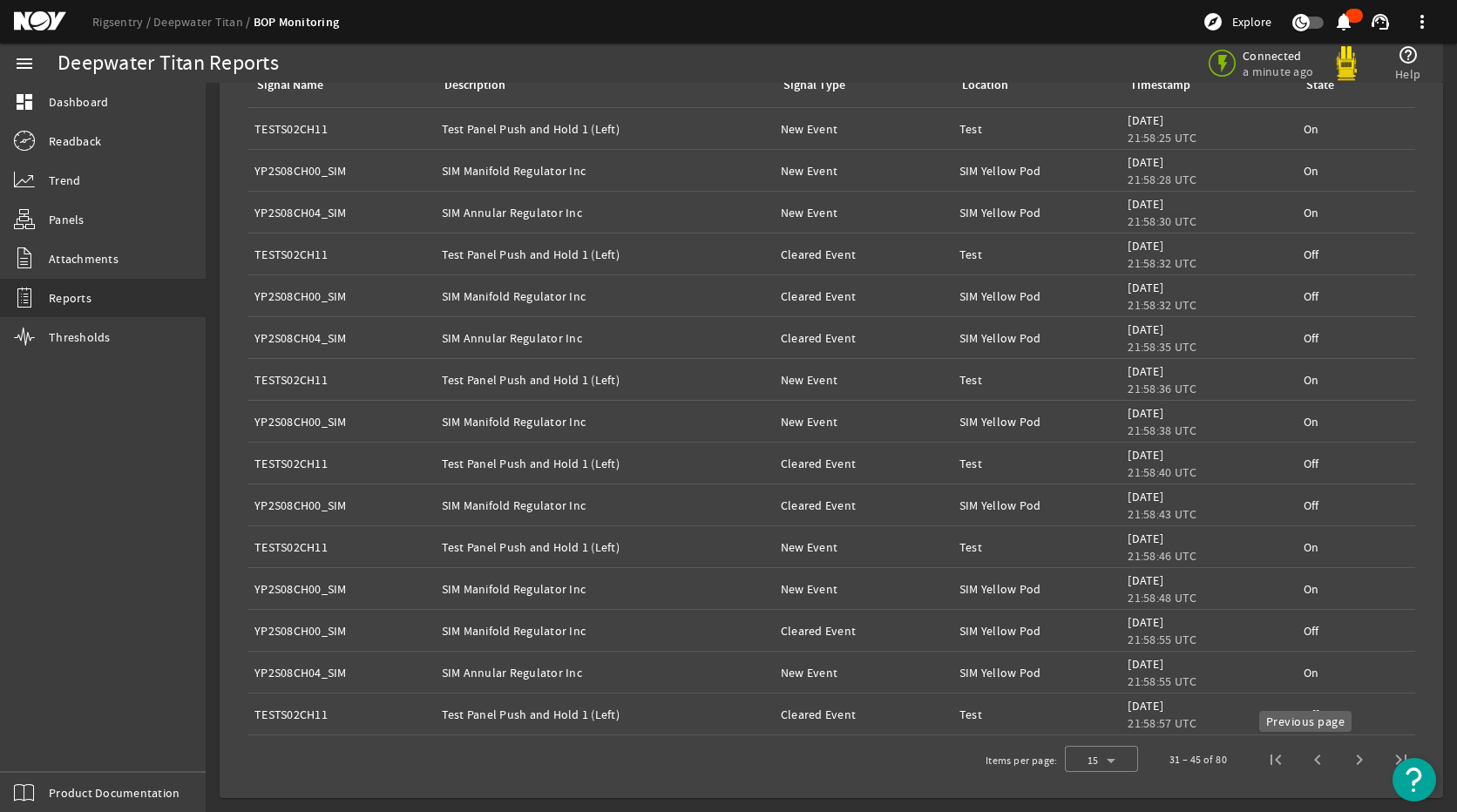
click at [1305, 757] on span "Previous page" at bounding box center [1317, 759] width 42 height 42
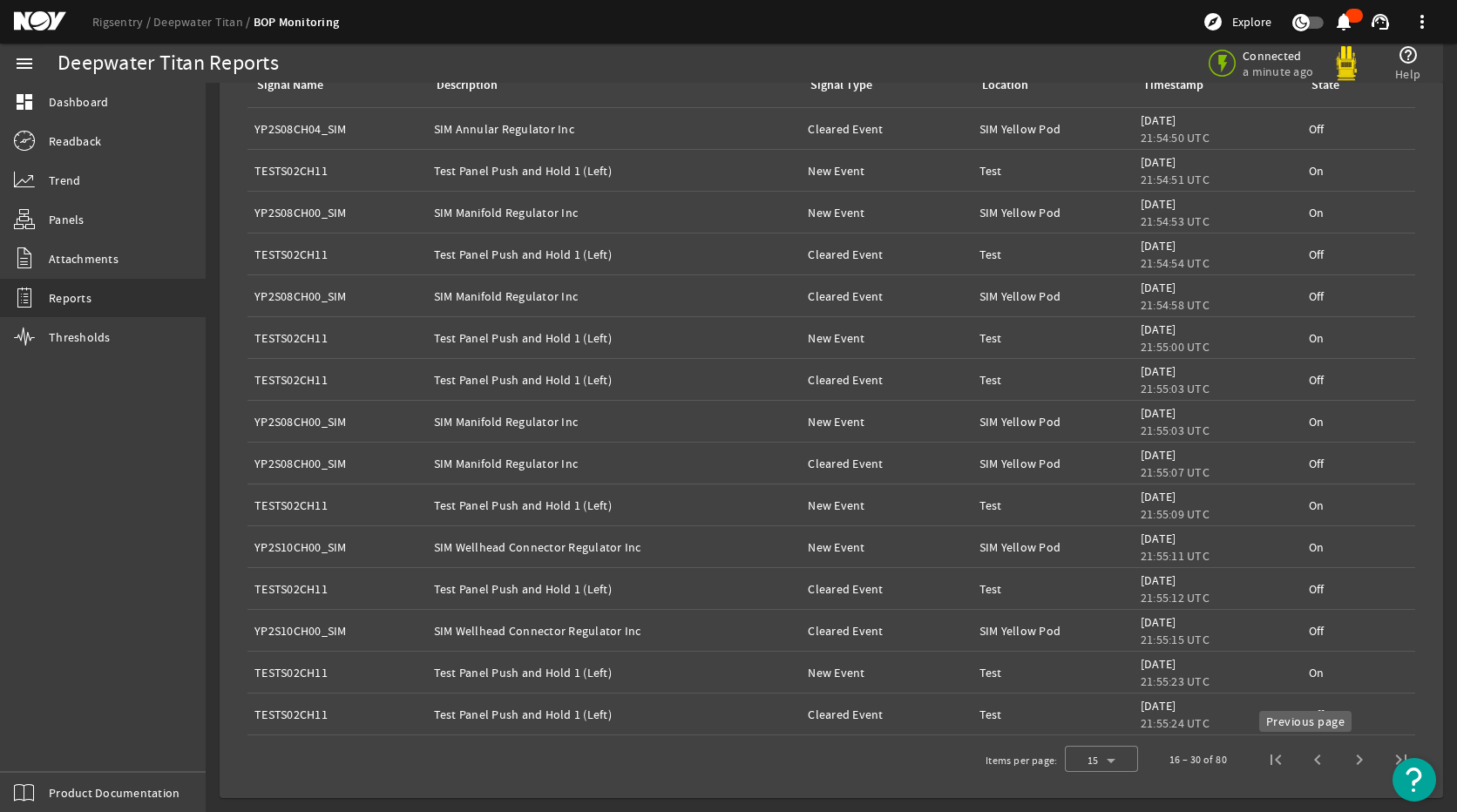
click at [1301, 756] on span "Previous page" at bounding box center [1317, 759] width 42 height 42
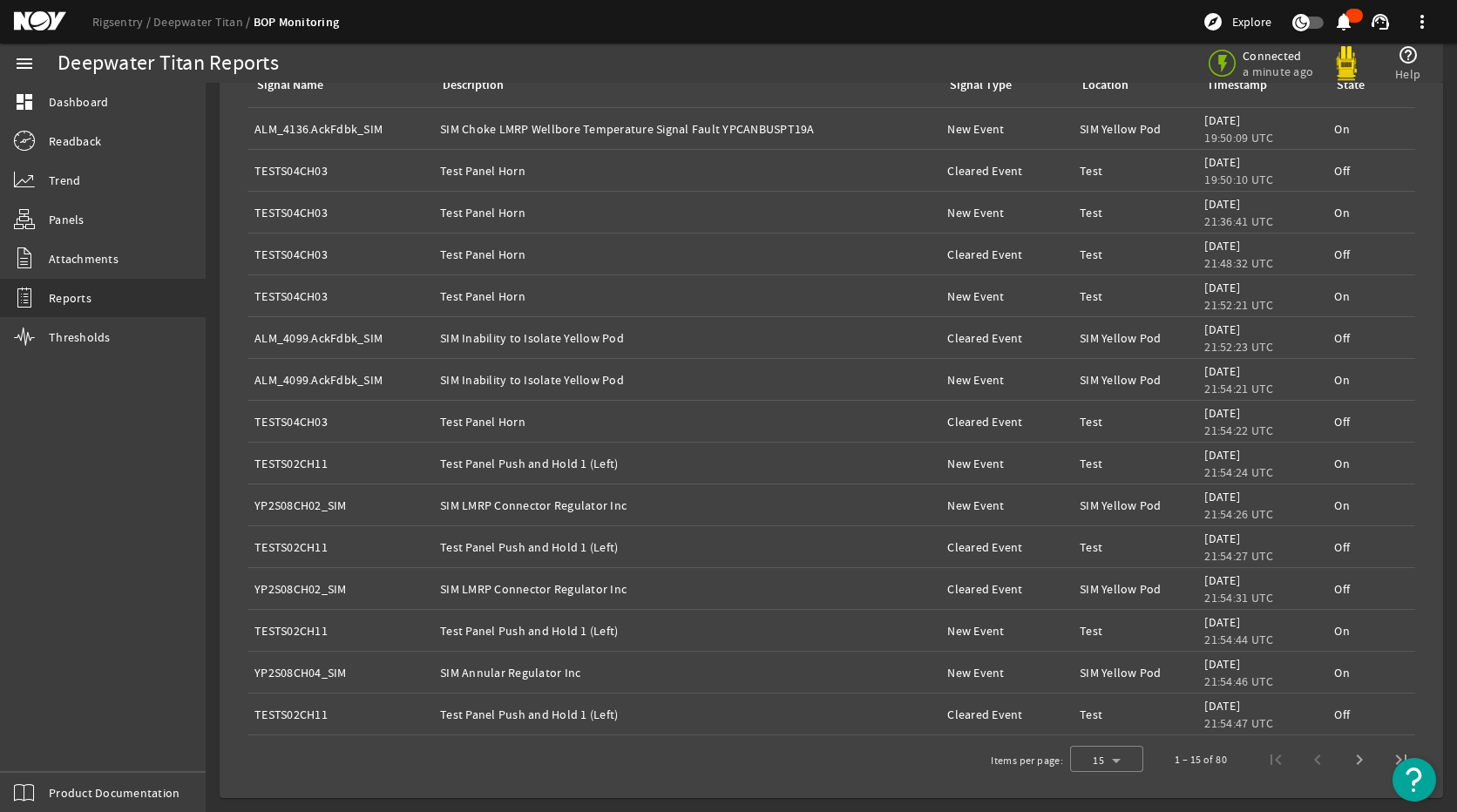
click at [1292, 760] on div "1 – 15 of 80" at bounding box center [1287, 759] width 268 height 42
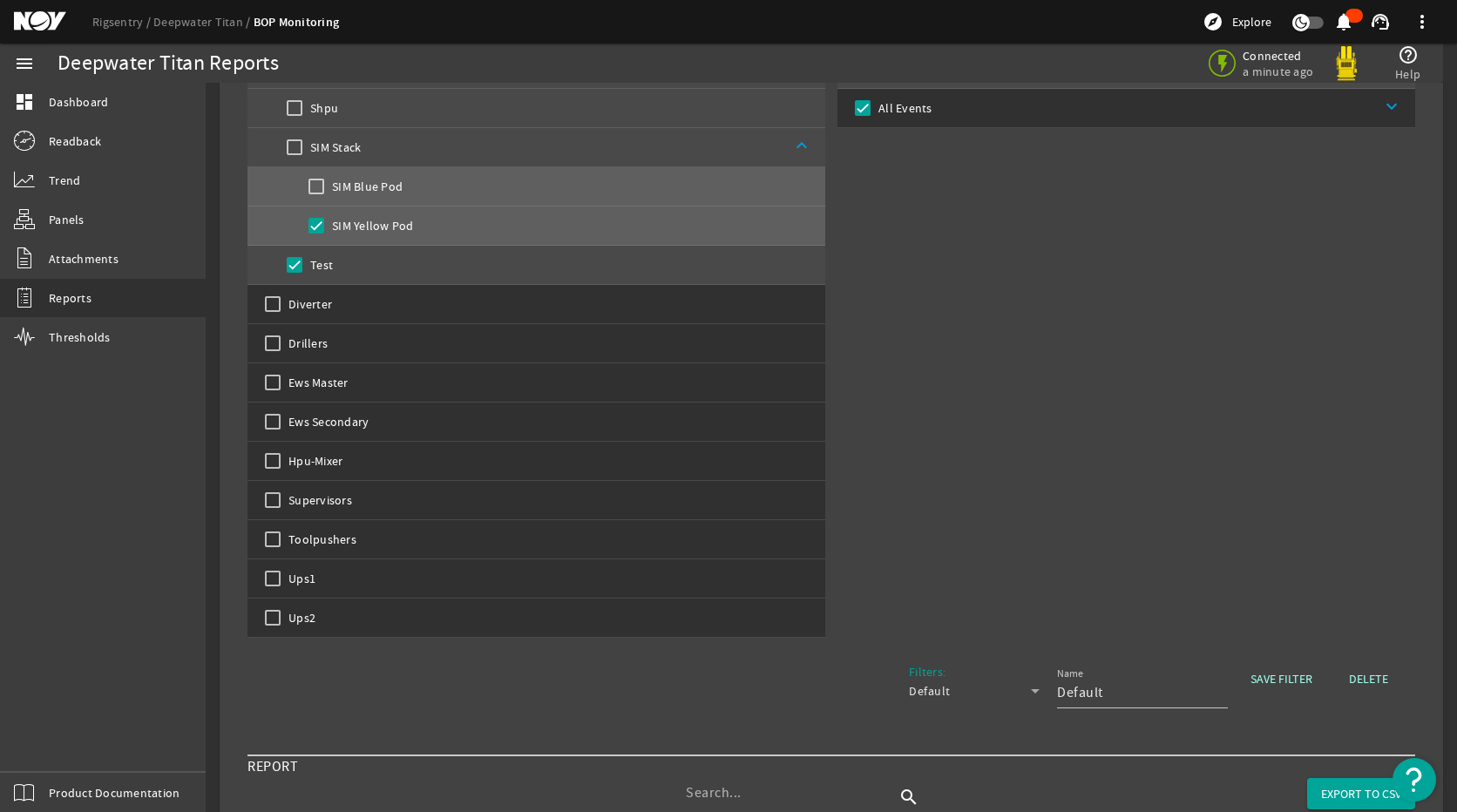
scroll to position [176, 0]
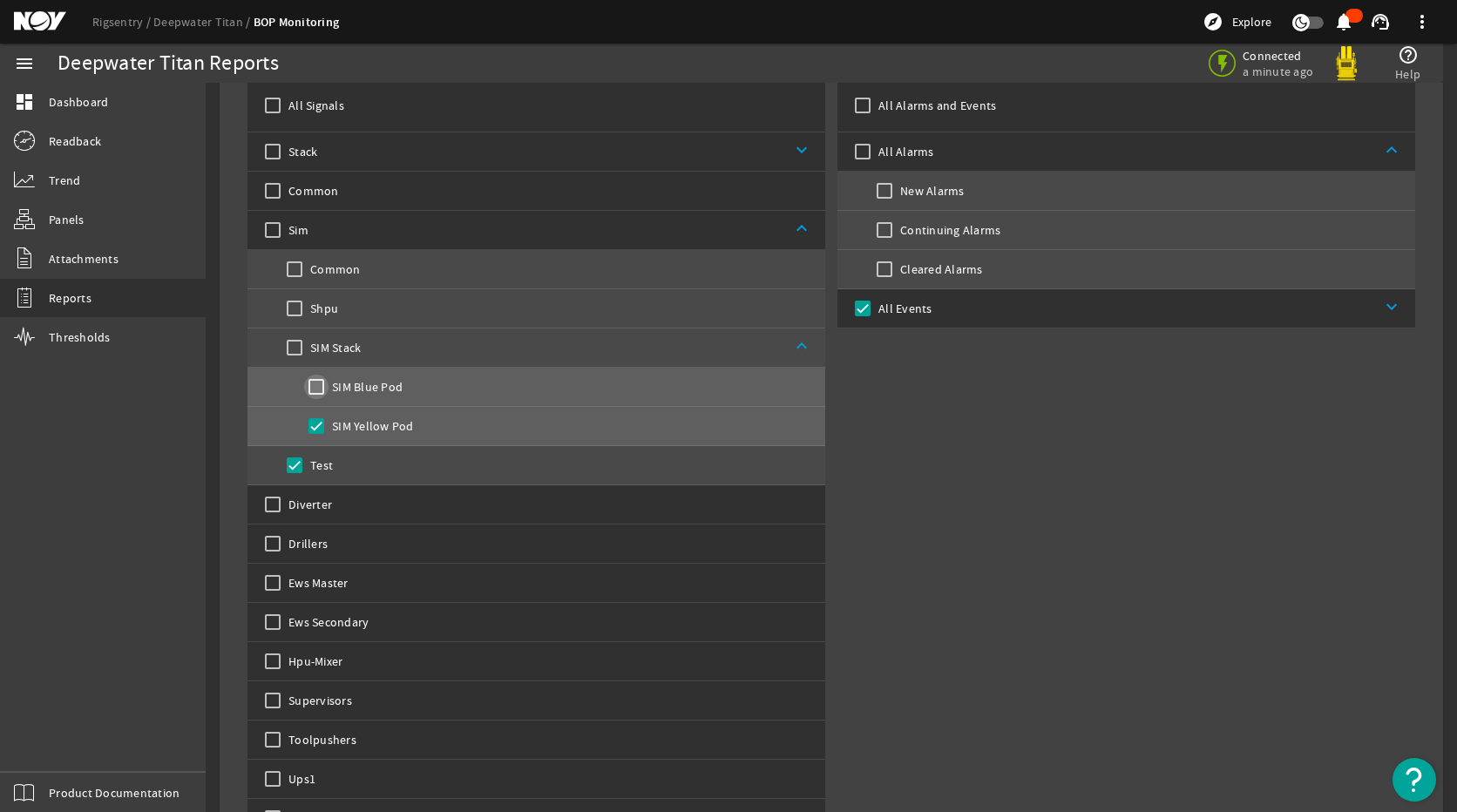
click at [316, 389] on input "SIM Blue Pod" at bounding box center [316, 386] width 24 height 24
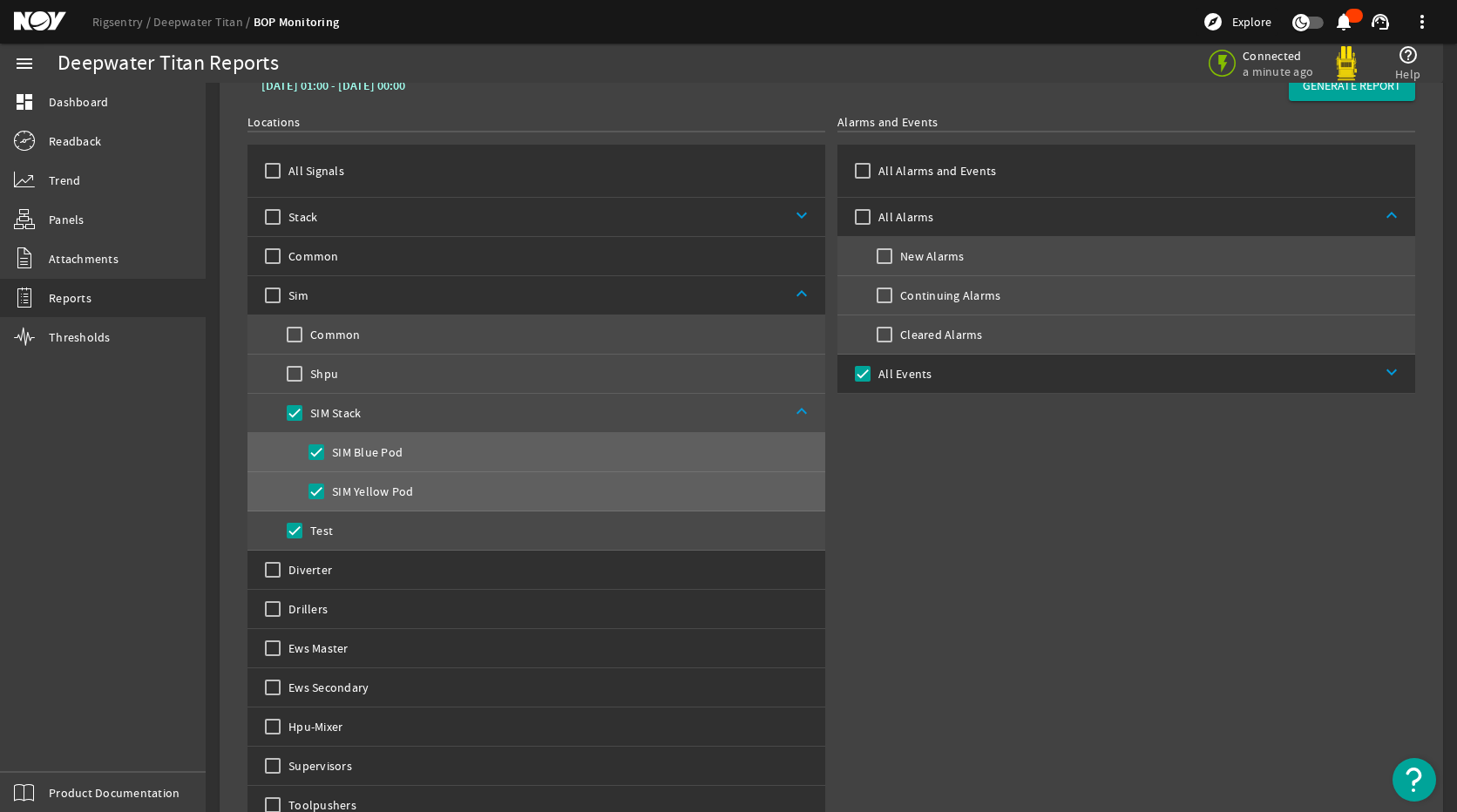
scroll to position [0, 0]
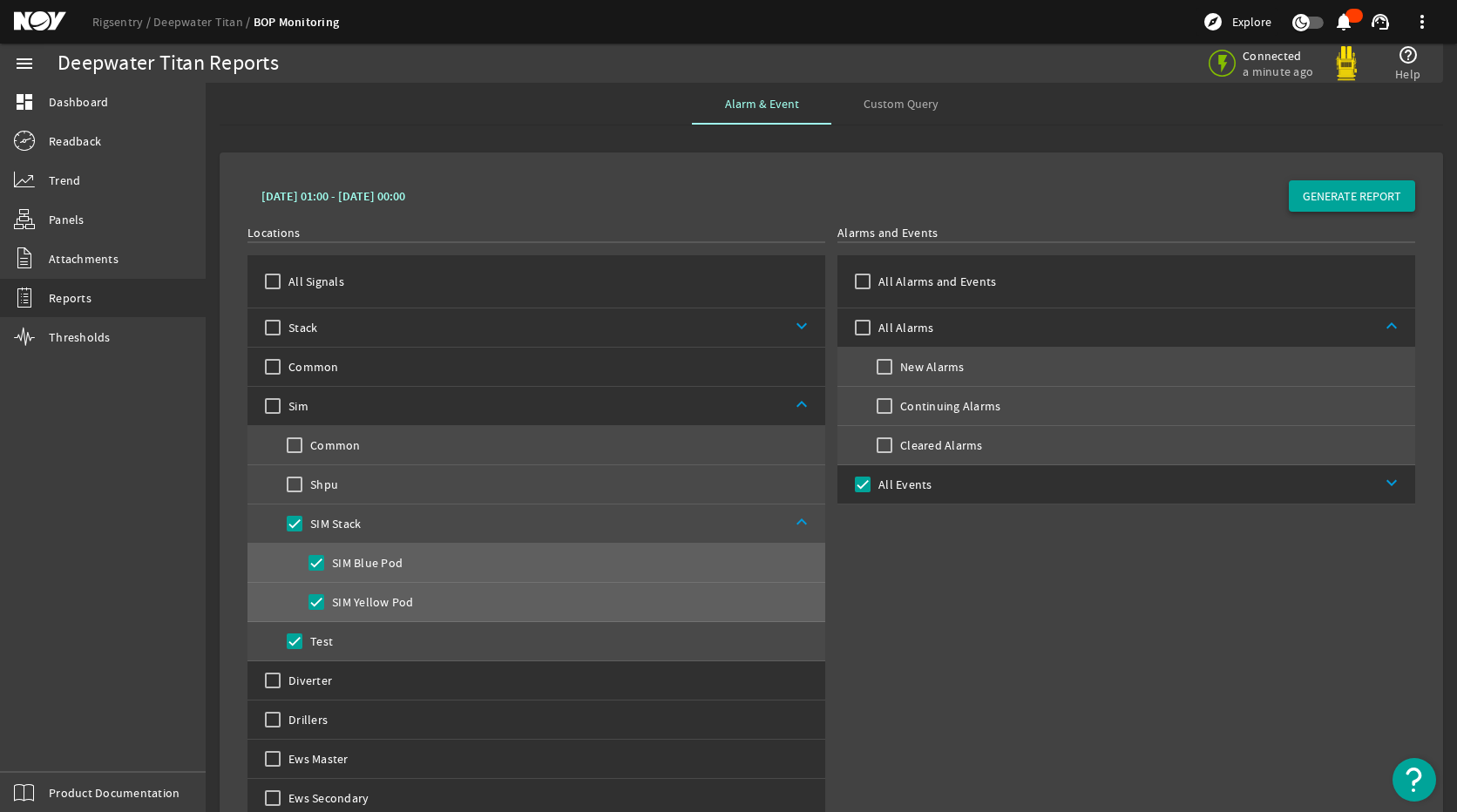
click at [1303, 197] on span "GENERATE REPORT" at bounding box center [1352, 196] width 99 height 18
click at [290, 639] on input "Test" at bounding box center [295, 641] width 24 height 24
click at [1317, 191] on span "GENERATE REPORT" at bounding box center [1352, 196] width 99 height 18
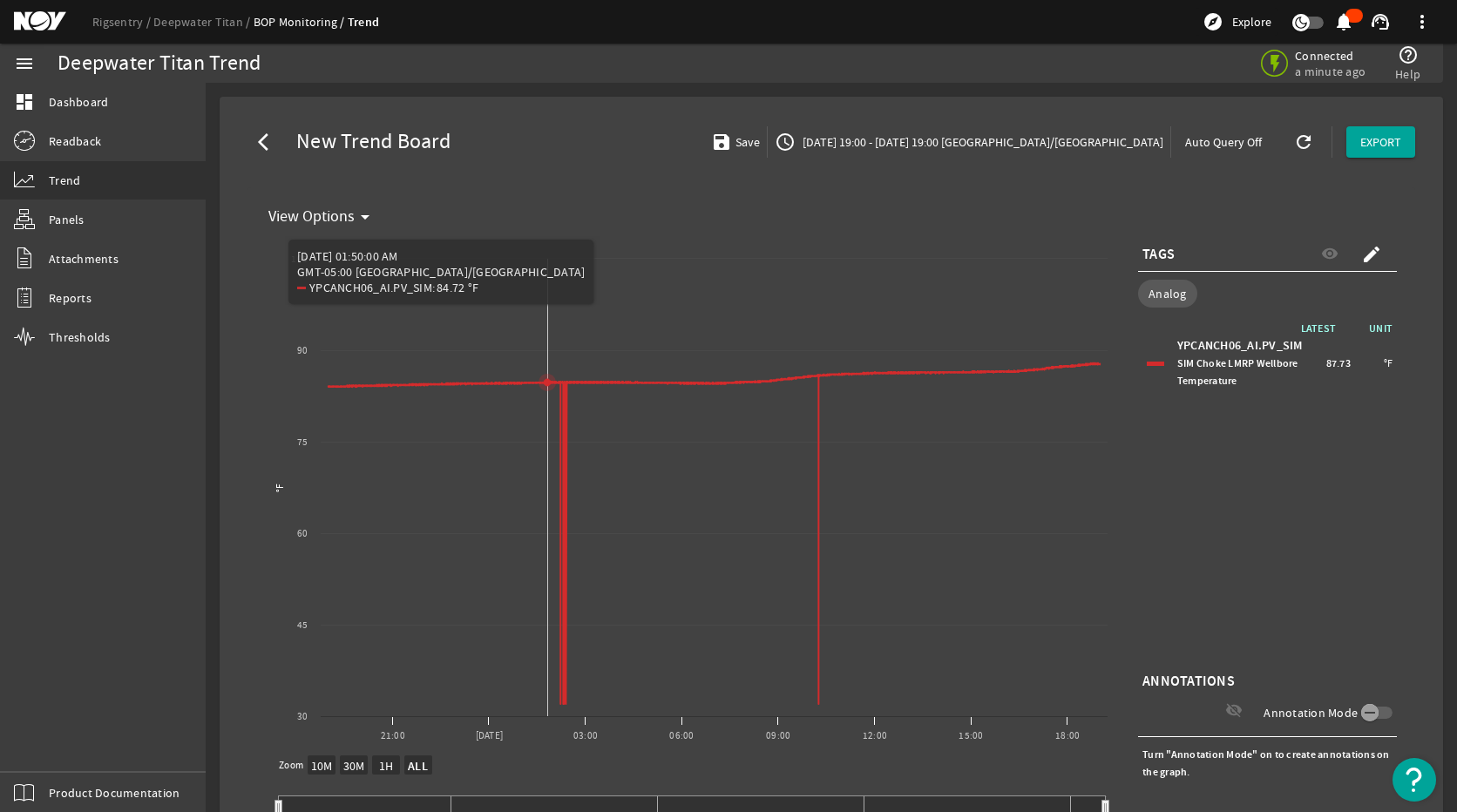
select select "ALL"
click at [1361, 252] on mat-icon "create" at bounding box center [1371, 254] width 21 height 21
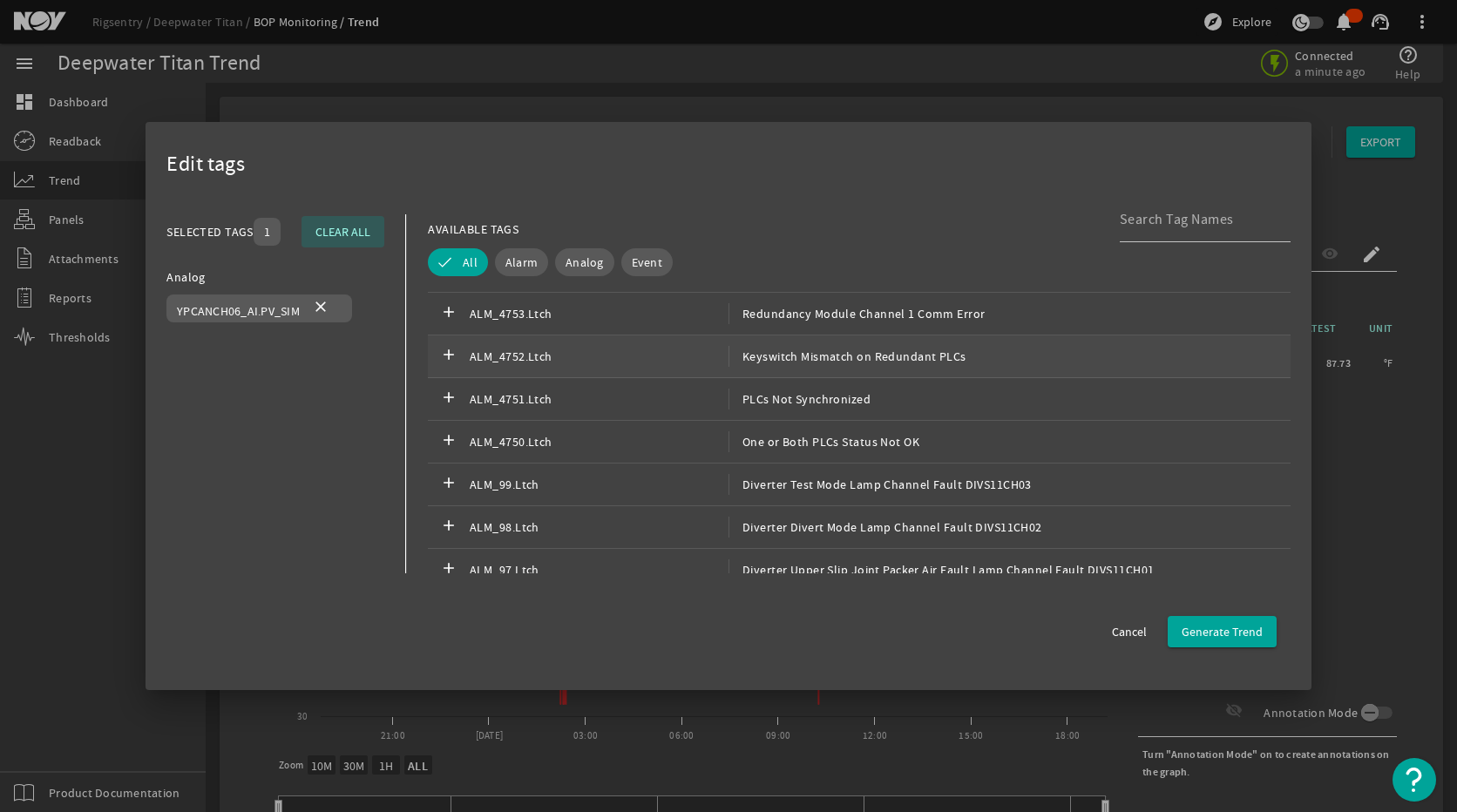
scroll to position [261, 0]
click at [1150, 222] on input at bounding box center [1198, 219] width 157 height 21
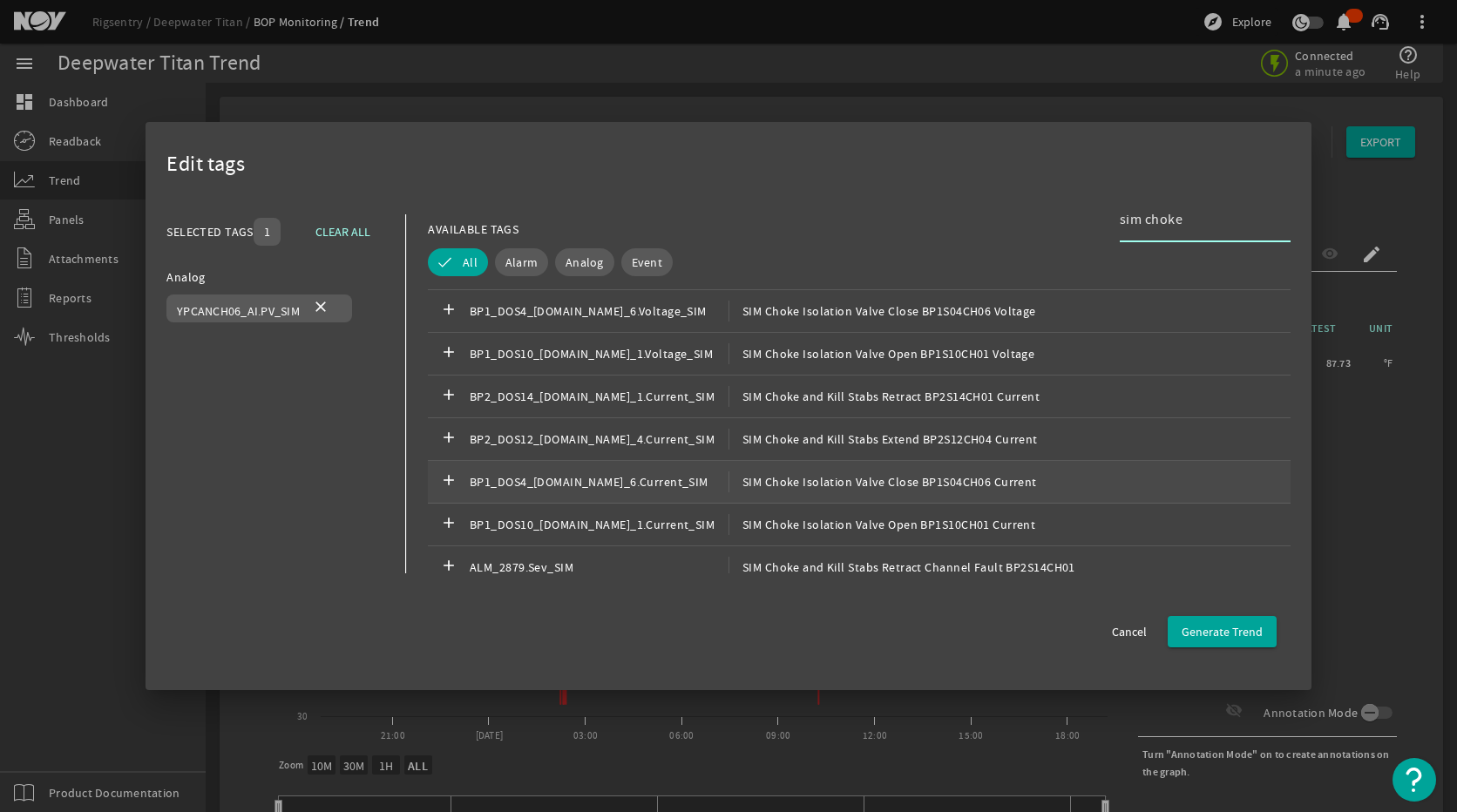
scroll to position [743, 0]
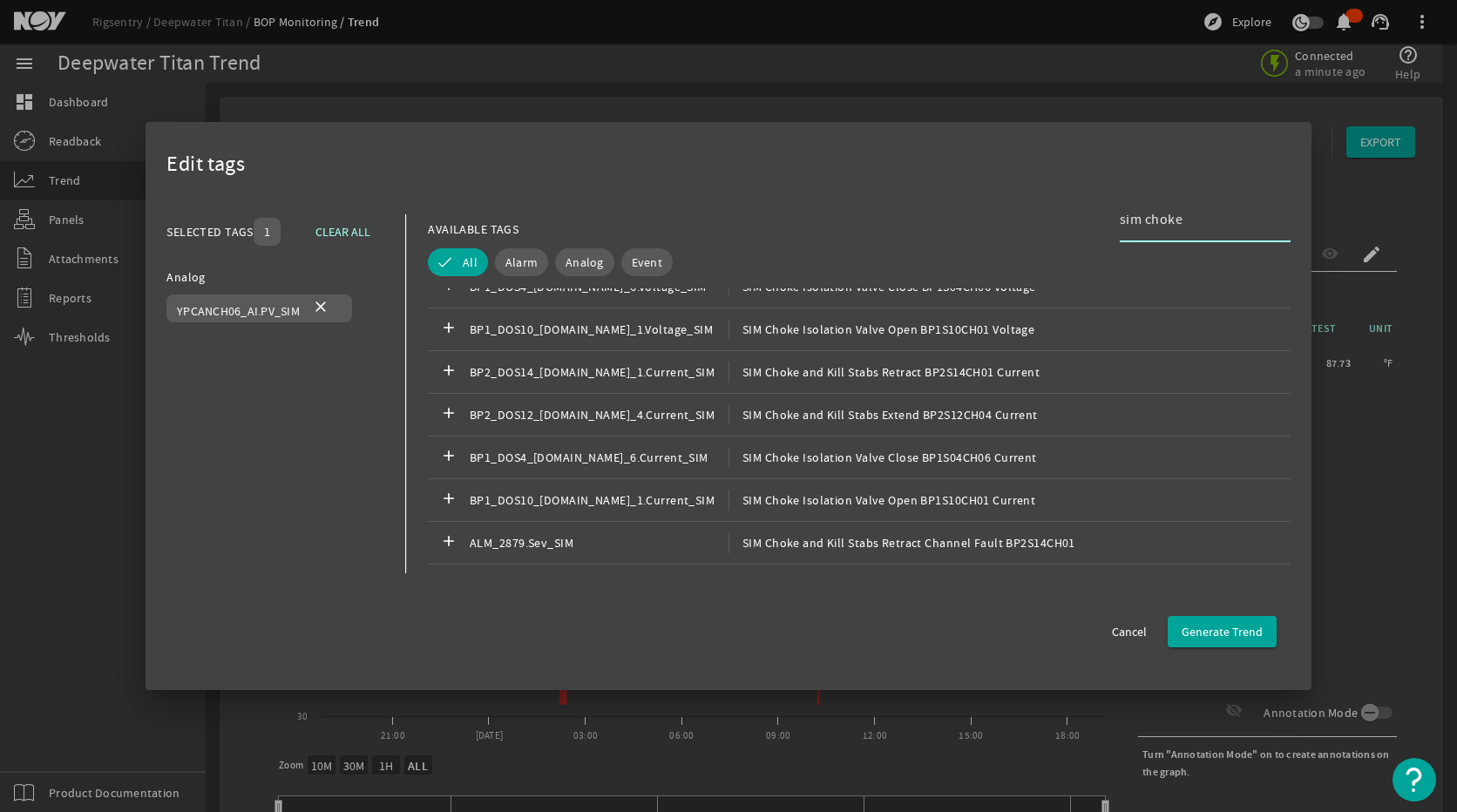
click at [1205, 206] on div "sim choke" at bounding box center [1198, 219] width 157 height 45
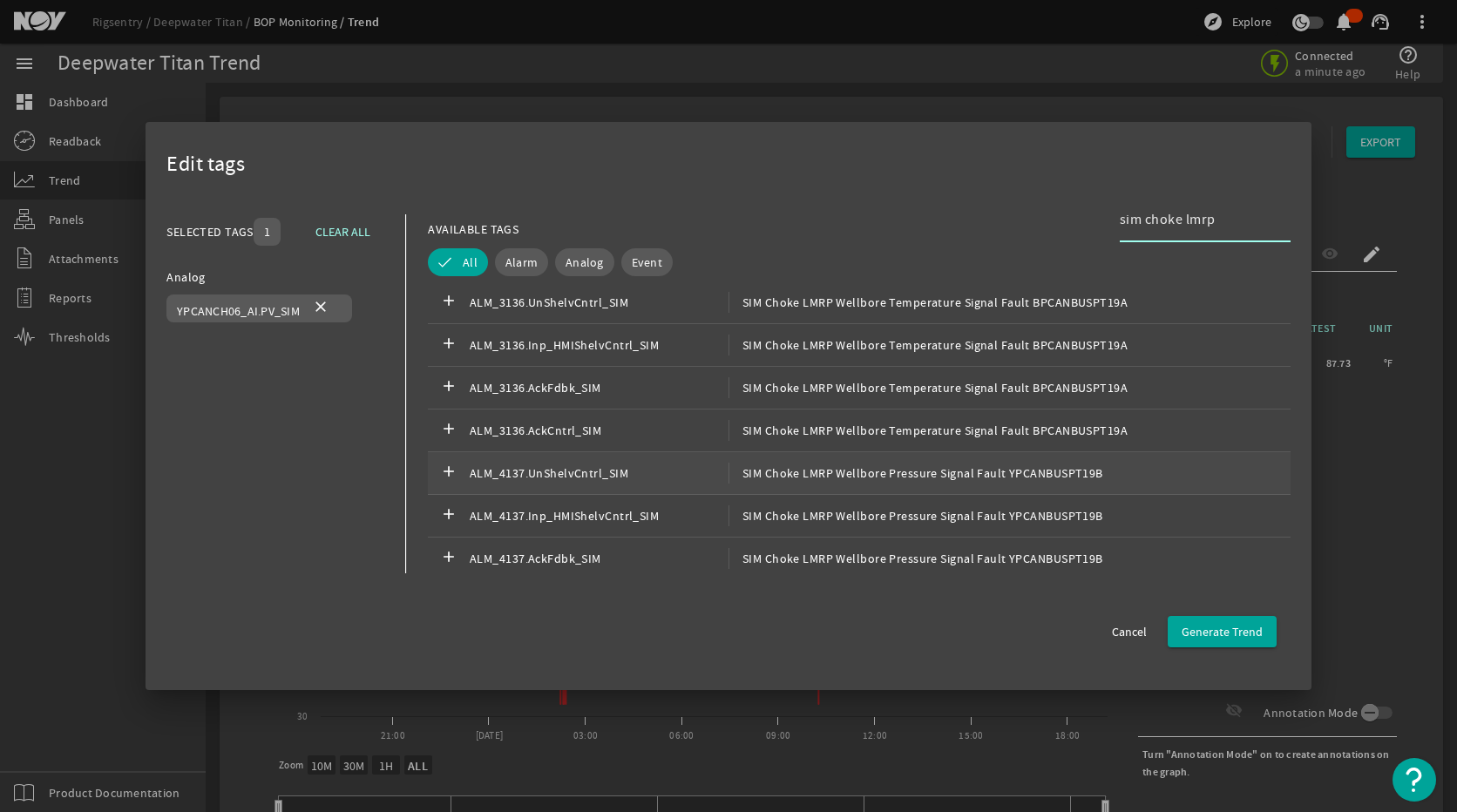
scroll to position [308, 0]
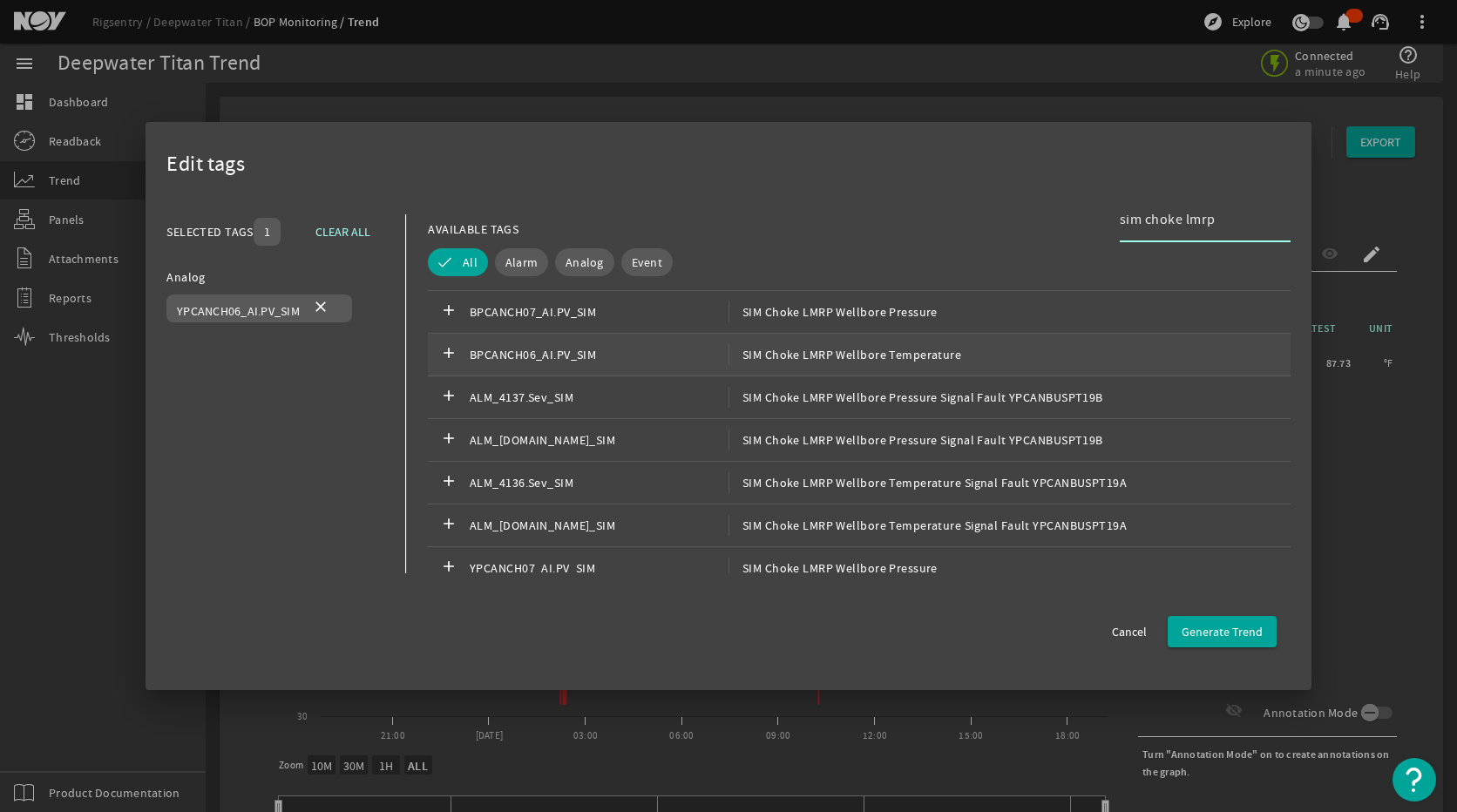
type input "sim choke lmrp"
click at [759, 358] on span "SIM Choke LMRP Wellbore Temperature" at bounding box center [844, 354] width 233 height 21
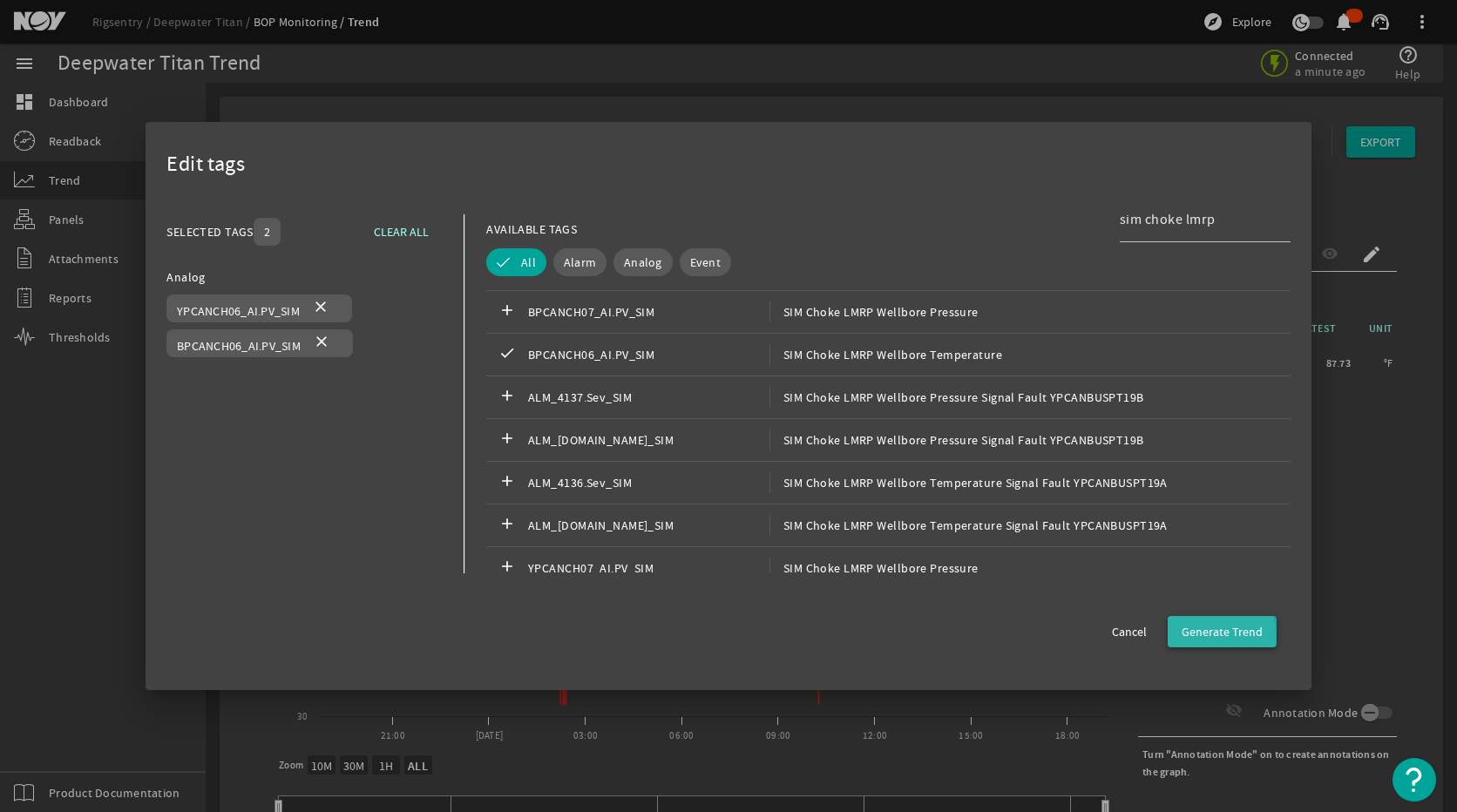
click at [1199, 634] on span "Generate Trend" at bounding box center [1222, 631] width 81 height 18
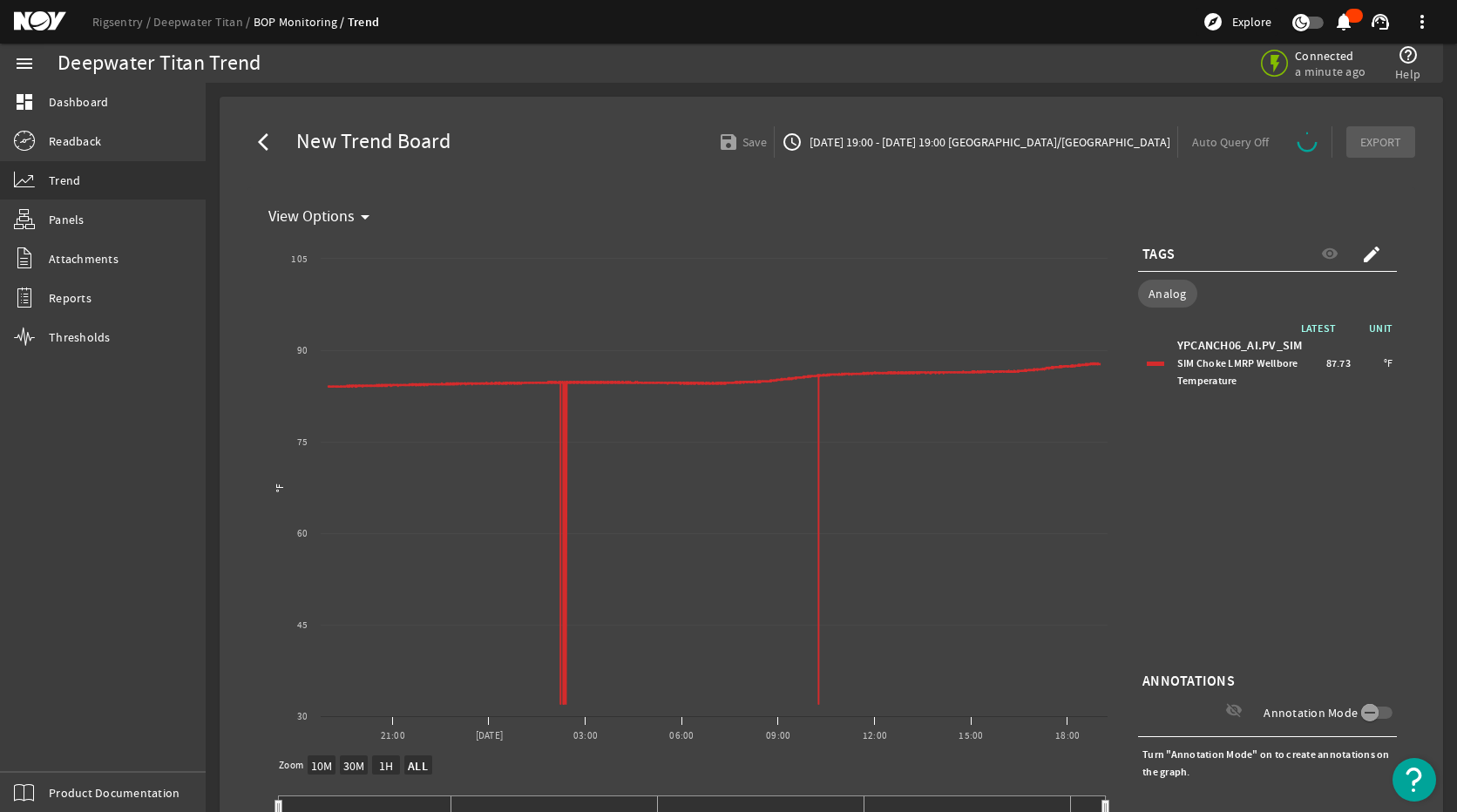
click at [1361, 254] on mat-icon "create" at bounding box center [1371, 254] width 21 height 21
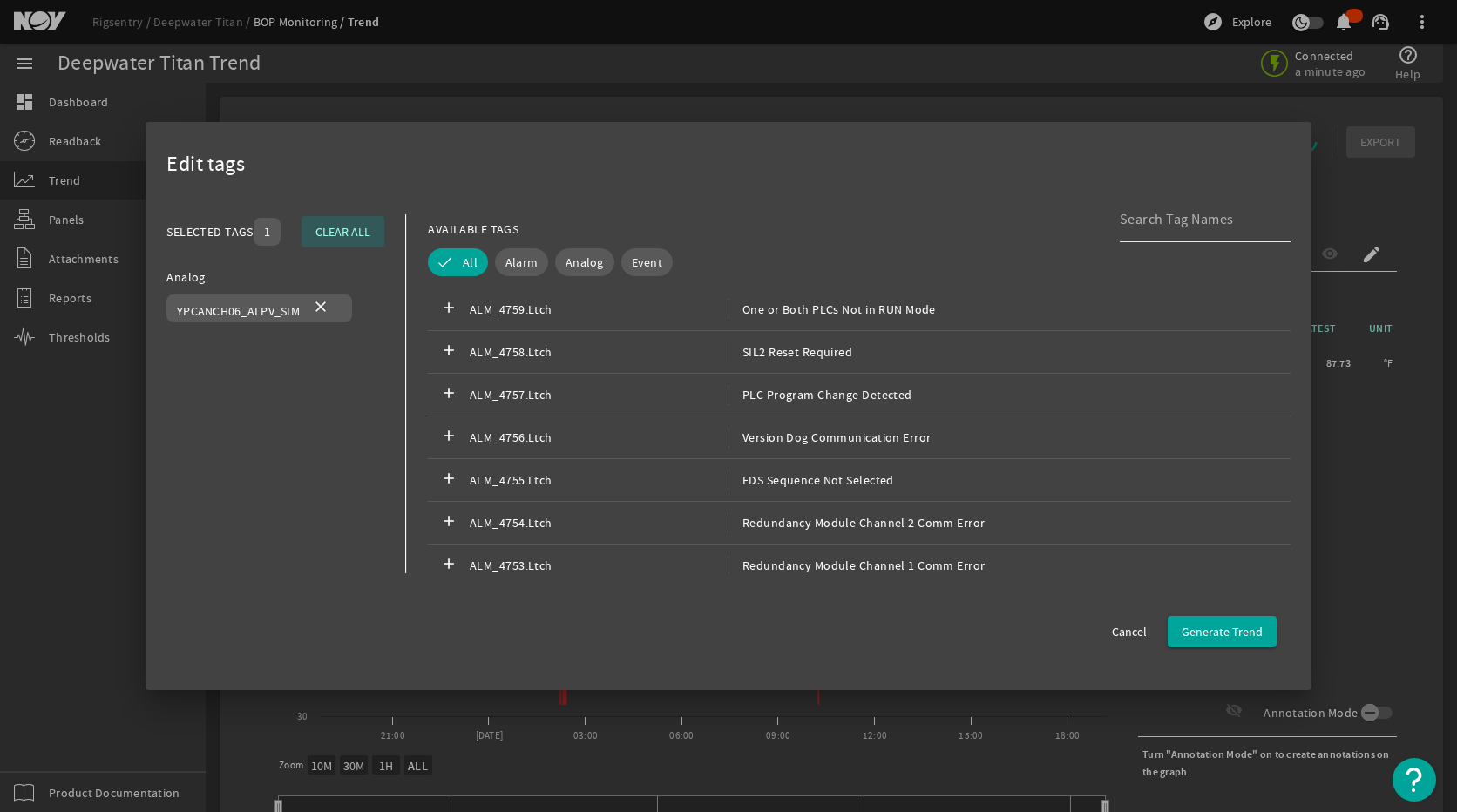
click at [1136, 220] on input at bounding box center [1198, 219] width 157 height 21
click at [569, 260] on span "Analog" at bounding box center [584, 261] width 38 height 18
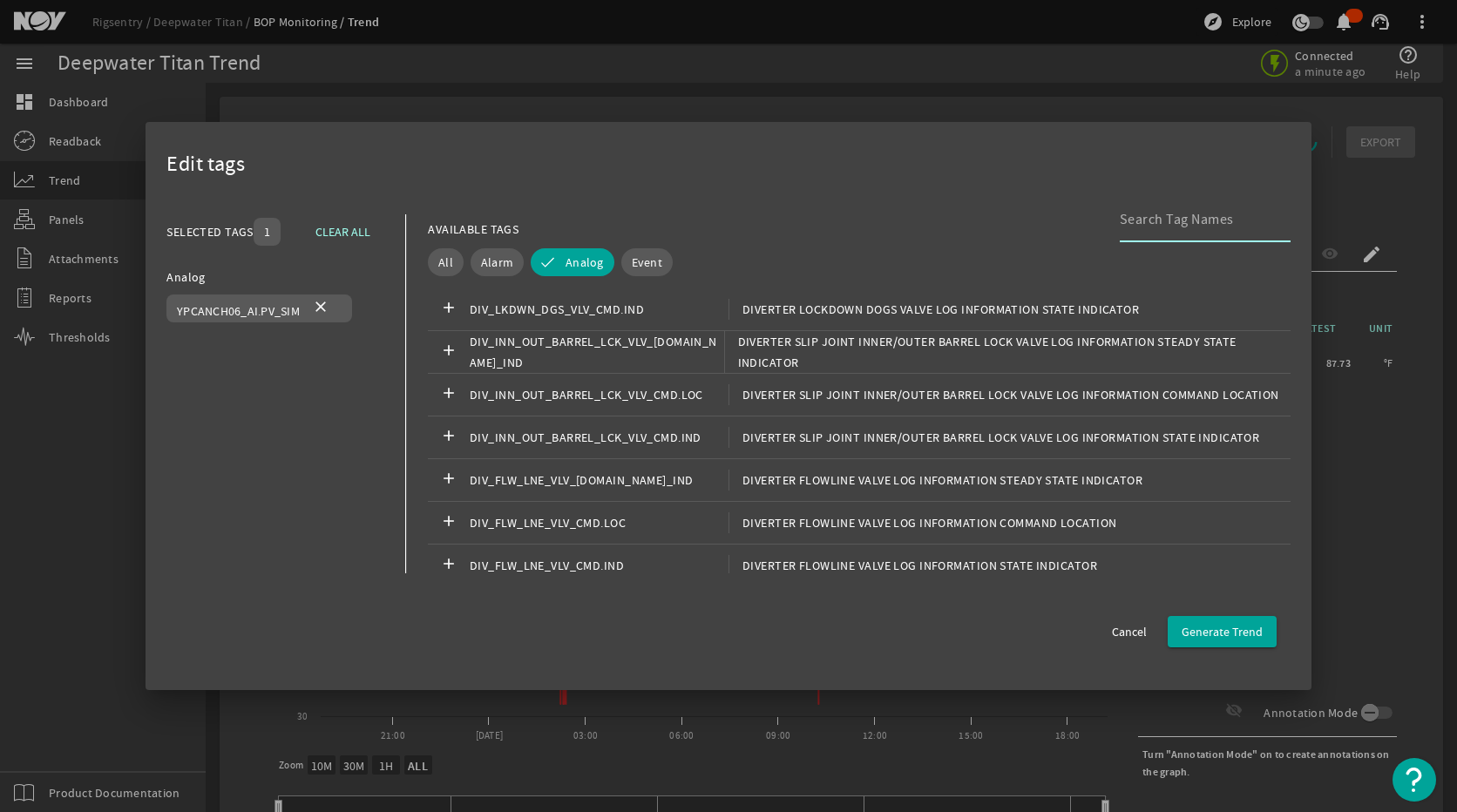
click at [1120, 224] on input at bounding box center [1198, 219] width 157 height 21
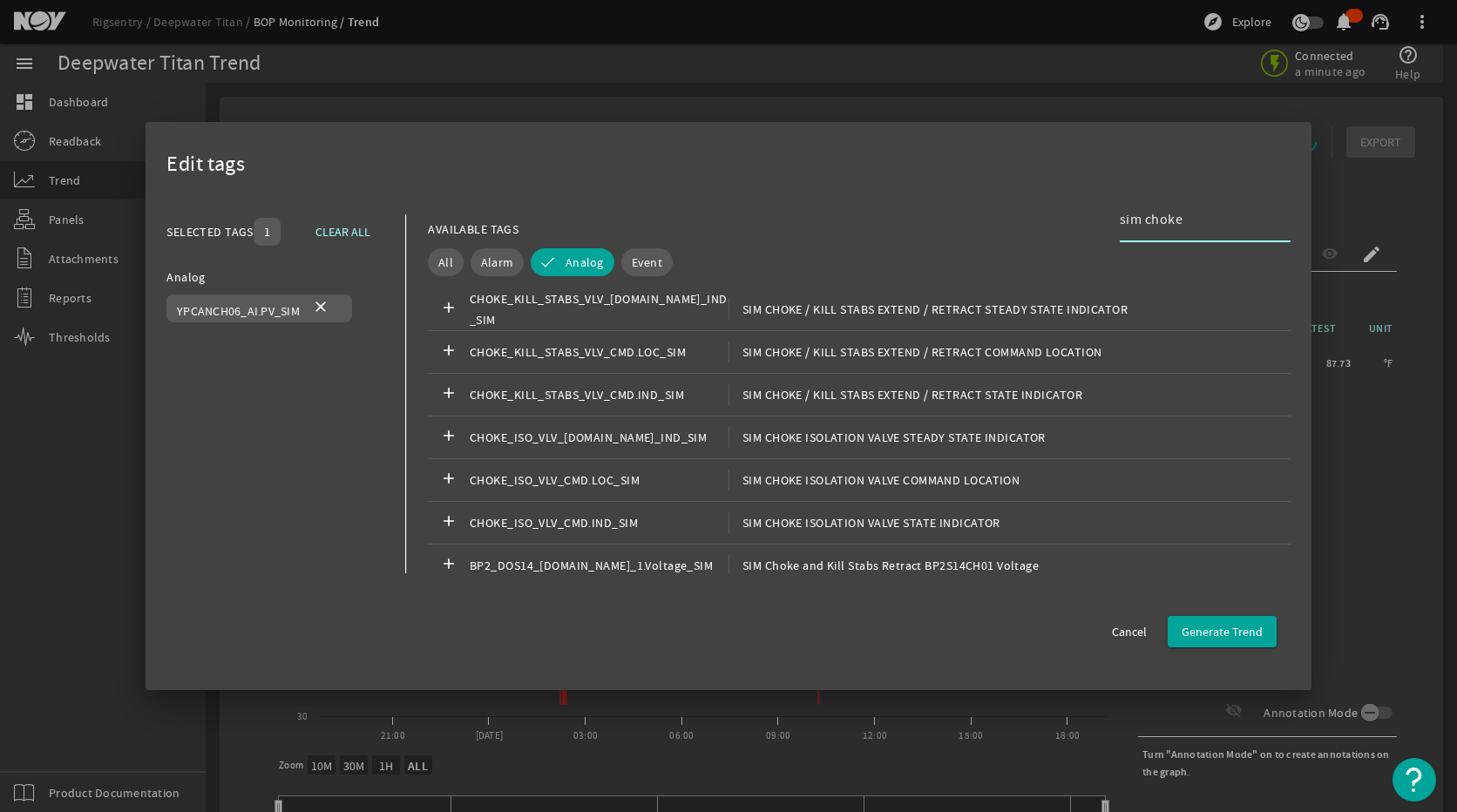
click at [1185, 217] on input "sim choke" at bounding box center [1198, 219] width 157 height 21
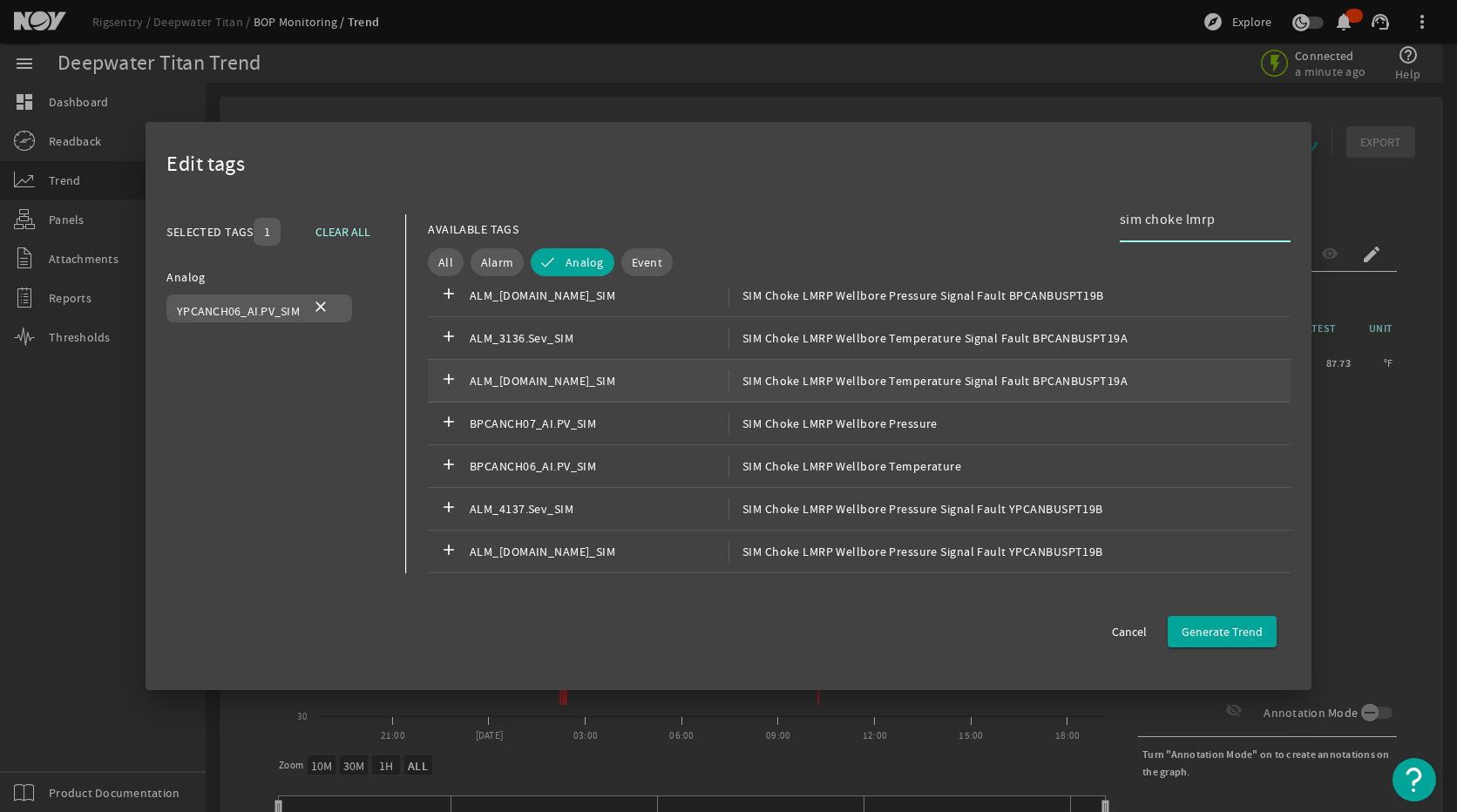
scroll to position [87, 0]
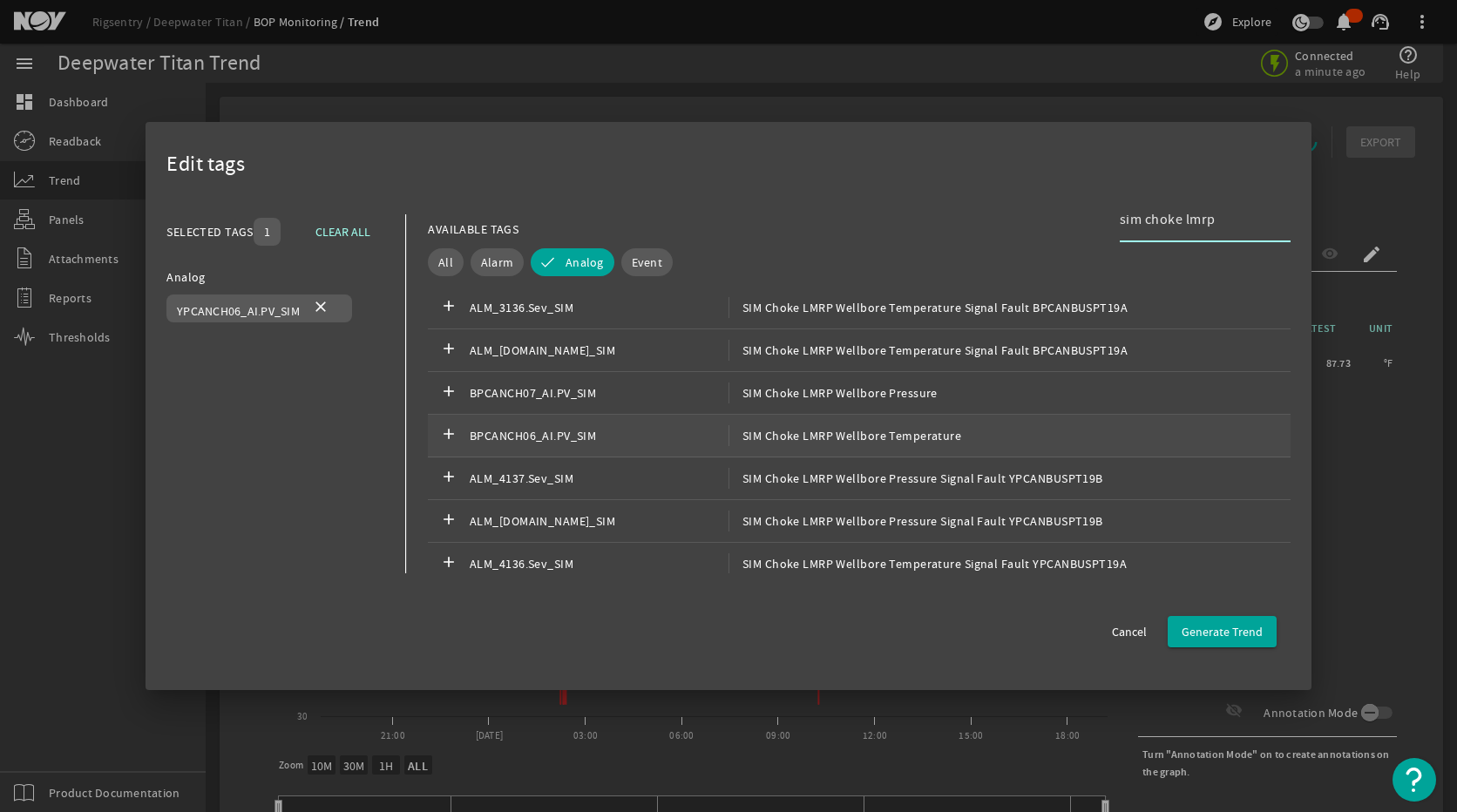
type input "sim choke lmrp"
click at [764, 442] on span "SIM Choke LMRP Wellbore Temperature" at bounding box center [844, 435] width 233 height 21
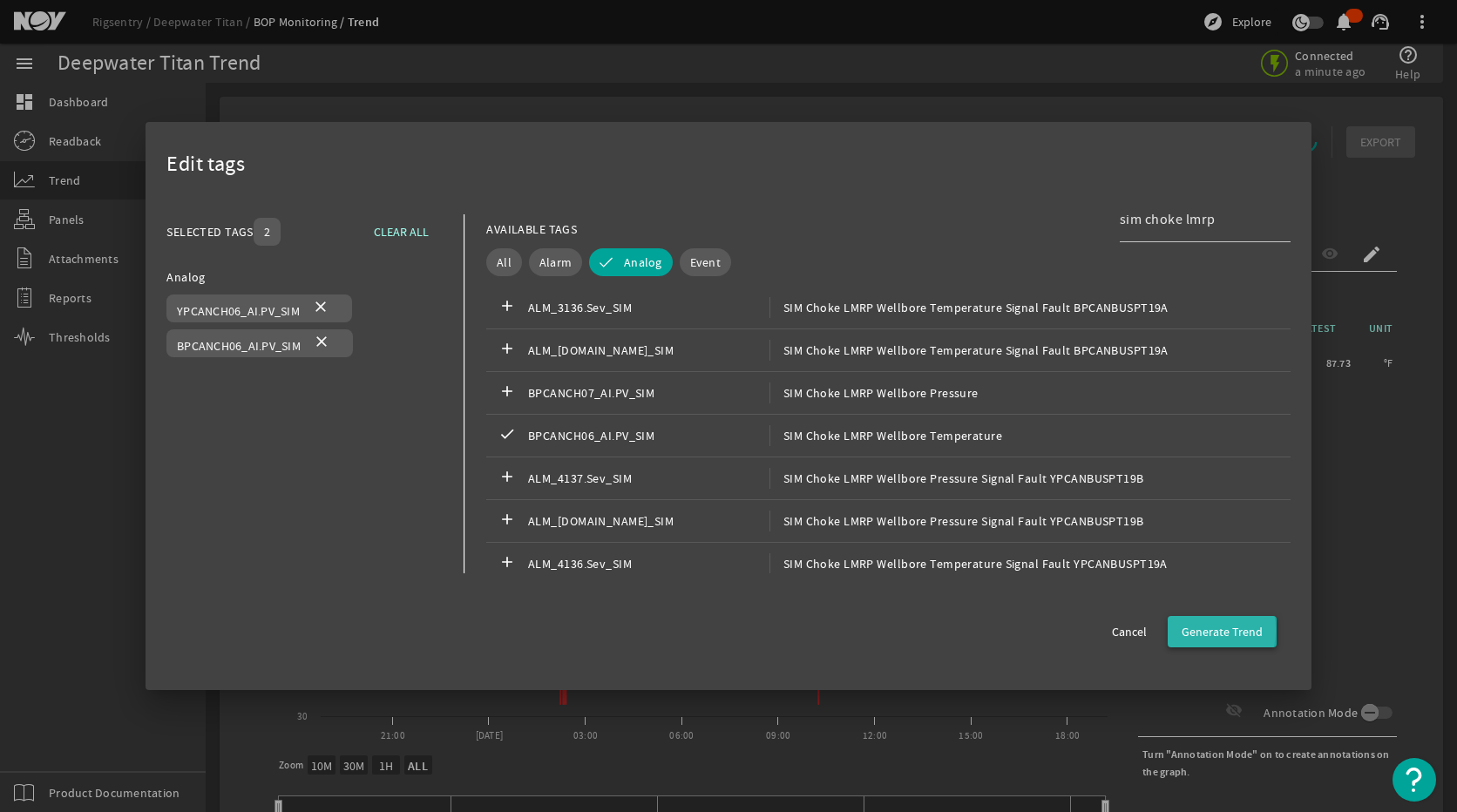
click at [1193, 630] on span "Generate Trend" at bounding box center [1222, 631] width 81 height 18
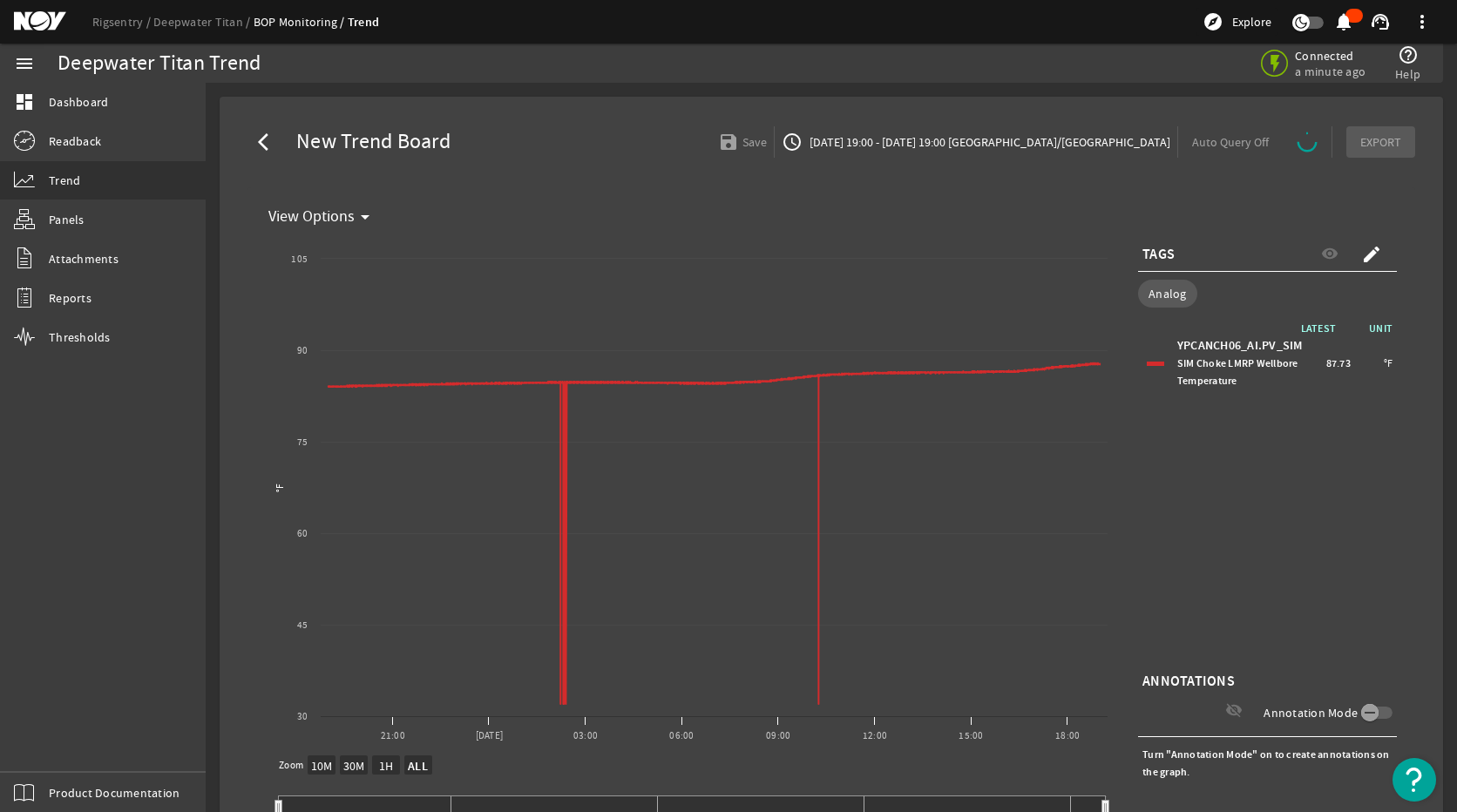
select select "ALL"
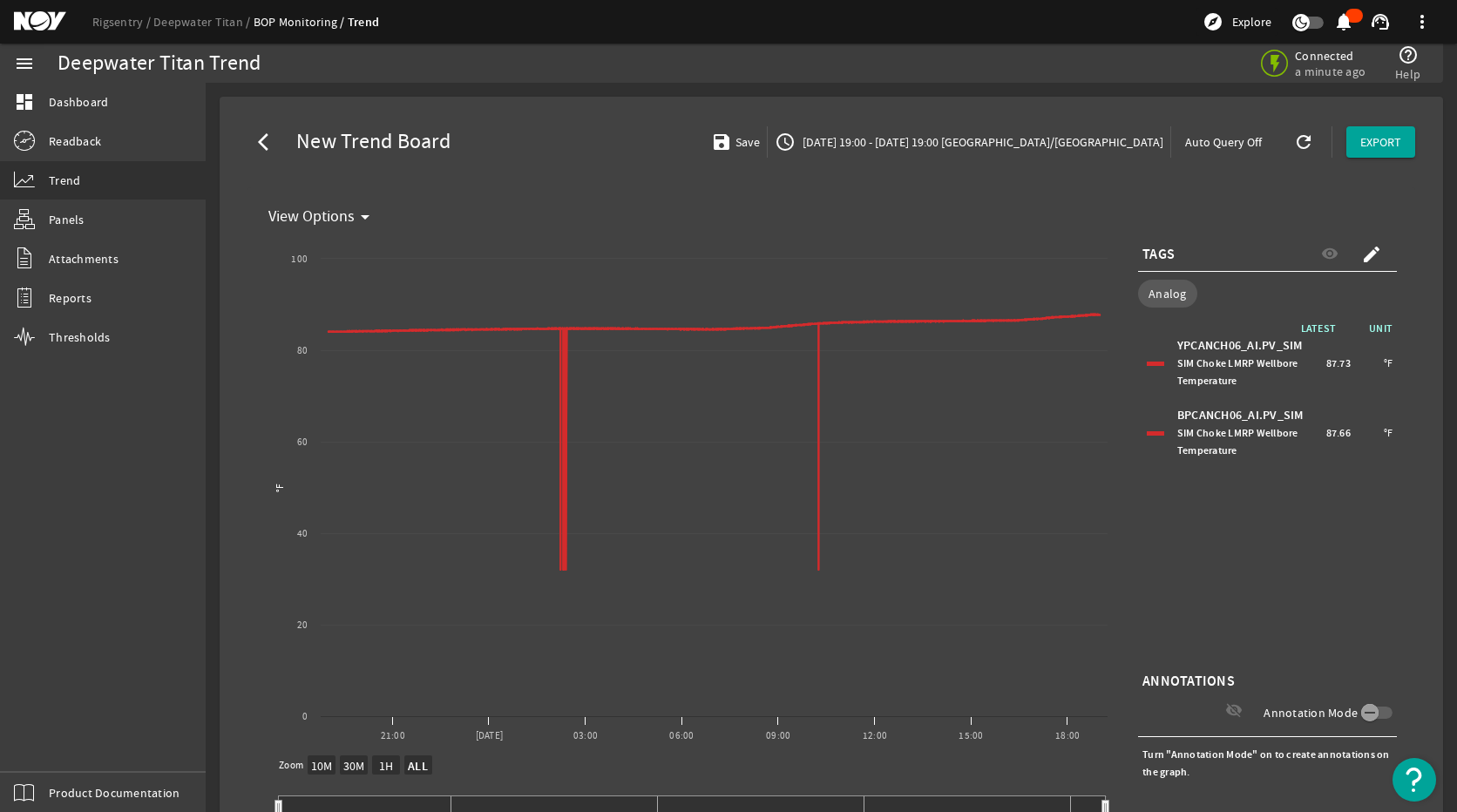
click at [1142, 369] on div "YPCANCH06_AI.PV_SIM SIM Choke LMRP Wellbore Temperature 87.73 °F" at bounding box center [1267, 363] width 250 height 61
click at [1147, 363] on div at bounding box center [1155, 363] width 18 height 5
click at [1142, 437] on div "BPCANCH06_AI.PV_SIM SIM Choke LMRP Wellbore Temperature 87.66 °F" at bounding box center [1267, 433] width 250 height 61
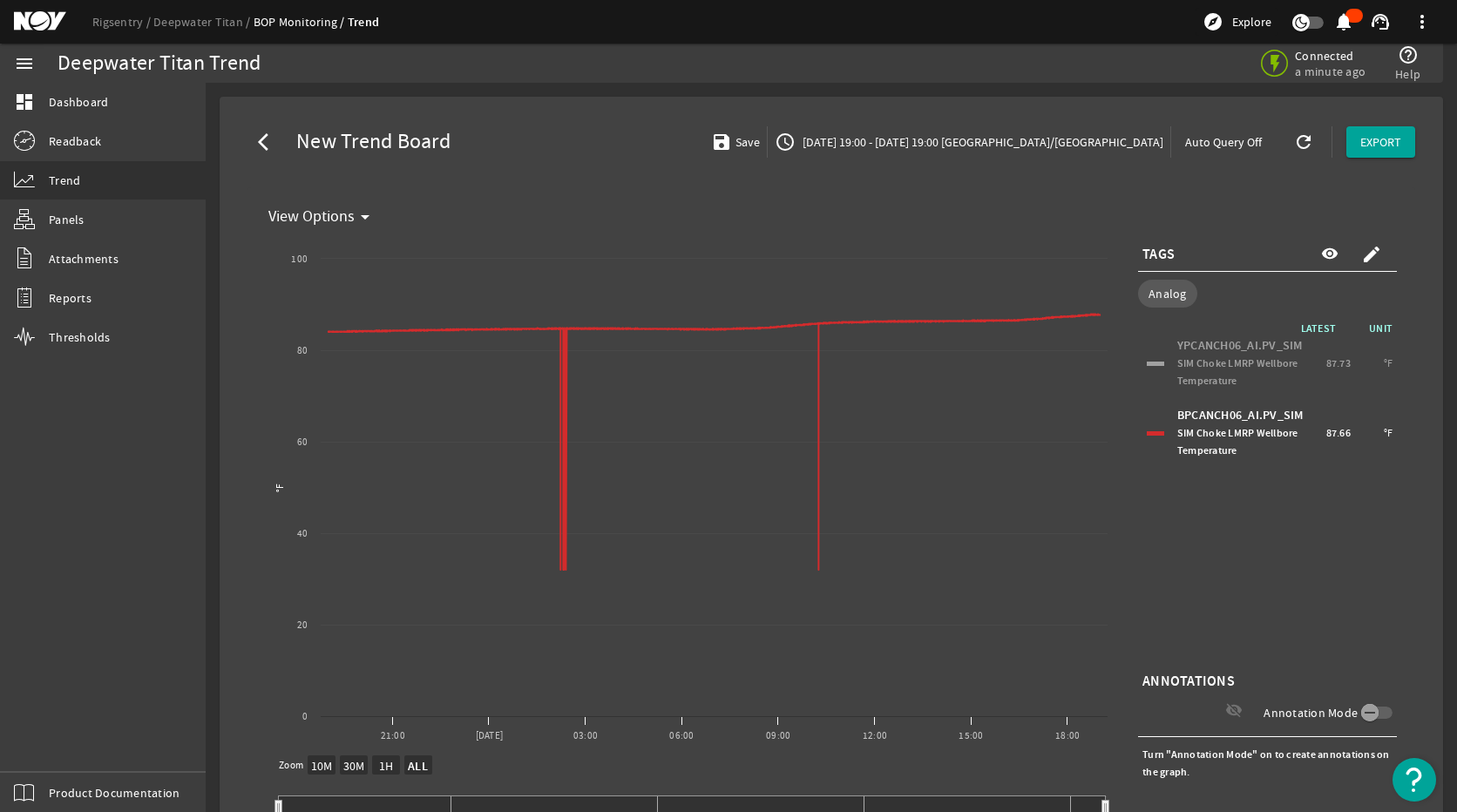
click at [1142, 437] on div "BPCANCH06_AI.PV_SIM SIM Choke LMRP Wellbore Temperature 87.66 °F" at bounding box center [1267, 433] width 250 height 61
click at [1366, 250] on mat-icon "create" at bounding box center [1371, 254] width 21 height 21
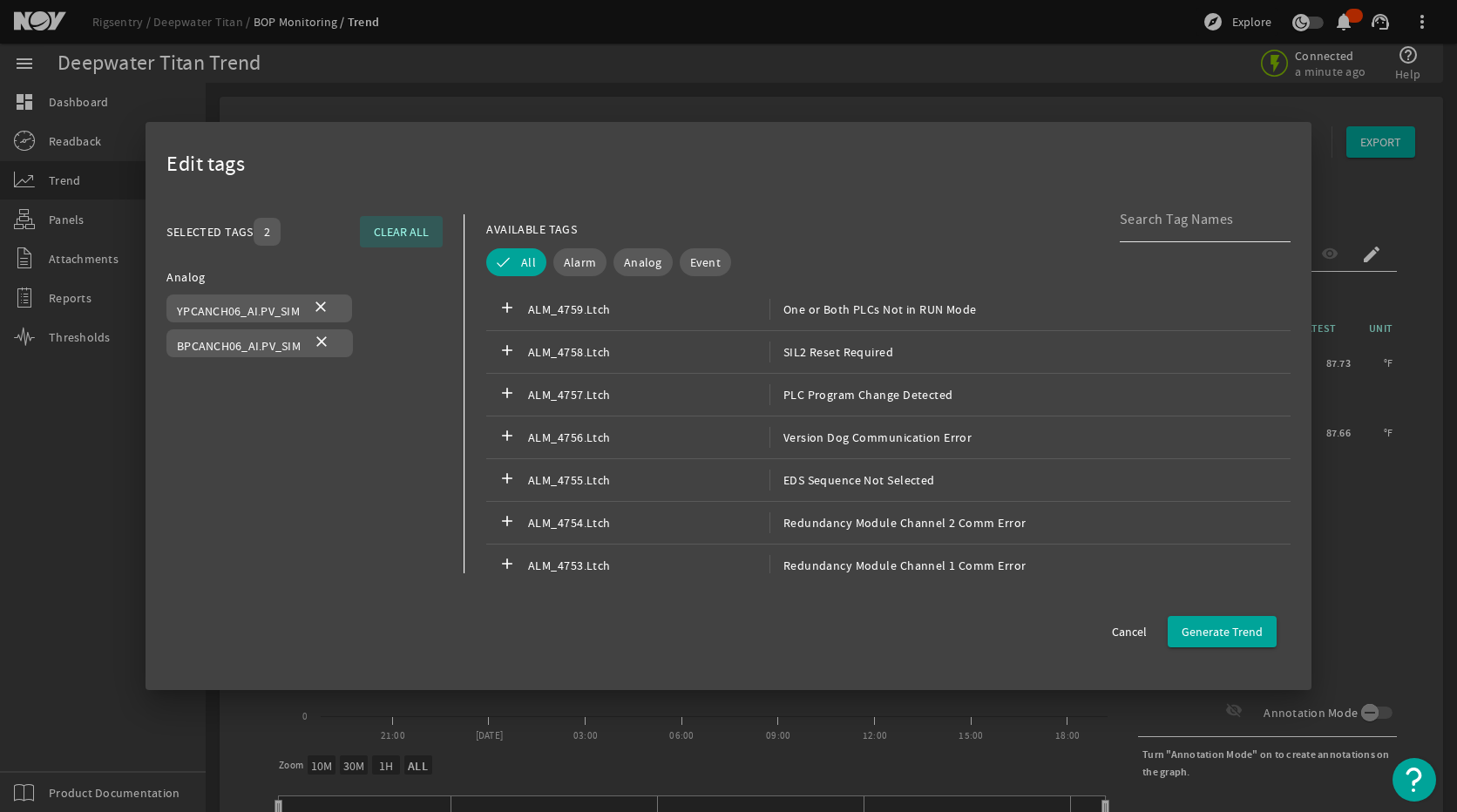
click at [1156, 237] on div at bounding box center [1198, 219] width 157 height 45
click at [1159, 229] on input at bounding box center [1198, 219] width 157 height 21
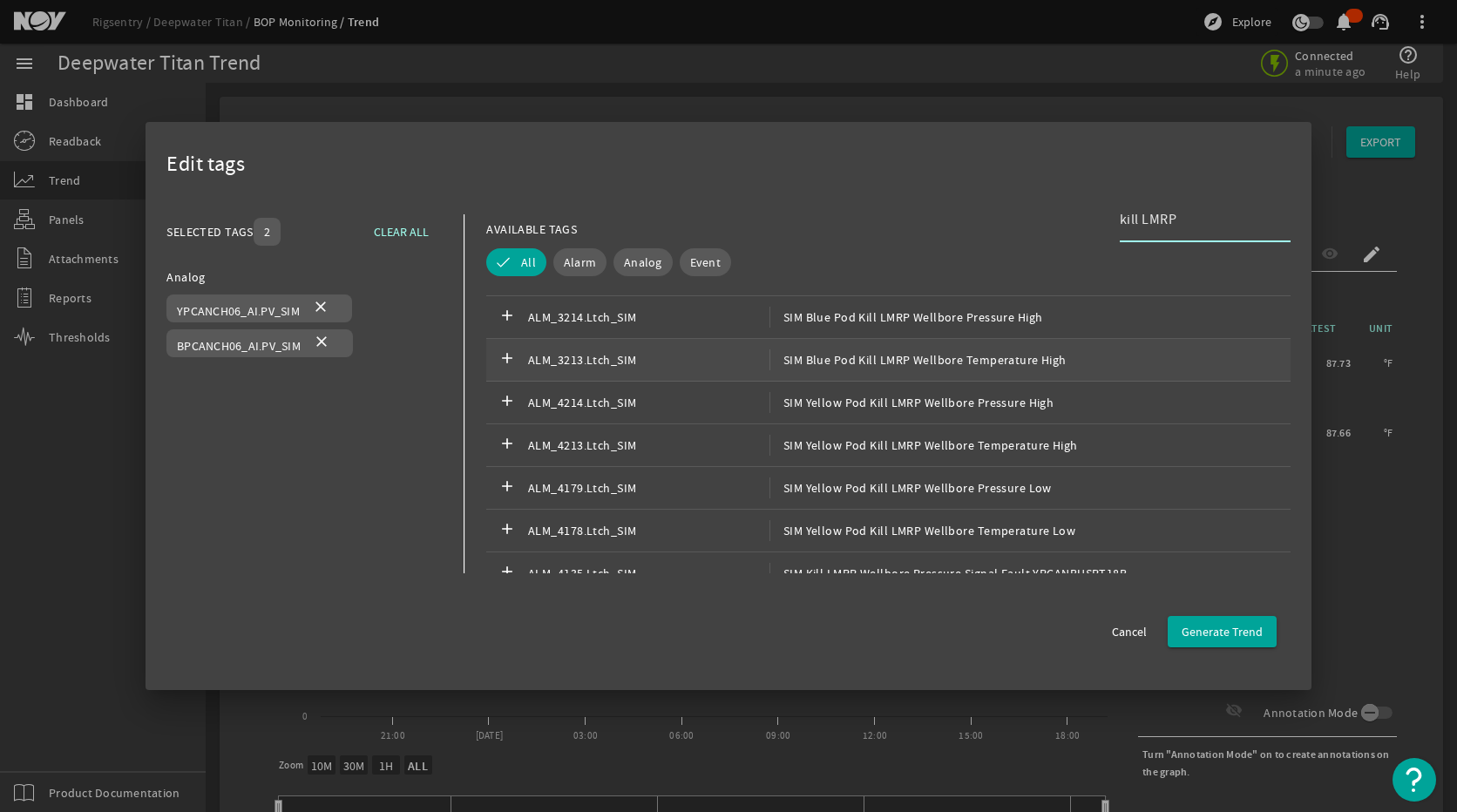
scroll to position [348, 0]
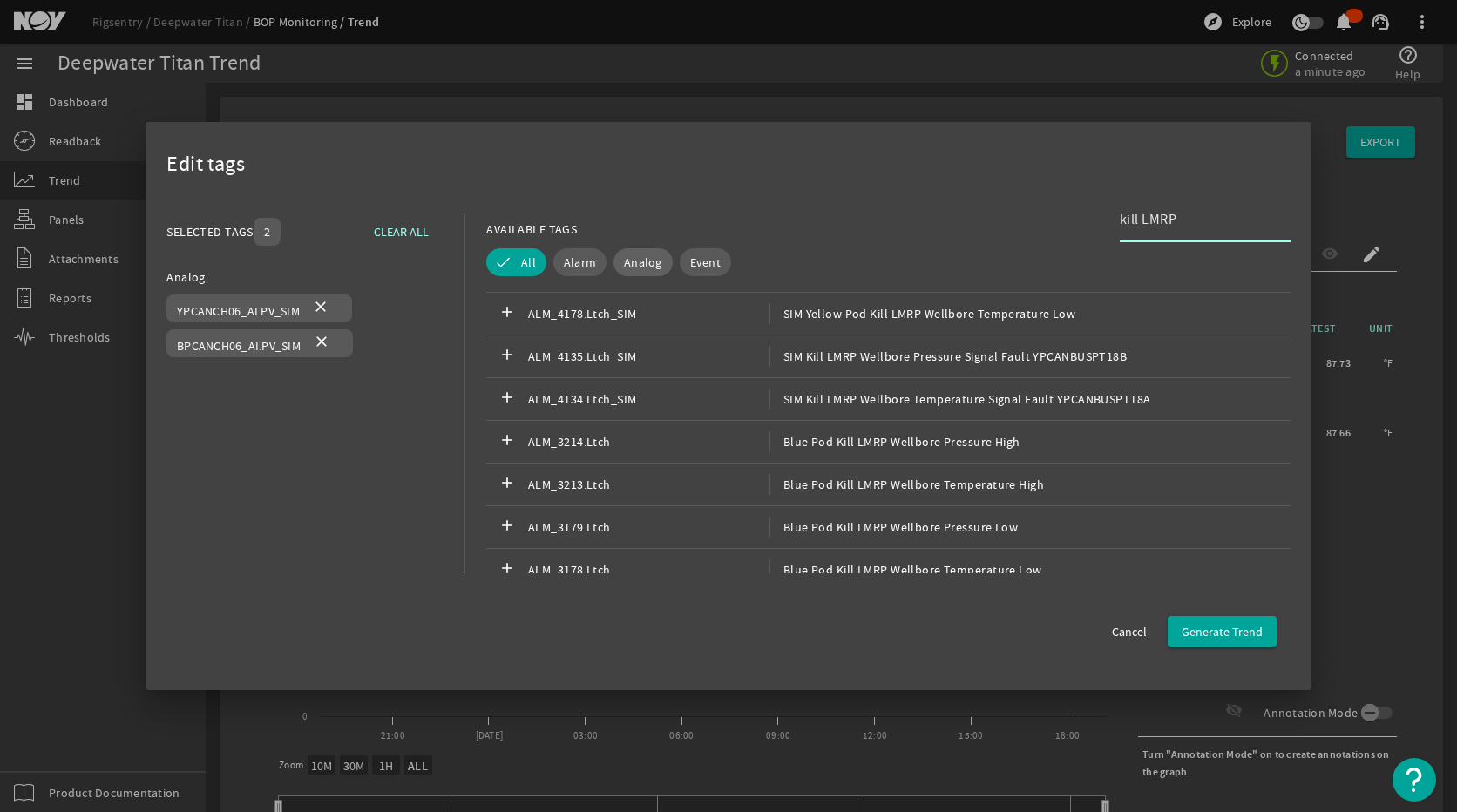
type input "kill LMRP"
click at [641, 266] on span "Analog" at bounding box center [642, 261] width 38 height 18
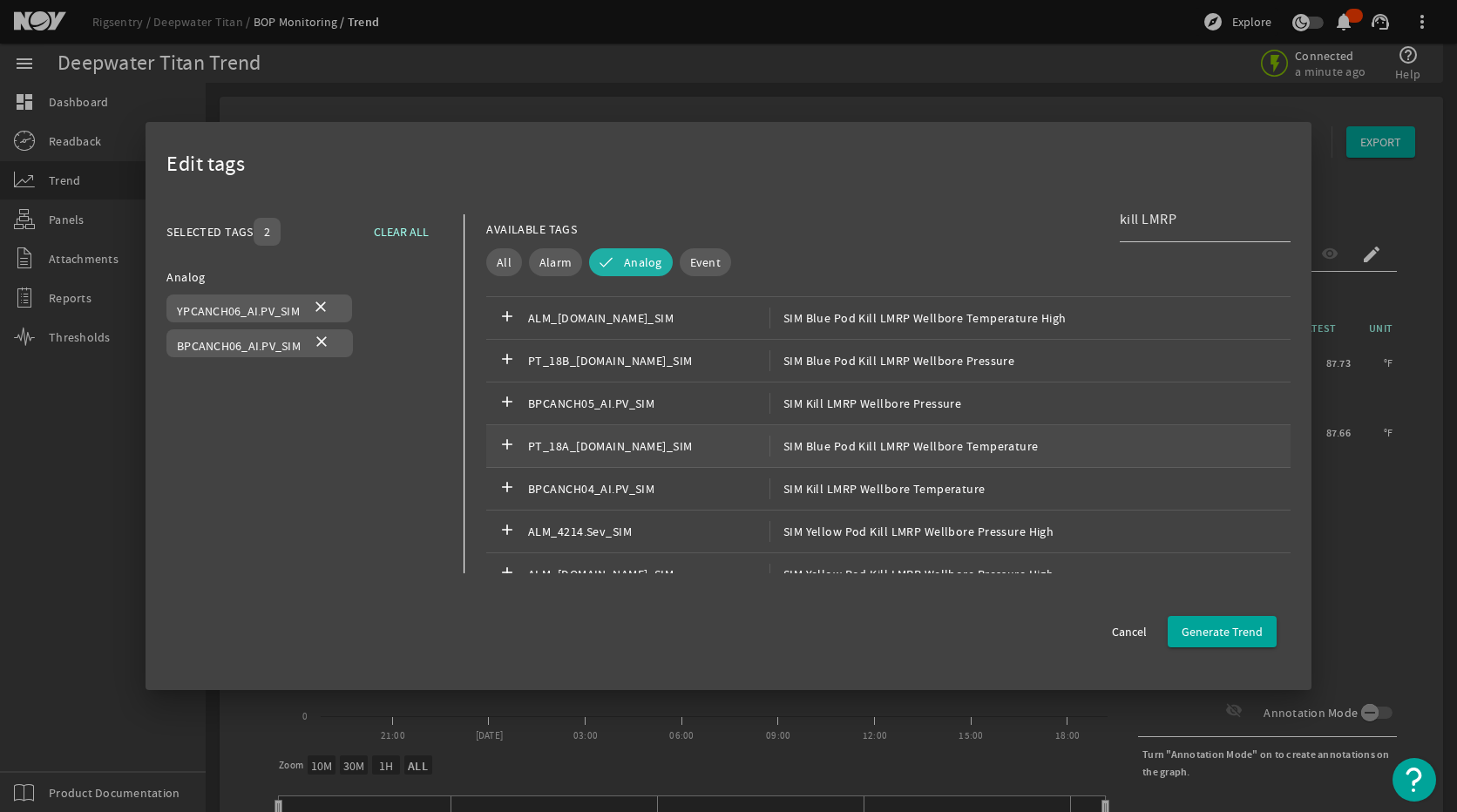
scroll to position [435, 0]
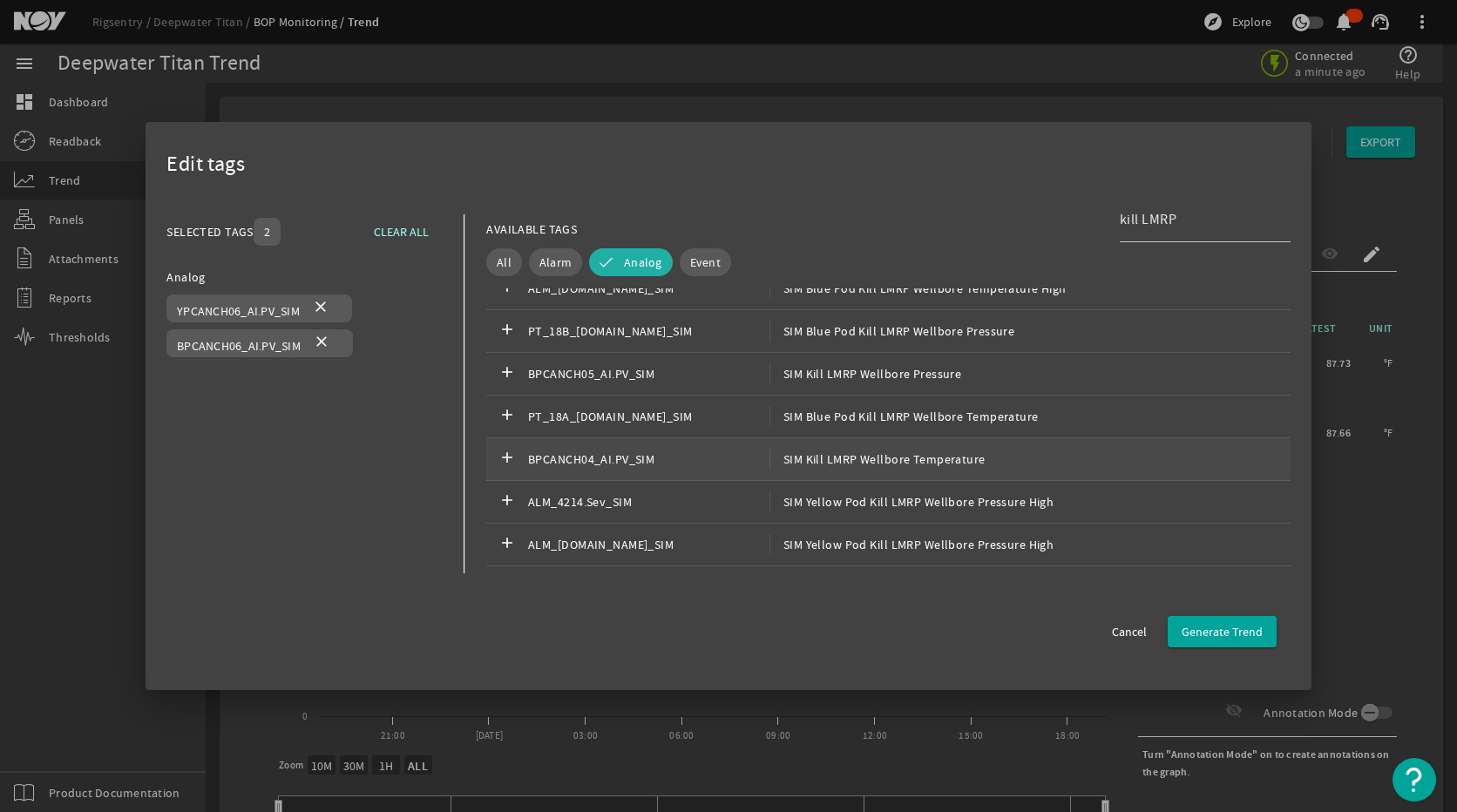
click at [954, 465] on span "SIM Kill LMRP Wellbore Temperature" at bounding box center [878, 459] width 216 height 21
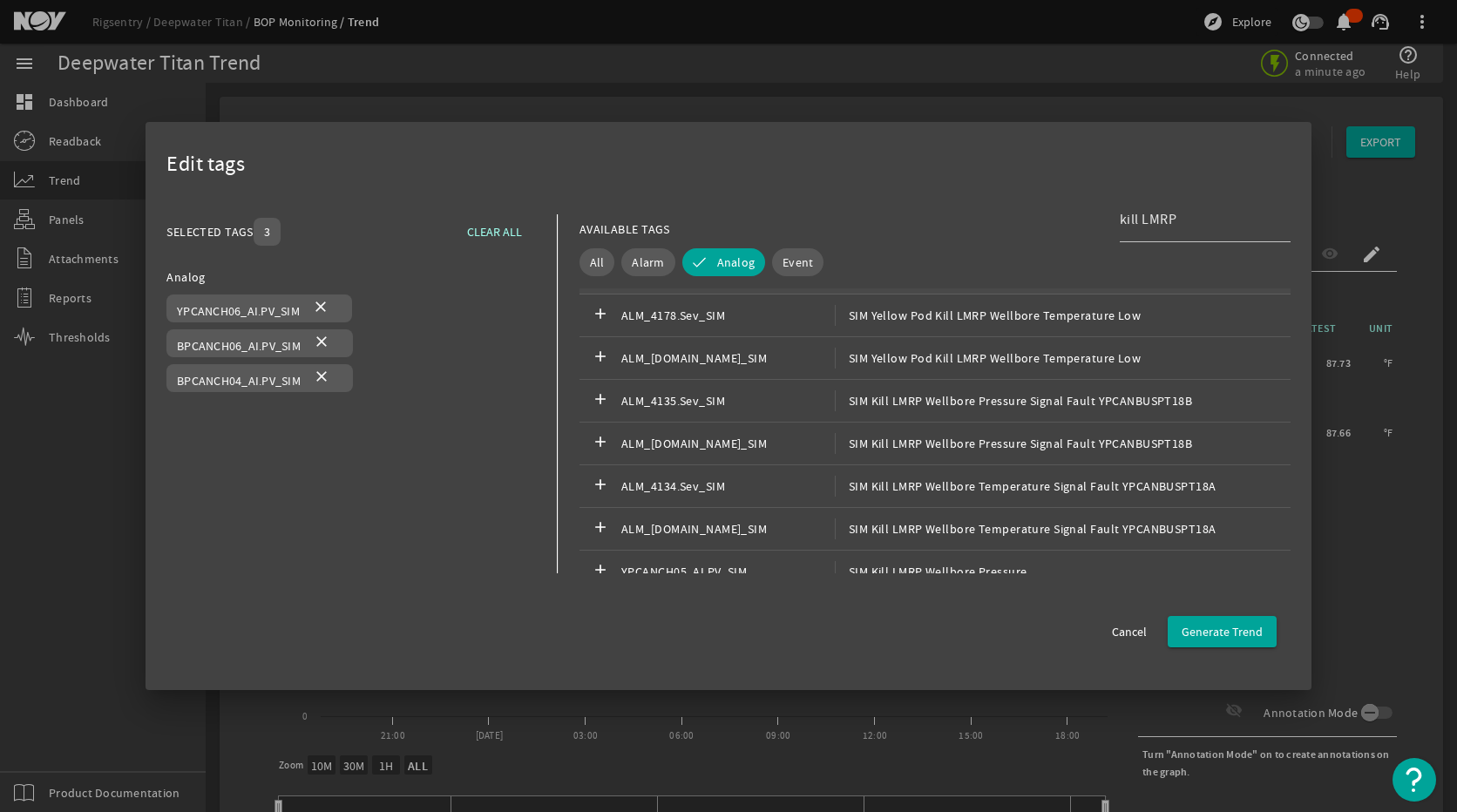
scroll to position [871, 0]
click at [931, 492] on span "SIM Kill LMRP Wellbore Pressure" at bounding box center [930, 484] width 192 height 21
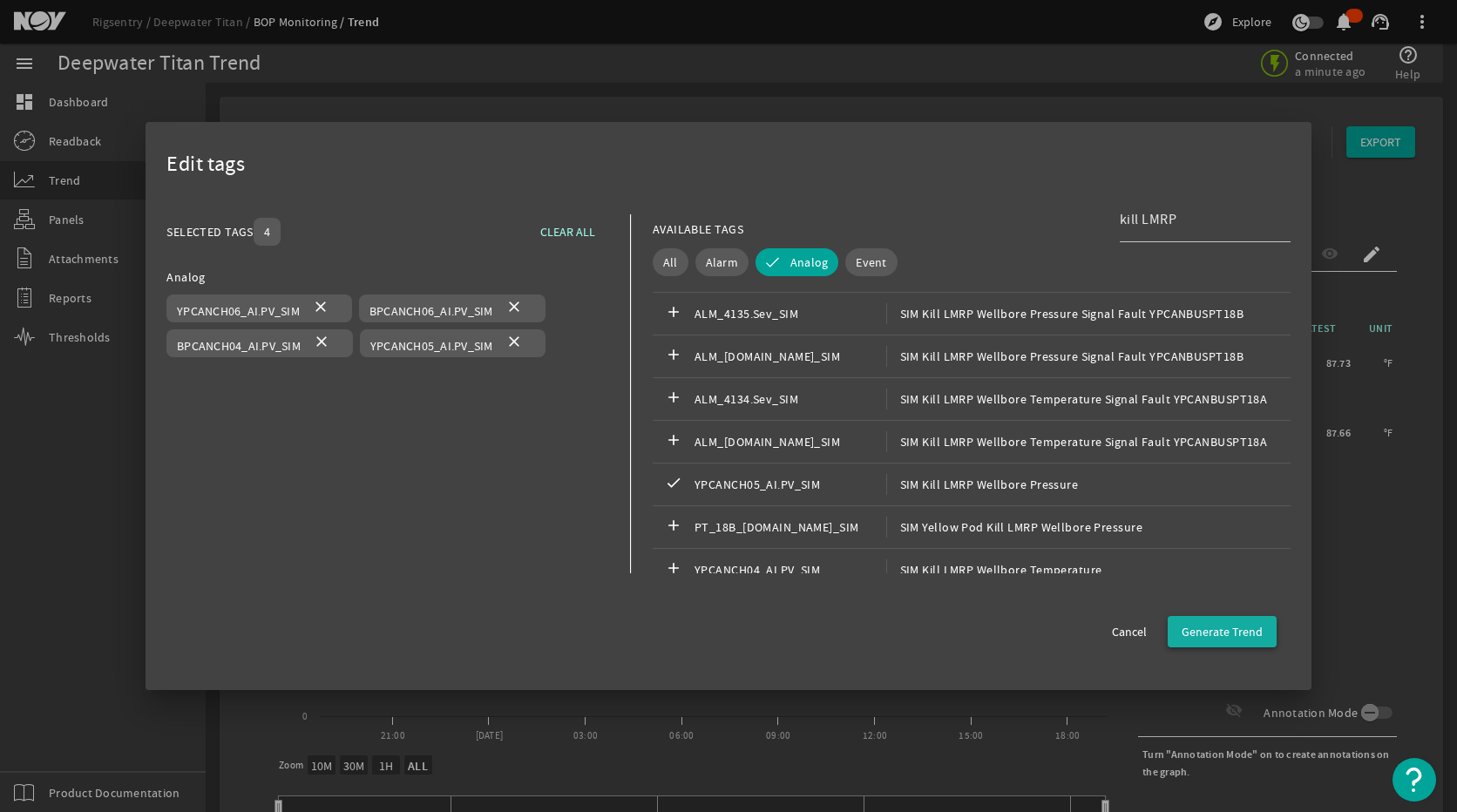
click at [1224, 629] on span "Generate Trend" at bounding box center [1222, 631] width 81 height 18
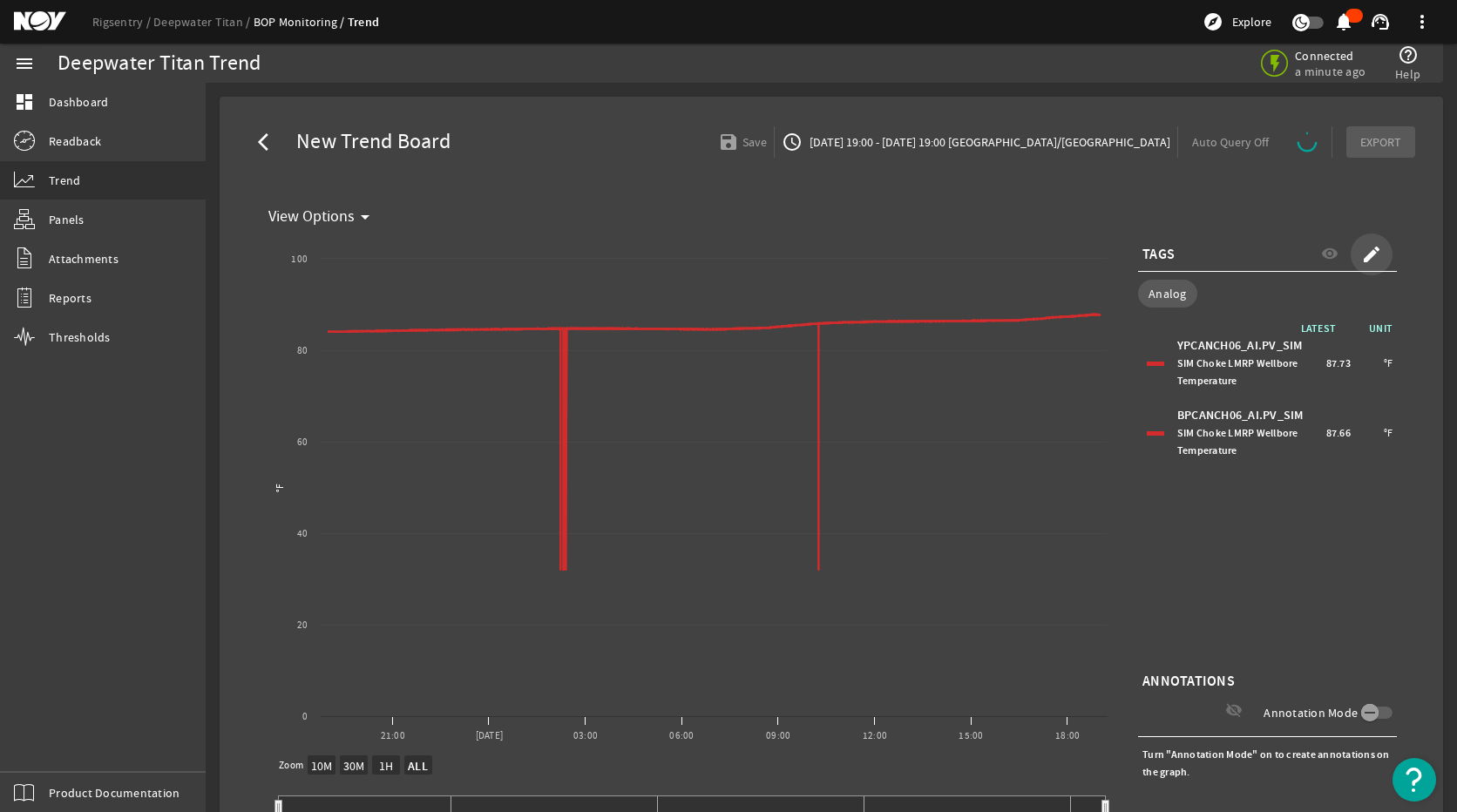
click at [1361, 252] on mat-icon "create" at bounding box center [1371, 254] width 21 height 21
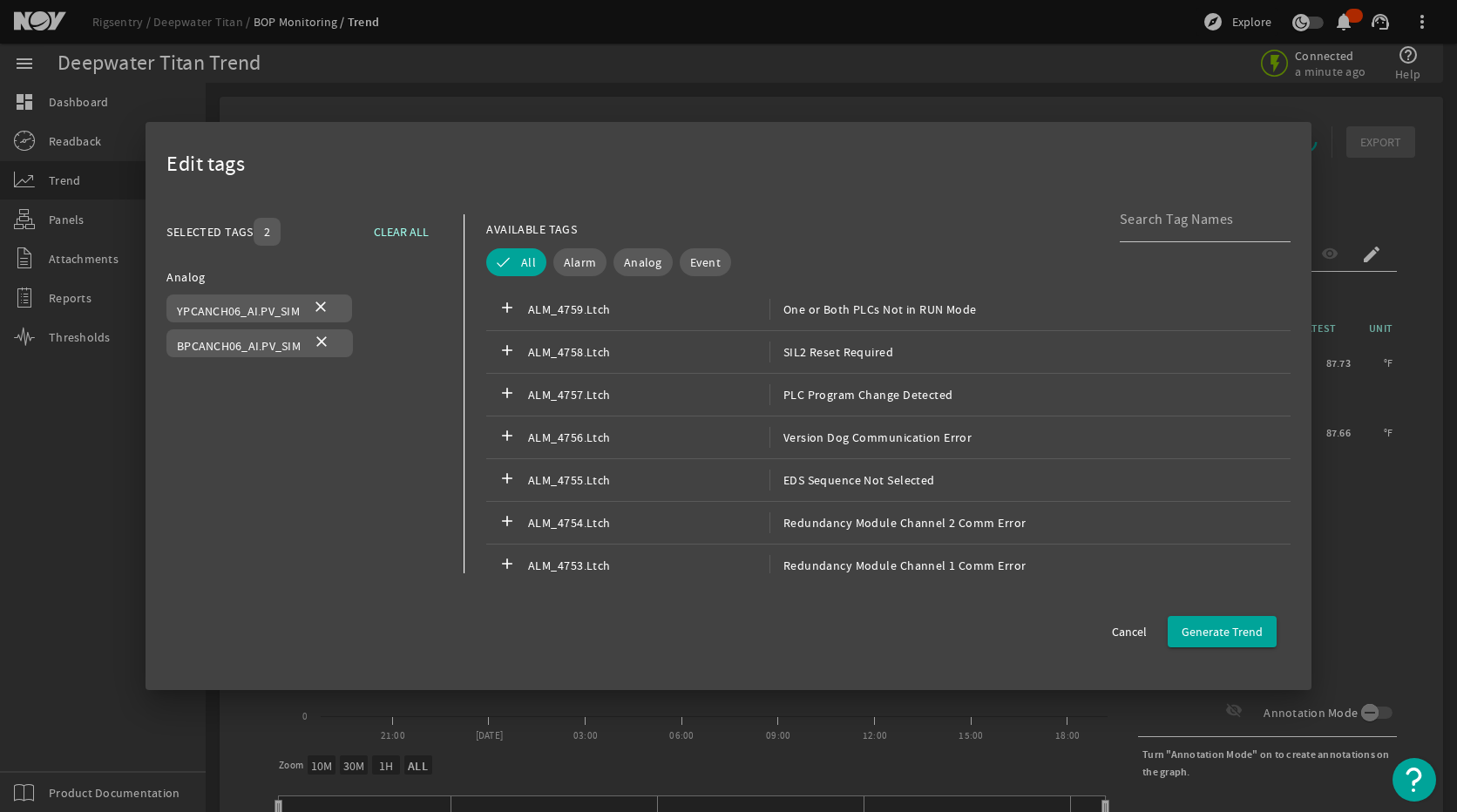
click at [1185, 195] on div "Edit tags SELECTED TAGS 2 CLEAR ALL You can select up to 10 tags. Analog YPCANC…" at bounding box center [728, 406] width 1166 height 568
click at [1184, 212] on input at bounding box center [1198, 219] width 157 height 21
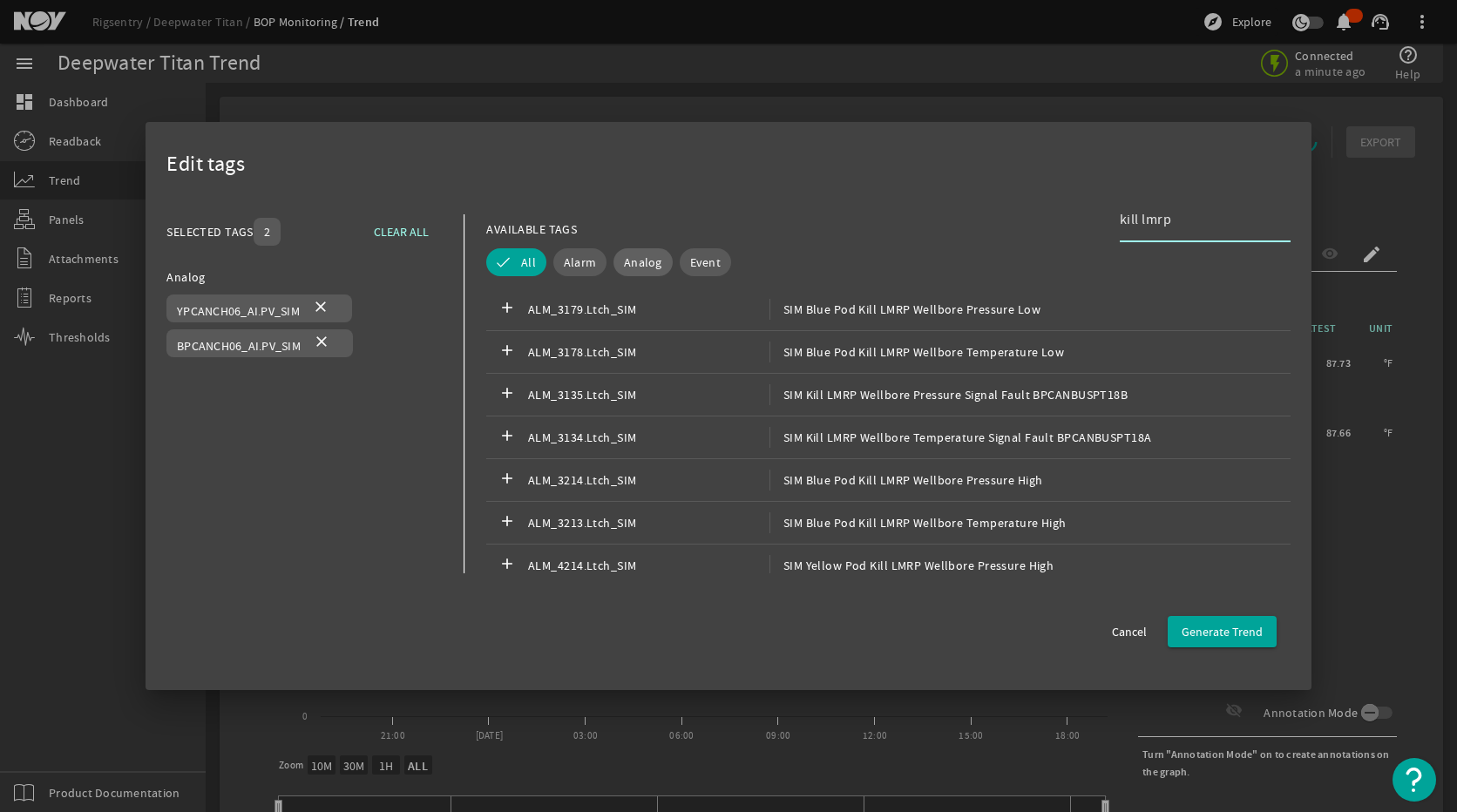
type input "kill lmrp"
click at [640, 258] on span "Analog" at bounding box center [642, 261] width 38 height 18
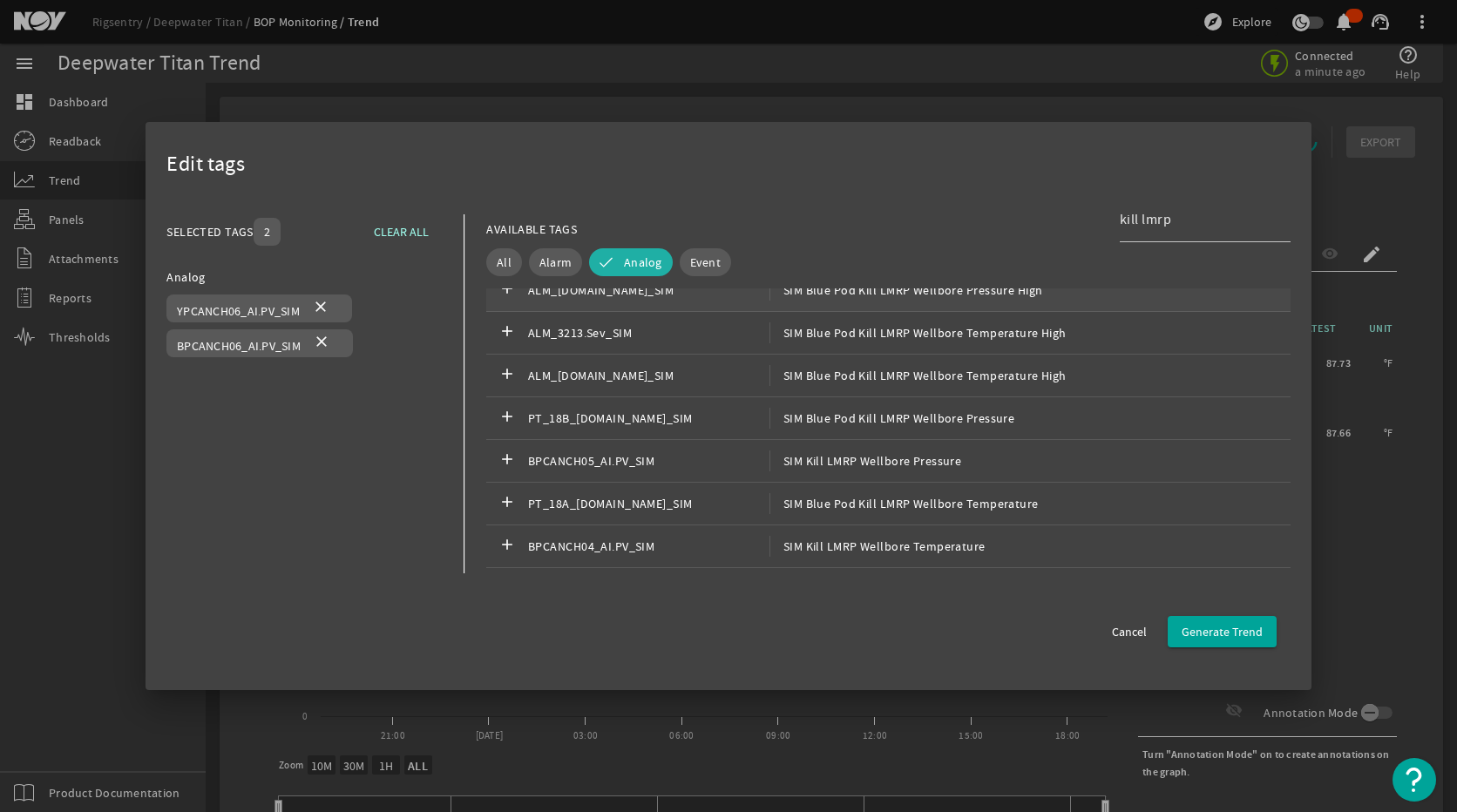
scroll to position [435, 0]
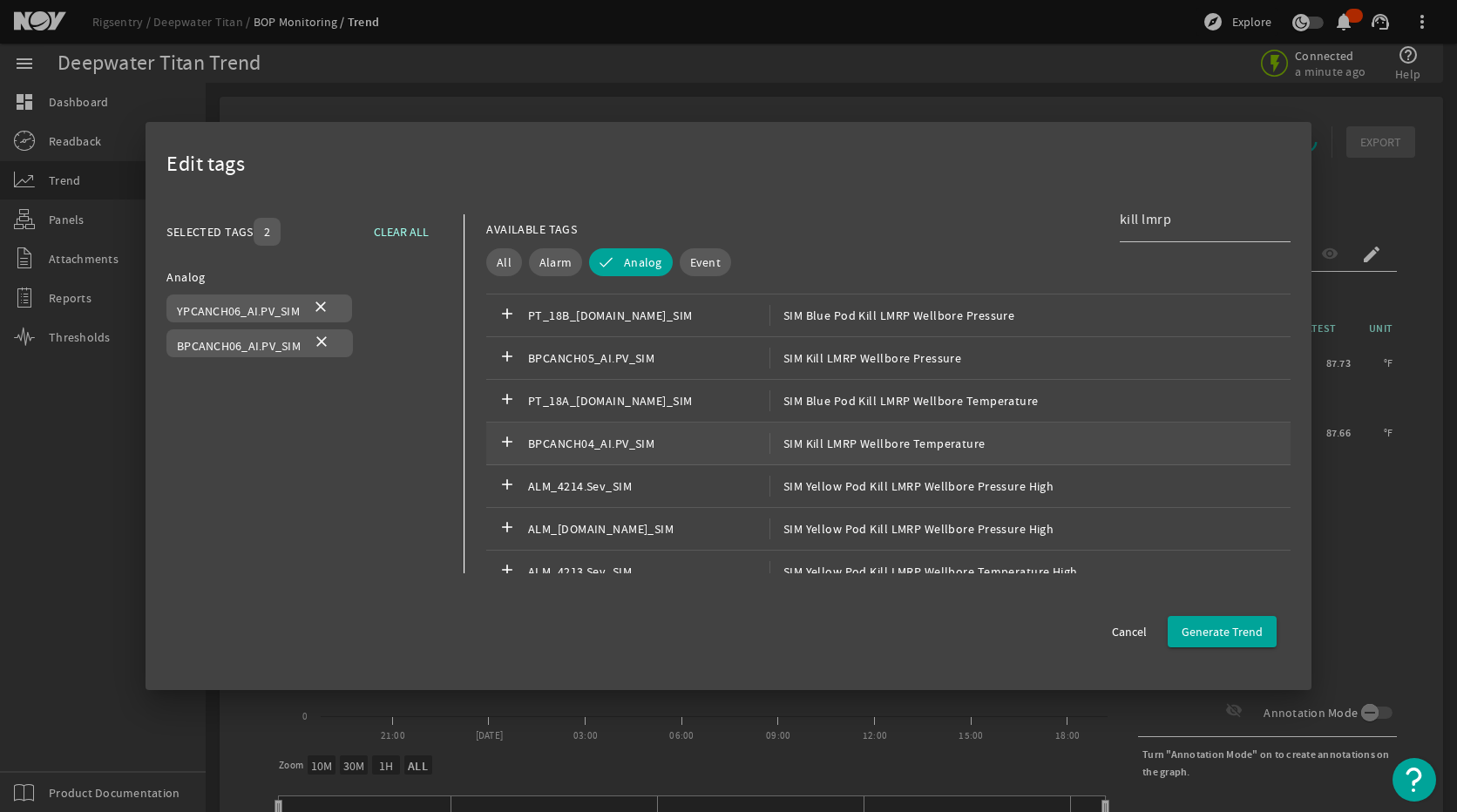
click at [848, 439] on span "SIM Kill LMRP Wellbore Temperature" at bounding box center [878, 443] width 216 height 21
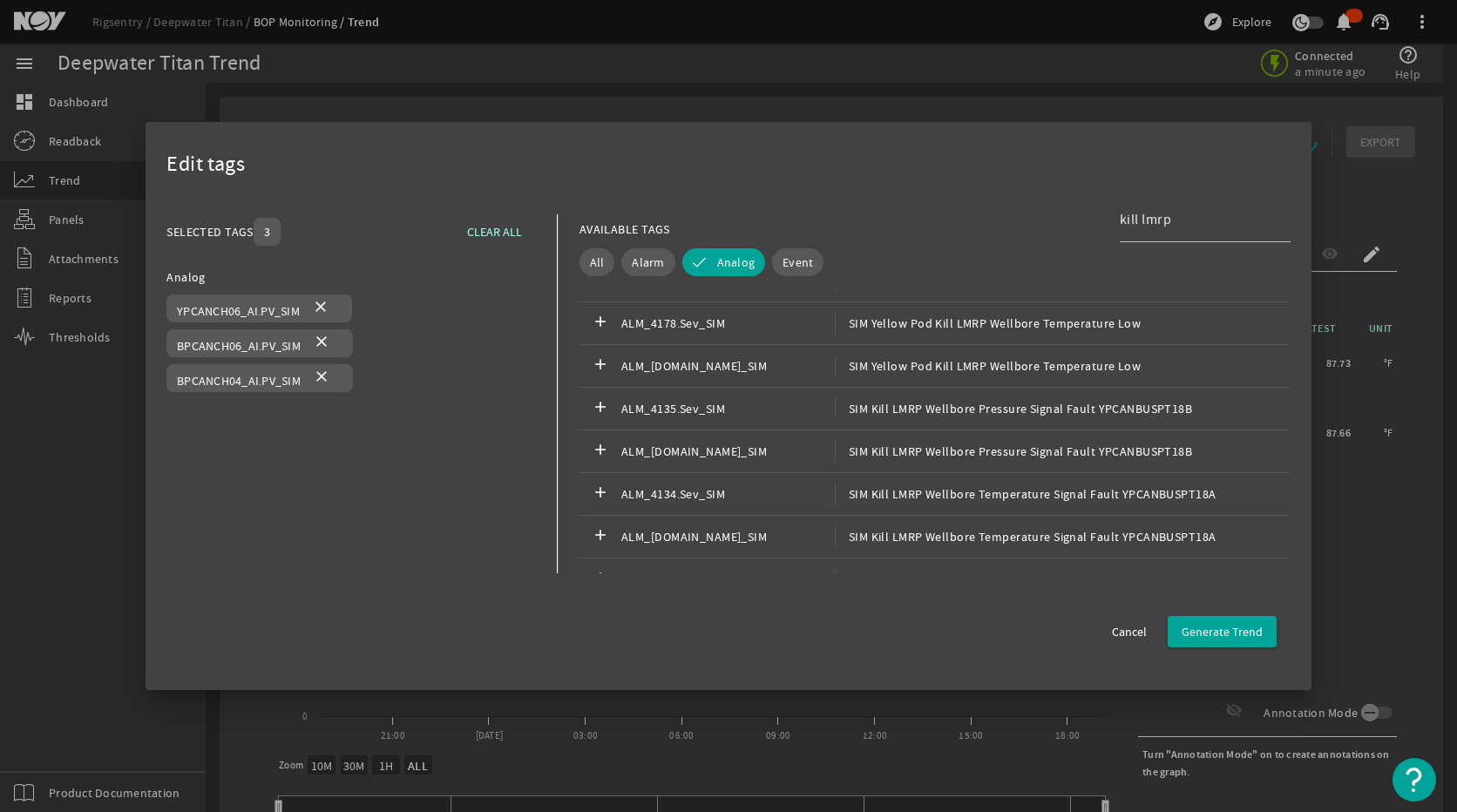
scroll to position [871, 0]
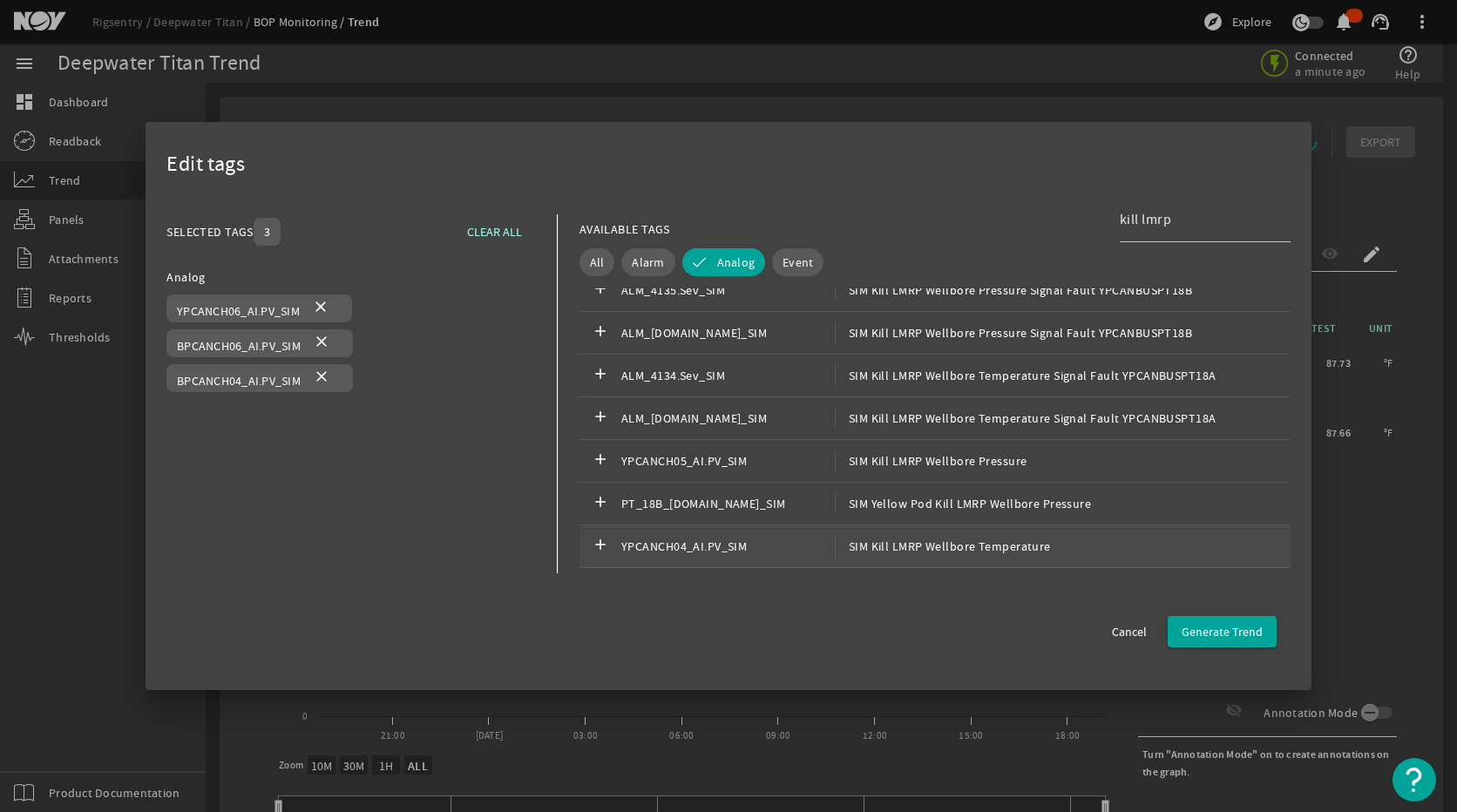
click at [917, 546] on span "SIM Kill LMRP Wellbore Temperature" at bounding box center [942, 546] width 216 height 21
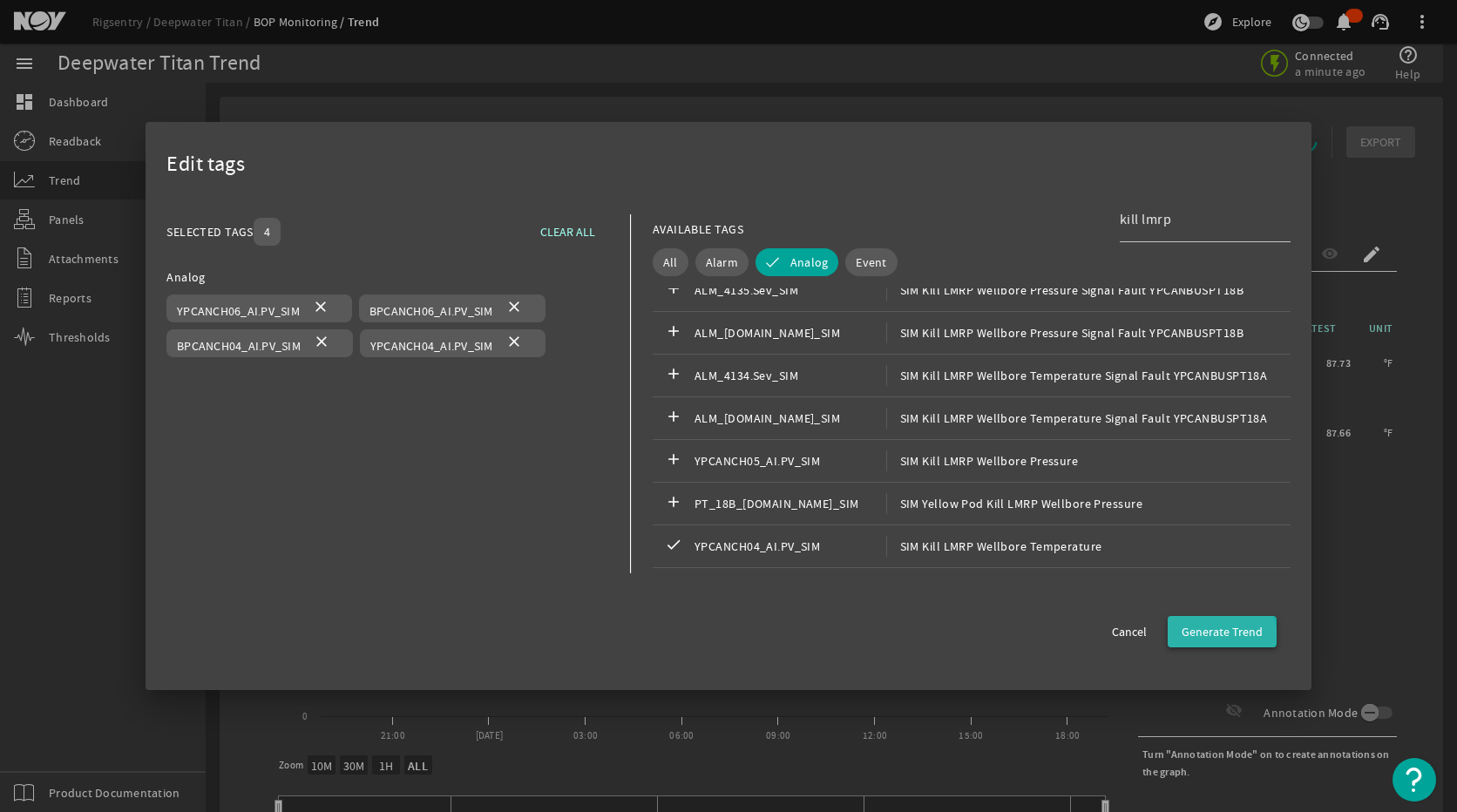
click at [1213, 635] on span "Generate Trend" at bounding box center [1222, 631] width 81 height 18
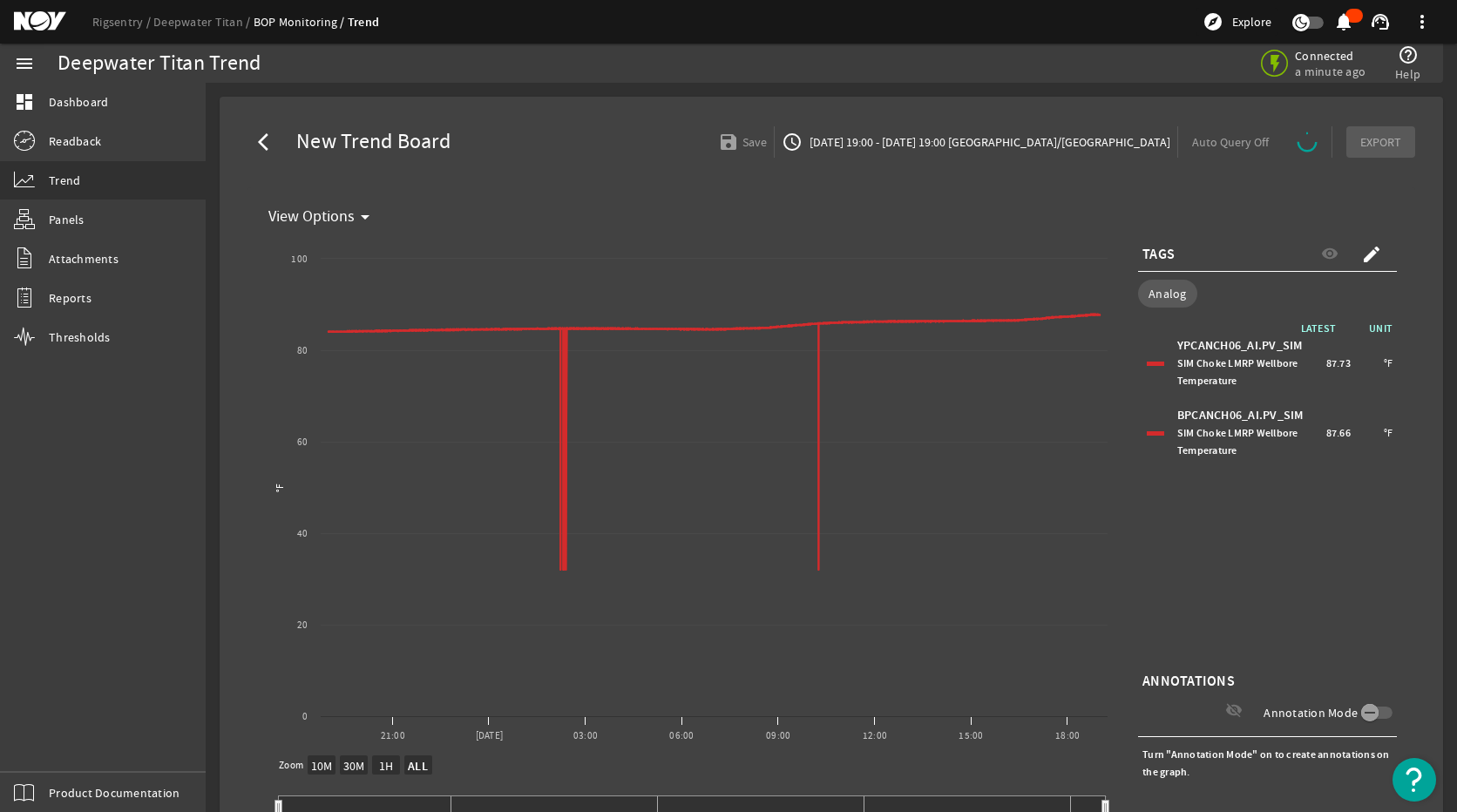
select select "ALL"
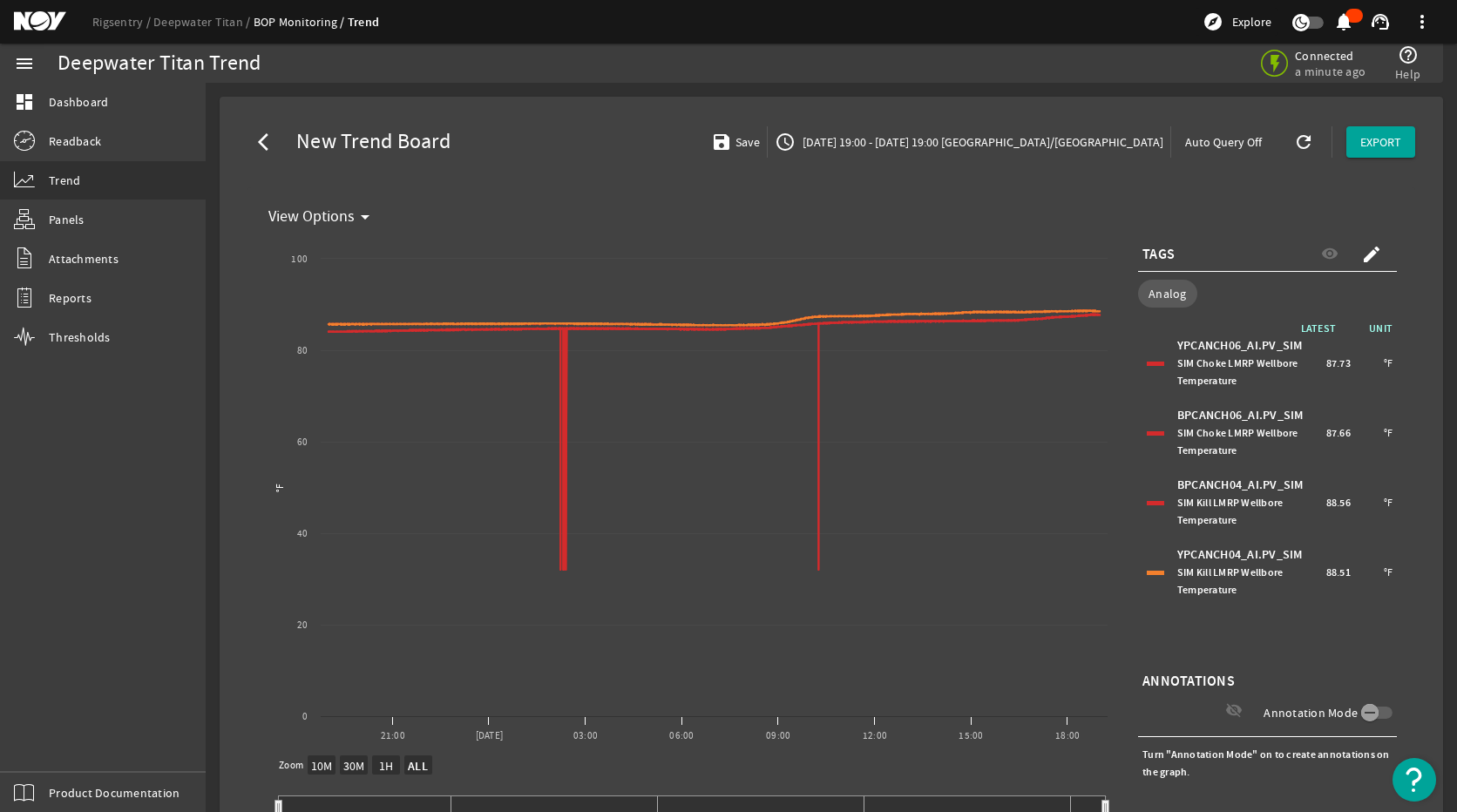
click at [1147, 431] on div at bounding box center [1155, 433] width 18 height 5
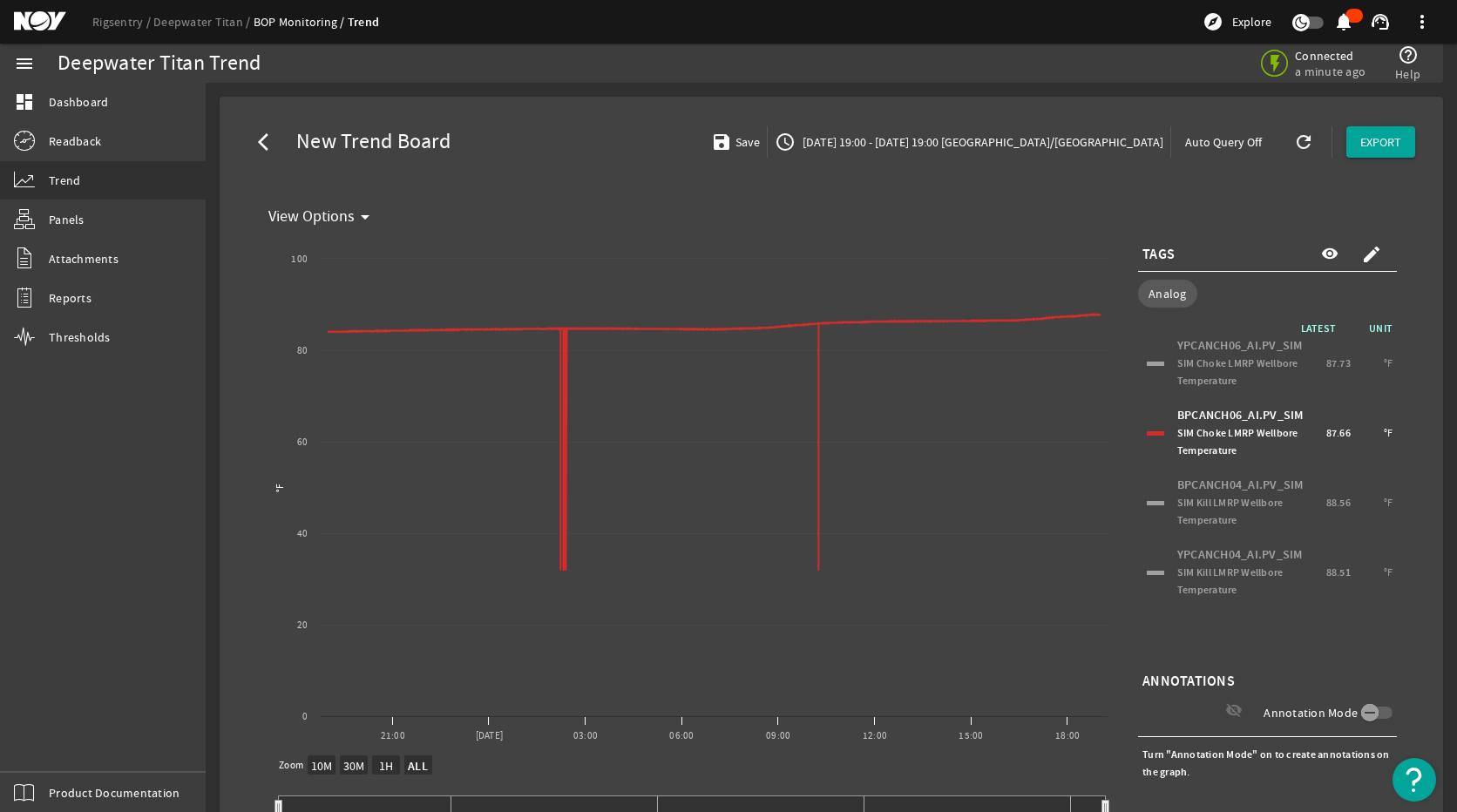
click at [1151, 509] on div "BPCANCH04_AI.PV_SIM SIM Kill LMRP Wellbore Temperature 88.56 °F" at bounding box center [1267, 503] width 250 height 61
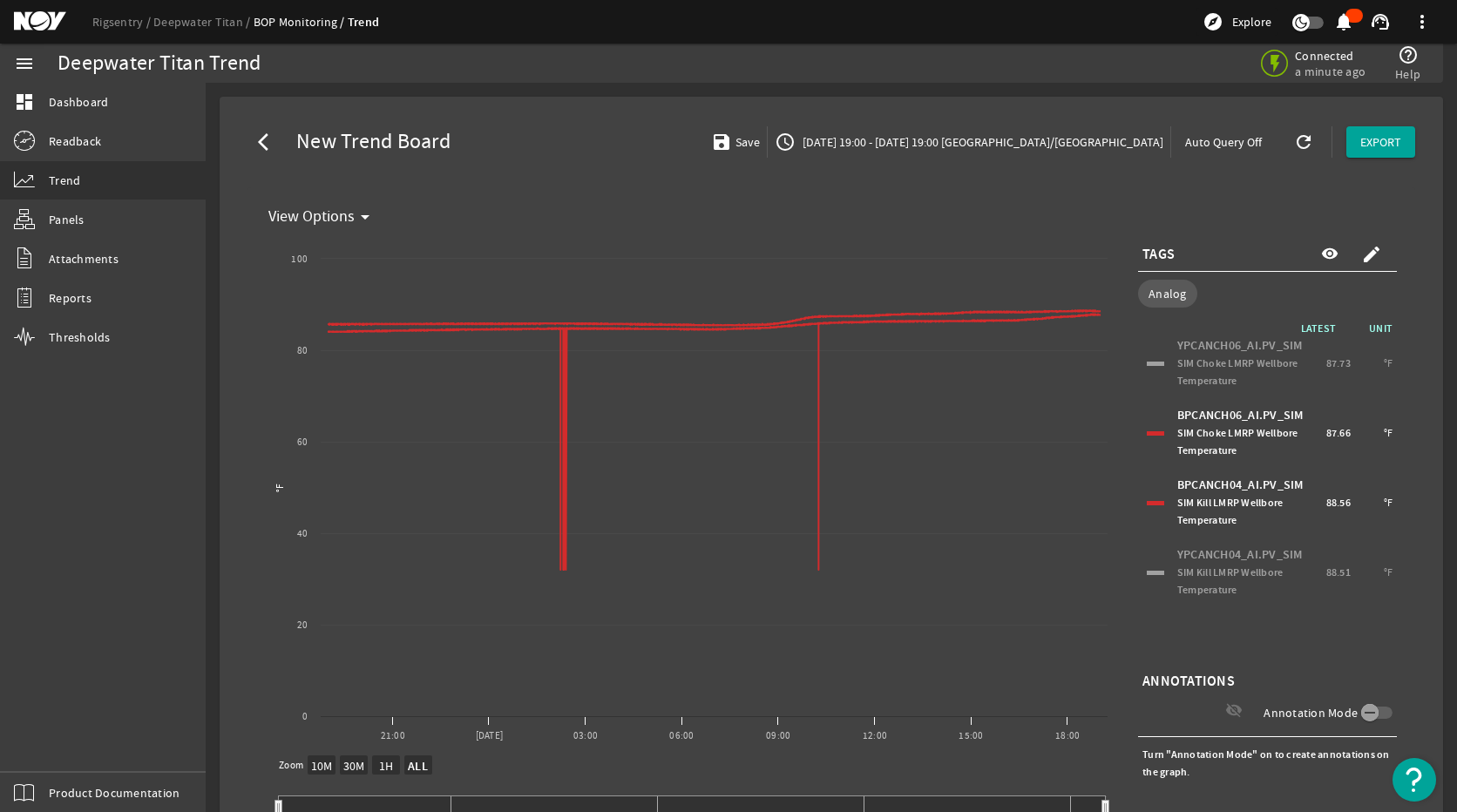
click at [1147, 439] on div "BPCANCH06_AI.PV_SIM SIM Choke LMRP Wellbore Temperature 87.66 °F" at bounding box center [1267, 433] width 250 height 61
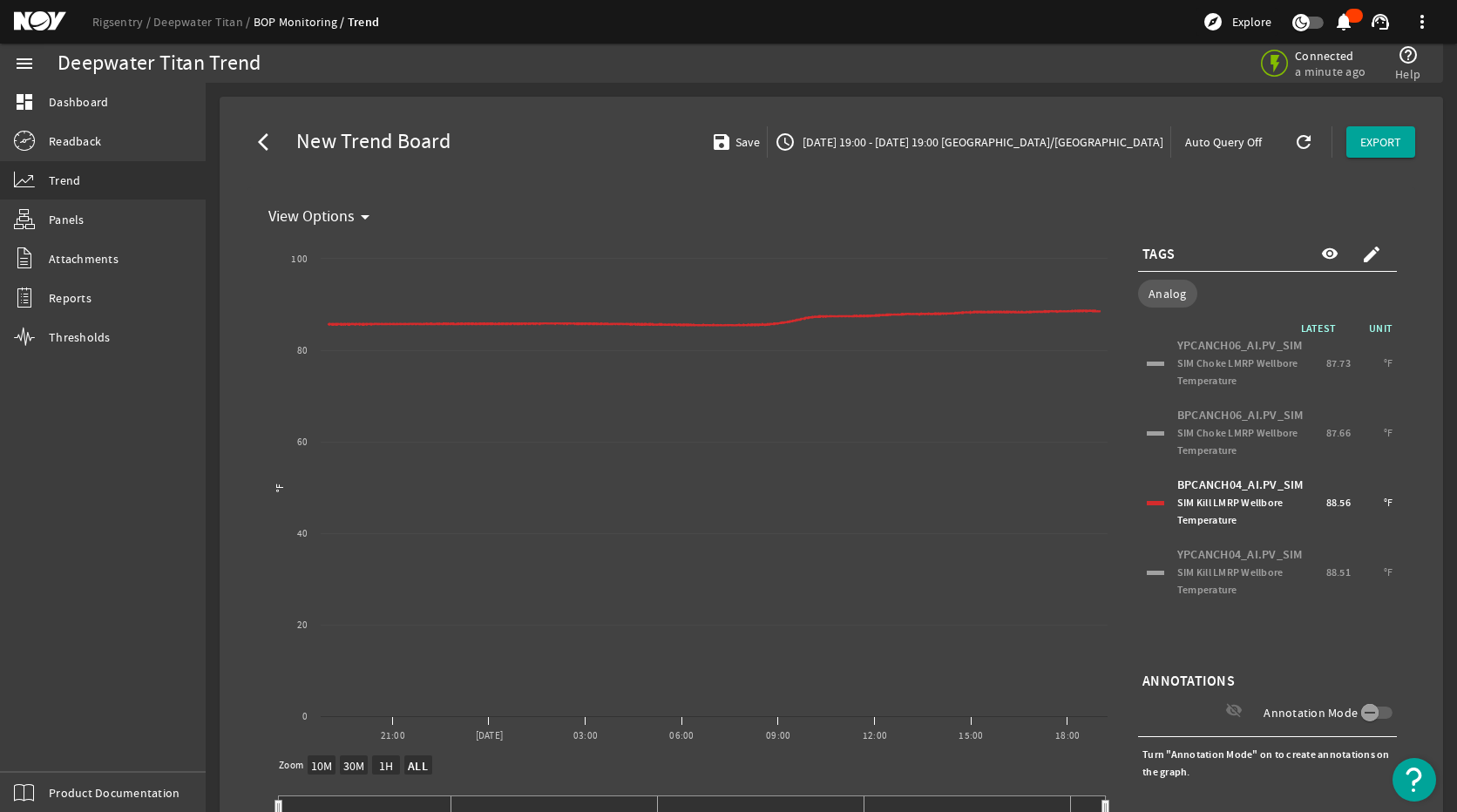
click at [1147, 572] on div at bounding box center [1155, 573] width 18 height 5
click at [1147, 501] on div at bounding box center [1155, 503] width 18 height 5
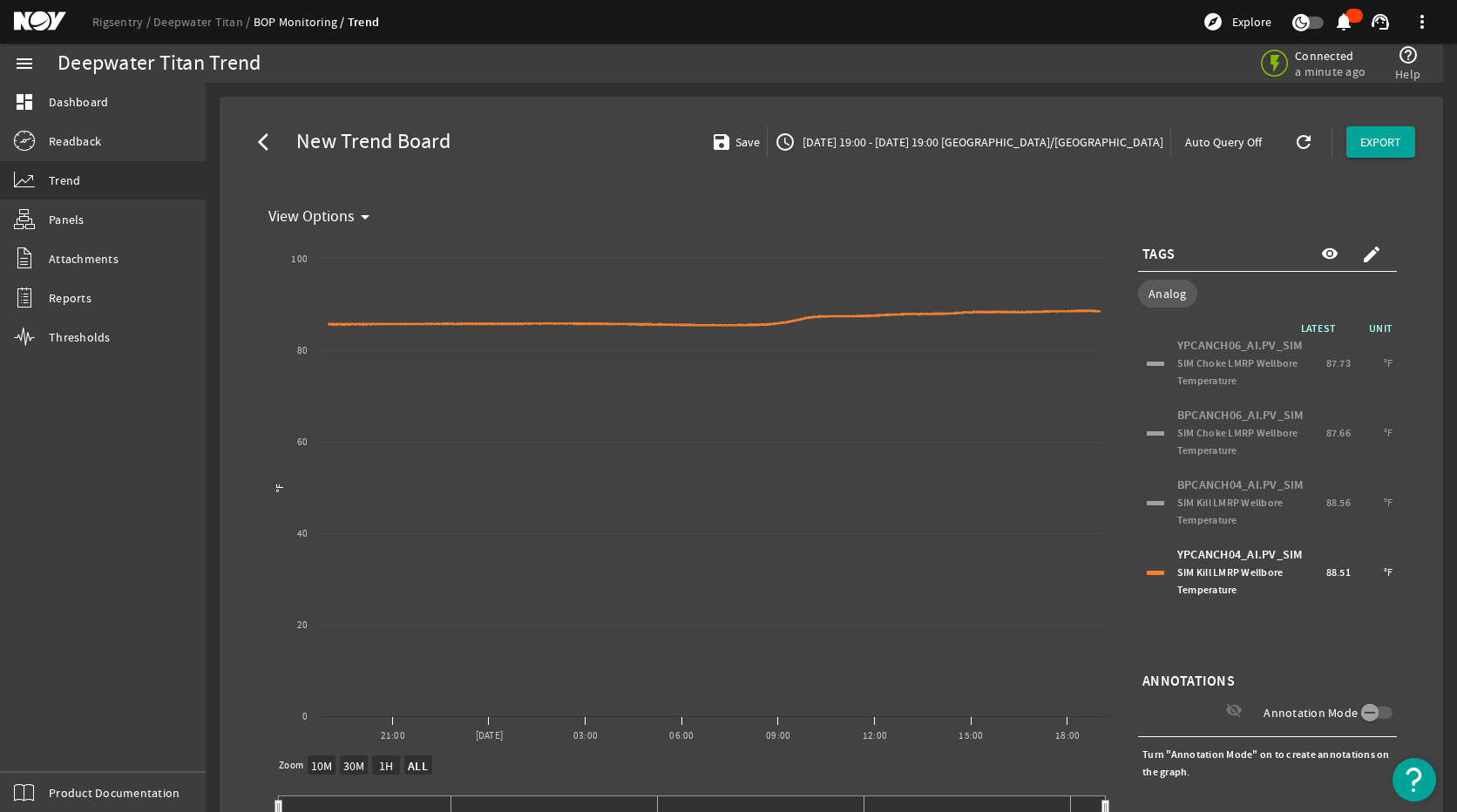
click at [1151, 576] on div "YPCANCH04_AI.PV_SIM SIM Kill LMRP Wellbore Temperature 88.51 °F" at bounding box center [1267, 573] width 250 height 61
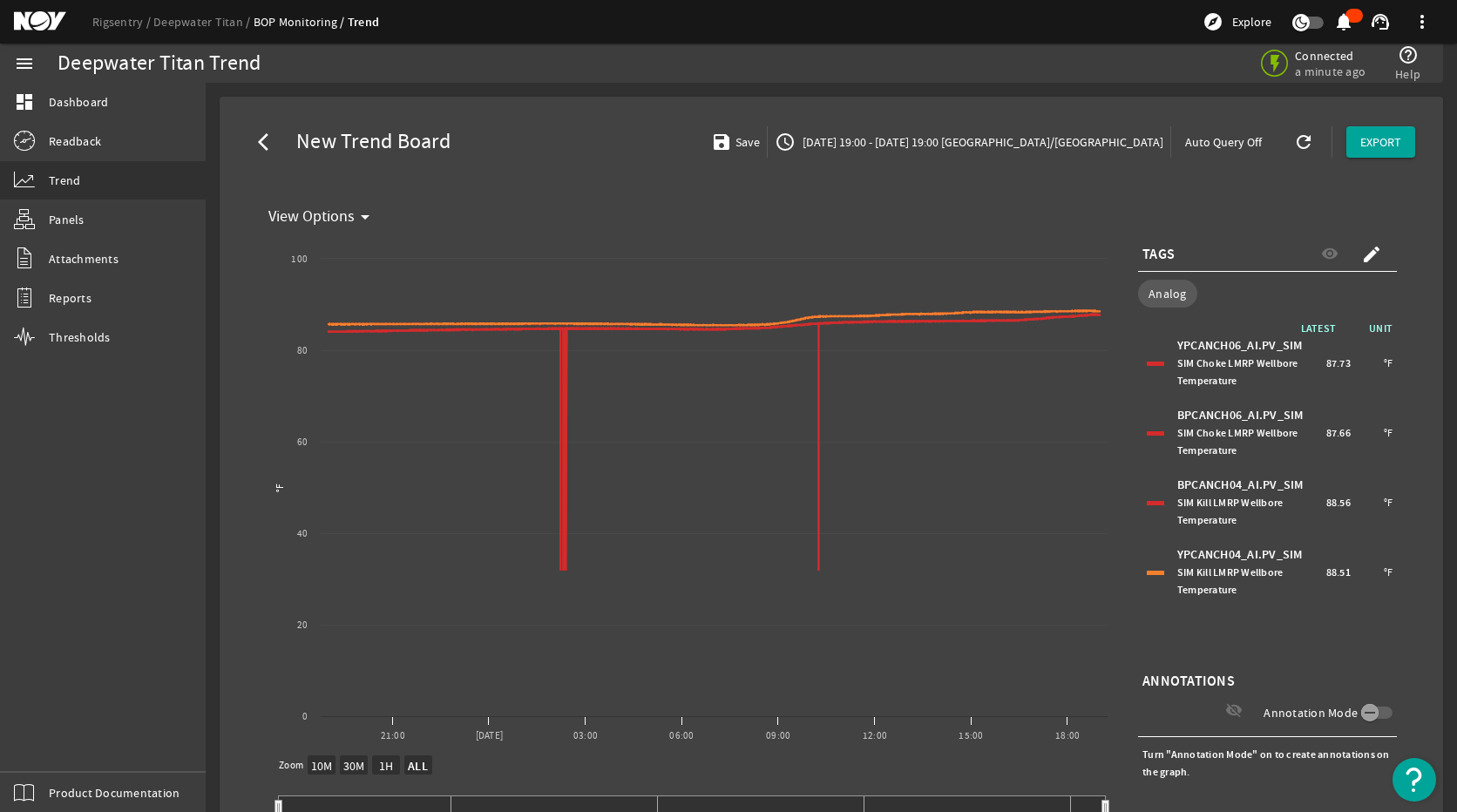
click at [1147, 365] on div at bounding box center [1155, 363] width 18 height 5
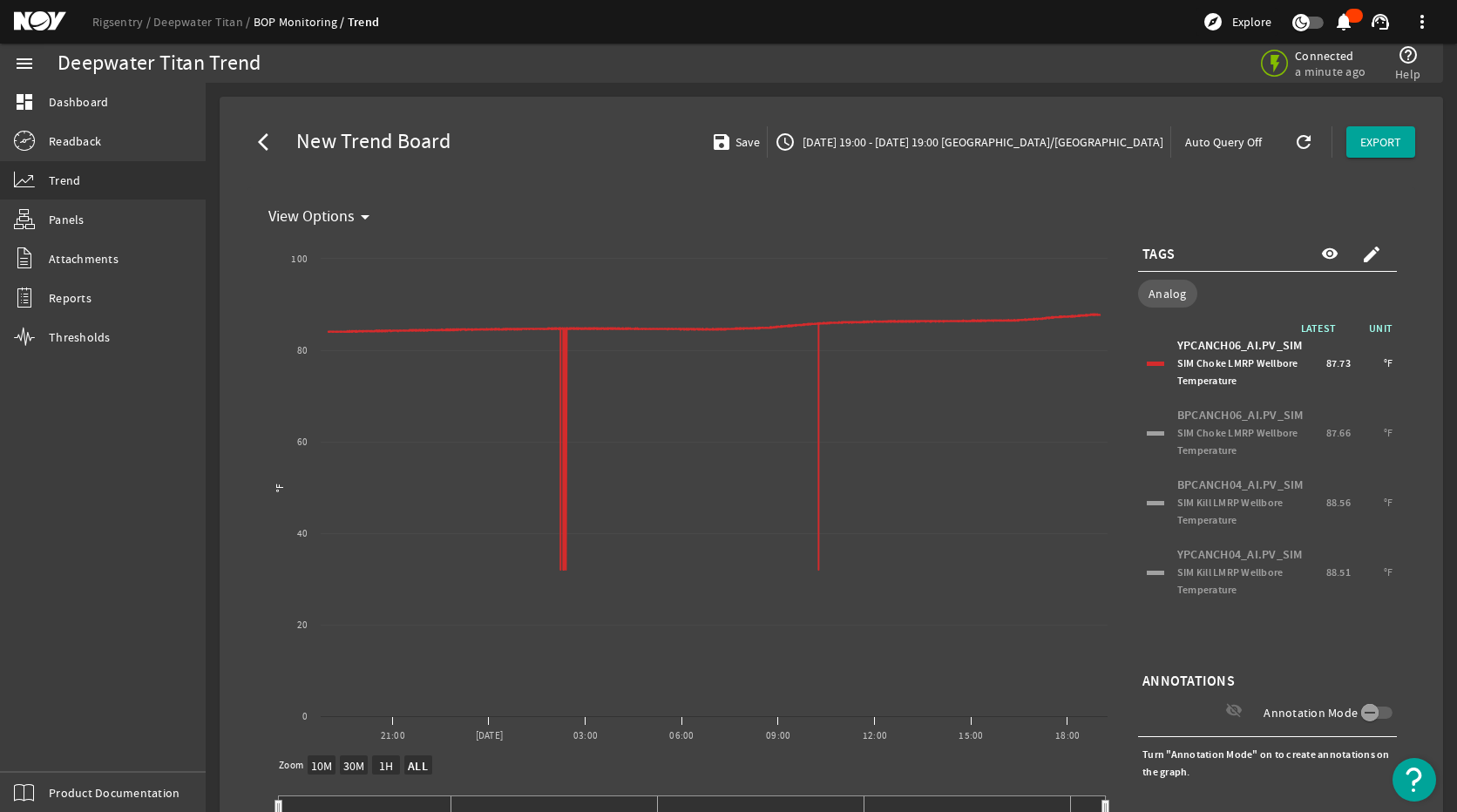
click at [1148, 430] on div "BPCANCH06_AI.PV_SIM SIM Choke LMRP Wellbore Temperature 87.66 °F" at bounding box center [1267, 433] width 250 height 61
click at [1147, 431] on div at bounding box center [1155, 433] width 18 height 5
click at [1147, 434] on div at bounding box center [1155, 433] width 18 height 5
